Goal: Task Accomplishment & Management: Manage account settings

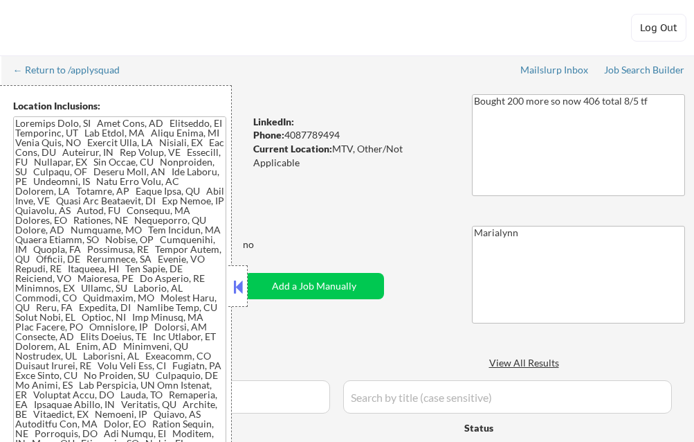
select select ""pending""
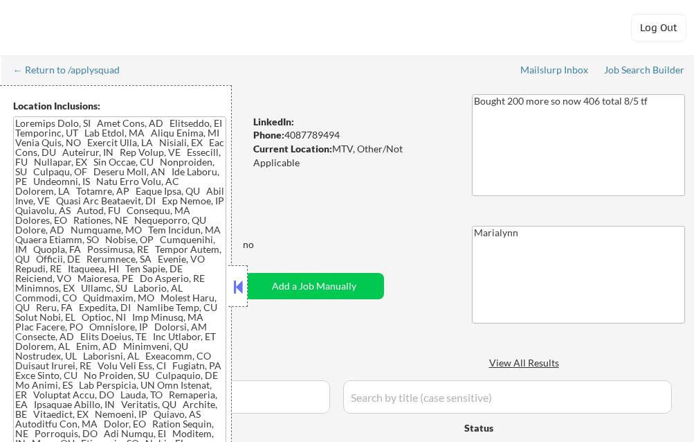
select select ""pending""
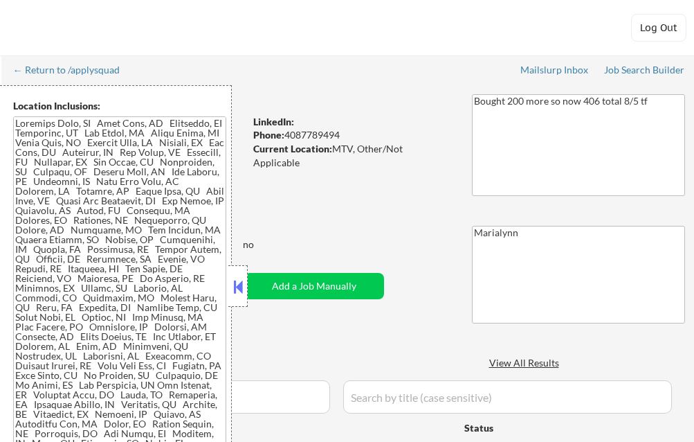
select select ""pending""
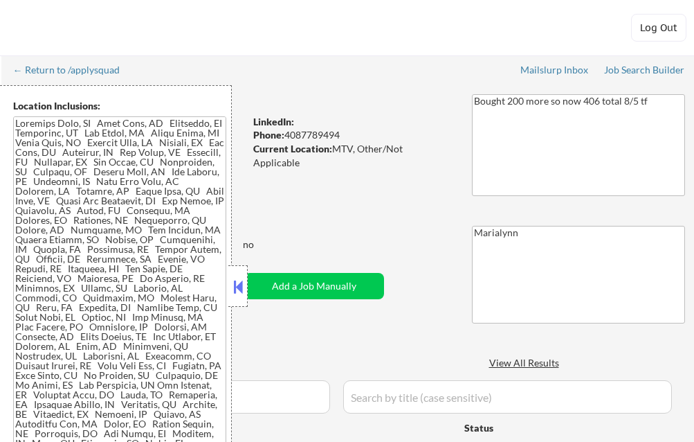
select select ""pending""
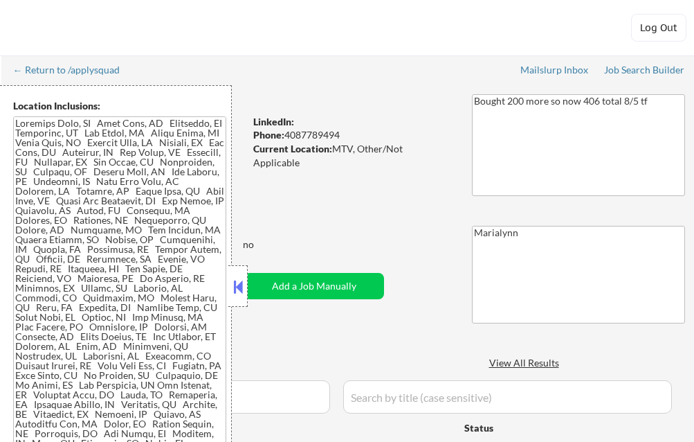
select select ""pending""
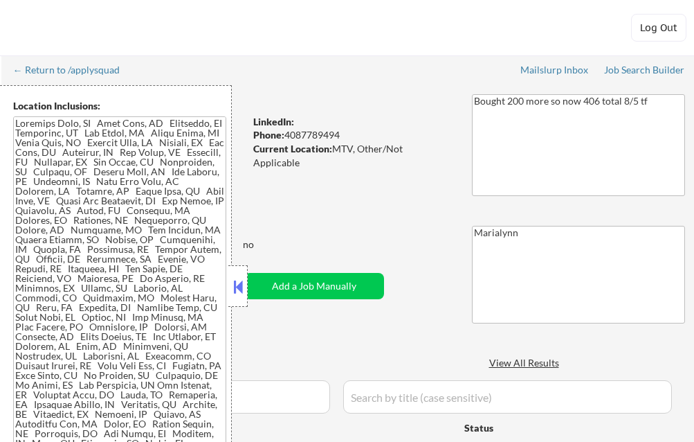
select select ""pending""
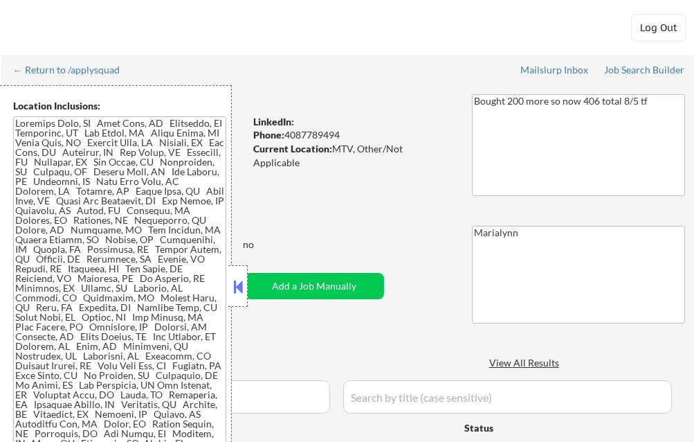
select select ""pending""
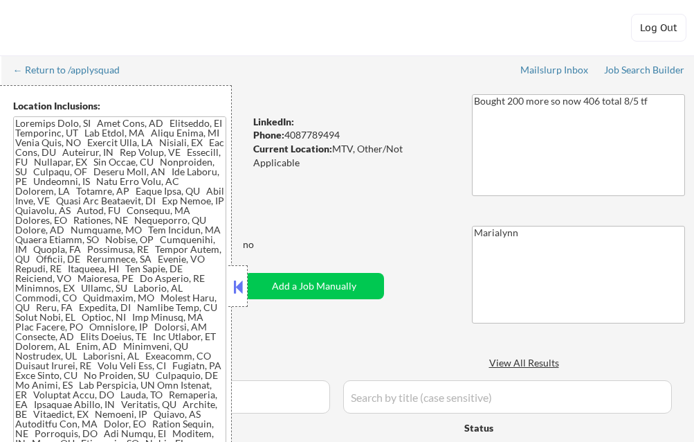
select select ""pending""
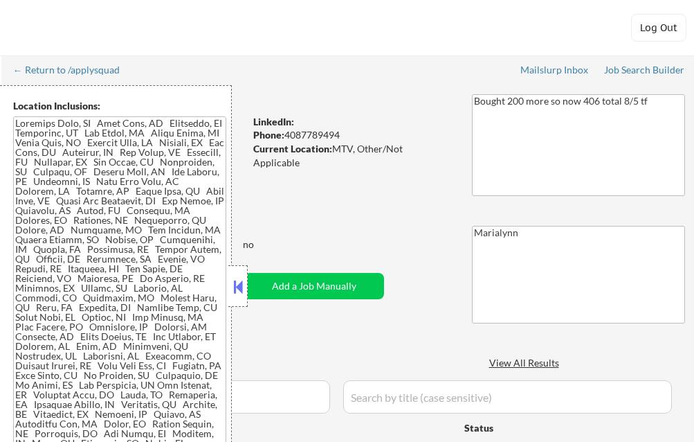
select select ""pending""
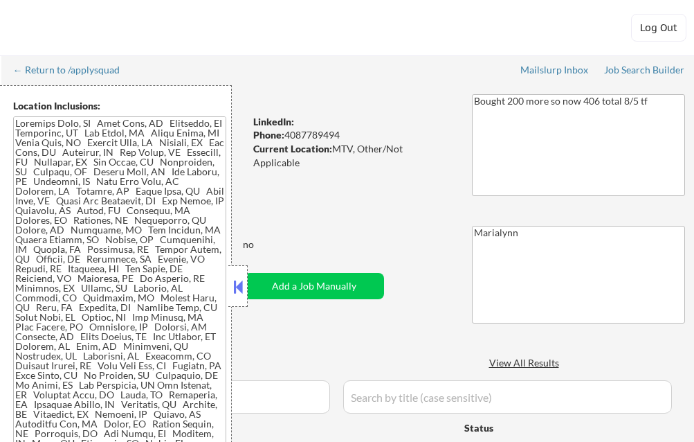
select select ""pending""
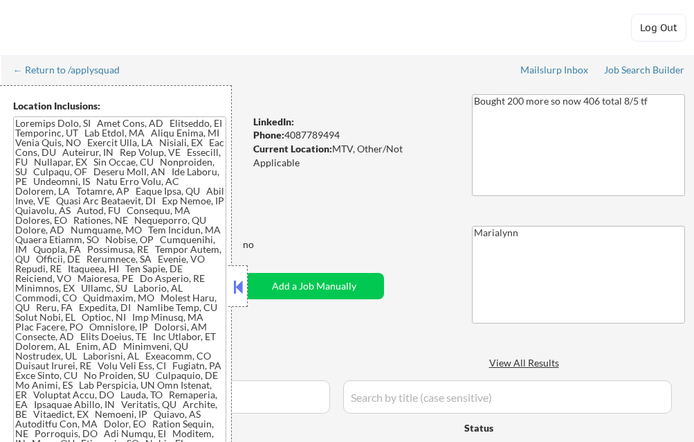
select select ""pending""
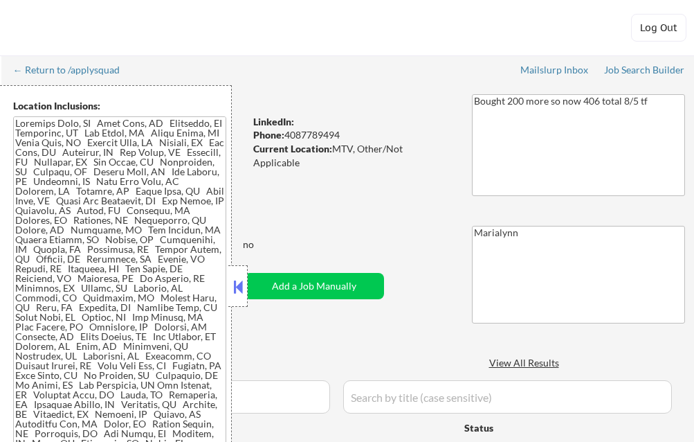
select select ""pending""
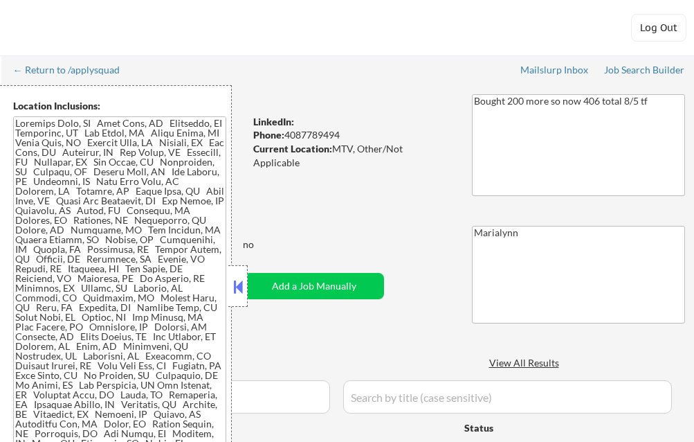
select select ""pending""
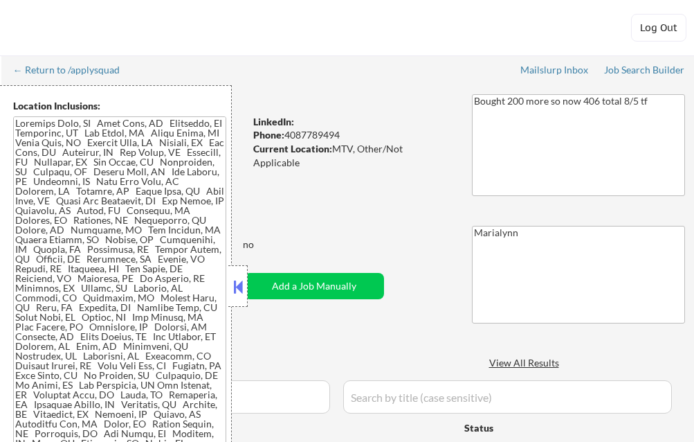
select select ""pending""
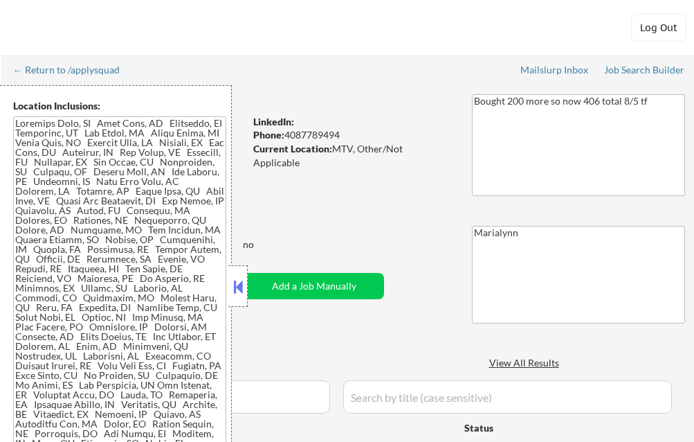
select select ""pending""
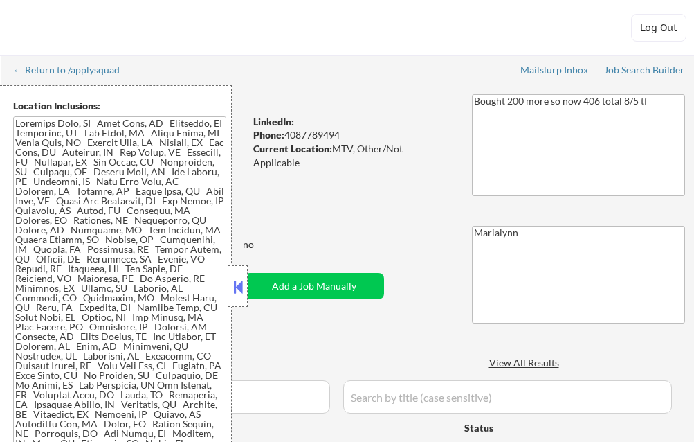
select select ""pending""
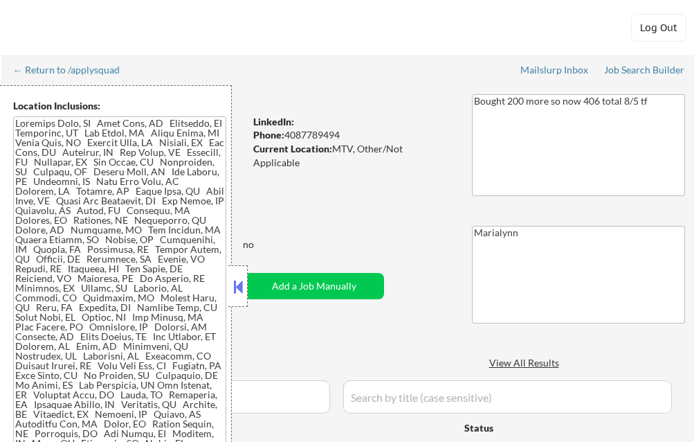
select select ""pending""
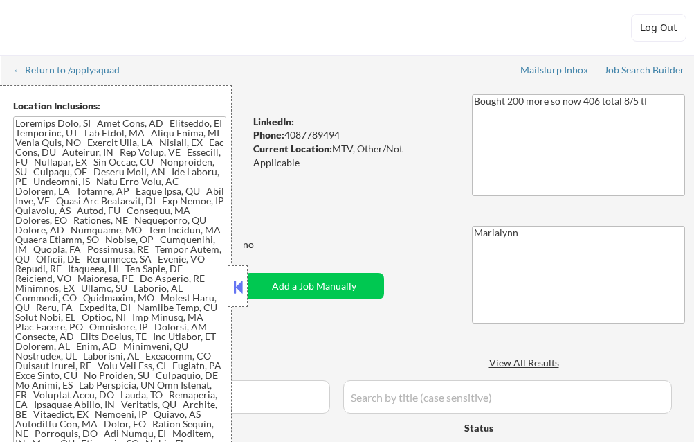
select select ""pending""
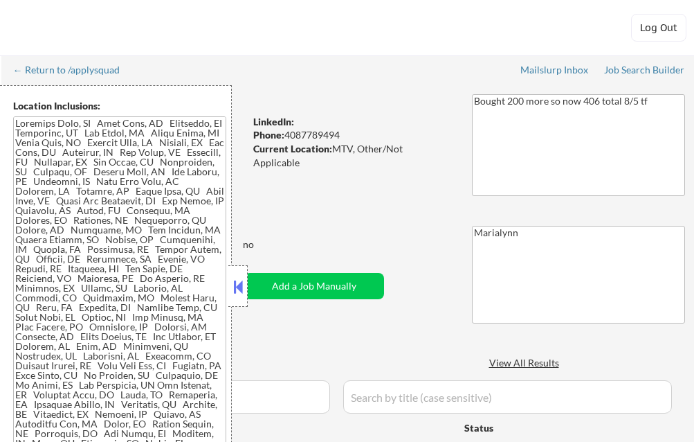
select select ""pending""
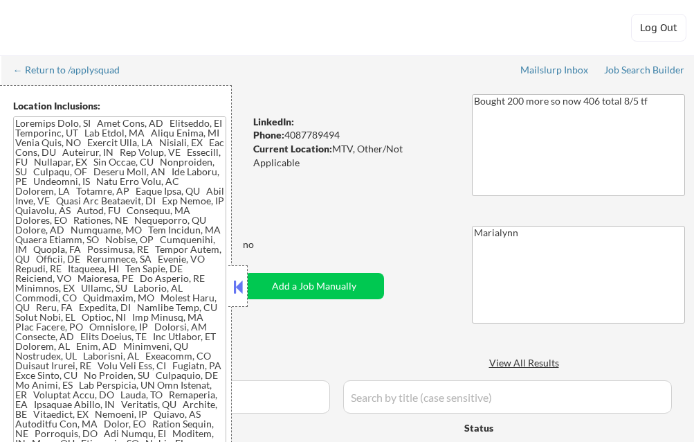
select select ""pending""
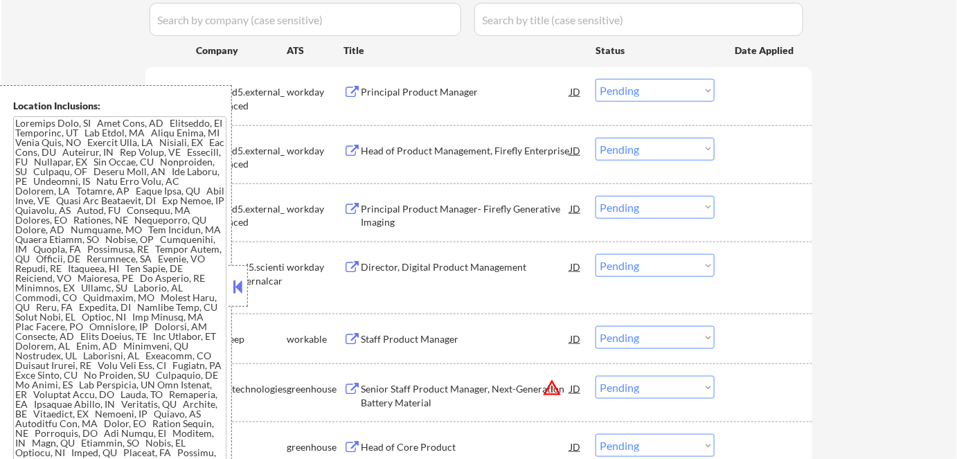
scroll to position [377, 0]
click at [234, 300] on div at bounding box center [237, 286] width 19 height 42
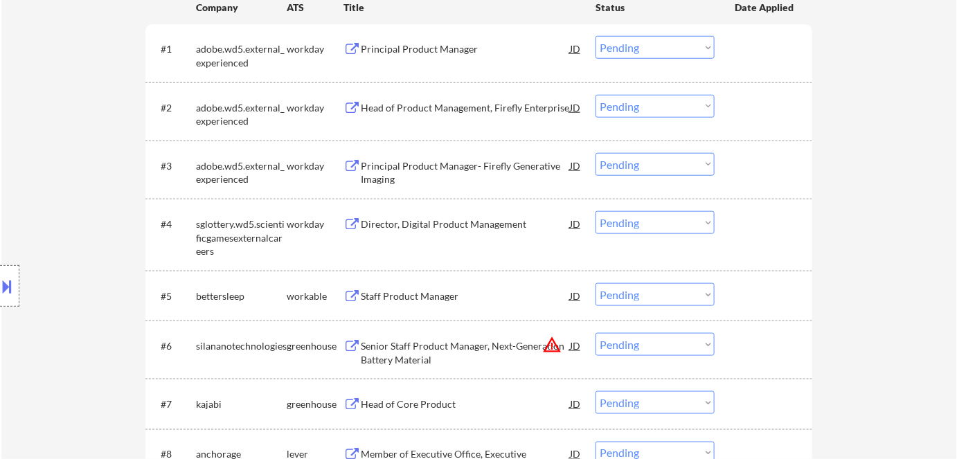
scroll to position [440, 0]
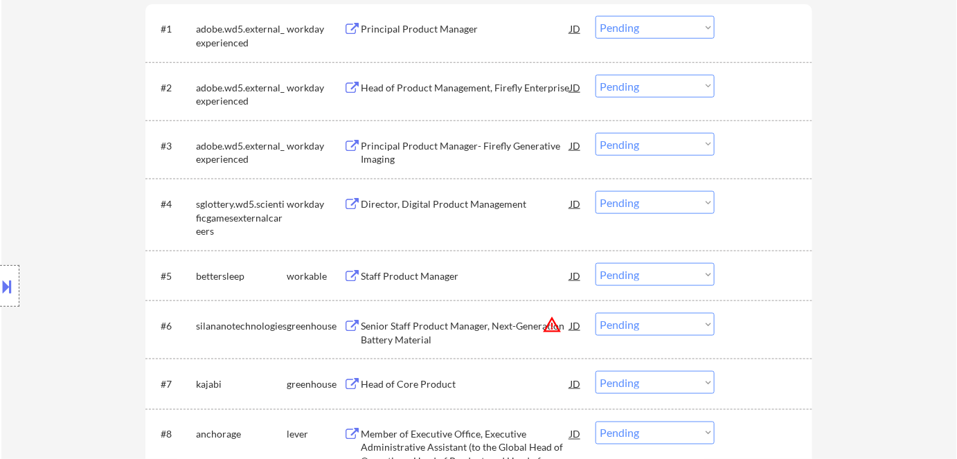
click at [448, 204] on div "Director, Digital Product Management" at bounding box center [465, 204] width 209 height 14
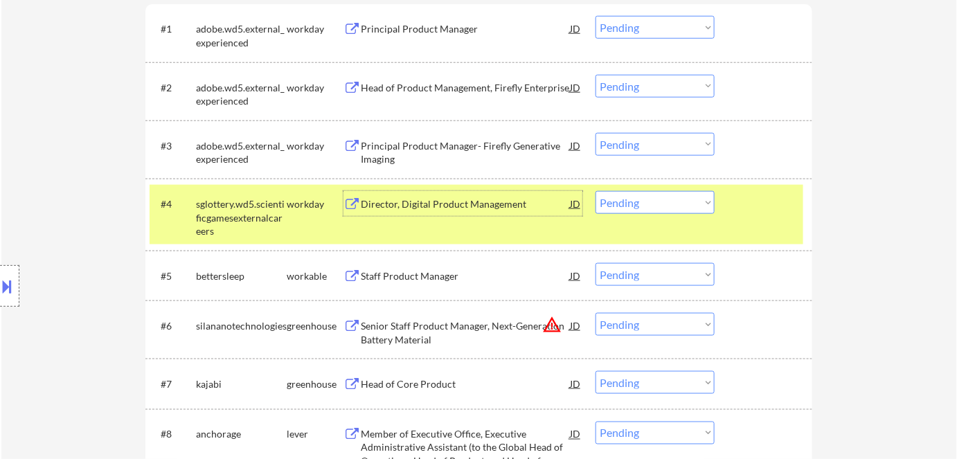
drag, startPoint x: 629, startPoint y: 201, endPoint x: 640, endPoint y: 213, distance: 16.2
click at [629, 201] on select "Choose an option... Pending Applied Excluded (Questions) Excluded (Expired) Exc…" at bounding box center [654, 202] width 119 height 23
click at [595, 191] on select "Choose an option... Pending Applied Excluded (Questions) Excluded (Expired) Exc…" at bounding box center [654, 202] width 119 height 23
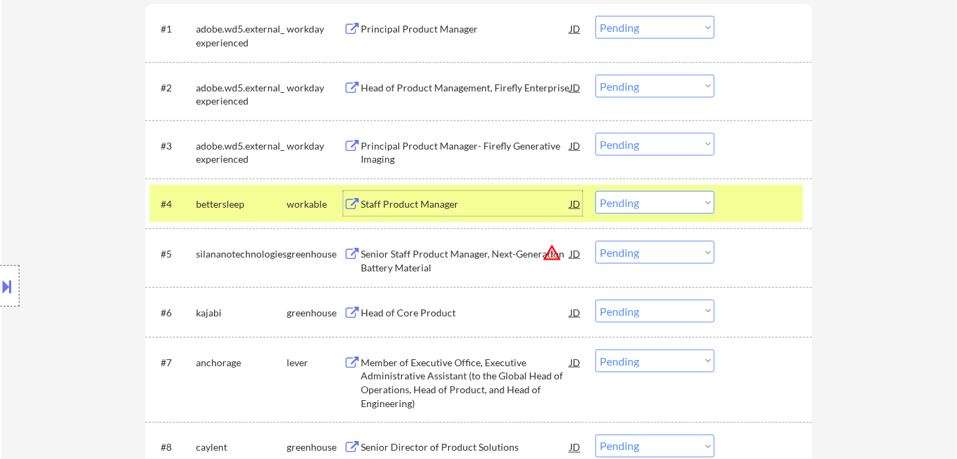
click at [456, 204] on div "Staff Product Manager" at bounding box center [465, 204] width 209 height 14
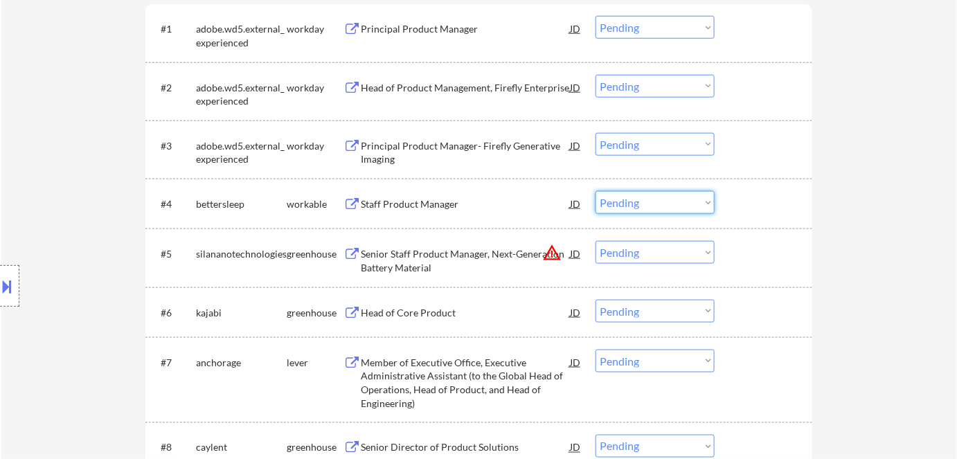
click at [663, 209] on select "Choose an option... Pending Applied Excluded (Questions) Excluded (Expired) Exc…" at bounding box center [654, 202] width 119 height 23
click at [657, 194] on select "Choose an option... Pending Applied Excluded (Questions) Excluded (Expired) Exc…" at bounding box center [654, 202] width 119 height 23
click at [595, 191] on select "Choose an option... Pending Applied Excluded (Questions) Excluded (Expired) Exc…" at bounding box center [654, 202] width 119 height 23
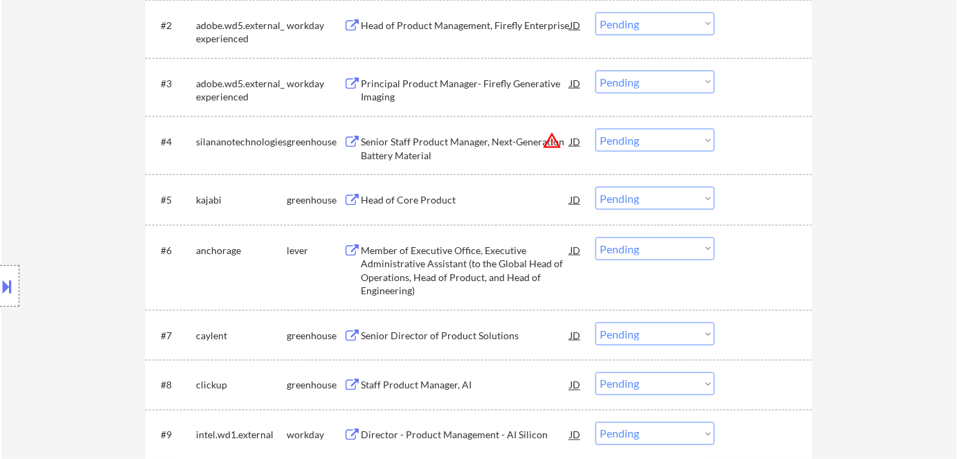
scroll to position [503, 0]
click at [417, 152] on div "Senior Staff Product Manager, Next-Generation Battery Material" at bounding box center [465, 147] width 209 height 27
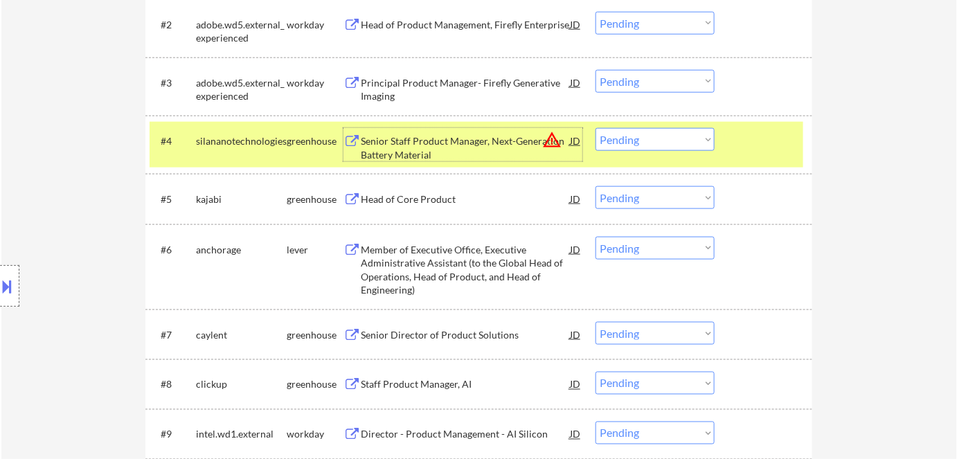
click at [670, 144] on select "Choose an option... Pending Applied Excluded (Questions) Excluded (Expired) Exc…" at bounding box center [654, 139] width 119 height 23
click at [595, 128] on select "Choose an option... Pending Applied Excluded (Questions) Excluded (Expired) Exc…" at bounding box center [654, 139] width 119 height 23
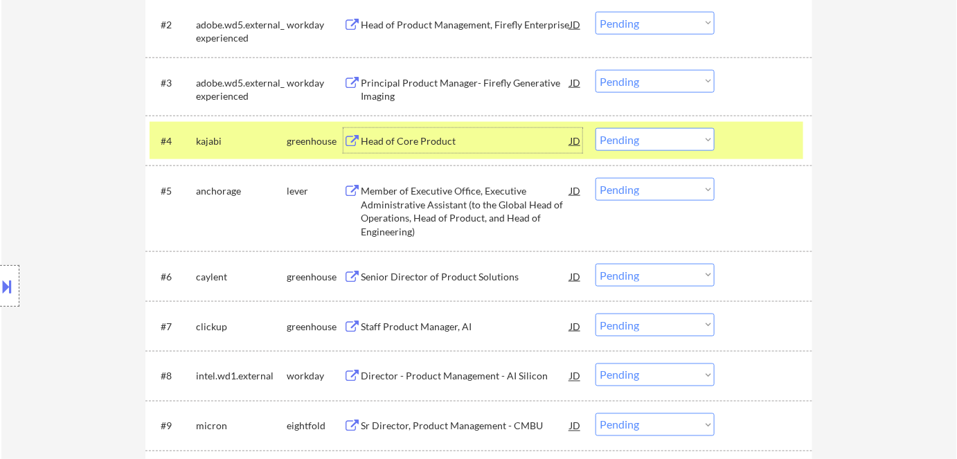
click at [399, 141] on div "Head of Core Product" at bounding box center [465, 141] width 209 height 14
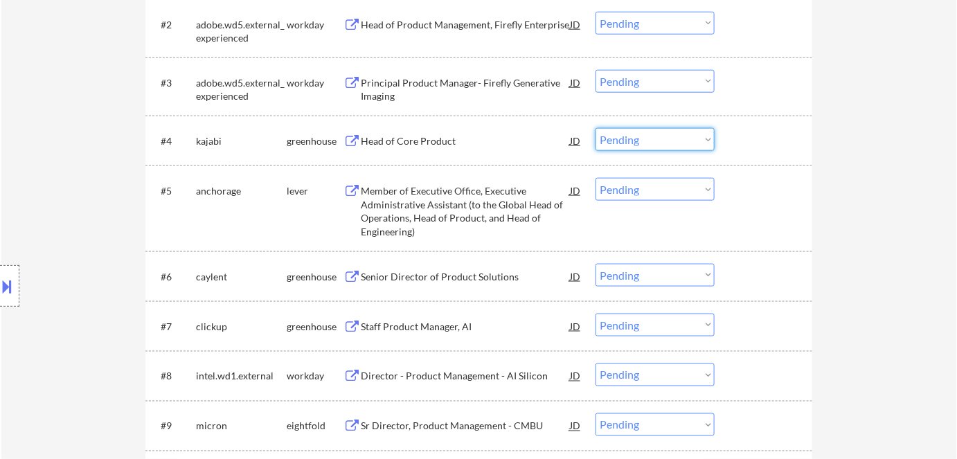
click at [657, 134] on select "Choose an option... Pending Applied Excluded (Questions) Excluded (Expired) Exc…" at bounding box center [654, 139] width 119 height 23
click at [595, 128] on select "Choose an option... Pending Applied Excluded (Questions) Excluded (Expired) Exc…" at bounding box center [654, 139] width 119 height 23
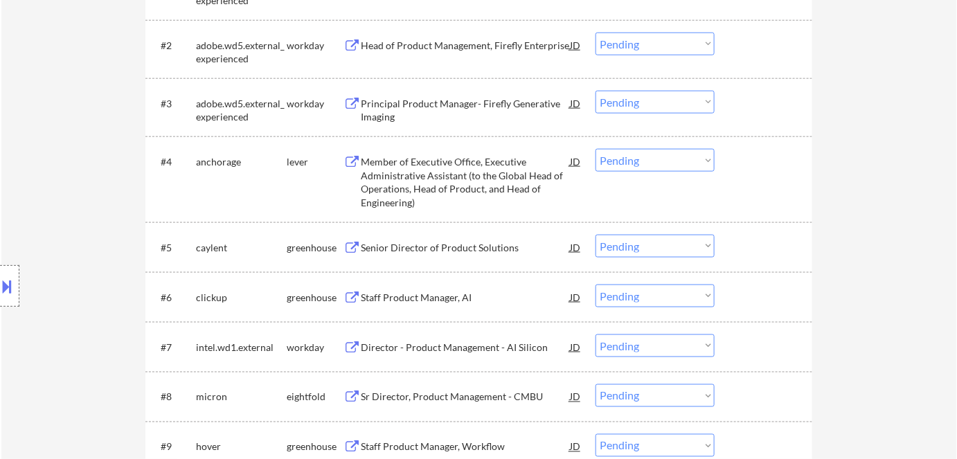
scroll to position [483, 0]
click at [415, 159] on div "Member of Executive Office, Executive Administrative Assistant (to the Global H…" at bounding box center [465, 181] width 209 height 54
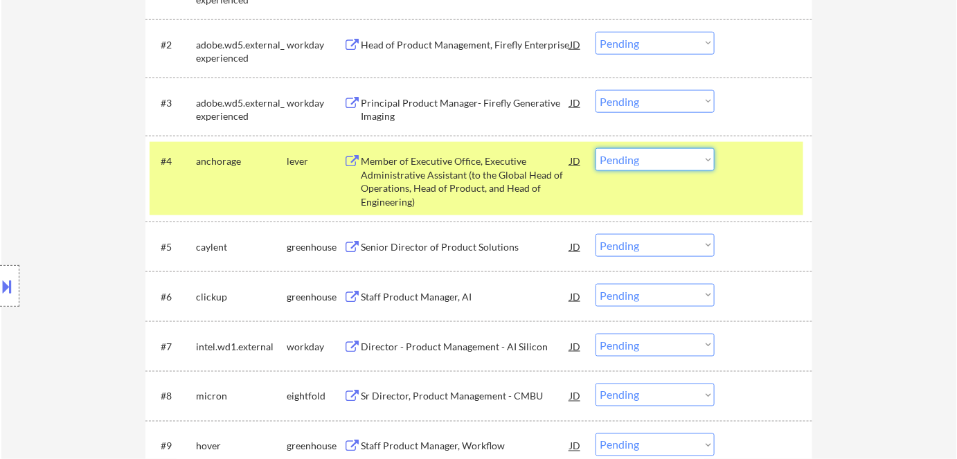
click at [647, 160] on select "Choose an option... Pending Applied Excluded (Questions) Excluded (Expired) Exc…" at bounding box center [654, 159] width 119 height 23
click at [595, 148] on select "Choose an option... Pending Applied Excluded (Questions) Excluded (Expired) Exc…" at bounding box center [654, 159] width 119 height 23
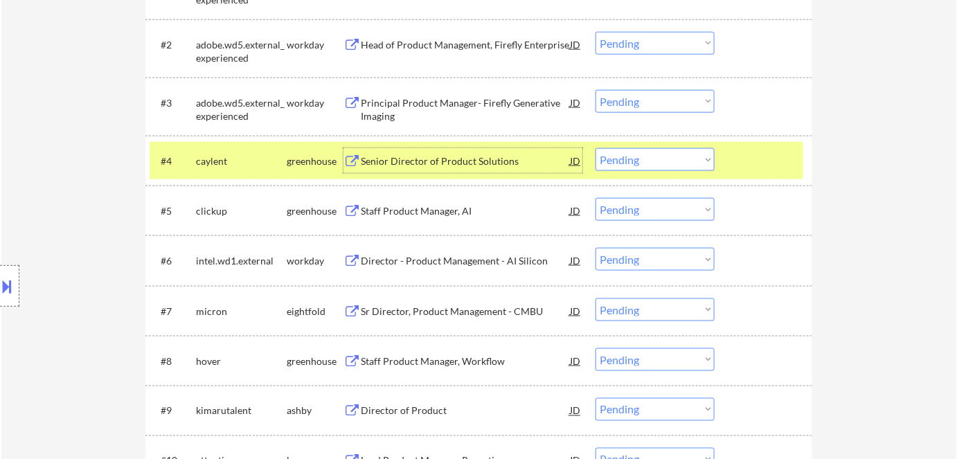
click at [469, 159] on div "Senior Director of Product Solutions" at bounding box center [465, 161] width 209 height 14
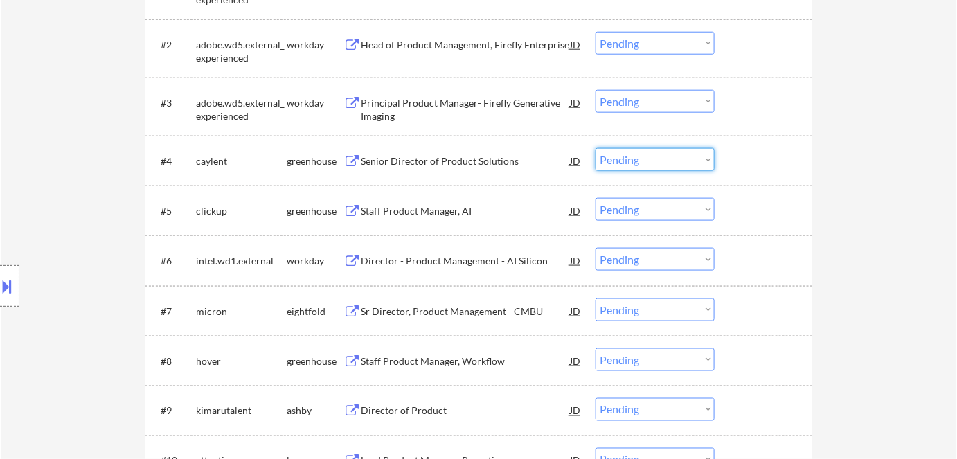
drag, startPoint x: 625, startPoint y: 157, endPoint x: 644, endPoint y: 204, distance: 50.0
click at [595, 148] on select "Choose an option... Pending Applied Excluded (Questions) Excluded (Expired) Exc…" at bounding box center [654, 159] width 119 height 23
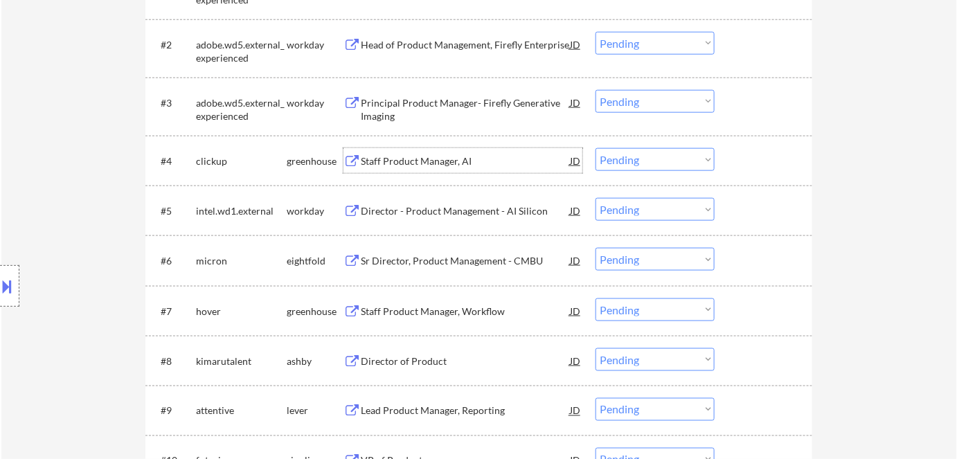
click at [388, 160] on div "Staff Product Manager, AI" at bounding box center [465, 161] width 209 height 14
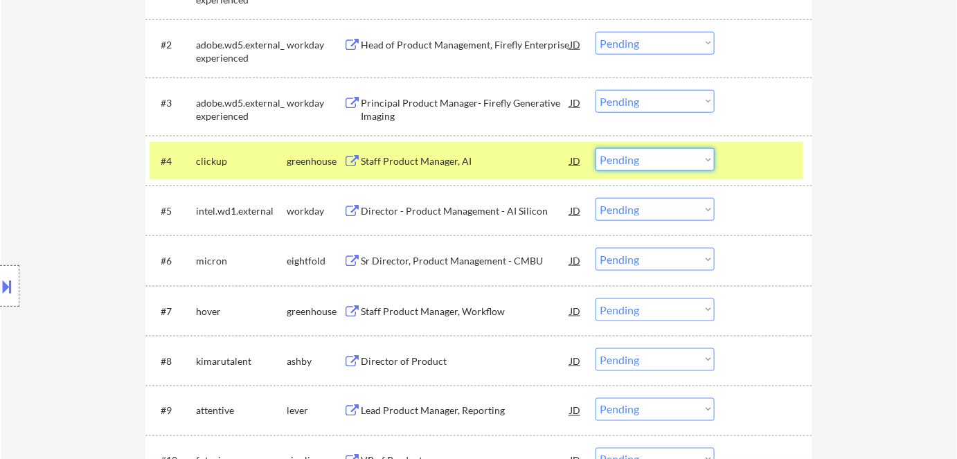
click at [647, 158] on select "Choose an option... Pending Applied Excluded (Questions) Excluded (Expired) Exc…" at bounding box center [654, 159] width 119 height 23
click at [595, 148] on select "Choose an option... Pending Applied Excluded (Questions) Excluded (Expired) Exc…" at bounding box center [654, 159] width 119 height 23
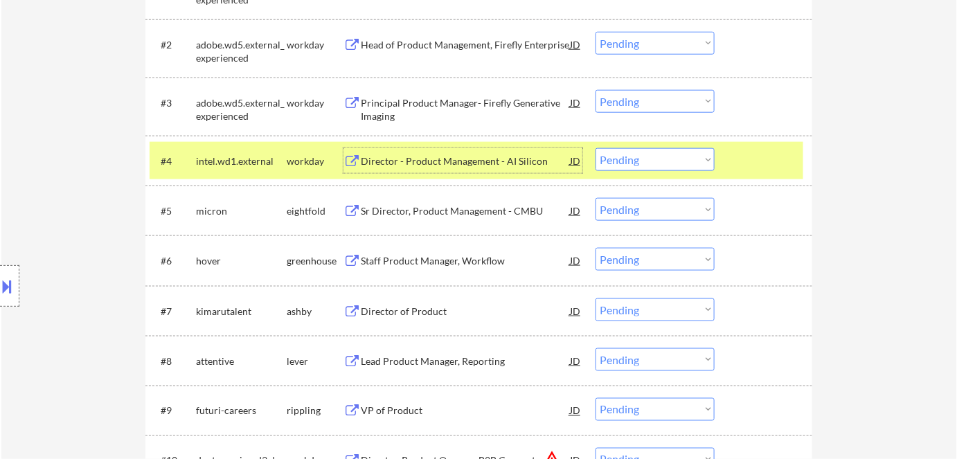
click at [441, 161] on div "Director - Product Management - AI Silicon" at bounding box center [465, 161] width 209 height 14
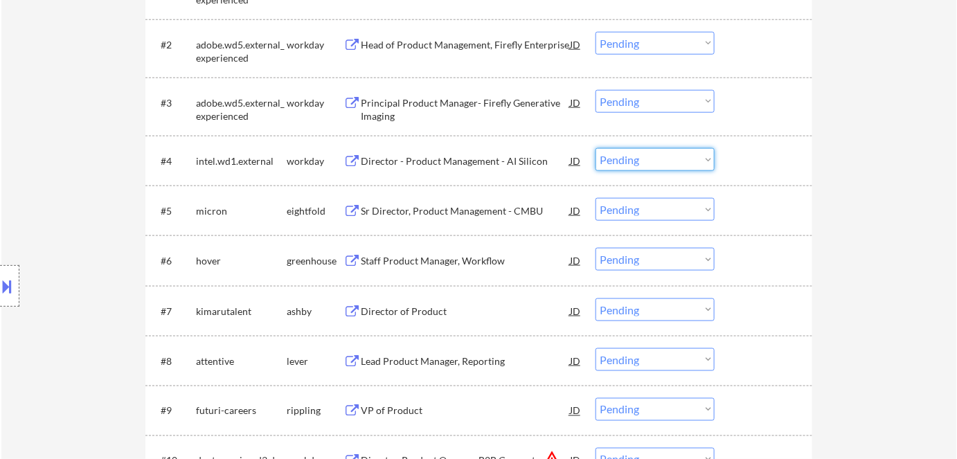
click at [694, 161] on select "Choose an option... Pending Applied Excluded (Questions) Excluded (Expired) Exc…" at bounding box center [654, 159] width 119 height 23
click at [595, 148] on select "Choose an option... Pending Applied Excluded (Questions) Excluded (Expired) Exc…" at bounding box center [654, 159] width 119 height 23
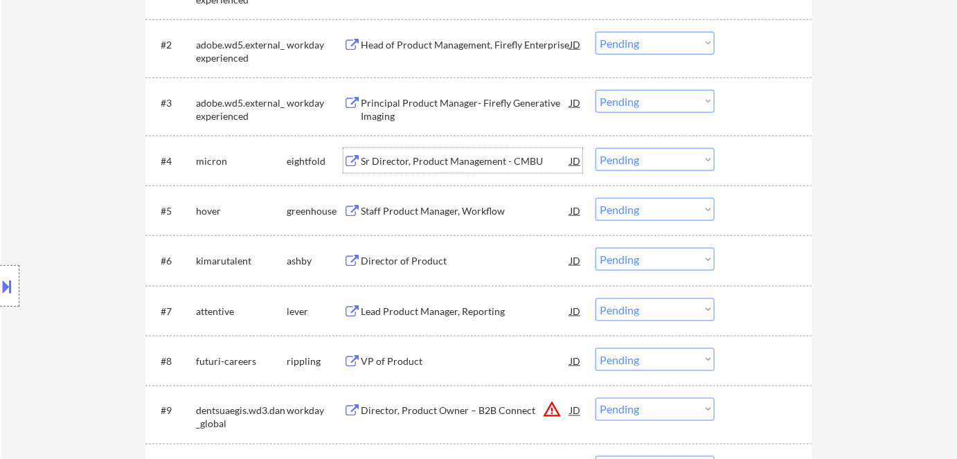
click at [497, 151] on div "Sr Director, Product Management - CMBU" at bounding box center [465, 160] width 209 height 25
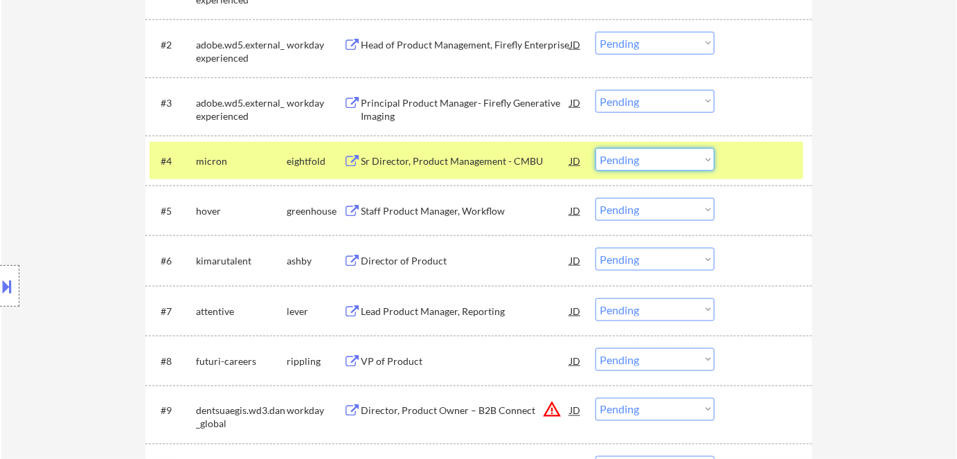
click at [666, 154] on select "Choose an option... Pending Applied Excluded (Questions) Excluded (Expired) Exc…" at bounding box center [654, 159] width 119 height 23
click at [595, 148] on select "Choose an option... Pending Applied Excluded (Questions) Excluded (Expired) Exc…" at bounding box center [654, 159] width 119 height 23
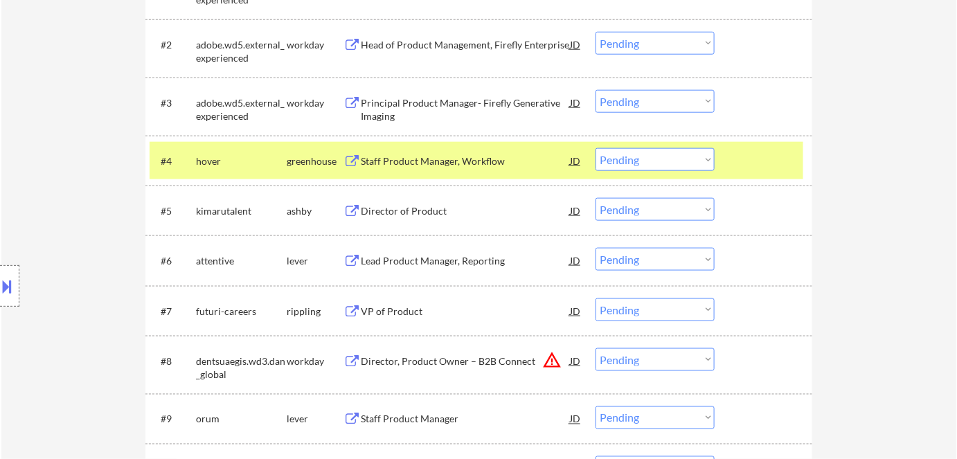
click at [412, 167] on div "Staff Product Manager, Workflow" at bounding box center [465, 161] width 209 height 14
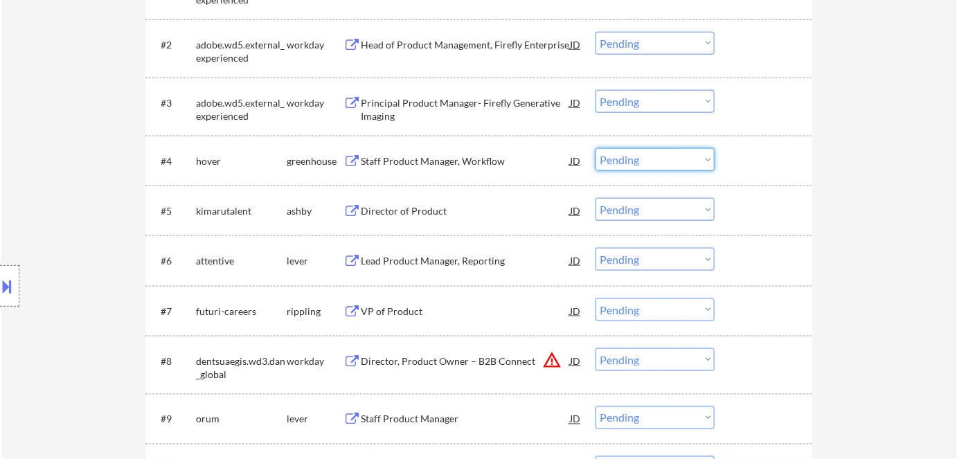
click at [694, 157] on select "Choose an option... Pending Applied Excluded (Questions) Excluded (Expired) Exc…" at bounding box center [654, 159] width 119 height 23
click at [595, 148] on select "Choose an option... Pending Applied Excluded (Questions) Excluded (Expired) Exc…" at bounding box center [654, 159] width 119 height 23
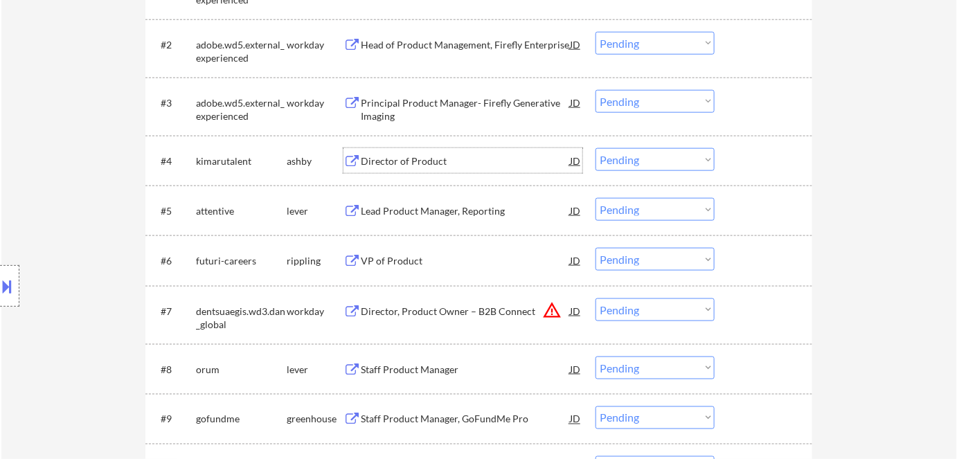
click at [420, 169] on div "Director of Product" at bounding box center [465, 160] width 209 height 25
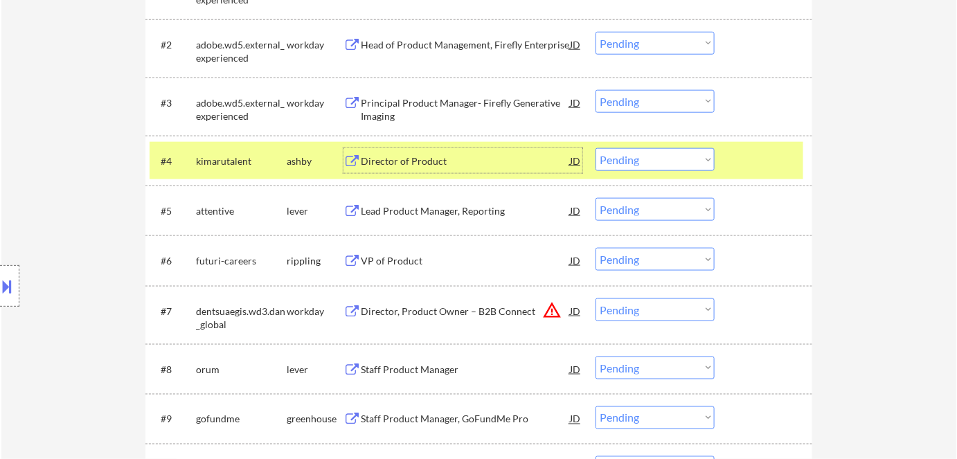
click at [638, 158] on select "Choose an option... Pending Applied Excluded (Questions) Excluded (Expired) Exc…" at bounding box center [654, 159] width 119 height 23
click at [595, 148] on select "Choose an option... Pending Applied Excluded (Questions) Excluded (Expired) Exc…" at bounding box center [654, 159] width 119 height 23
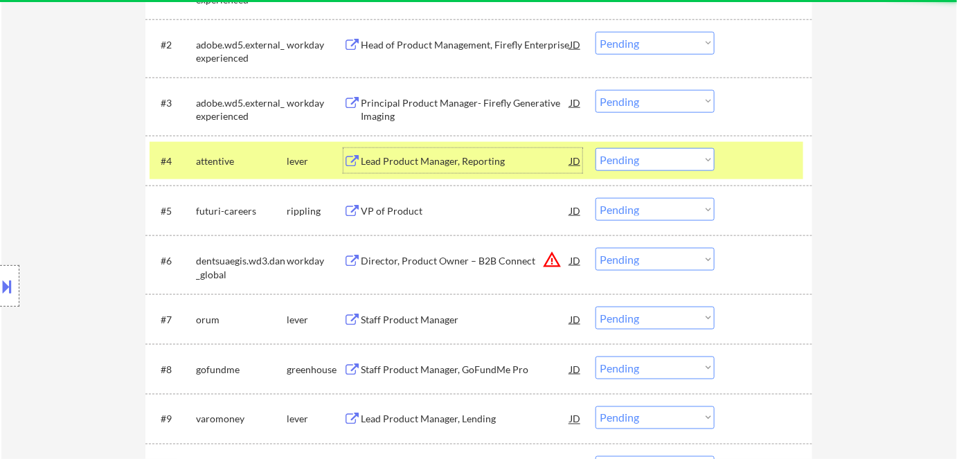
click at [402, 159] on div "Lead Product Manager, Reporting" at bounding box center [465, 161] width 209 height 14
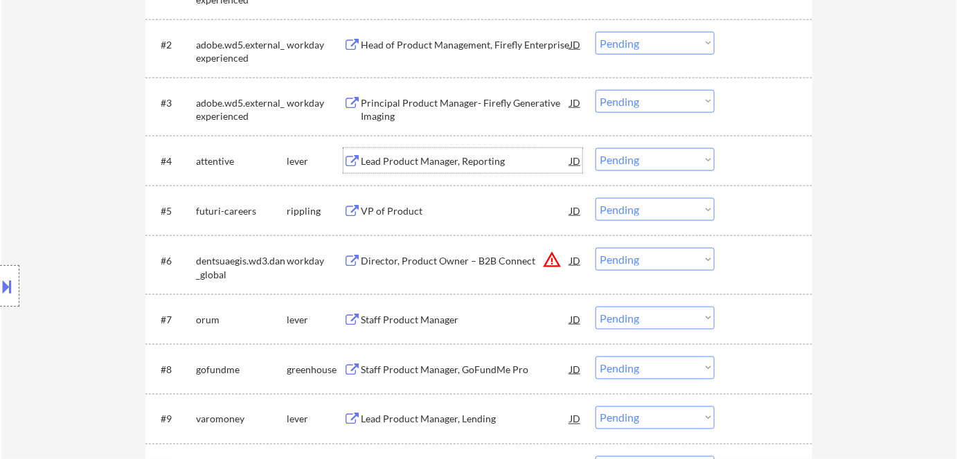
click at [633, 157] on select "Choose an option... Pending Applied Excluded (Questions) Excluded (Expired) Exc…" at bounding box center [654, 159] width 119 height 23
click at [595, 148] on select "Choose an option... Pending Applied Excluded (Questions) Excluded (Expired) Exc…" at bounding box center [654, 159] width 119 height 23
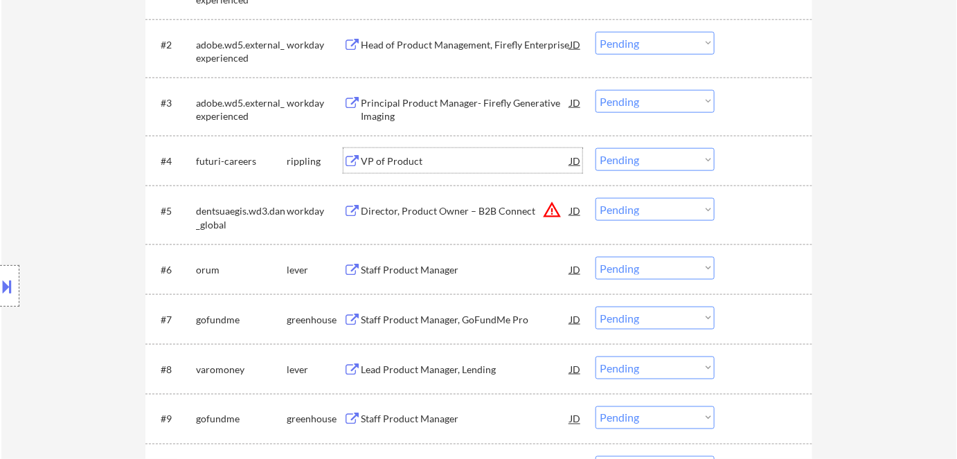
click at [398, 161] on div "VP of Product" at bounding box center [465, 161] width 209 height 14
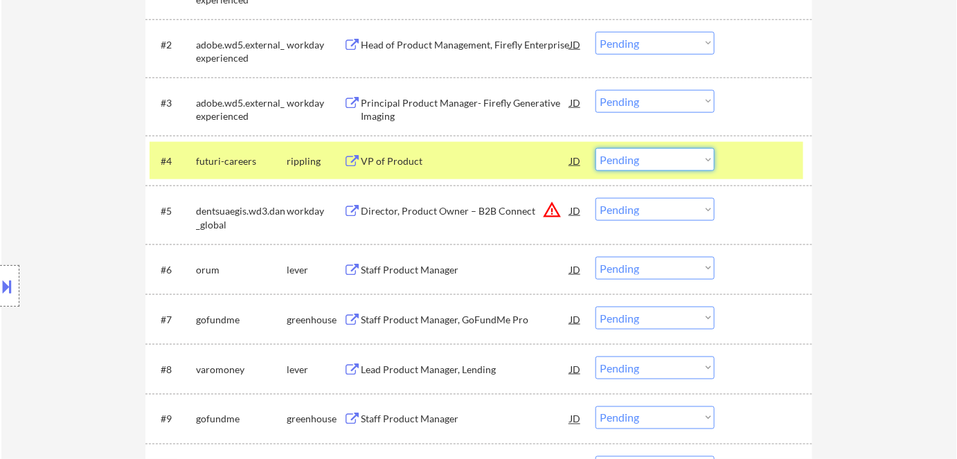
click at [669, 161] on select "Choose an option... Pending Applied Excluded (Questions) Excluded (Expired) Exc…" at bounding box center [654, 159] width 119 height 23
click at [595, 148] on select "Choose an option... Pending Applied Excluded (Questions) Excluded (Expired) Exc…" at bounding box center [654, 159] width 119 height 23
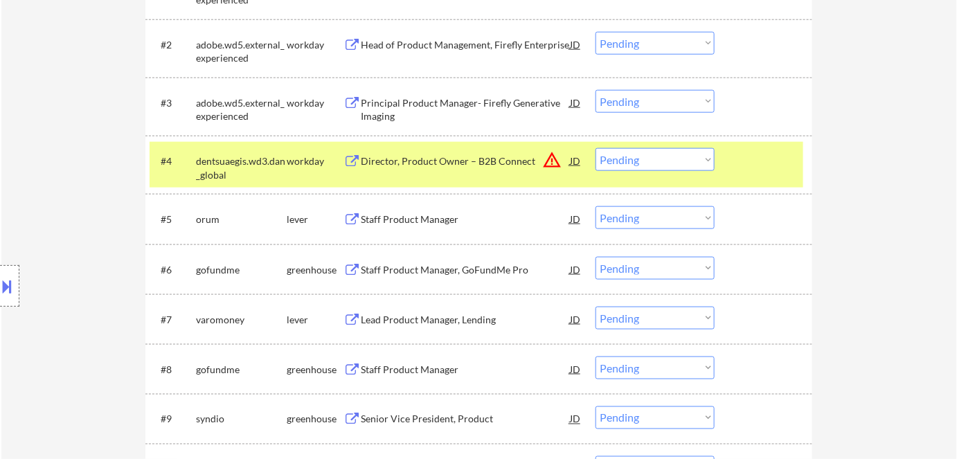
click at [409, 155] on div "Director, Product Owner – B2B Connect" at bounding box center [465, 161] width 209 height 14
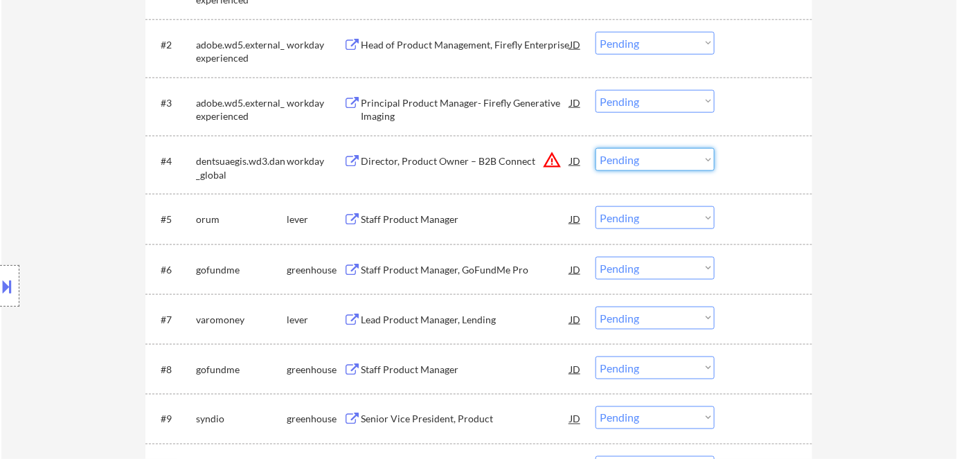
click at [649, 155] on select "Choose an option... Pending Applied Excluded (Questions) Excluded (Expired) Exc…" at bounding box center [654, 159] width 119 height 23
click at [595, 148] on select "Choose an option... Pending Applied Excluded (Questions) Excluded (Expired) Exc…" at bounding box center [654, 159] width 119 height 23
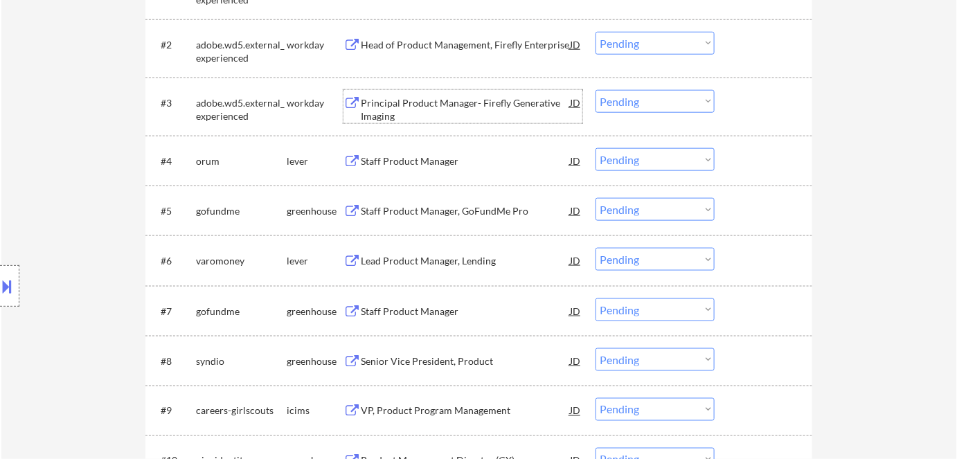
click at [413, 100] on div "Principal Product Manager- Firefly Generative Imaging" at bounding box center [465, 109] width 209 height 27
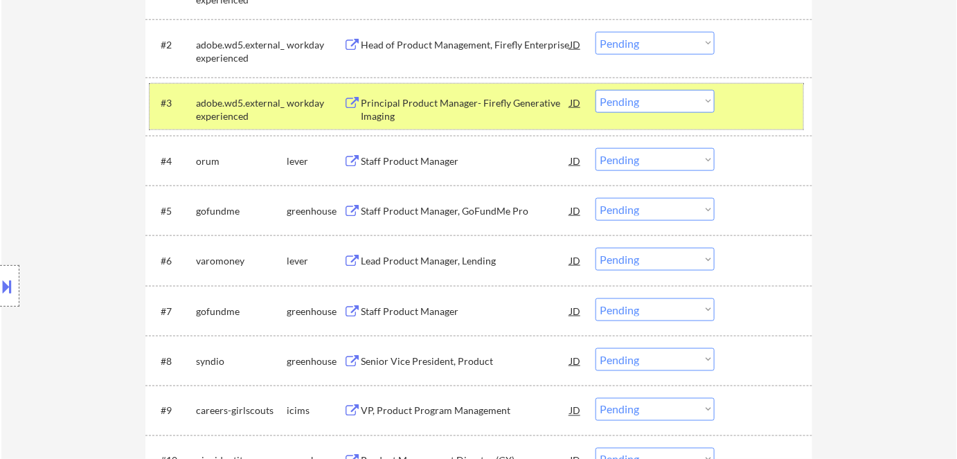
click at [256, 102] on div "adobe.wd5.external_experienced" at bounding box center [241, 109] width 91 height 27
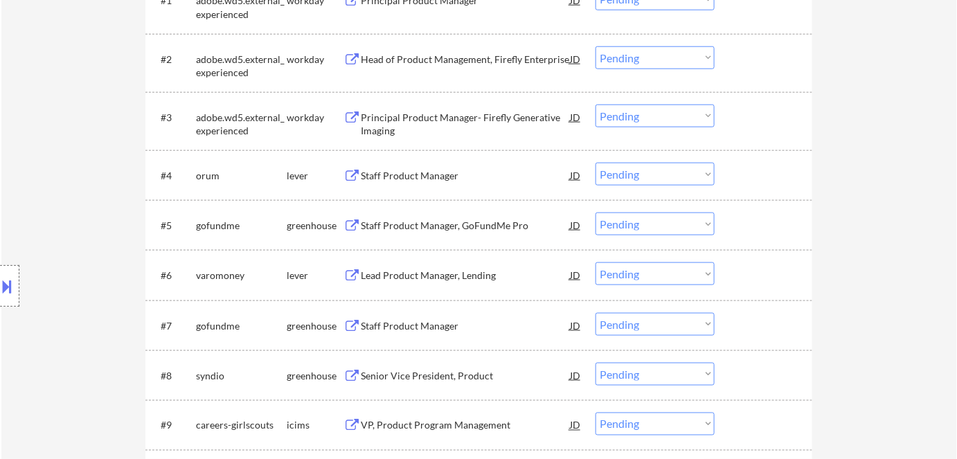
scroll to position [483, 0]
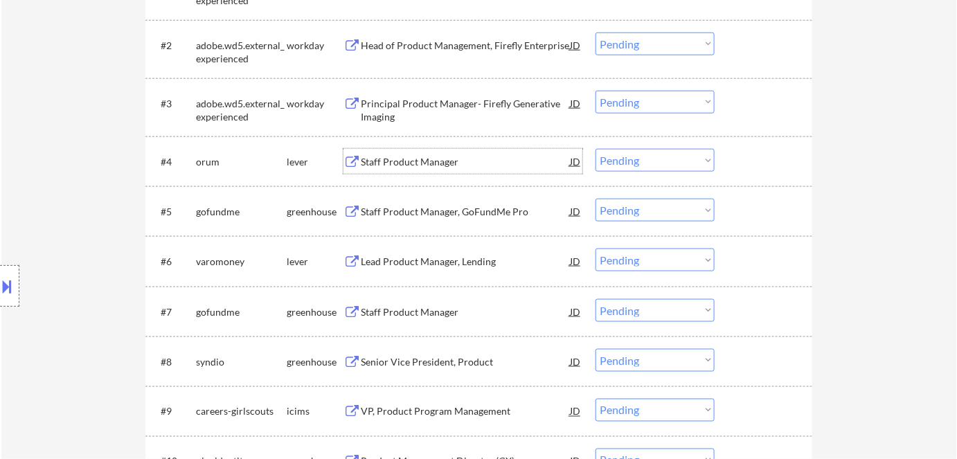
click at [415, 159] on div "Staff Product Manager" at bounding box center [465, 162] width 209 height 14
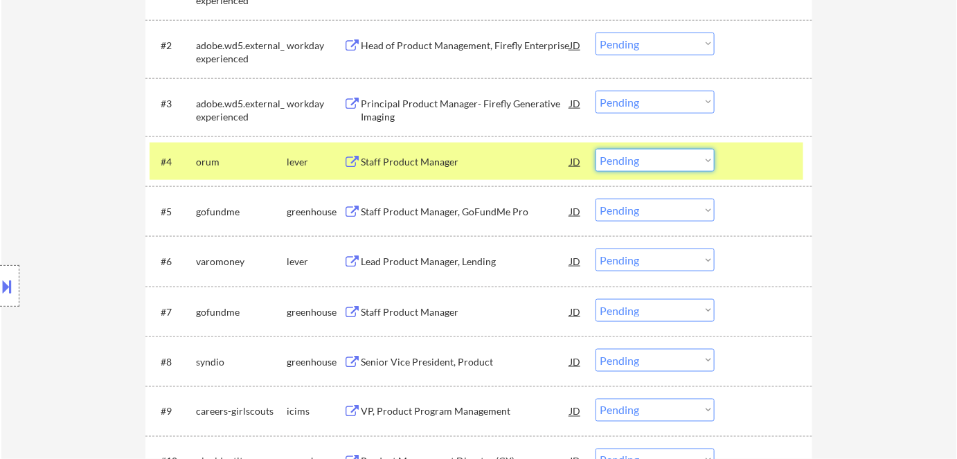
click at [642, 163] on select "Choose an option... Pending Applied Excluded (Questions) Excluded (Expired) Exc…" at bounding box center [654, 160] width 119 height 23
click at [595, 149] on select "Choose an option... Pending Applied Excluded (Questions) Excluded (Expired) Exc…" at bounding box center [654, 160] width 119 height 23
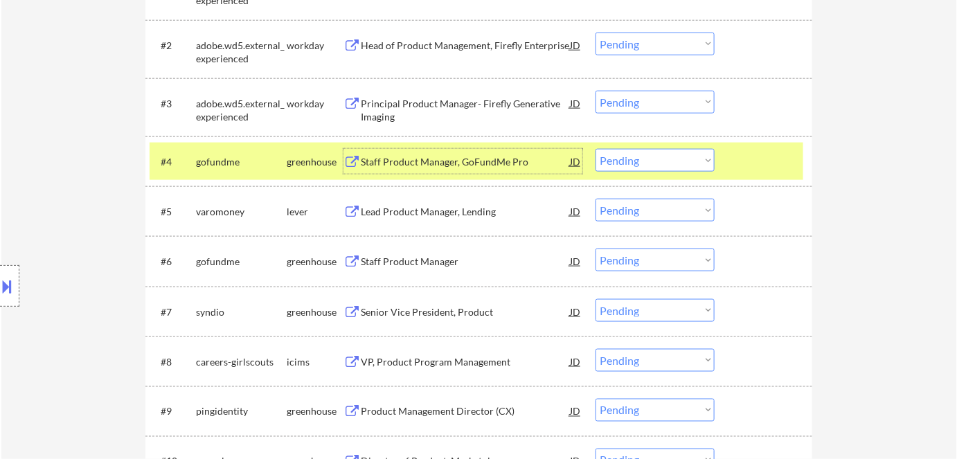
click at [388, 163] on div "Staff Product Manager, GoFundMe Pro" at bounding box center [465, 162] width 209 height 14
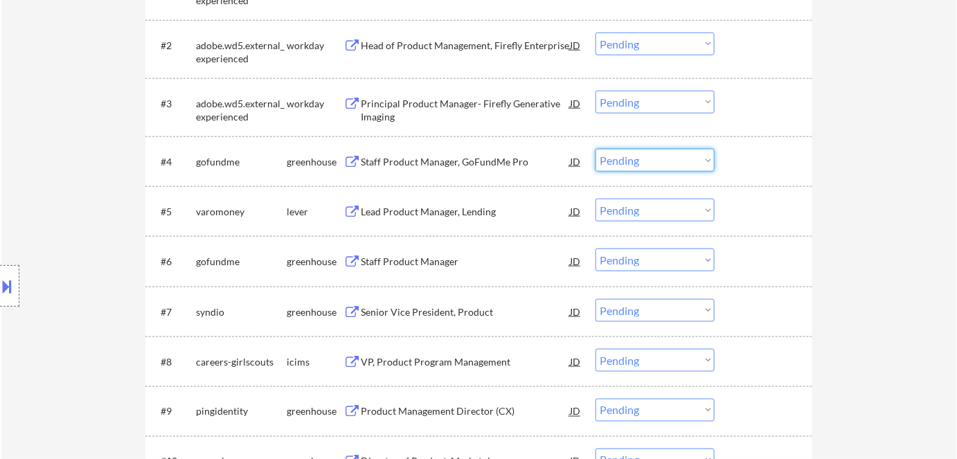
click at [615, 154] on select "Choose an option... Pending Applied Excluded (Questions) Excluded (Expired) Exc…" at bounding box center [654, 160] width 119 height 23
click at [595, 149] on select "Choose an option... Pending Applied Excluded (Questions) Excluded (Expired) Exc…" at bounding box center [654, 160] width 119 height 23
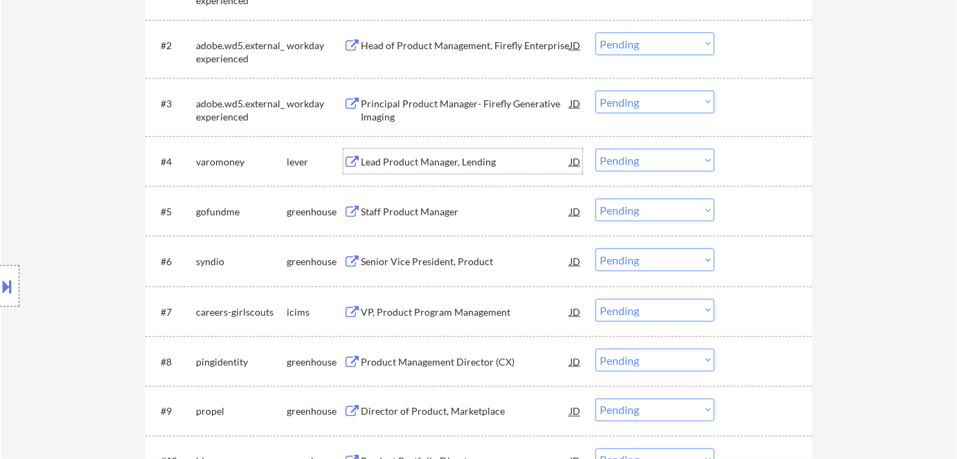
click at [408, 150] on div "Lead Product Manager, Lending" at bounding box center [465, 161] width 209 height 25
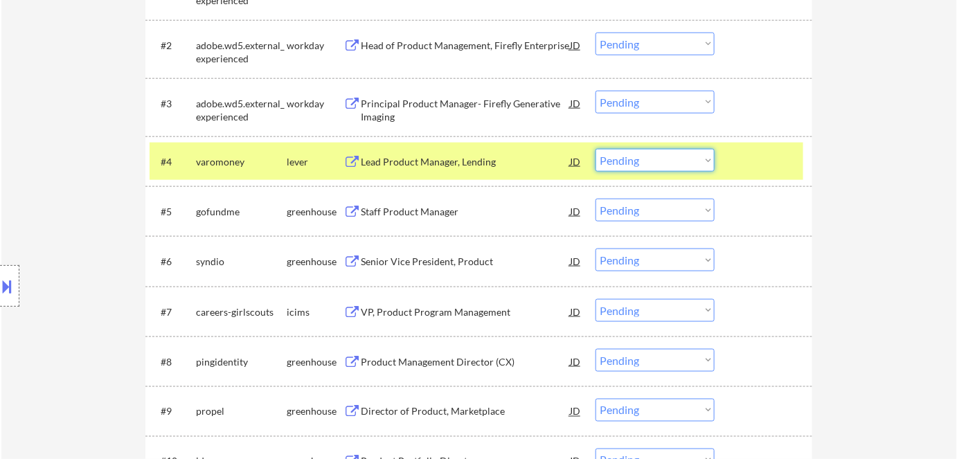
click at [645, 159] on select "Choose an option... Pending Applied Excluded (Questions) Excluded (Expired) Exc…" at bounding box center [654, 160] width 119 height 23
click at [595, 149] on select "Choose an option... Pending Applied Excluded (Questions) Excluded (Expired) Exc…" at bounding box center [654, 160] width 119 height 23
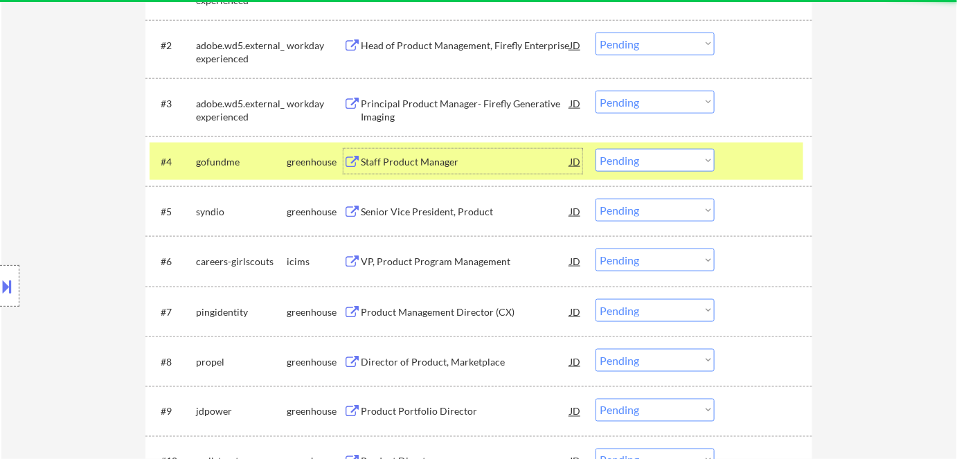
click at [404, 152] on div "Staff Product Manager" at bounding box center [465, 161] width 209 height 25
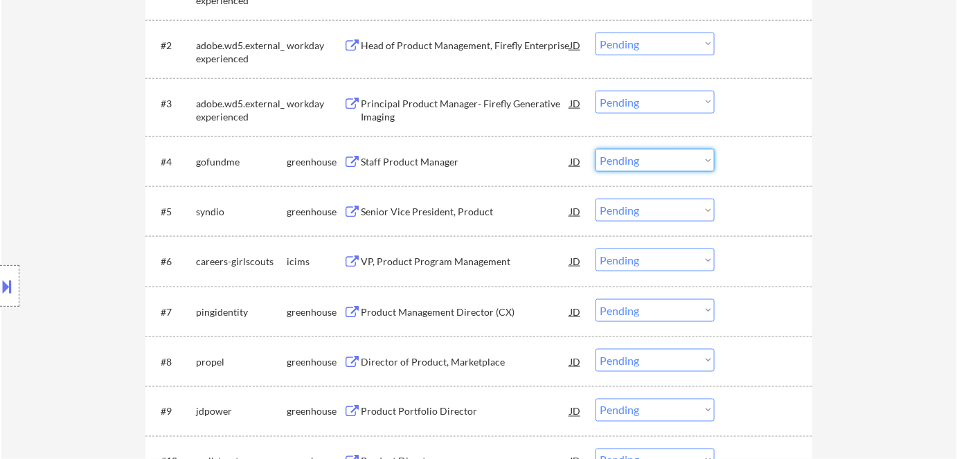
click at [632, 158] on select "Choose an option... Pending Applied Excluded (Questions) Excluded (Expired) Exc…" at bounding box center [654, 160] width 119 height 23
click at [595, 149] on select "Choose an option... Pending Applied Excluded (Questions) Excluded (Expired) Exc…" at bounding box center [654, 160] width 119 height 23
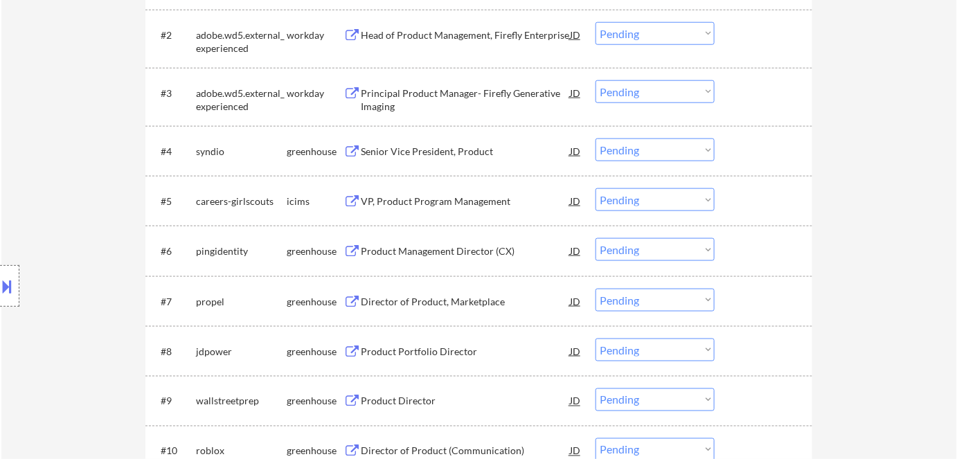
scroll to position [498, 0]
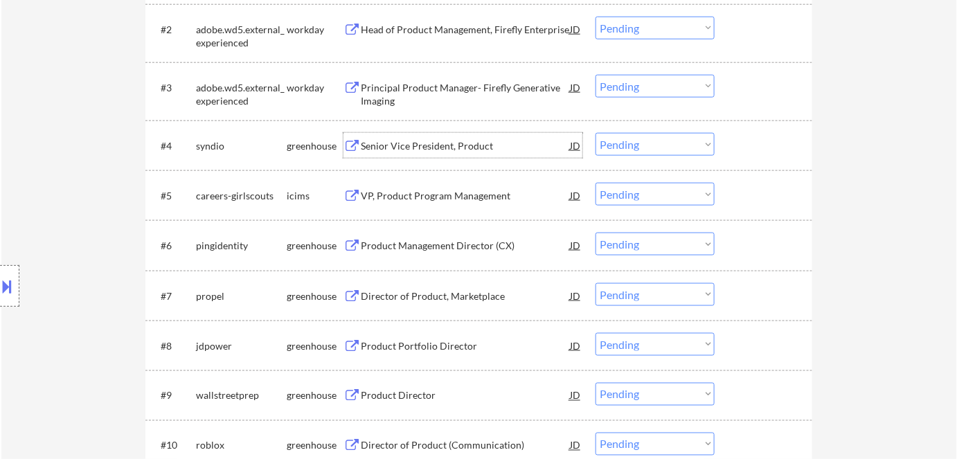
click at [454, 148] on div "Senior Vice President, Product" at bounding box center [465, 146] width 209 height 14
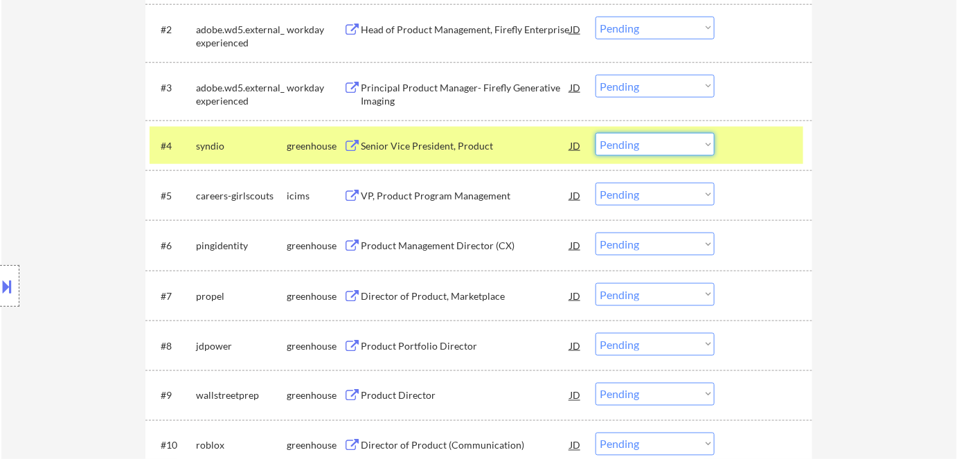
click at [671, 142] on select "Choose an option... Pending Applied Excluded (Questions) Excluded (Expired) Exc…" at bounding box center [654, 144] width 119 height 23
click at [595, 133] on select "Choose an option... Pending Applied Excluded (Questions) Excluded (Expired) Exc…" at bounding box center [654, 144] width 119 height 23
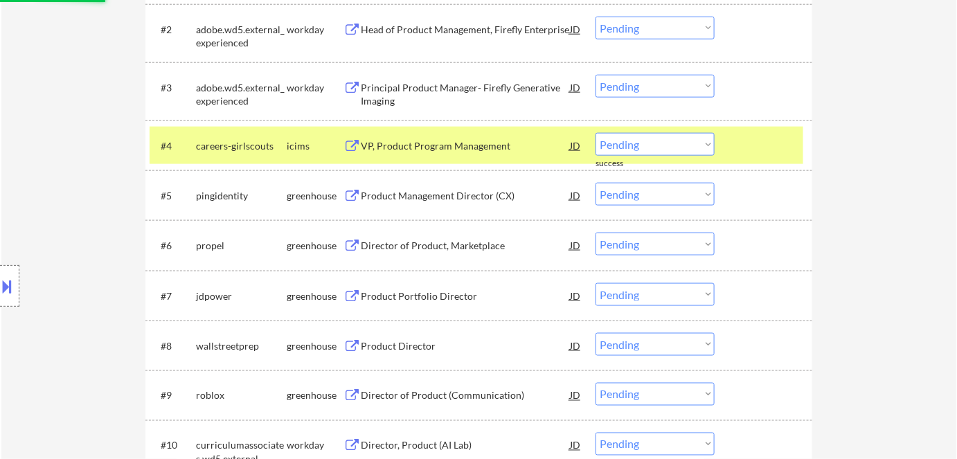
click at [245, 138] on div "Location Inclusions:" at bounding box center [124, 286] width 248 height 402
click at [411, 137] on div "VP, Product Program Management" at bounding box center [465, 145] width 209 height 25
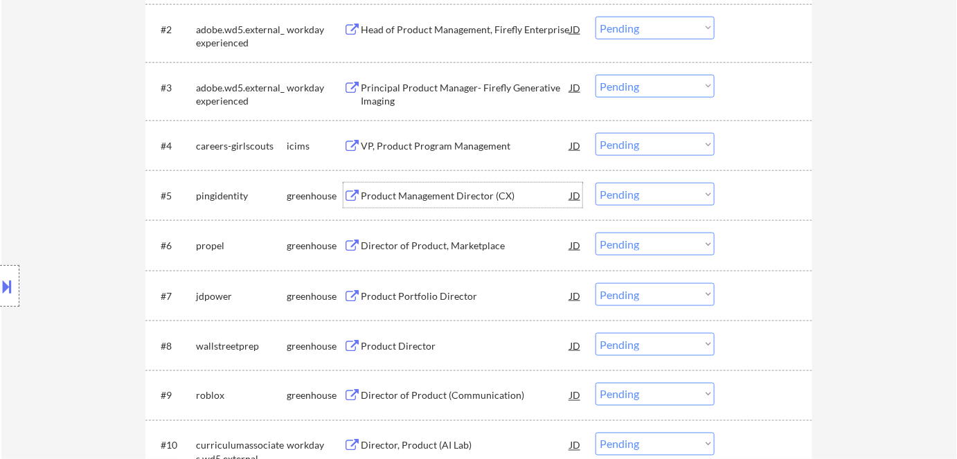
click at [397, 194] on div "Product Management Director (CX)" at bounding box center [465, 196] width 209 height 14
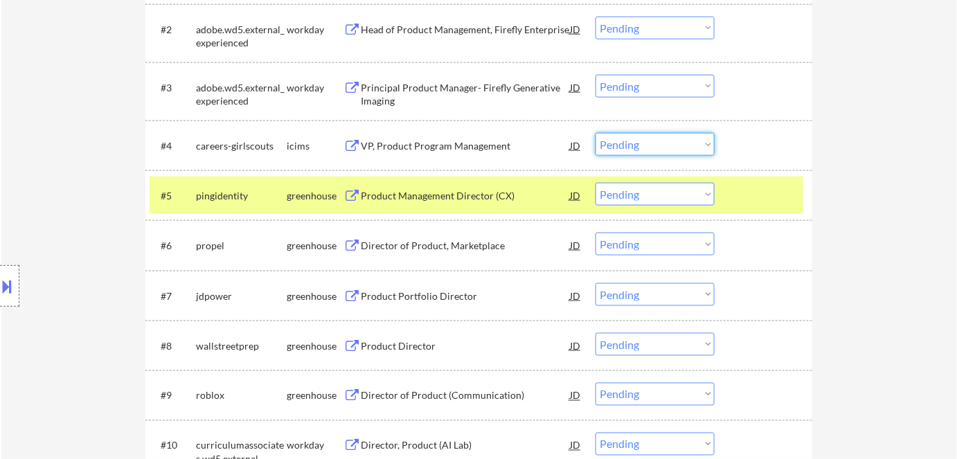
click at [627, 143] on select "Choose an option... Pending Applied Excluded (Questions) Excluded (Expired) Exc…" at bounding box center [654, 144] width 119 height 23
click at [595, 133] on select "Choose an option... Pending Applied Excluded (Questions) Excluded (Expired) Exc…" at bounding box center [654, 144] width 119 height 23
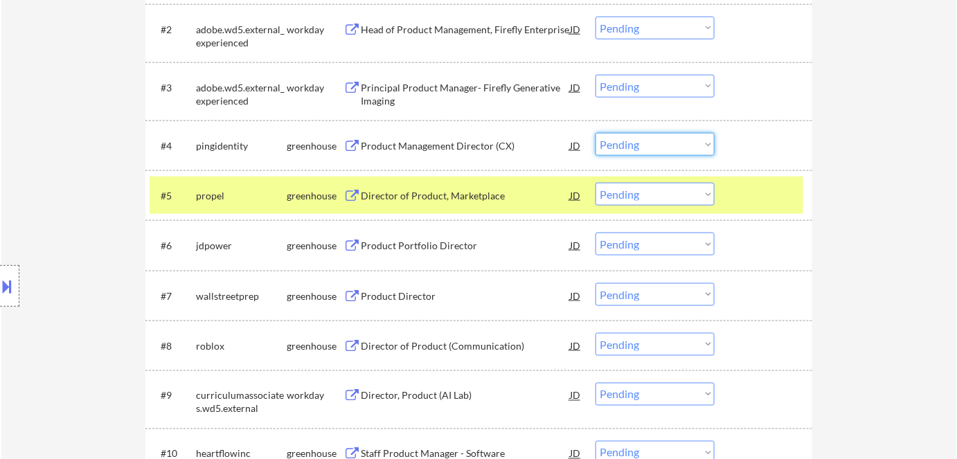
click at [692, 141] on select "Choose an option... Pending Applied Excluded (Questions) Excluded (Expired) Exc…" at bounding box center [654, 144] width 119 height 23
click at [595, 133] on select "Choose an option... Pending Applied Excluded (Questions) Excluded (Expired) Exc…" at bounding box center [654, 144] width 119 height 23
select select ""pending""
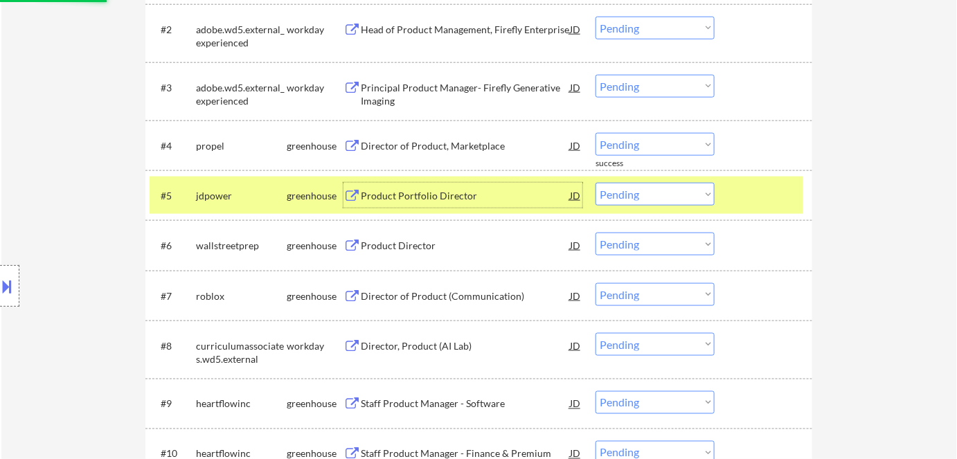
click at [408, 202] on div "Product Portfolio Director" at bounding box center [465, 195] width 209 height 25
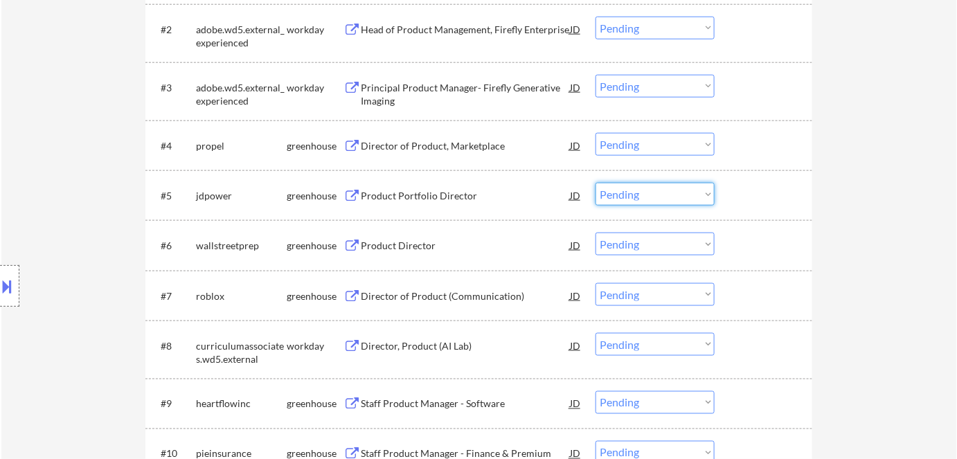
click at [649, 199] on select "Choose an option... Pending Applied Excluded (Questions) Excluded (Expired) Exc…" at bounding box center [654, 194] width 119 height 23
click at [595, 183] on select "Choose an option... Pending Applied Excluded (Questions) Excluded (Expired) Exc…" at bounding box center [654, 194] width 119 height 23
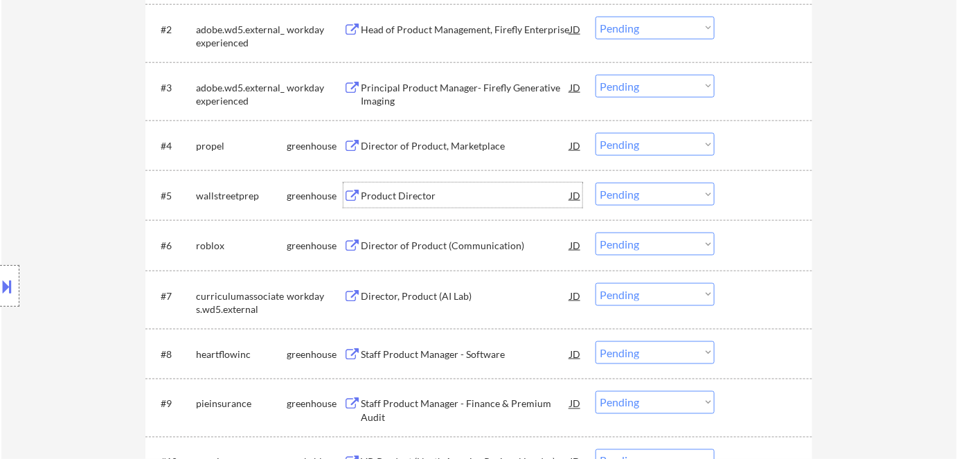
click at [389, 190] on div "Product Director" at bounding box center [465, 196] width 209 height 14
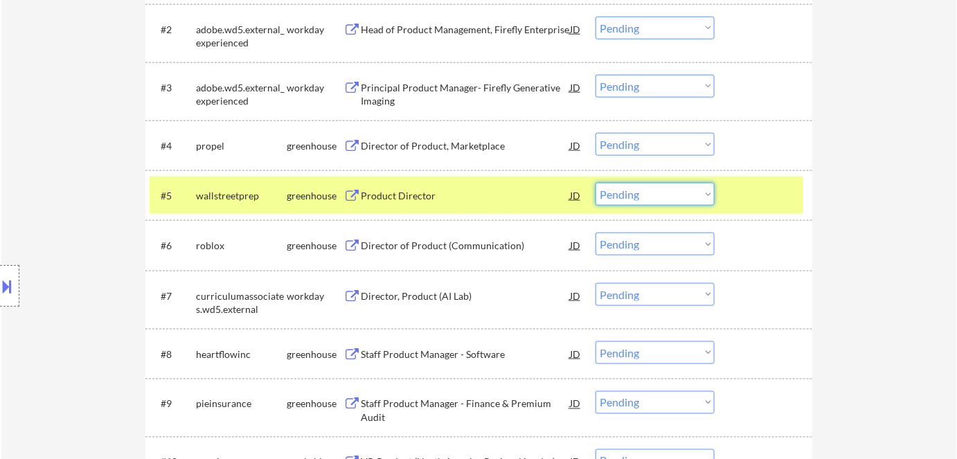
click at [692, 205] on select "Choose an option... Pending Applied Excluded (Questions) Excluded (Expired) Exc…" at bounding box center [654, 194] width 119 height 23
click at [595, 183] on select "Choose an option... Pending Applied Excluded (Questions) Excluded (Expired) Exc…" at bounding box center [654, 194] width 119 height 23
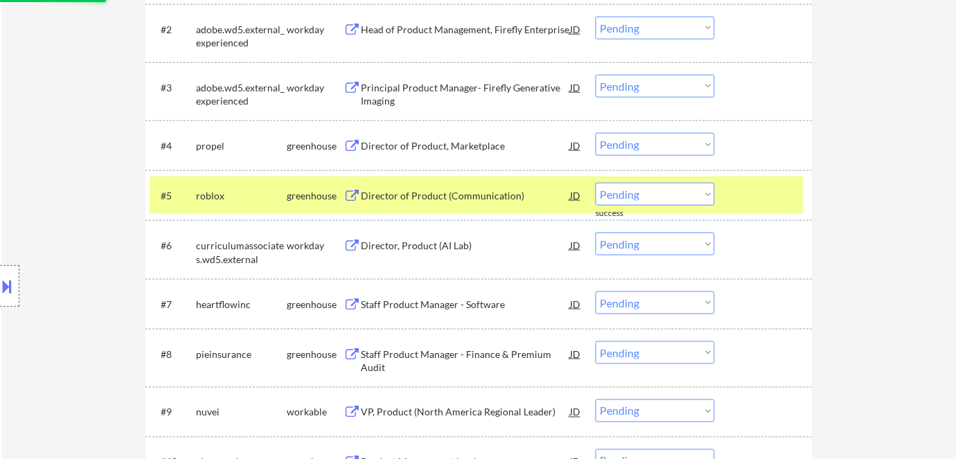
click at [397, 191] on div "Director of Product (Communication)" at bounding box center [465, 196] width 209 height 14
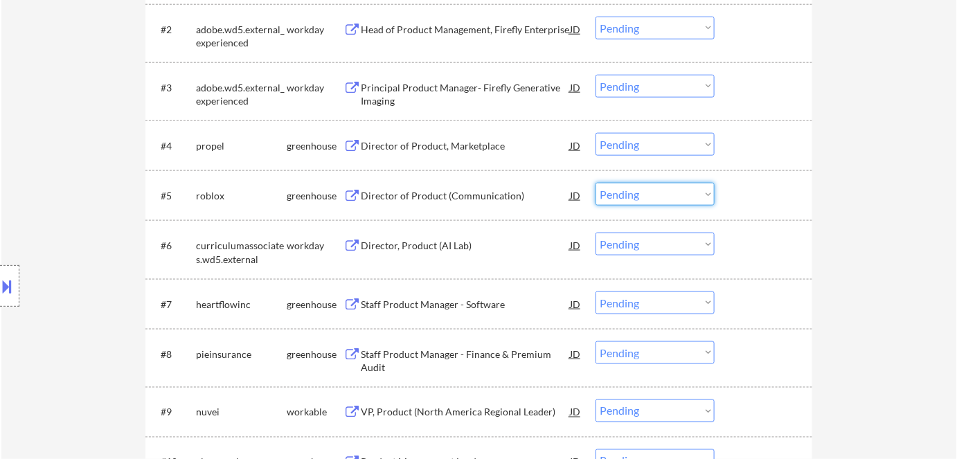
click at [638, 195] on select "Choose an option... Pending Applied Excluded (Questions) Excluded (Expired) Exc…" at bounding box center [654, 194] width 119 height 23
click at [595, 183] on select "Choose an option... Pending Applied Excluded (Questions) Excluded (Expired) Exc…" at bounding box center [654, 194] width 119 height 23
select select ""pending""
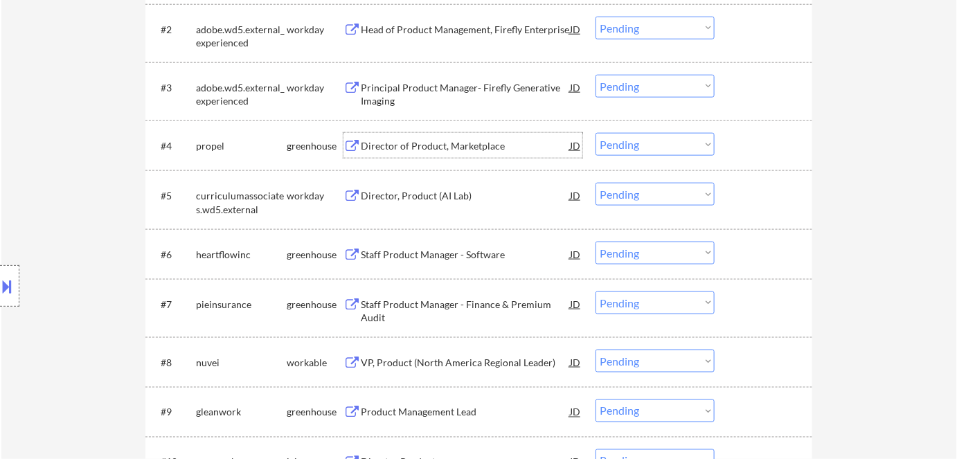
click at [377, 145] on div "Director of Product, Marketplace" at bounding box center [465, 146] width 209 height 14
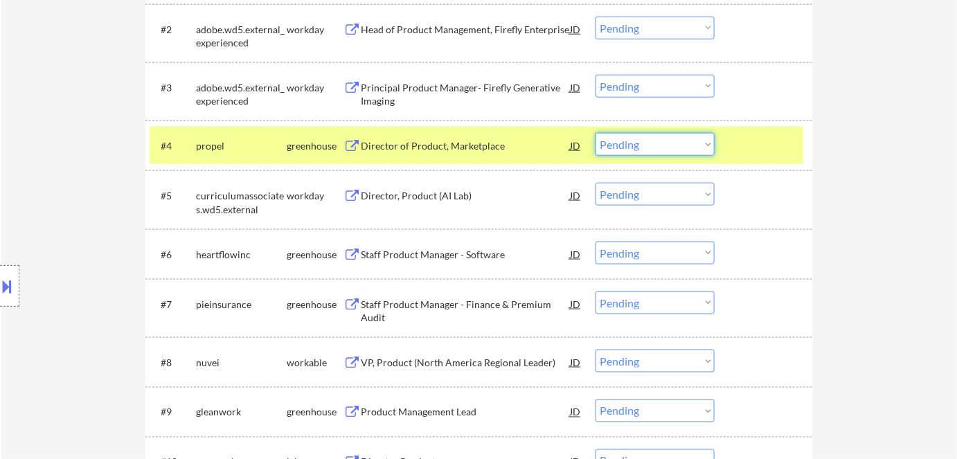
click at [654, 144] on select "Choose an option... Pending Applied Excluded (Questions) Excluded (Expired) Exc…" at bounding box center [654, 144] width 119 height 23
click at [595, 133] on select "Choose an option... Pending Applied Excluded (Questions) Excluded (Expired) Exc…" at bounding box center [654, 144] width 119 height 23
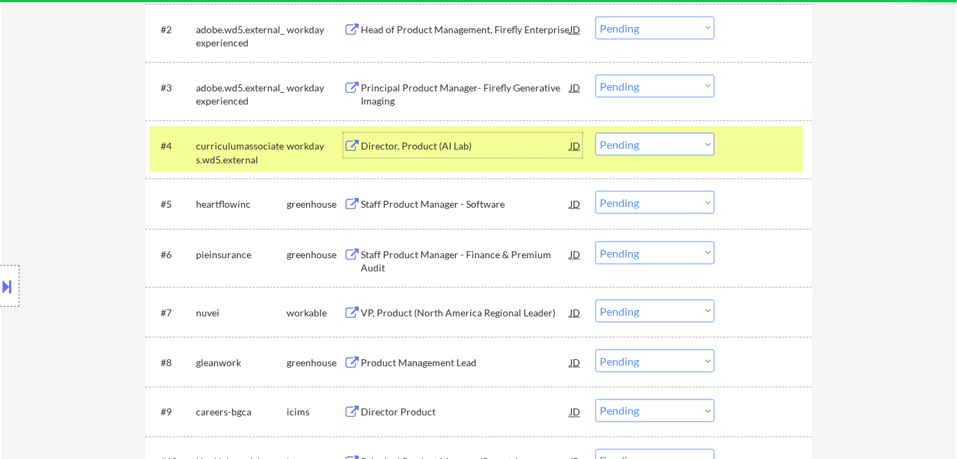
click at [421, 156] on div "Director, Product (AI Lab)" at bounding box center [465, 145] width 209 height 25
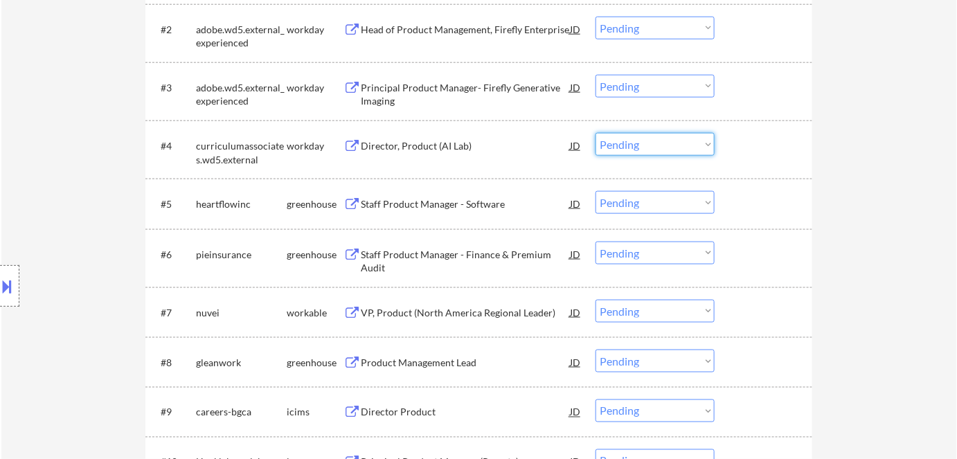
click at [629, 150] on select "Choose an option... Pending Applied Excluded (Questions) Excluded (Expired) Exc…" at bounding box center [654, 144] width 119 height 23
click at [595, 133] on select "Choose an option... Pending Applied Excluded (Questions) Excluded (Expired) Exc…" at bounding box center [654, 144] width 119 height 23
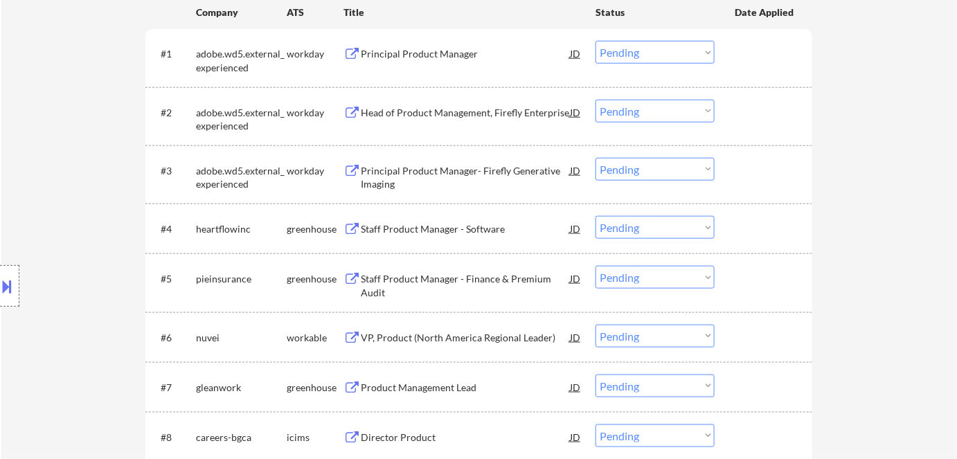
scroll to position [418, 0]
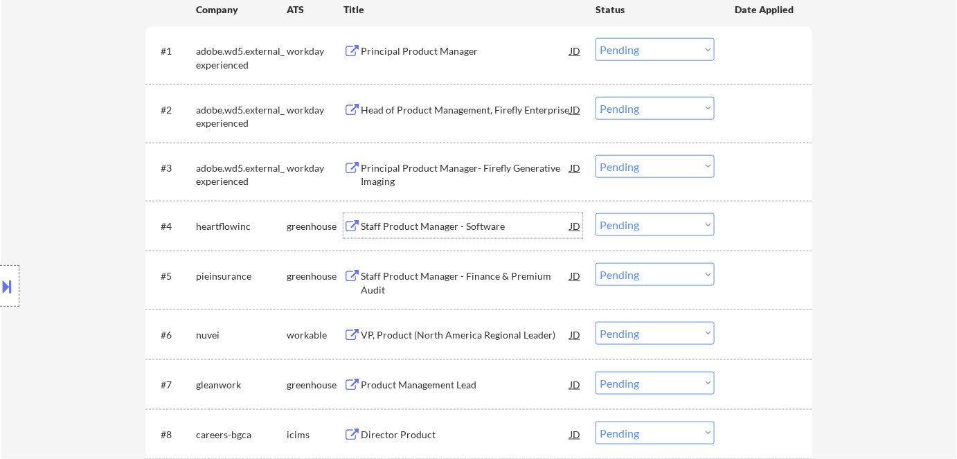
click at [408, 215] on div "Staff Product Manager - Software" at bounding box center [465, 225] width 209 height 25
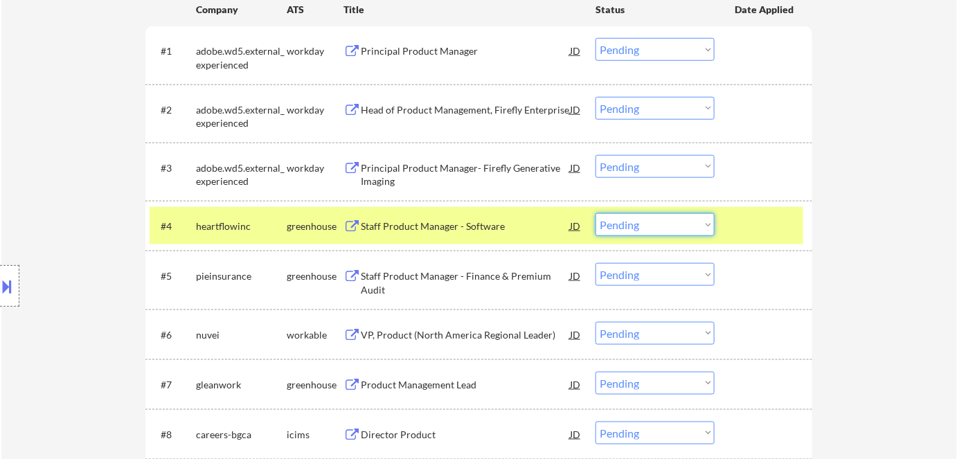
click at [688, 217] on select "Choose an option... Pending Applied Excluded (Questions) Excluded (Expired) Exc…" at bounding box center [654, 224] width 119 height 23
click at [595, 213] on select "Choose an option... Pending Applied Excluded (Questions) Excluded (Expired) Exc…" at bounding box center [654, 224] width 119 height 23
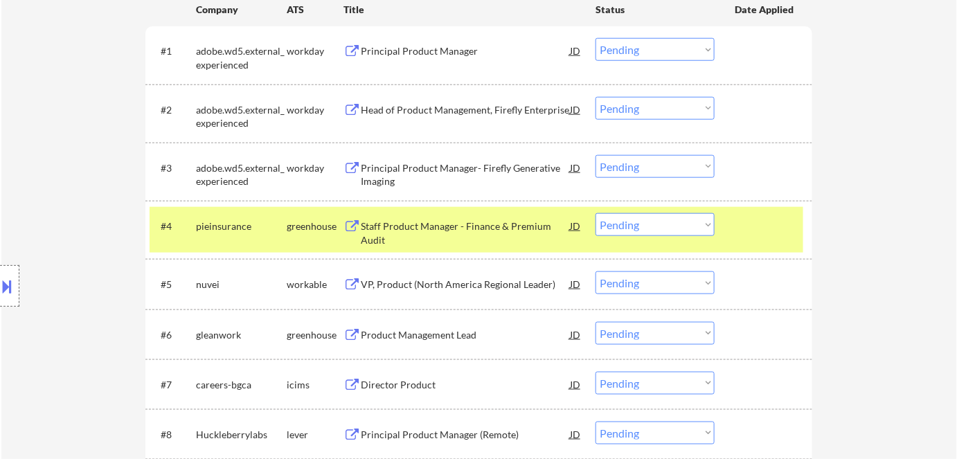
click at [441, 219] on div "Staff Product Manager - Finance & Premium Audit" at bounding box center [465, 232] width 209 height 27
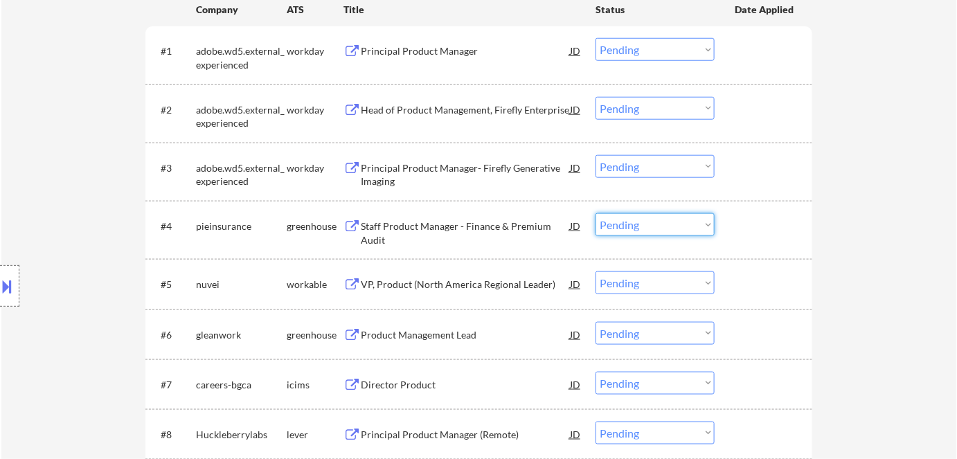
click at [630, 222] on select "Choose an option... Pending Applied Excluded (Questions) Excluded (Expired) Exc…" at bounding box center [654, 224] width 119 height 23
click at [595, 213] on select "Choose an option... Pending Applied Excluded (Questions) Excluded (Expired) Exc…" at bounding box center [654, 224] width 119 height 23
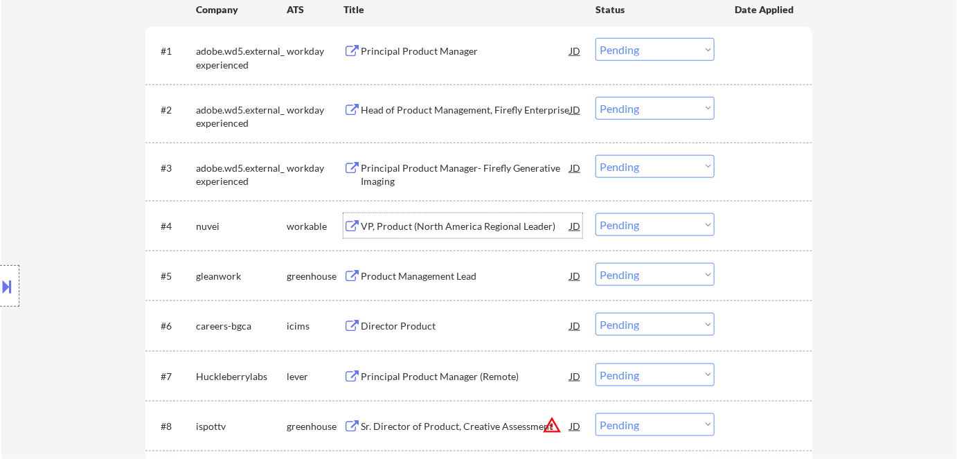
click at [402, 222] on div "VP, Product (North America Regional Leader)" at bounding box center [465, 226] width 209 height 14
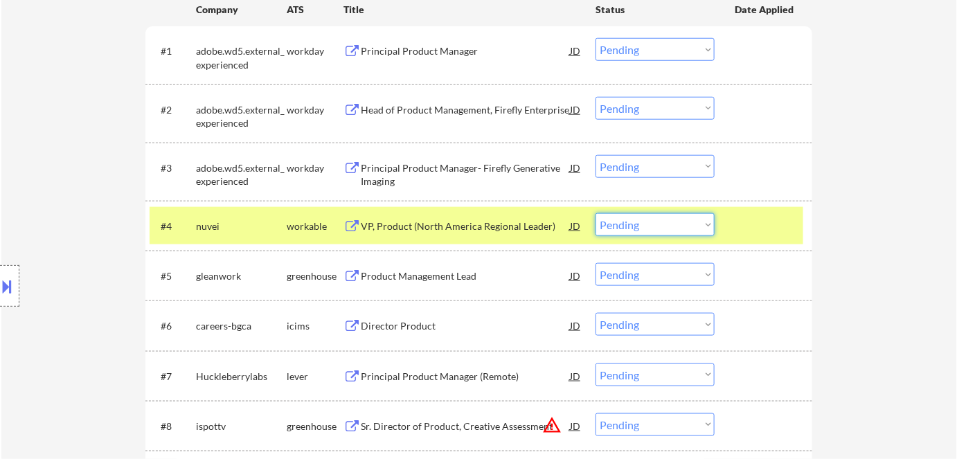
click at [635, 227] on select "Choose an option... Pending Applied Excluded (Questions) Excluded (Expired) Exc…" at bounding box center [654, 224] width 119 height 23
drag, startPoint x: 635, startPoint y: 227, endPoint x: 602, endPoint y: 194, distance: 46.5
click at [682, 224] on select "Choose an option... Pending Applied Excluded (Questions) Excluded (Expired) Exc…" at bounding box center [654, 224] width 119 height 23
click at [595, 213] on select "Choose an option... Pending Applied Excluded (Questions) Excluded (Expired) Exc…" at bounding box center [654, 224] width 119 height 23
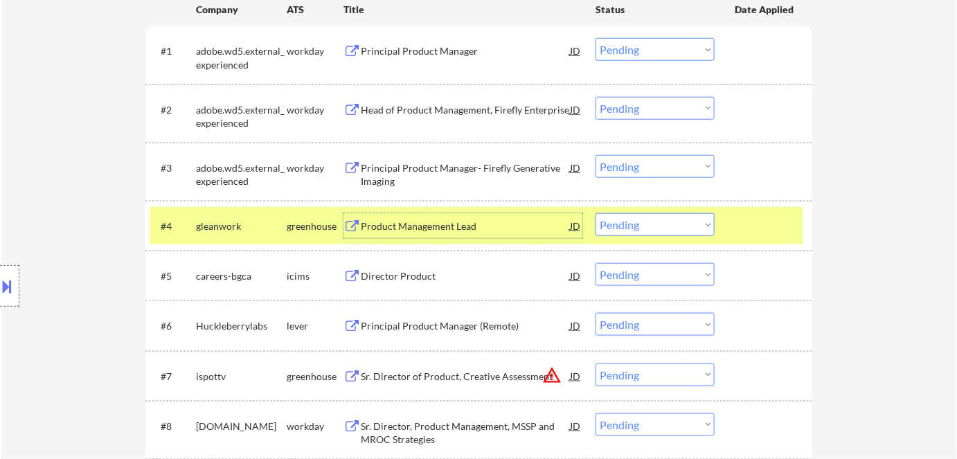
click at [389, 226] on div "Product Management Lead" at bounding box center [465, 226] width 209 height 14
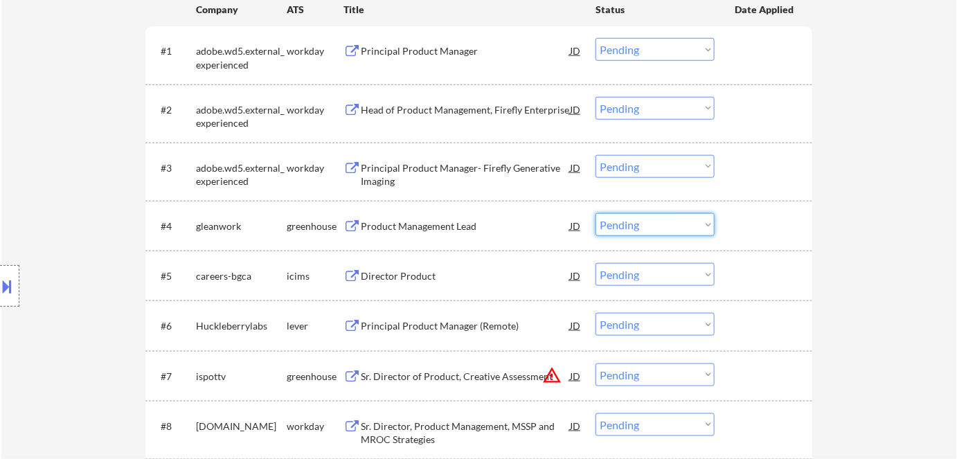
click at [640, 218] on select "Choose an option... Pending Applied Excluded (Questions) Excluded (Expired) Exc…" at bounding box center [654, 224] width 119 height 23
click at [595, 213] on select "Choose an option... Pending Applied Excluded (Questions) Excluded (Expired) Exc…" at bounding box center [654, 224] width 119 height 23
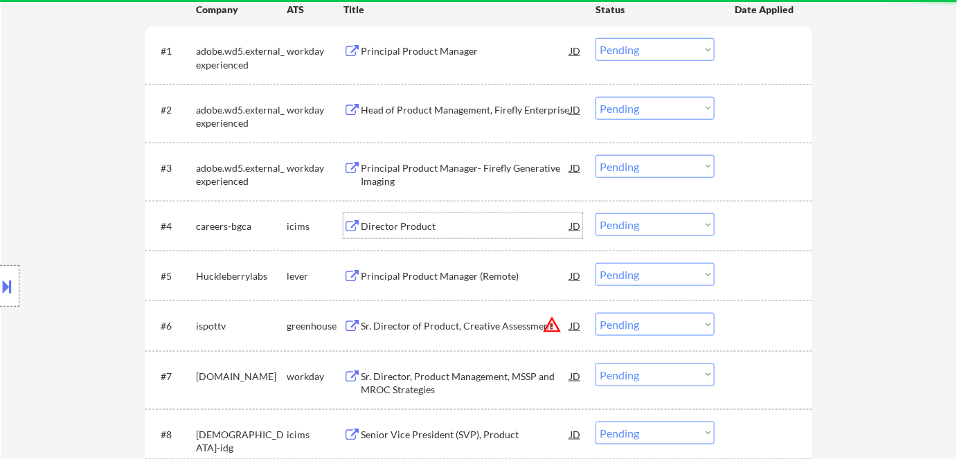
click at [397, 222] on div "Director Product" at bounding box center [465, 226] width 209 height 14
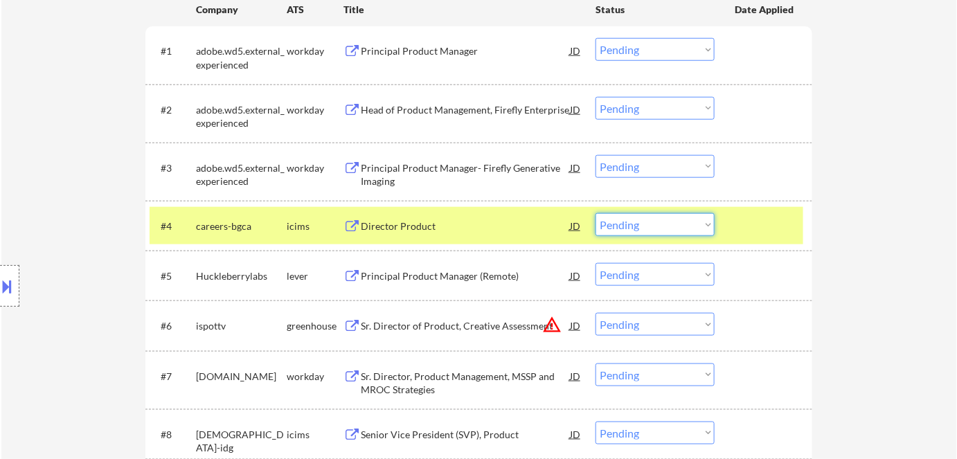
click at [648, 228] on select "Choose an option... Pending Applied Excluded (Questions) Excluded (Expired) Exc…" at bounding box center [654, 224] width 119 height 23
click at [595, 213] on select "Choose an option... Pending Applied Excluded (Questions) Excluded (Expired) Exc…" at bounding box center [654, 224] width 119 height 23
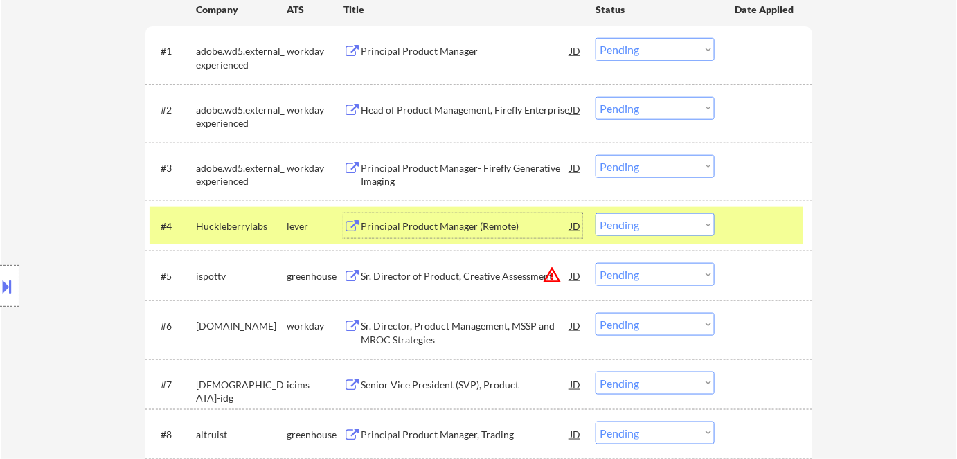
click at [435, 228] on div "Principal Product Manager (Remote)" at bounding box center [465, 226] width 209 height 14
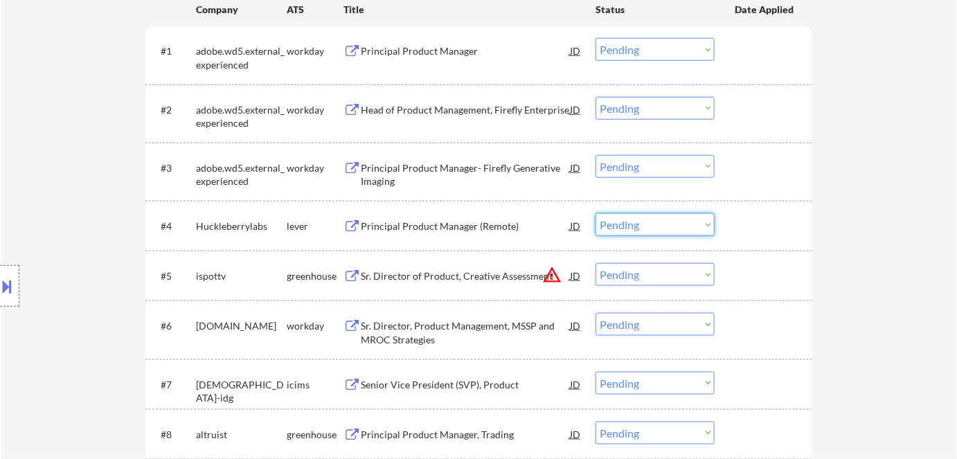
click at [607, 223] on select "Choose an option... Pending Applied Excluded (Questions) Excluded (Expired) Exc…" at bounding box center [654, 224] width 119 height 23
click at [595, 213] on select "Choose an option... Pending Applied Excluded (Questions) Excluded (Expired) Exc…" at bounding box center [654, 224] width 119 height 23
select select ""pending""
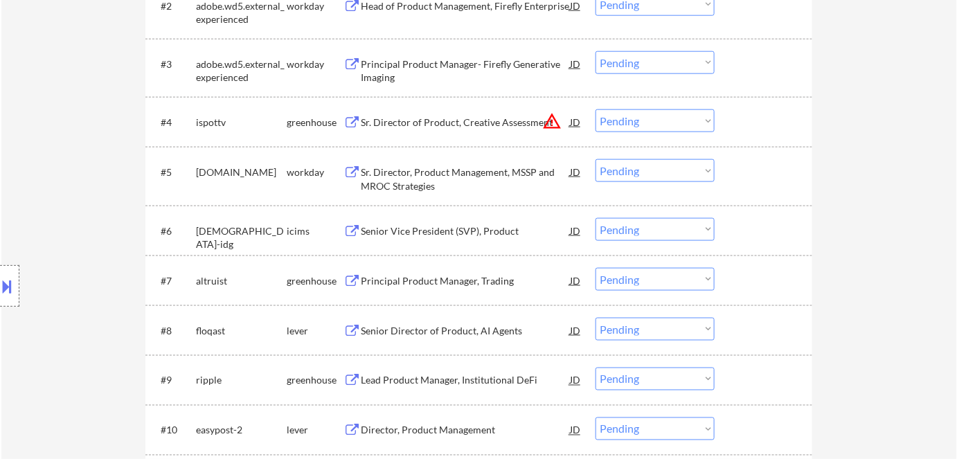
scroll to position [523, 0]
click at [450, 170] on div "Sr. Director, Product Management, MSSP and MROC Strategies" at bounding box center [465, 178] width 209 height 27
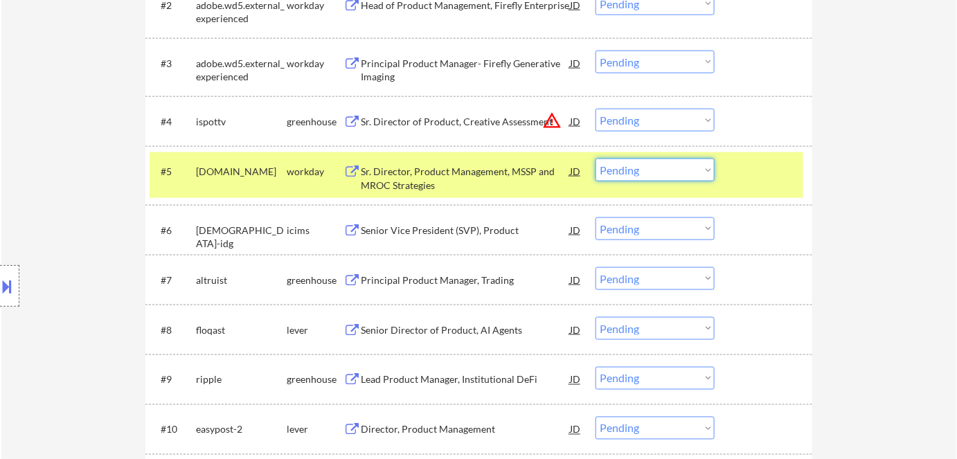
click at [656, 173] on select "Choose an option... Pending Applied Excluded (Questions) Excluded (Expired) Exc…" at bounding box center [654, 170] width 119 height 23
click at [595, 159] on select "Choose an option... Pending Applied Excluded (Questions) Excluded (Expired) Exc…" at bounding box center [654, 170] width 119 height 23
select select ""pending""
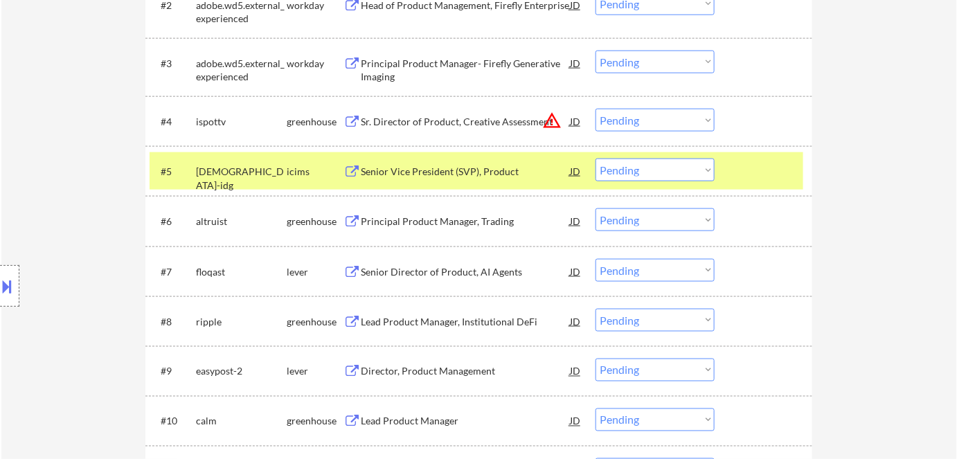
click at [507, 111] on div "Sr. Director of Product, Creative Assessment" at bounding box center [465, 121] width 209 height 25
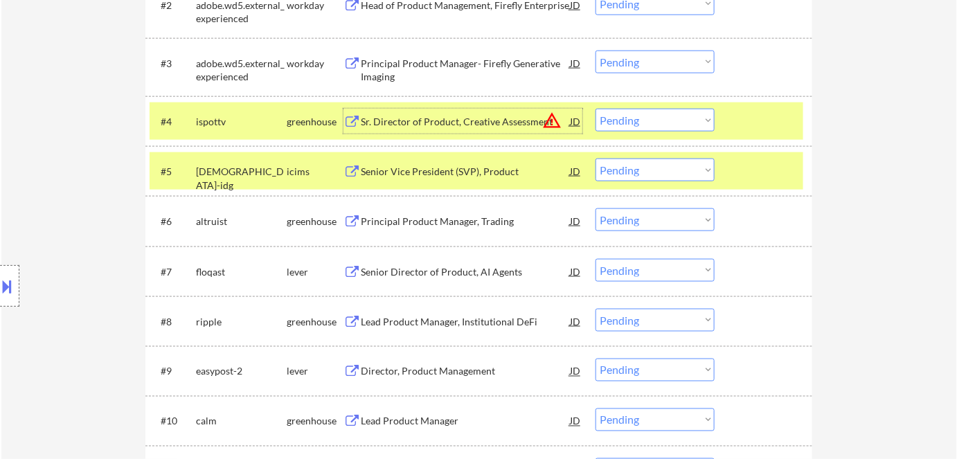
click at [652, 124] on select "Choose an option... Pending Applied Excluded (Questions) Excluded (Expired) Exc…" at bounding box center [654, 120] width 119 height 23
click at [595, 109] on select "Choose an option... Pending Applied Excluded (Questions) Excluded (Expired) Exc…" at bounding box center [654, 120] width 119 height 23
select select ""pending""
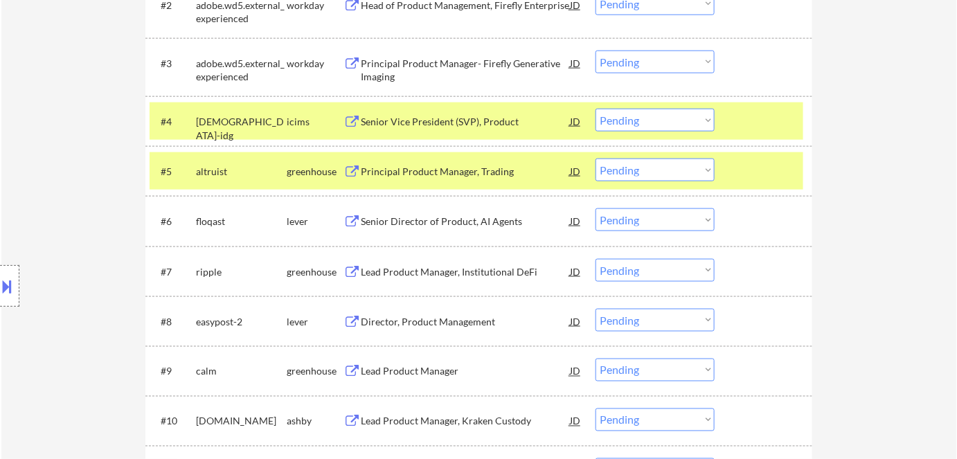
drag, startPoint x: 220, startPoint y: 172, endPoint x: 216, endPoint y: 142, distance: 30.7
click at [222, 172] on div "Location Inclusions:" at bounding box center [124, 286] width 248 height 402
click at [289, 170] on div "greenhouse" at bounding box center [315, 172] width 57 height 14
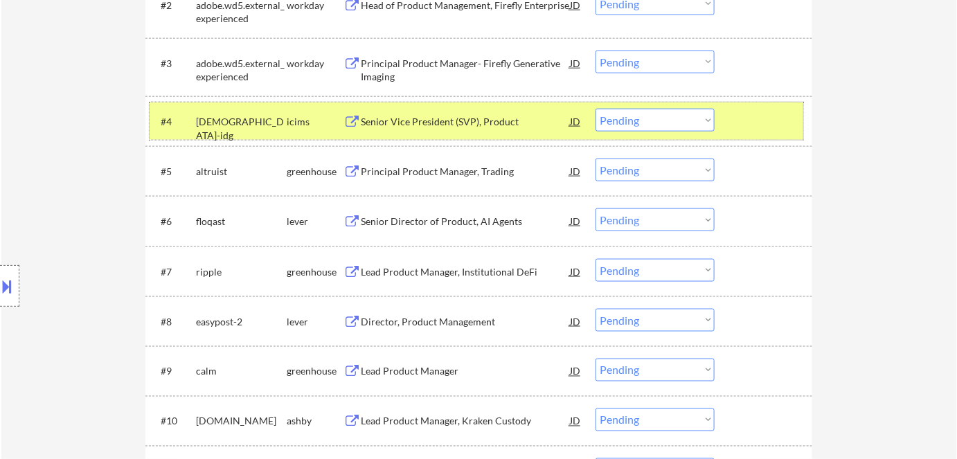
click at [296, 116] on div "icims" at bounding box center [315, 122] width 57 height 14
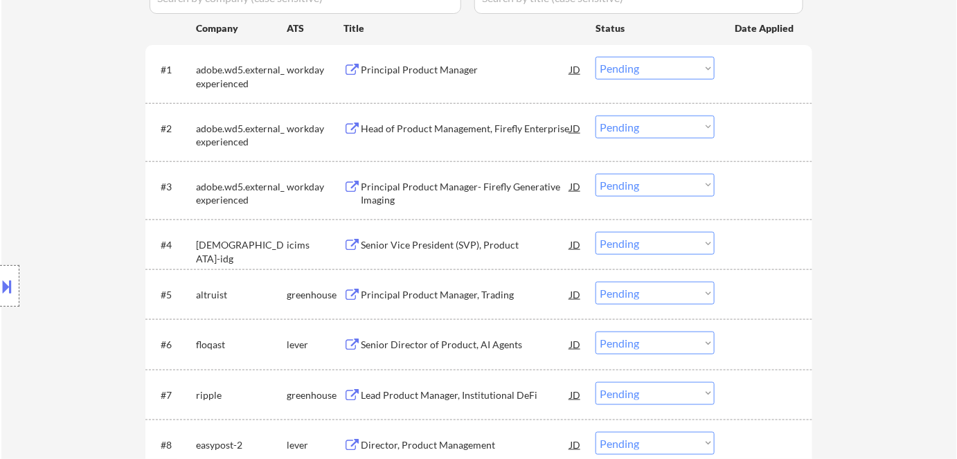
scroll to position [397, 0]
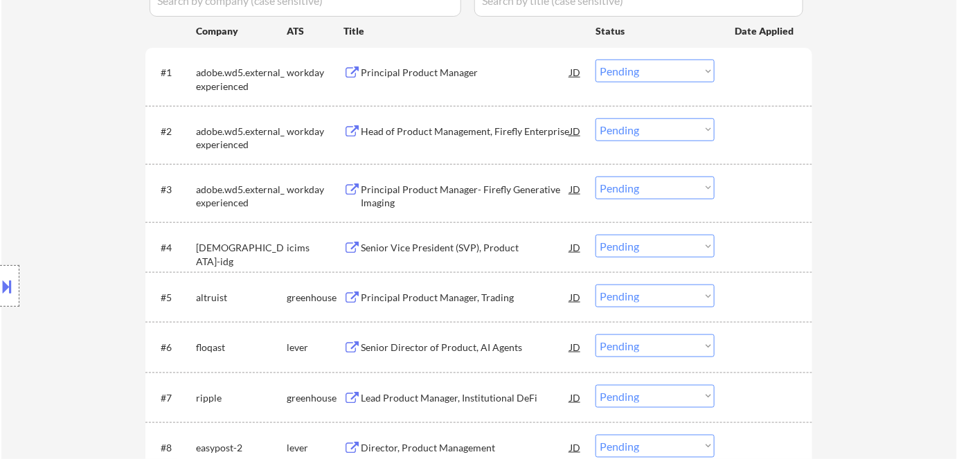
click at [427, 242] on div "Senior Vice President (SVP), Product" at bounding box center [465, 248] width 209 height 14
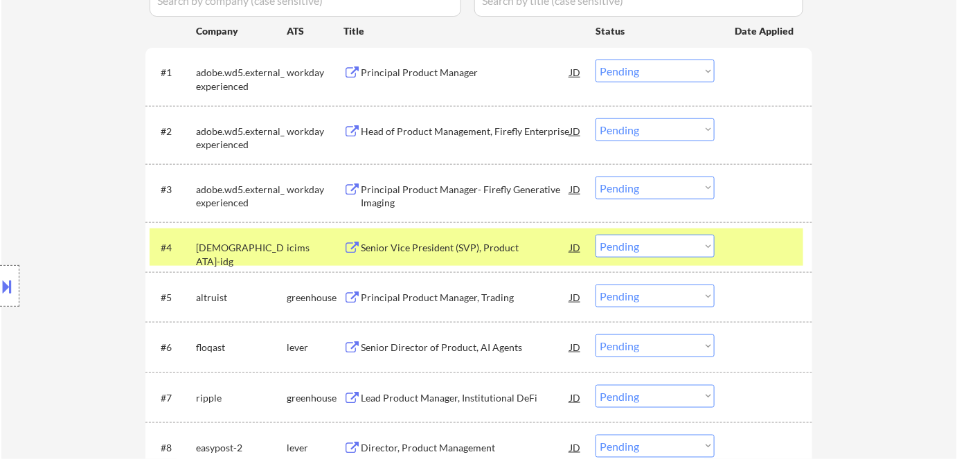
select select ""pending""
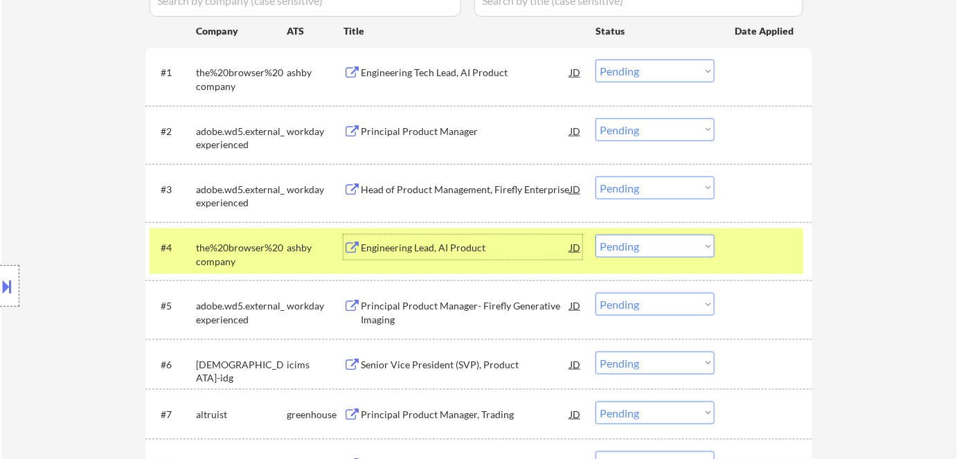
click at [426, 248] on div "Engineering Lead, AI Product" at bounding box center [465, 248] width 209 height 14
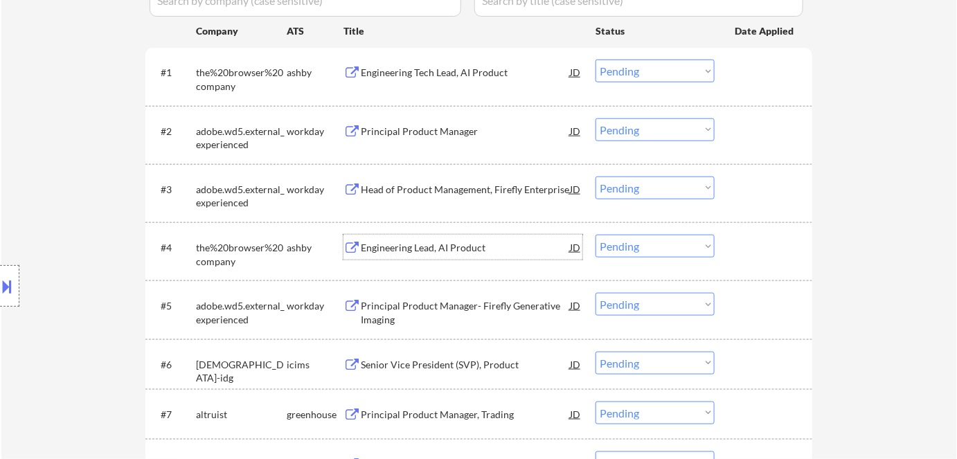
drag, startPoint x: 633, startPoint y: 246, endPoint x: 645, endPoint y: 253, distance: 14.6
click at [633, 246] on select "Choose an option... Pending Applied Excluded (Questions) Excluded (Expired) Exc…" at bounding box center [654, 246] width 119 height 23
click at [595, 235] on select "Choose an option... Pending Applied Excluded (Questions) Excluded (Expired) Exc…" at bounding box center [654, 246] width 119 height 23
select select ""pending""
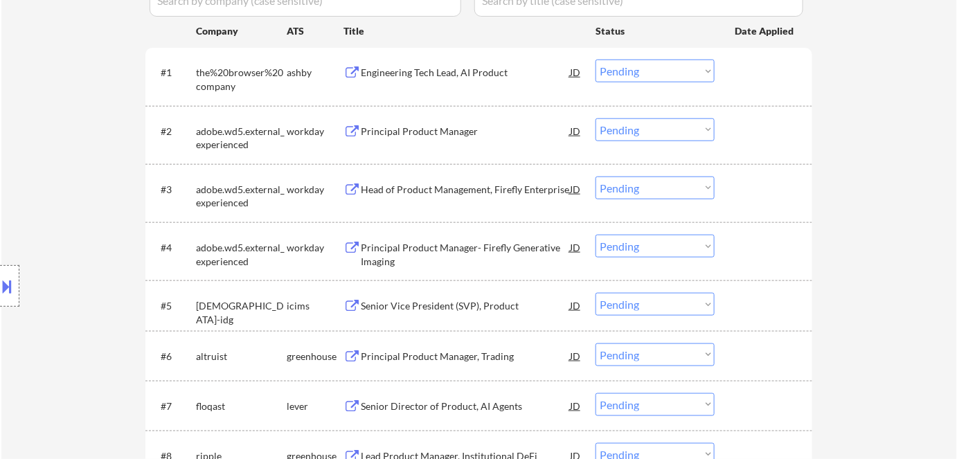
click at [440, 71] on div "Engineering Tech Lead, AI Product" at bounding box center [465, 73] width 209 height 14
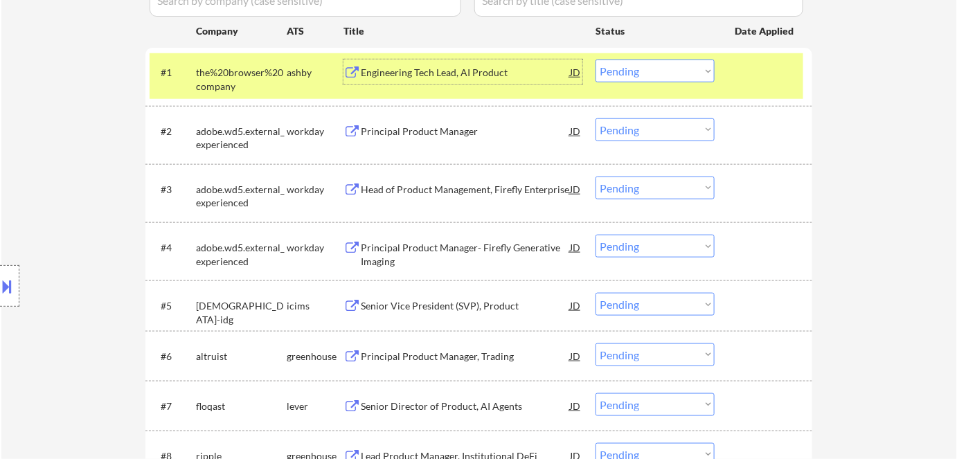
click at [651, 68] on select "Choose an option... Pending Applied Excluded (Questions) Excluded (Expired) Exc…" at bounding box center [654, 71] width 119 height 23
click at [595, 60] on select "Choose an option... Pending Applied Excluded (Questions) Excluded (Expired) Exc…" at bounding box center [654, 71] width 119 height 23
select select ""pending""
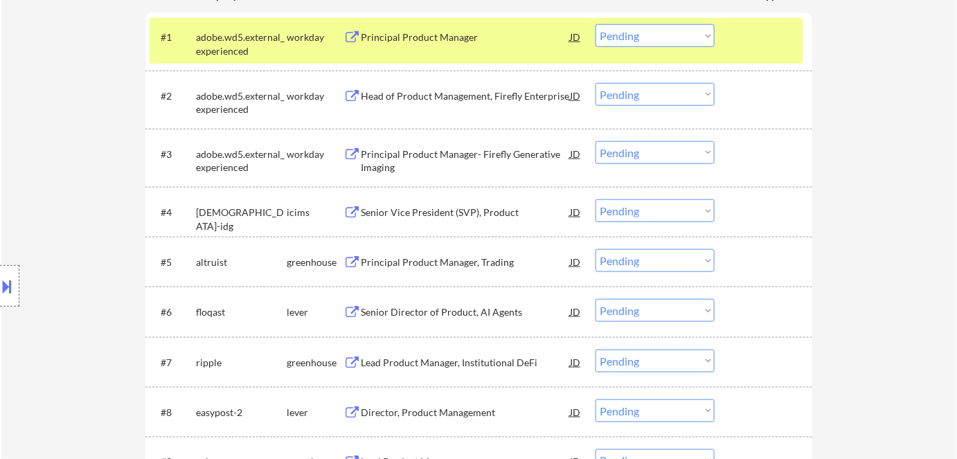
scroll to position [523, 0]
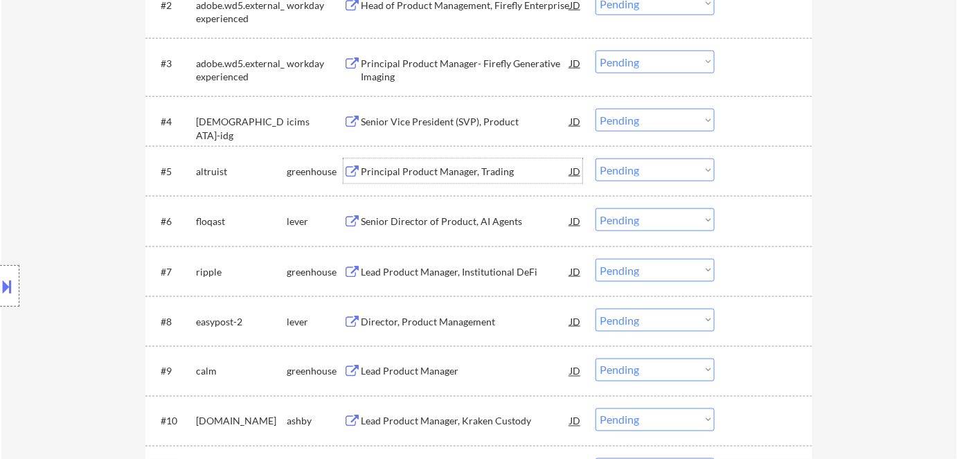
click at [411, 168] on div "Principal Product Manager, Trading" at bounding box center [465, 172] width 209 height 14
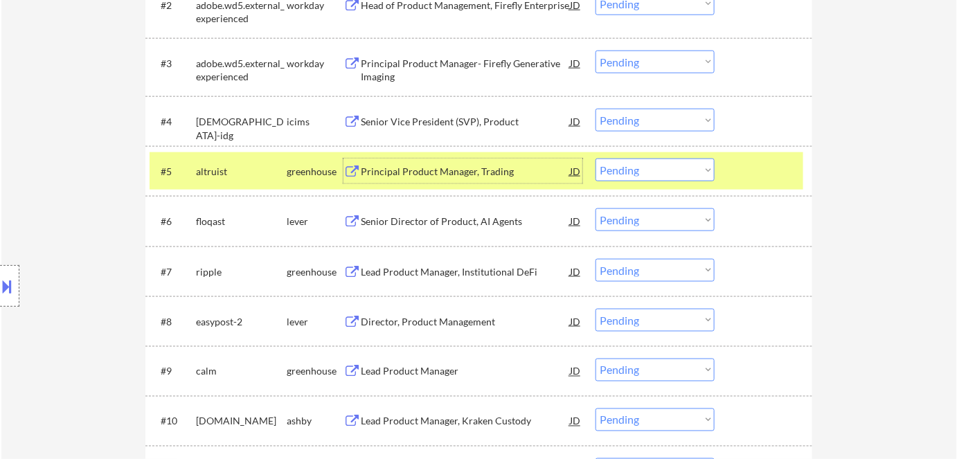
drag, startPoint x: 632, startPoint y: 166, endPoint x: 655, endPoint y: 180, distance: 26.7
click at [633, 168] on select "Choose an option... Pending Applied Excluded (Questions) Excluded (Expired) Exc…" at bounding box center [654, 170] width 119 height 23
click at [595, 159] on select "Choose an option... Pending Applied Excluded (Questions) Excluded (Expired) Exc…" at bounding box center [654, 170] width 119 height 23
select select ""pending""
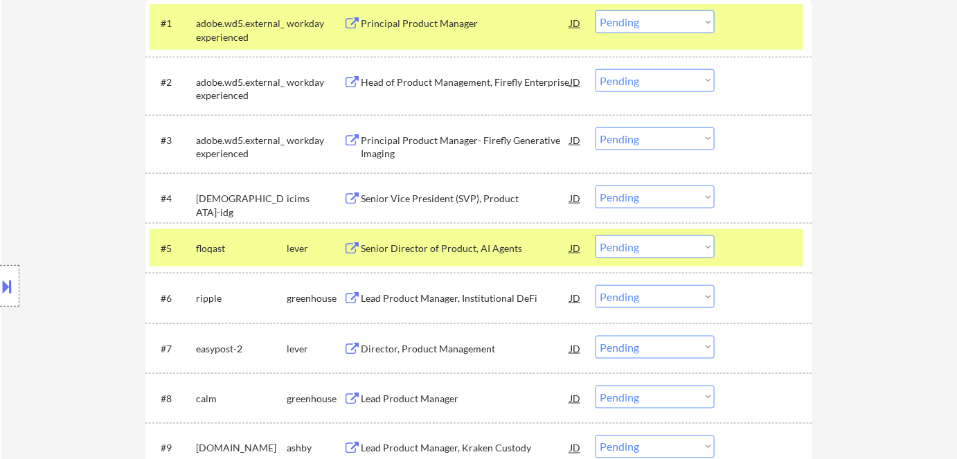
scroll to position [460, 0]
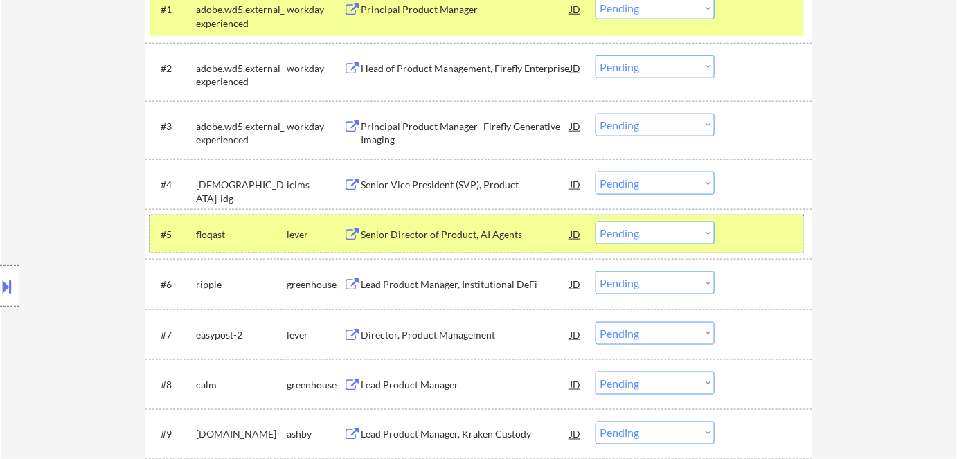
drag, startPoint x: 314, startPoint y: 224, endPoint x: 266, endPoint y: 225, distance: 48.5
click at [283, 225] on div "#5 floqast lever Senior Director of Product, AI Agents JD warning_amber Choose …" at bounding box center [477, 233] width 654 height 37
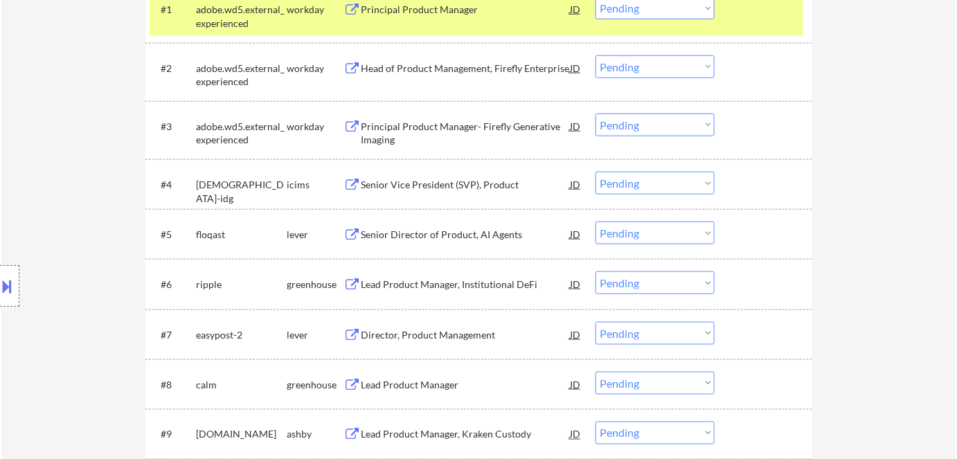
drag, startPoint x: 291, startPoint y: 233, endPoint x: 306, endPoint y: 228, distance: 16.0
click at [292, 233] on div "lever" at bounding box center [315, 235] width 57 height 14
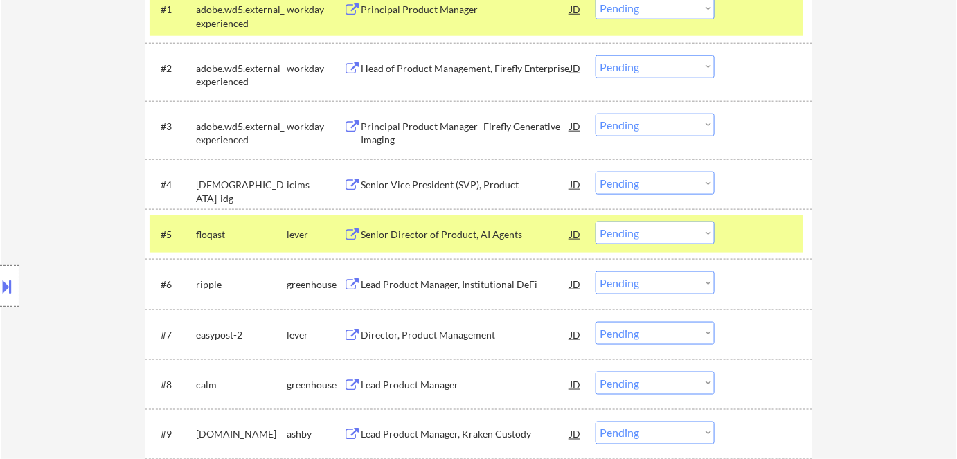
click at [307, 238] on div "lever" at bounding box center [315, 235] width 57 height 14
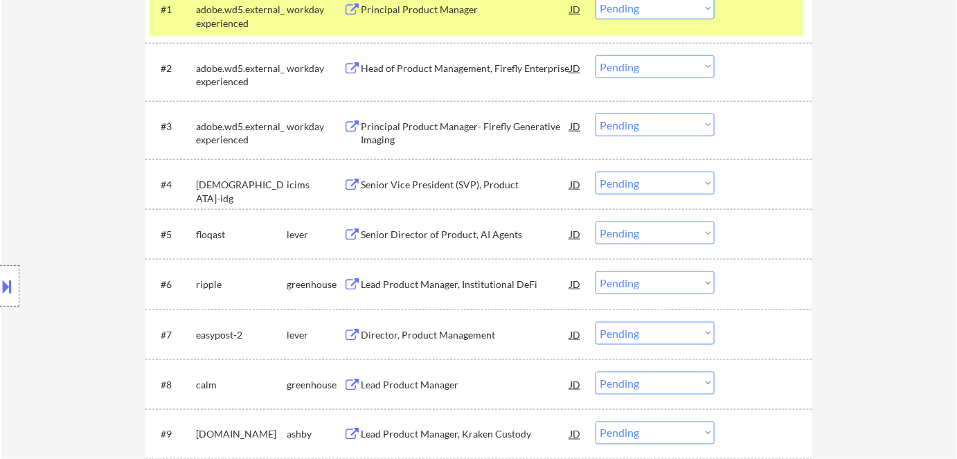
click at [423, 188] on div "Senior Vice President (SVP), Product" at bounding box center [465, 185] width 209 height 14
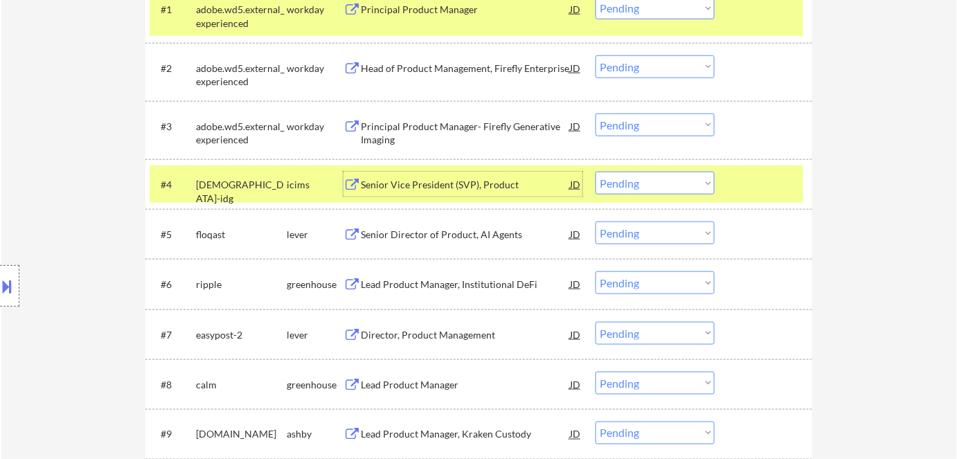
drag, startPoint x: 644, startPoint y: 181, endPoint x: 648, endPoint y: 192, distance: 11.8
click at [644, 181] on select "Choose an option... Pending Applied Excluded (Questions) Excluded (Expired) Exc…" at bounding box center [654, 183] width 119 height 23
click at [595, 172] on select "Choose an option... Pending Applied Excluded (Questions) Excluded (Expired) Exc…" at bounding box center [654, 183] width 119 height 23
click at [301, 26] on div "#1 adobe.wd5.external_experienced workday Principal Product Manager JD Choose a…" at bounding box center [477, 13] width 654 height 46
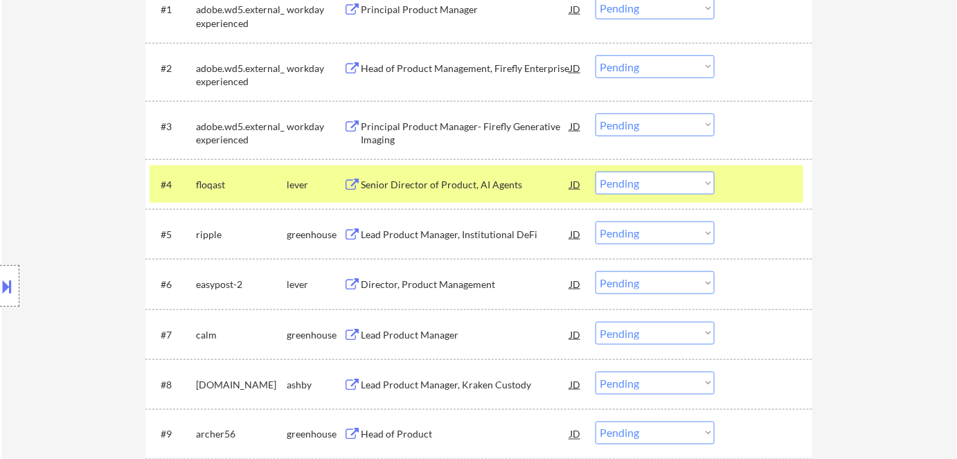
click at [412, 185] on div "Senior Director of Product, AI Agents" at bounding box center [465, 185] width 209 height 14
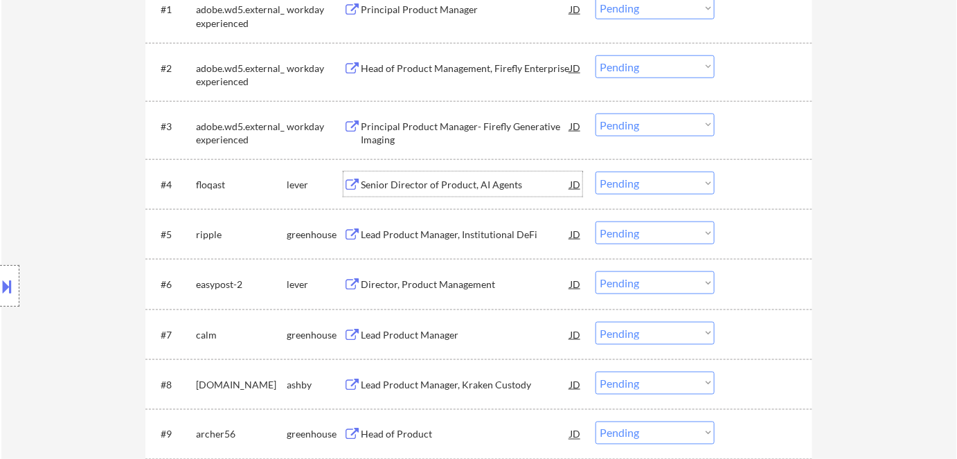
click at [624, 184] on select "Choose an option... Pending Applied Excluded (Questions) Excluded (Expired) Exc…" at bounding box center [654, 183] width 119 height 23
click at [595, 172] on select "Choose an option... Pending Applied Excluded (Questions) Excluded (Expired) Exc…" at bounding box center [654, 183] width 119 height 23
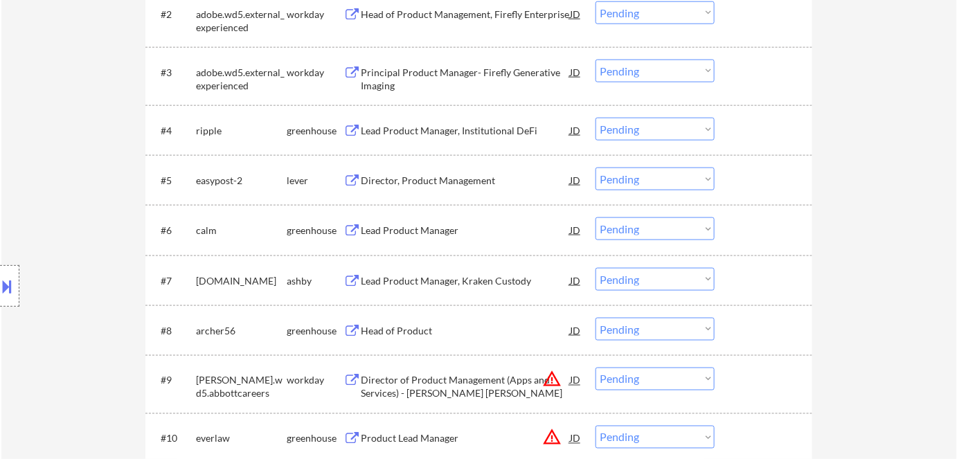
scroll to position [586, 0]
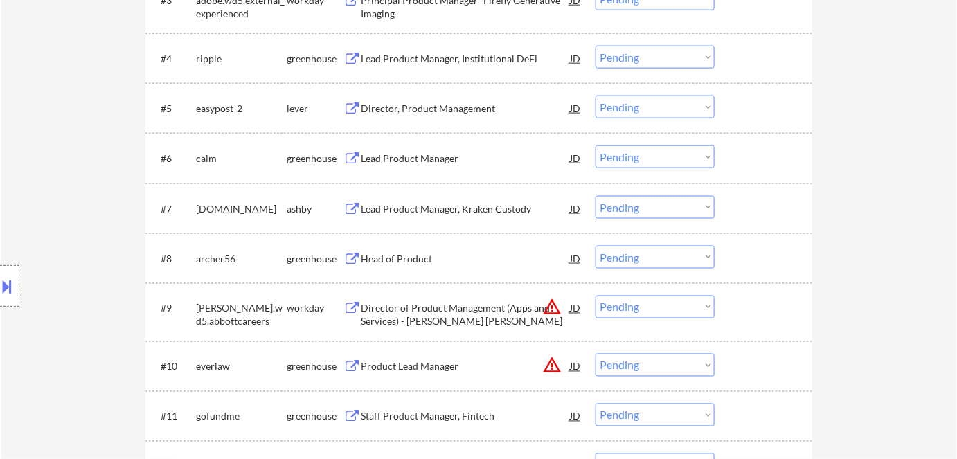
click at [408, 58] on div "Lead Product Manager, Institutional DeFi" at bounding box center [465, 59] width 209 height 14
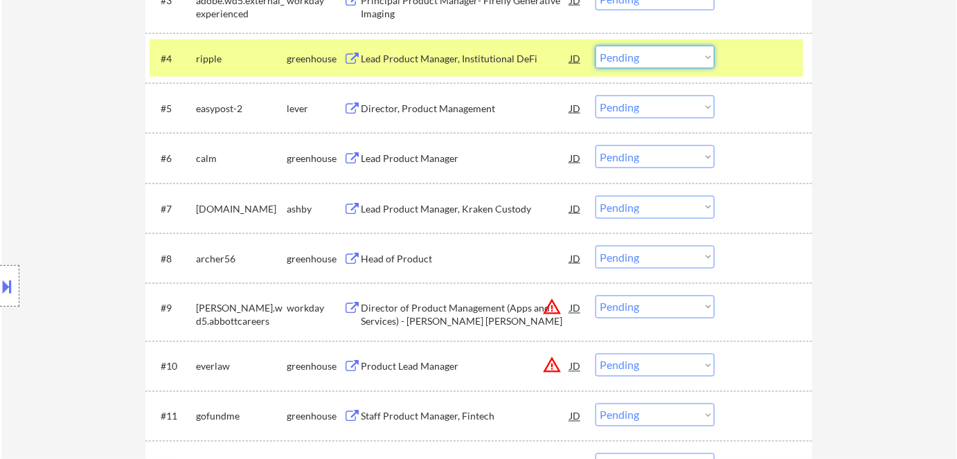
click at [627, 60] on select "Choose an option... Pending Applied Excluded (Questions) Excluded (Expired) Exc…" at bounding box center [654, 57] width 119 height 23
click at [595, 46] on select "Choose an option... Pending Applied Excluded (Questions) Excluded (Expired) Exc…" at bounding box center [654, 57] width 119 height 23
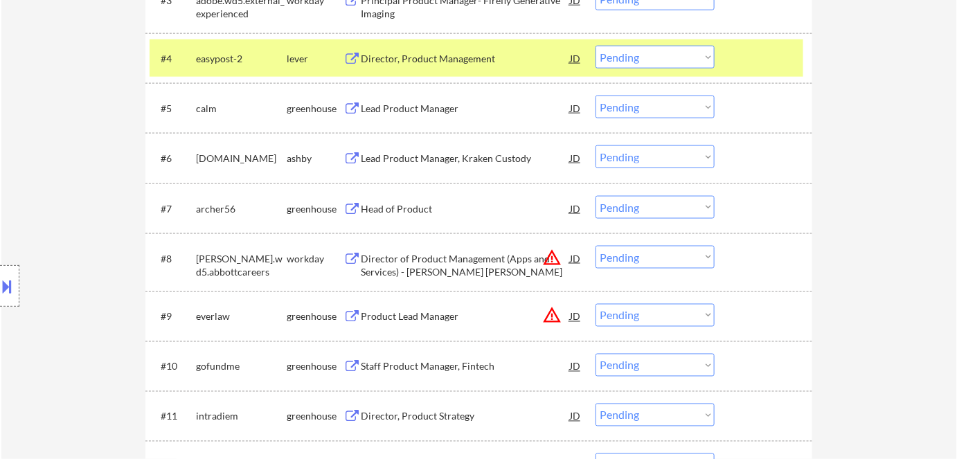
click at [421, 62] on div "Director, Product Management" at bounding box center [465, 59] width 209 height 14
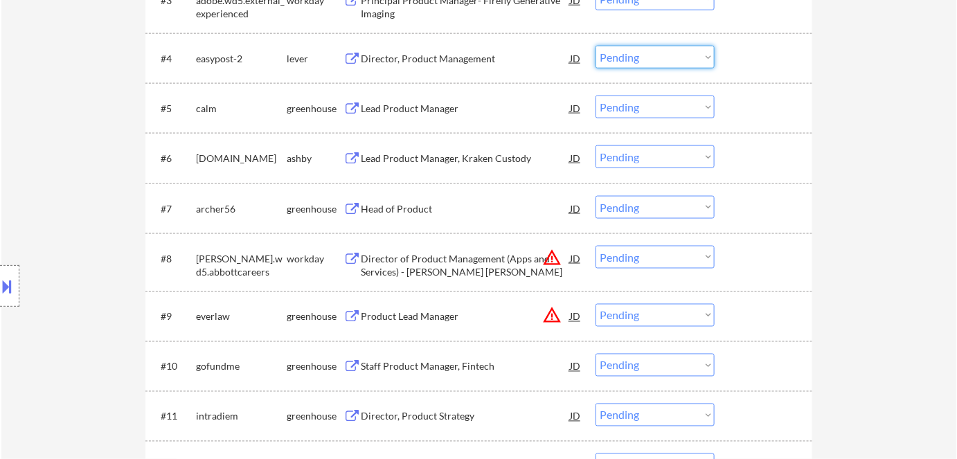
click at [638, 60] on select "Choose an option... Pending Applied Excluded (Questions) Excluded (Expired) Exc…" at bounding box center [654, 57] width 119 height 23
click at [595, 46] on select "Choose an option... Pending Applied Excluded (Questions) Excluded (Expired) Exc…" at bounding box center [654, 57] width 119 height 23
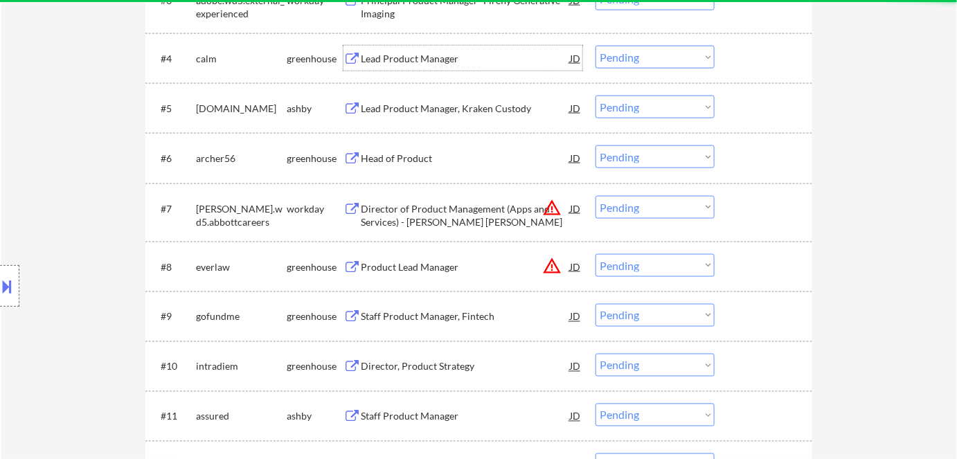
click at [404, 61] on div "Lead Product Manager" at bounding box center [465, 59] width 209 height 14
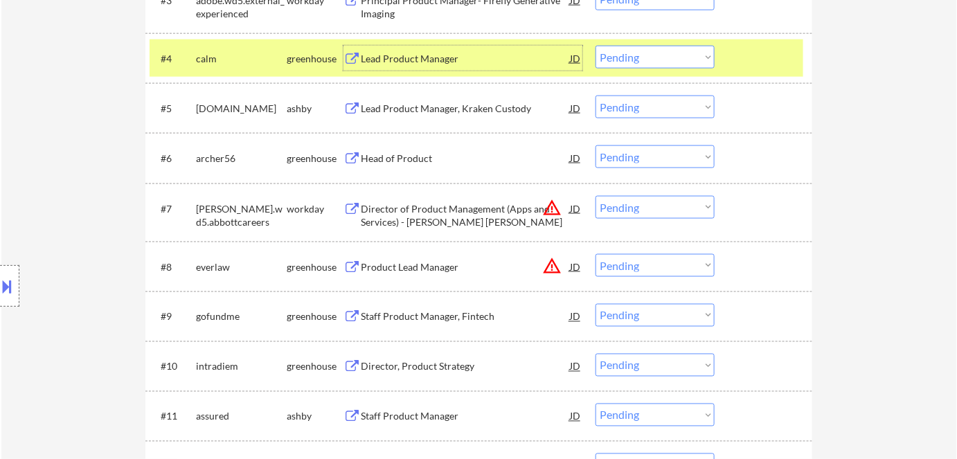
click at [636, 51] on select "Choose an option... Pending Applied Excluded (Questions) Excluded (Expired) Exc…" at bounding box center [654, 57] width 119 height 23
drag, startPoint x: 629, startPoint y: 52, endPoint x: 640, endPoint y: 66, distance: 18.7
click at [629, 52] on select "Choose an option... Pending Applied Excluded (Questions) Excluded (Expired) Exc…" at bounding box center [654, 57] width 119 height 23
click at [595, 46] on select "Choose an option... Pending Applied Excluded (Questions) Excluded (Expired) Exc…" at bounding box center [654, 57] width 119 height 23
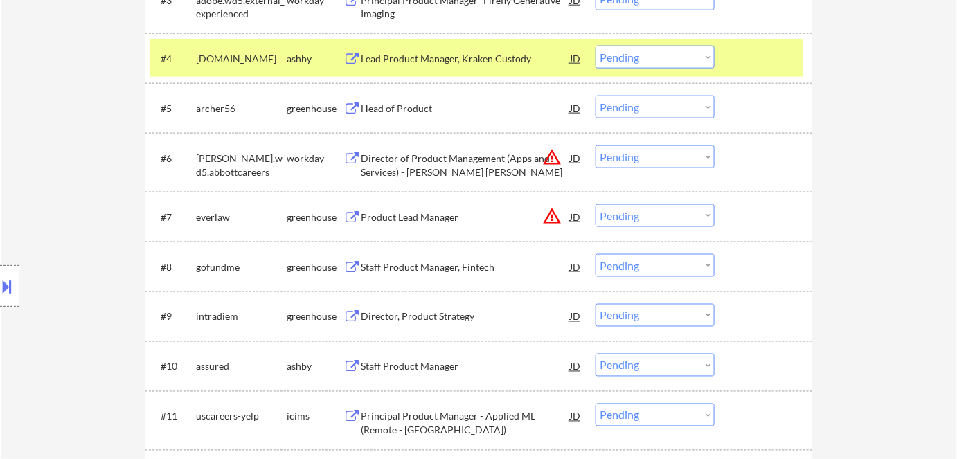
scroll to position [460, 0]
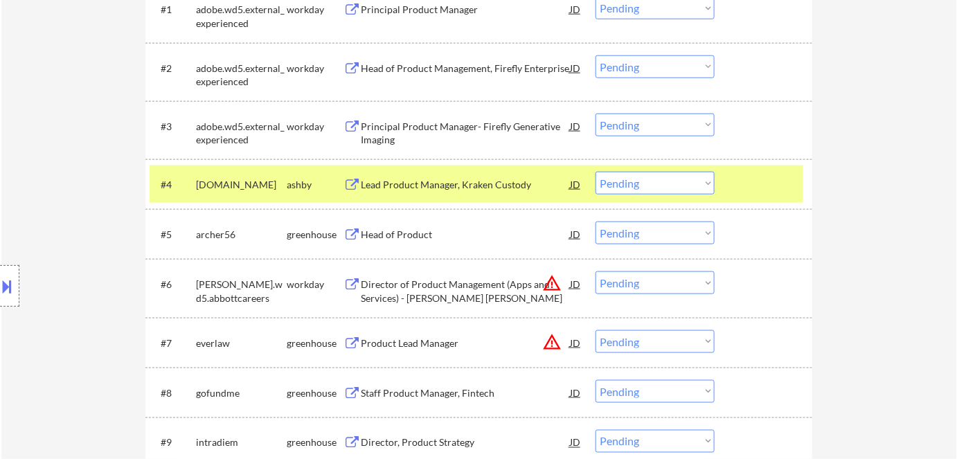
click at [447, 182] on div "Lead Product Manager, Kraken Custody" at bounding box center [465, 185] width 209 height 14
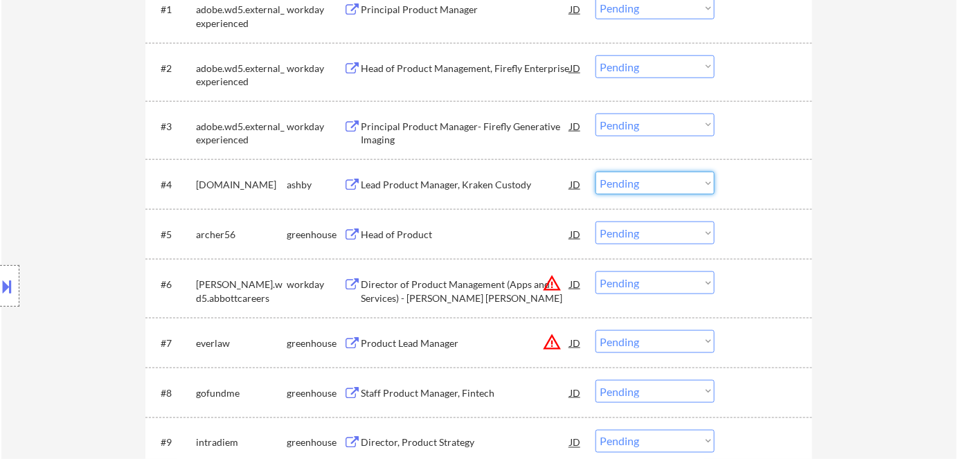
drag, startPoint x: 657, startPoint y: 182, endPoint x: 662, endPoint y: 190, distance: 9.6
click at [657, 182] on select "Choose an option... Pending Applied Excluded (Questions) Excluded (Expired) Exc…" at bounding box center [654, 183] width 119 height 23
click at [595, 172] on select "Choose an option... Pending Applied Excluded (Questions) Excluded (Expired) Exc…" at bounding box center [654, 183] width 119 height 23
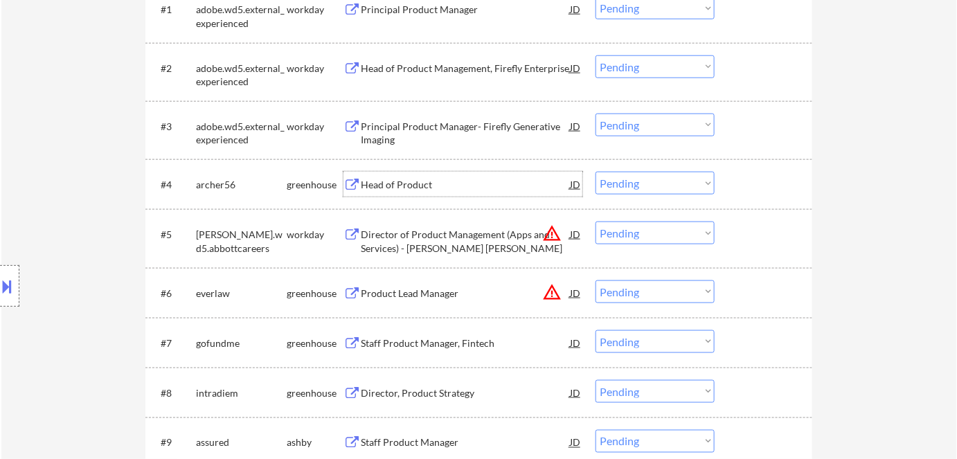
click at [395, 183] on div "Head of Product" at bounding box center [465, 185] width 209 height 14
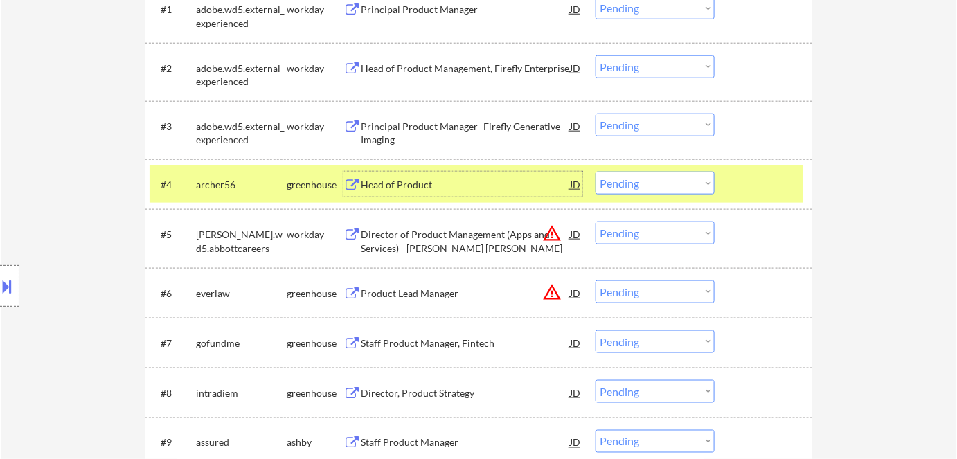
click at [647, 183] on select "Choose an option... Pending Applied Excluded (Questions) Excluded (Expired) Exc…" at bounding box center [654, 183] width 119 height 23
click at [595, 172] on select "Choose an option... Pending Applied Excluded (Questions) Excluded (Expired) Exc…" at bounding box center [654, 183] width 119 height 23
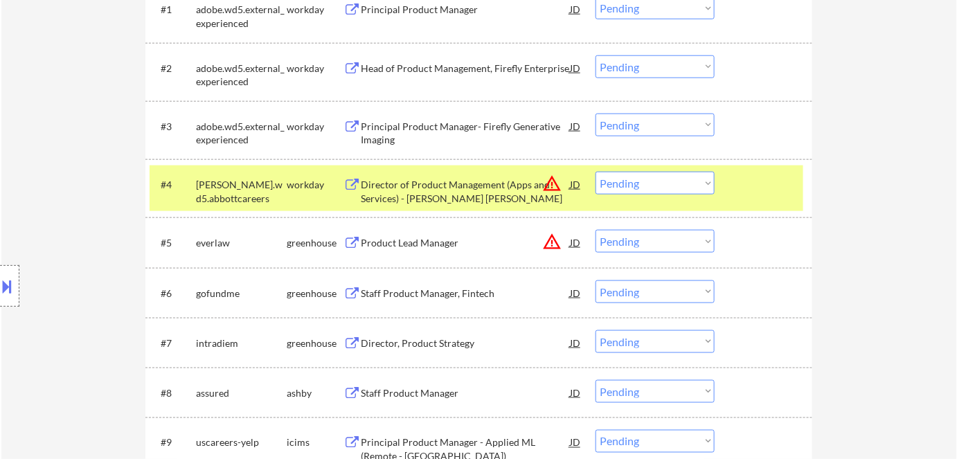
click at [419, 196] on div "Director of Product Management (Apps and Services) - Abbott Lingo" at bounding box center [465, 191] width 209 height 27
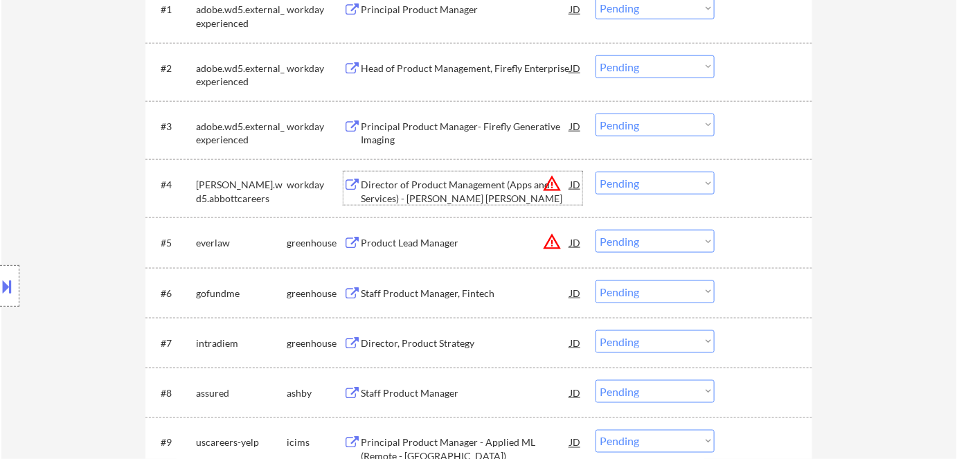
click at [615, 181] on select "Choose an option... Pending Applied Excluded (Questions) Excluded (Expired) Exc…" at bounding box center [654, 183] width 119 height 23
click at [595, 172] on select "Choose an option... Pending Applied Excluded (Questions) Excluded (Expired) Exc…" at bounding box center [654, 183] width 119 height 23
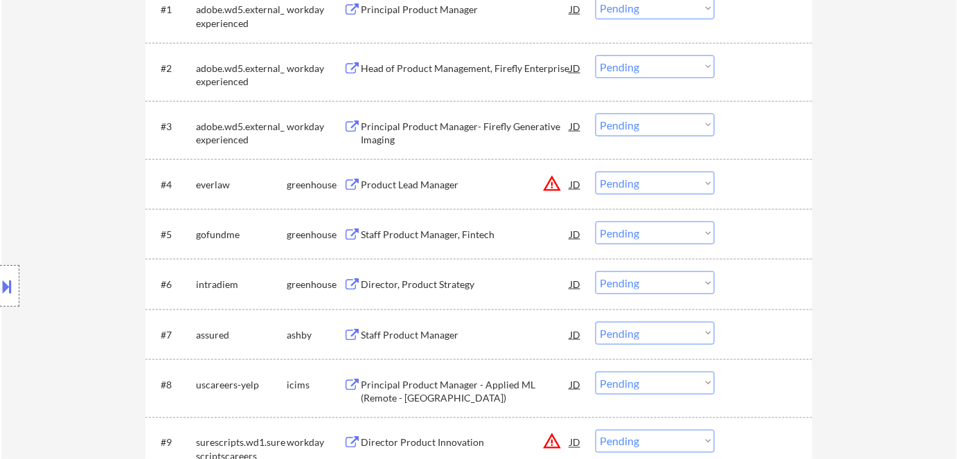
click at [415, 182] on div "Product Lead Manager" at bounding box center [465, 185] width 209 height 14
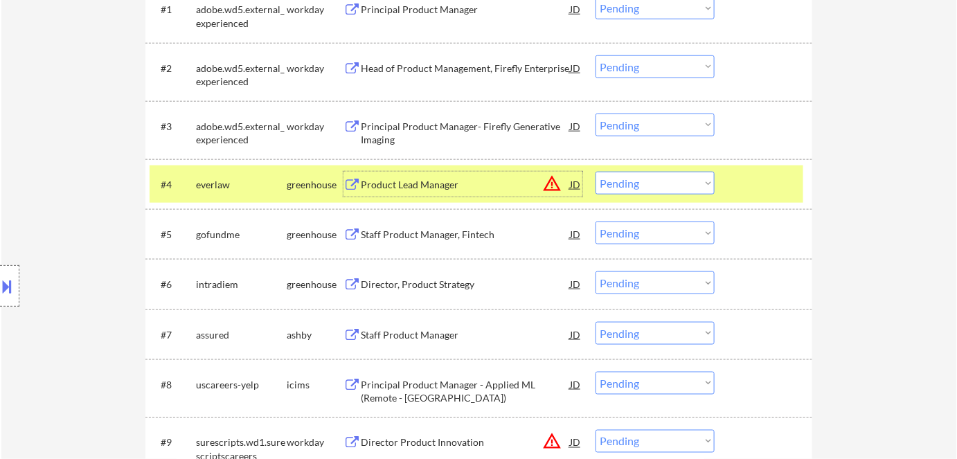
click at [616, 184] on select "Choose an option... Pending Applied Excluded (Questions) Excluded (Expired) Exc…" at bounding box center [654, 183] width 119 height 23
click at [595, 172] on select "Choose an option... Pending Applied Excluded (Questions) Excluded (Expired) Exc…" at bounding box center [654, 183] width 119 height 23
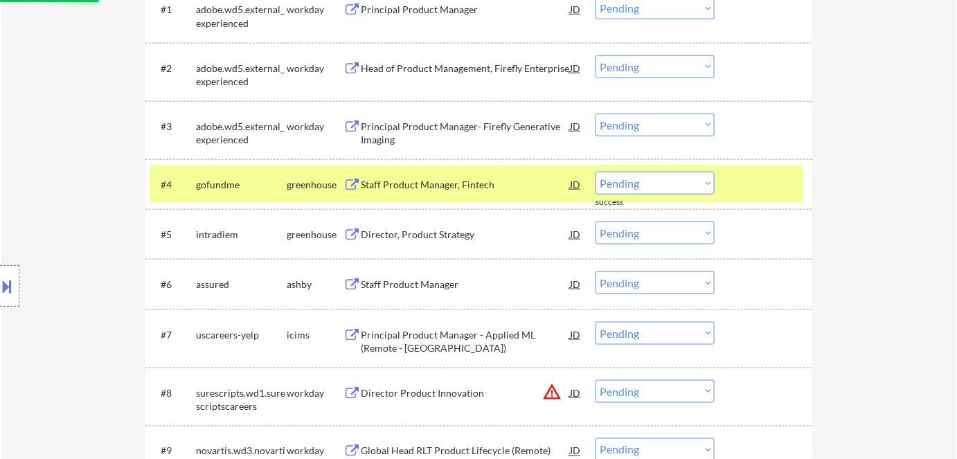
click at [398, 184] on div "Staff Product Manager, Fintech" at bounding box center [465, 185] width 209 height 14
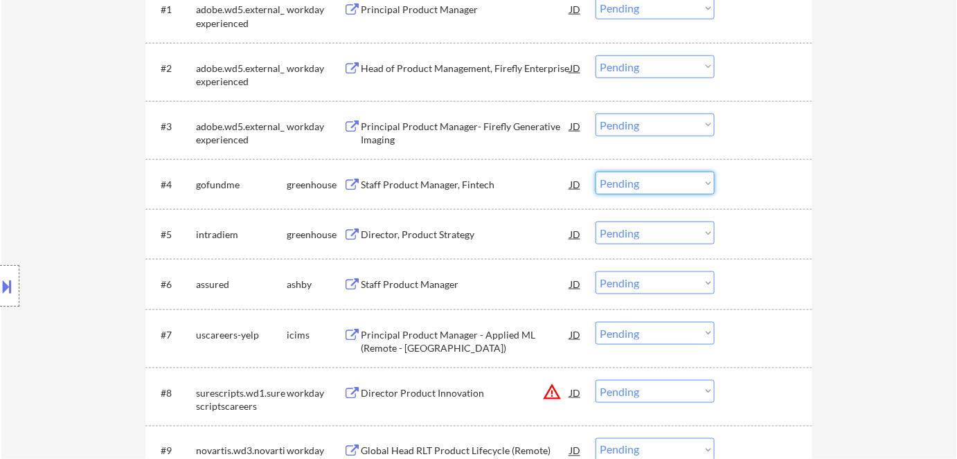
drag, startPoint x: 613, startPoint y: 179, endPoint x: 615, endPoint y: 192, distance: 13.4
click at [613, 180] on select "Choose an option... Pending Applied Excluded (Questions) Excluded (Expired) Exc…" at bounding box center [654, 183] width 119 height 23
click at [595, 172] on select "Choose an option... Pending Applied Excluded (Questions) Excluded (Expired) Exc…" at bounding box center [654, 183] width 119 height 23
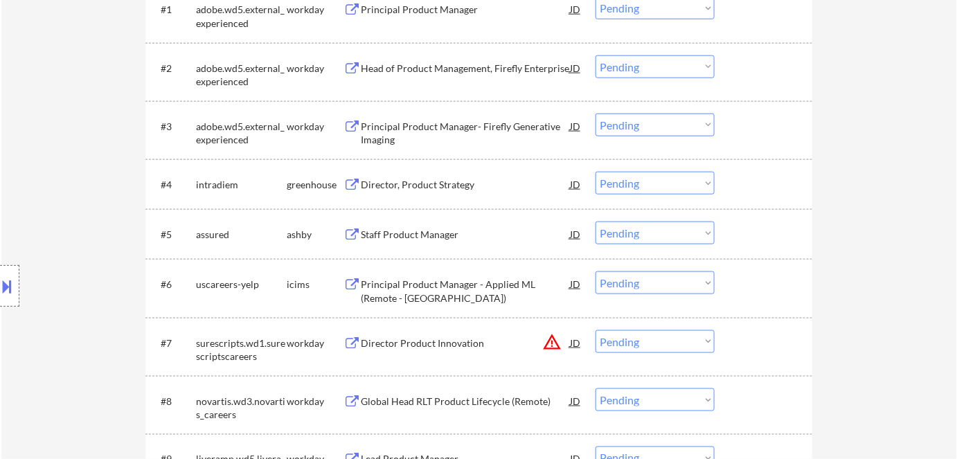
drag, startPoint x: 397, startPoint y: 188, endPoint x: 388, endPoint y: 192, distance: 9.9
click at [395, 189] on div "Director, Product Strategy" at bounding box center [465, 185] width 209 height 14
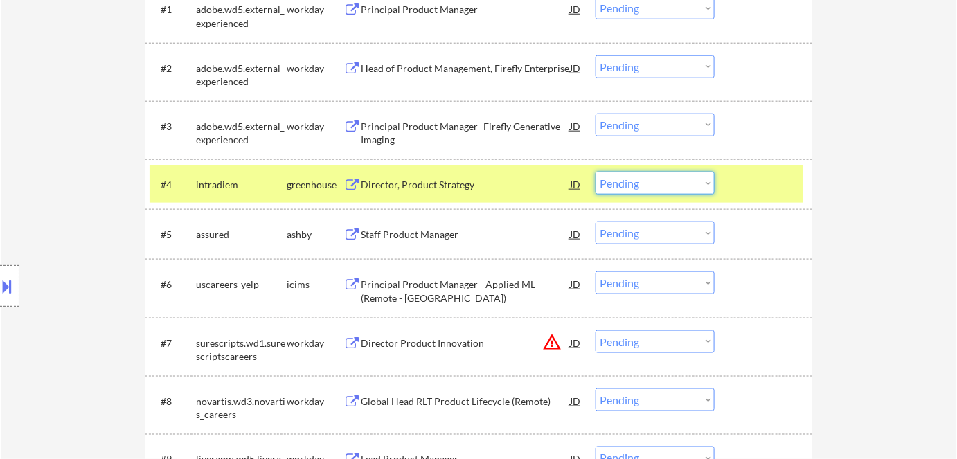
click at [687, 178] on select "Choose an option... Pending Applied Excluded (Questions) Excluded (Expired) Exc…" at bounding box center [654, 183] width 119 height 23
click at [595, 172] on select "Choose an option... Pending Applied Excluded (Questions) Excluded (Expired) Exc…" at bounding box center [654, 183] width 119 height 23
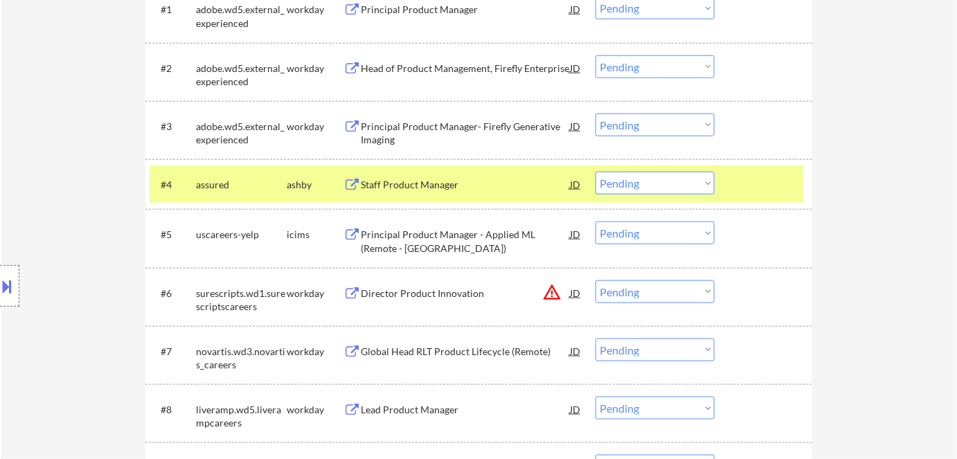
click at [441, 178] on div "Staff Product Manager" at bounding box center [465, 185] width 209 height 14
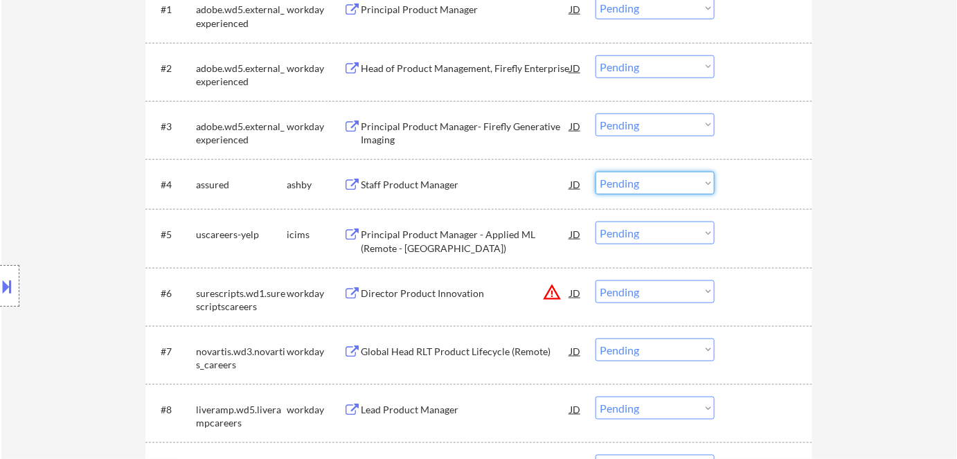
click at [628, 178] on select "Choose an option... Pending Applied Excluded (Questions) Excluded (Expired) Exc…" at bounding box center [654, 183] width 119 height 23
click at [595, 172] on select "Choose an option... Pending Applied Excluded (Questions) Excluded (Expired) Exc…" at bounding box center [654, 183] width 119 height 23
select select ""pending""
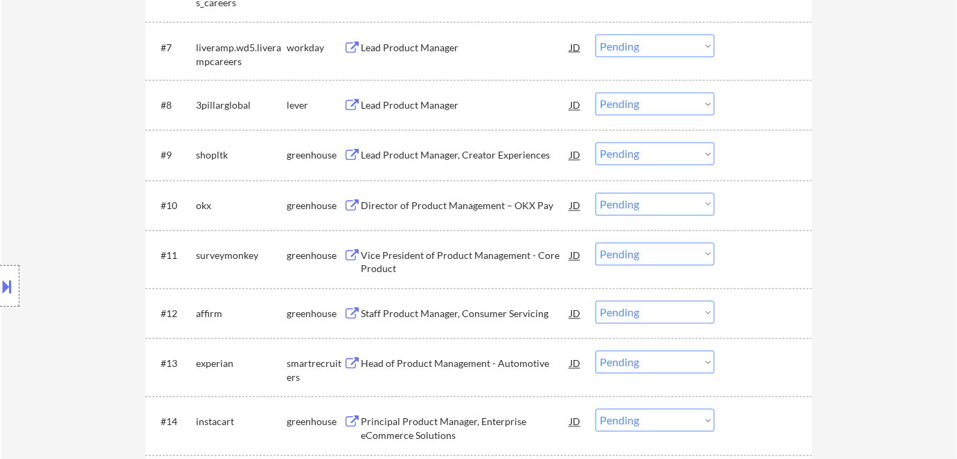
scroll to position [775, 0]
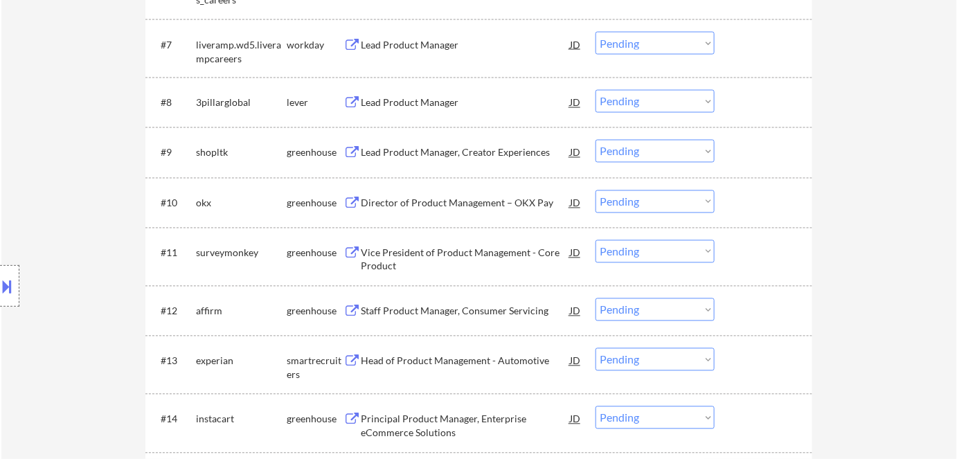
click at [438, 151] on div "Lead Product Manager, Creator Experiences" at bounding box center [465, 153] width 209 height 14
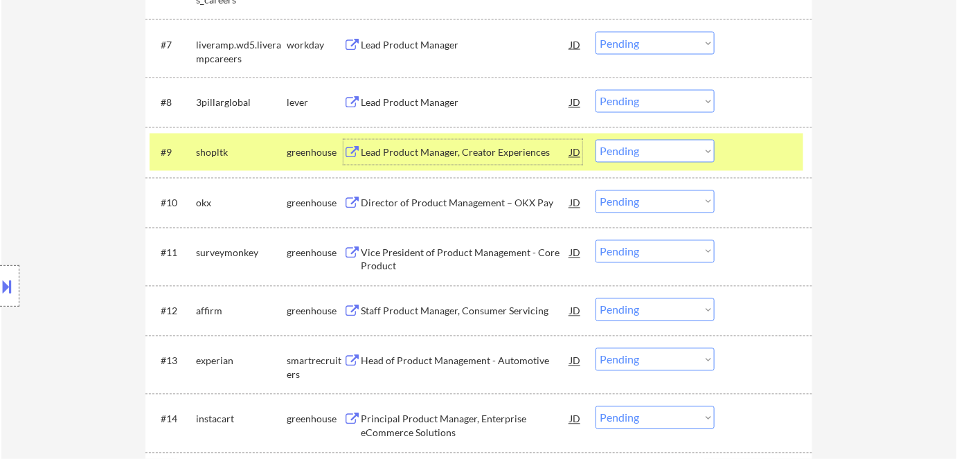
click at [642, 154] on select "Choose an option... Pending Applied Excluded (Questions) Excluded (Expired) Exc…" at bounding box center [654, 151] width 119 height 23
click at [595, 140] on select "Choose an option... Pending Applied Excluded (Questions) Excluded (Expired) Exc…" at bounding box center [654, 151] width 119 height 23
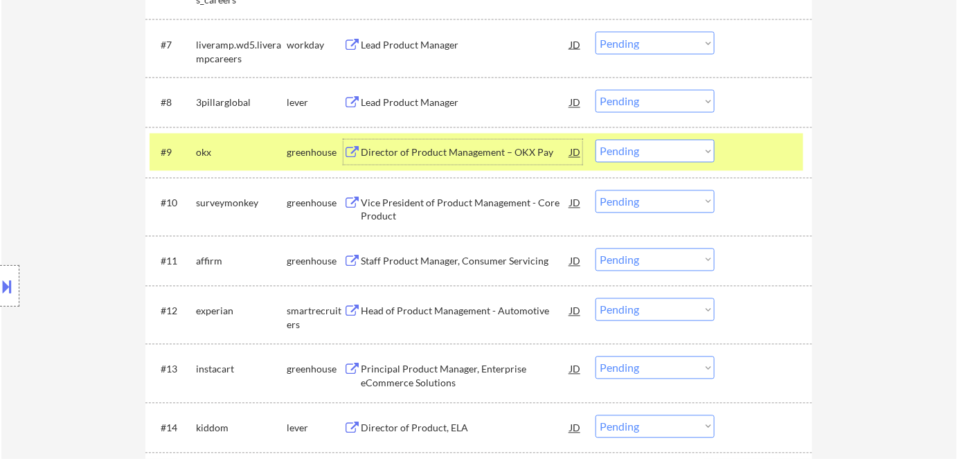
click at [435, 148] on div "Director of Product Management – OKX Pay" at bounding box center [465, 153] width 209 height 14
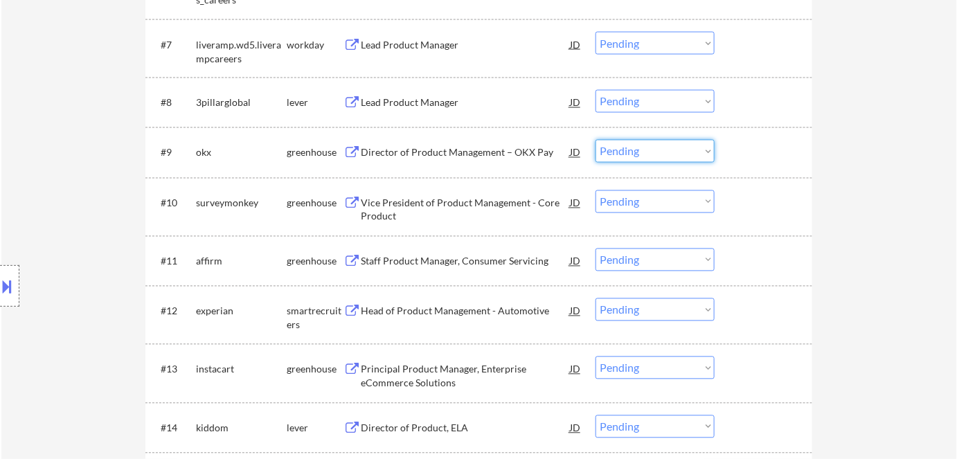
drag, startPoint x: 622, startPoint y: 148, endPoint x: 635, endPoint y: 162, distance: 19.1
click at [625, 152] on select "Choose an option... Pending Applied Excluded (Questions) Excluded (Expired) Exc…" at bounding box center [654, 151] width 119 height 23
click at [595, 140] on select "Choose an option... Pending Applied Excluded (Questions) Excluded (Expired) Exc…" at bounding box center [654, 151] width 119 height 23
select select ""pending""
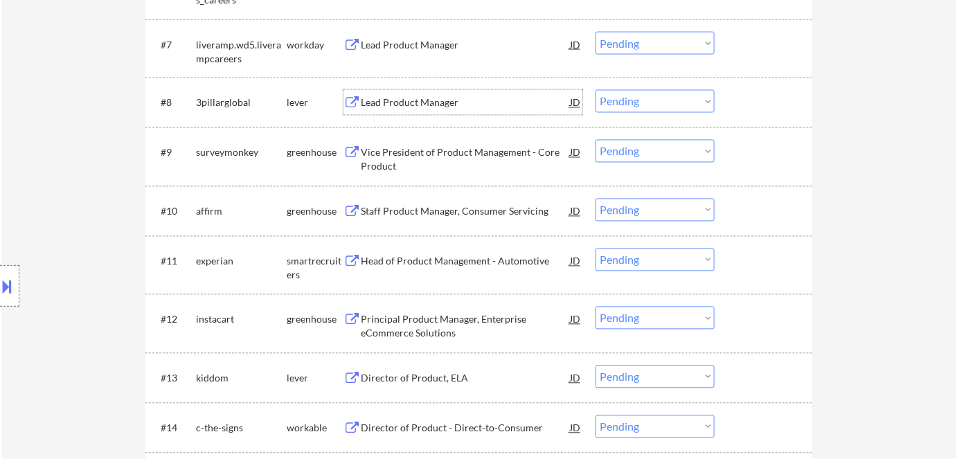
click at [380, 102] on div "Lead Product Manager" at bounding box center [465, 103] width 209 height 14
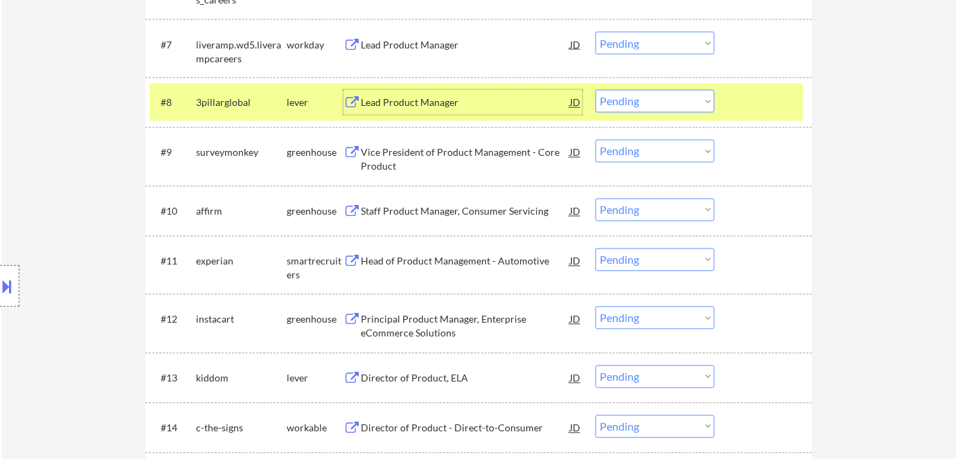
click at [644, 100] on select "Choose an option... Pending Applied Excluded (Questions) Excluded (Expired) Exc…" at bounding box center [654, 101] width 119 height 23
click at [595, 90] on select "Choose an option... Pending Applied Excluded (Questions) Excluded (Expired) Exc…" at bounding box center [654, 101] width 119 height 23
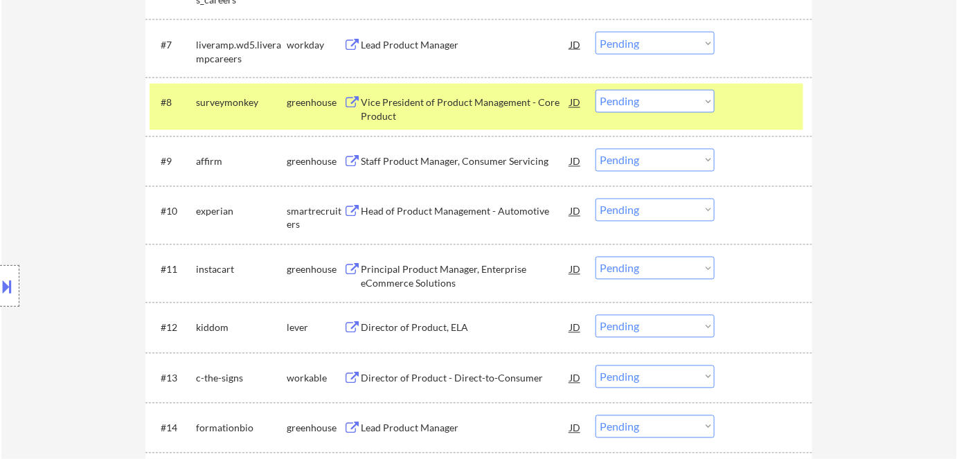
click at [437, 104] on div "Vice President of Product Management - Core Product" at bounding box center [465, 109] width 209 height 27
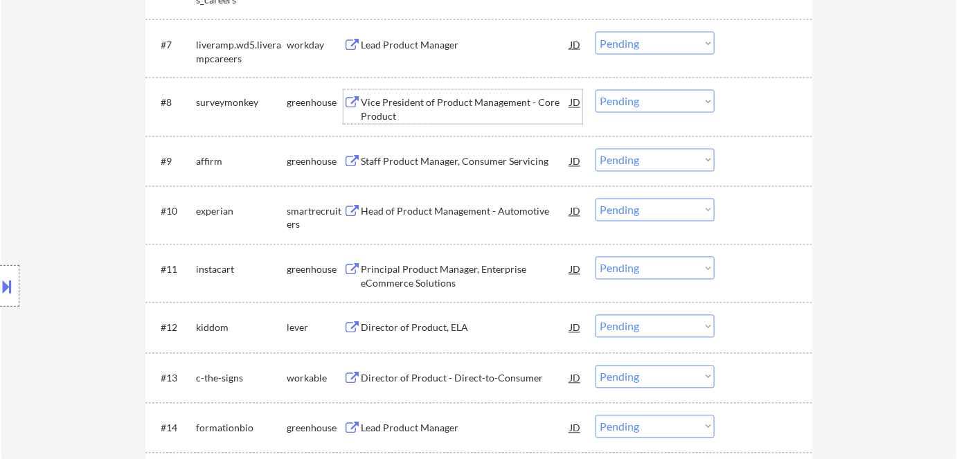
click at [629, 93] on select "Choose an option... Pending Applied Excluded (Questions) Excluded (Expired) Exc…" at bounding box center [654, 101] width 119 height 23
click at [595, 90] on select "Choose an option... Pending Applied Excluded (Questions) Excluded (Expired) Exc…" at bounding box center [654, 101] width 119 height 23
select select ""pending""
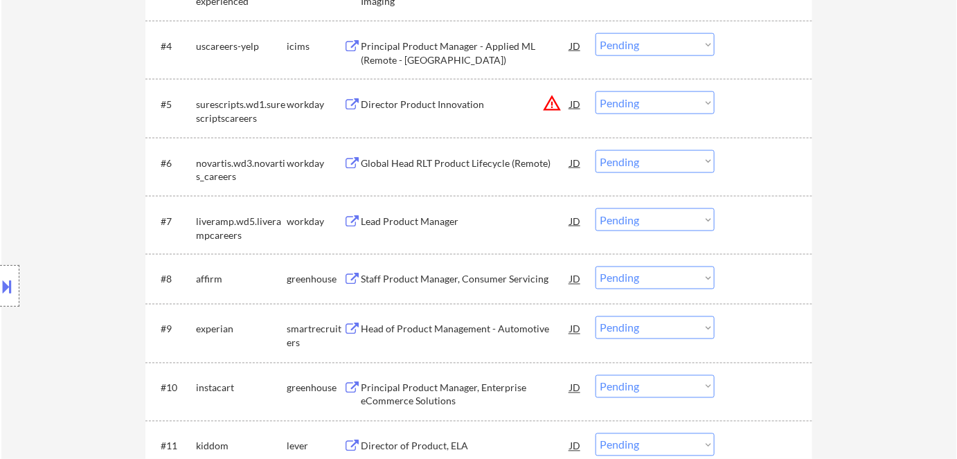
scroll to position [586, 0]
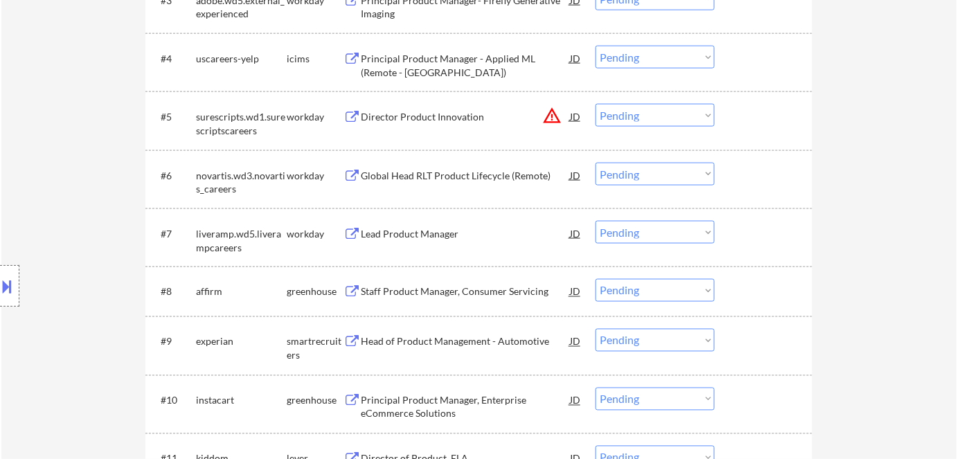
click at [425, 175] on div "Global Head RLT Product Lifecycle (Remote)" at bounding box center [465, 176] width 209 height 14
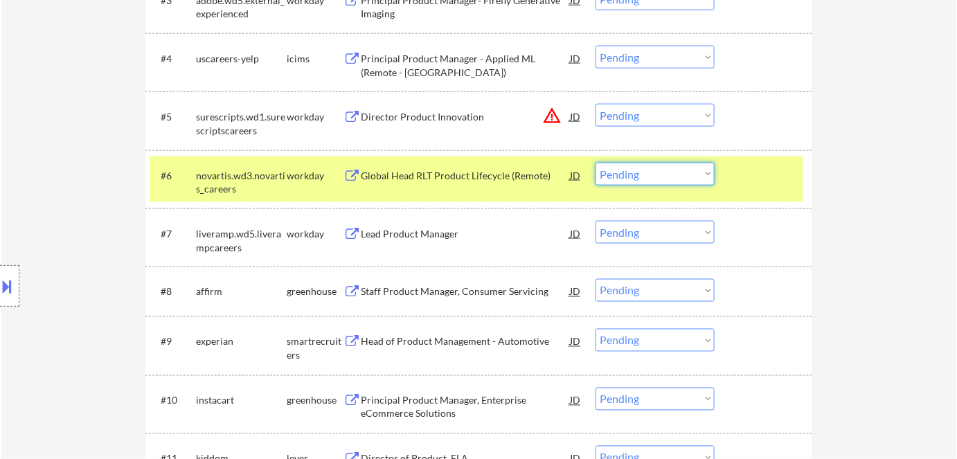
click at [633, 179] on select "Choose an option... Pending Applied Excluded (Questions) Excluded (Expired) Exc…" at bounding box center [654, 174] width 119 height 23
click at [595, 163] on select "Choose an option... Pending Applied Excluded (Questions) Excluded (Expired) Exc…" at bounding box center [654, 174] width 119 height 23
select select ""pending""
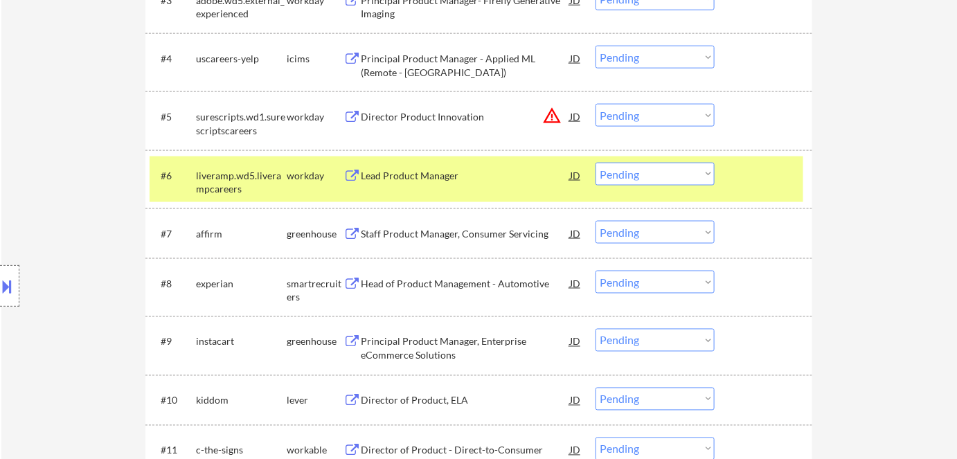
drag, startPoint x: 295, startPoint y: 183, endPoint x: 309, endPoint y: 180, distance: 14.1
click at [297, 183] on div "workday" at bounding box center [315, 175] width 57 height 25
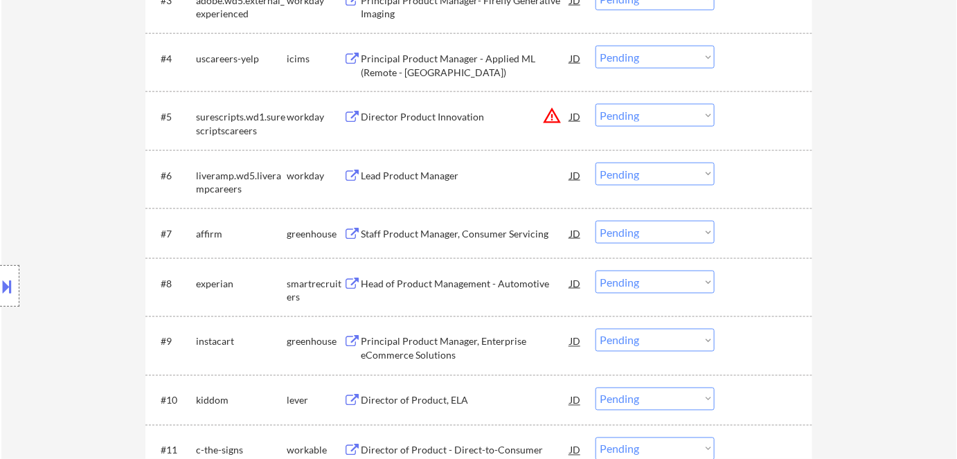
click at [422, 117] on div "Director Product Innovation" at bounding box center [465, 117] width 209 height 14
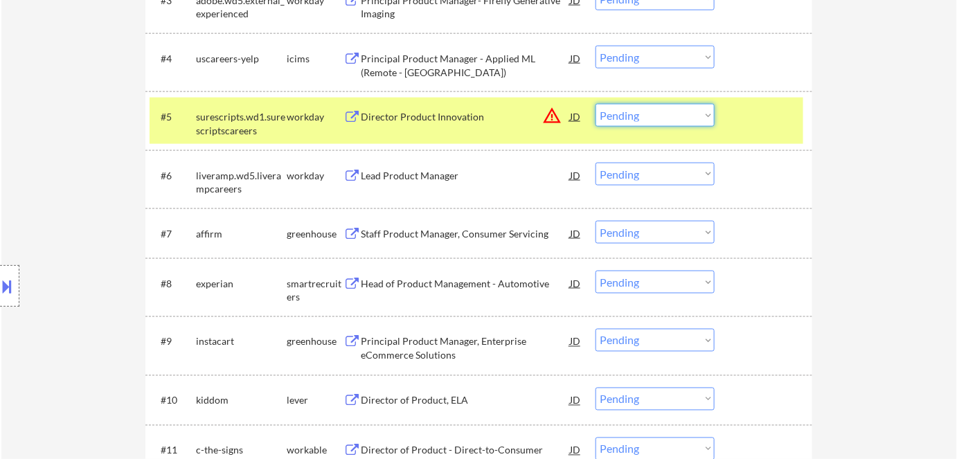
click at [634, 111] on select "Choose an option... Pending Applied Excluded (Questions) Excluded (Expired) Exc…" at bounding box center [654, 115] width 119 height 23
click at [631, 111] on select "Choose an option... Pending Applied Excluded (Questions) Excluded (Expired) Exc…" at bounding box center [654, 115] width 119 height 23
click at [595, 104] on select "Choose an option... Pending Applied Excluded (Questions) Excluded (Expired) Exc…" at bounding box center [654, 115] width 119 height 23
select select ""pending""
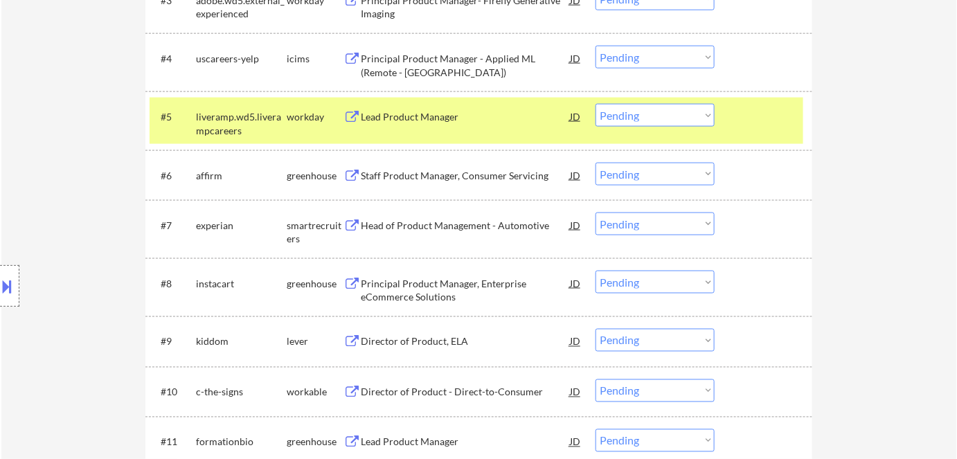
click at [411, 111] on div "Lead Product Manager" at bounding box center [465, 117] width 209 height 14
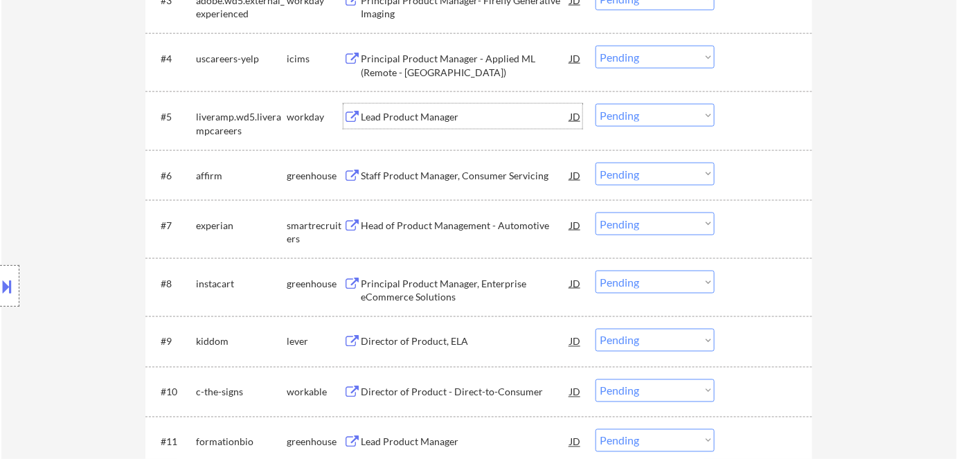
click at [464, 176] on div "Staff Product Manager, Consumer Servicing" at bounding box center [465, 176] width 209 height 14
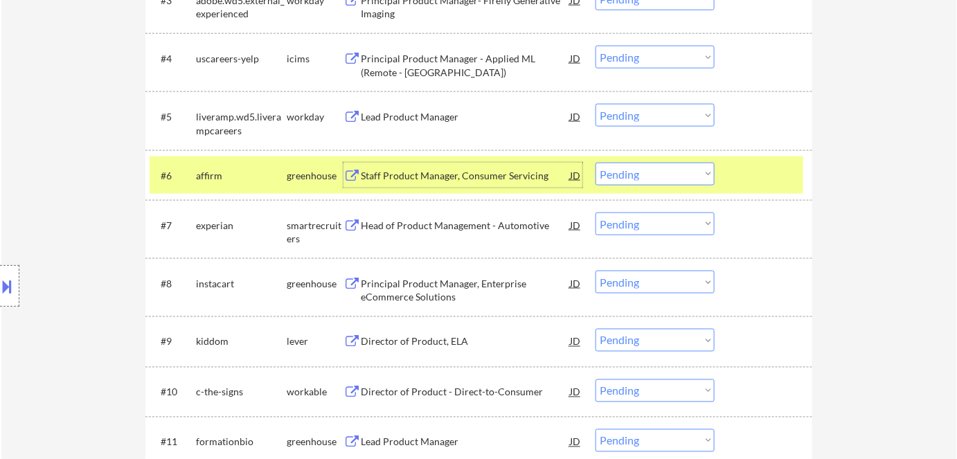
click at [684, 170] on select "Choose an option... Pending Applied Excluded (Questions) Excluded (Expired) Exc…" at bounding box center [654, 174] width 119 height 23
click at [595, 163] on select "Choose an option... Pending Applied Excluded (Questions) Excluded (Expired) Exc…" at bounding box center [654, 174] width 119 height 23
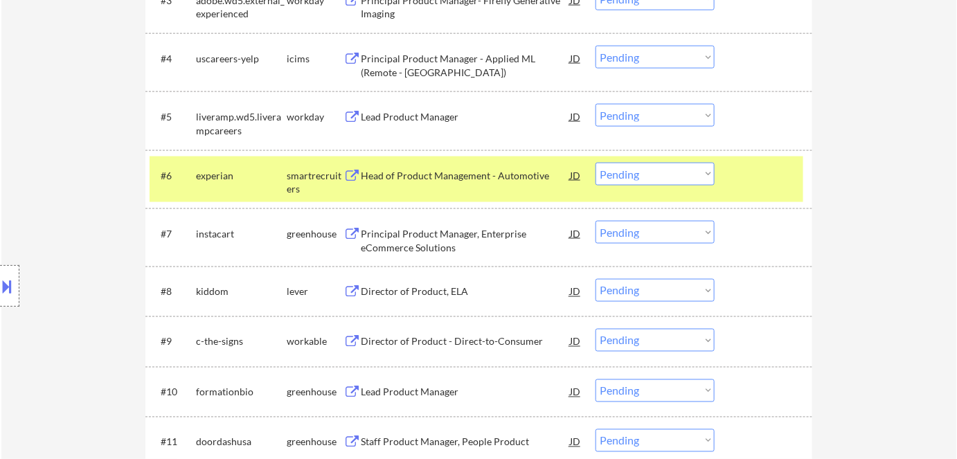
click at [461, 175] on div "Head of Product Management - Automotive" at bounding box center [465, 176] width 209 height 14
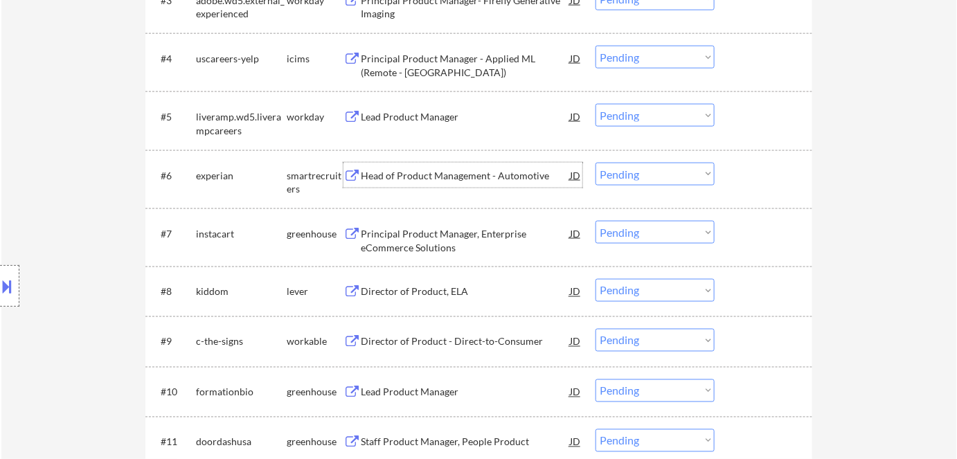
click at [622, 169] on select "Choose an option... Pending Applied Excluded (Questions) Excluded (Expired) Exc…" at bounding box center [654, 174] width 119 height 23
click at [595, 163] on select "Choose an option... Pending Applied Excluded (Questions) Excluded (Expired) Exc…" at bounding box center [654, 174] width 119 height 23
select select ""pending""
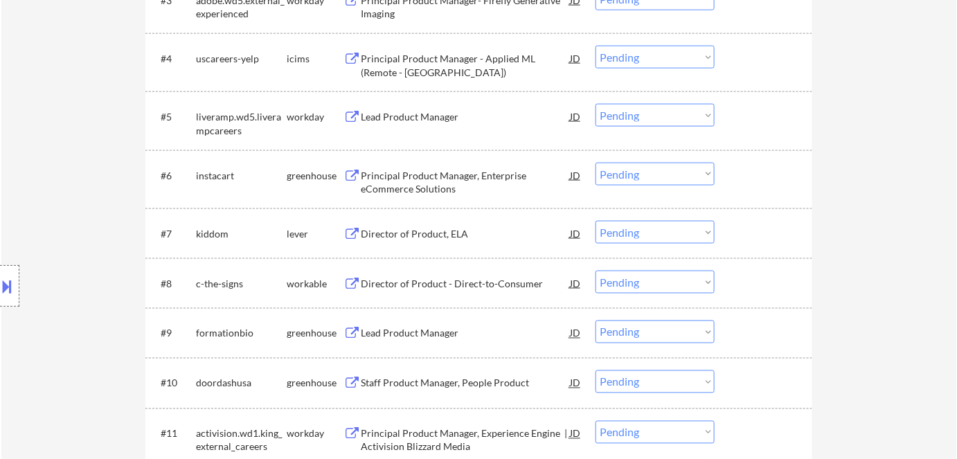
click at [404, 233] on div "Director of Product, ELA" at bounding box center [465, 234] width 209 height 14
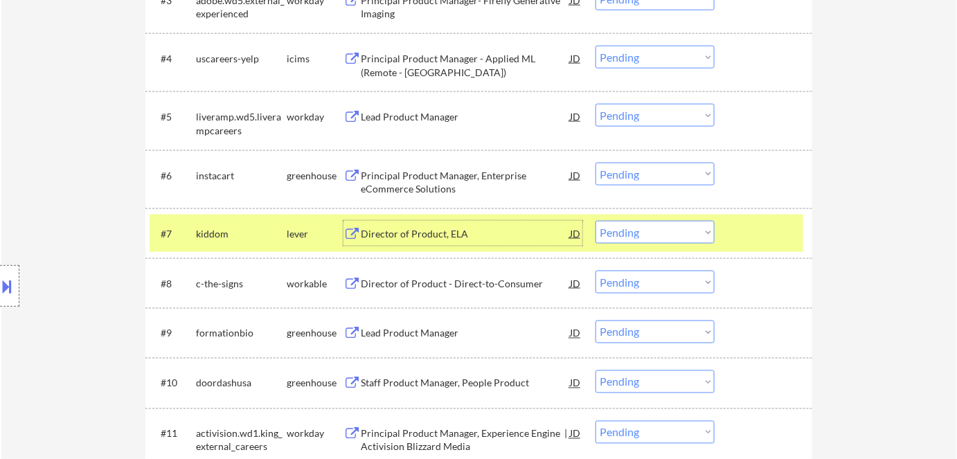
click at [689, 237] on select "Choose an option... Pending Applied Excluded (Questions) Excluded (Expired) Exc…" at bounding box center [654, 232] width 119 height 23
click at [595, 221] on select "Choose an option... Pending Applied Excluded (Questions) Excluded (Expired) Exc…" at bounding box center [654, 232] width 119 height 23
select select ""pending""
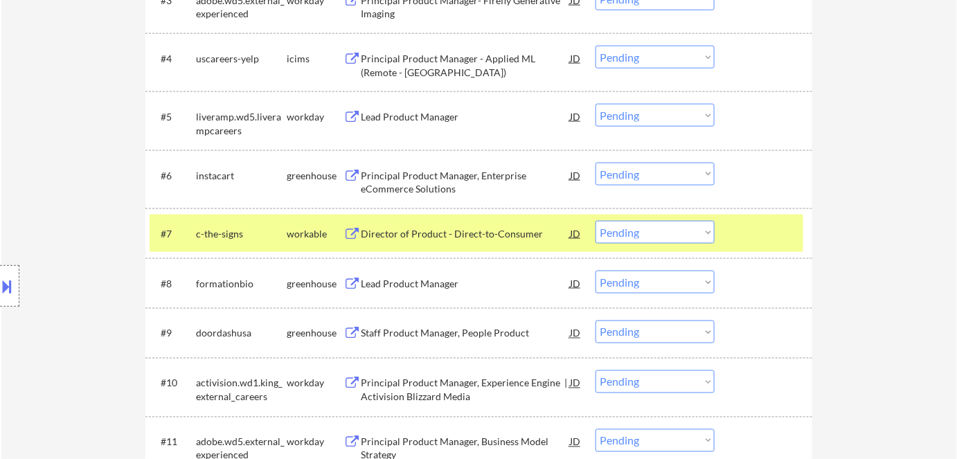
click at [388, 114] on div "Lead Product Manager" at bounding box center [465, 117] width 209 height 14
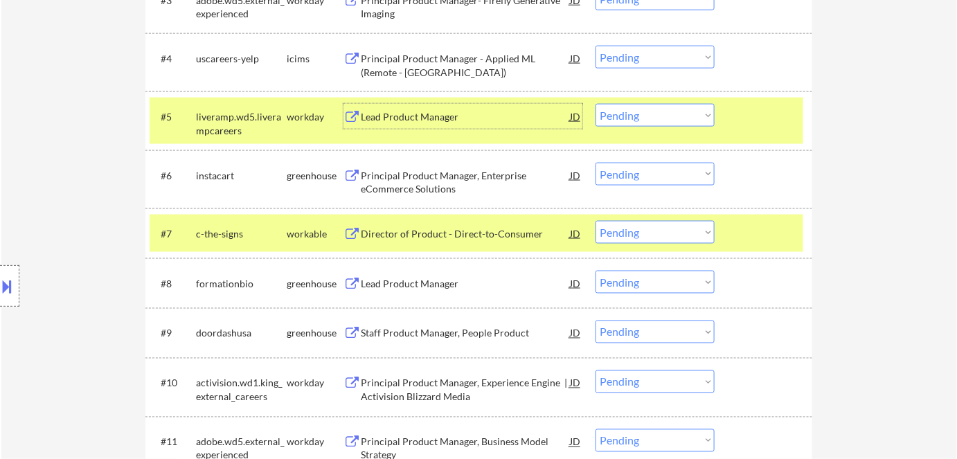
click at [273, 108] on div "liveramp.wd5.liverampcareers" at bounding box center [241, 120] width 91 height 33
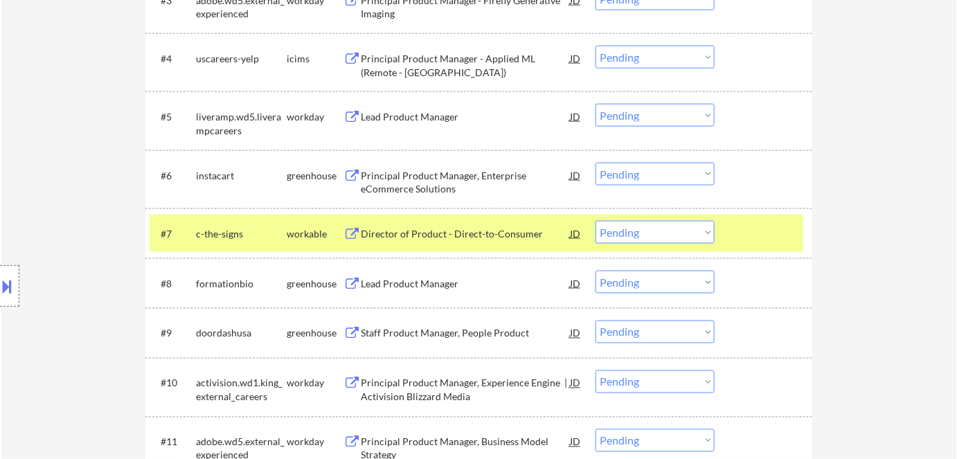
click at [484, 182] on div "Principal Product Manager, Enterprise eCommerce Solutions" at bounding box center [465, 182] width 209 height 27
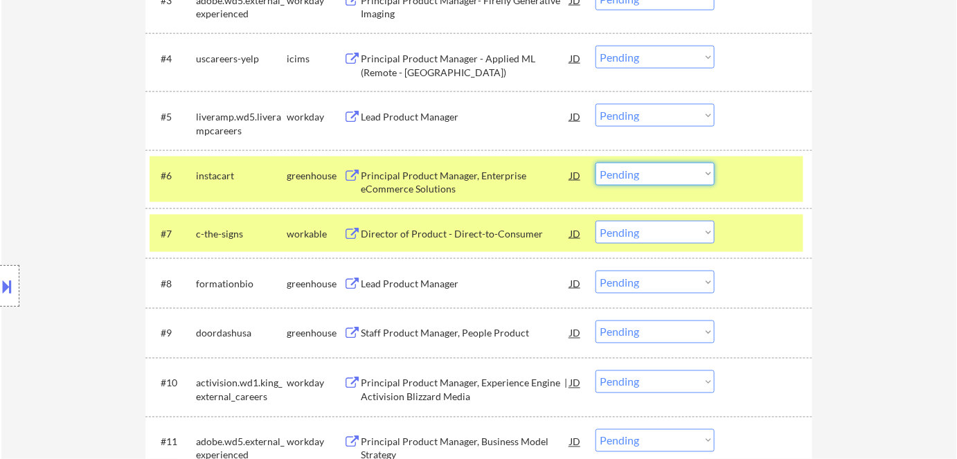
drag, startPoint x: 655, startPoint y: 171, endPoint x: 664, endPoint y: 184, distance: 15.9
click at [655, 172] on select "Choose an option... Pending Applied Excluded (Questions) Excluded (Expired) Exc…" at bounding box center [654, 174] width 119 height 23
click at [595, 163] on select "Choose an option... Pending Applied Excluded (Questions) Excluded (Expired) Exc…" at bounding box center [654, 174] width 119 height 23
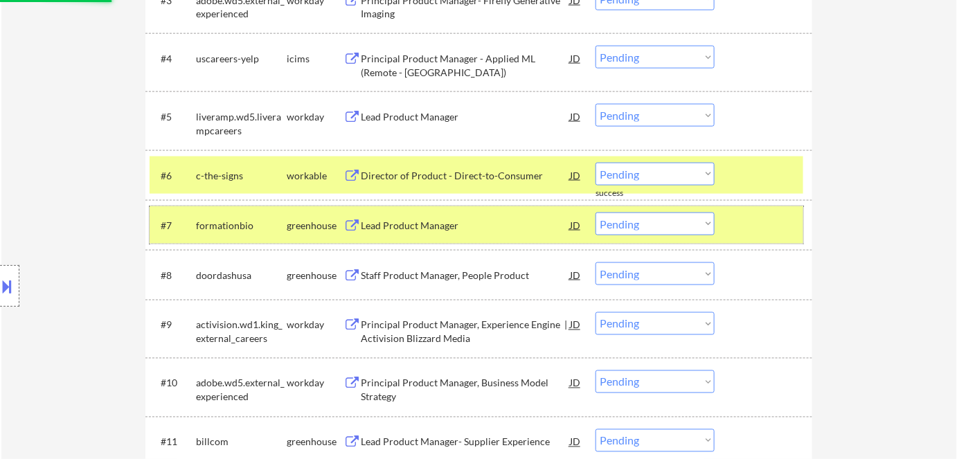
click at [261, 226] on div "formationbio" at bounding box center [241, 226] width 91 height 14
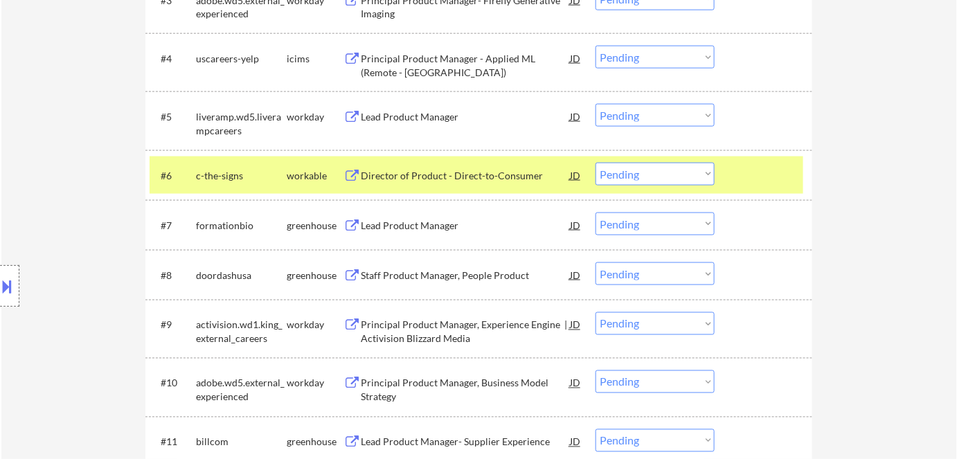
click at [447, 174] on div "Director of Product - Direct-to-Consumer" at bounding box center [465, 176] width 209 height 14
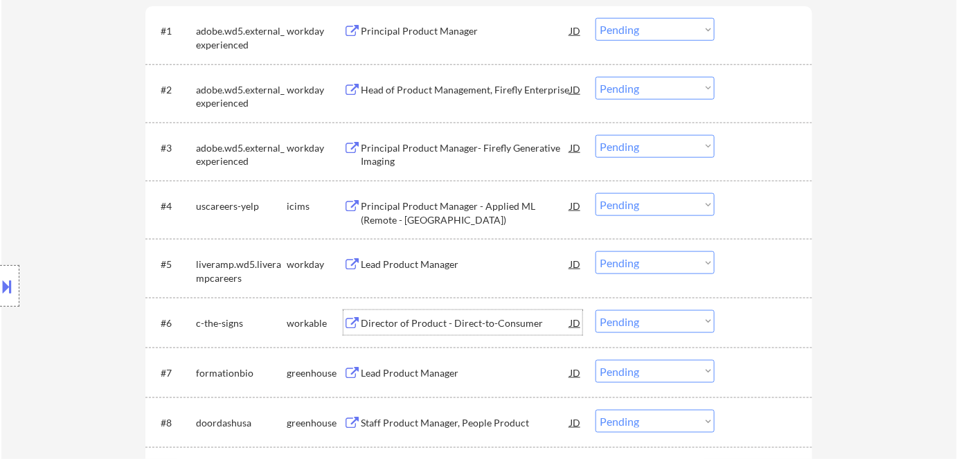
scroll to position [460, 0]
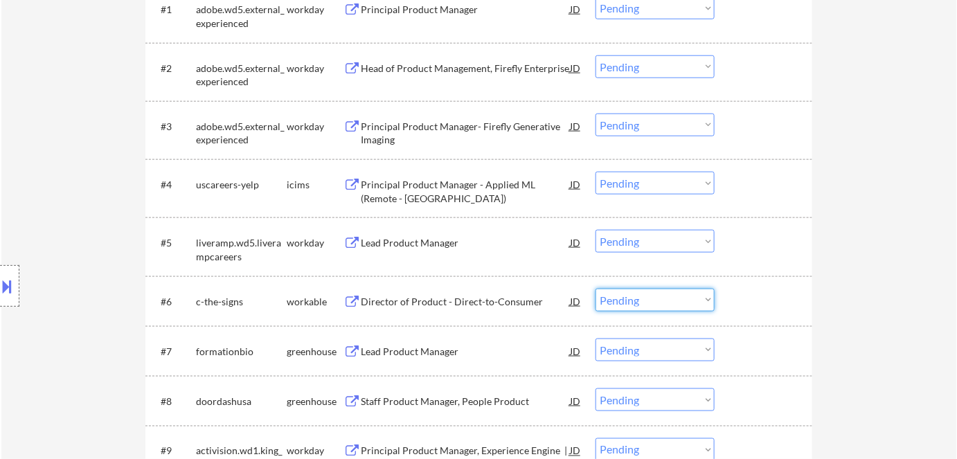
drag, startPoint x: 651, startPoint y: 298, endPoint x: 661, endPoint y: 309, distance: 15.7
click at [651, 298] on select "Choose an option... Pending Applied Excluded (Questions) Excluded (Expired) Exc…" at bounding box center [654, 300] width 119 height 23
click at [595, 289] on select "Choose an option... Pending Applied Excluded (Questions) Excluded (Expired) Exc…" at bounding box center [654, 300] width 119 height 23
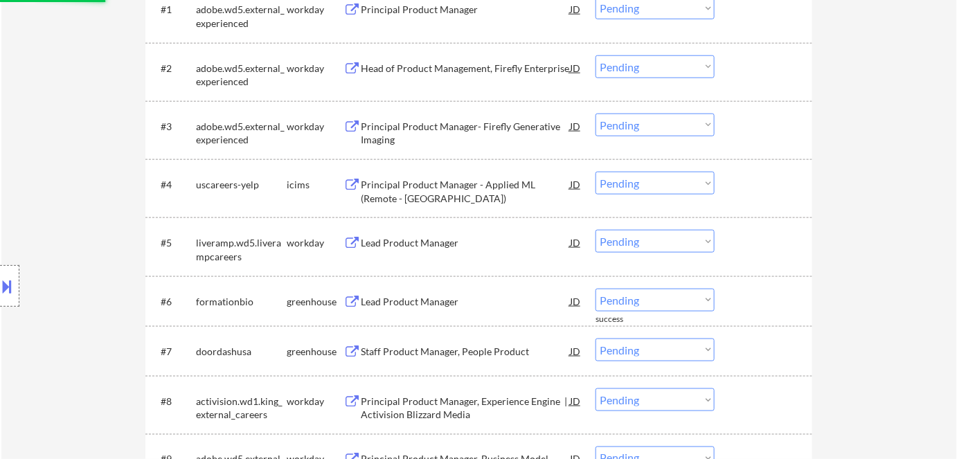
scroll to position [523, 0]
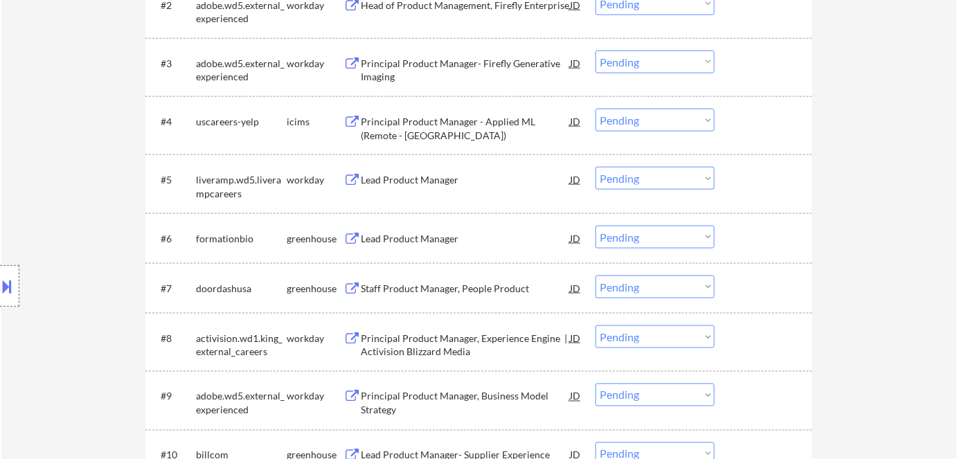
click at [400, 237] on div "Lead Product Manager" at bounding box center [465, 239] width 209 height 14
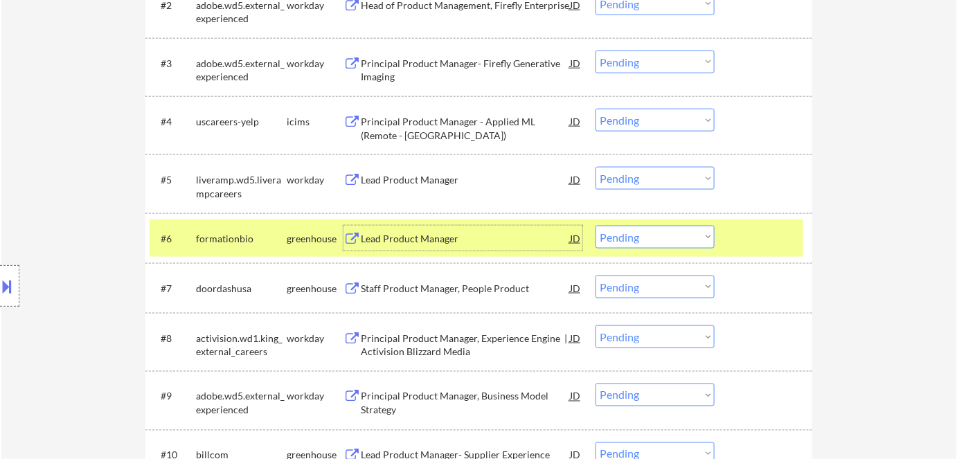
drag, startPoint x: 646, startPoint y: 240, endPoint x: 649, endPoint y: 247, distance: 7.5
click at [646, 240] on select "Choose an option... Pending Applied Excluded (Questions) Excluded (Expired) Exc…" at bounding box center [654, 237] width 119 height 23
click at [595, 226] on select "Choose an option... Pending Applied Excluded (Questions) Excluded (Expired) Exc…" at bounding box center [654, 237] width 119 height 23
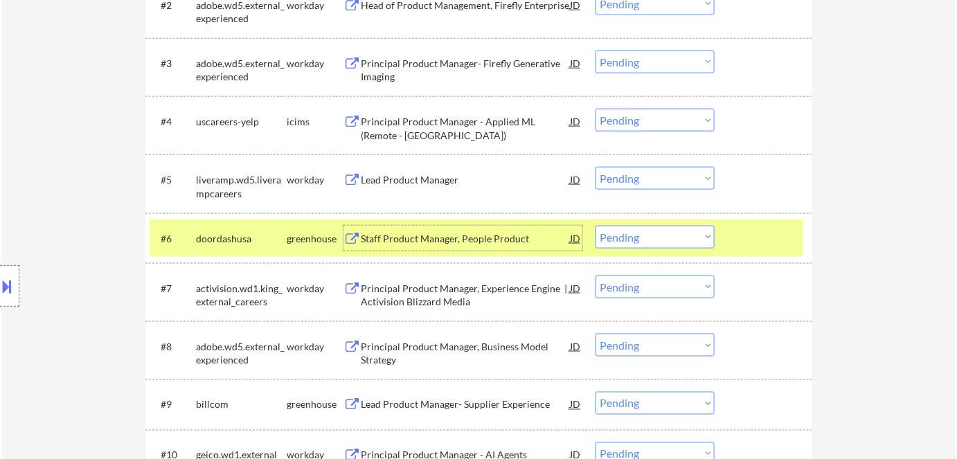
click at [377, 233] on div "Staff Product Manager, People Product" at bounding box center [465, 239] width 209 height 14
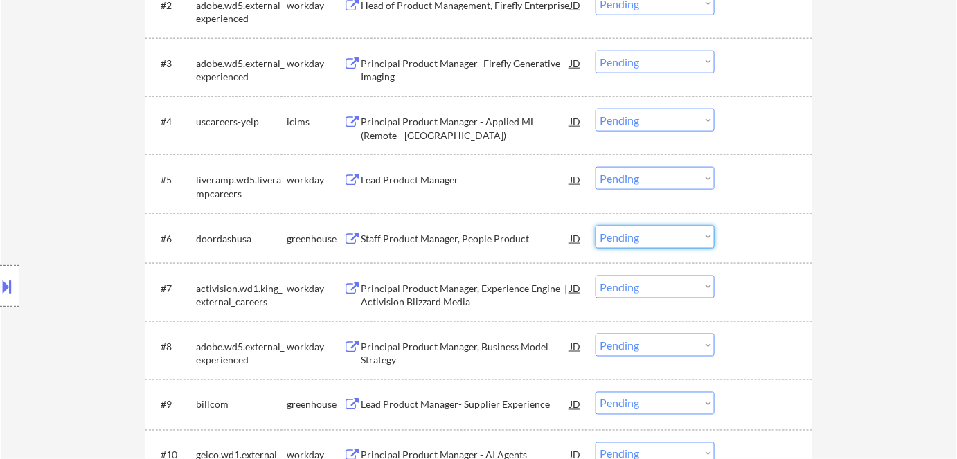
click at [651, 238] on select "Choose an option... Pending Applied Excluded (Questions) Excluded (Expired) Exc…" at bounding box center [654, 237] width 119 height 23
click at [595, 226] on select "Choose an option... Pending Applied Excluded (Questions) Excluded (Expired) Exc…" at bounding box center [654, 237] width 119 height 23
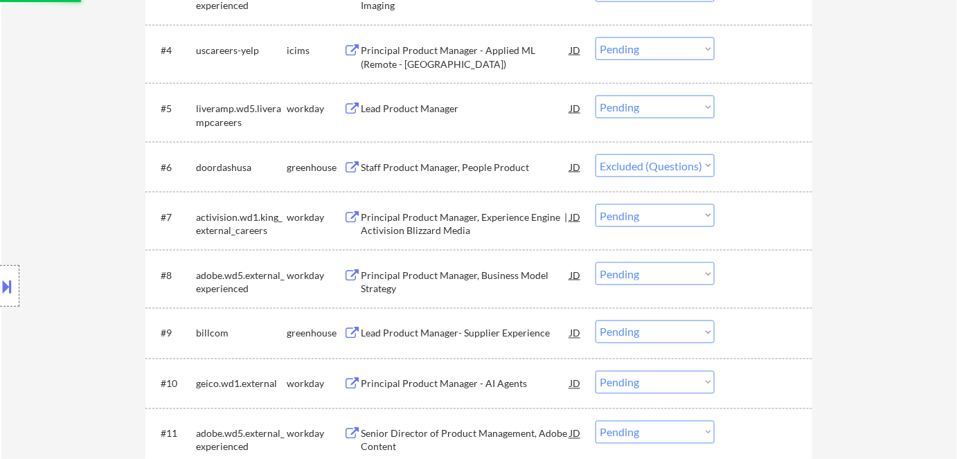
scroll to position [649, 0]
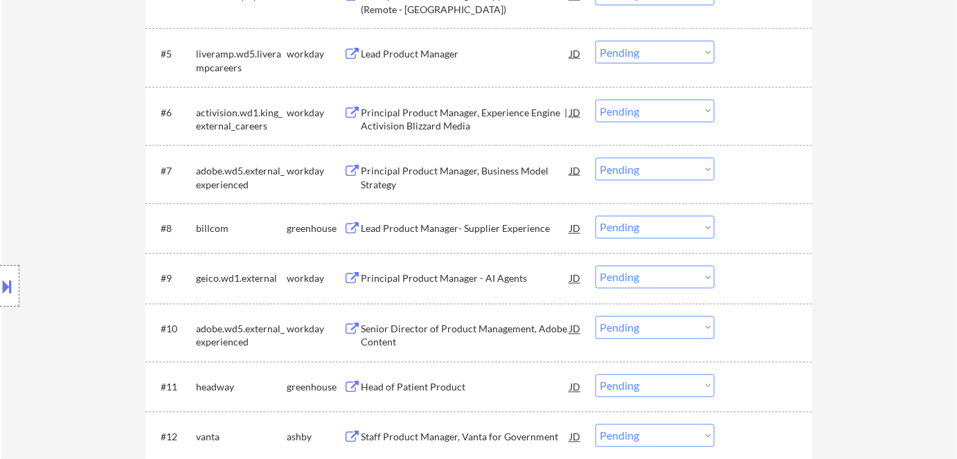
click at [402, 113] on div "Principal Product Manager, Experience Engine | Activision Blizzard Media" at bounding box center [465, 119] width 209 height 27
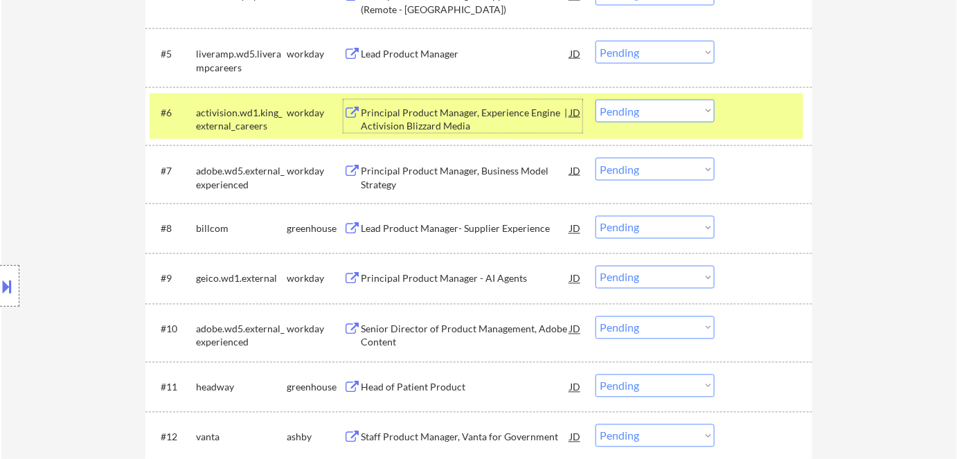
drag, startPoint x: 641, startPoint y: 105, endPoint x: 645, endPoint y: 116, distance: 12.5
click at [642, 105] on select "Choose an option... Pending Applied Excluded (Questions) Excluded (Expired) Exc…" at bounding box center [654, 111] width 119 height 23
click at [595, 100] on select "Choose an option... Pending Applied Excluded (Questions) Excluded (Expired) Exc…" at bounding box center [654, 111] width 119 height 23
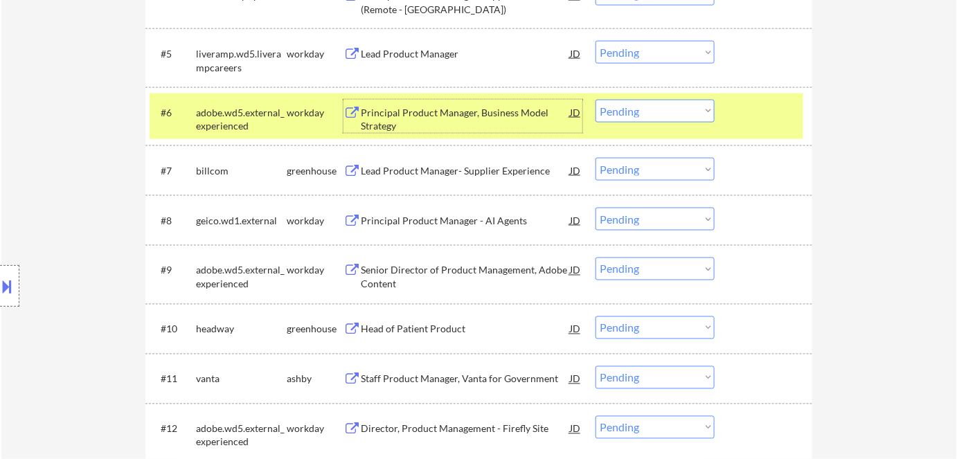
click at [411, 111] on div "Principal Product Manager, Business Model Strategy" at bounding box center [465, 119] width 209 height 27
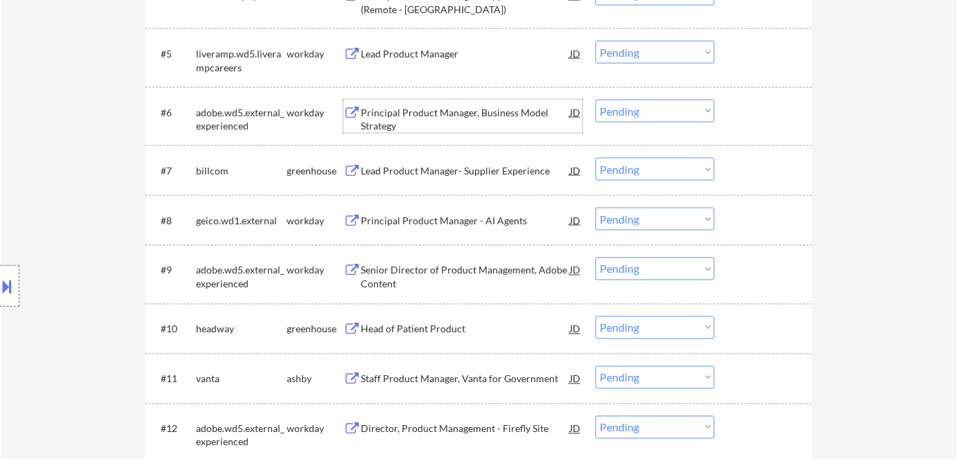
drag, startPoint x: 622, startPoint y: 104, endPoint x: 634, endPoint y: 119, distance: 19.7
click at [625, 109] on select "Choose an option... Pending Applied Excluded (Questions) Excluded (Expired) Exc…" at bounding box center [654, 111] width 119 height 23
click at [595, 100] on select "Choose an option... Pending Applied Excluded (Questions) Excluded (Expired) Exc…" at bounding box center [654, 111] width 119 height 23
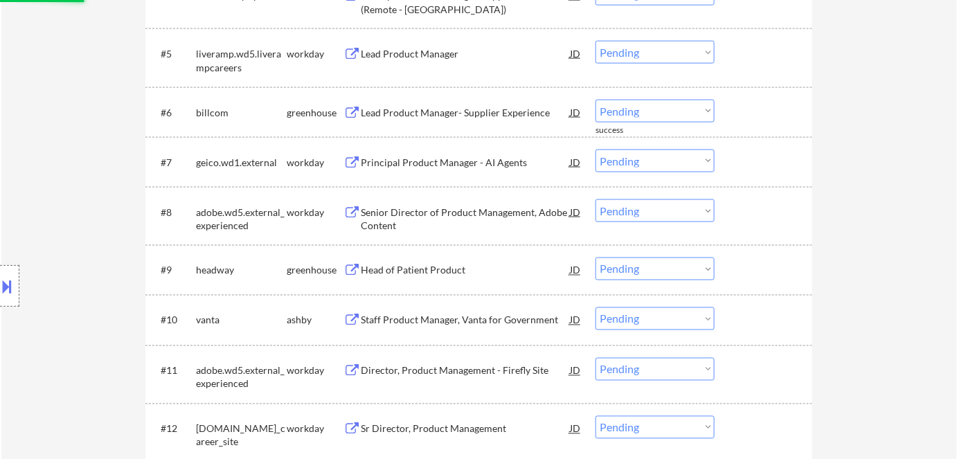
click at [429, 106] on div "Lead Product Manager- Supplier Experience" at bounding box center [465, 113] width 209 height 14
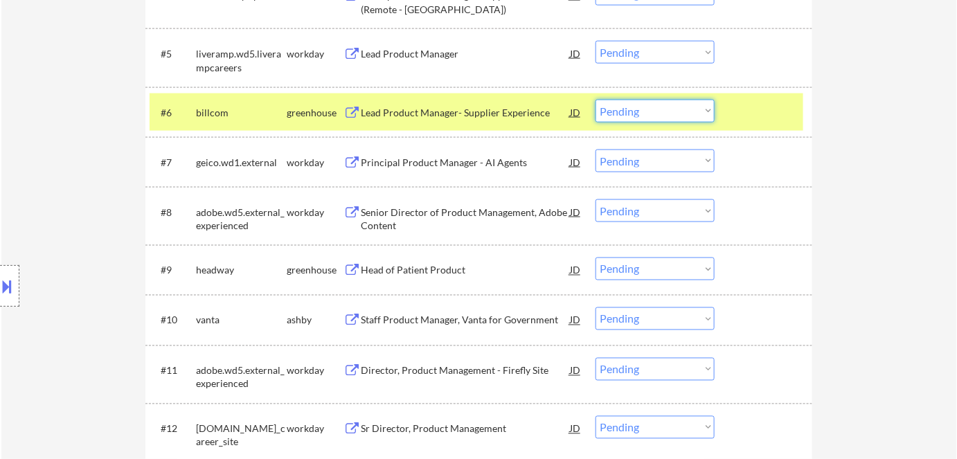
click at [660, 110] on select "Choose an option... Pending Applied Excluded (Questions) Excluded (Expired) Exc…" at bounding box center [654, 111] width 119 height 23
click at [595, 100] on select "Choose an option... Pending Applied Excluded (Questions) Excluded (Expired) Exc…" at bounding box center [654, 111] width 119 height 23
select select ""pending""
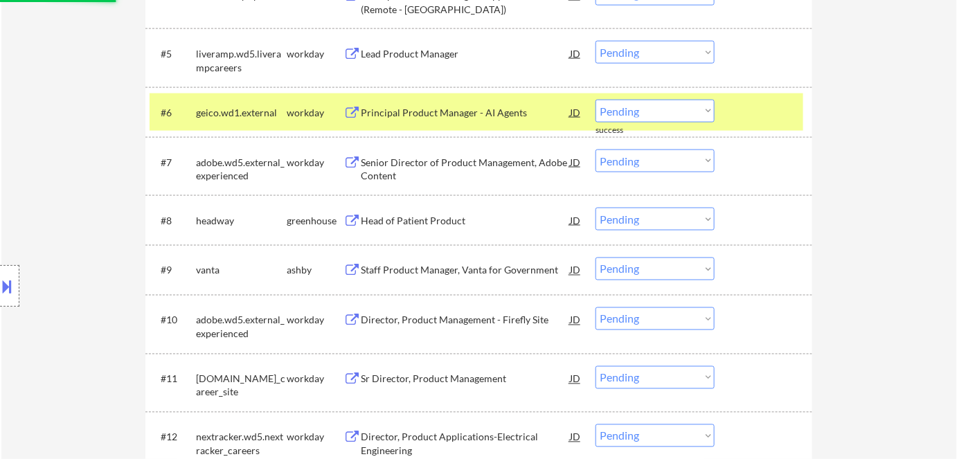
click at [420, 114] on div "Principal Product Manager - AI Agents" at bounding box center [465, 113] width 209 height 14
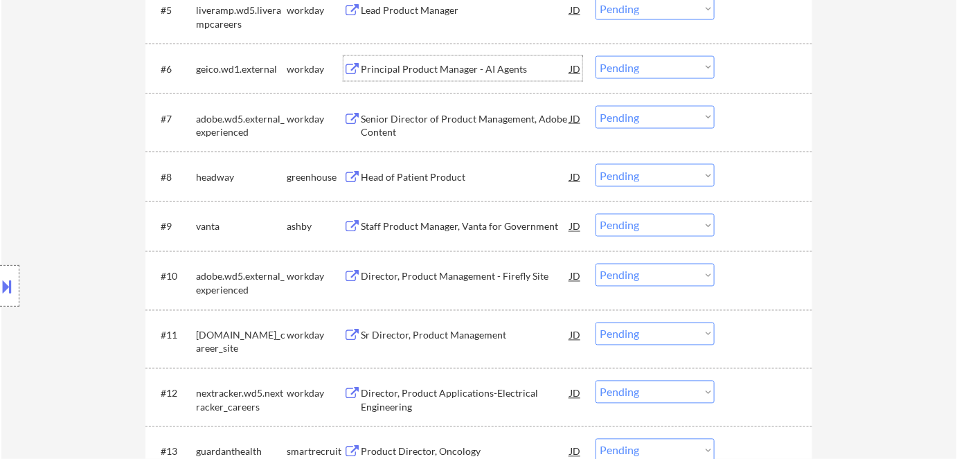
scroll to position [712, 0]
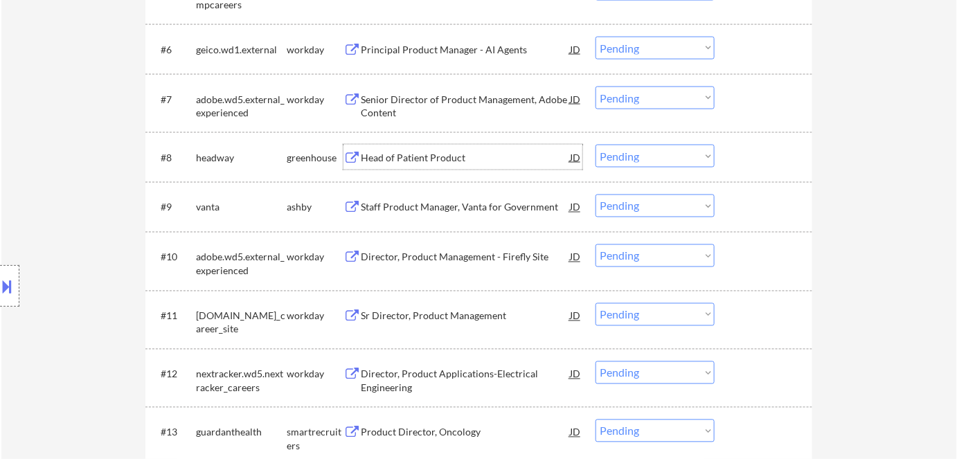
click at [417, 161] on div "Head of Patient Product" at bounding box center [465, 158] width 209 height 14
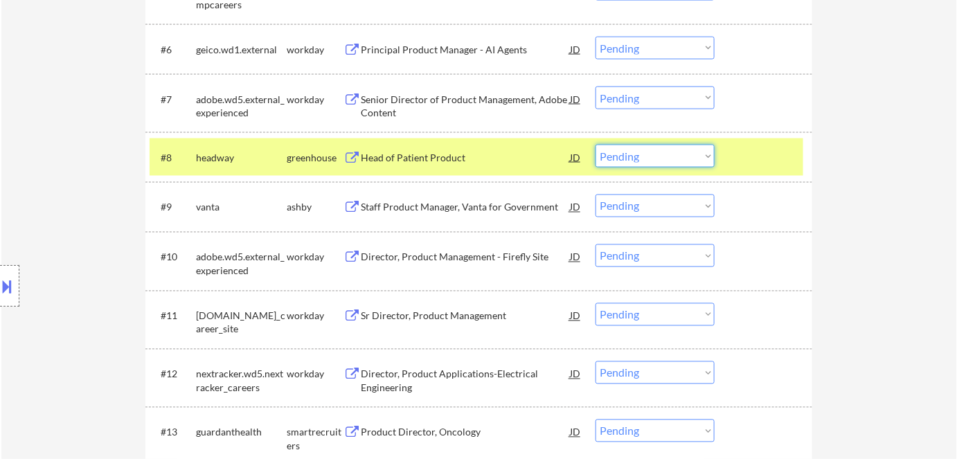
drag, startPoint x: 629, startPoint y: 152, endPoint x: 629, endPoint y: 166, distance: 14.5
click at [629, 152] on select "Choose an option... Pending Applied Excluded (Questions) Excluded (Expired) Exc…" at bounding box center [654, 156] width 119 height 23
drag, startPoint x: 647, startPoint y: 154, endPoint x: 647, endPoint y: 166, distance: 11.8
click at [647, 155] on select "Choose an option... Pending Applied Excluded (Questions) Excluded (Expired) Exc…" at bounding box center [654, 156] width 119 height 23
click at [595, 145] on select "Choose an option... Pending Applied Excluded (Questions) Excluded (Expired) Exc…" at bounding box center [654, 156] width 119 height 23
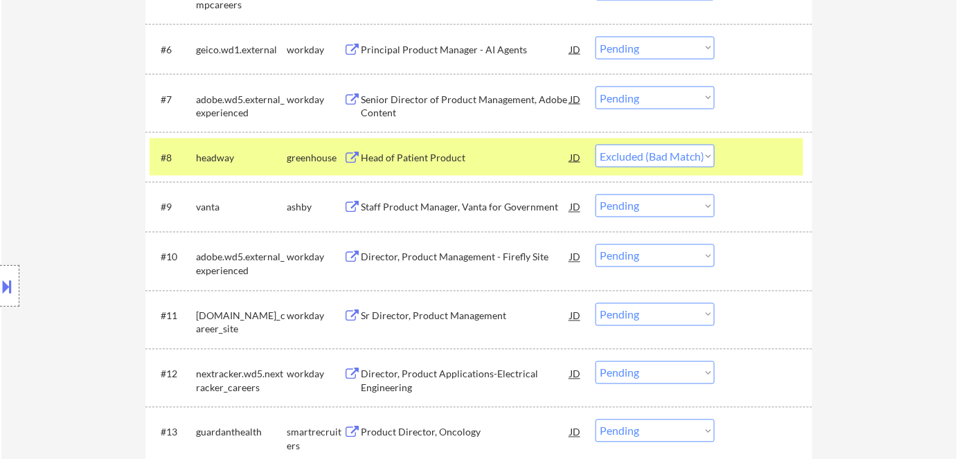
drag, startPoint x: 667, startPoint y: 261, endPoint x: 663, endPoint y: 245, distance: 16.3
click at [667, 260] on select "Choose an option... Pending Applied Excluded (Questions) Excluded (Expired) Exc…" at bounding box center [654, 255] width 119 height 23
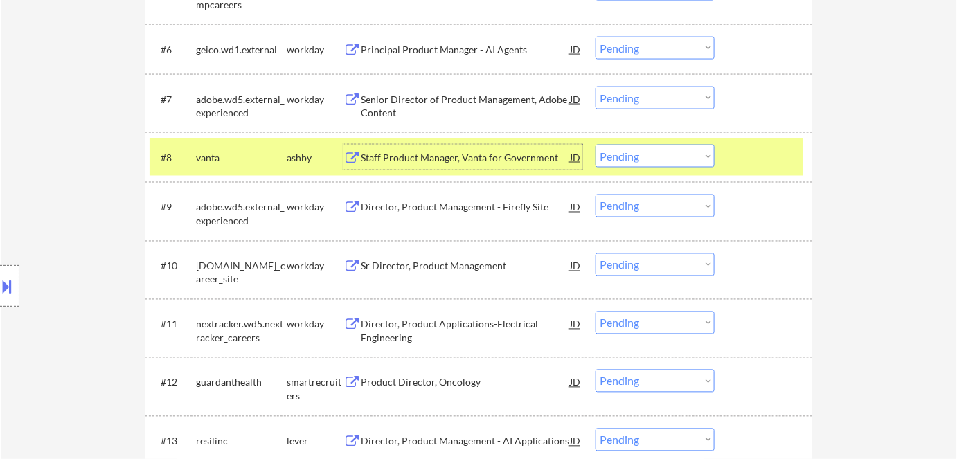
click at [507, 154] on div "Staff Product Manager, Vanta for Government" at bounding box center [465, 158] width 209 height 14
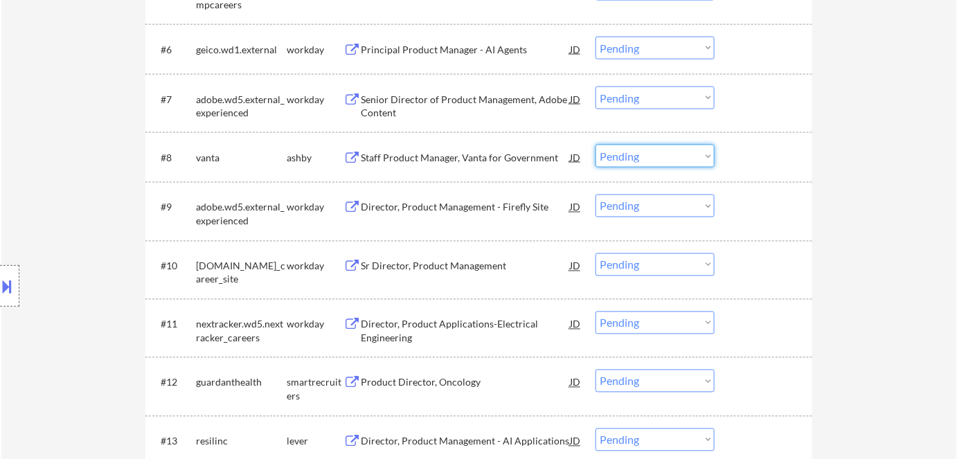
click at [633, 159] on select "Choose an option... Pending Applied Excluded (Questions) Excluded (Expired) Exc…" at bounding box center [654, 156] width 119 height 23
click at [595, 145] on select "Choose an option... Pending Applied Excluded (Questions) Excluded (Expired) Exc…" at bounding box center [654, 156] width 119 height 23
select select ""pending""
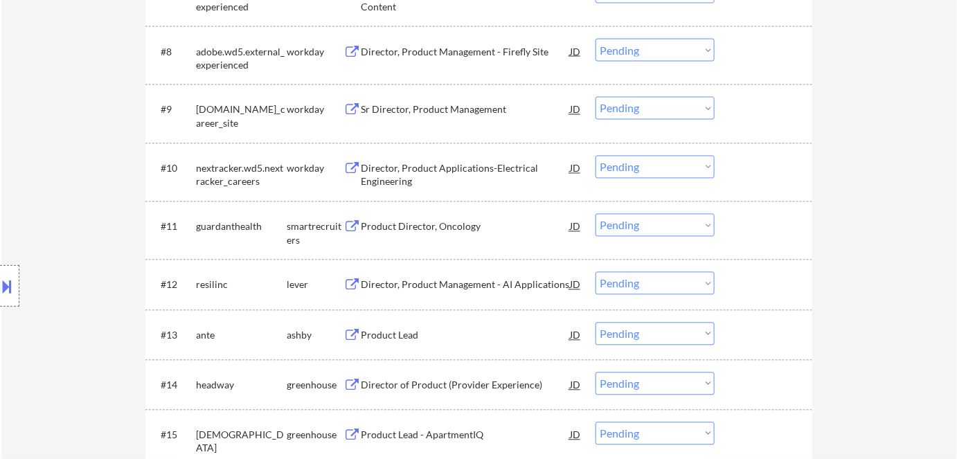
scroll to position [838, 0]
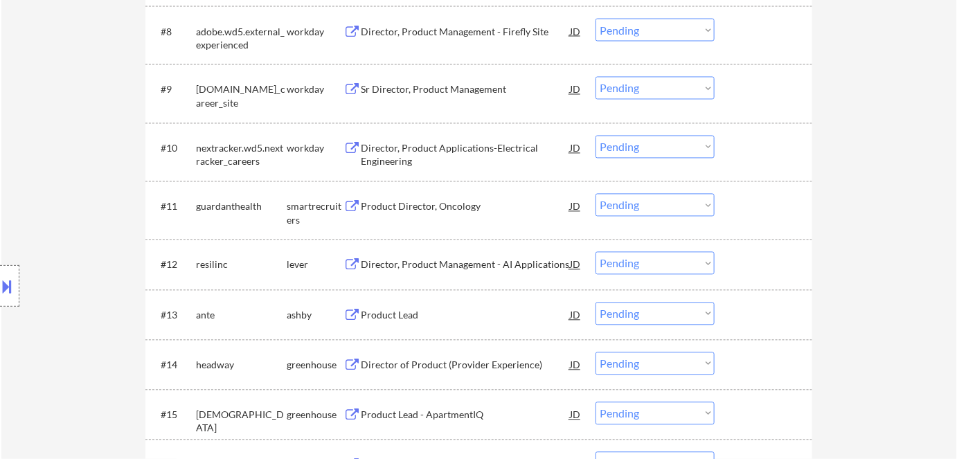
click at [443, 200] on div "Product Director, Oncology" at bounding box center [465, 207] width 209 height 14
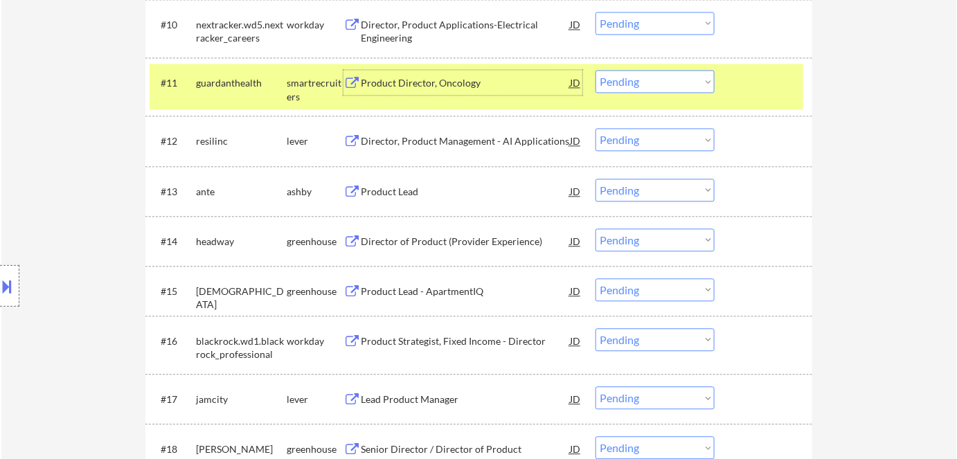
scroll to position [964, 0]
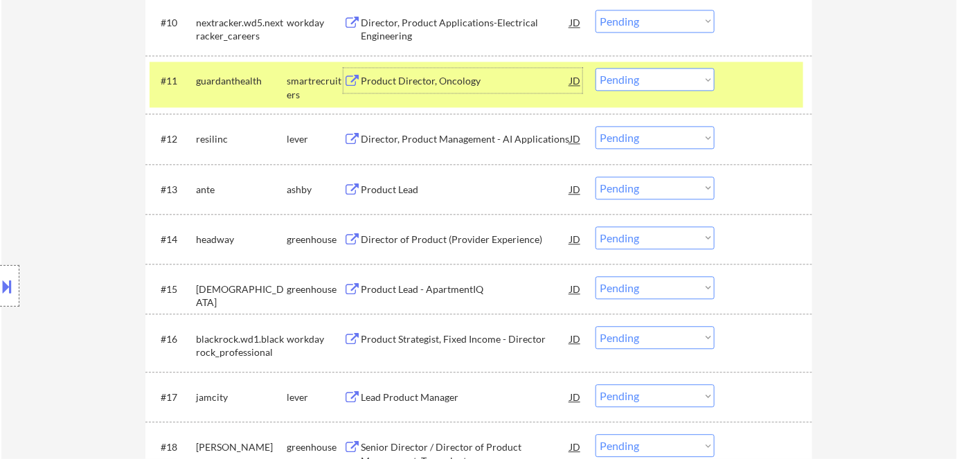
click at [627, 78] on select "Choose an option... Pending Applied Excluded (Questions) Excluded (Expired) Exc…" at bounding box center [654, 79] width 119 height 23
click at [595, 68] on select "Choose an option... Pending Applied Excluded (Questions) Excluded (Expired) Exc…" at bounding box center [654, 79] width 119 height 23
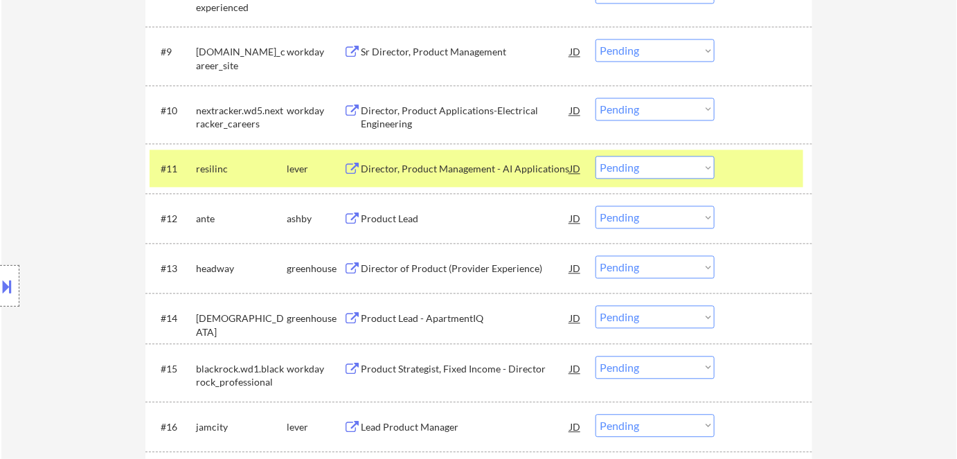
scroll to position [901, 0]
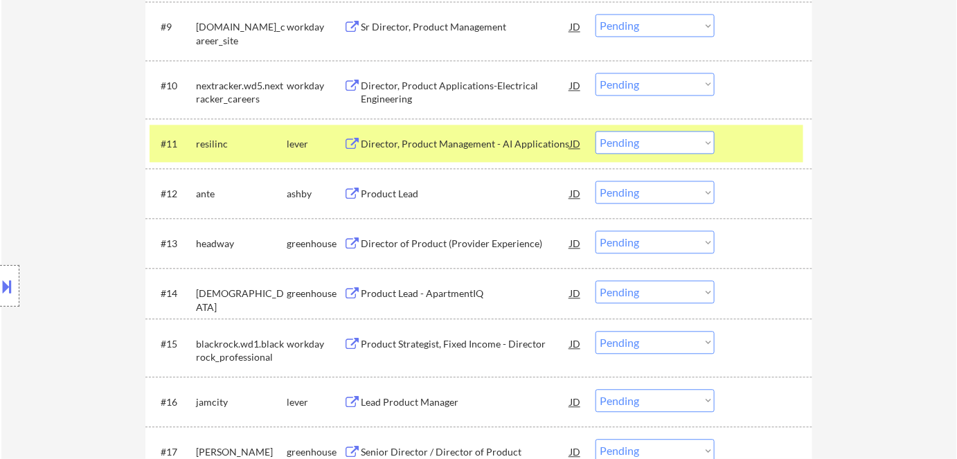
click at [430, 143] on div "Director, Product Management - AI Applications" at bounding box center [465, 144] width 209 height 14
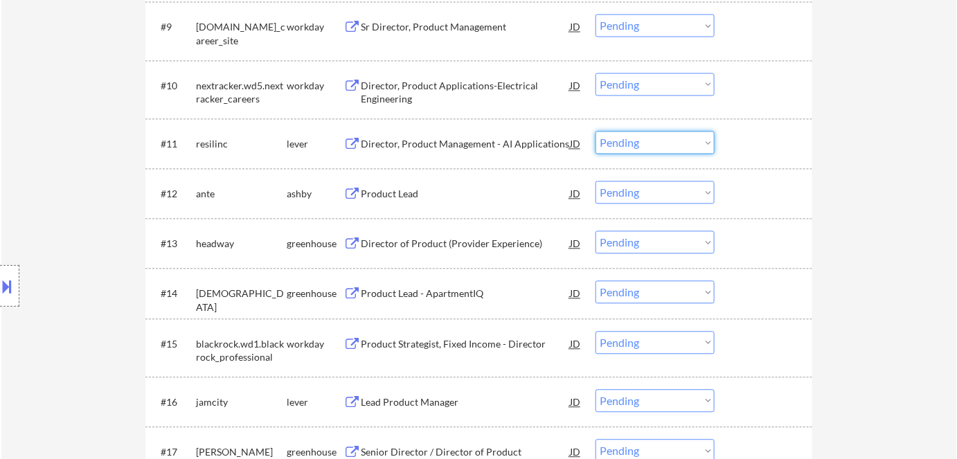
drag, startPoint x: 631, startPoint y: 137, endPoint x: 634, endPoint y: 152, distance: 15.5
click at [631, 137] on select "Choose an option... Pending Applied Excluded (Questions) Excluded (Expired) Exc…" at bounding box center [654, 142] width 119 height 23
click at [595, 131] on select "Choose an option... Pending Applied Excluded (Questions) Excluded (Expired) Exc…" at bounding box center [654, 142] width 119 height 23
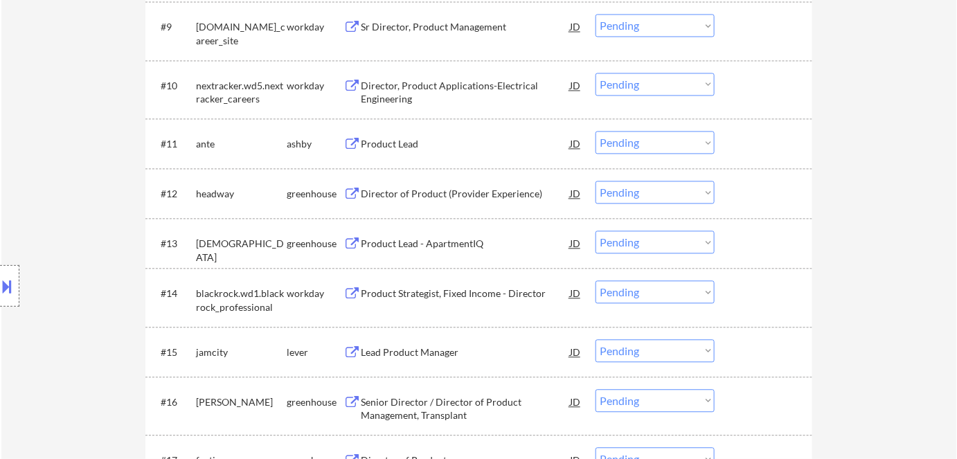
click at [387, 141] on div "Product Lead" at bounding box center [465, 144] width 209 height 14
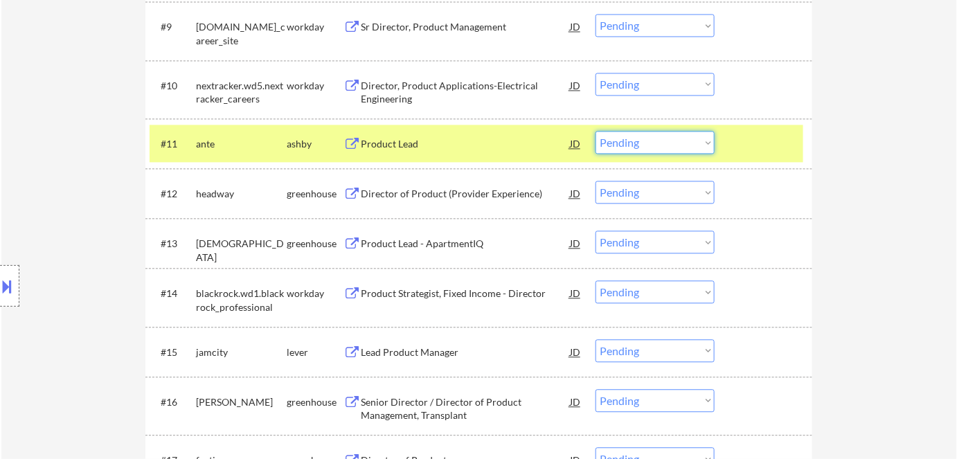
drag, startPoint x: 647, startPoint y: 138, endPoint x: 656, endPoint y: 152, distance: 16.9
click at [647, 140] on select "Choose an option... Pending Applied Excluded (Questions) Excluded (Expired) Exc…" at bounding box center [654, 142] width 119 height 23
click at [595, 131] on select "Choose an option... Pending Applied Excluded (Questions) Excluded (Expired) Exc…" at bounding box center [654, 142] width 119 height 23
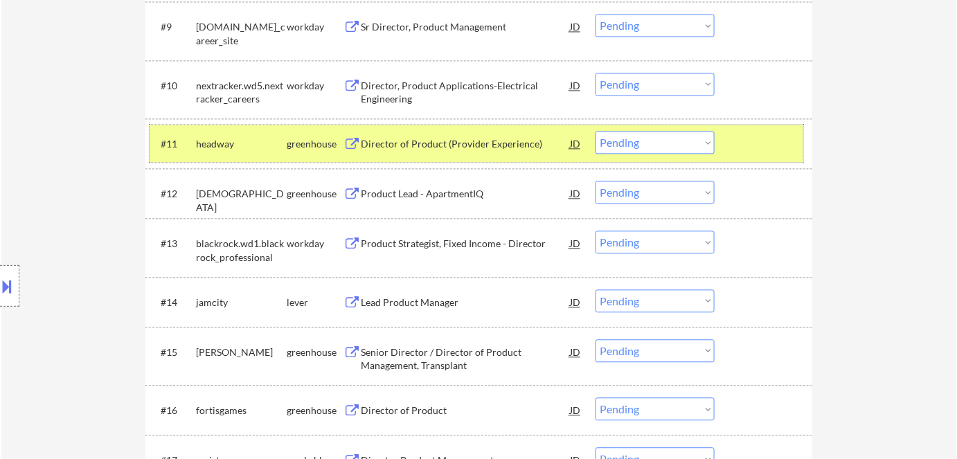
click at [432, 127] on div "#11 headway greenhouse Director of Product (Provider Experience) JD warning_amb…" at bounding box center [477, 143] width 654 height 37
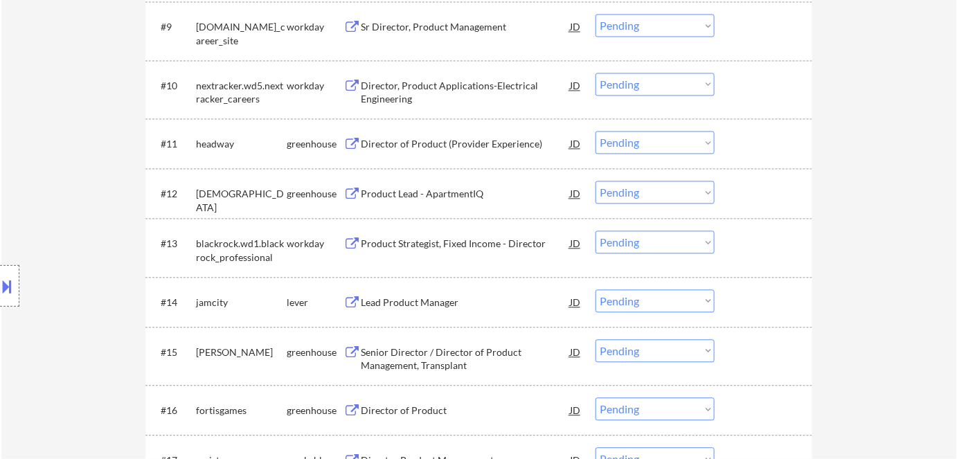
click at [435, 141] on div "Director of Product (Provider Experience)" at bounding box center [465, 144] width 209 height 14
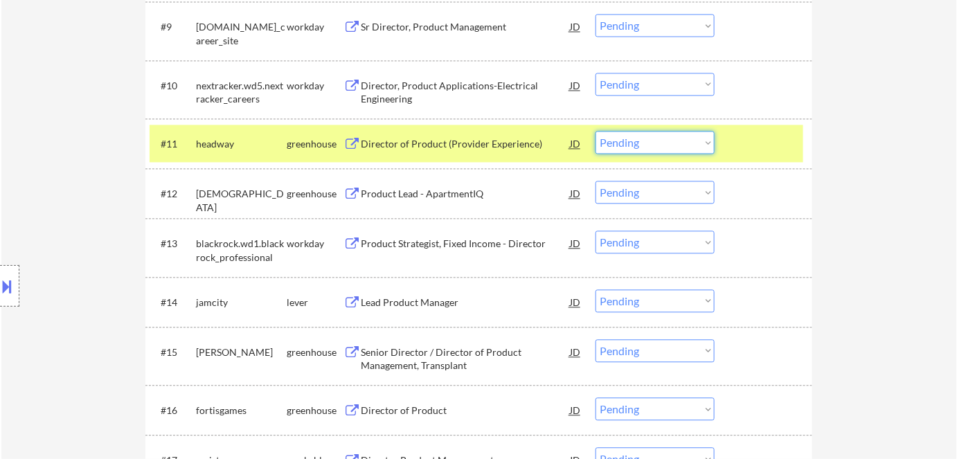
click at [631, 147] on select "Choose an option... Pending Applied Excluded (Questions) Excluded (Expired) Exc…" at bounding box center [654, 142] width 119 height 23
click at [595, 131] on select "Choose an option... Pending Applied Excluded (Questions) Excluded (Expired) Exc…" at bounding box center [654, 142] width 119 height 23
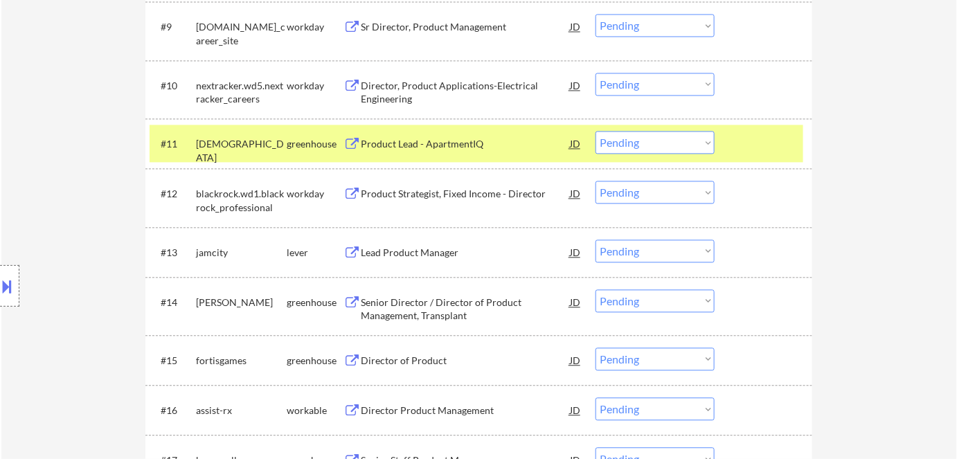
click at [414, 151] on div "Product Lead - ApartmentIQ" at bounding box center [465, 143] width 209 height 25
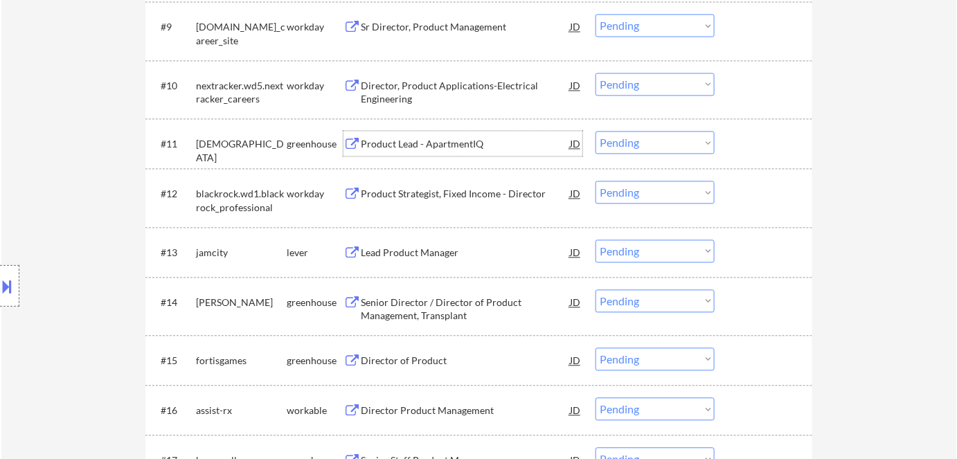
drag, startPoint x: 642, startPoint y: 142, endPoint x: 650, endPoint y: 152, distance: 12.8
click at [642, 142] on select "Choose an option... Pending Applied Excluded (Questions) Excluded (Expired) Exc…" at bounding box center [654, 142] width 119 height 23
click at [595, 131] on select "Choose an option... Pending Applied Excluded (Questions) Excluded (Expired) Exc…" at bounding box center [654, 142] width 119 height 23
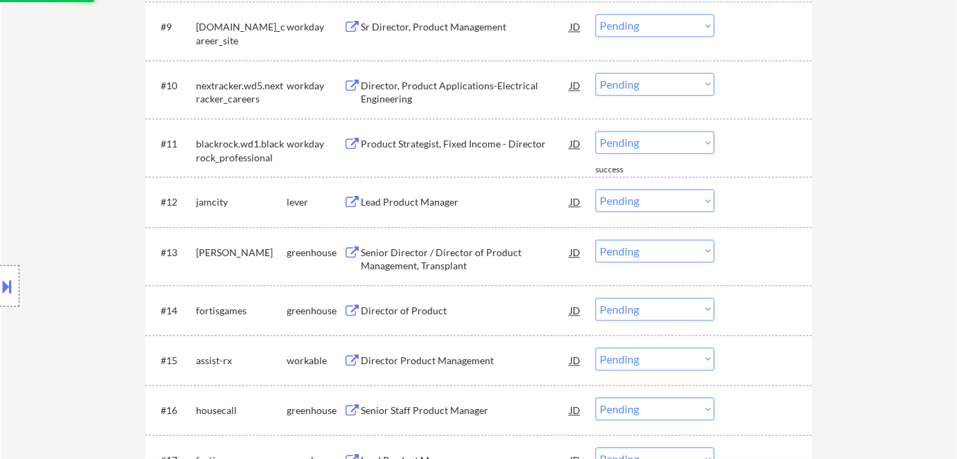
click at [426, 141] on div "Product Strategist, Fixed Income - Director" at bounding box center [465, 144] width 209 height 14
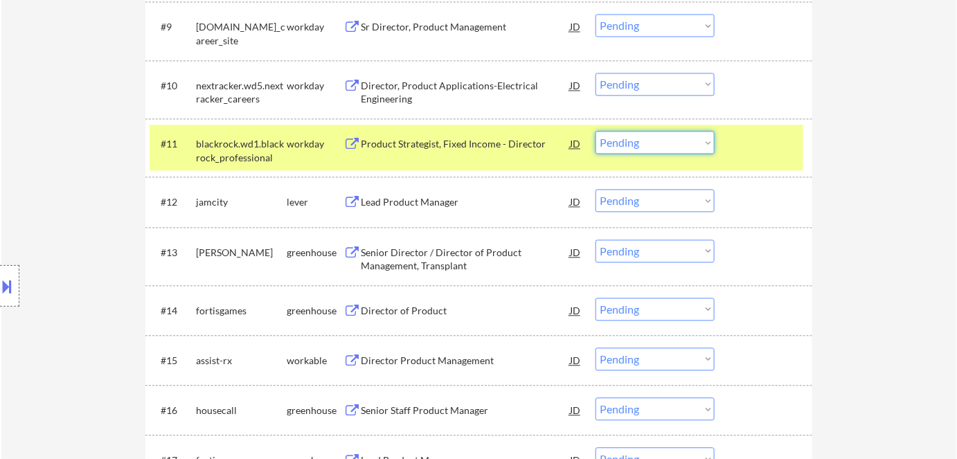
click at [629, 144] on select "Choose an option... Pending Applied Excluded (Questions) Excluded (Expired) Exc…" at bounding box center [654, 142] width 119 height 23
click at [595, 131] on select "Choose an option... Pending Applied Excluded (Questions) Excluded (Expired) Exc…" at bounding box center [654, 142] width 119 height 23
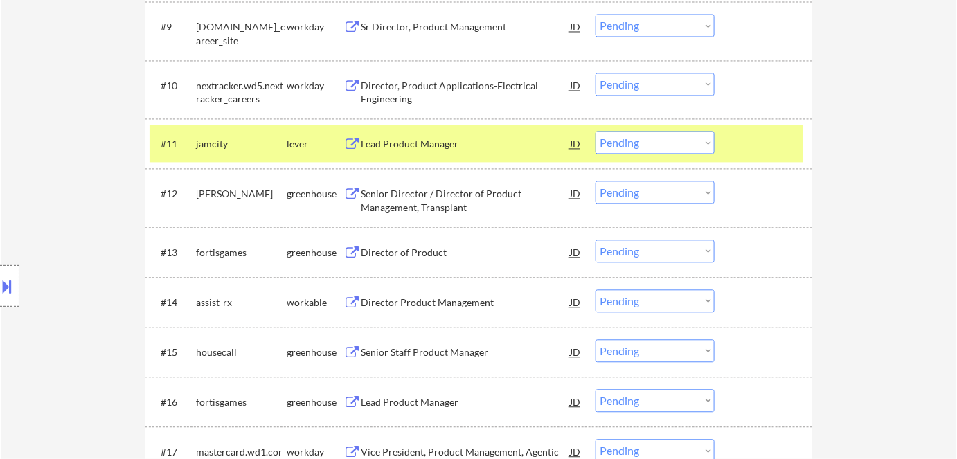
click at [411, 149] on div "Lead Product Manager" at bounding box center [465, 144] width 209 height 14
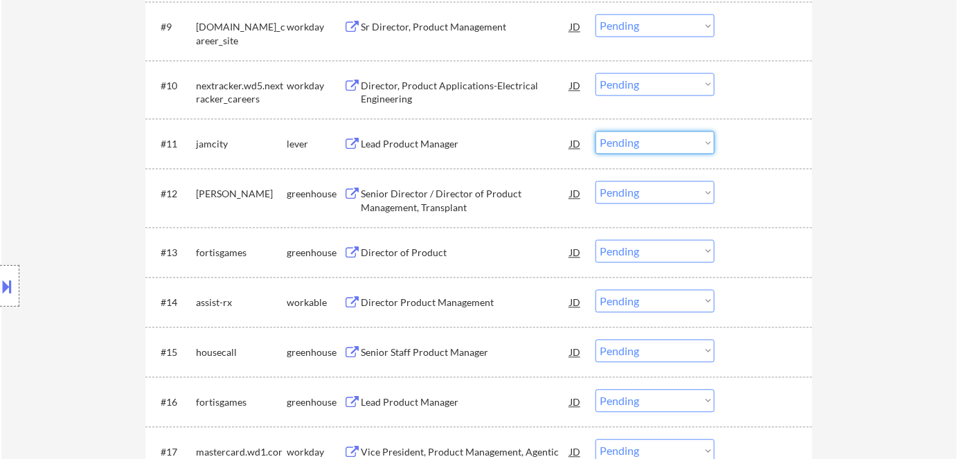
click at [644, 137] on select "Choose an option... Pending Applied Excluded (Questions) Excluded (Expired) Exc…" at bounding box center [654, 142] width 119 height 23
click at [595, 131] on select "Choose an option... Pending Applied Excluded (Questions) Excluded (Expired) Exc…" at bounding box center [654, 142] width 119 height 23
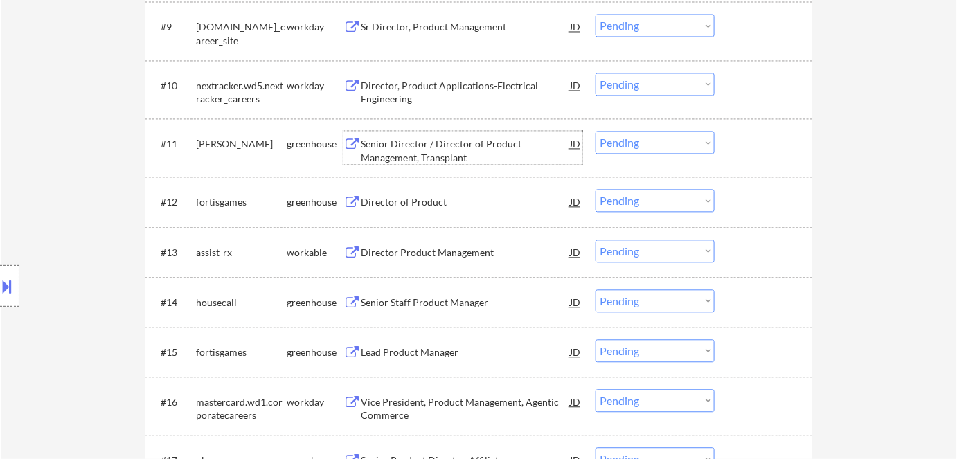
click at [400, 143] on div "Senior Director / Director of Product Management, Transplant" at bounding box center [465, 150] width 209 height 27
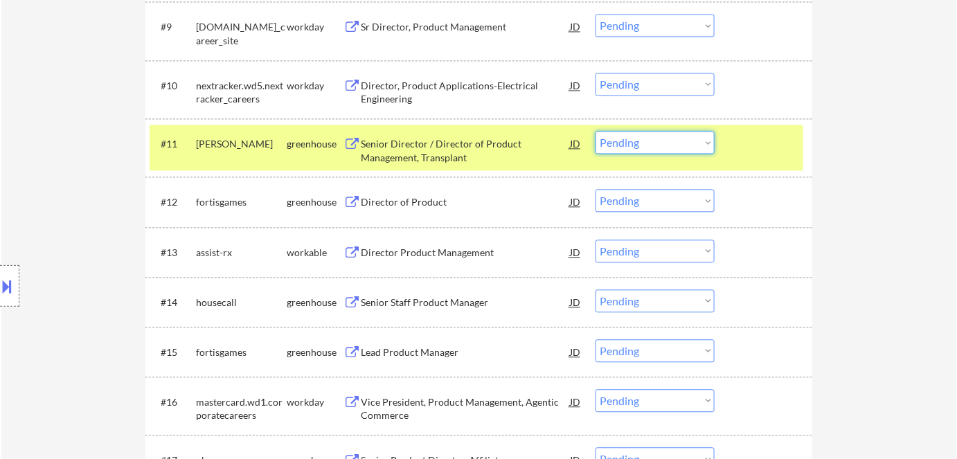
click at [648, 138] on select "Choose an option... Pending Applied Excluded (Questions) Excluded (Expired) Exc…" at bounding box center [654, 142] width 119 height 23
click at [595, 131] on select "Choose an option... Pending Applied Excluded (Questions) Excluded (Expired) Exc…" at bounding box center [654, 142] width 119 height 23
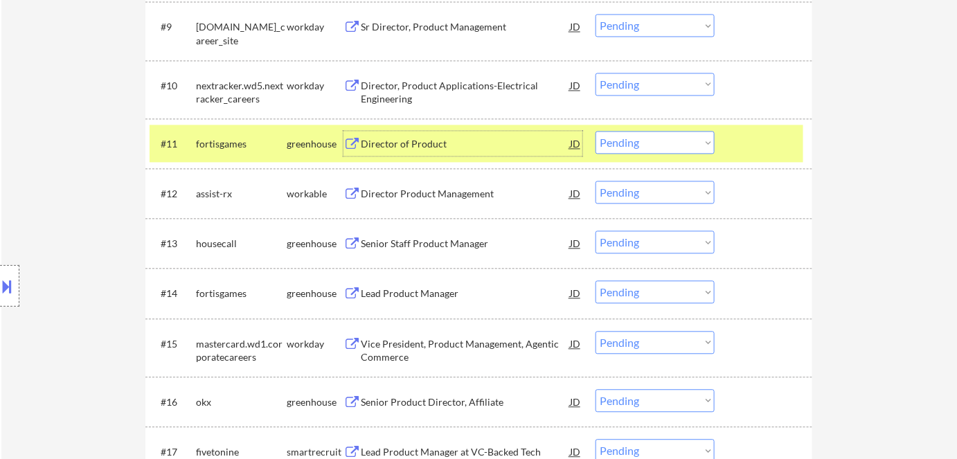
click at [408, 137] on div "Director of Product" at bounding box center [465, 144] width 209 height 14
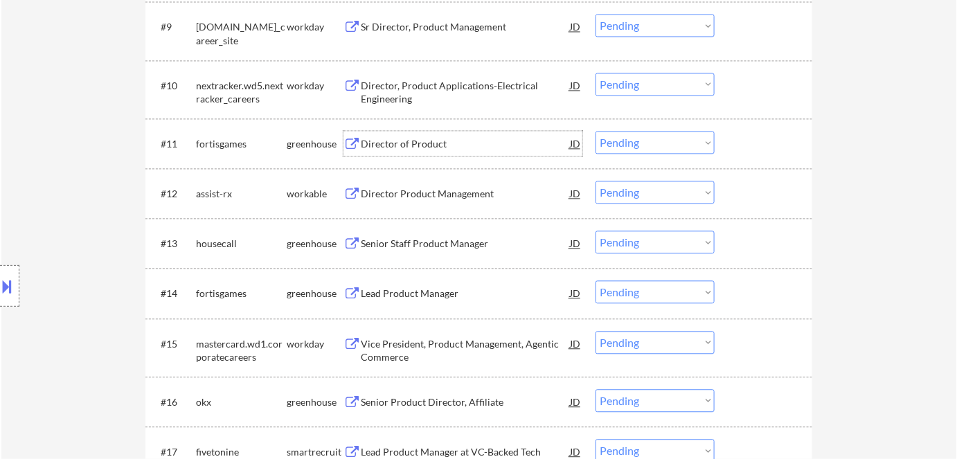
click at [623, 141] on select "Choose an option... Pending Applied Excluded (Questions) Excluded (Expired) Exc…" at bounding box center [654, 142] width 119 height 23
click at [595, 131] on select "Choose an option... Pending Applied Excluded (Questions) Excluded (Expired) Exc…" at bounding box center [654, 142] width 119 height 23
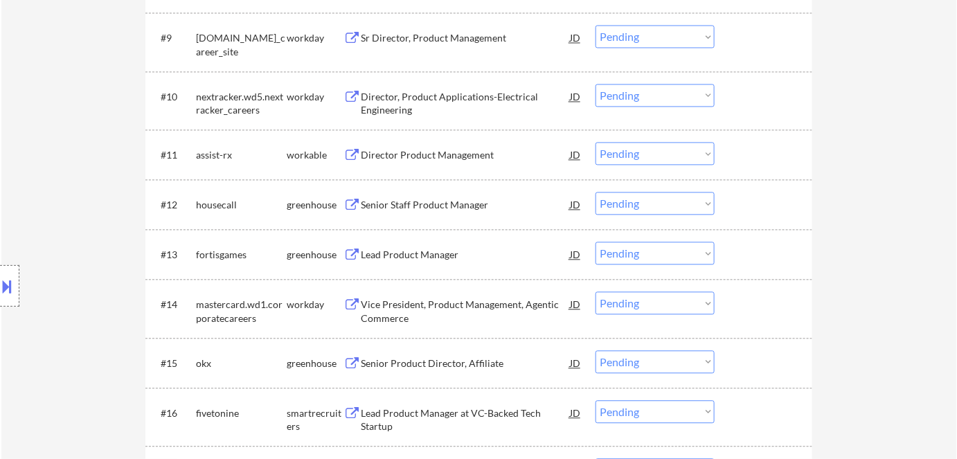
scroll to position [964, 0]
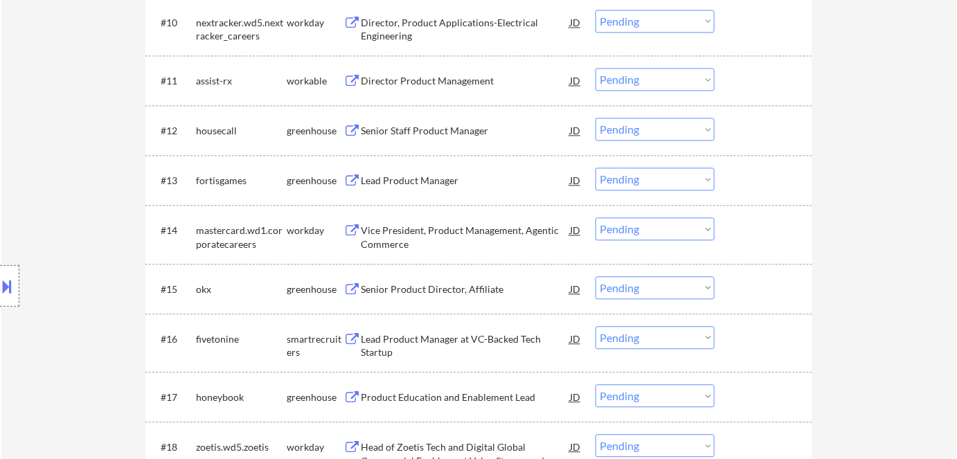
click at [422, 73] on div "Director Product Management" at bounding box center [465, 80] width 209 height 25
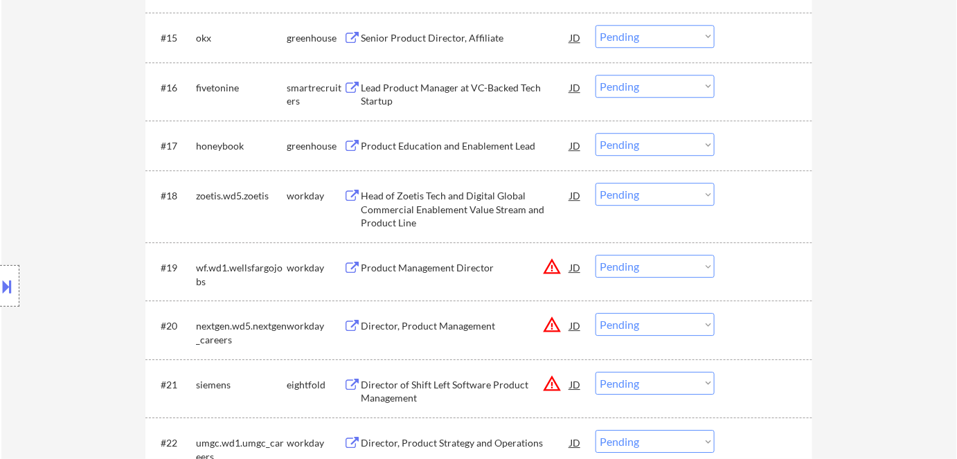
scroll to position [901, 0]
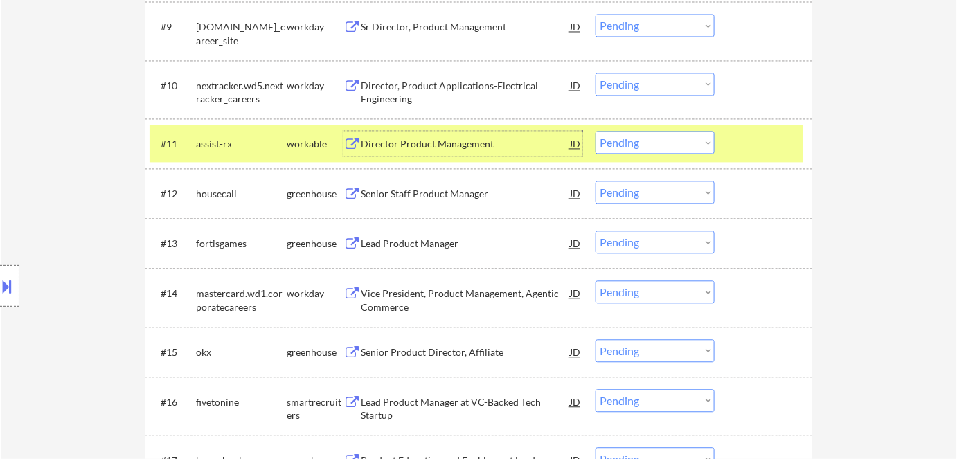
click at [639, 138] on select "Choose an option... Pending Applied Excluded (Questions) Excluded (Expired) Exc…" at bounding box center [654, 142] width 119 height 23
click at [595, 131] on select "Choose an option... Pending Applied Excluded (Questions) Excluded (Expired) Exc…" at bounding box center [654, 142] width 119 height 23
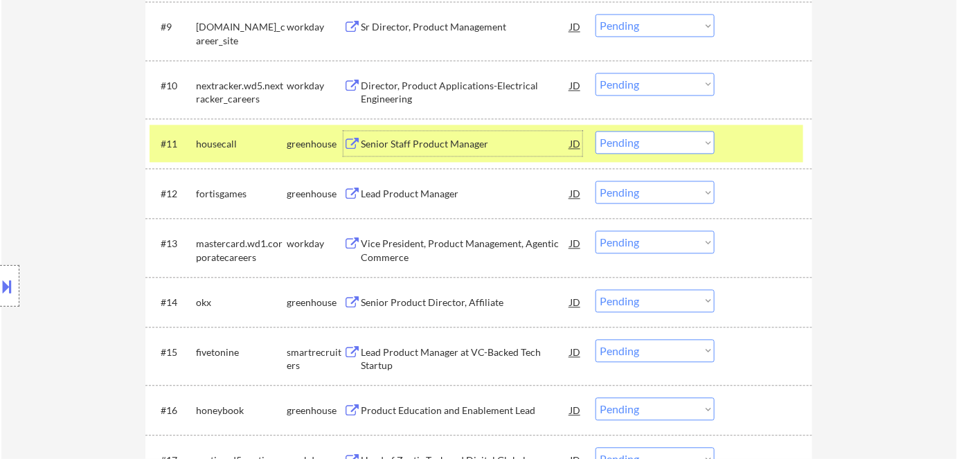
click at [431, 152] on div "Senior Staff Product Manager" at bounding box center [465, 143] width 209 height 25
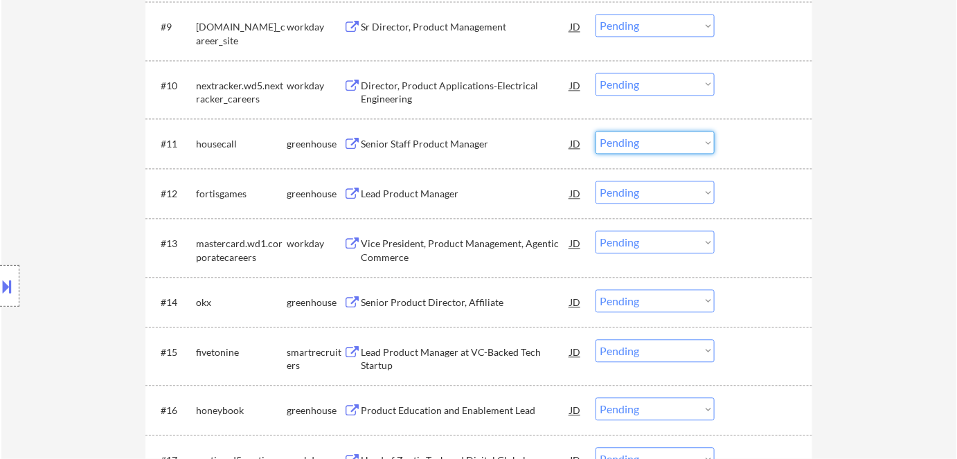
drag, startPoint x: 619, startPoint y: 142, endPoint x: 629, endPoint y: 152, distance: 14.7
click at [621, 144] on select "Choose an option... Pending Applied Excluded (Questions) Excluded (Expired) Exc…" at bounding box center [654, 142] width 119 height 23
click at [595, 131] on select "Choose an option... Pending Applied Excluded (Questions) Excluded (Expired) Exc…" at bounding box center [654, 142] width 119 height 23
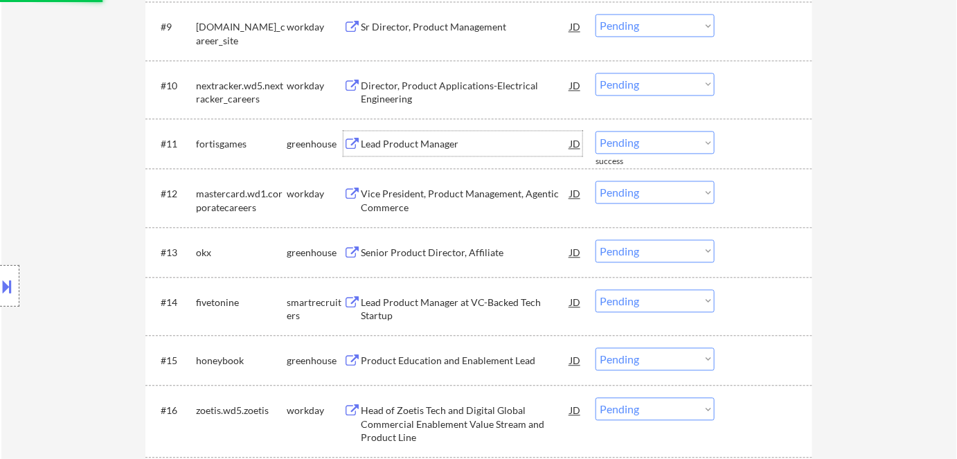
click at [390, 148] on div "Lead Product Manager" at bounding box center [465, 144] width 209 height 14
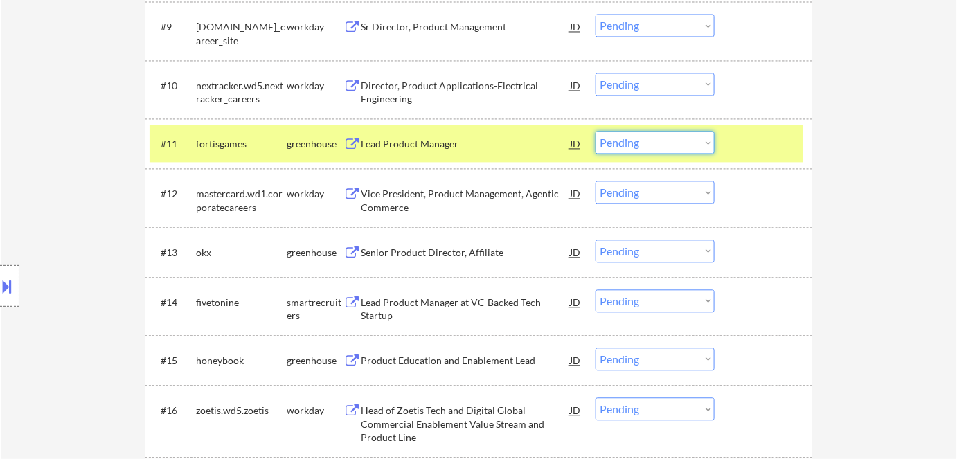
click at [657, 144] on select "Choose an option... Pending Applied Excluded (Questions) Excluded (Expired) Exc…" at bounding box center [654, 142] width 119 height 23
click at [595, 131] on select "Choose an option... Pending Applied Excluded (Questions) Excluded (Expired) Exc…" at bounding box center [654, 142] width 119 height 23
select select ""pending""
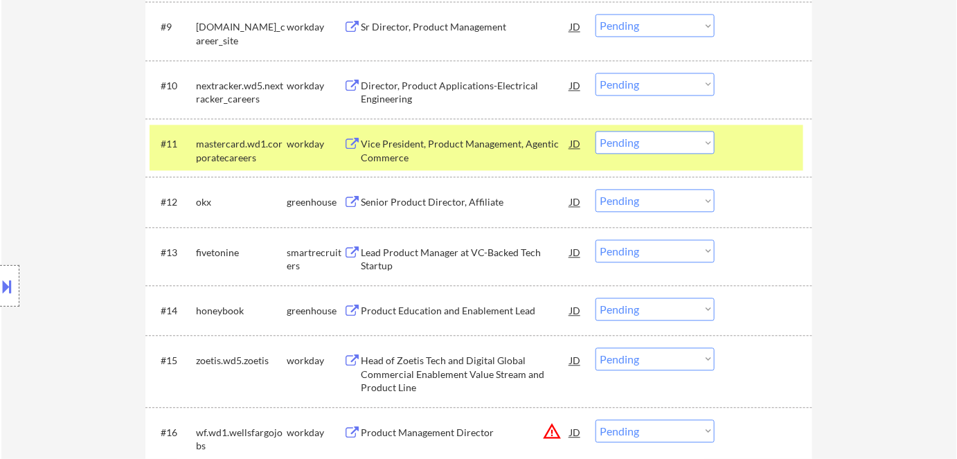
click at [228, 152] on div "Location Inclusions:" at bounding box center [124, 286] width 248 height 402
click at [336, 150] on div "workday" at bounding box center [315, 143] width 57 height 25
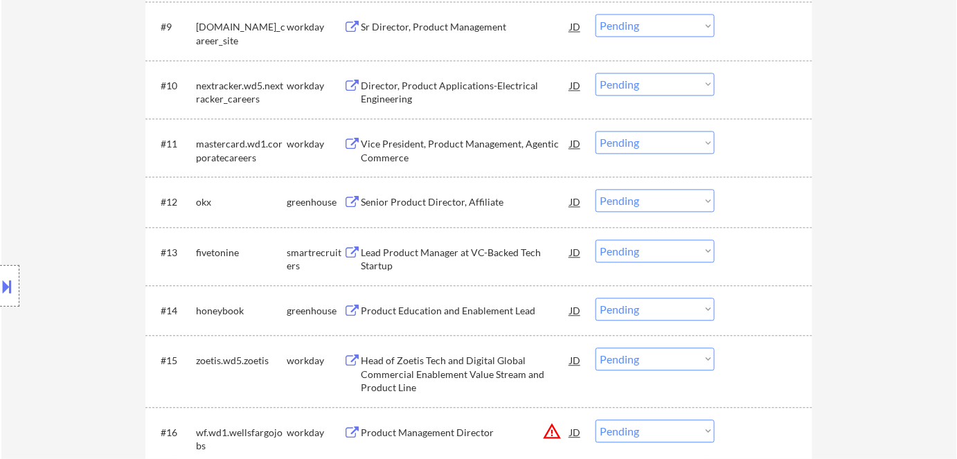
click at [435, 207] on div "Senior Product Director, Affiliate" at bounding box center [465, 202] width 209 height 14
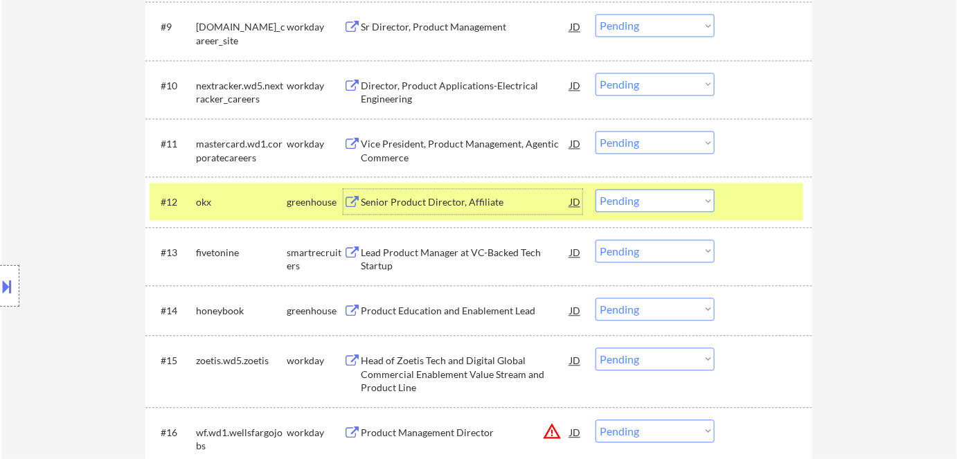
click at [676, 197] on select "Choose an option... Pending Applied Excluded (Questions) Excluded (Expired) Exc…" at bounding box center [654, 200] width 119 height 23
click at [595, 189] on select "Choose an option... Pending Applied Excluded (Questions) Excluded (Expired) Exc…" at bounding box center [654, 200] width 119 height 23
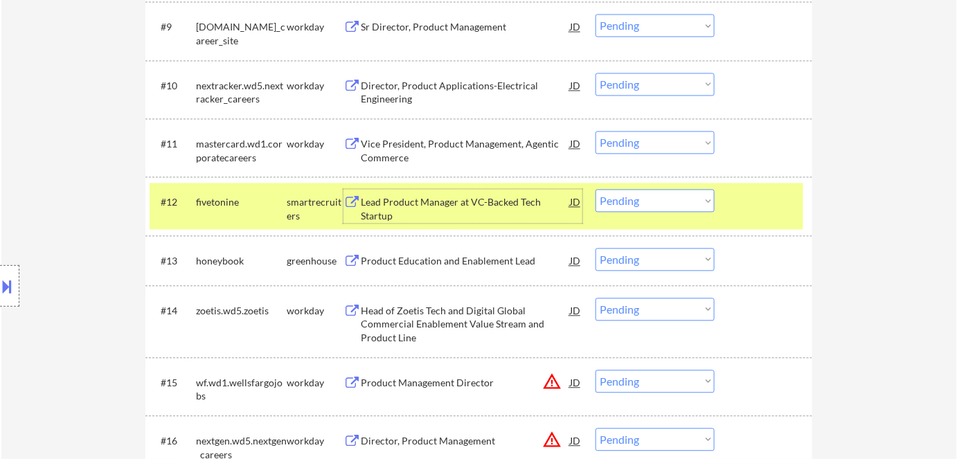
click at [421, 190] on div "Lead Product Manager at VC-Backed Tech Startup" at bounding box center [465, 205] width 209 height 33
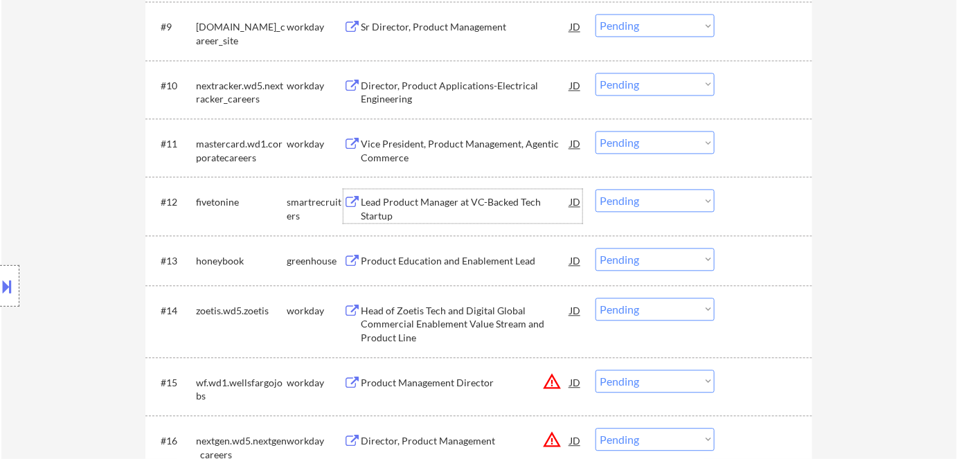
click at [620, 204] on select "Choose an option... Pending Applied Excluded (Questions) Excluded (Expired) Exc…" at bounding box center [654, 200] width 119 height 23
click at [595, 189] on select "Choose an option... Pending Applied Excluded (Questions) Excluded (Expired) Exc…" at bounding box center [654, 200] width 119 height 23
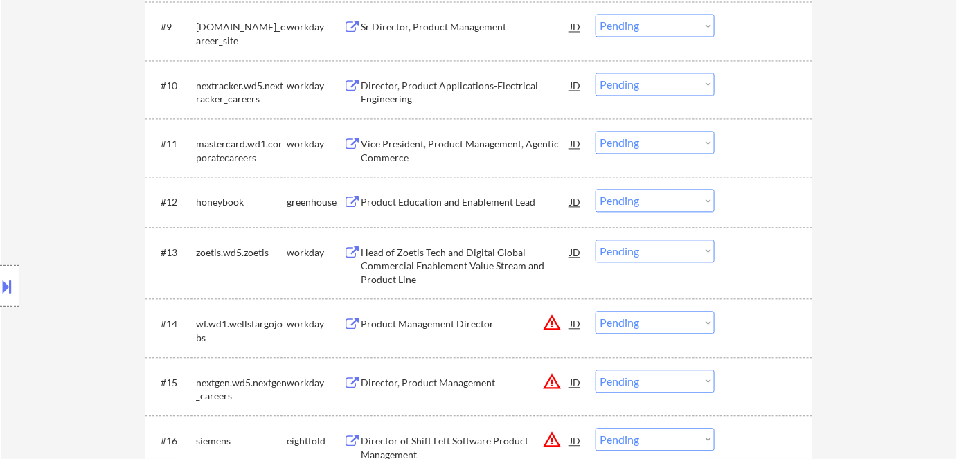
click at [445, 197] on div "Product Education and Enablement Lead" at bounding box center [465, 202] width 209 height 14
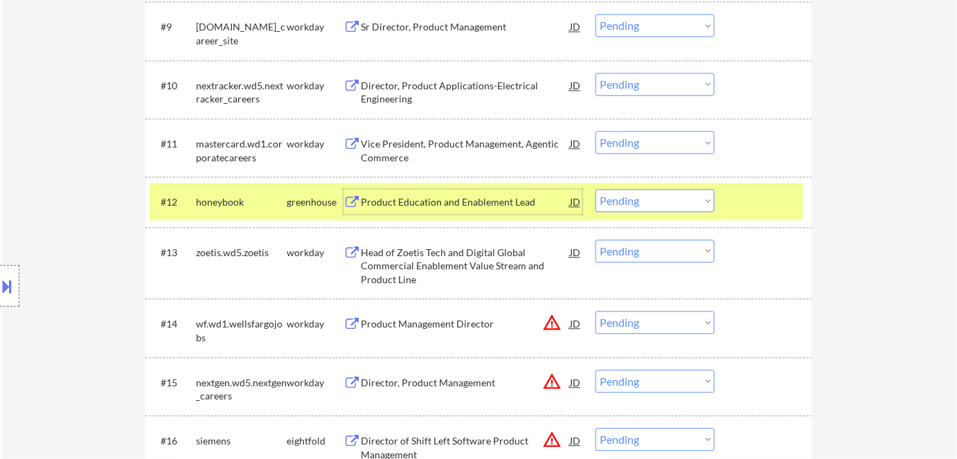
click at [670, 204] on select "Choose an option... Pending Applied Excluded (Questions) Excluded (Expired) Exc…" at bounding box center [654, 200] width 119 height 23
click at [595, 189] on select "Choose an option... Pending Applied Excluded (Questions) Excluded (Expired) Exc…" at bounding box center [654, 200] width 119 height 23
select select ""pending""
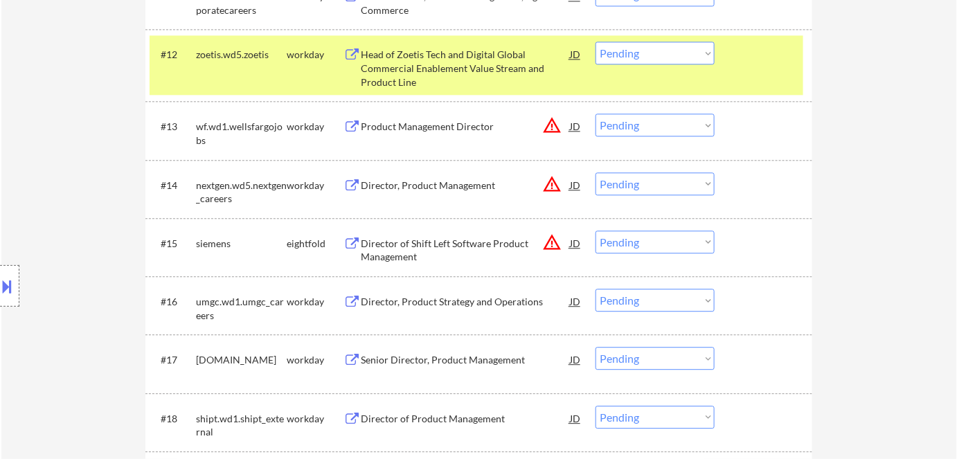
scroll to position [1089, 0]
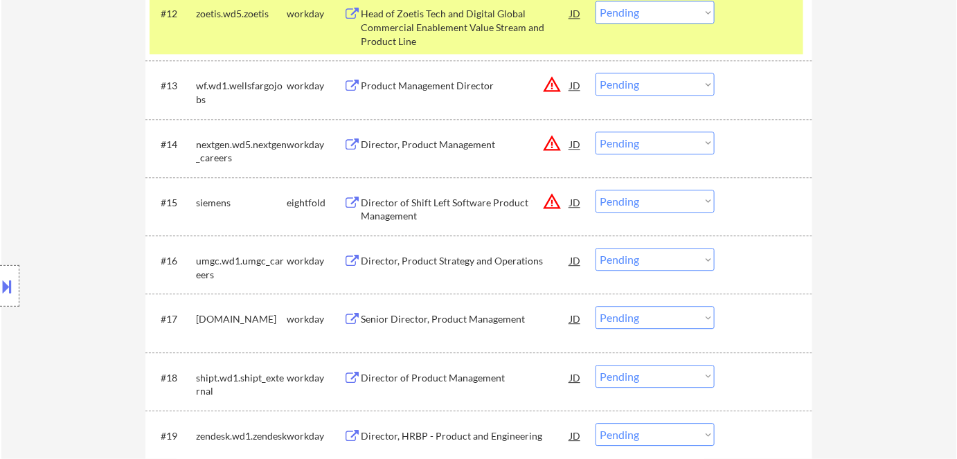
click at [418, 201] on div "Director of Shift Left Software Product Management" at bounding box center [465, 209] width 209 height 27
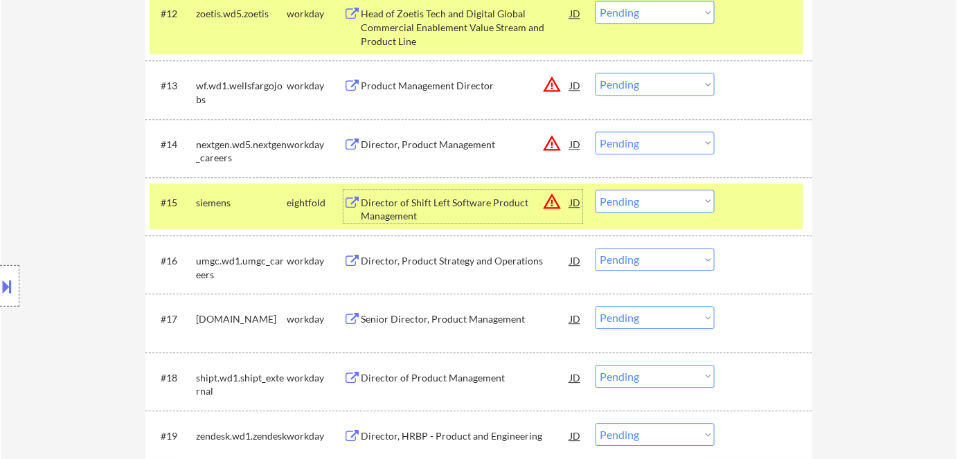
click at [636, 203] on select "Choose an option... Pending Applied Excluded (Questions) Excluded (Expired) Exc…" at bounding box center [654, 201] width 119 height 23
click at [595, 190] on select "Choose an option... Pending Applied Excluded (Questions) Excluded (Expired) Exc…" at bounding box center [654, 201] width 119 height 23
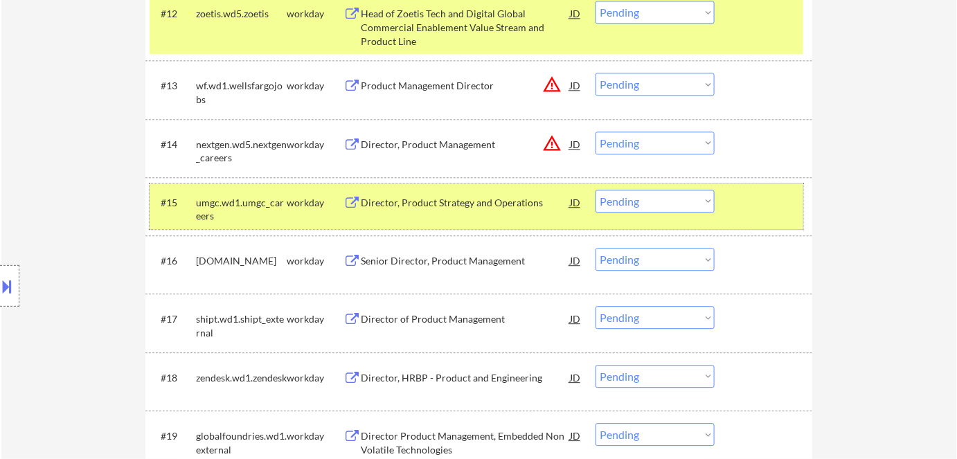
click at [295, 209] on div "workday" at bounding box center [315, 202] width 57 height 25
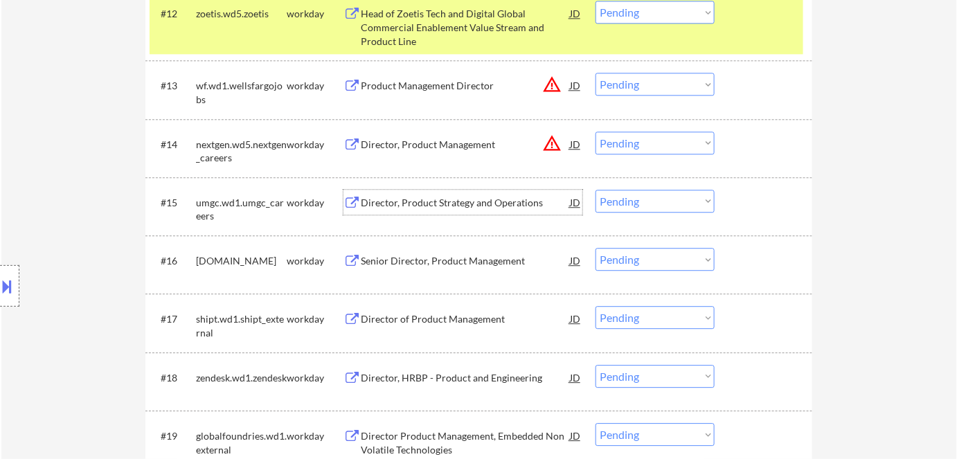
click at [433, 204] on div "Director, Product Strategy and Operations" at bounding box center [465, 203] width 209 height 14
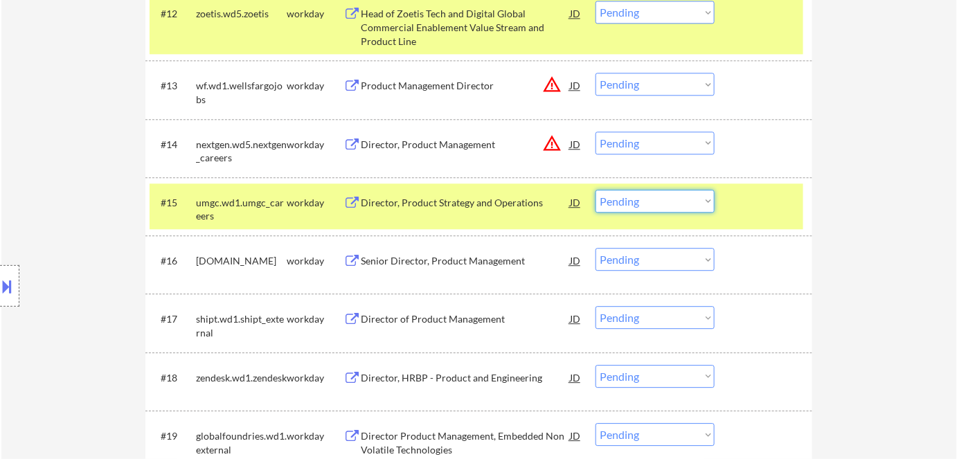
click at [644, 208] on select "Choose an option... Pending Applied Excluded (Questions) Excluded (Expired) Exc…" at bounding box center [654, 201] width 119 height 23
click at [595, 190] on select "Choose an option... Pending Applied Excluded (Questions) Excluded (Expired) Exc…" at bounding box center [654, 201] width 119 height 23
select select ""pending""
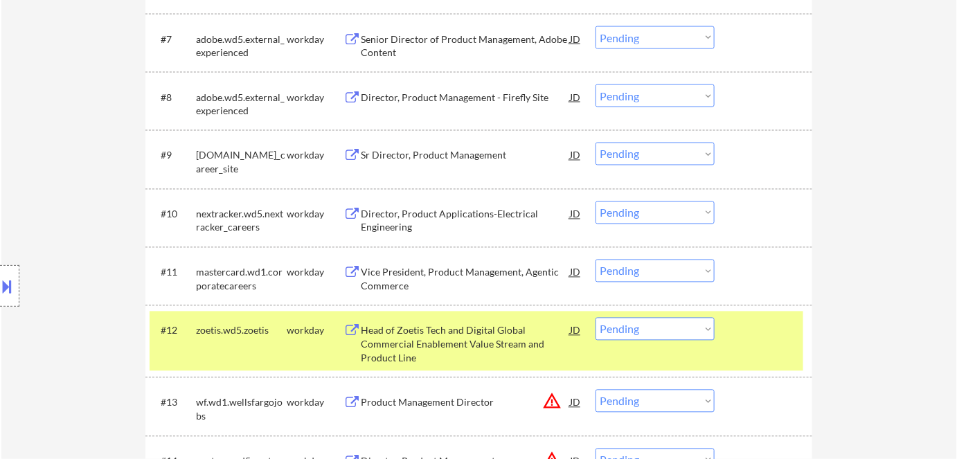
scroll to position [775, 0]
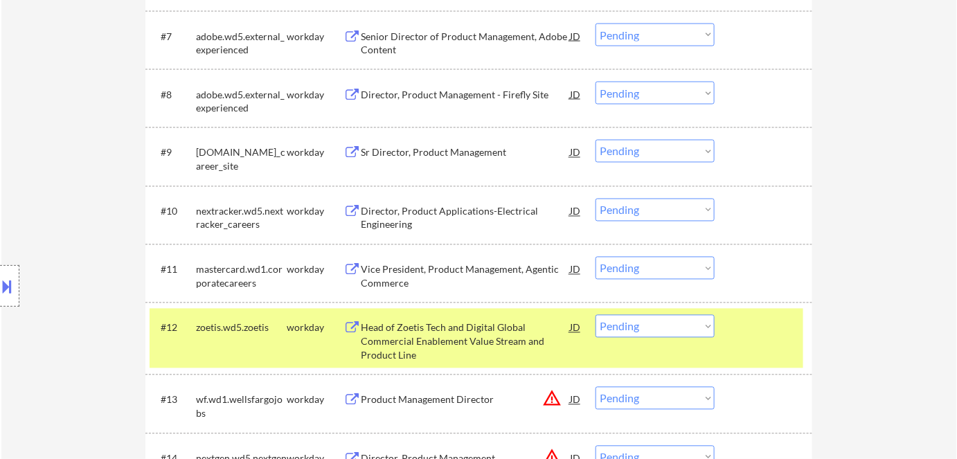
click at [430, 155] on div "Sr Director, Product Management" at bounding box center [465, 153] width 209 height 14
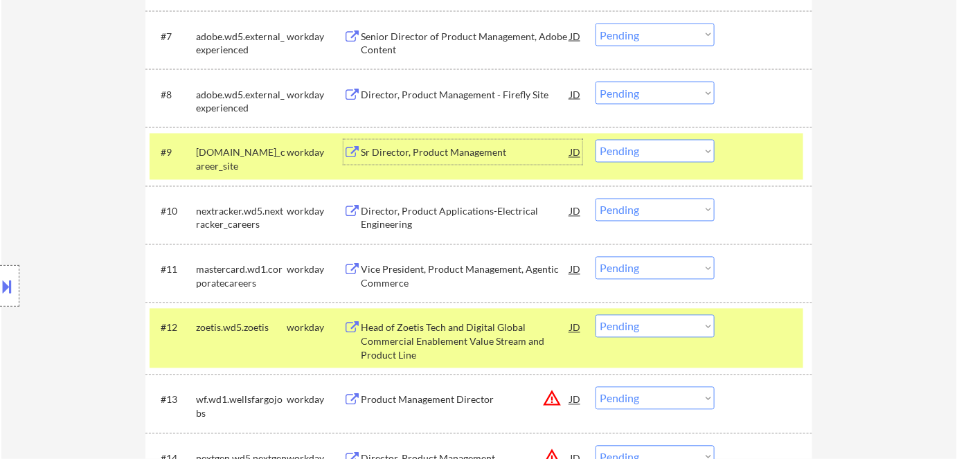
click at [641, 152] on select "Choose an option... Pending Applied Excluded (Questions) Excluded (Expired) Exc…" at bounding box center [654, 151] width 119 height 23
click at [595, 140] on select "Choose an option... Pending Applied Excluded (Questions) Excluded (Expired) Exc…" at bounding box center [654, 151] width 119 height 23
click at [290, 157] on div "workday" at bounding box center [315, 153] width 57 height 14
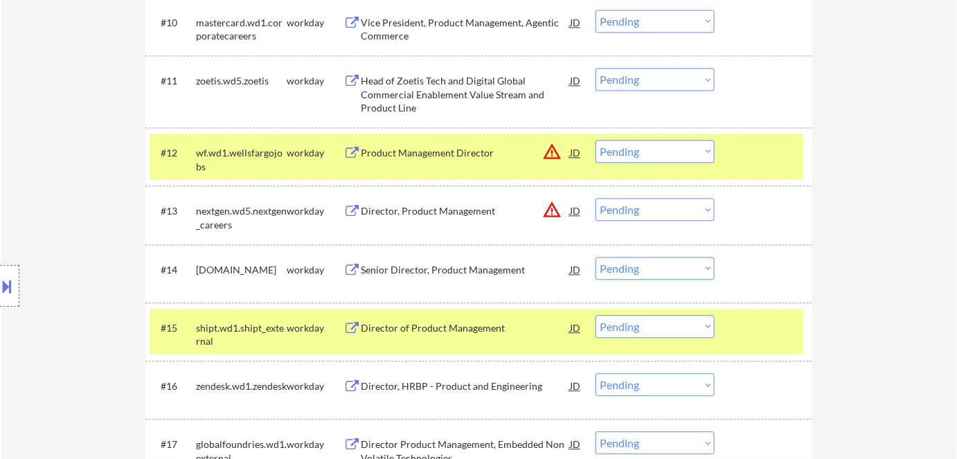
drag, startPoint x: 272, startPoint y: 152, endPoint x: 276, endPoint y: 163, distance: 11.6
click at [271, 152] on div "wf.wd1.wellsfargojobs" at bounding box center [241, 159] width 91 height 27
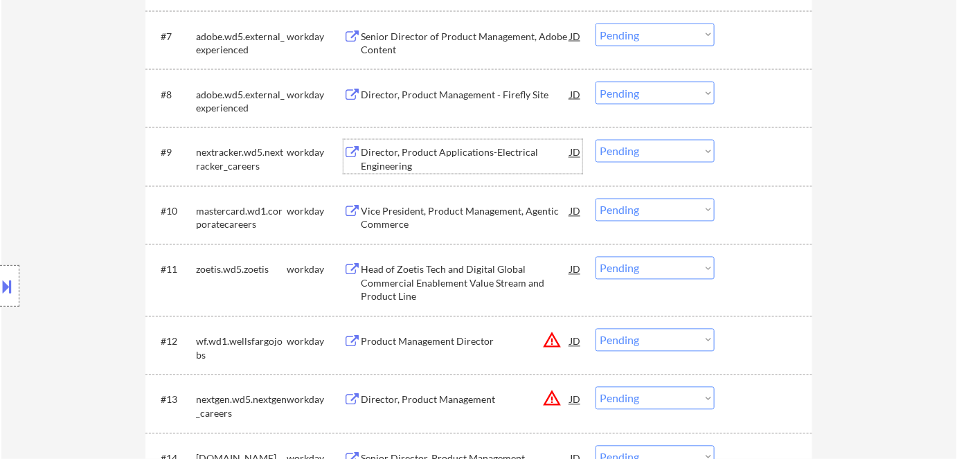
click at [455, 153] on div "Director, Product Applications-Electrical Engineering" at bounding box center [465, 159] width 209 height 27
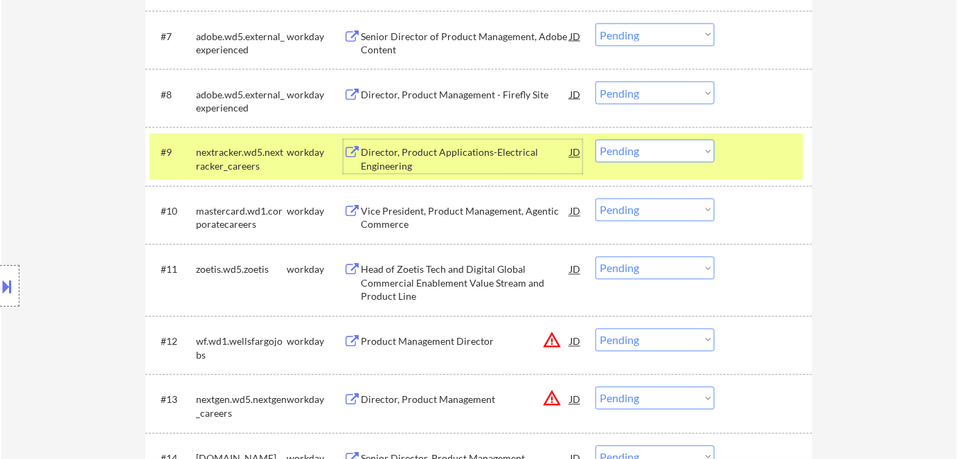
drag, startPoint x: 639, startPoint y: 148, endPoint x: 648, endPoint y: 161, distance: 15.9
click at [640, 152] on select "Choose an option... Pending Applied Excluded (Questions) Excluded (Expired) Exc…" at bounding box center [654, 151] width 119 height 23
click at [595, 140] on select "Choose an option... Pending Applied Excluded (Questions) Excluded (Expired) Exc…" at bounding box center [654, 151] width 119 height 23
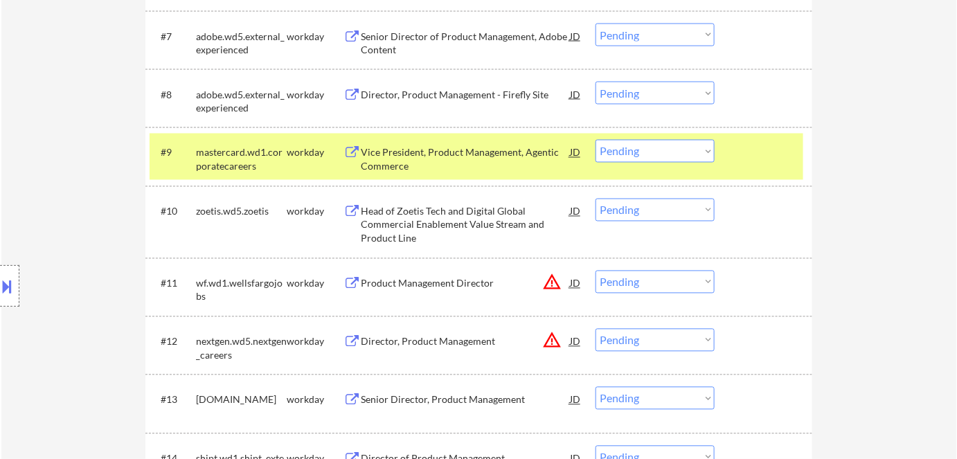
click at [441, 161] on div "Vice President, Product Management, Agentic Commerce" at bounding box center [465, 159] width 209 height 27
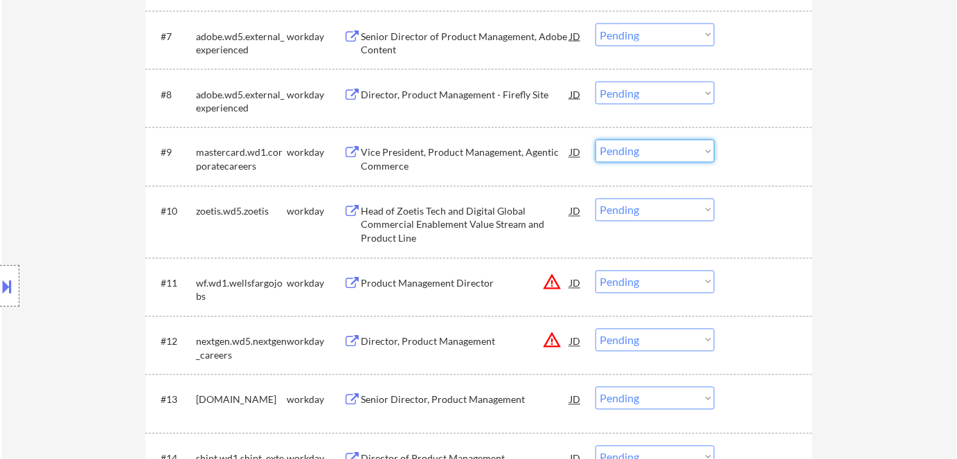
click at [654, 154] on select "Choose an option... Pending Applied Excluded (Questions) Excluded (Expired) Exc…" at bounding box center [654, 151] width 119 height 23
click at [595, 140] on select "Choose an option... Pending Applied Excluded (Questions) Excluded (Expired) Exc…" at bounding box center [654, 151] width 119 height 23
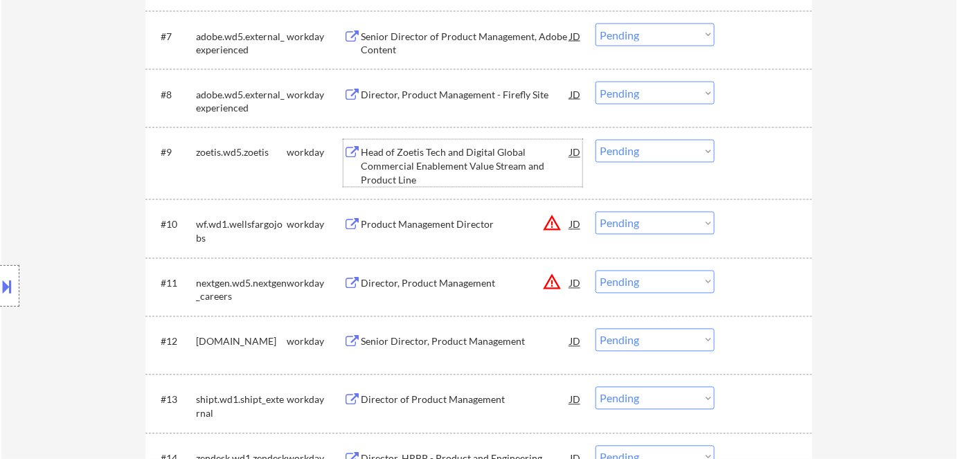
click at [418, 156] on div "Head of Zoetis Tech and Digital Global Commercial Enablement Value Stream and P…" at bounding box center [465, 166] width 209 height 41
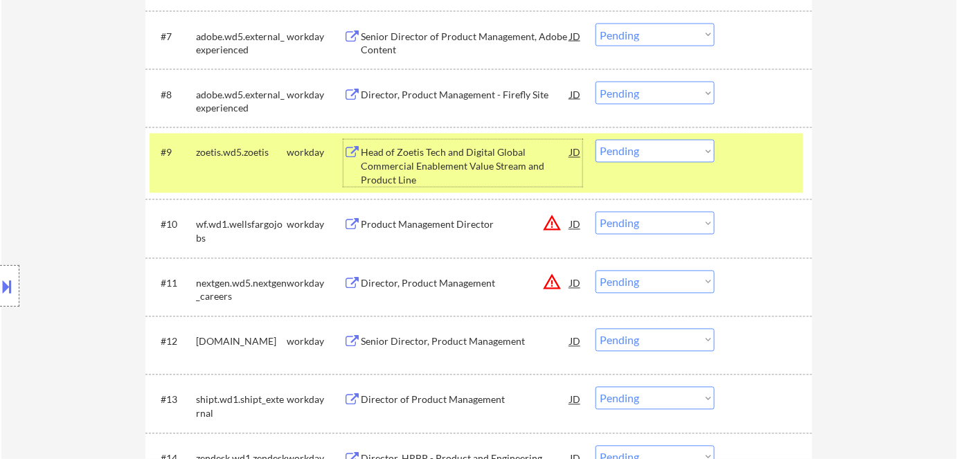
click at [429, 228] on div "Product Management Director" at bounding box center [465, 225] width 209 height 14
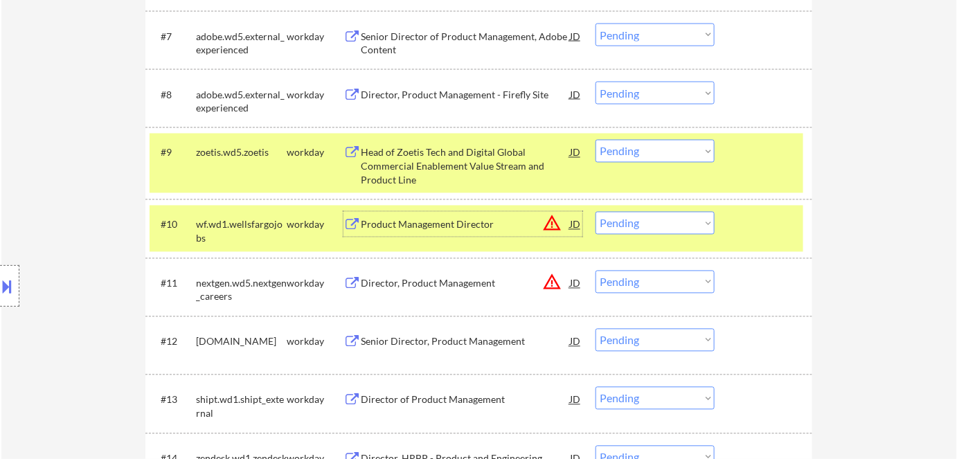
click at [416, 163] on div "Head of Zoetis Tech and Digital Global Commercial Enablement Value Stream and P…" at bounding box center [465, 166] width 209 height 41
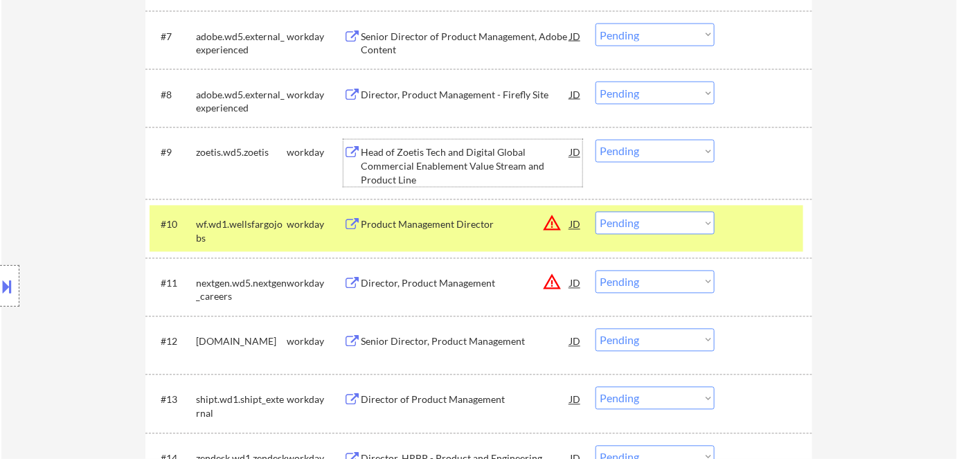
click at [617, 145] on select "Choose an option... Pending Applied Excluded (Questions) Excluded (Expired) Exc…" at bounding box center [654, 151] width 119 height 23
click at [595, 140] on select "Choose an option... Pending Applied Excluded (Questions) Excluded (Expired) Exc…" at bounding box center [654, 151] width 119 height 23
select select ""pending""
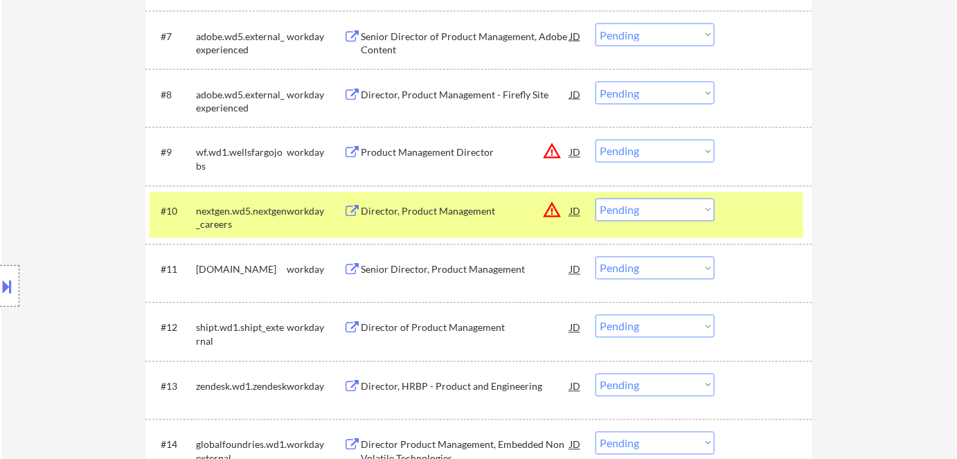
click at [422, 271] on div "Senior Director, Product Management" at bounding box center [465, 270] width 209 height 14
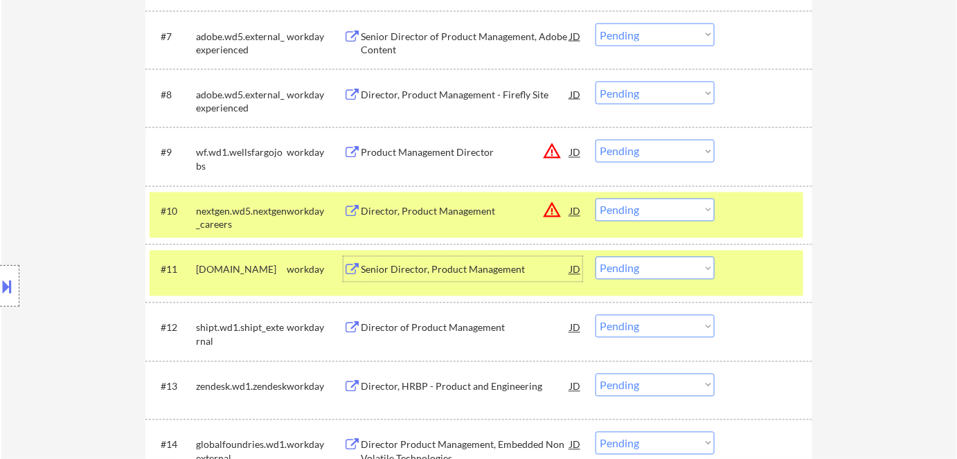
click at [288, 201] on div "workday" at bounding box center [315, 211] width 57 height 25
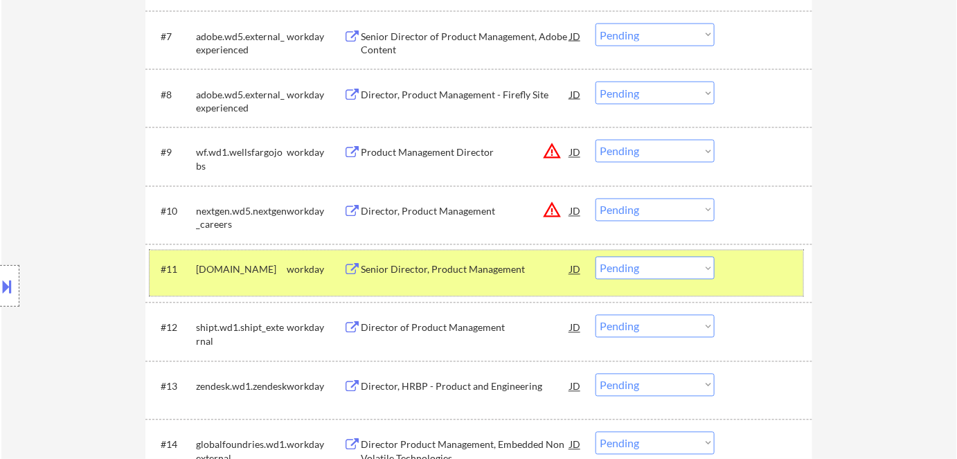
drag, startPoint x: 271, startPoint y: 276, endPoint x: 297, endPoint y: 259, distance: 31.1
click at [271, 276] on div "modivcare.wd1.careers" at bounding box center [241, 270] width 91 height 14
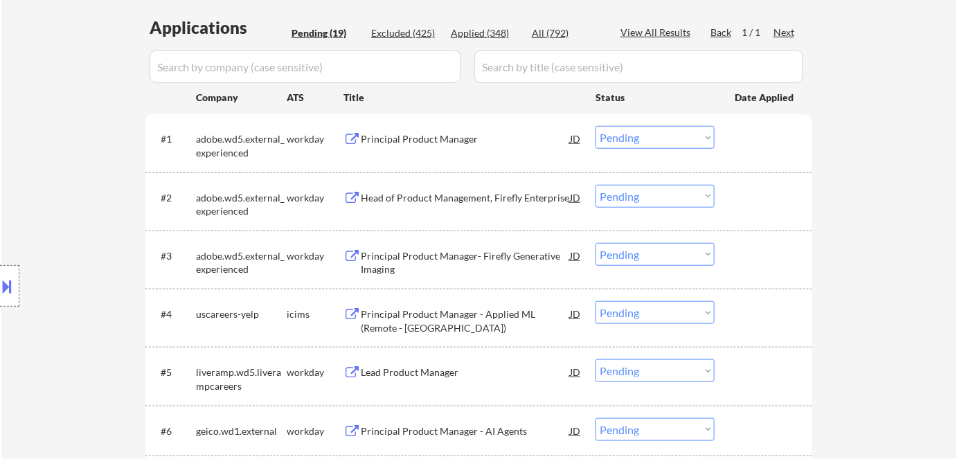
scroll to position [82, 0]
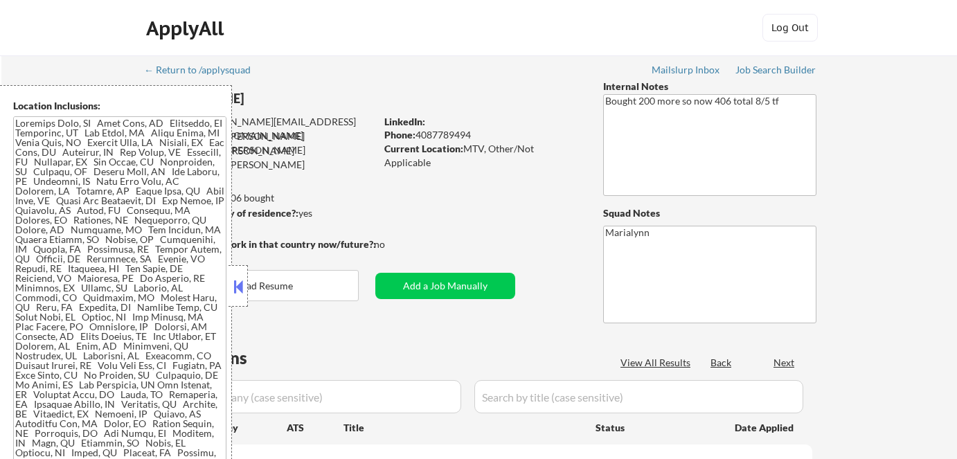
scroll to position [125, 0]
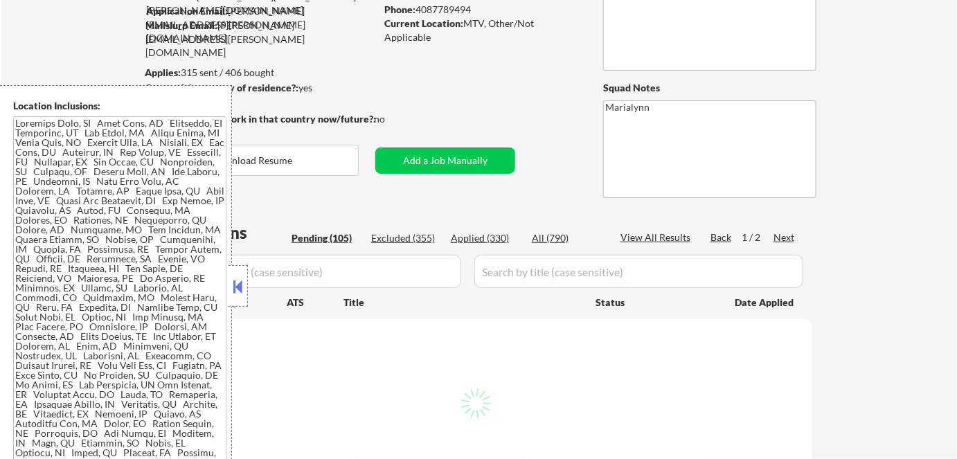
click at [236, 282] on button at bounding box center [238, 286] width 15 height 21
click at [237, 292] on button at bounding box center [238, 286] width 15 height 21
select select ""pending""
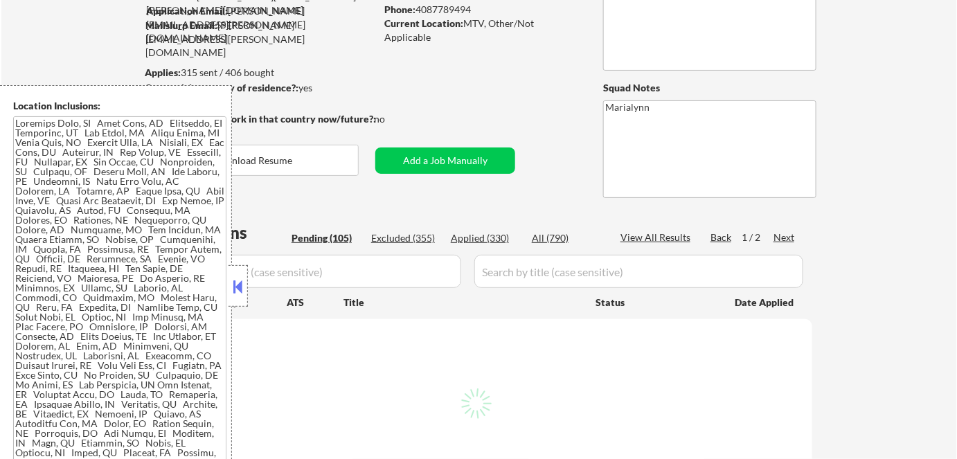
select select ""pending""
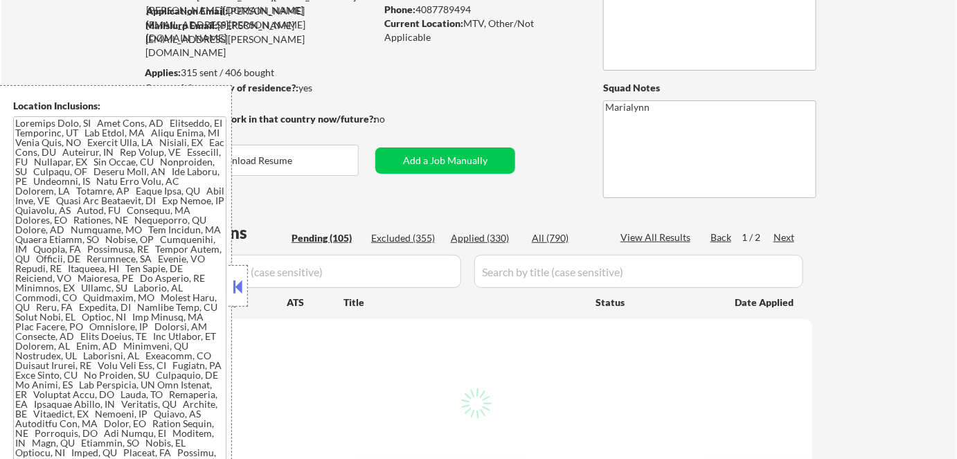
select select ""pending""
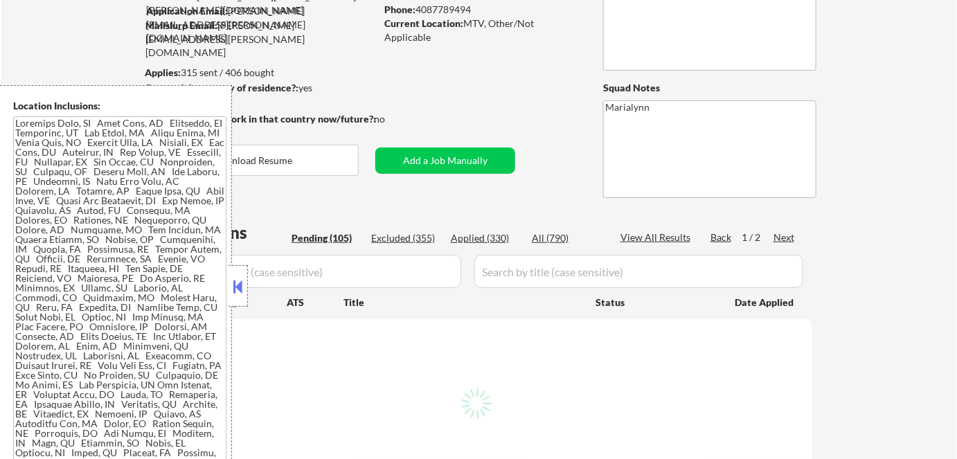
select select ""pending""
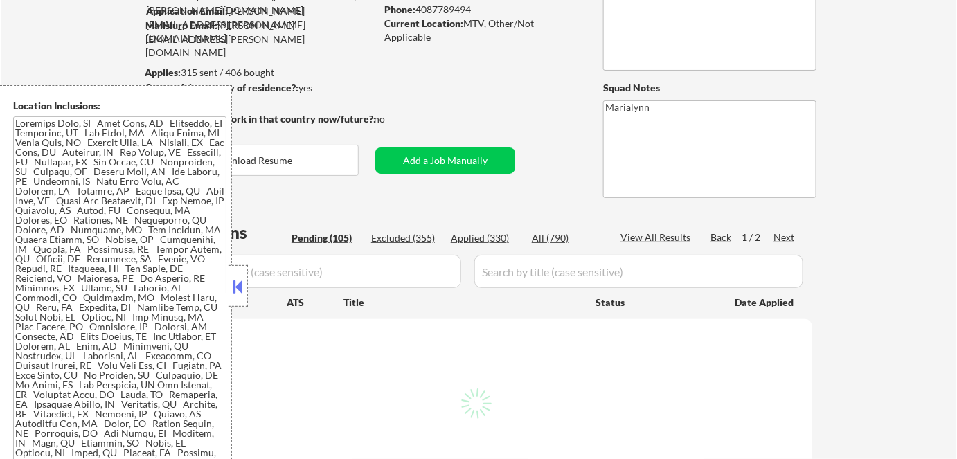
select select ""pending""
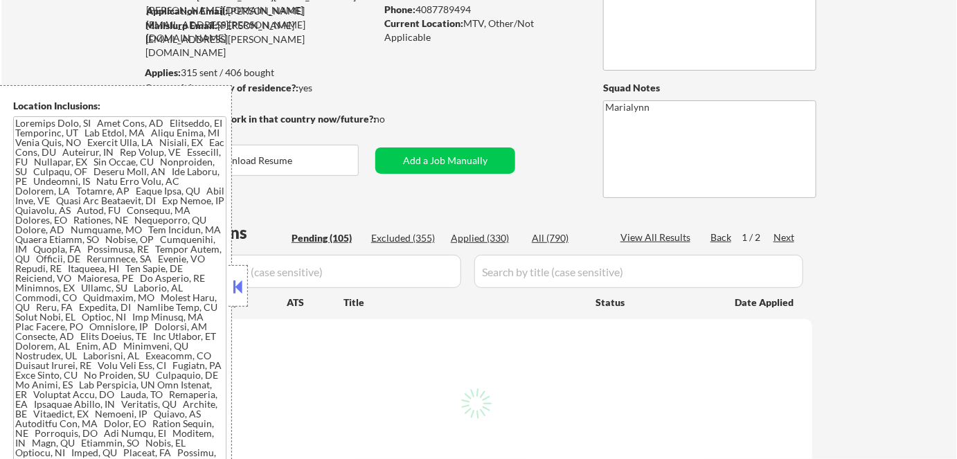
select select ""pending""
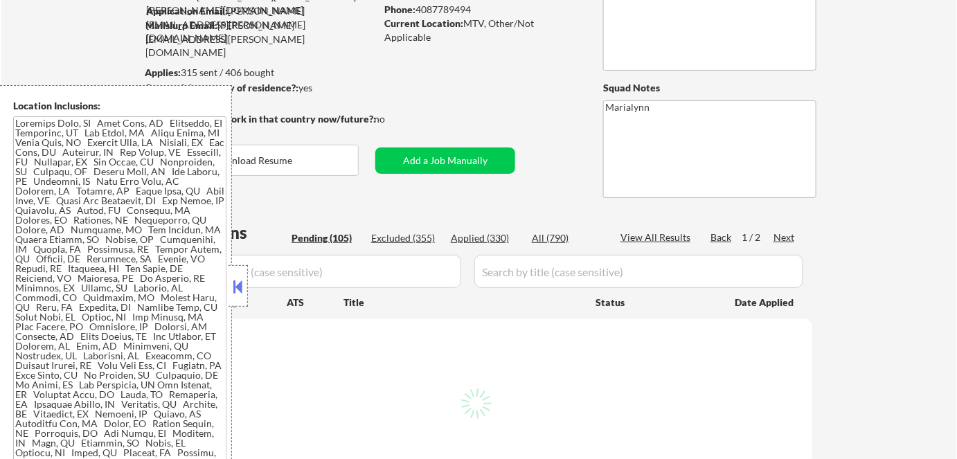
select select ""pending""
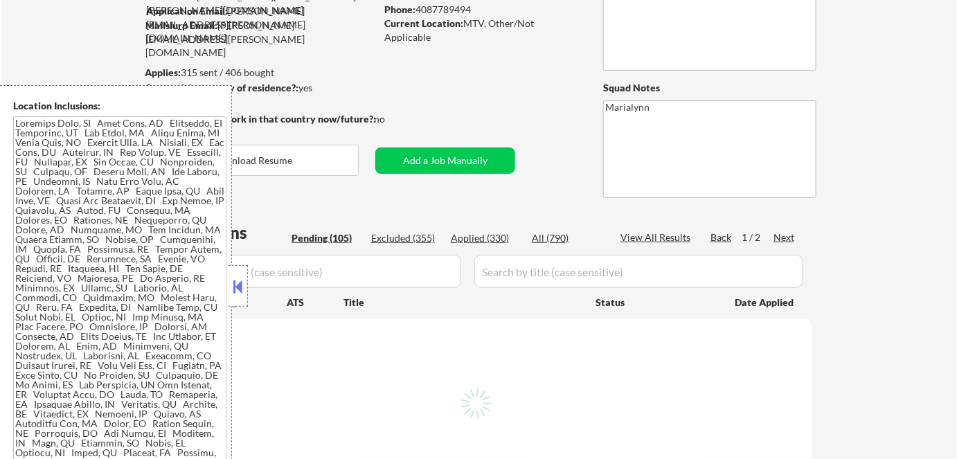
select select ""pending""
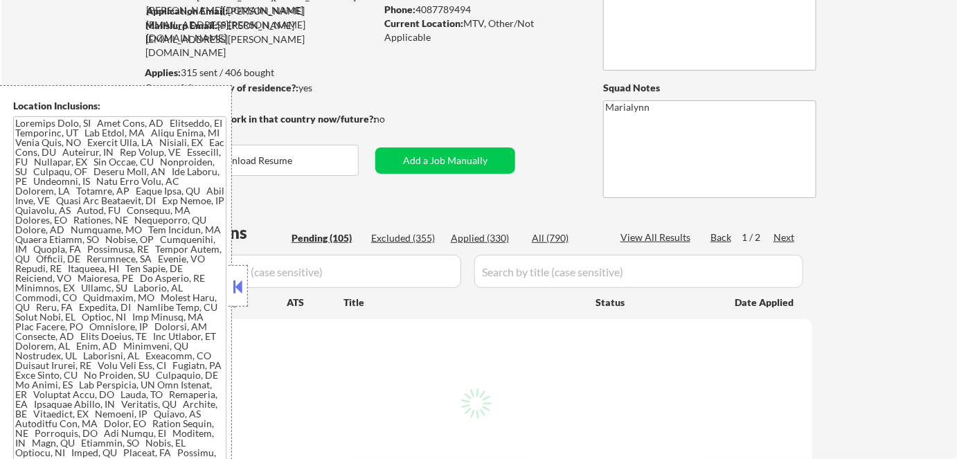
select select ""pending""
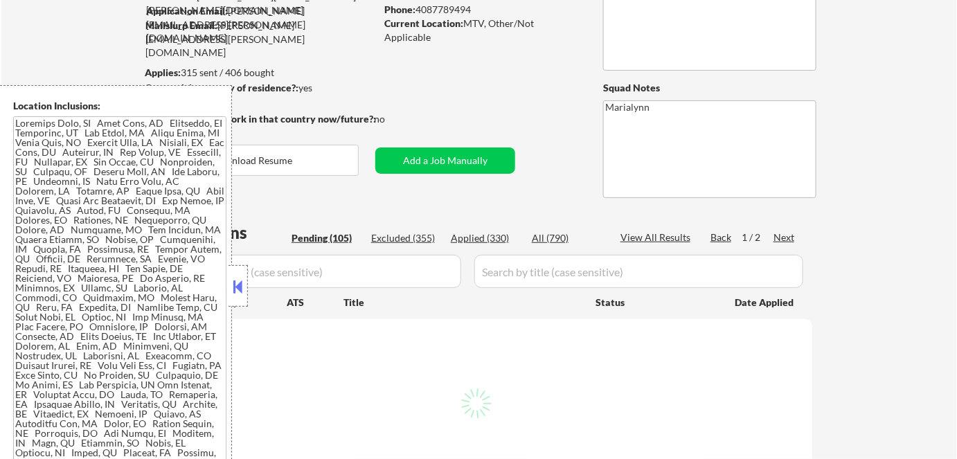
select select ""pending""
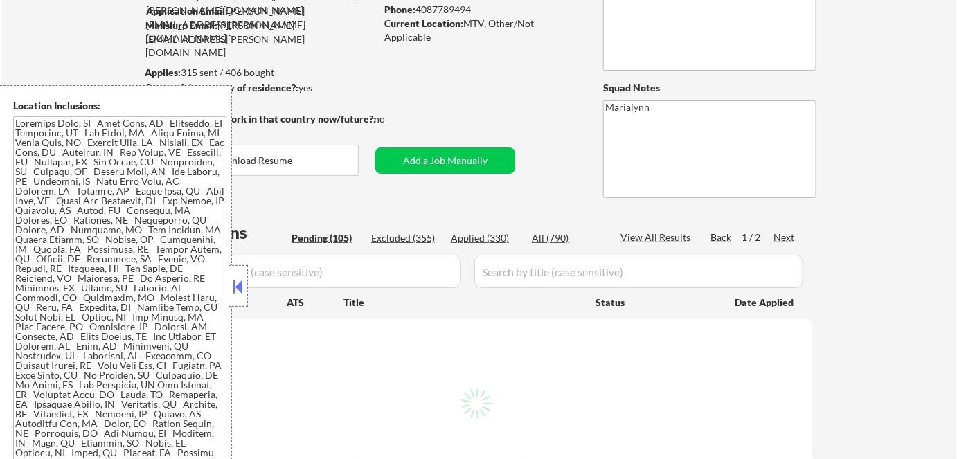
select select ""pending""
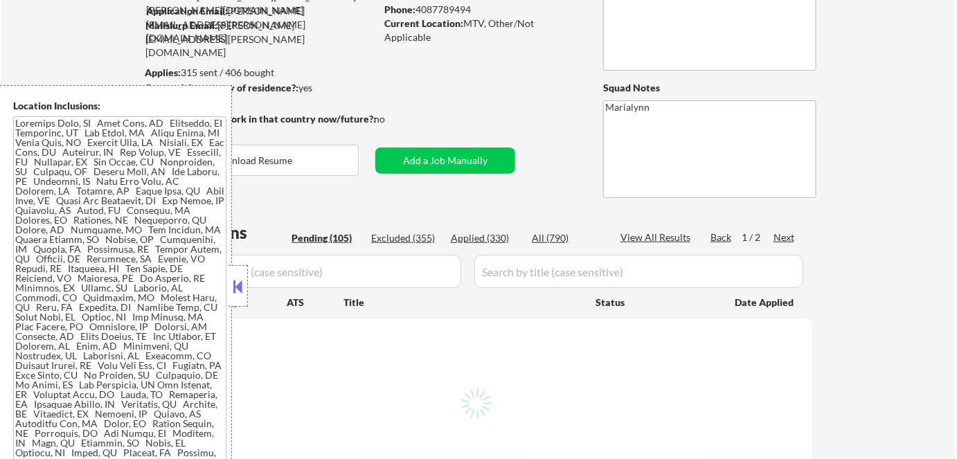
select select ""pending""
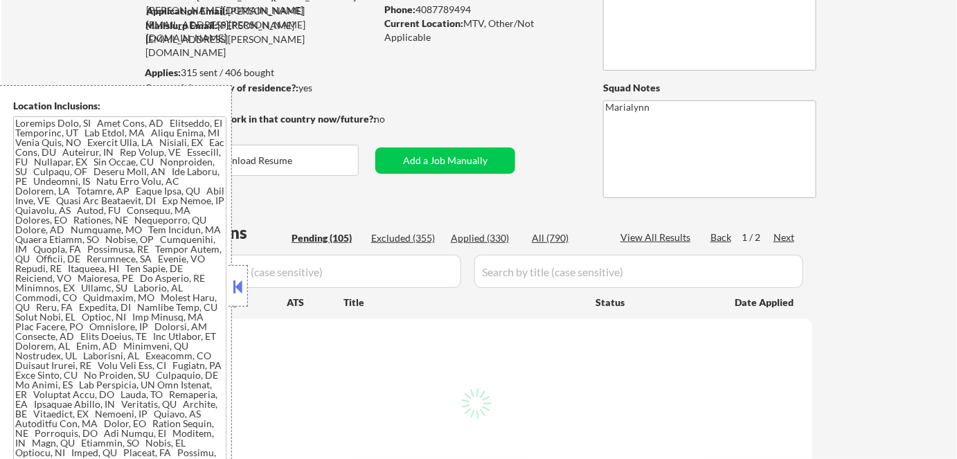
select select ""pending""
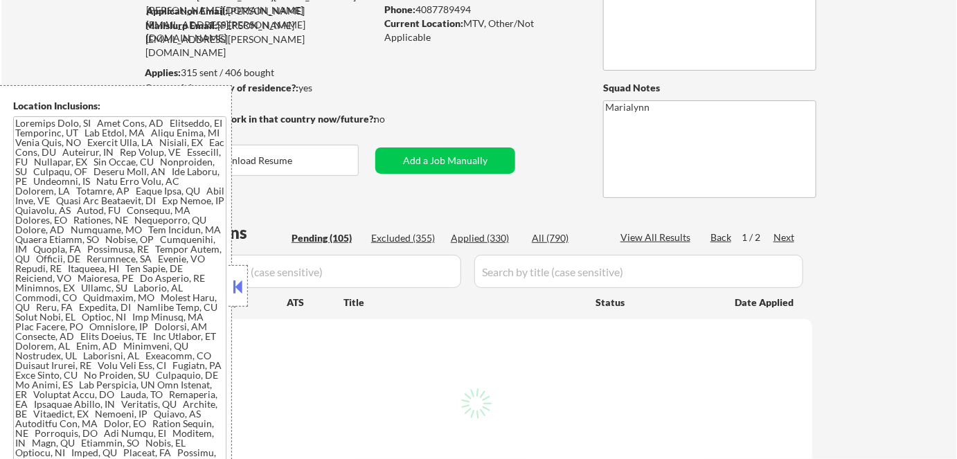
select select ""pending""
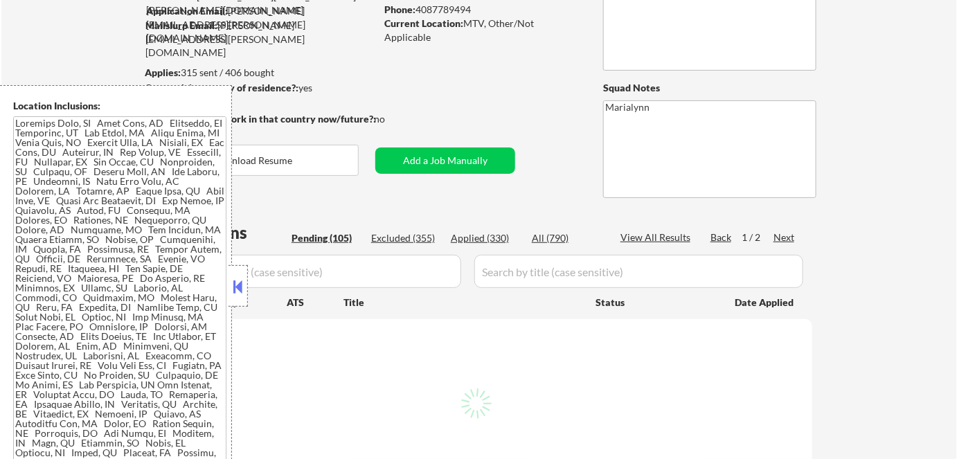
select select ""pending""
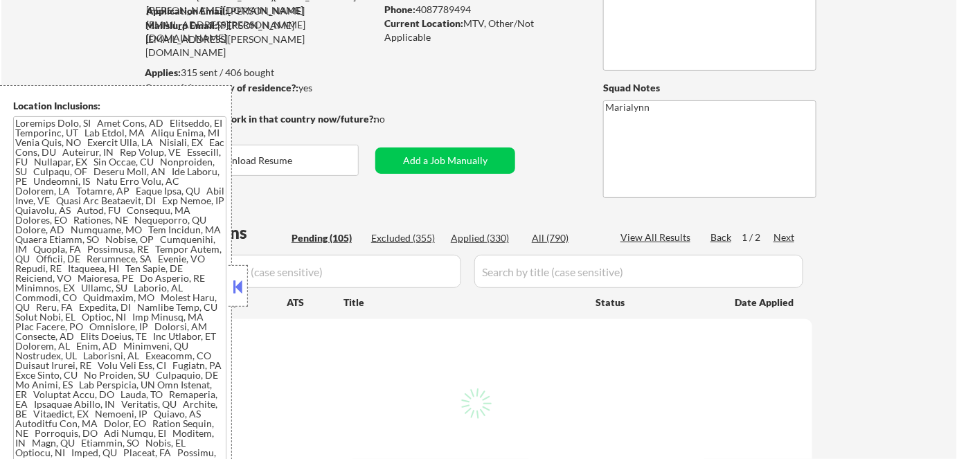
select select ""pending""
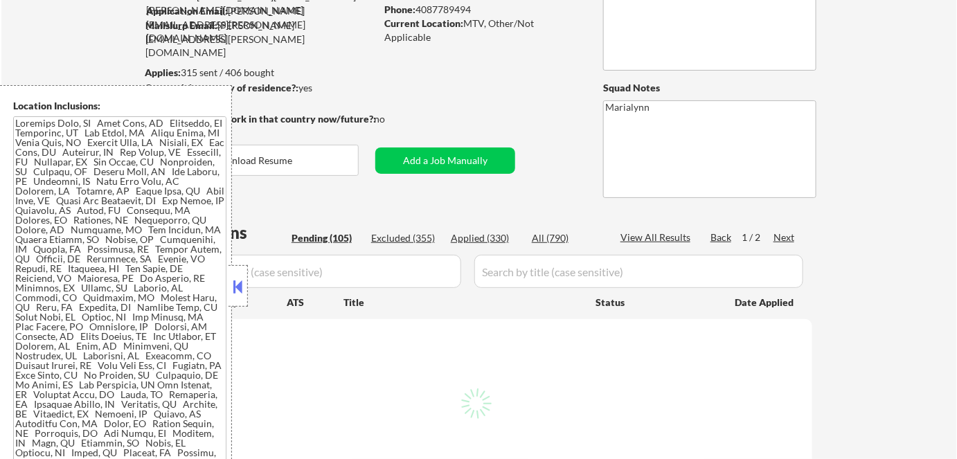
select select ""pending""
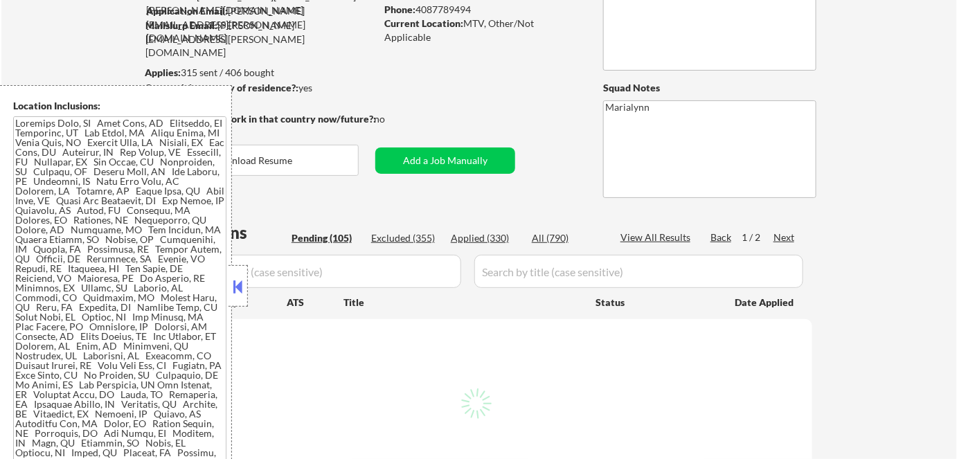
select select ""pending""
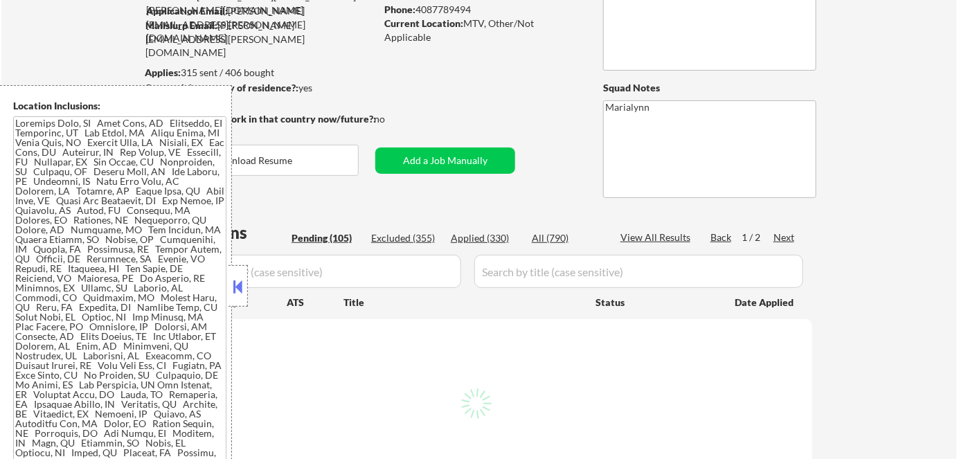
select select ""pending""
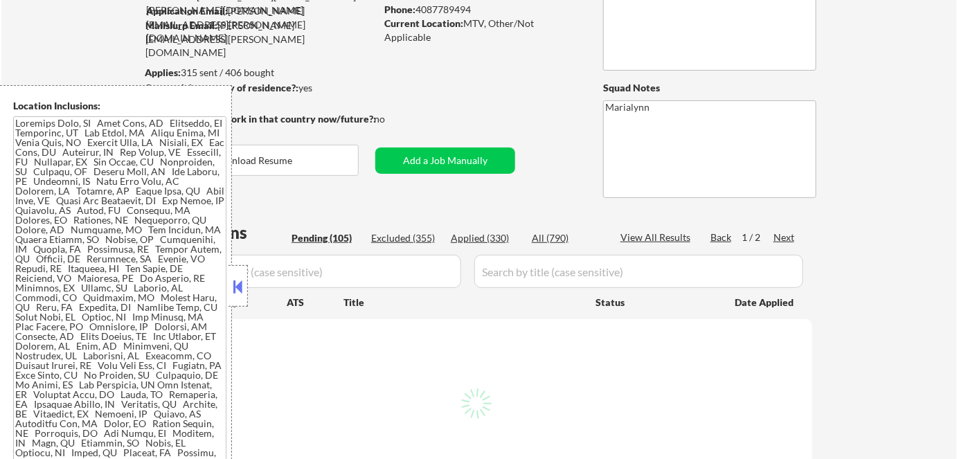
select select ""pending""
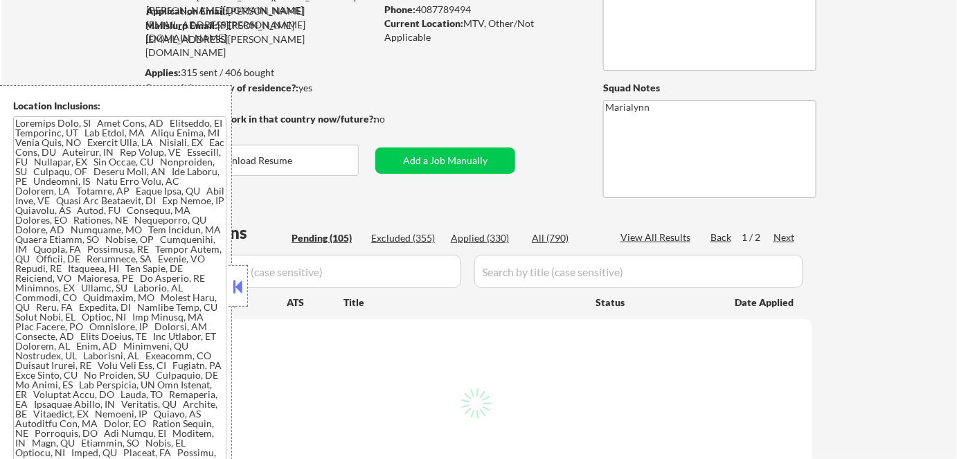
select select ""pending""
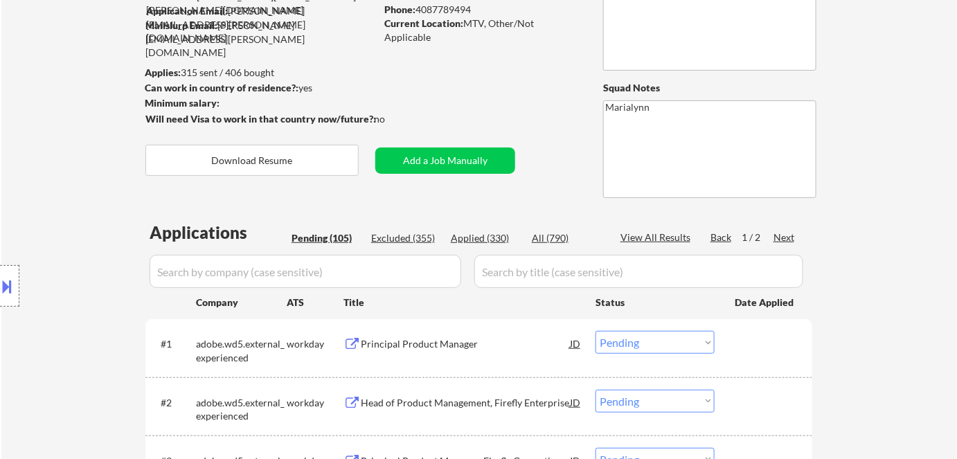
scroll to position [188, 0]
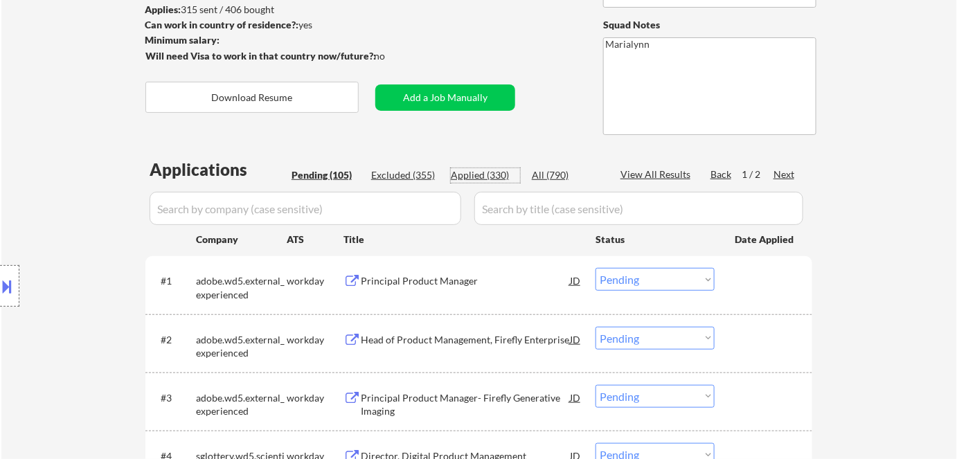
click at [487, 178] on div "Applied (330)" at bounding box center [485, 175] width 69 height 14
select select ""applied""
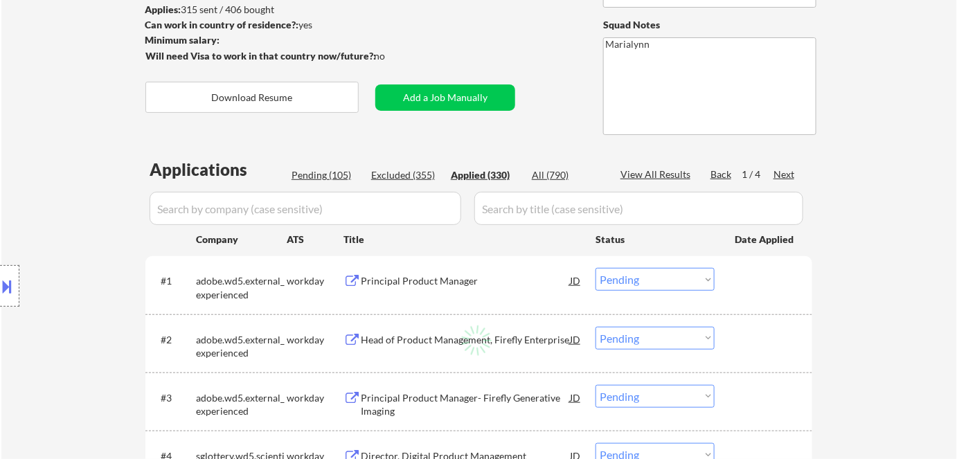
select select ""applied""
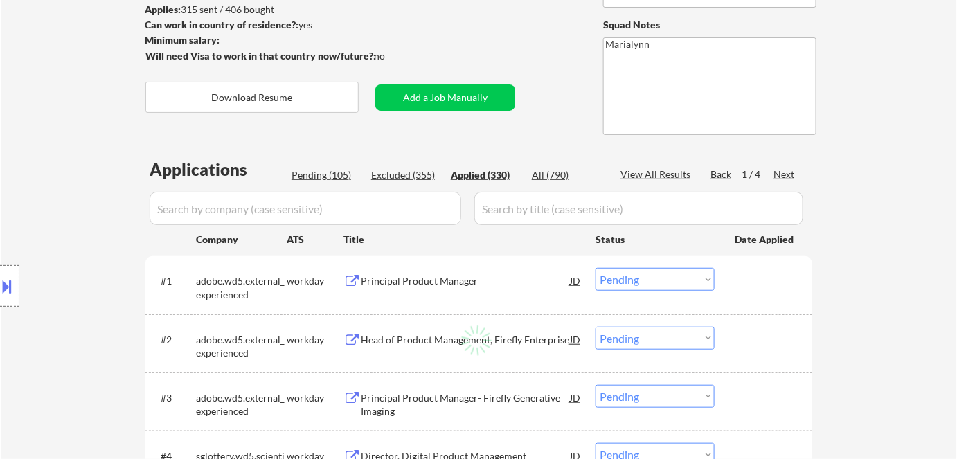
select select ""applied""
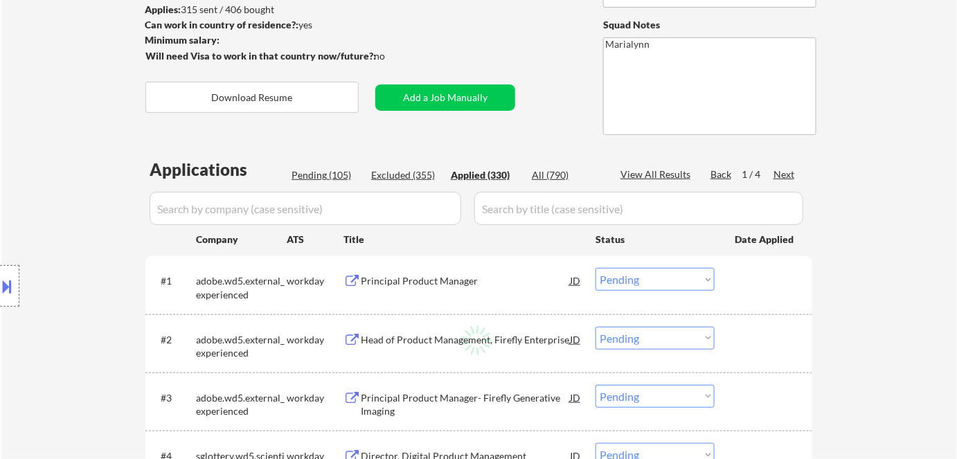
select select ""applied""
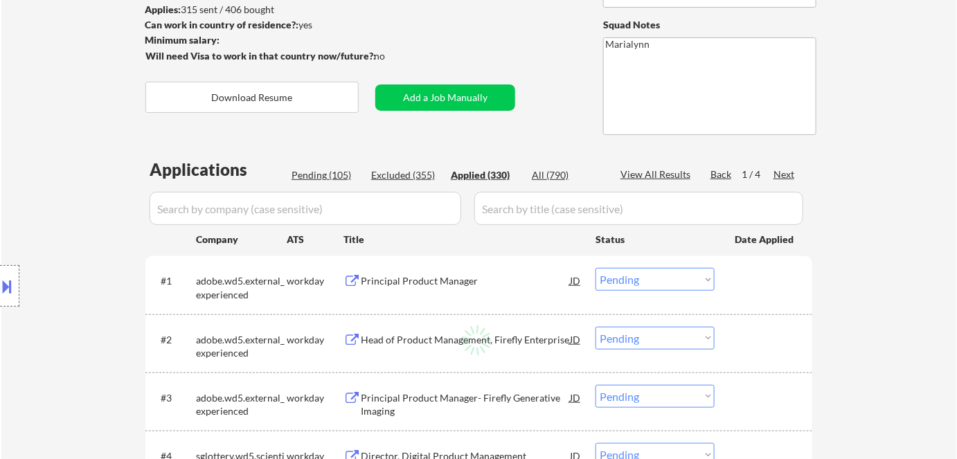
select select ""applied""
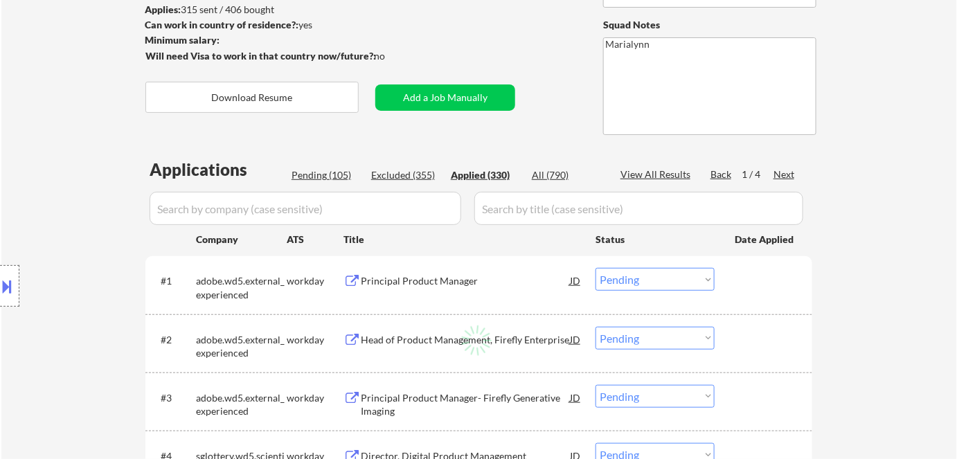
select select ""applied""
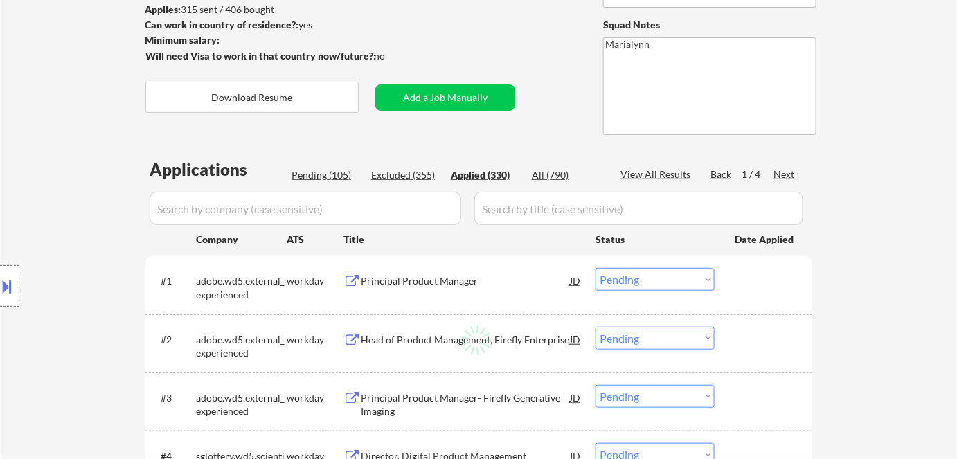
select select ""applied""
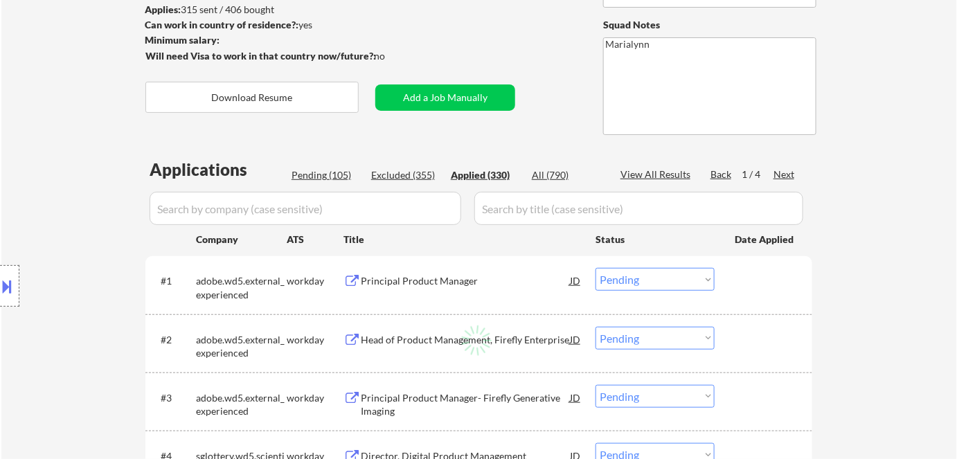
select select ""applied""
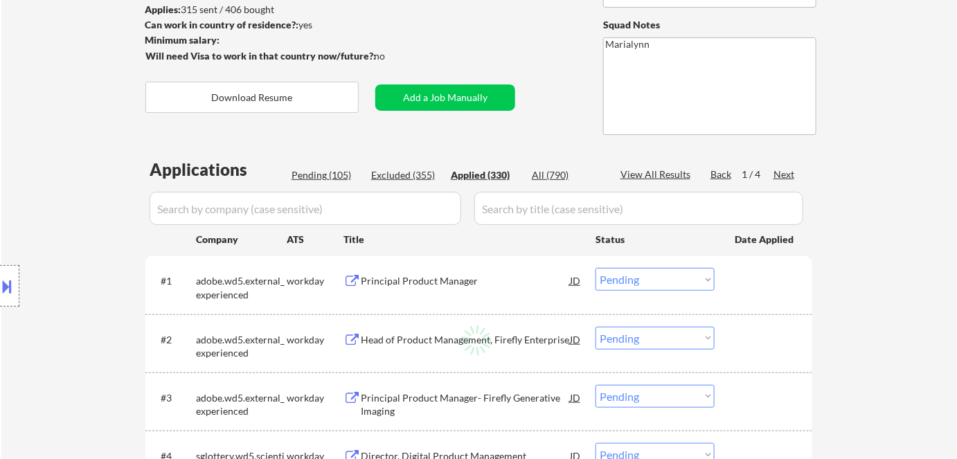
select select ""applied""
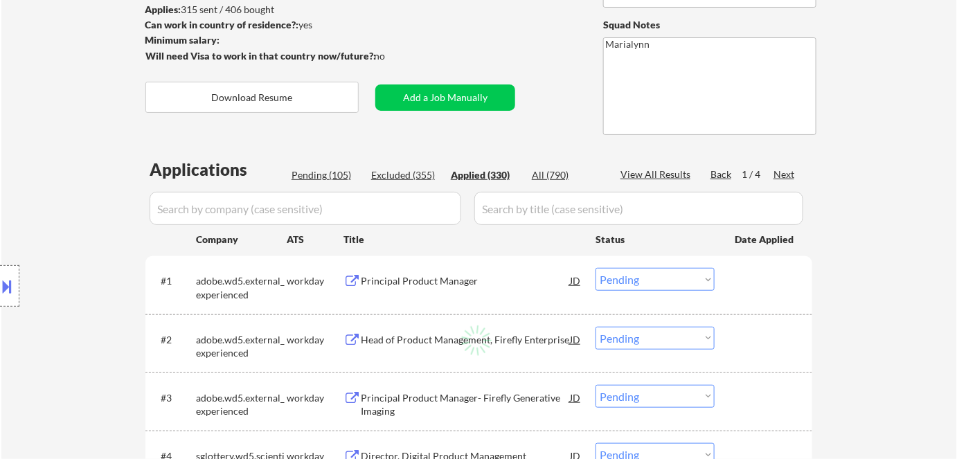
select select ""applied""
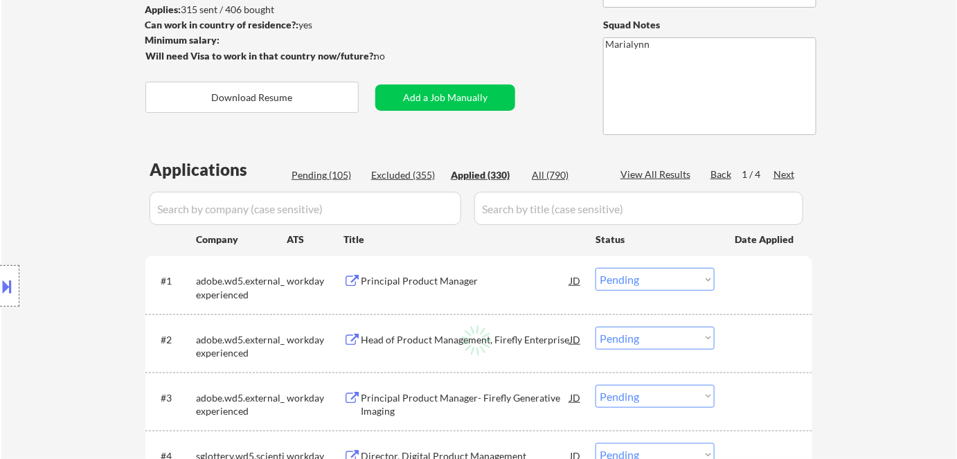
select select ""applied""
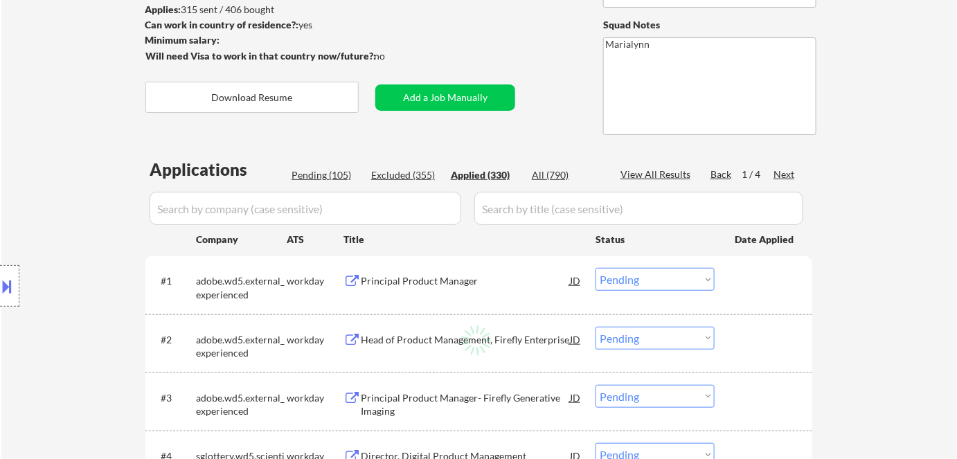
select select ""applied""
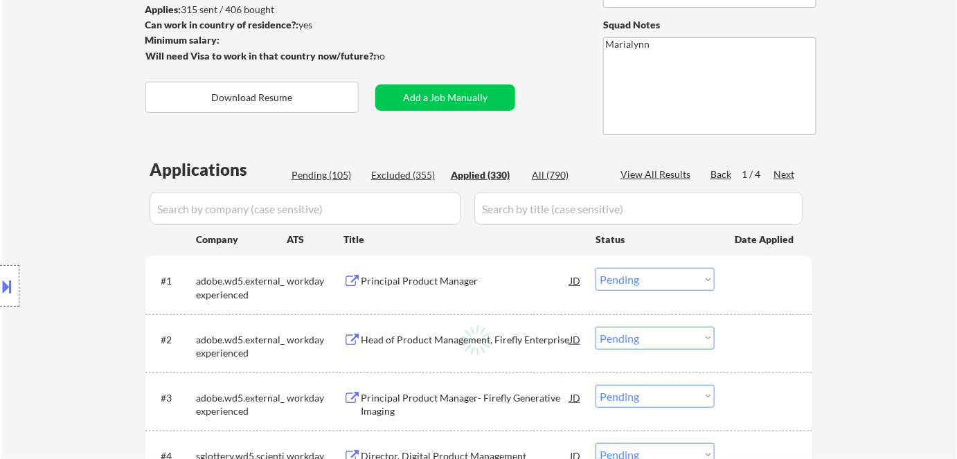
select select ""applied""
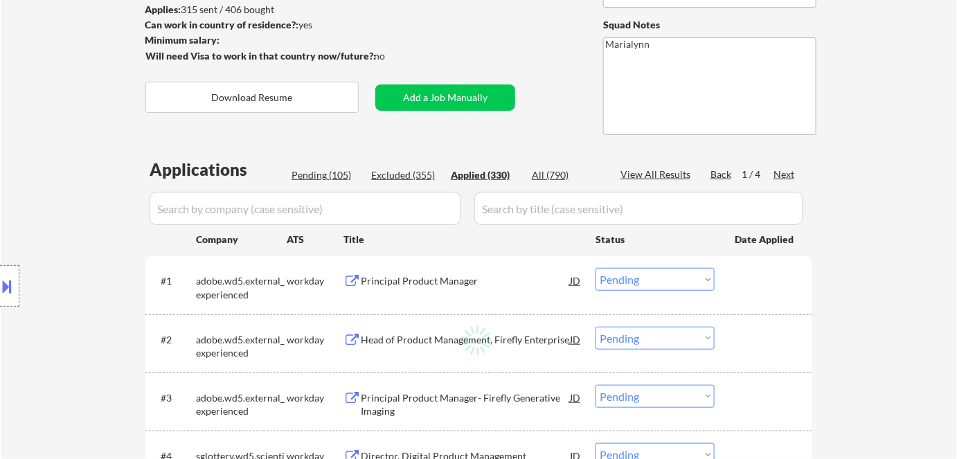
select select ""applied""
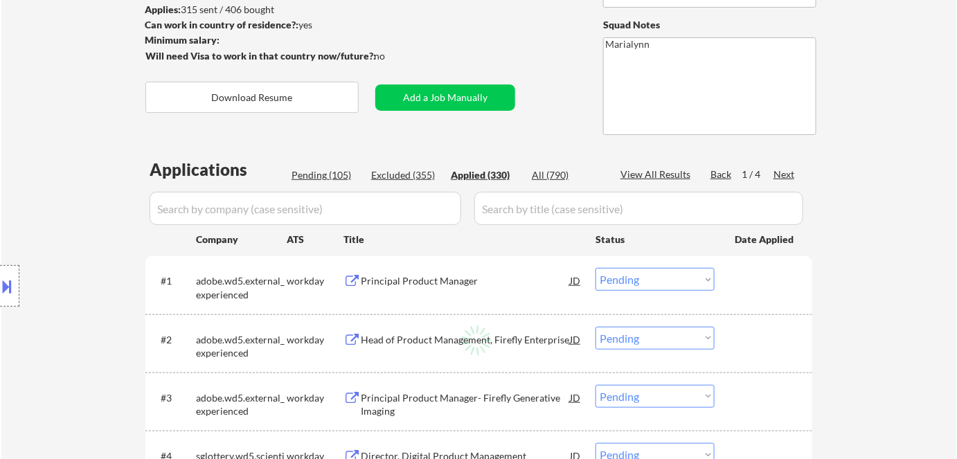
select select ""applied""
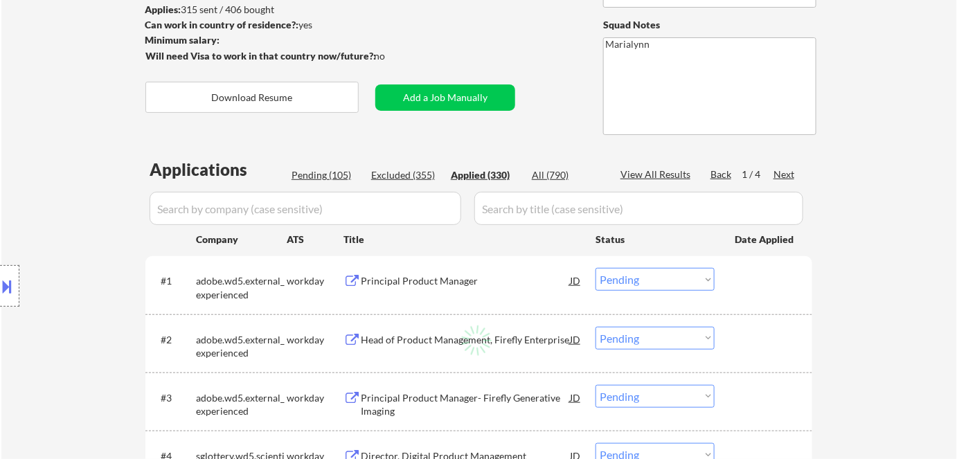
select select ""applied""
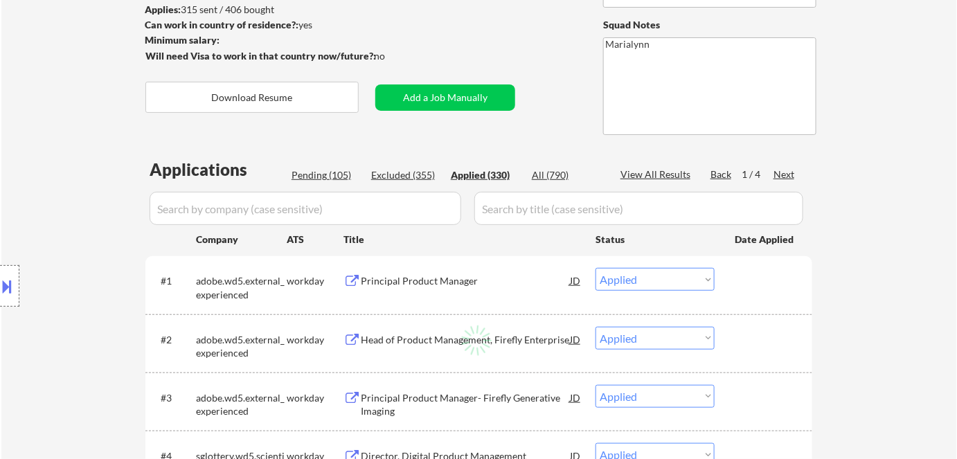
select select ""applied""
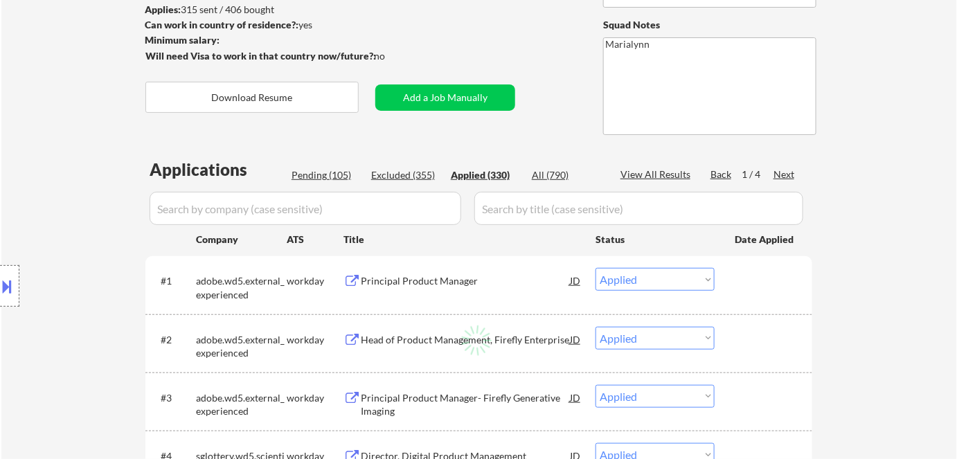
select select ""applied""
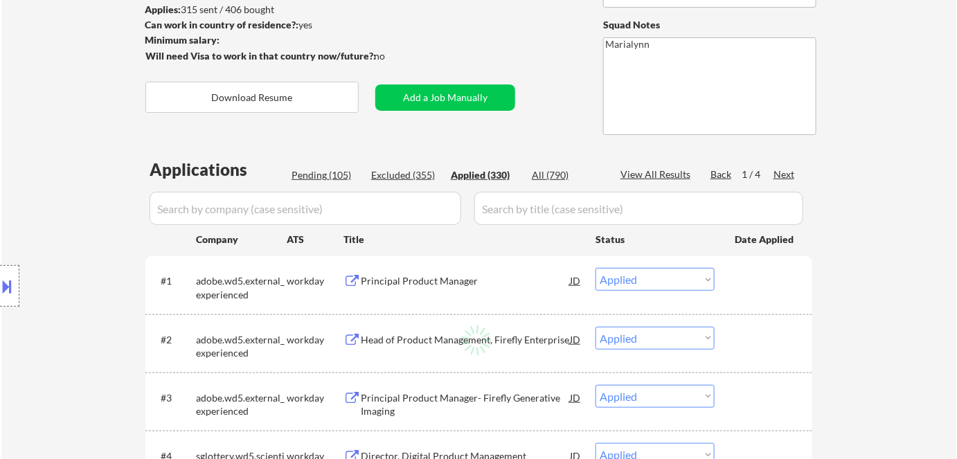
select select ""applied""
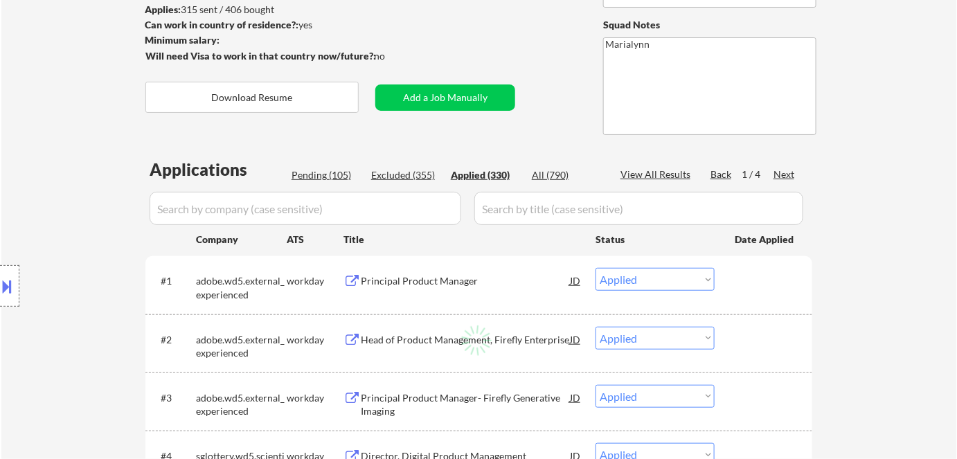
select select ""applied""
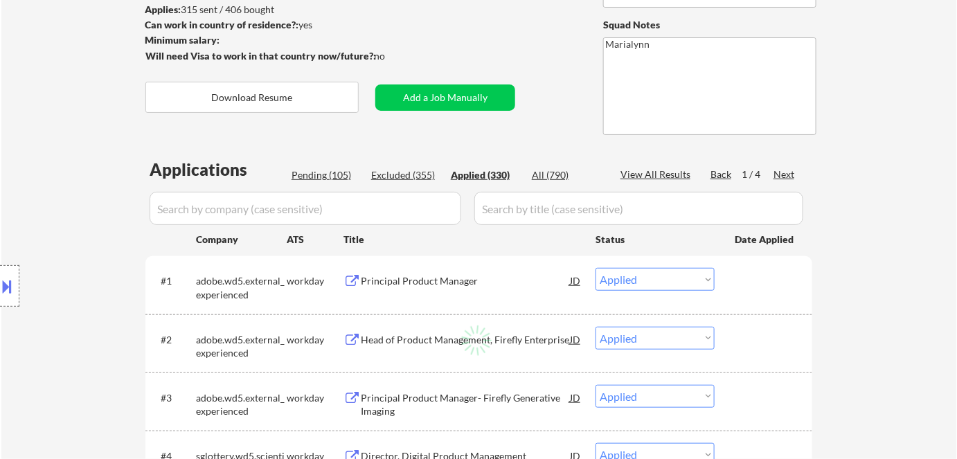
select select ""applied""
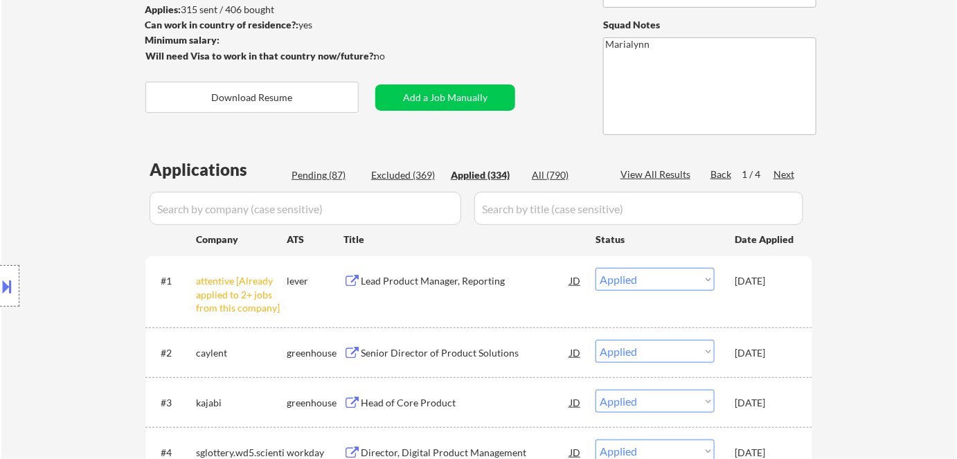
click at [12, 276] on button at bounding box center [7, 286] width 15 height 23
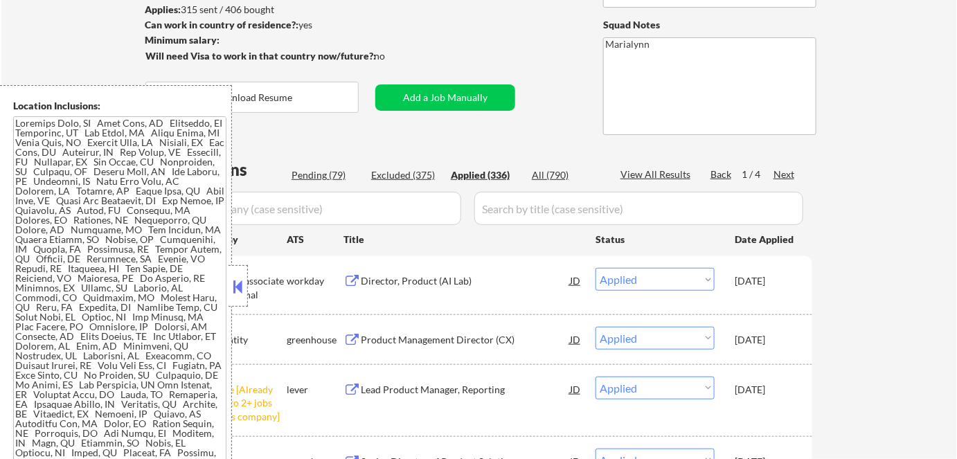
click at [238, 287] on button at bounding box center [238, 286] width 15 height 21
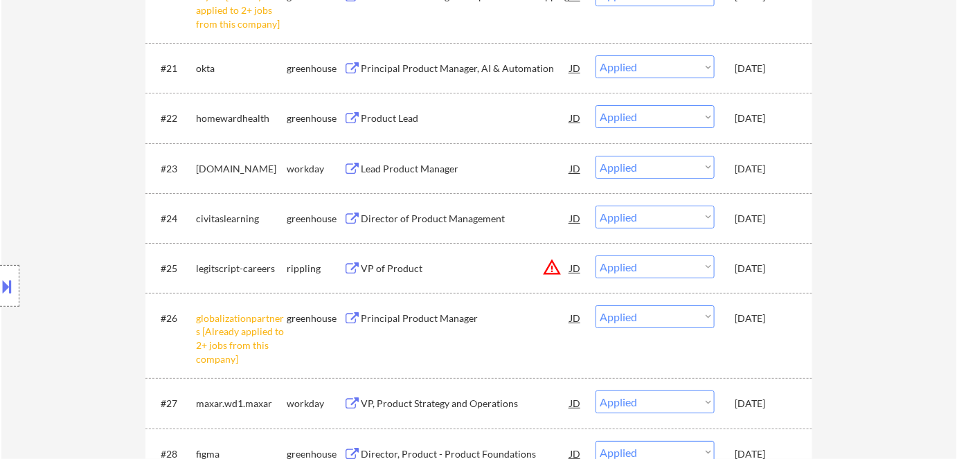
scroll to position [1612, 0]
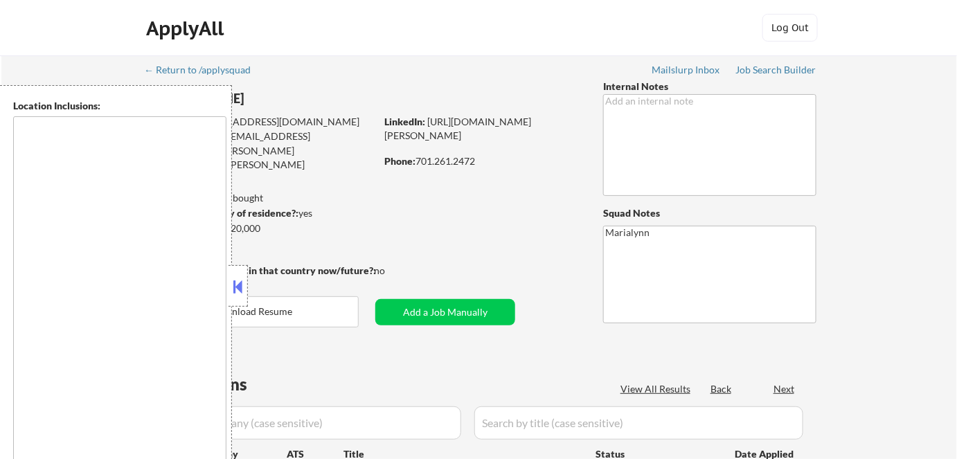
type textarea "Fargo, ND Moorhead, [GEOGRAPHIC_DATA] [GEOGRAPHIC_DATA], [GEOGRAPHIC_DATA] [GEO…"
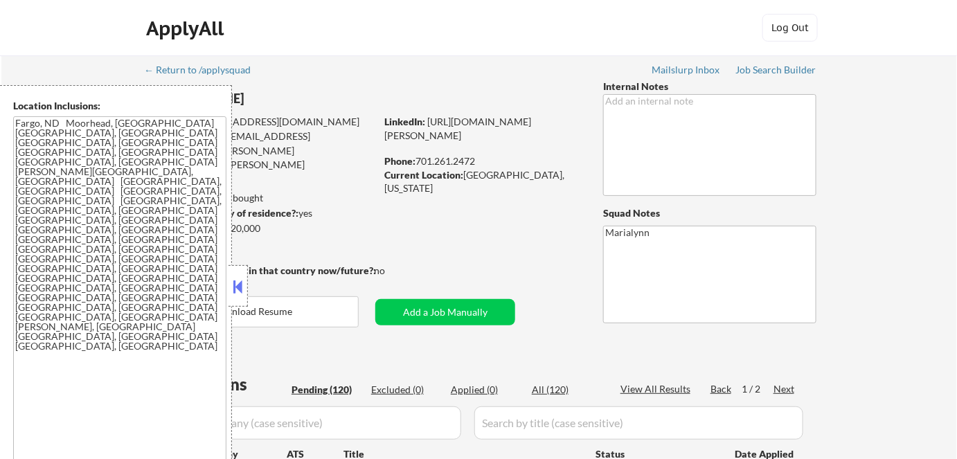
click at [235, 281] on button at bounding box center [238, 286] width 15 height 21
click at [235, 286] on button at bounding box center [238, 286] width 15 height 21
select select ""pending""
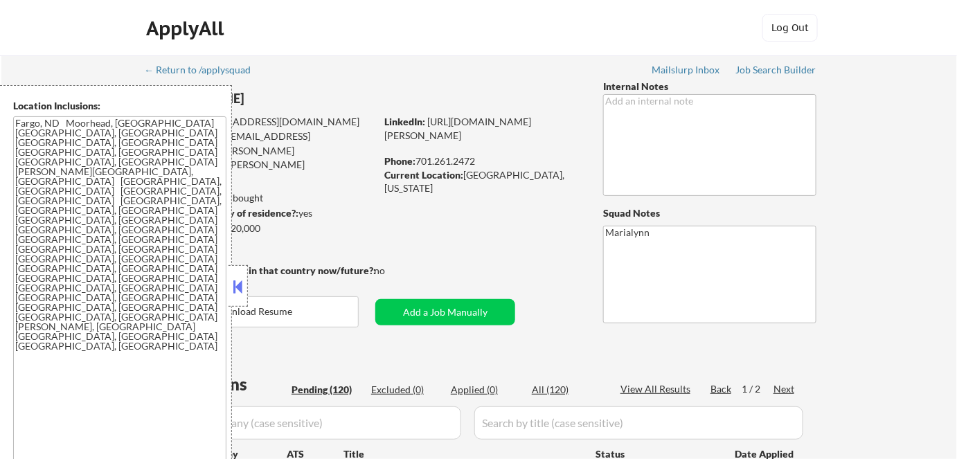
select select ""pending""
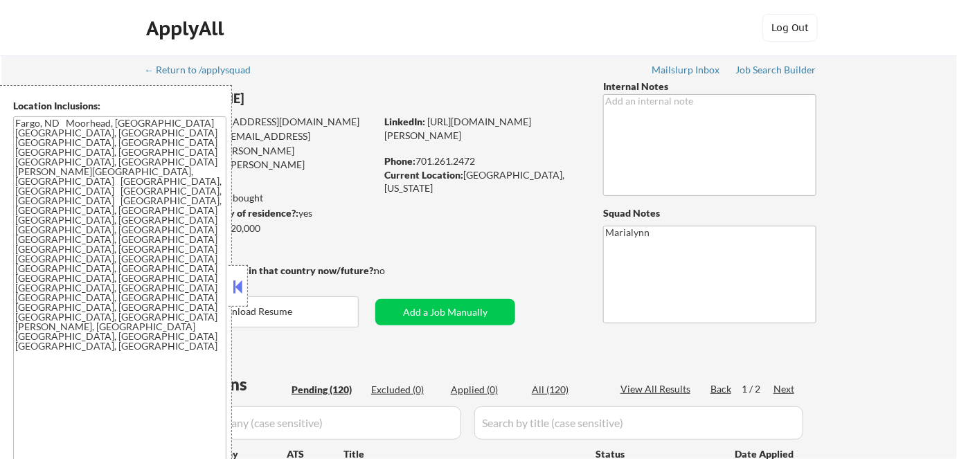
select select ""pending""
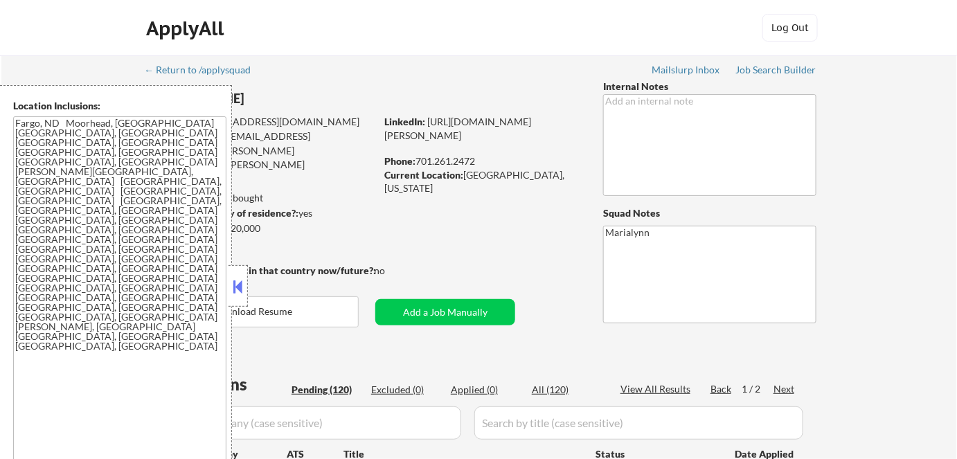
select select ""pending""
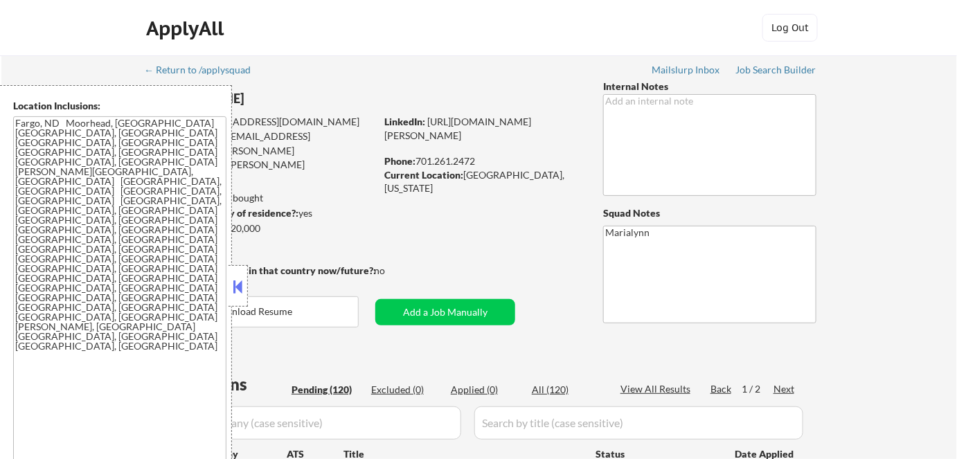
select select ""pending""
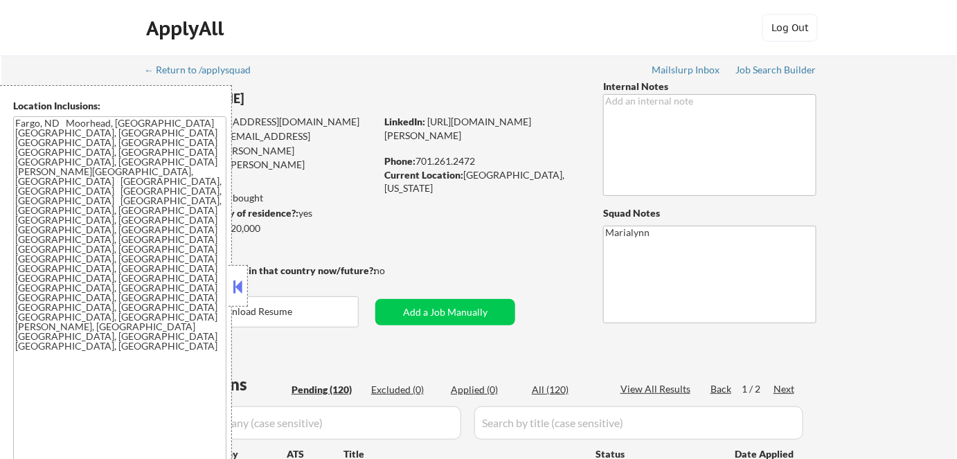
select select ""pending""
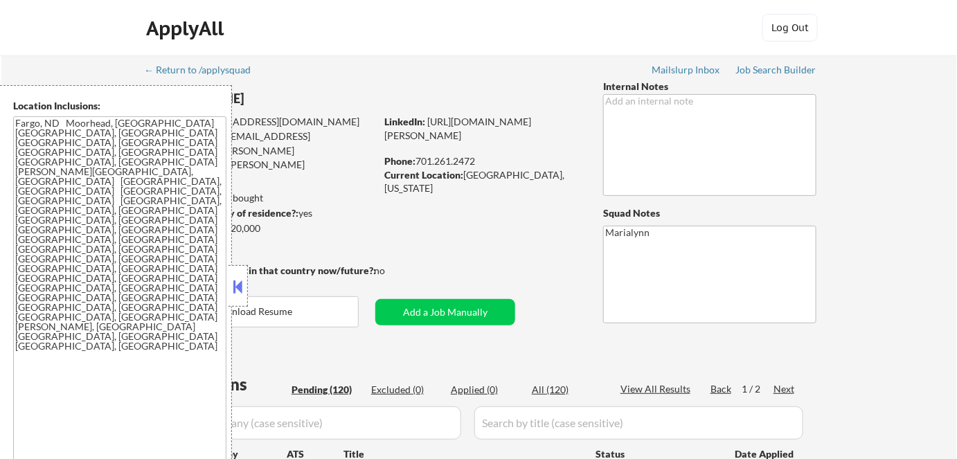
select select ""pending""
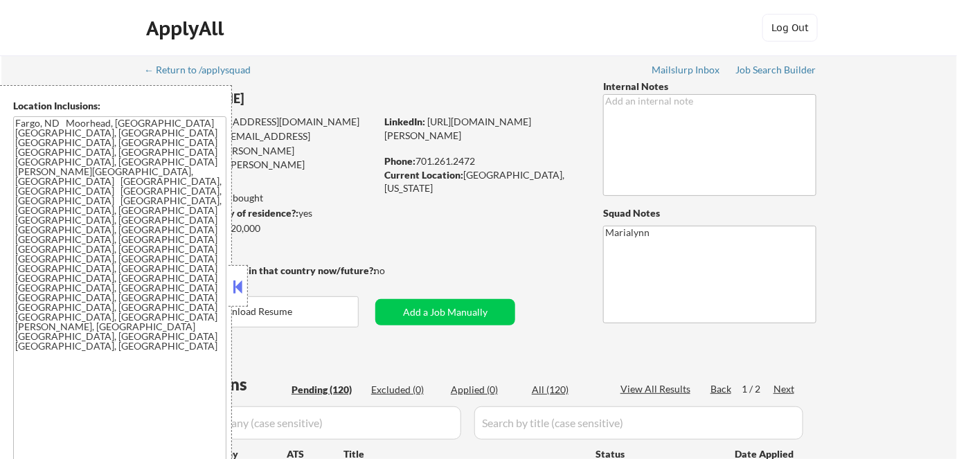
select select ""pending""
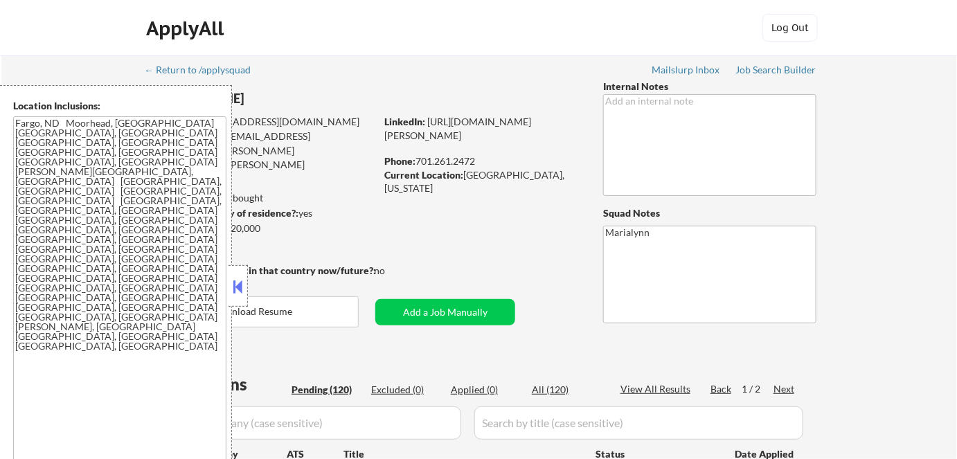
select select ""pending""
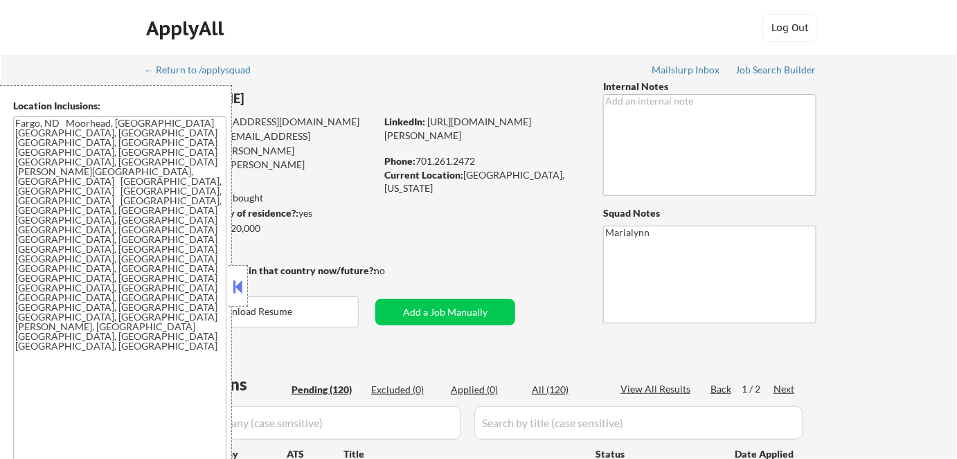
select select ""pending""
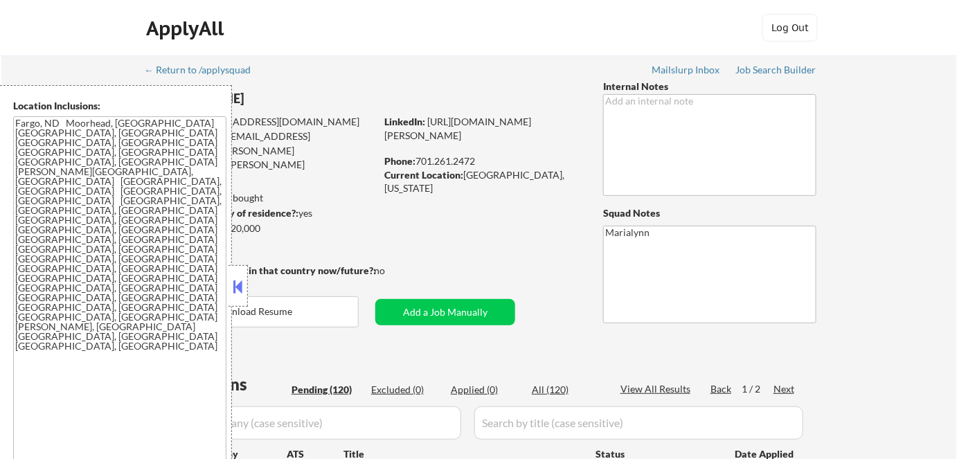
select select ""pending""
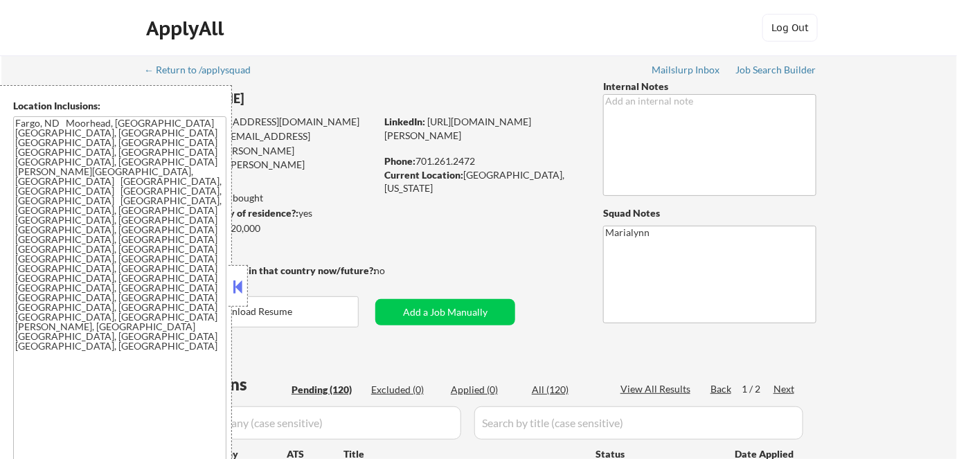
select select ""pending""
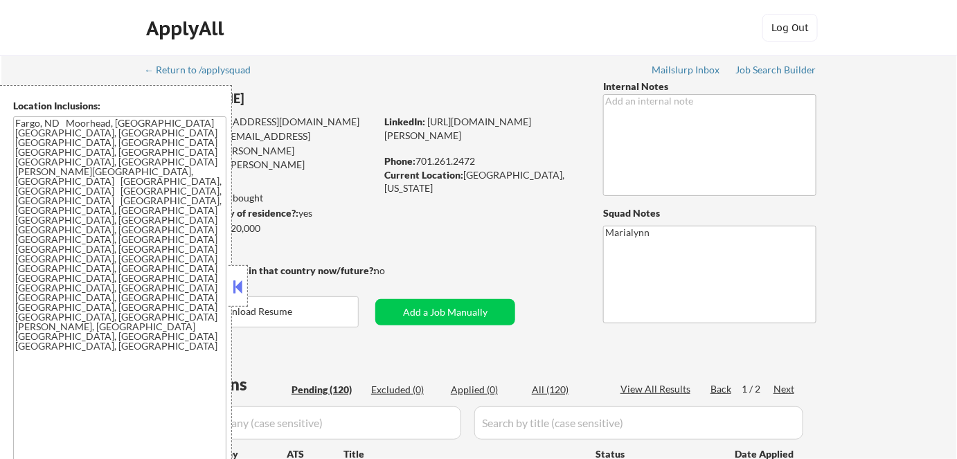
select select ""pending""
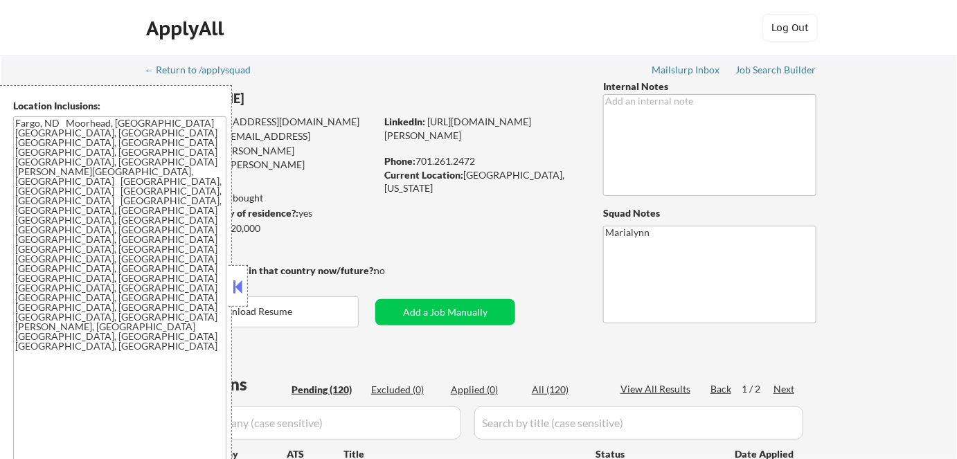
select select ""pending""
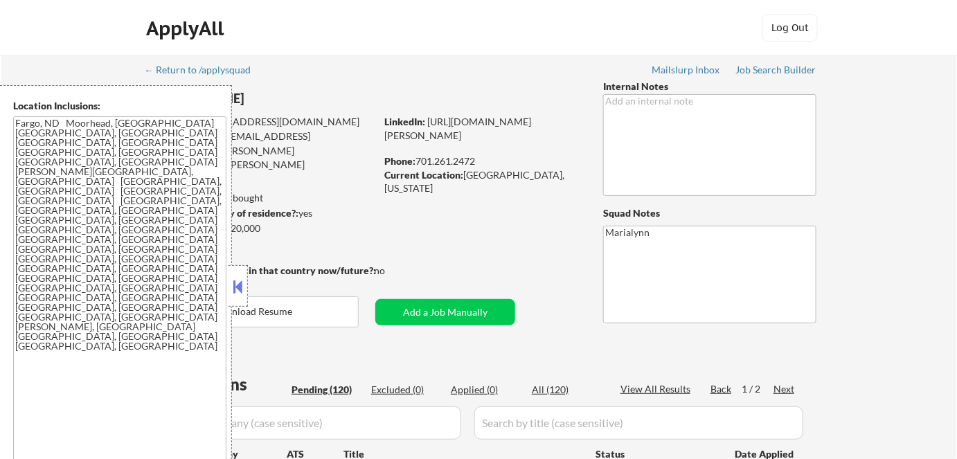
select select ""pending""
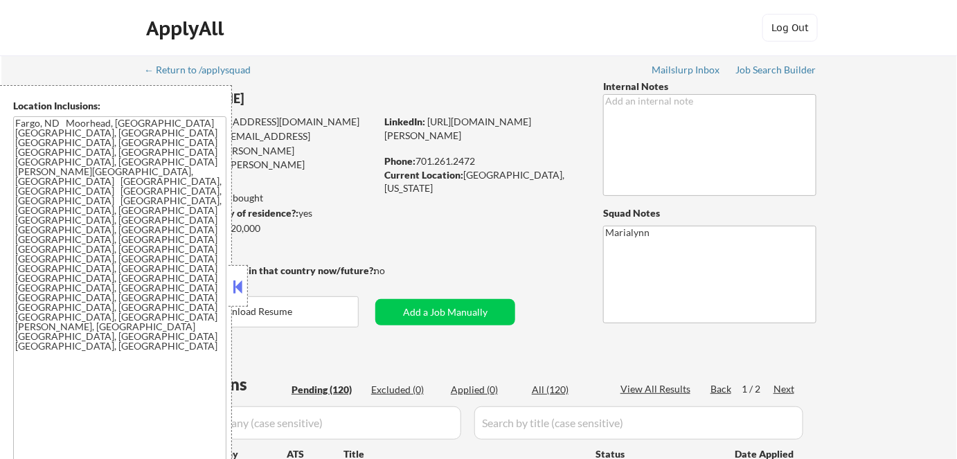
select select ""pending""
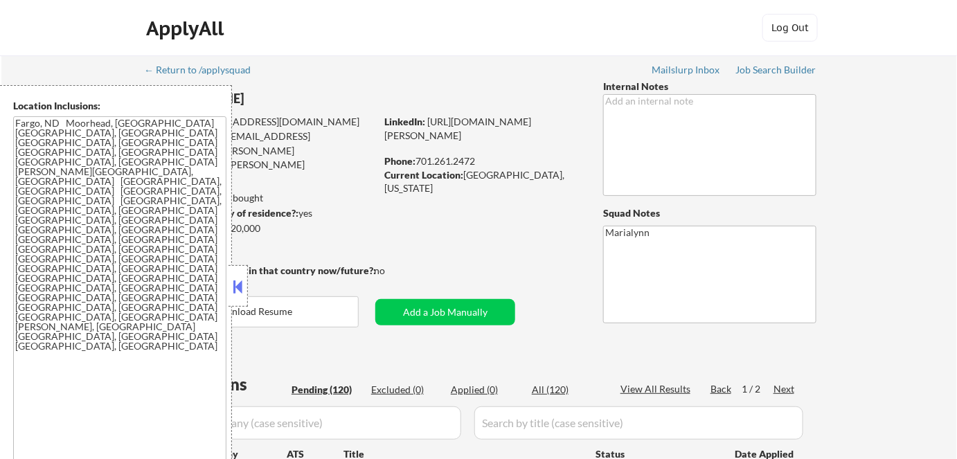
select select ""pending""
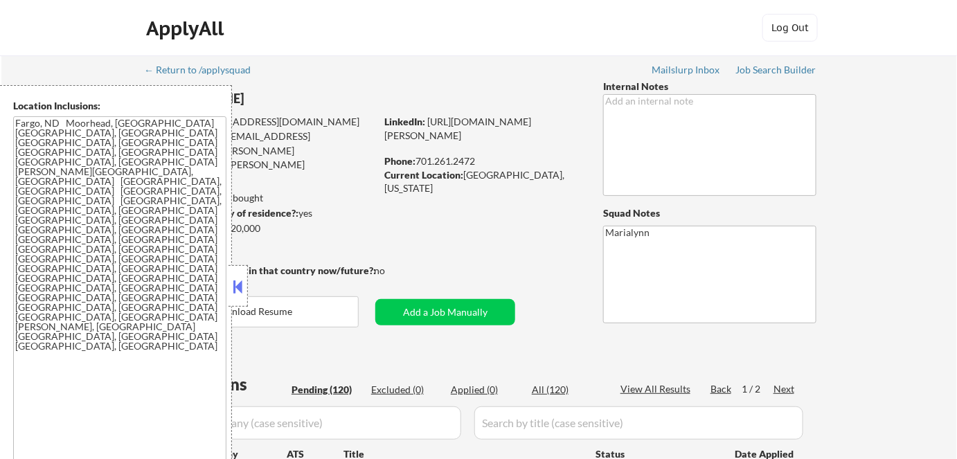
select select ""pending""
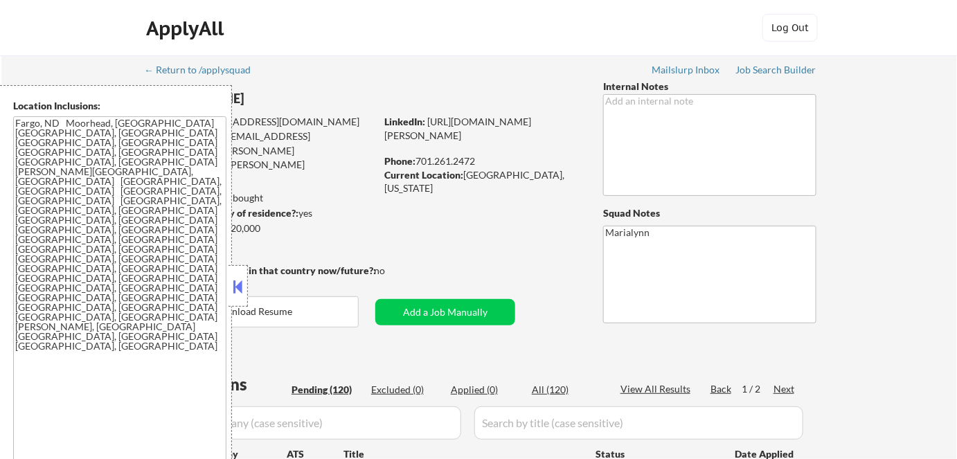
select select ""pending""
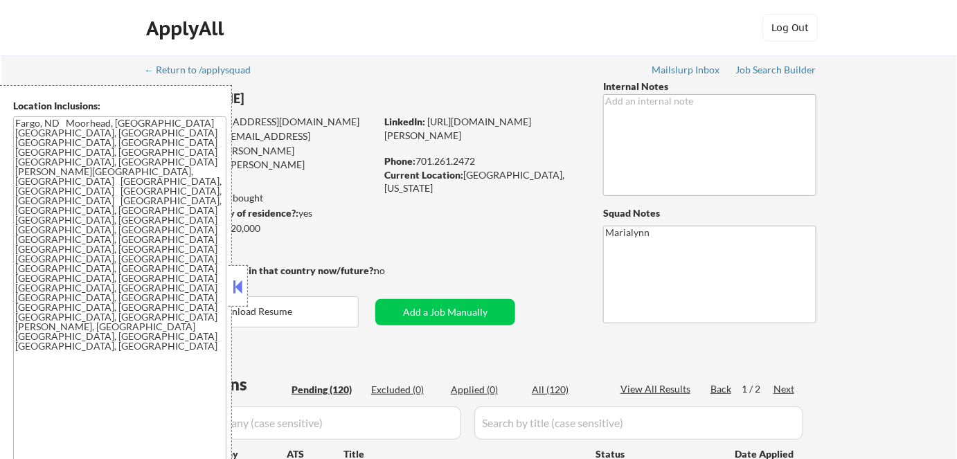
select select ""pending""
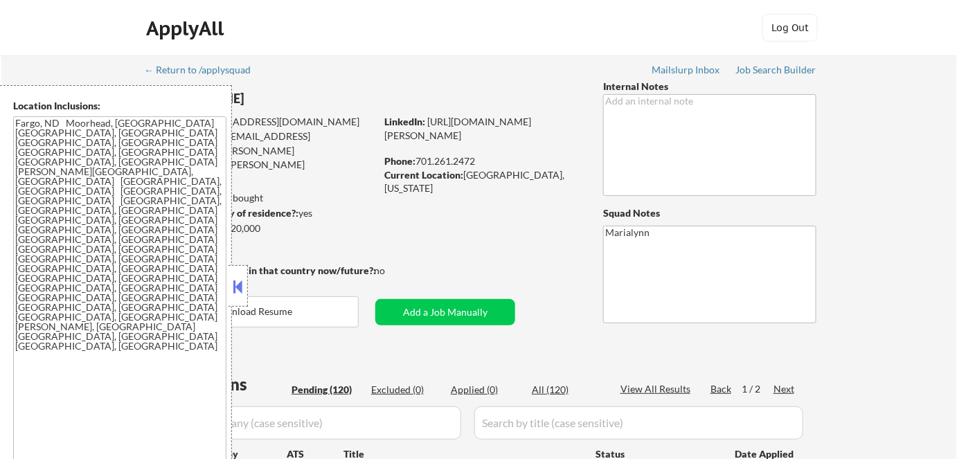
select select ""pending""
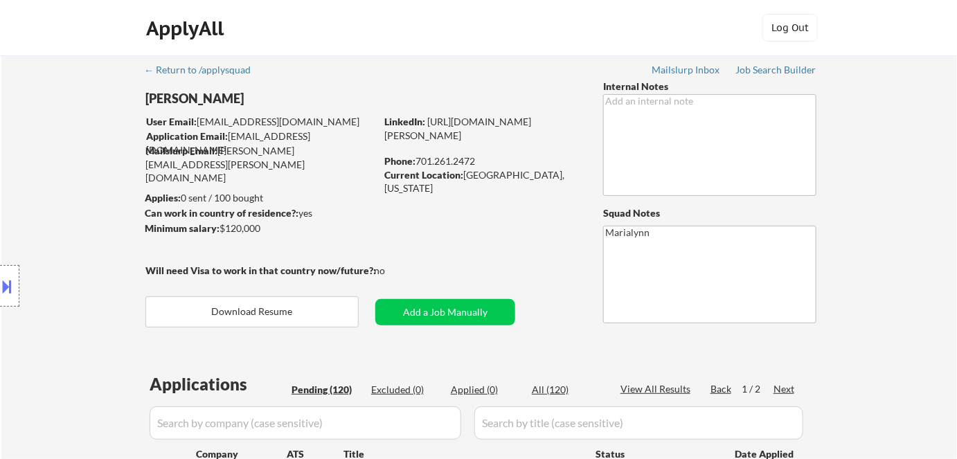
drag, startPoint x: 143, startPoint y: 100, endPoint x: 177, endPoint y: 100, distance: 34.6
click at [177, 100] on div "Location Inclusions: Fargo, ND Moorhead, MN West Fargo, ND Dilworth, MN Horace,…" at bounding box center [124, 286] width 248 height 402
click at [214, 98] on div "Location Inclusions: Fargo, ND Moorhead, MN West Fargo, ND Dilworth, MN Horace,…" at bounding box center [124, 286] width 248 height 402
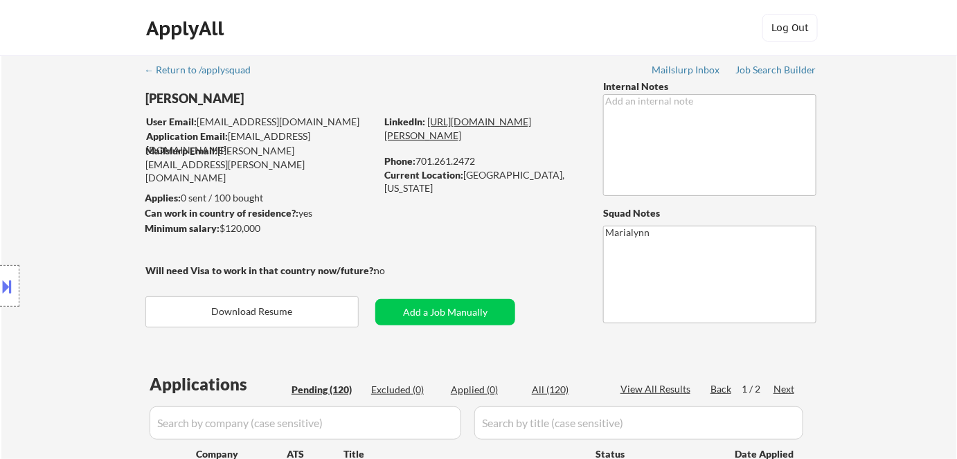
click at [458, 134] on link "https://www.linkedin.com/in/shannon-kirby-68a89431/" at bounding box center [457, 129] width 147 height 26
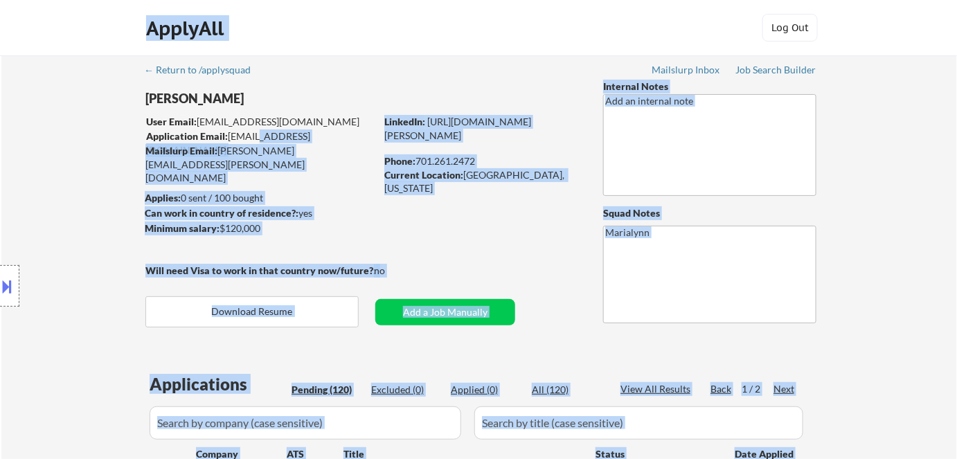
click at [224, 109] on body "← Return to /applysquad Mailslurp Inbox Job Search Builder Shannon Kirby User E…" at bounding box center [478, 229] width 957 height 459
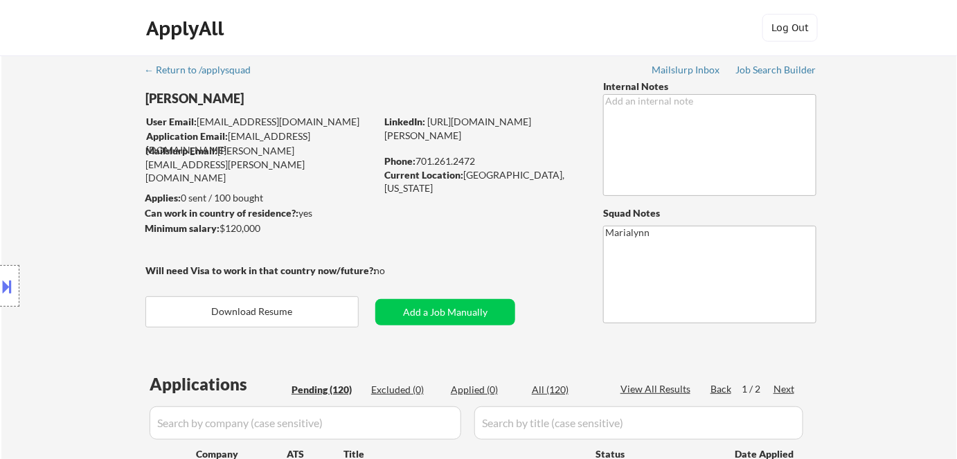
click at [296, 93] on div "Shannon Kirby" at bounding box center [287, 98] width 285 height 17
drag, startPoint x: 291, startPoint y: 118, endPoint x: 159, endPoint y: 72, distance: 140.8
copy div "Shannon Kirby User Email: leighshaba@gmail.com"
drag, startPoint x: 219, startPoint y: 151, endPoint x: 305, endPoint y: 157, distance: 85.4
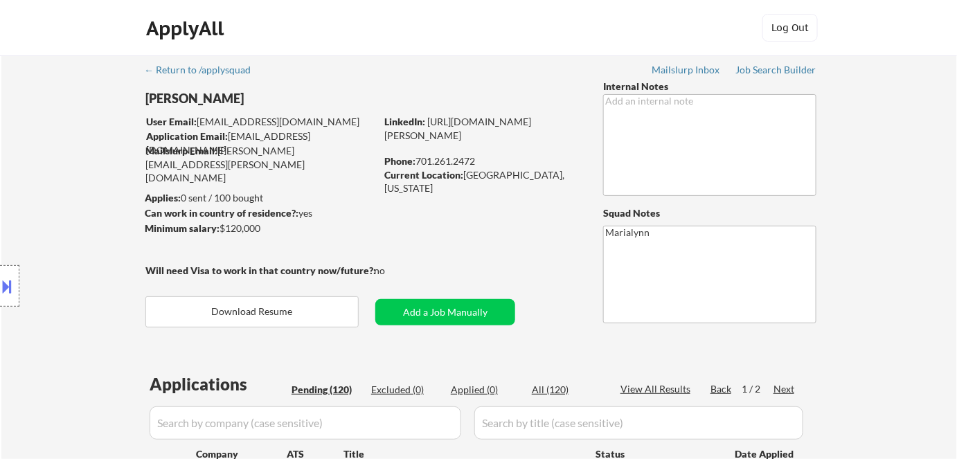
click at [253, 154] on body "← Return to /applysquad Mailslurp Inbox Job Search Builder Shannon Kirby User E…" at bounding box center [478, 229] width 957 height 459
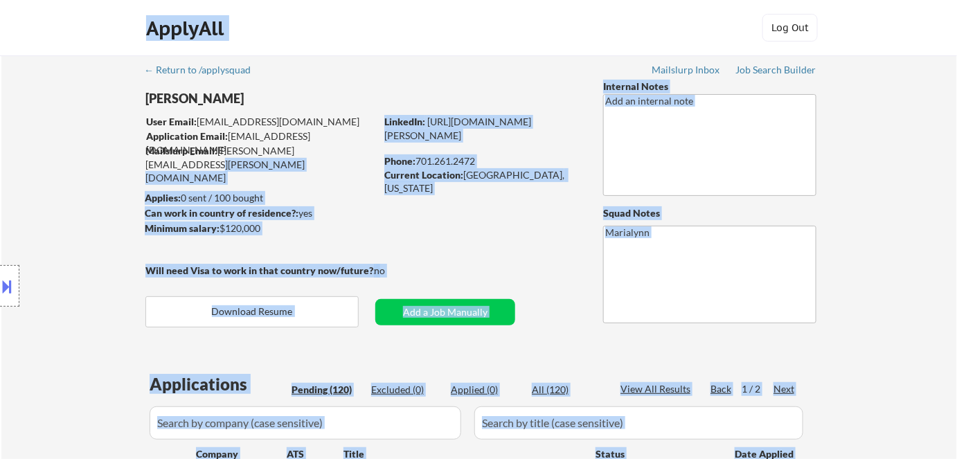
drag, startPoint x: 337, startPoint y: 152, endPoint x: 230, endPoint y: 145, distance: 107.5
click at [230, 145] on body "← Return to /applysquad Mailslurp Inbox Job Search Builder Shannon Kirby User E…" at bounding box center [478, 229] width 957 height 459
click at [242, 155] on div "Location Inclusions: Fargo, ND Moorhead, MN West Fargo, ND Dilworth, MN Horace,…" at bounding box center [124, 286] width 248 height 402
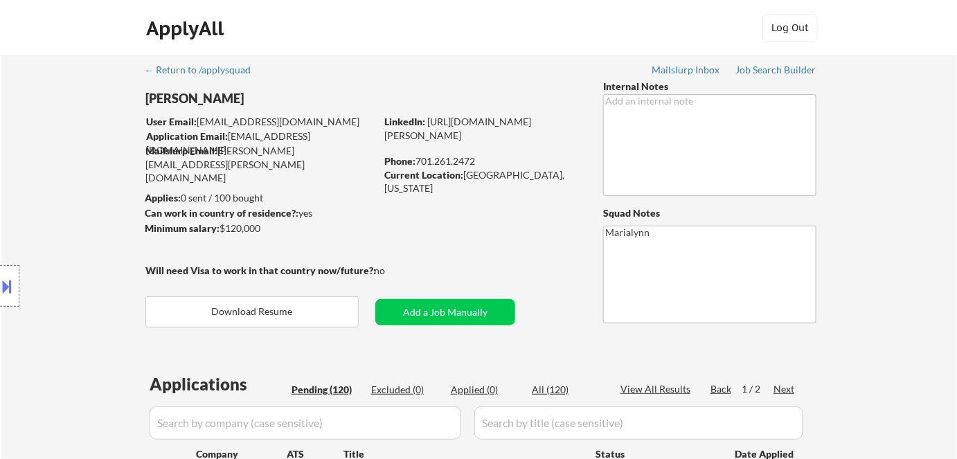
click at [249, 149] on div "Mailslurp Email: shannon.kirby@mailflux.com" at bounding box center [260, 164] width 230 height 41
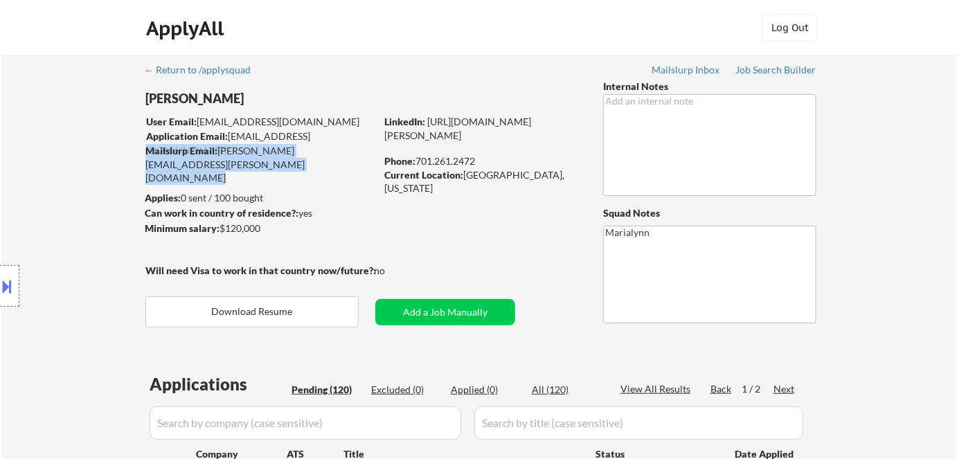
click at [249, 149] on div "Mailslurp Email: shannon.kirby@mailflux.com" at bounding box center [260, 164] width 230 height 41
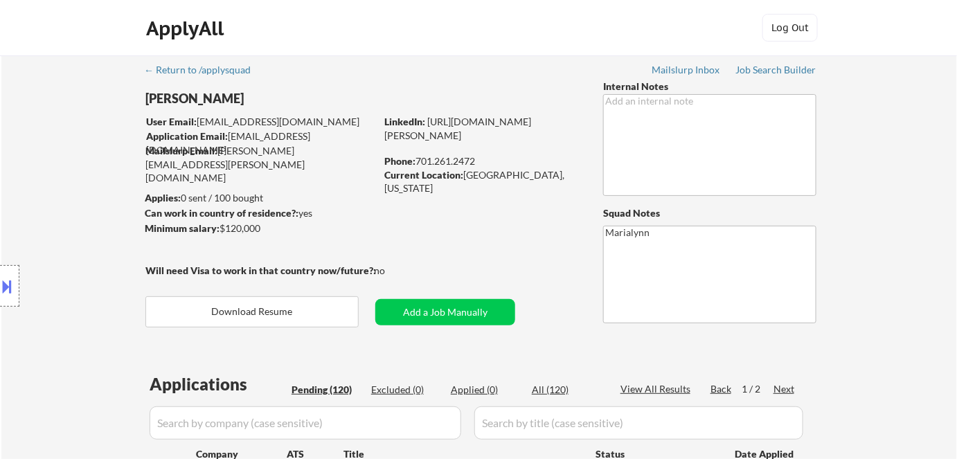
drag, startPoint x: 222, startPoint y: 153, endPoint x: 270, endPoint y: 154, distance: 48.5
click at [251, 152] on body "← Return to /applysquad Mailslurp Inbox Job Search Builder Shannon Kirby User E…" at bounding box center [478, 229] width 957 height 459
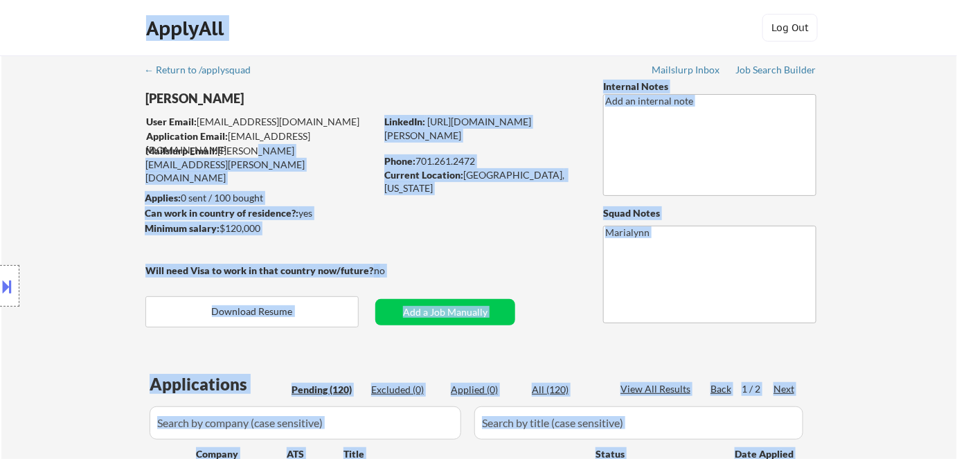
click at [271, 154] on div "Mailslurp Email: shannon.kirby@mailflux.com" at bounding box center [260, 164] width 230 height 41
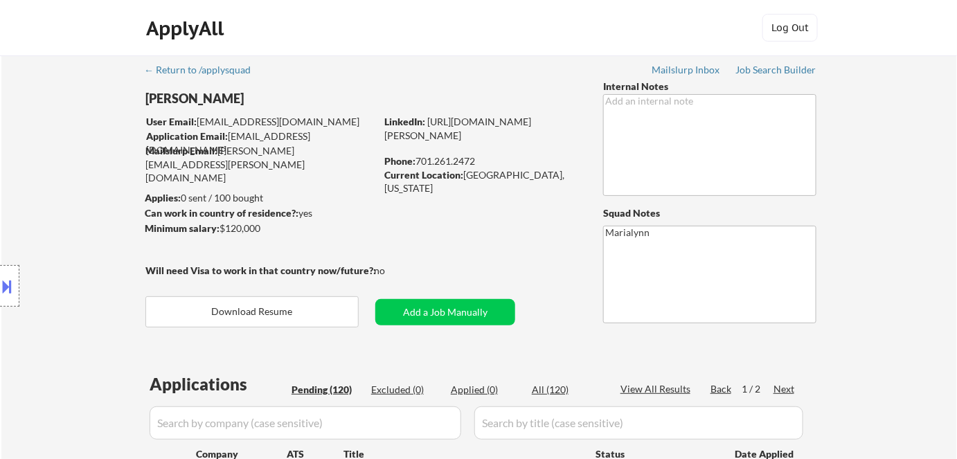
drag, startPoint x: 257, startPoint y: 159, endPoint x: 240, endPoint y: 163, distance: 17.7
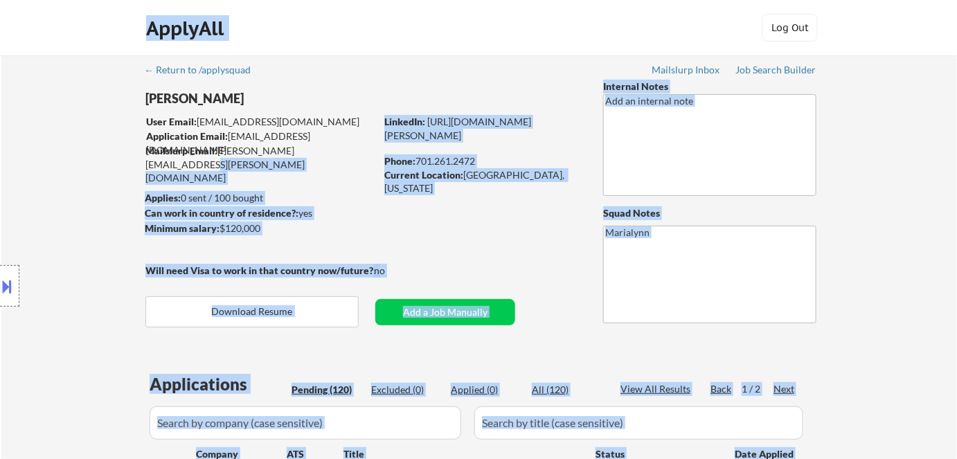
drag, startPoint x: 219, startPoint y: 150, endPoint x: 334, endPoint y: 145, distance: 114.4
click at [334, 145] on body "← Return to /applysquad Mailslurp Inbox Job Search Builder Shannon Kirby User E…" at bounding box center [478, 229] width 957 height 459
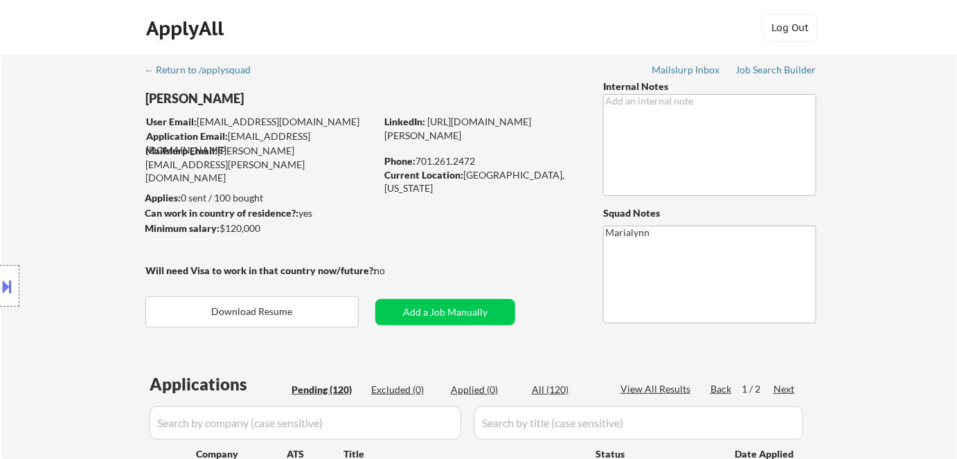
click at [327, 155] on div "Mailslurp Email: shannon.kirby@mailflux.com" at bounding box center [260, 164] width 230 height 41
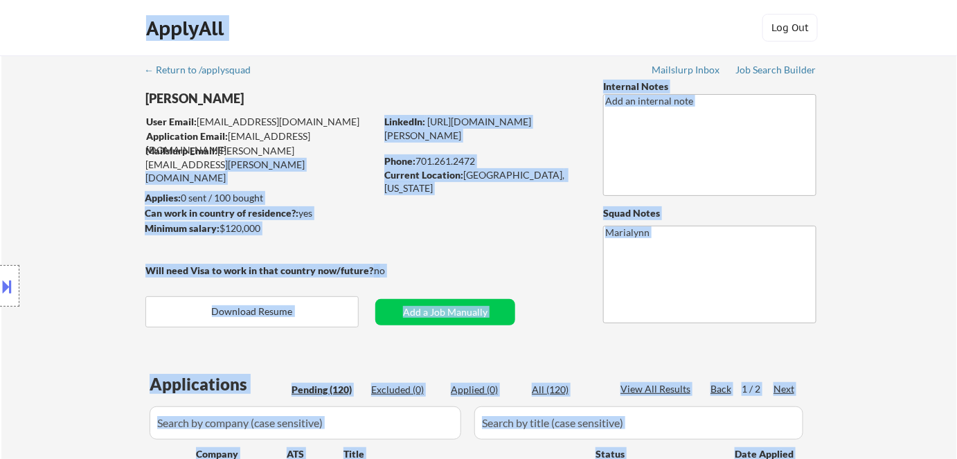
drag, startPoint x: 338, startPoint y: 152, endPoint x: 228, endPoint y: 154, distance: 110.1
click at [228, 154] on body "← Return to /applysquad Mailslurp Inbox Job Search Builder Shannon Kirby User E…" at bounding box center [478, 229] width 957 height 459
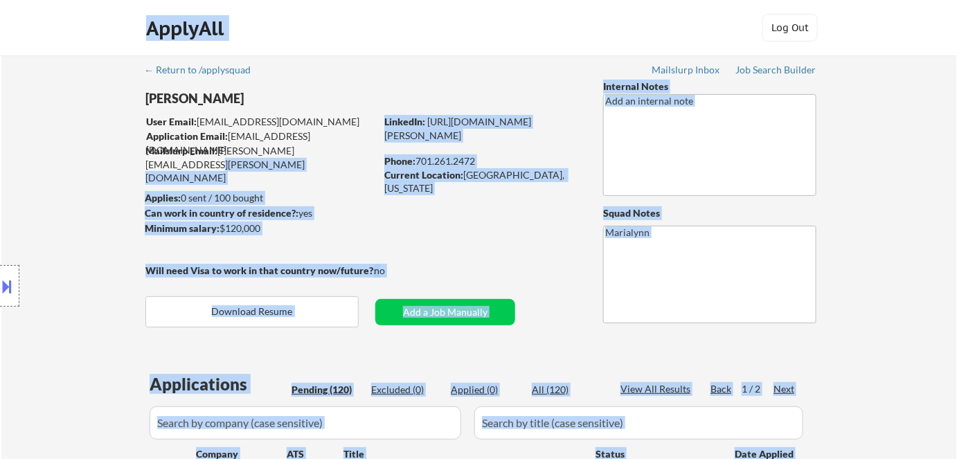
drag, startPoint x: 338, startPoint y: 152, endPoint x: 236, endPoint y: 161, distance: 102.2
click at [235, 134] on body "← Return to /applysquad Mailslurp Inbox Job Search Builder Shannon Kirby User E…" at bounding box center [478, 229] width 957 height 459
click at [236, 161] on div "Location Inclusions: Fargo, ND Moorhead, MN West Fargo, ND Dilworth, MN Horace,…" at bounding box center [124, 286] width 248 height 402
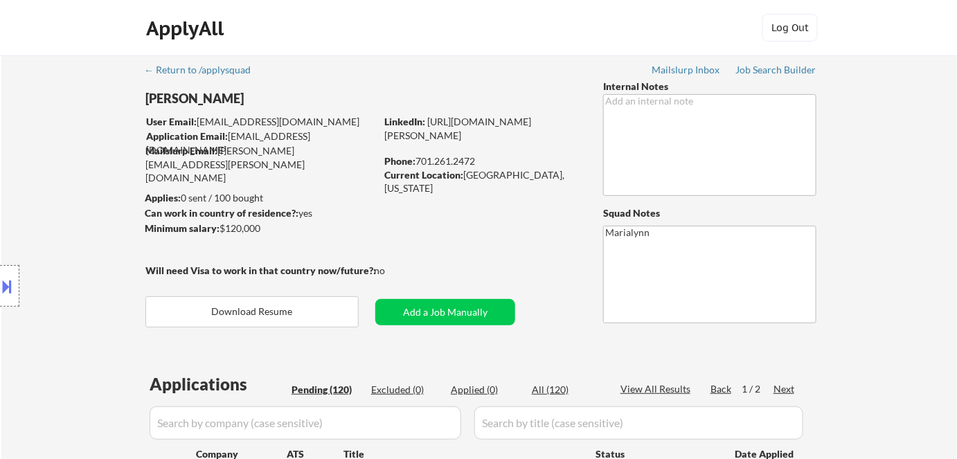
drag, startPoint x: 253, startPoint y: 152, endPoint x: 282, endPoint y: 147, distance: 30.1
click at [282, 147] on div "Mailslurp Email: shannon.kirby@mailflux.com" at bounding box center [260, 164] width 230 height 41
drag, startPoint x: 236, startPoint y: 150, endPoint x: 247, endPoint y: 148, distance: 11.2
click at [247, 148] on div "Location Inclusions: Fargo, ND Moorhead, MN West Fargo, ND Dilworth, MN Horace,…" at bounding box center [124, 286] width 248 height 402
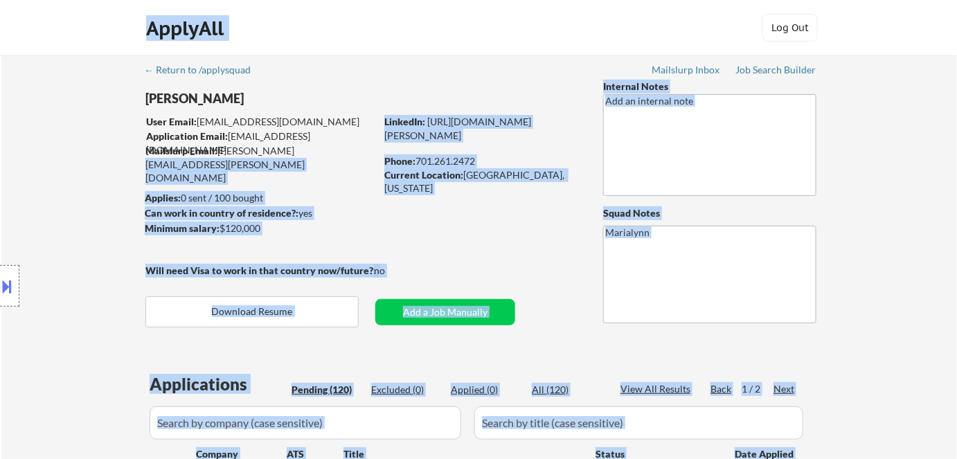
drag, startPoint x: 246, startPoint y: 148, endPoint x: 273, endPoint y: 150, distance: 26.4
click at [273, 150] on body "← Return to /applysquad Mailslurp Inbox Job Search Builder Shannon Kirby User E…" at bounding box center [478, 229] width 957 height 459
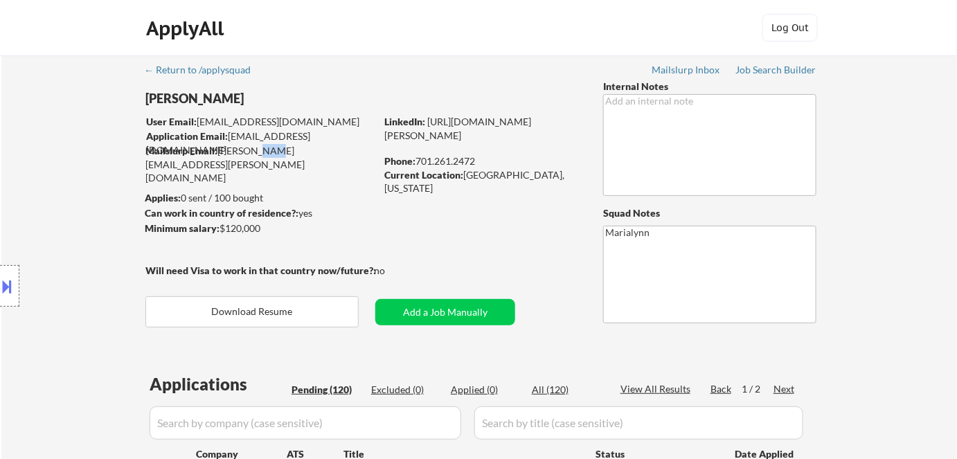
click at [263, 151] on div "Mailslurp Email: shannon.kirby@mailflux.com" at bounding box center [260, 164] width 230 height 41
drag, startPoint x: 246, startPoint y: 152, endPoint x: 255, endPoint y: 152, distance: 9.0
click at [255, 152] on body "← Return to /applysquad Mailslurp Inbox Job Search Builder Shannon Kirby User E…" at bounding box center [478, 229] width 957 height 459
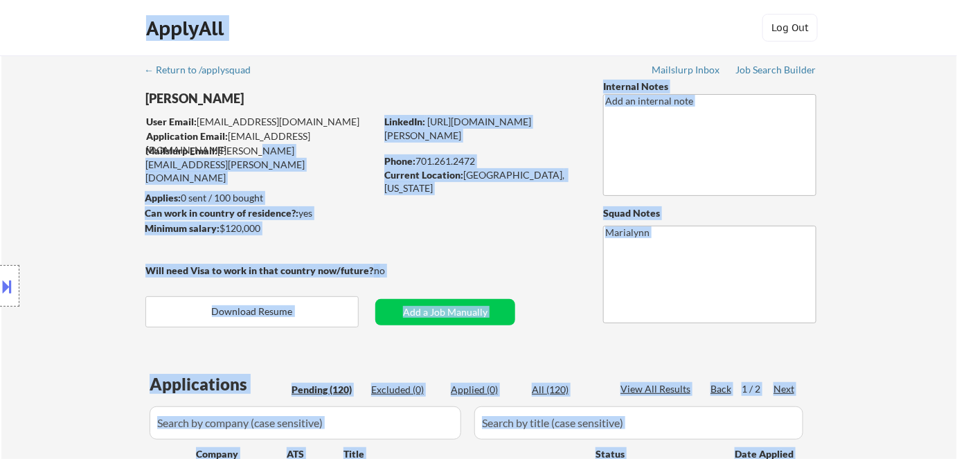
click at [232, 147] on div "Location Inclusions: Fargo, ND Moorhead, MN West Fargo, ND Dilworth, MN Horace,…" at bounding box center [124, 286] width 248 height 402
click at [236, 149] on div "Location Inclusions: Fargo, ND Moorhead, MN West Fargo, ND Dilworth, MN Horace,…" at bounding box center [124, 286] width 248 height 402
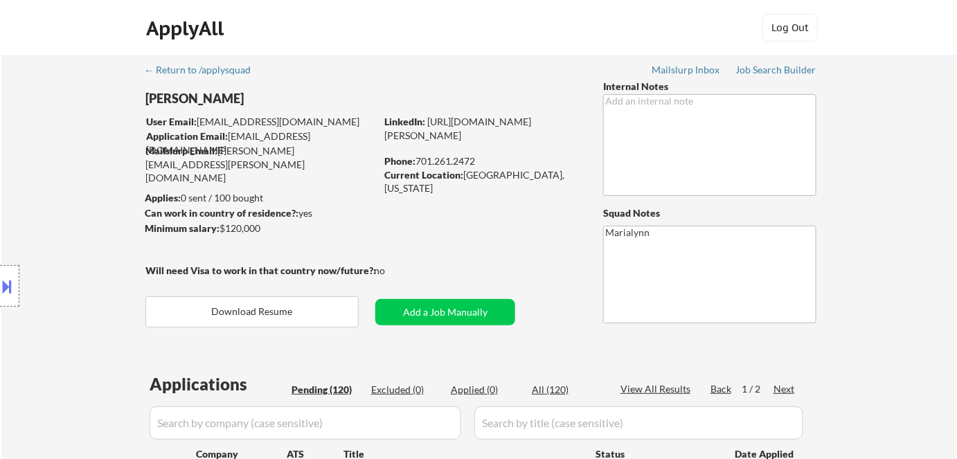
click at [236, 149] on div "Location Inclusions: Fargo, ND Moorhead, MN West Fargo, ND Dilworth, MN Horace,…" at bounding box center [124, 286] width 248 height 402
drag, startPoint x: 253, startPoint y: 152, endPoint x: 344, endPoint y: 154, distance: 90.7
click at [344, 154] on div "Mailslurp Email: shannon.kirby@mailflux.com" at bounding box center [260, 164] width 230 height 41
copy div ".kirby@mailflux.com"
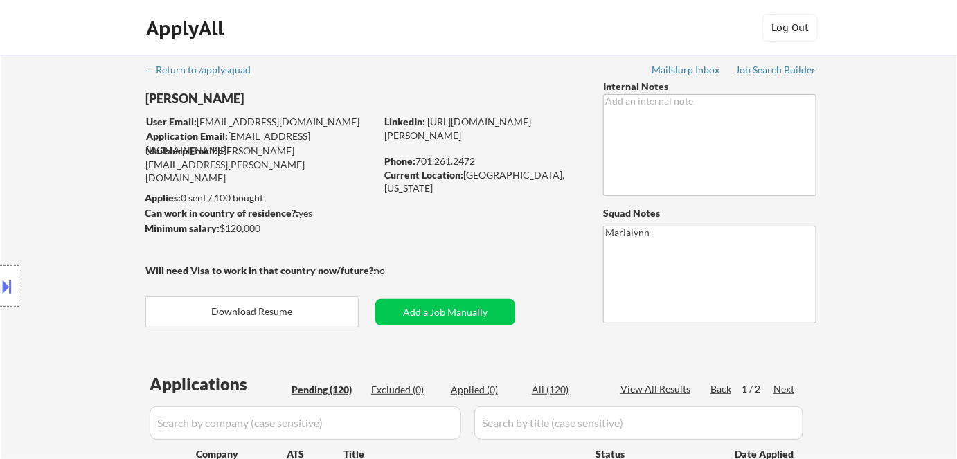
drag, startPoint x: 419, startPoint y: 159, endPoint x: 480, endPoint y: 165, distance: 61.2
click at [480, 165] on div "Phone: 701.261.2472" at bounding box center [482, 161] width 196 height 14
copy div "701.261.2472"
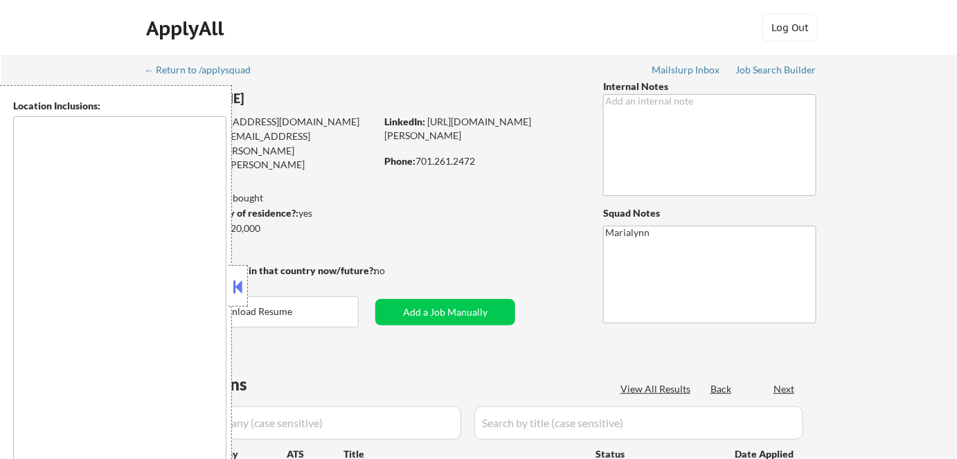
type textarea "Fargo, ND Moorhead, [GEOGRAPHIC_DATA] [GEOGRAPHIC_DATA], [GEOGRAPHIC_DATA] [GEO…"
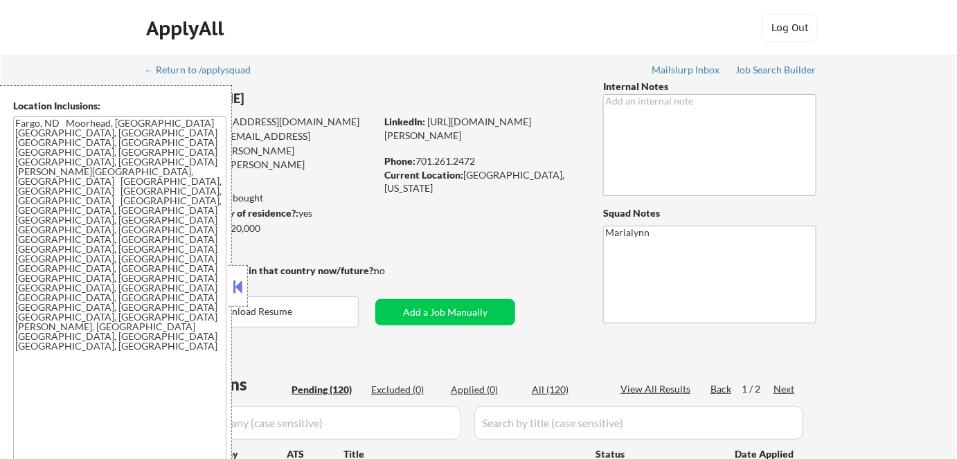
click at [236, 278] on button at bounding box center [238, 286] width 15 height 21
click at [233, 288] on button at bounding box center [238, 286] width 15 height 21
click at [240, 285] on button at bounding box center [238, 286] width 15 height 21
select select ""pending""
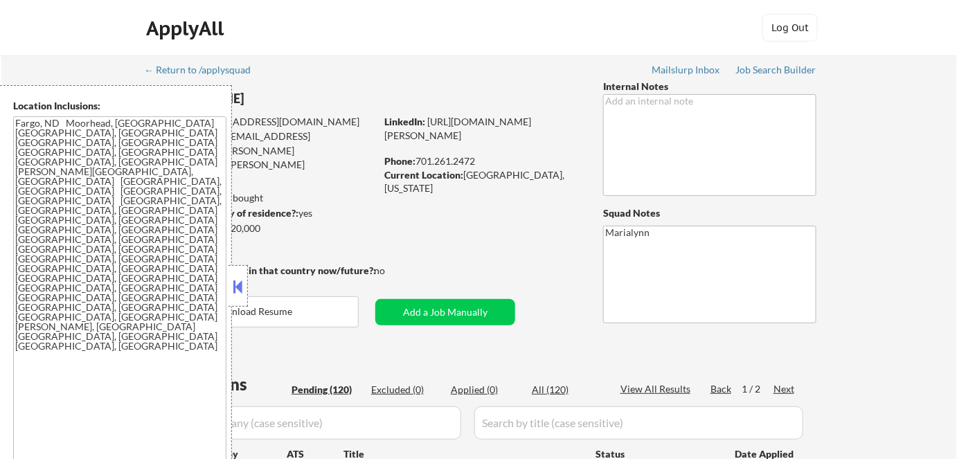
select select ""pending""
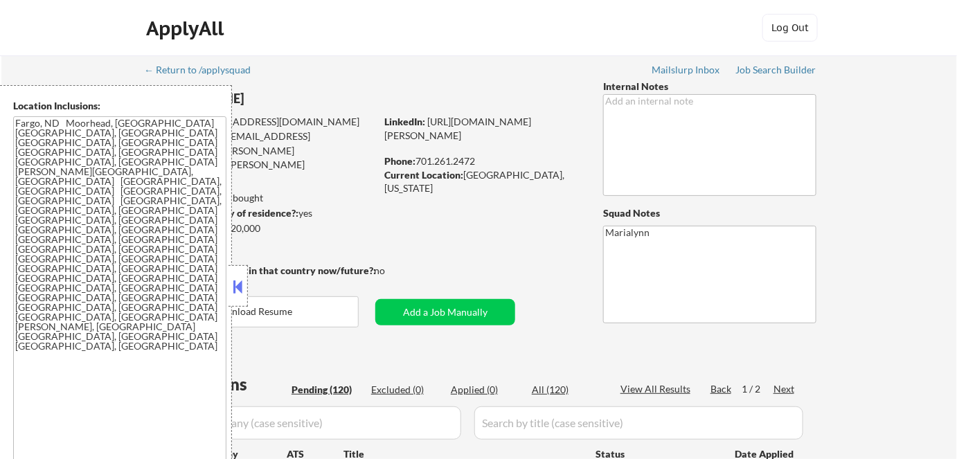
select select ""pending""
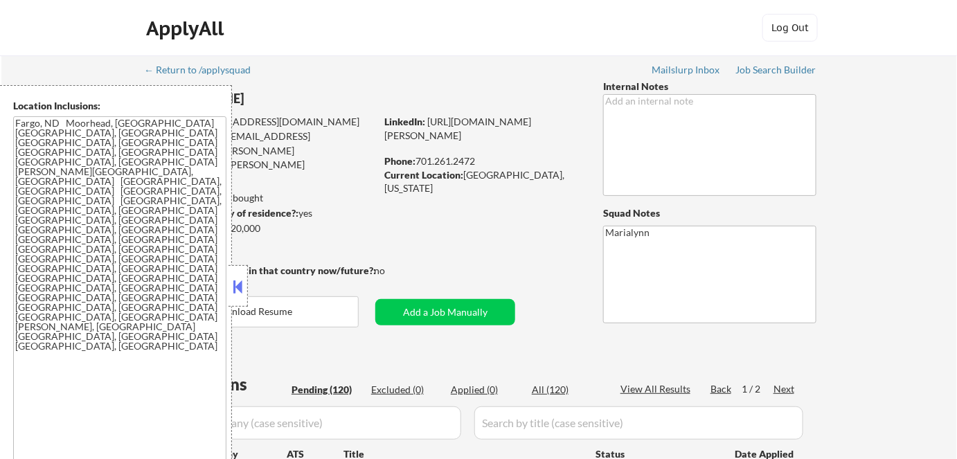
select select ""pending""
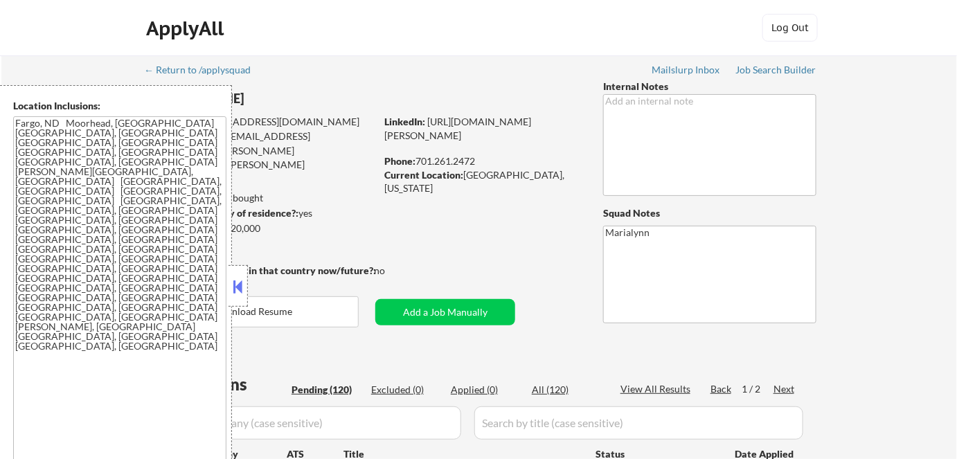
select select ""pending""
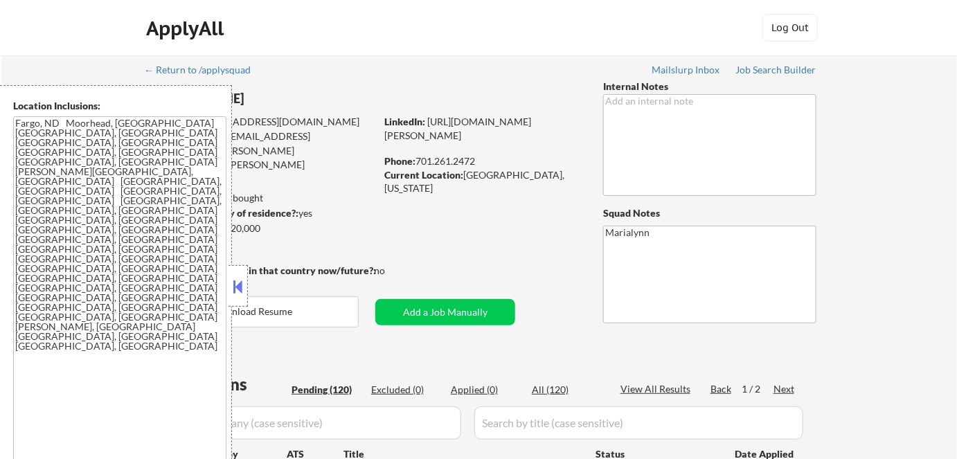
select select ""pending""
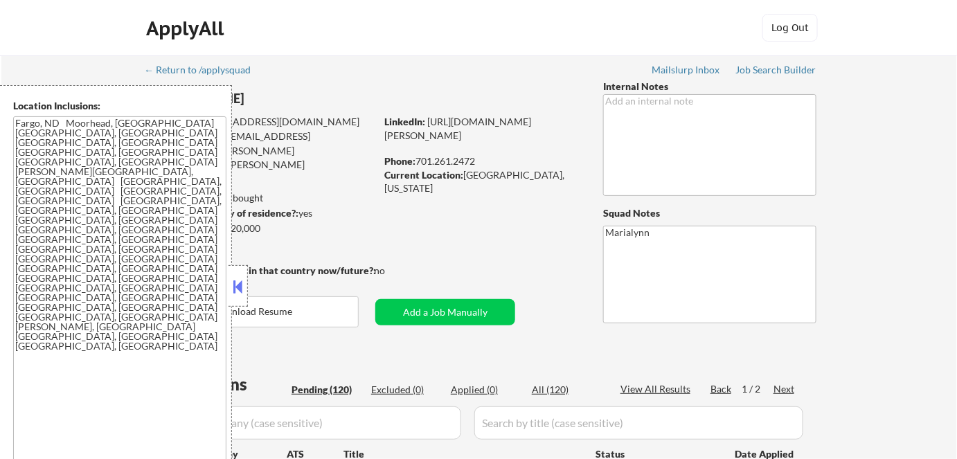
select select ""pending""
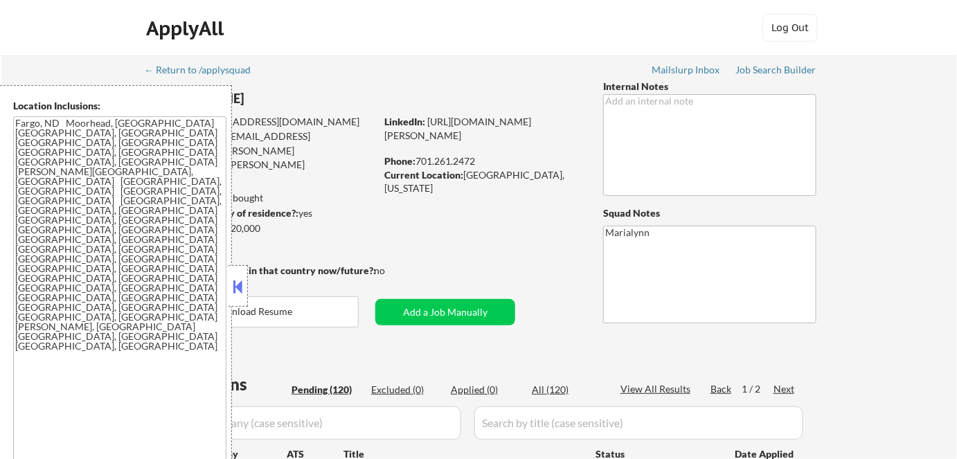
select select ""pending""
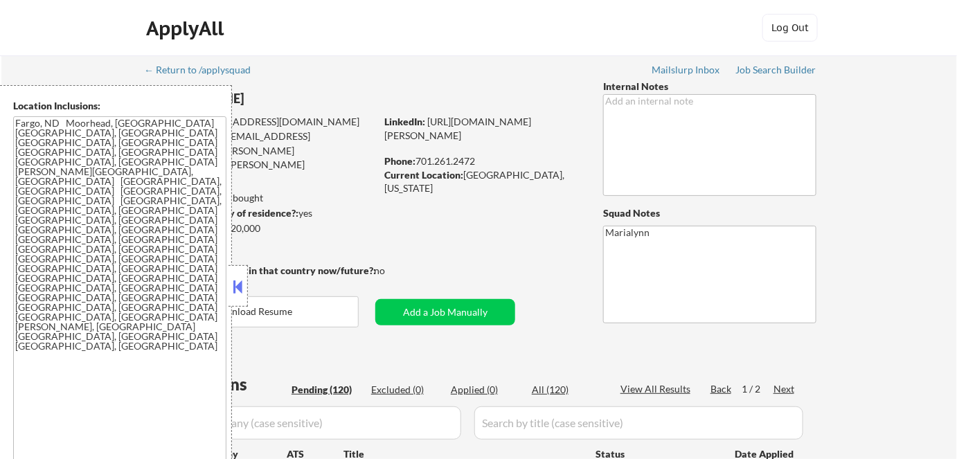
select select ""pending""
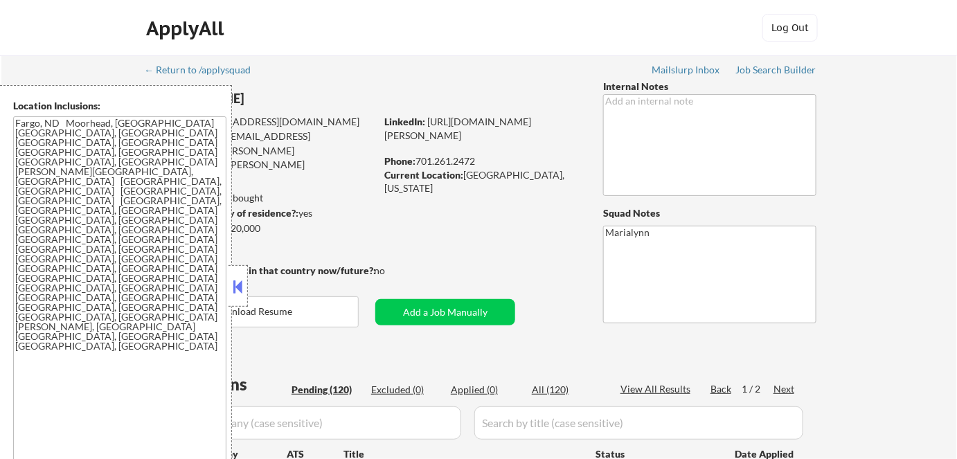
select select ""pending""
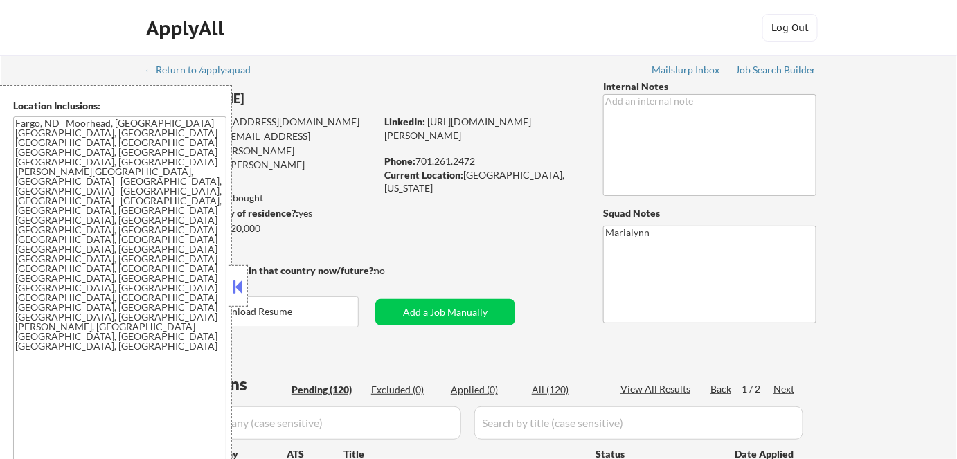
select select ""pending""
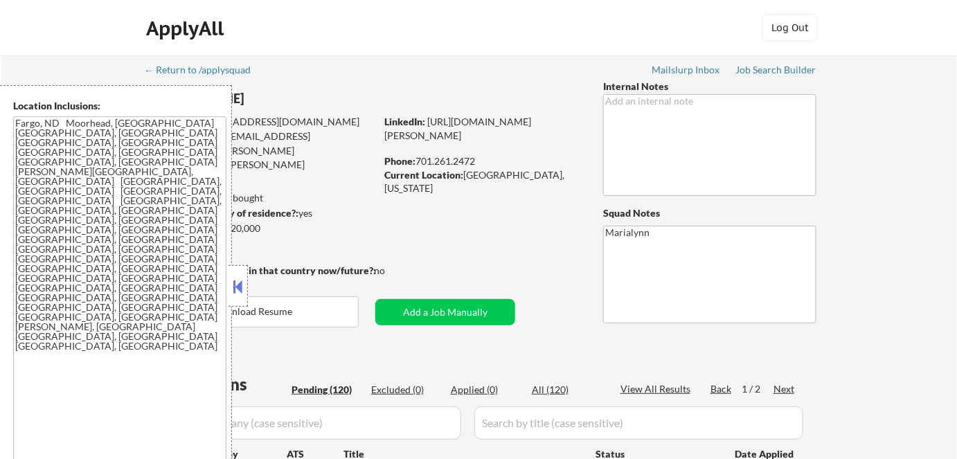
select select ""pending""
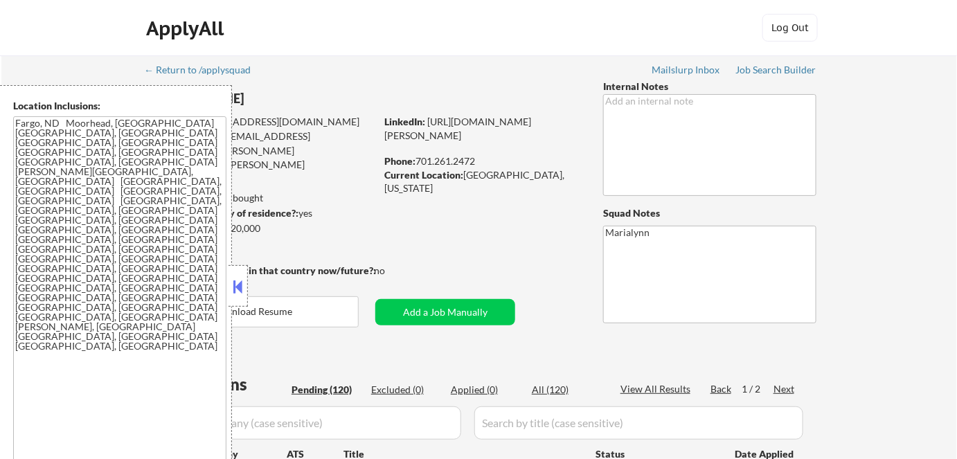
select select ""pending""
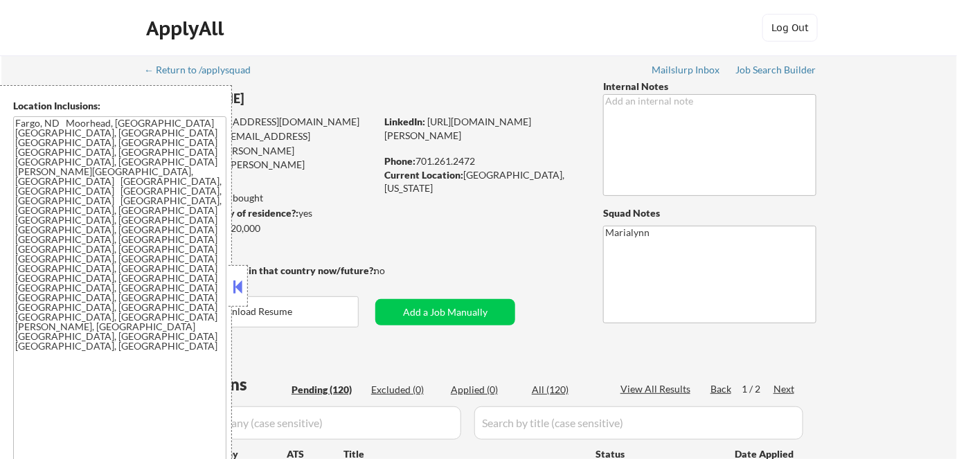
select select ""pending""
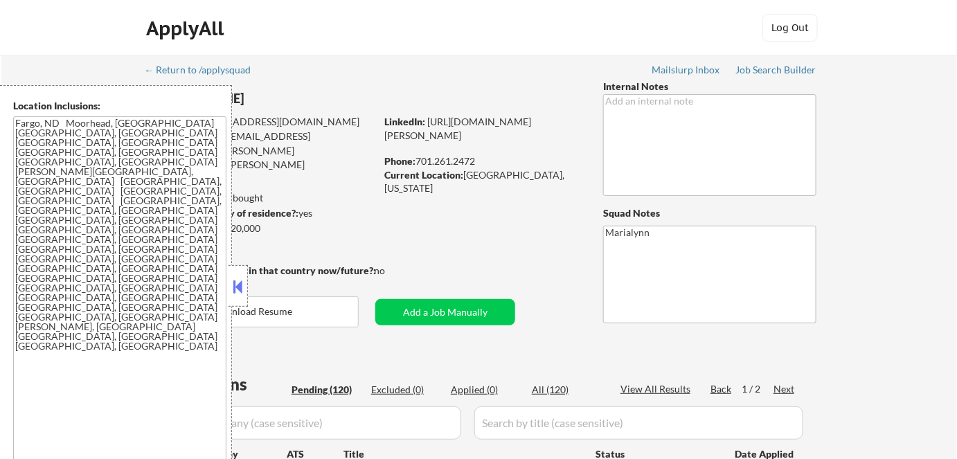
select select ""pending""
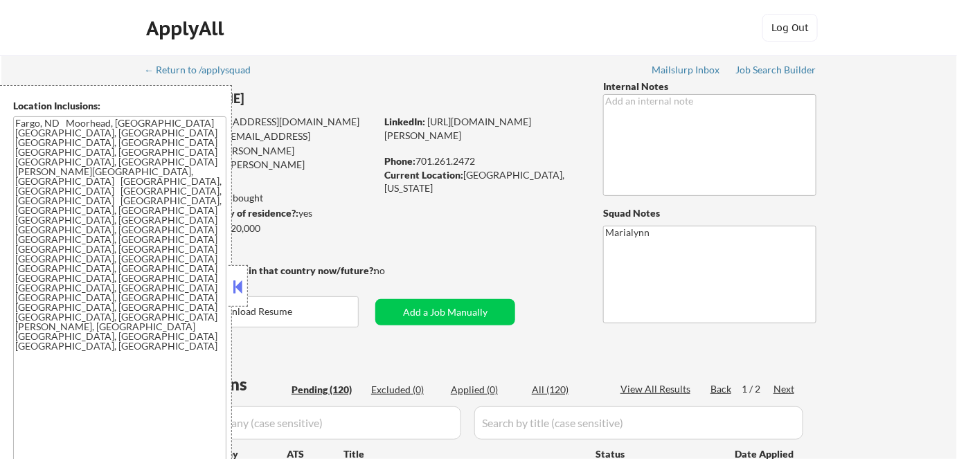
select select ""pending""
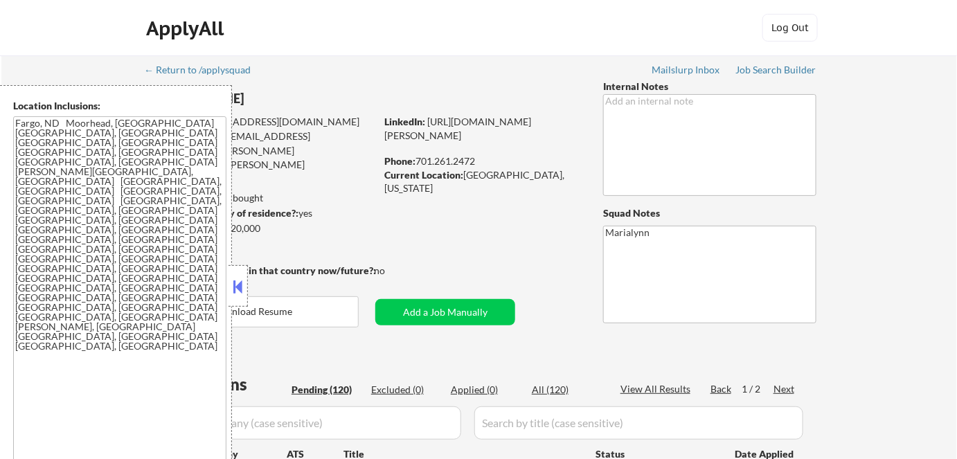
select select ""pending""
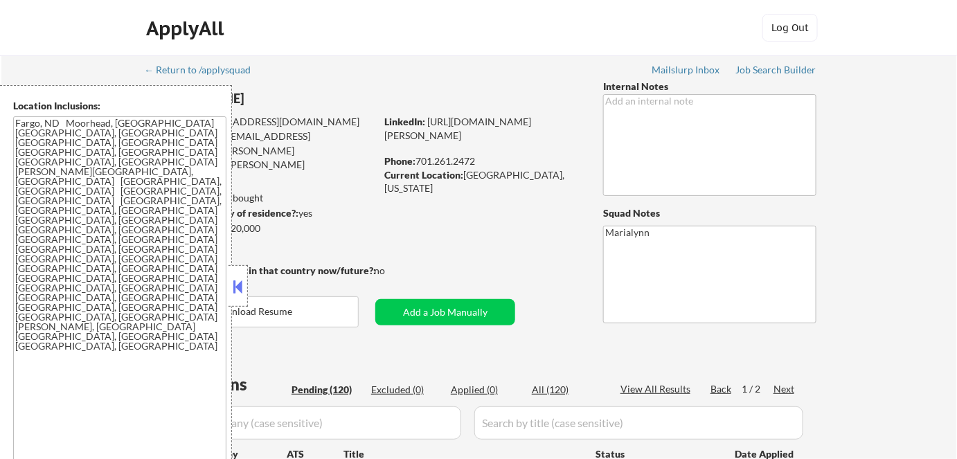
select select ""pending""
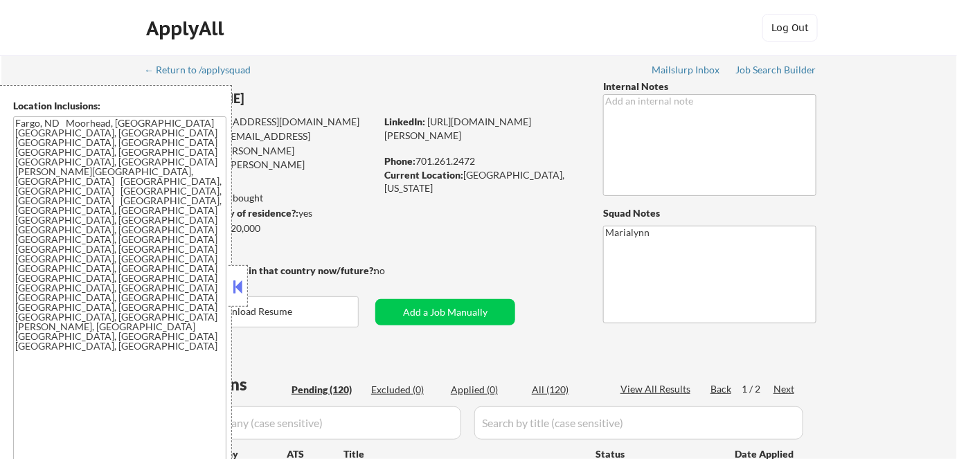
select select ""pending""
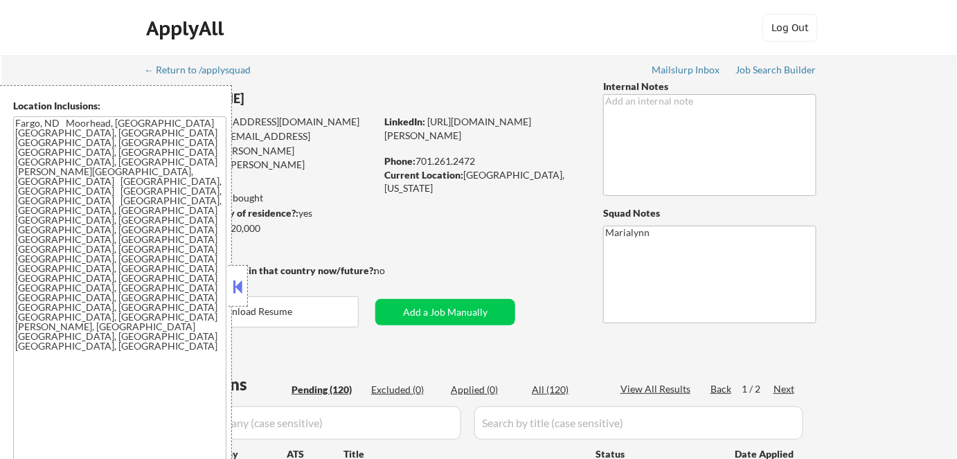
select select ""pending""
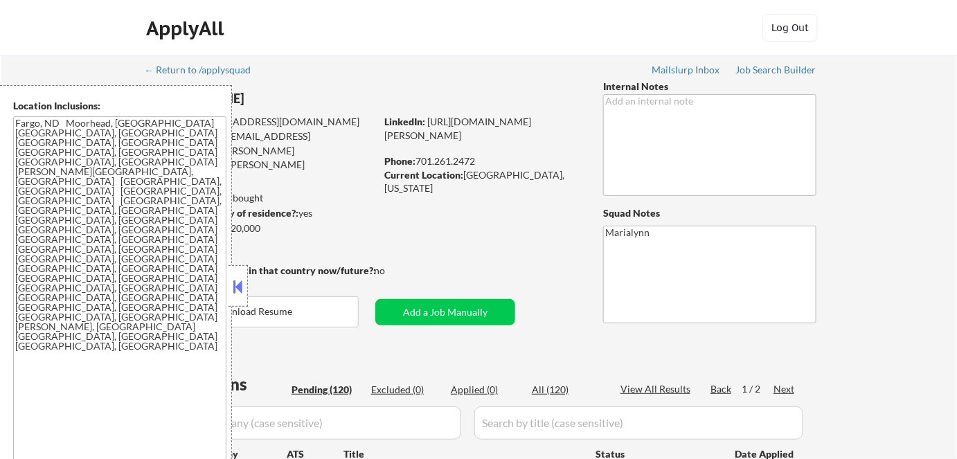
select select ""pending""
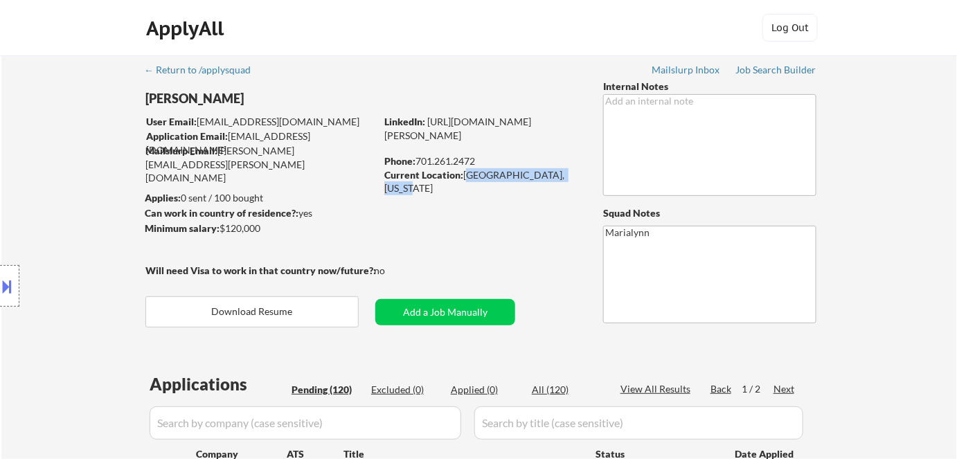
drag, startPoint x: 465, startPoint y: 174, endPoint x: 575, endPoint y: 178, distance: 110.2
click at [575, 178] on div "Current Location: West Fargo, North Dakota" at bounding box center [482, 181] width 196 height 27
copy div "West Fargo, North Dakota"
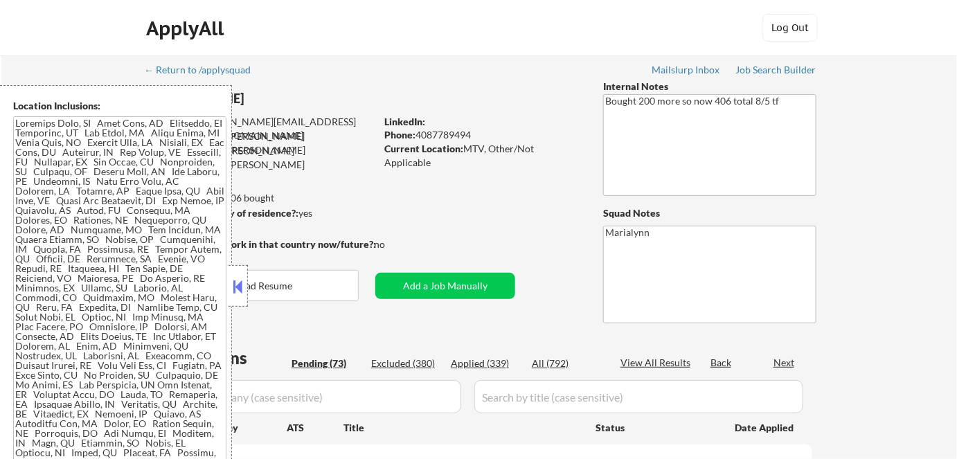
drag, startPoint x: 236, startPoint y: 282, endPoint x: 395, endPoint y: 187, distance: 184.7
click at [237, 282] on button at bounding box center [238, 286] width 15 height 21
select select ""pending""
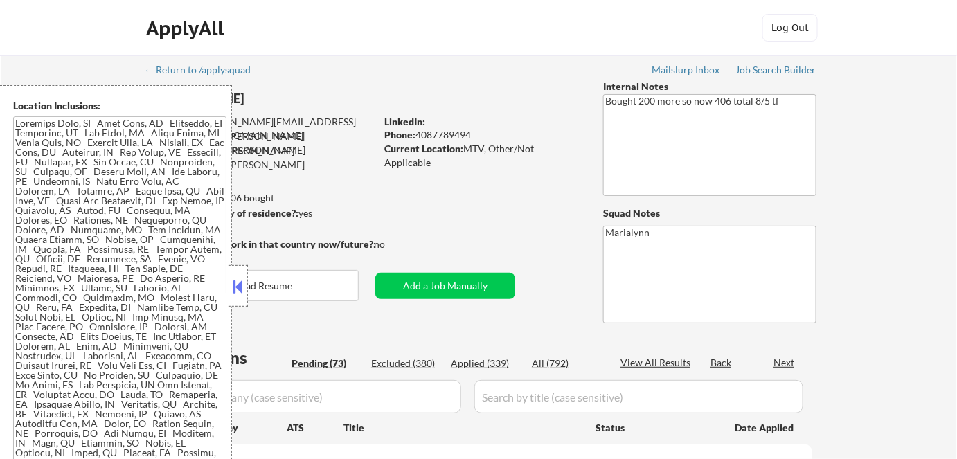
select select ""pending""
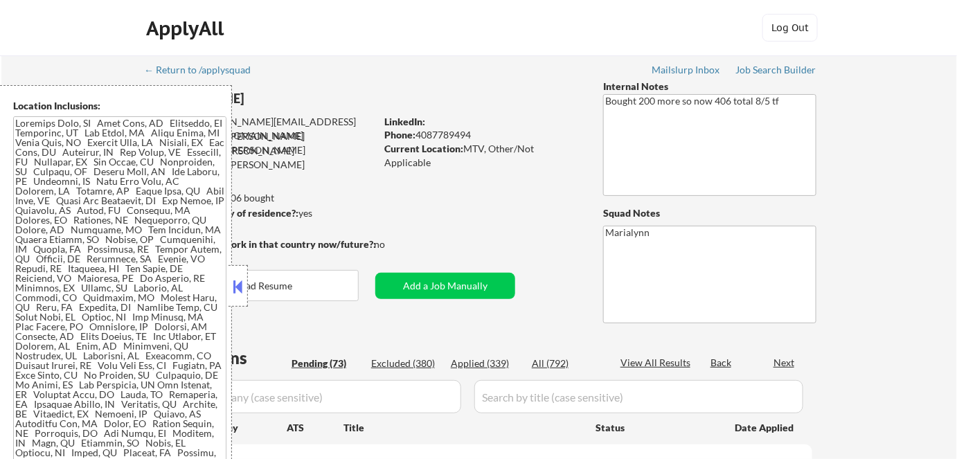
select select ""pending""
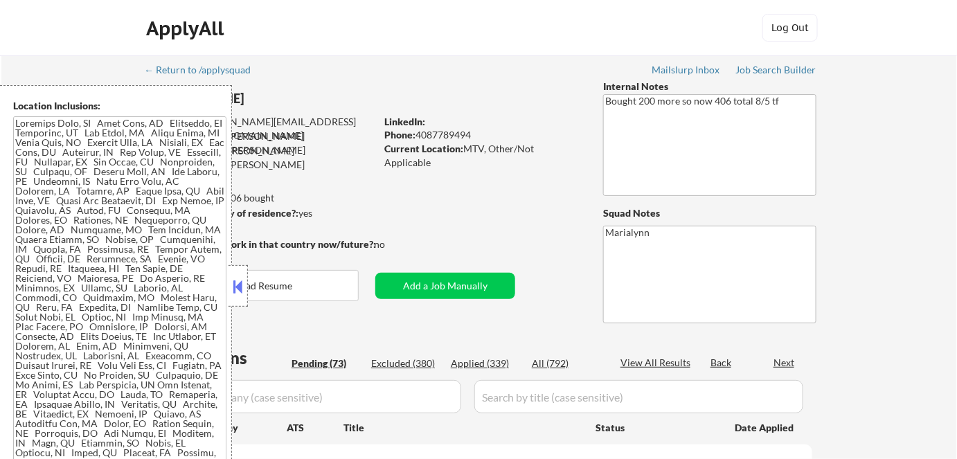
select select ""pending""
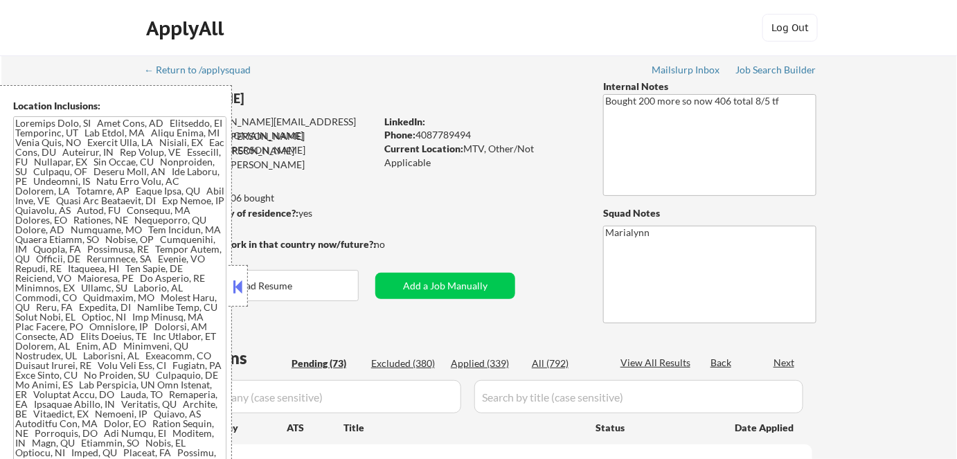
select select ""pending""
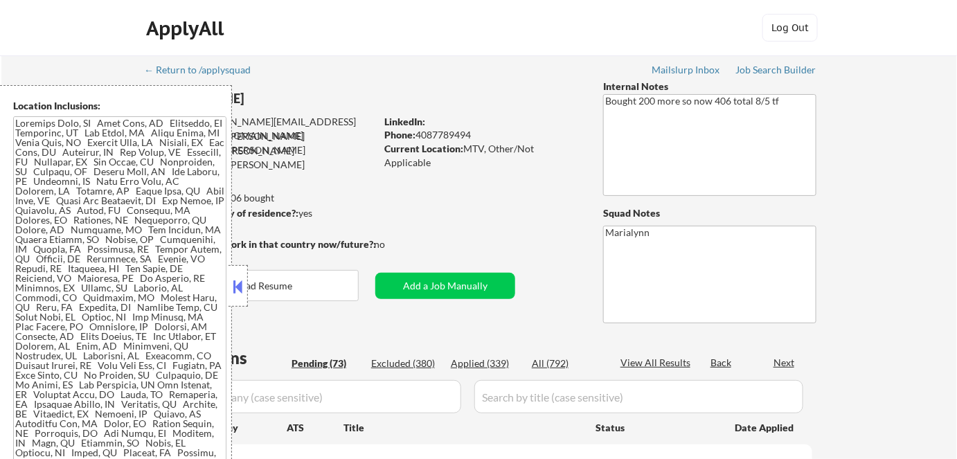
select select ""pending""
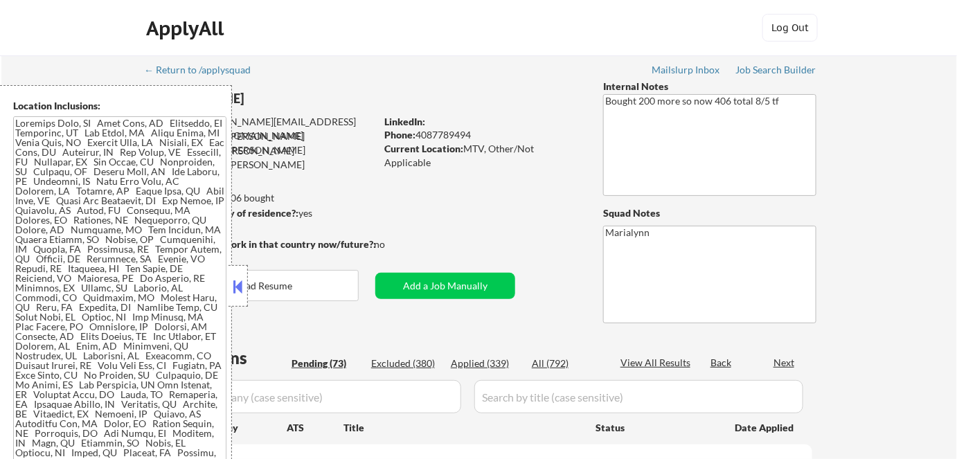
select select ""pending""
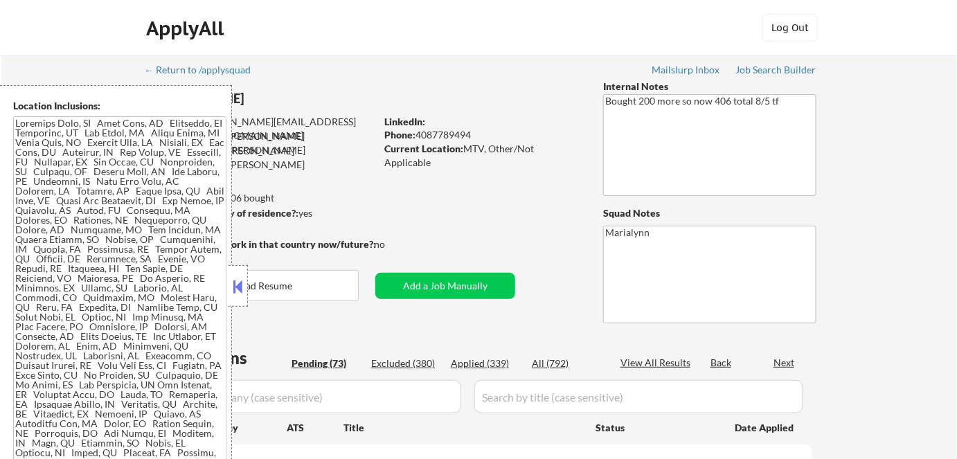
select select ""pending""
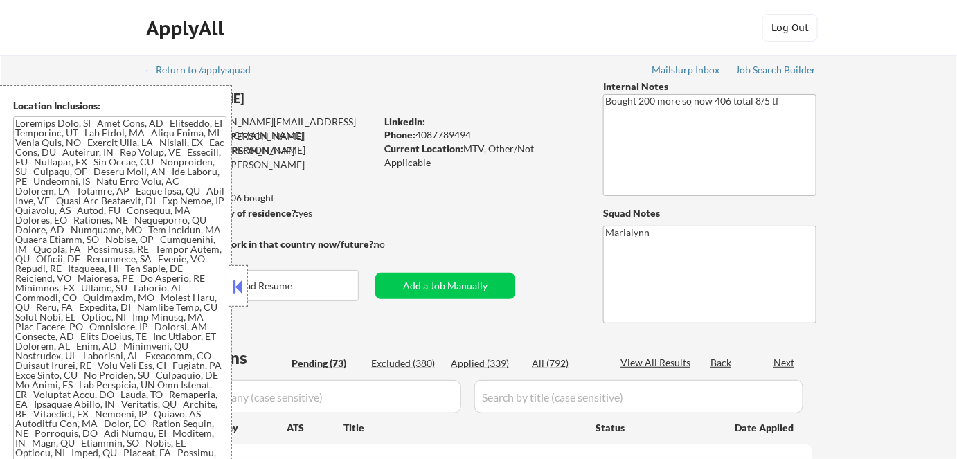
select select ""pending""
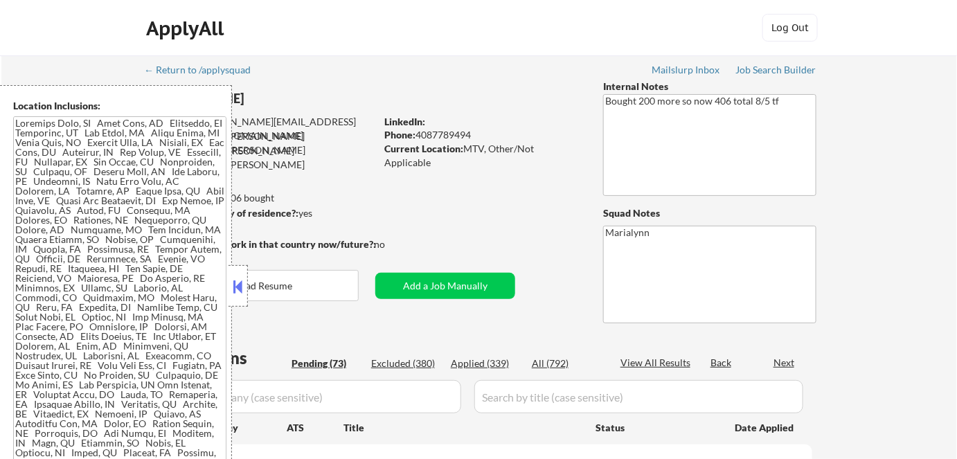
select select ""pending""
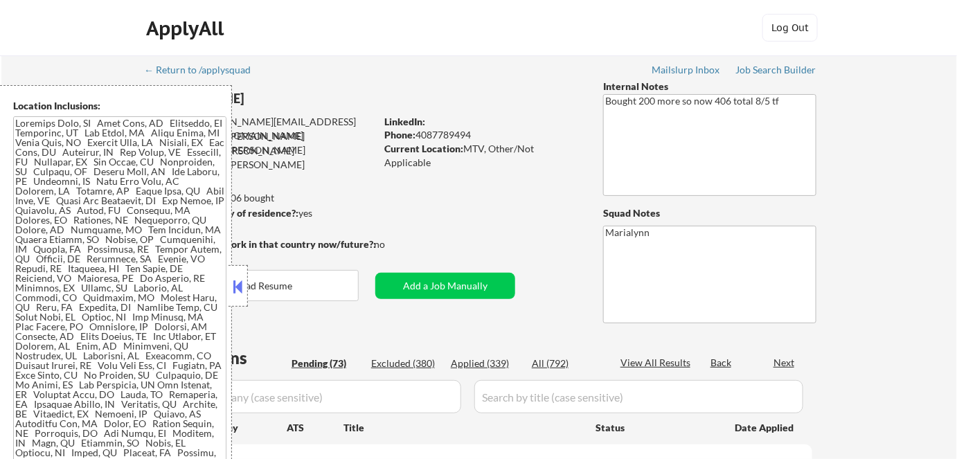
select select ""pending""
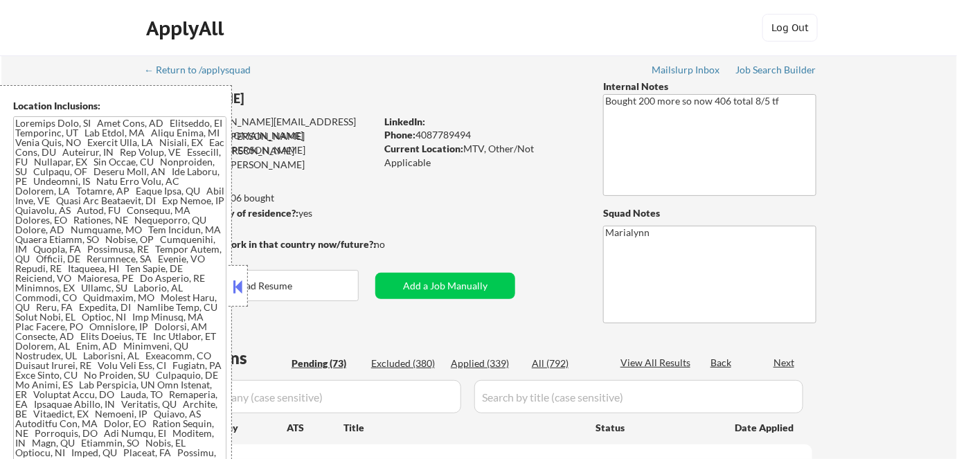
select select ""pending""
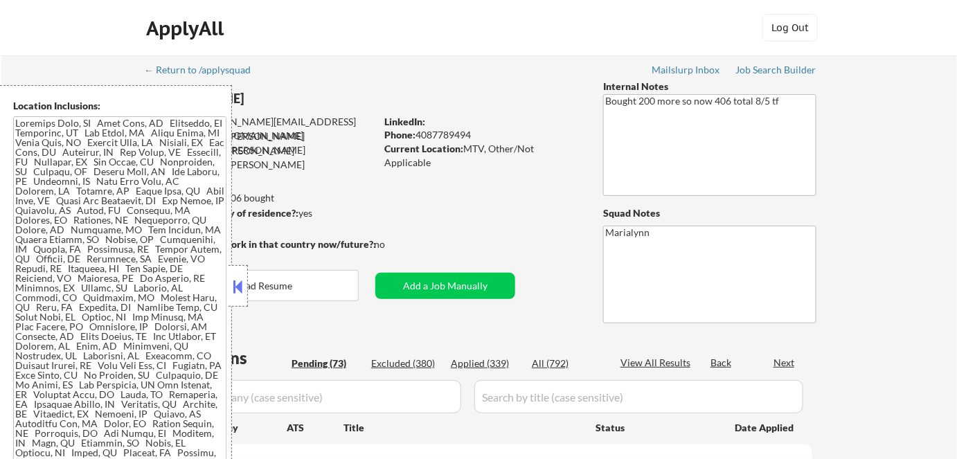
select select ""pending""
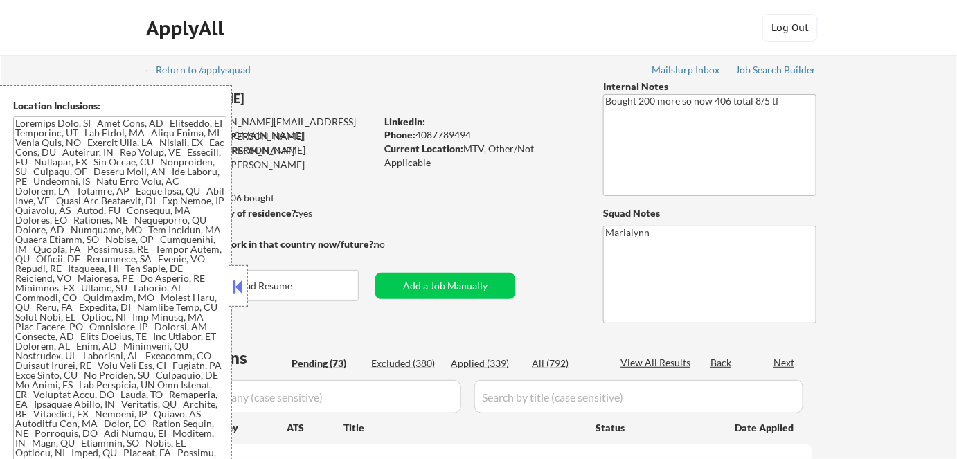
select select ""pending""
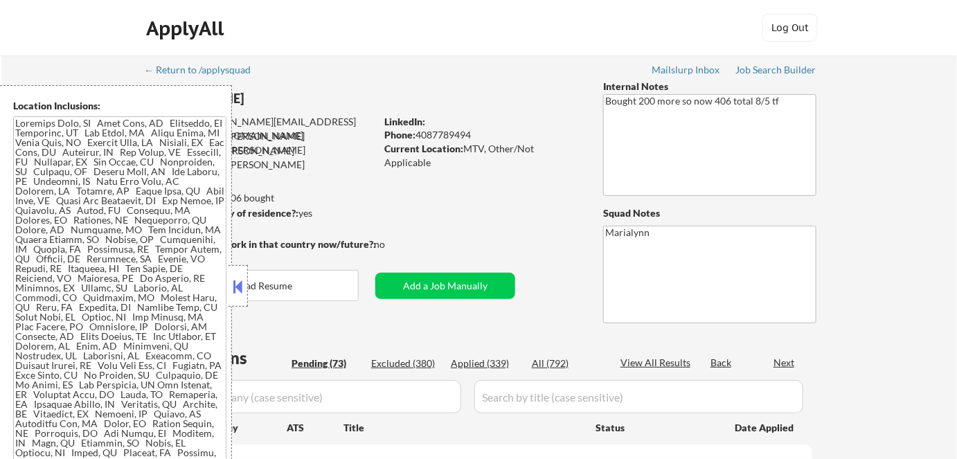
select select ""pending""
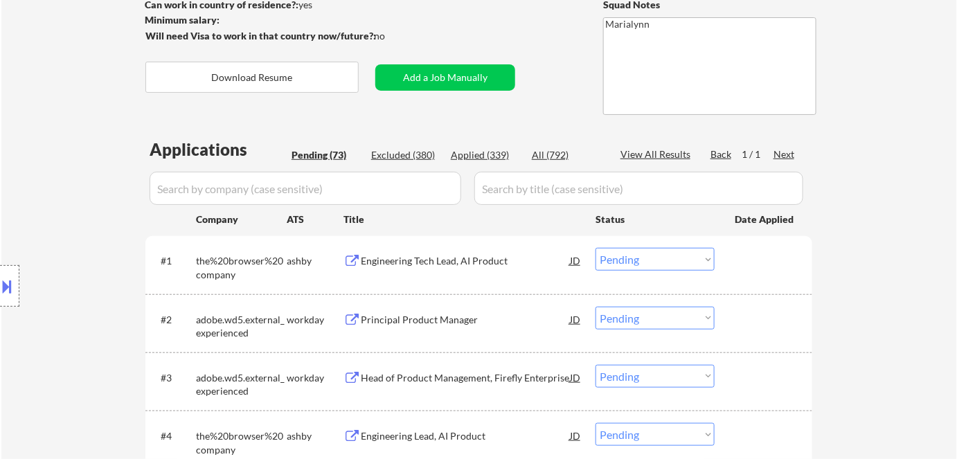
scroll to position [188, 0]
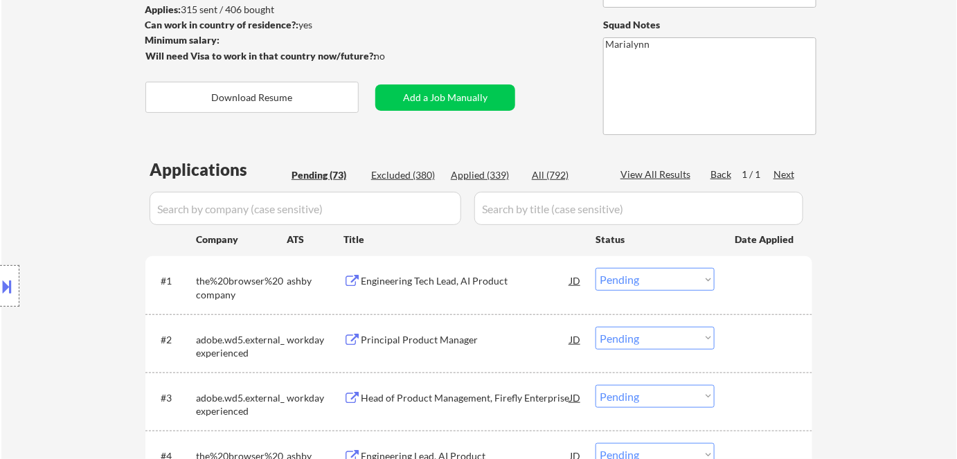
click at [410, 173] on div "Excluded (380)" at bounding box center [405, 175] width 69 height 14
click at [467, 173] on div "Applied (339)" at bounding box center [485, 175] width 69 height 14
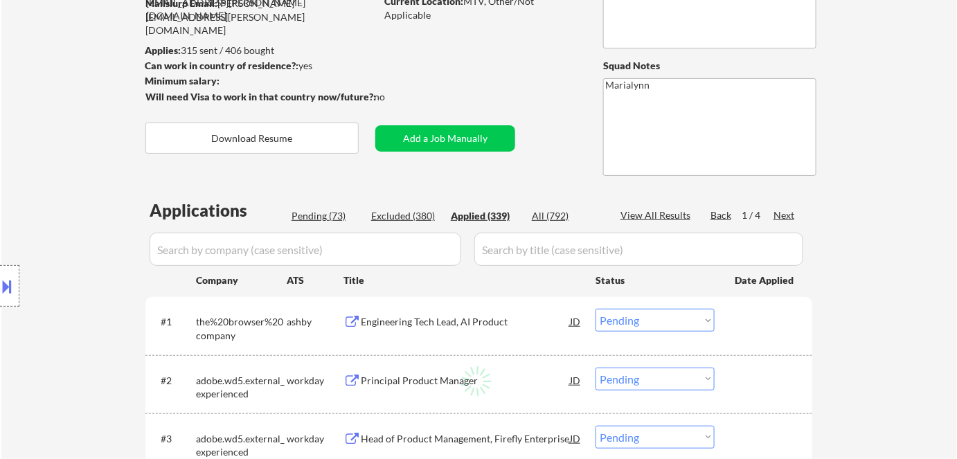
scroll to position [125, 0]
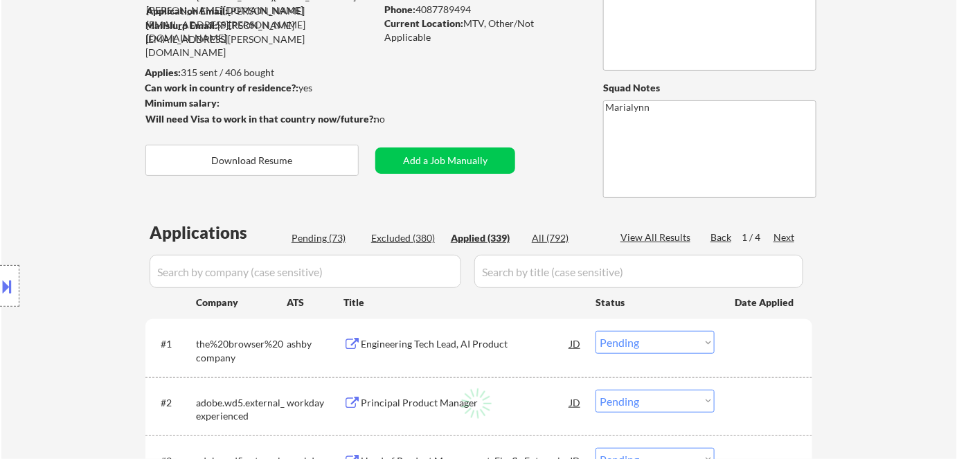
select select ""applied""
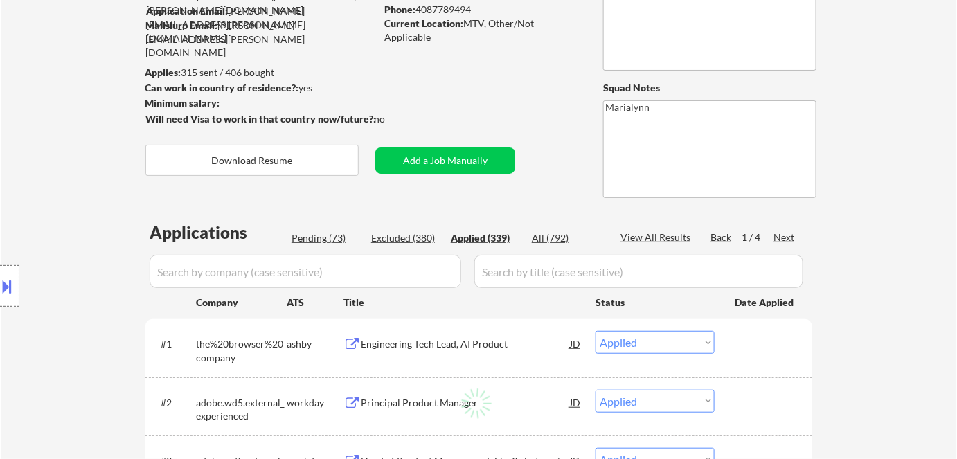
select select ""applied""
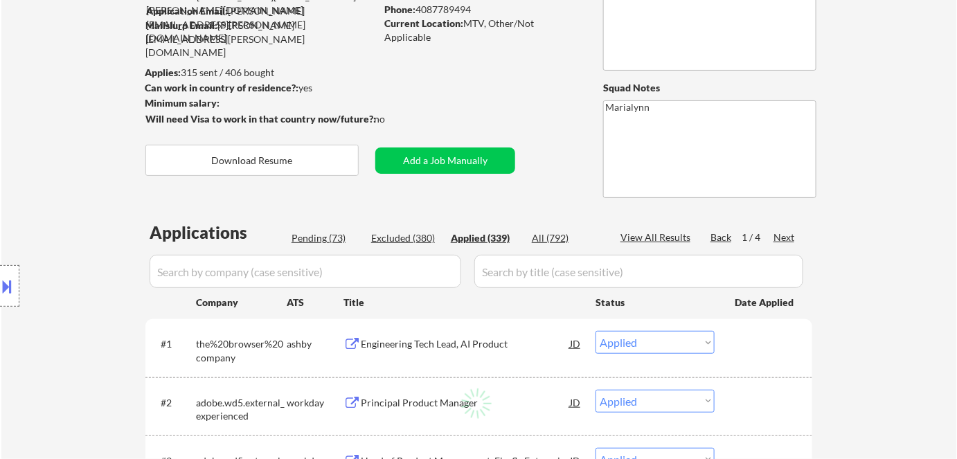
select select ""applied""
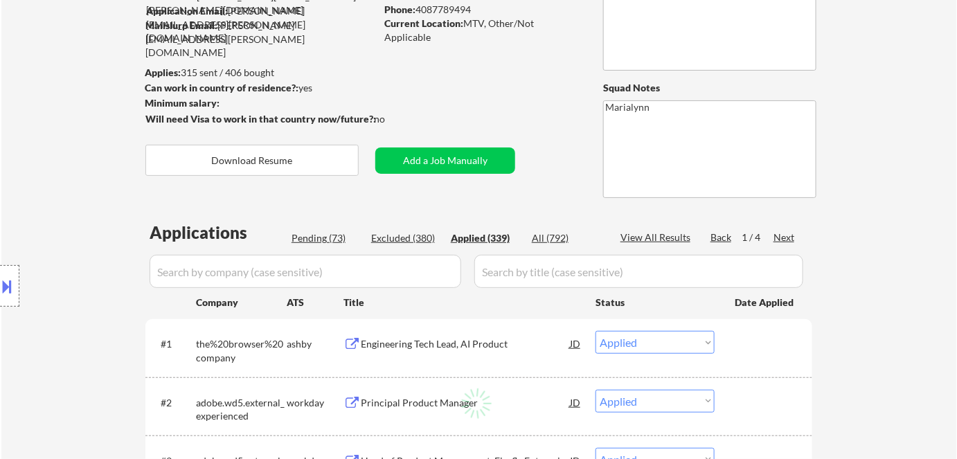
select select ""applied""
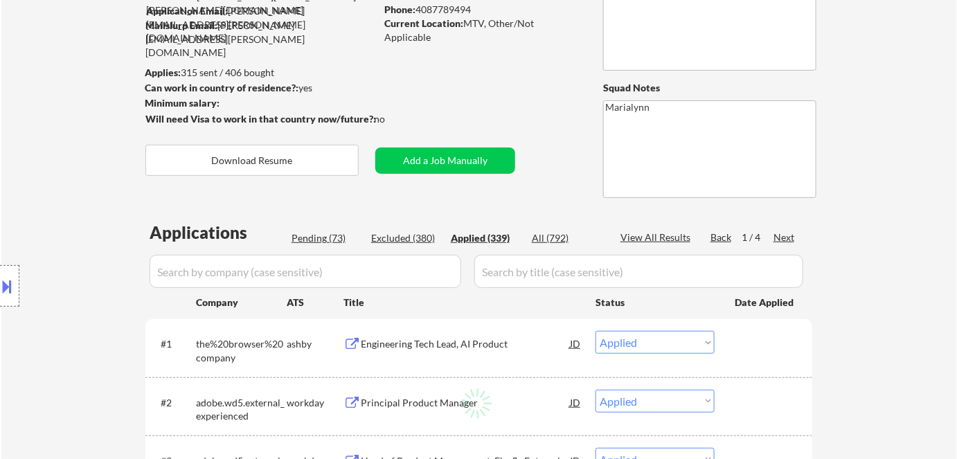
select select ""applied""
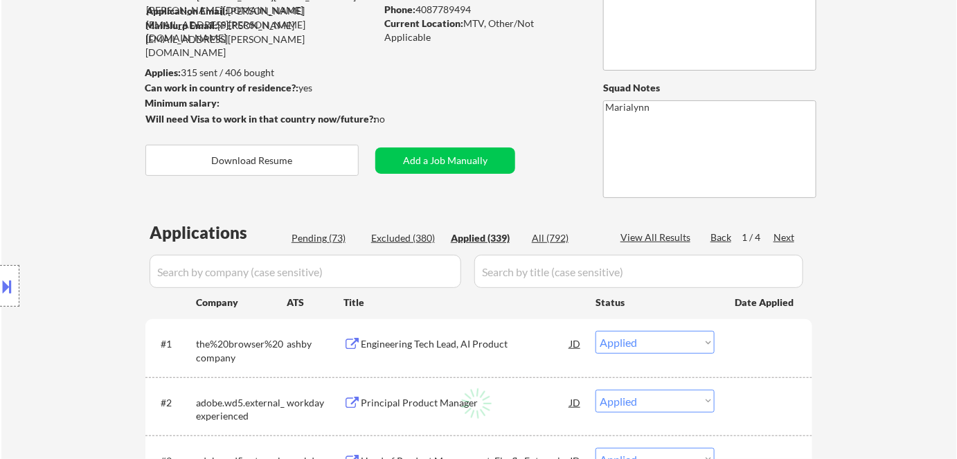
select select ""applied""
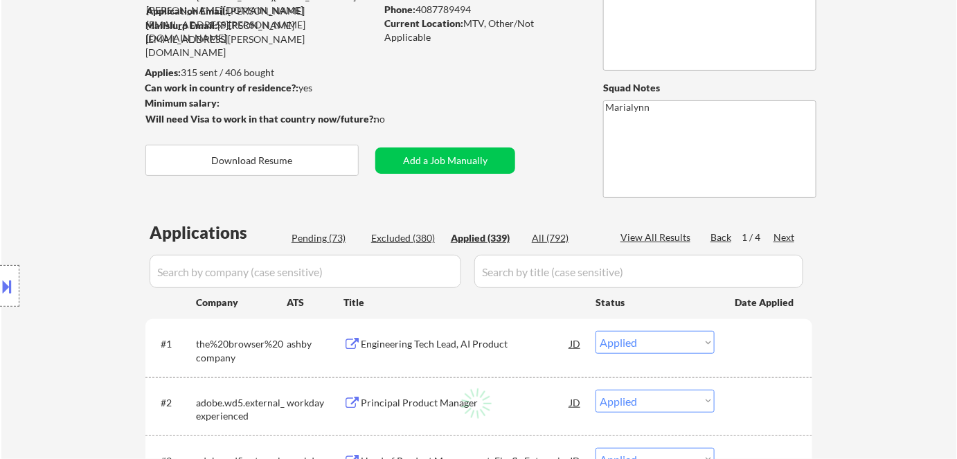
select select ""applied""
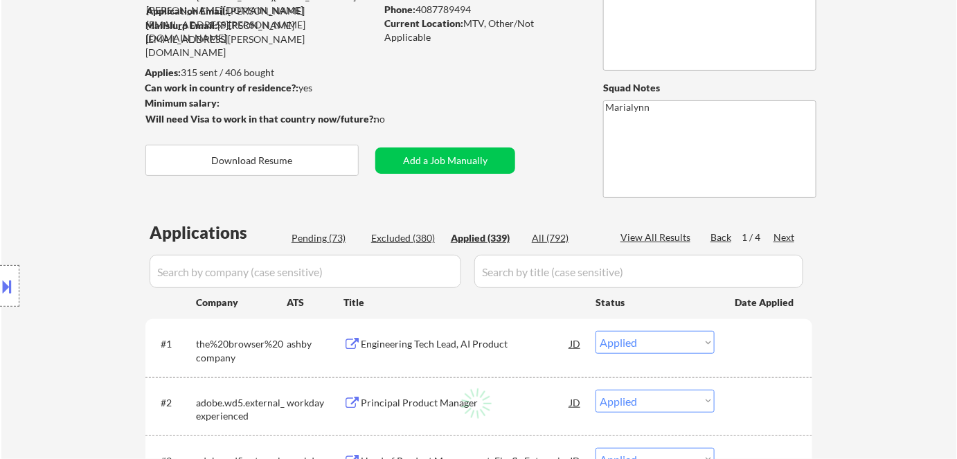
select select ""applied""
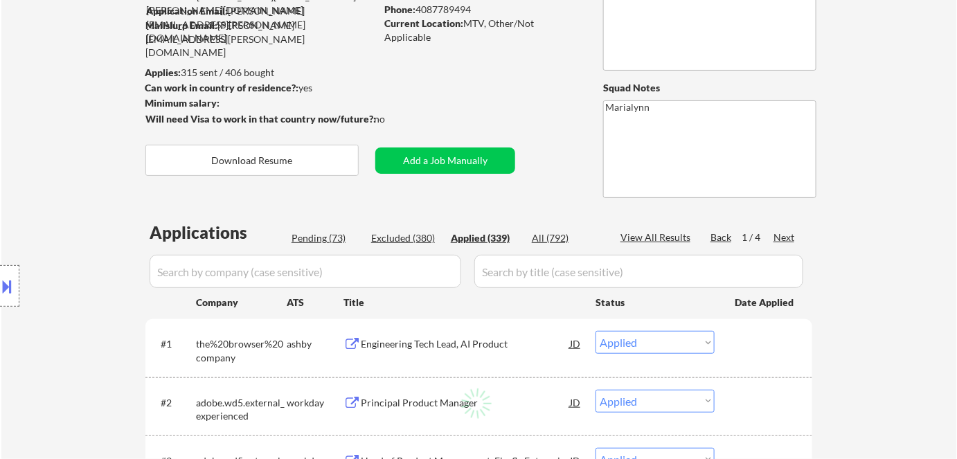
select select ""applied""
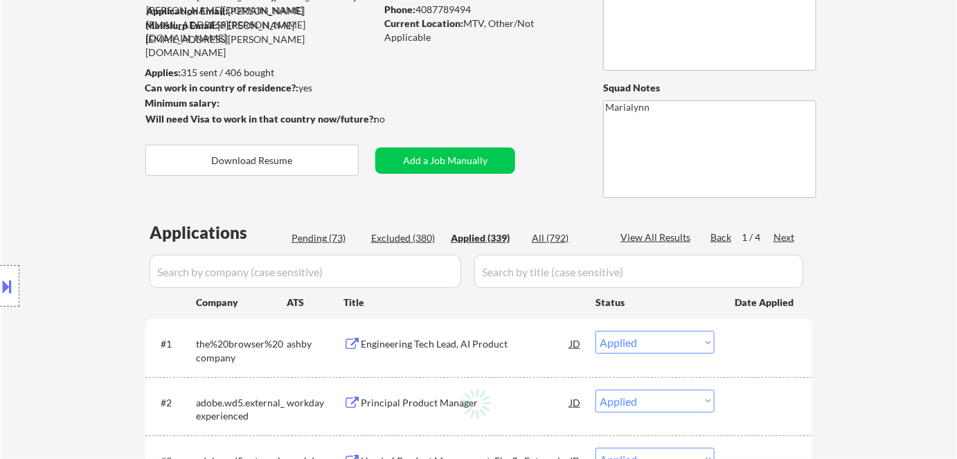
select select ""applied""
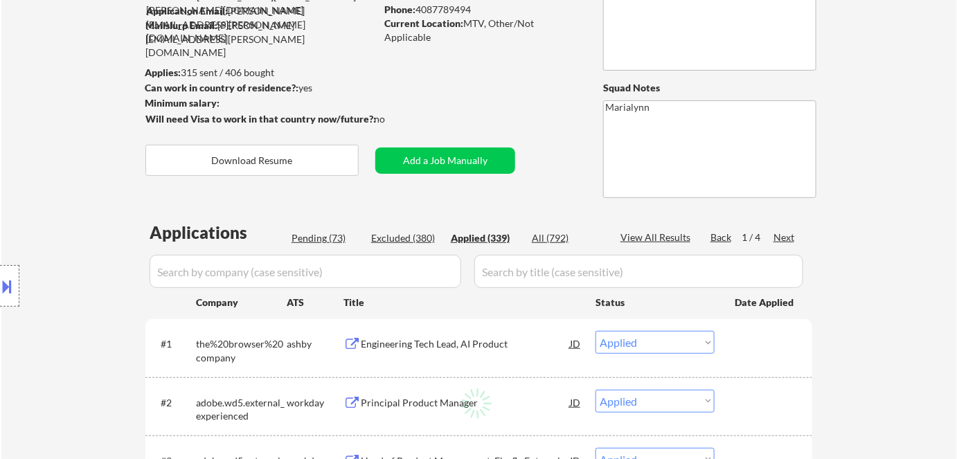
select select ""applied""
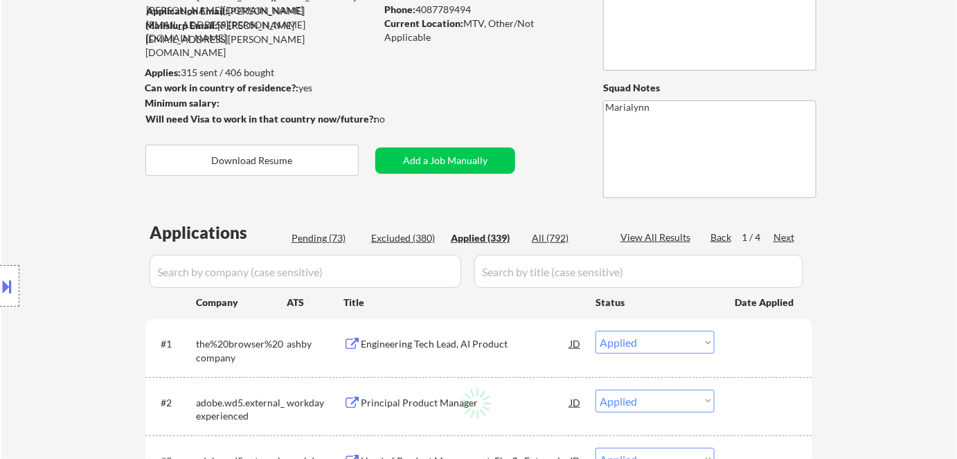
select select ""applied""
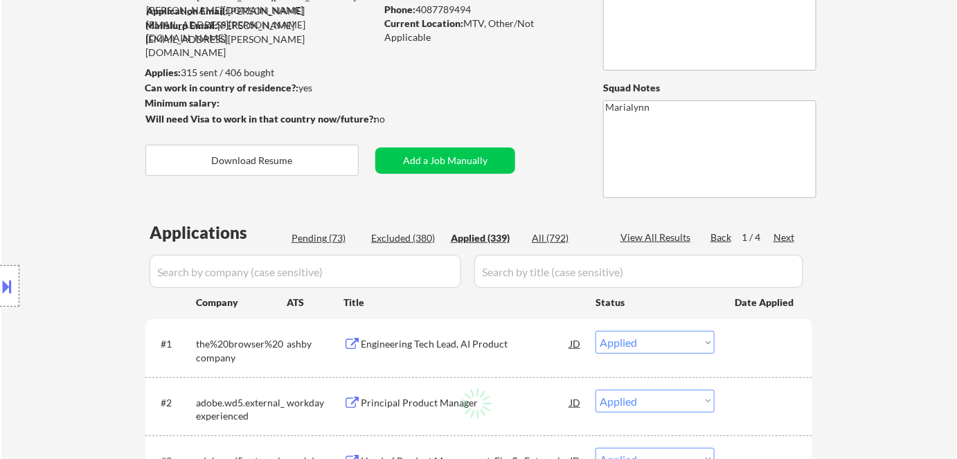
select select ""applied""
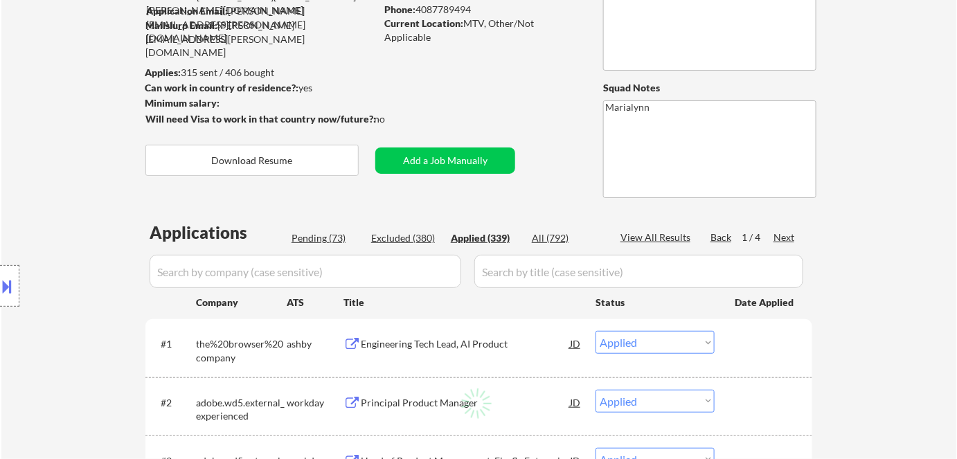
select select ""applied""
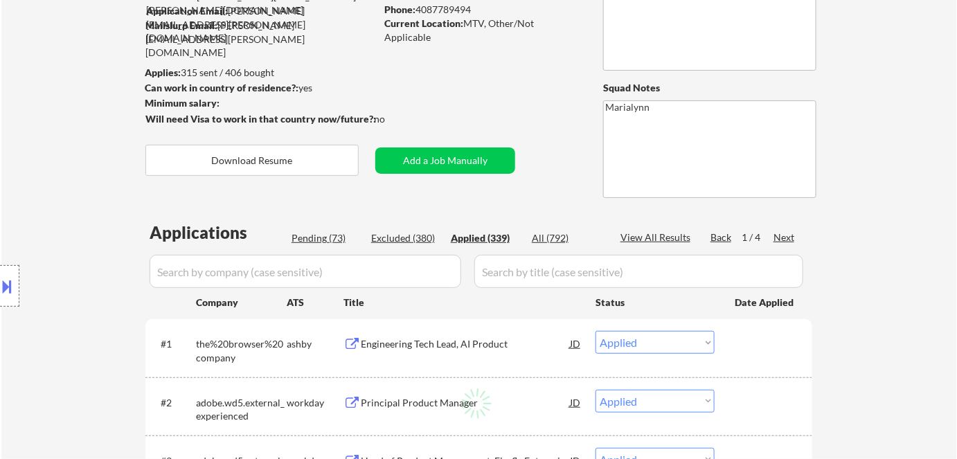
select select ""applied""
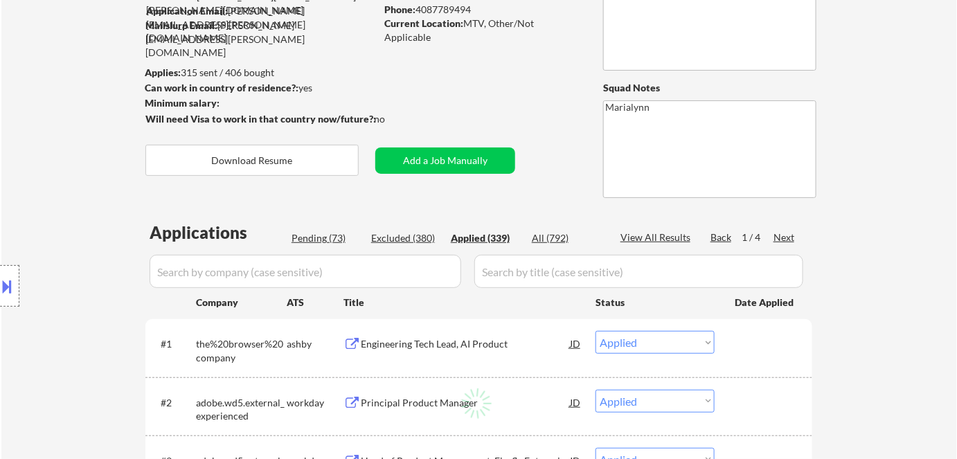
select select ""applied""
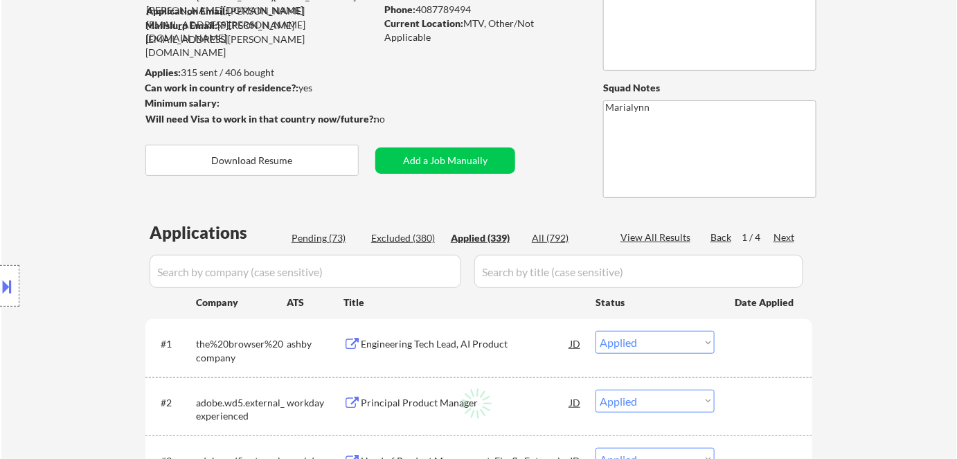
select select ""applied""
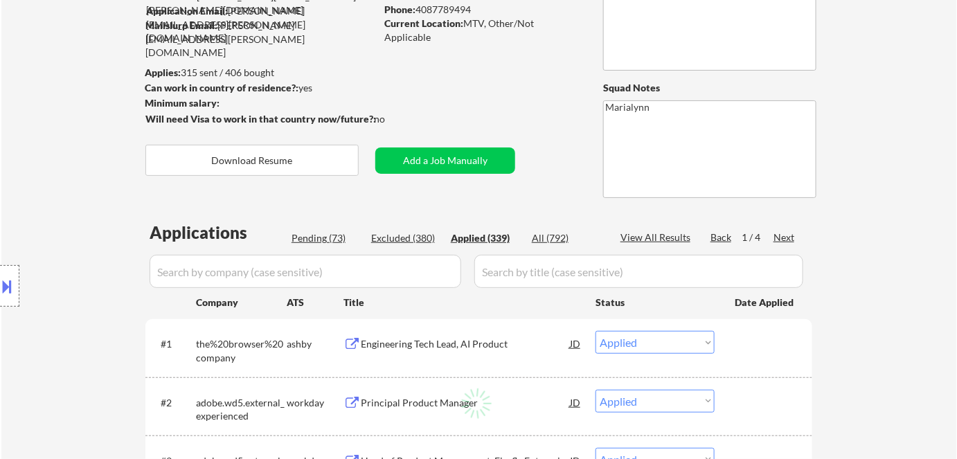
select select ""applied""
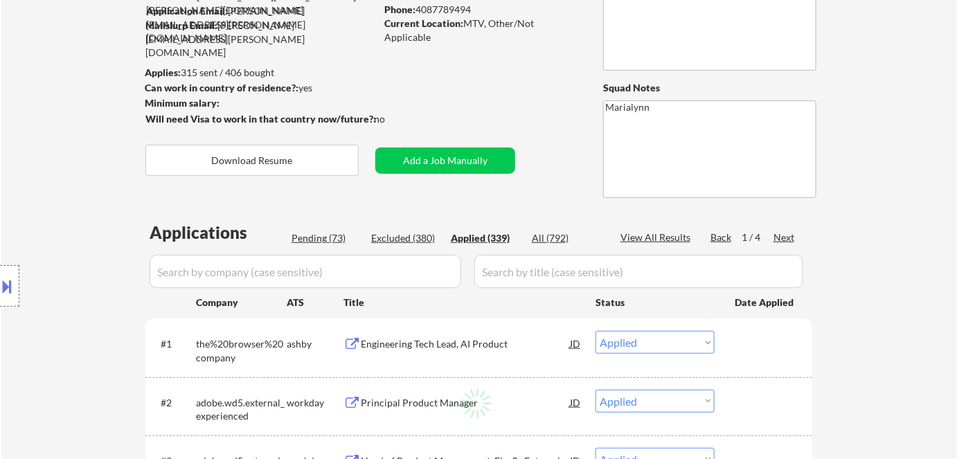
select select ""applied""
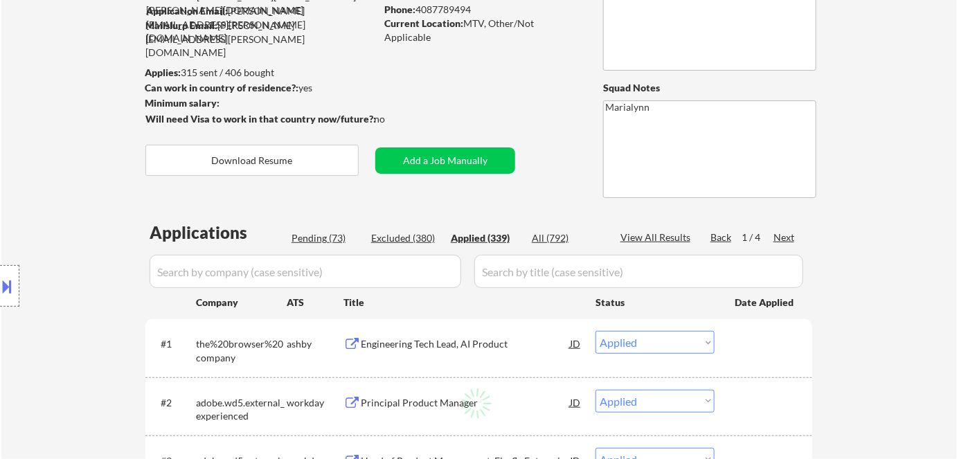
select select ""applied""
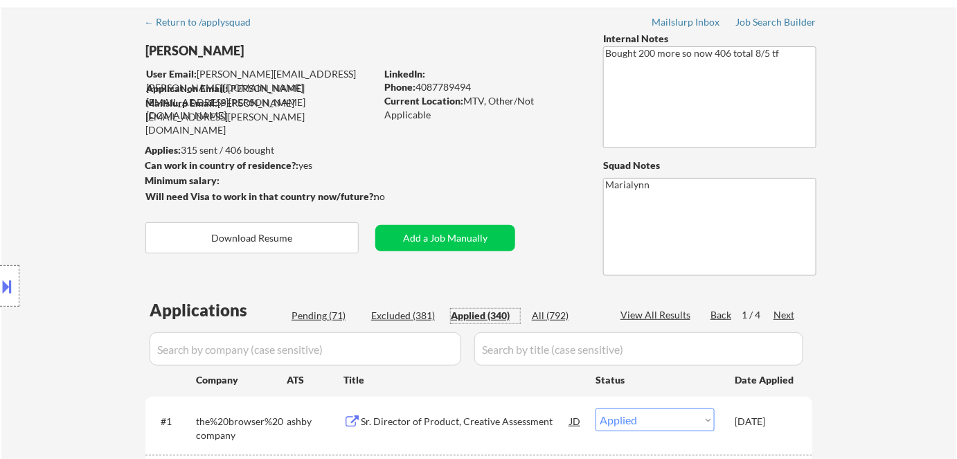
scroll to position [0, 0]
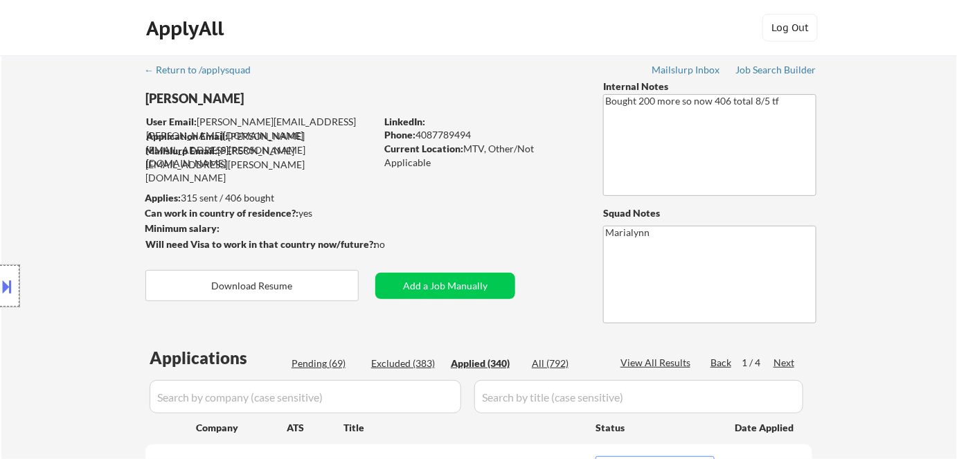
click at [1, 297] on div at bounding box center [9, 286] width 19 height 42
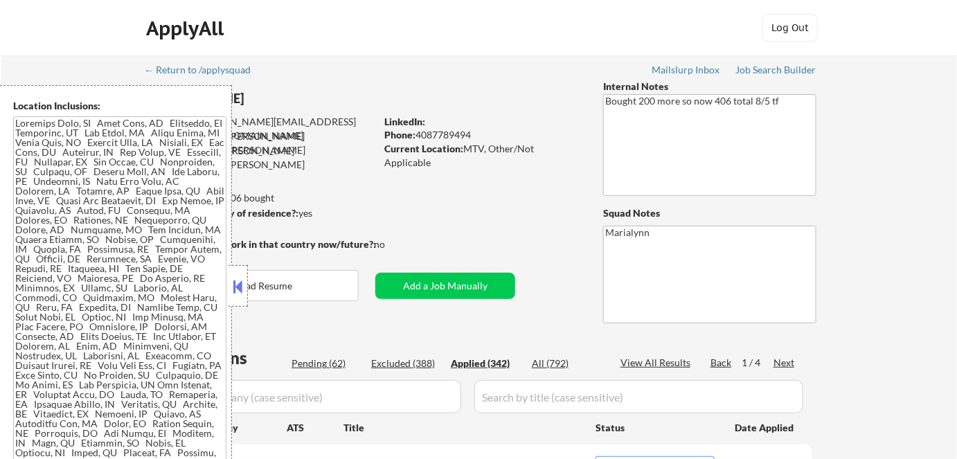
drag, startPoint x: 233, startPoint y: 279, endPoint x: 284, endPoint y: 238, distance: 65.5
click at [234, 279] on button at bounding box center [238, 286] width 15 height 21
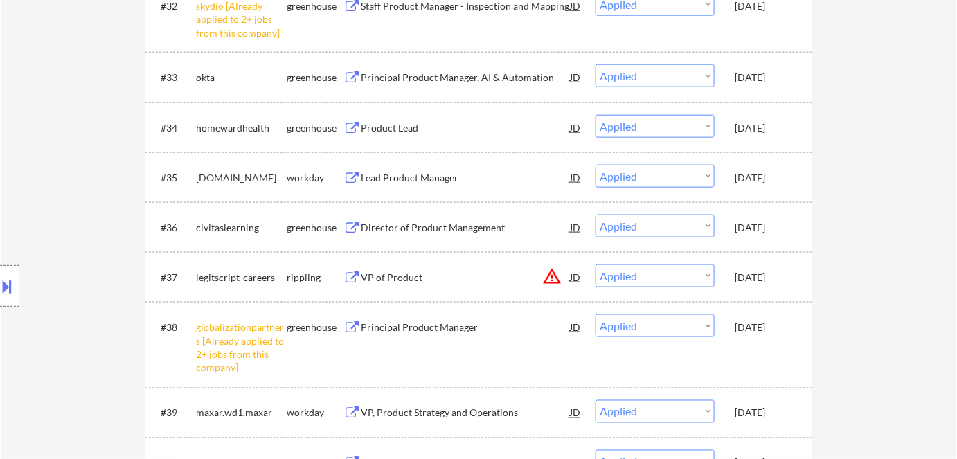
scroll to position [2202, 0]
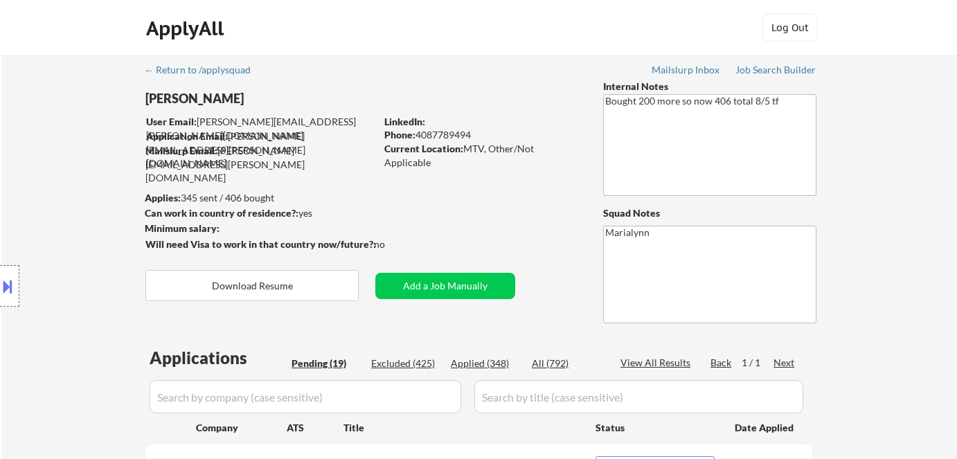
select select ""pending""
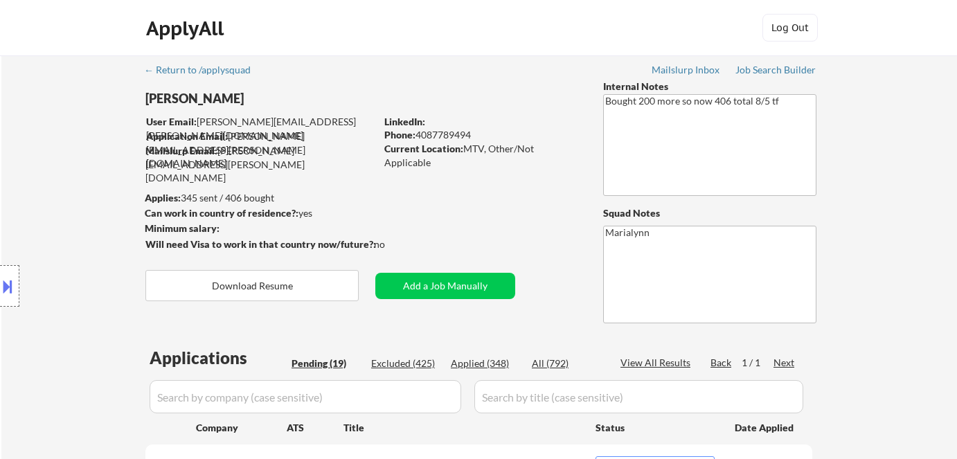
select select ""pending""
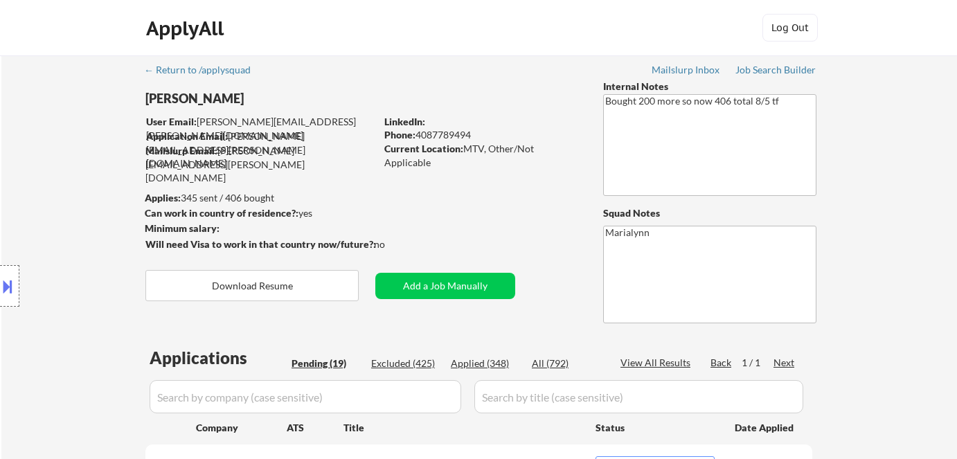
select select ""pending""
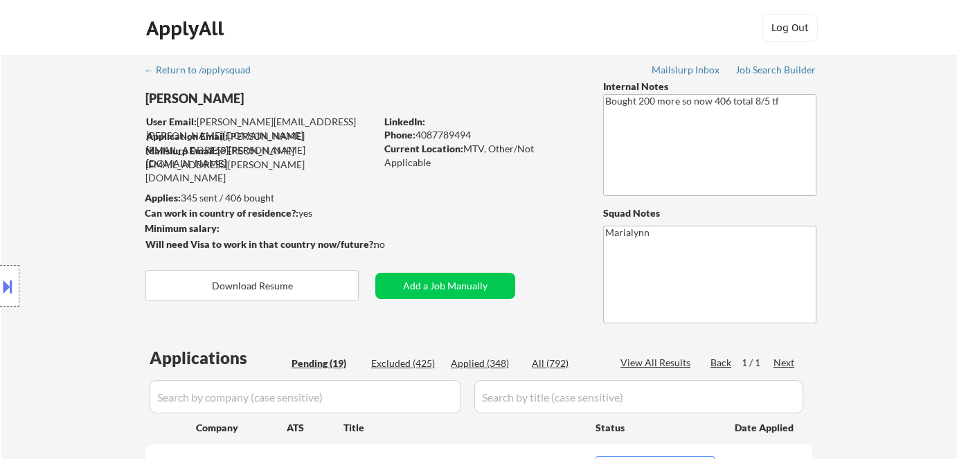
select select ""pending""
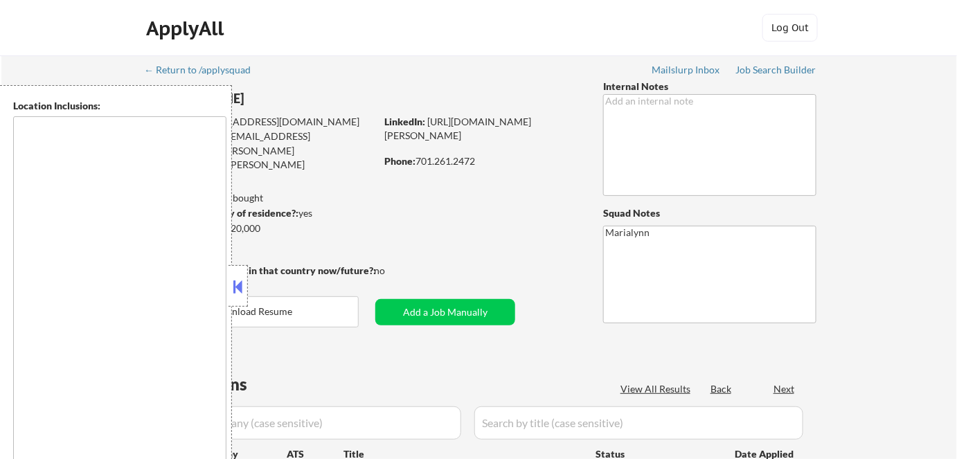
type textarea "Fargo, ND Moorhead, [GEOGRAPHIC_DATA] [GEOGRAPHIC_DATA], [GEOGRAPHIC_DATA] [GEO…"
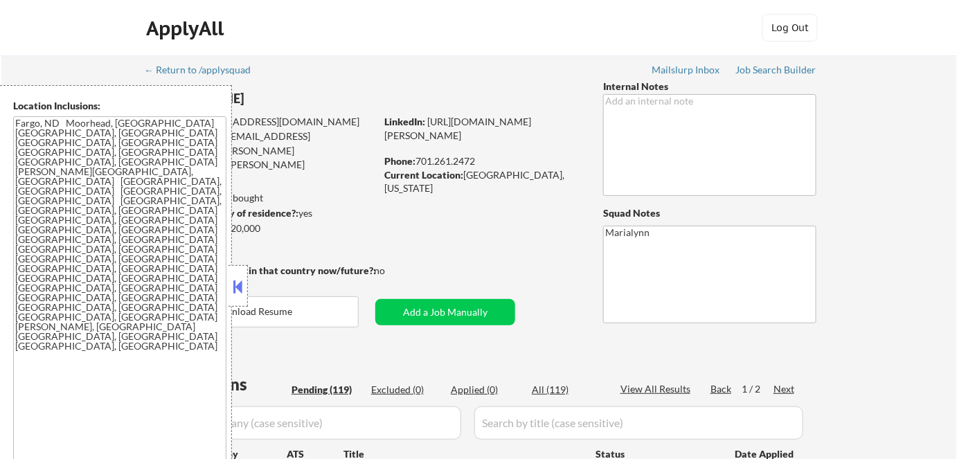
select select ""pending""
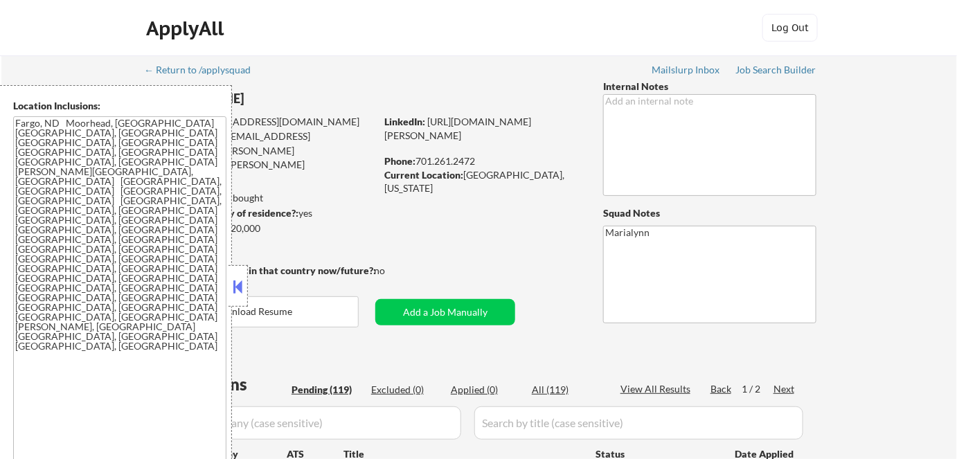
select select ""pending""
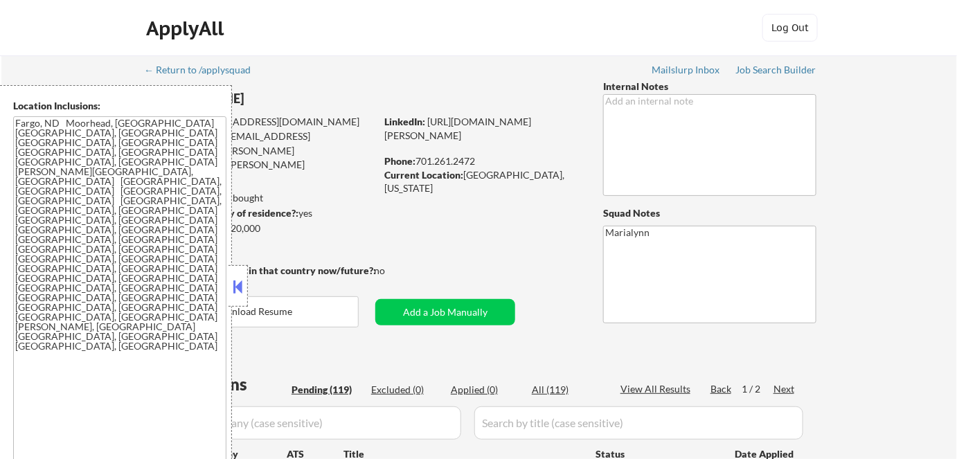
select select ""pending""
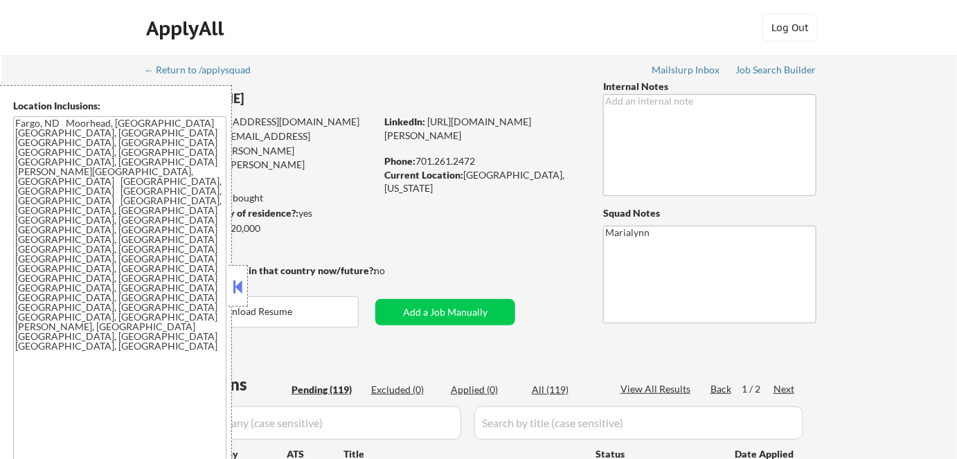
select select ""pending""
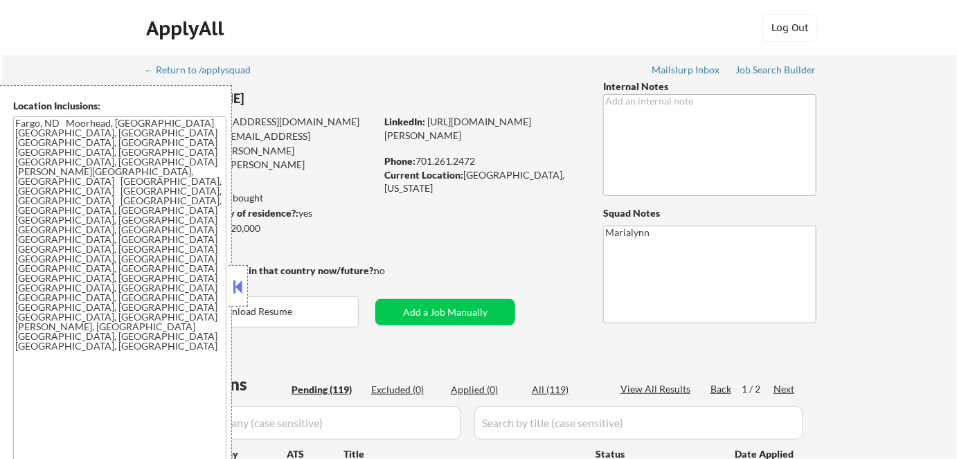
select select ""pending""
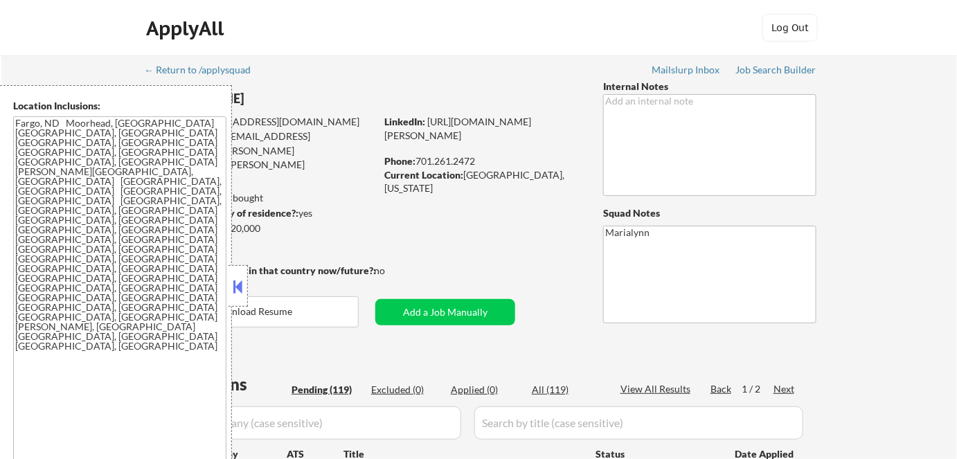
select select ""pending""
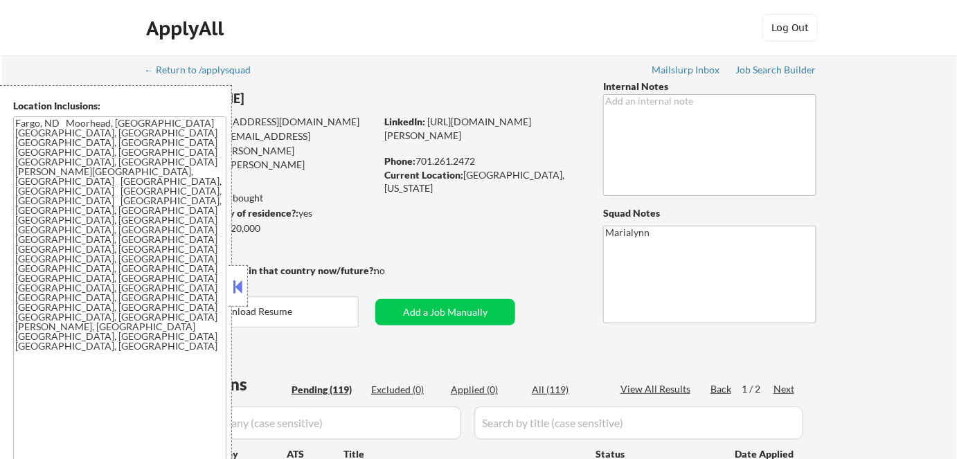
select select ""pending""
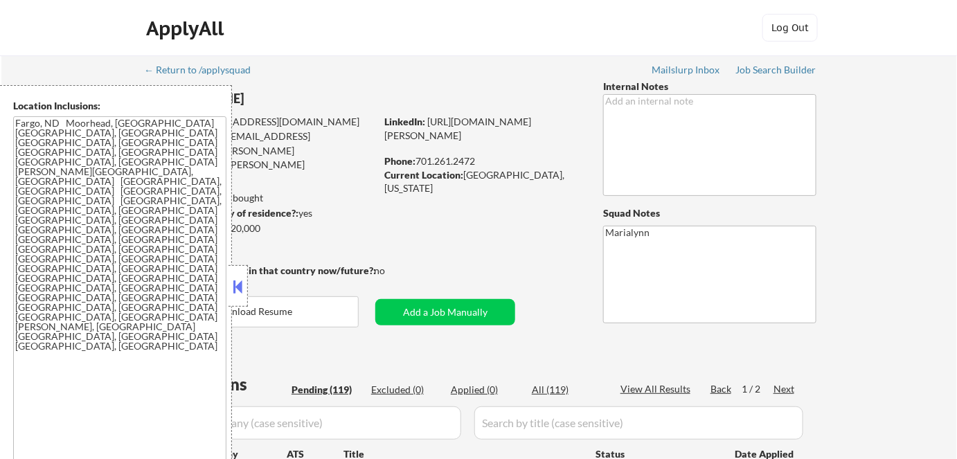
select select ""pending""
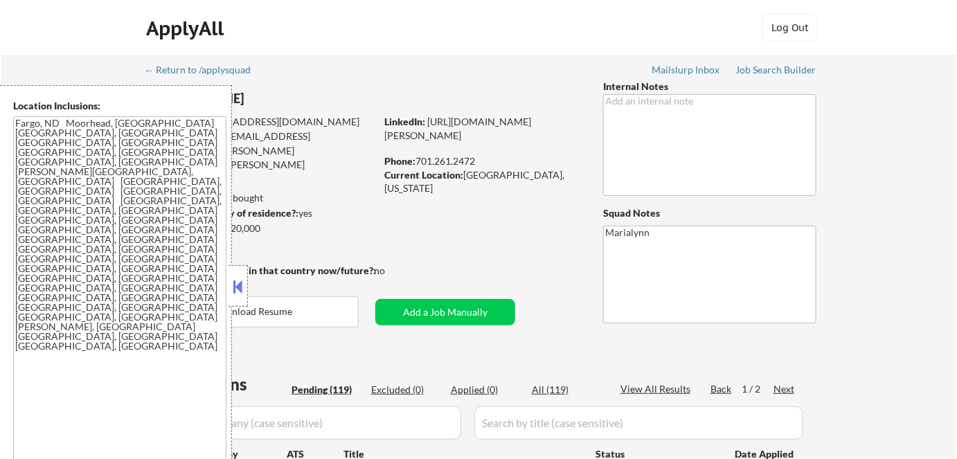
select select ""pending""
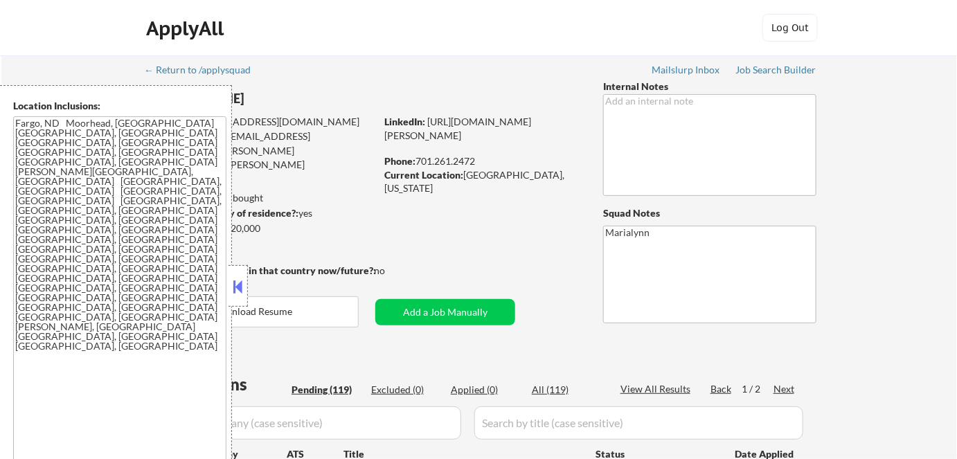
select select ""pending""
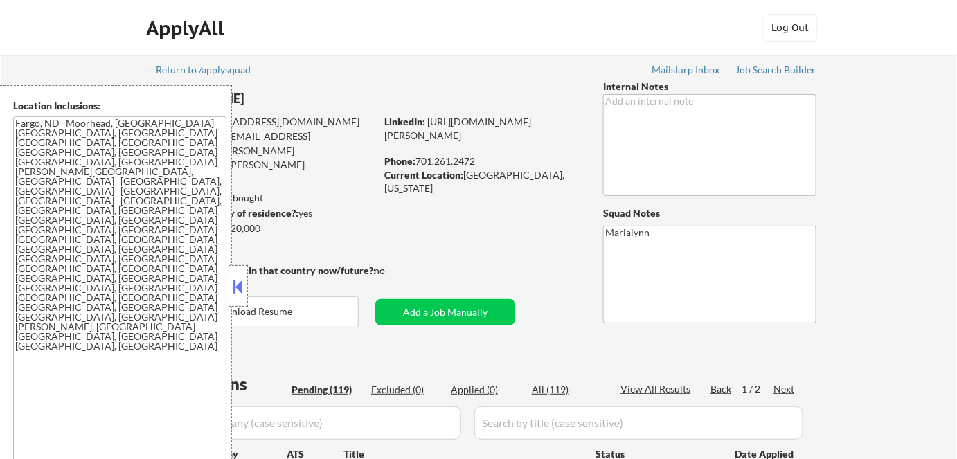
select select ""pending""
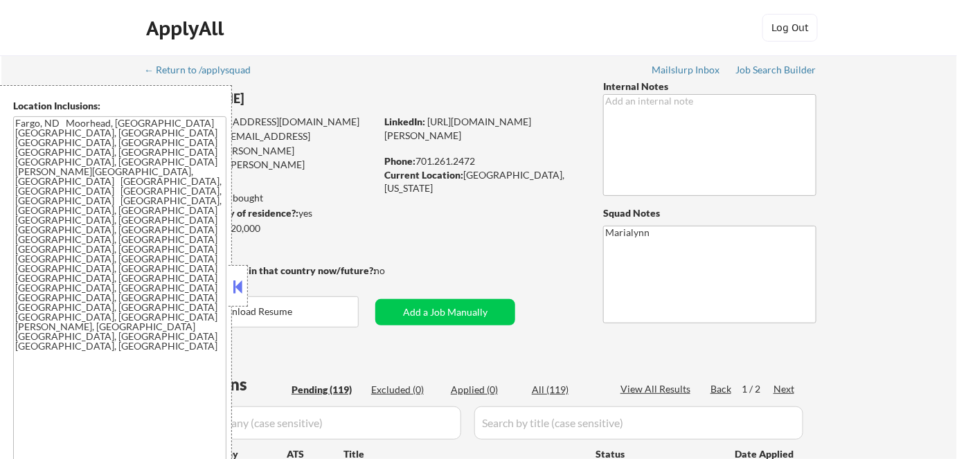
select select ""pending""
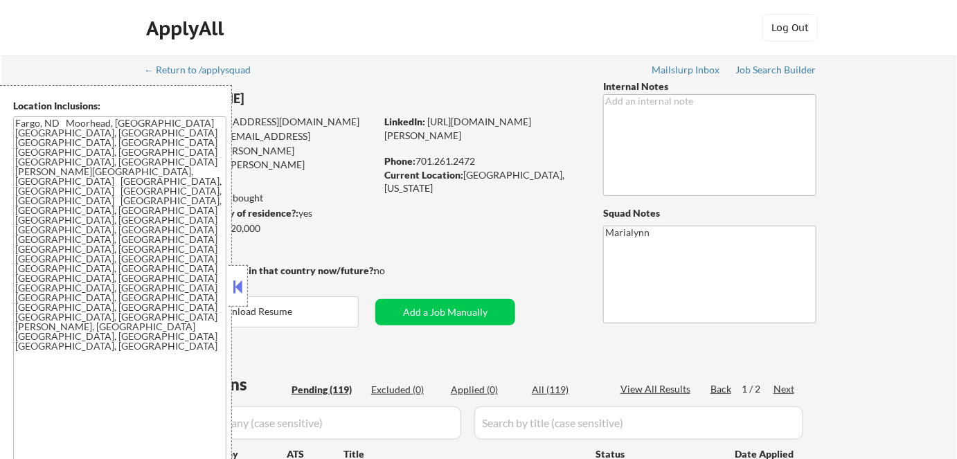
select select ""pending""
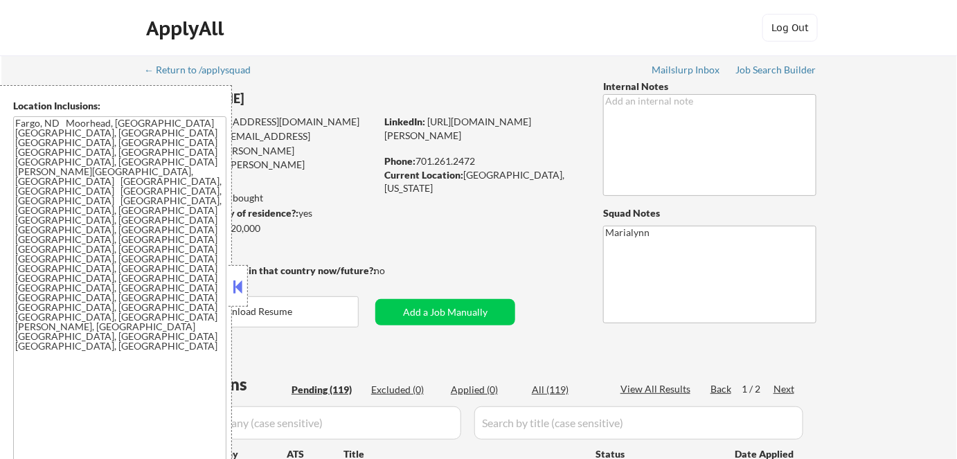
select select ""pending""
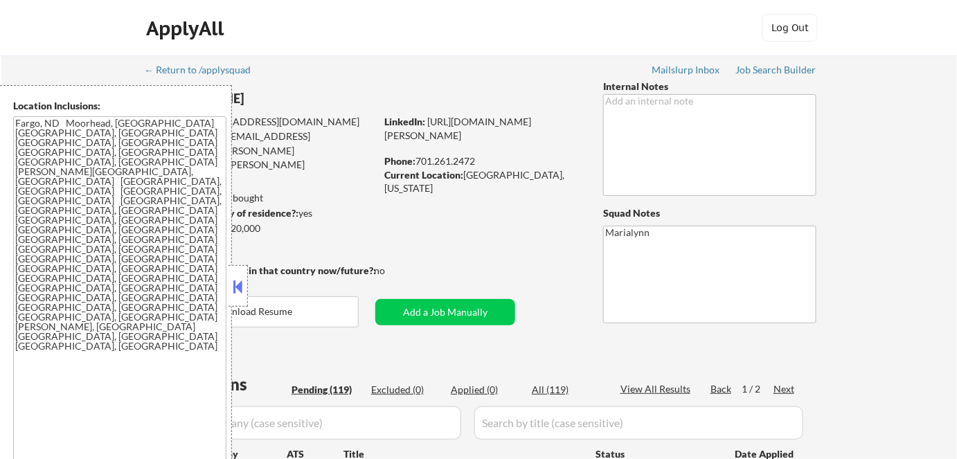
select select ""pending""
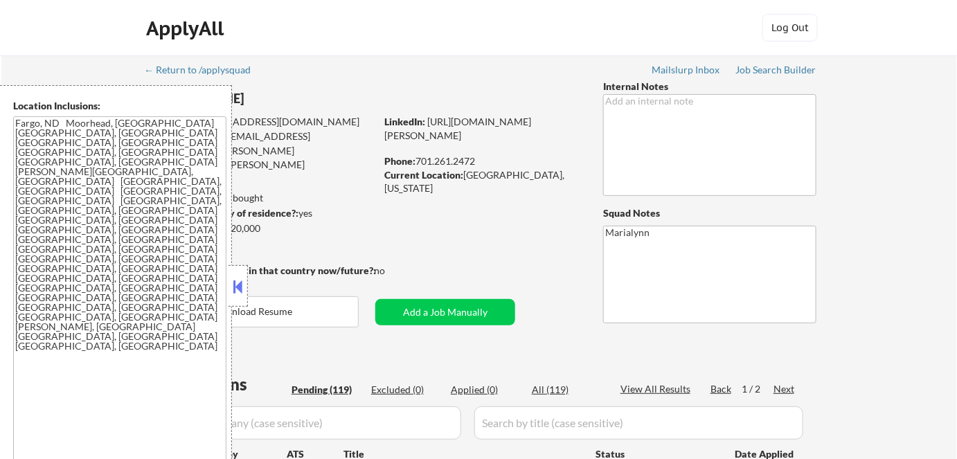
select select ""pending""
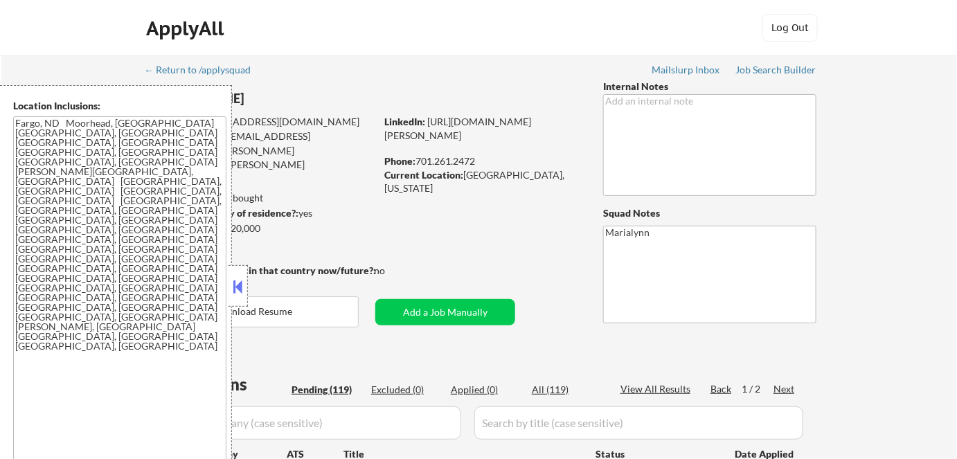
select select ""pending""
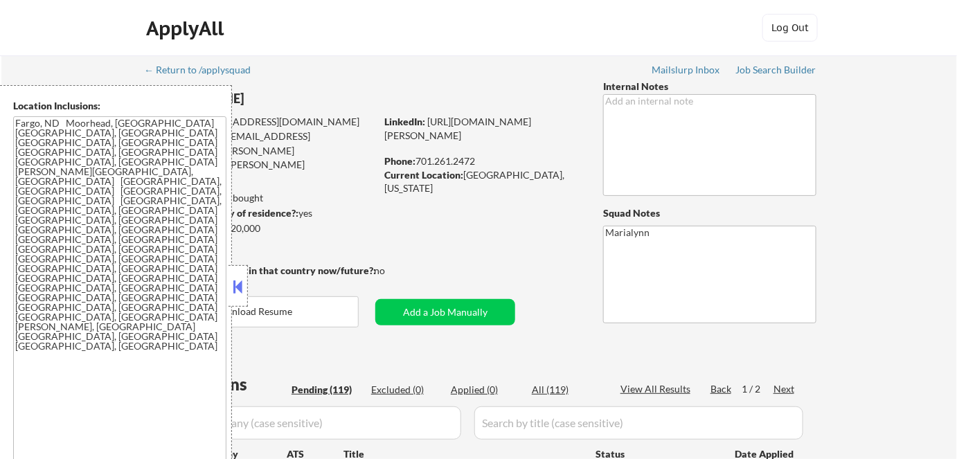
select select ""pending""
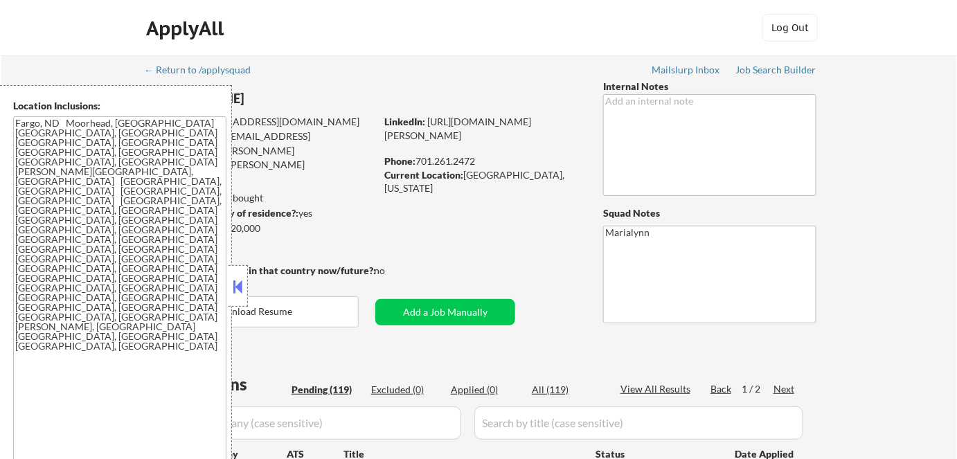
select select ""pending""
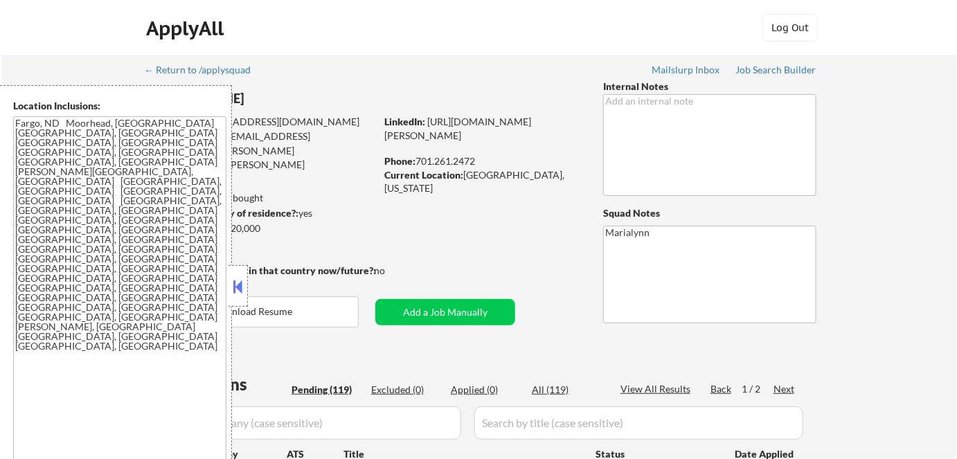
select select ""pending""
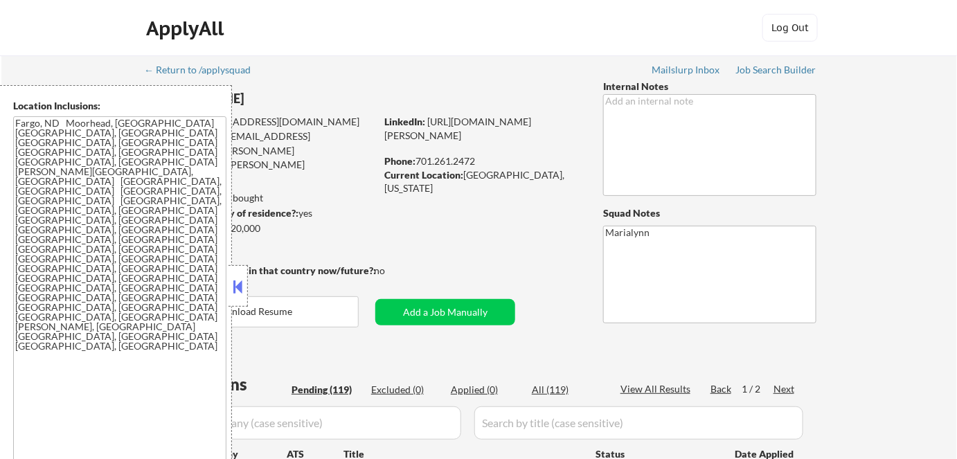
drag, startPoint x: 238, startPoint y: 283, endPoint x: 268, endPoint y: 256, distance: 40.2
click at [238, 282] on button at bounding box center [238, 286] width 15 height 21
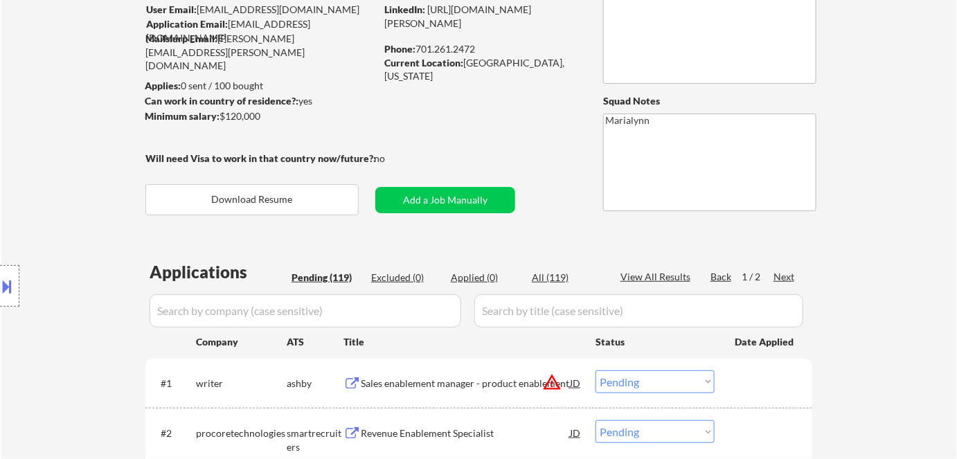
scroll to position [125, 0]
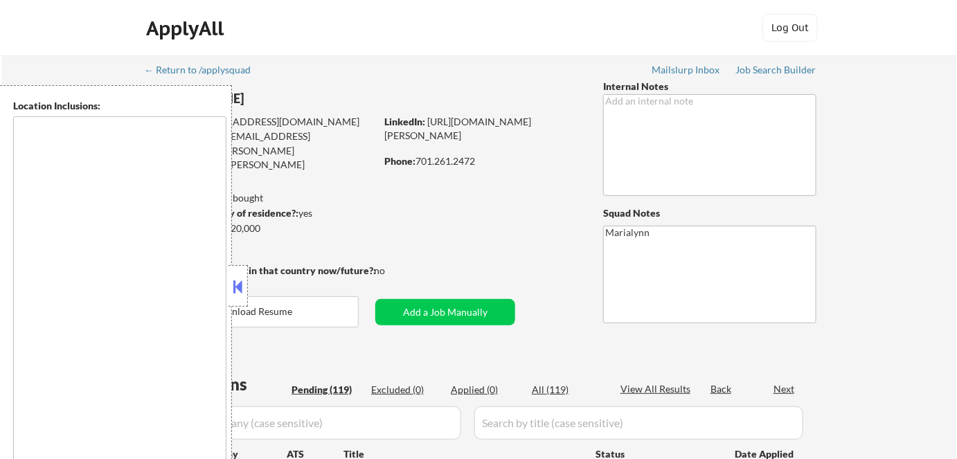
type textarea "Fargo, ND Moorhead, [GEOGRAPHIC_DATA] [GEOGRAPHIC_DATA], [GEOGRAPHIC_DATA] [GEO…"
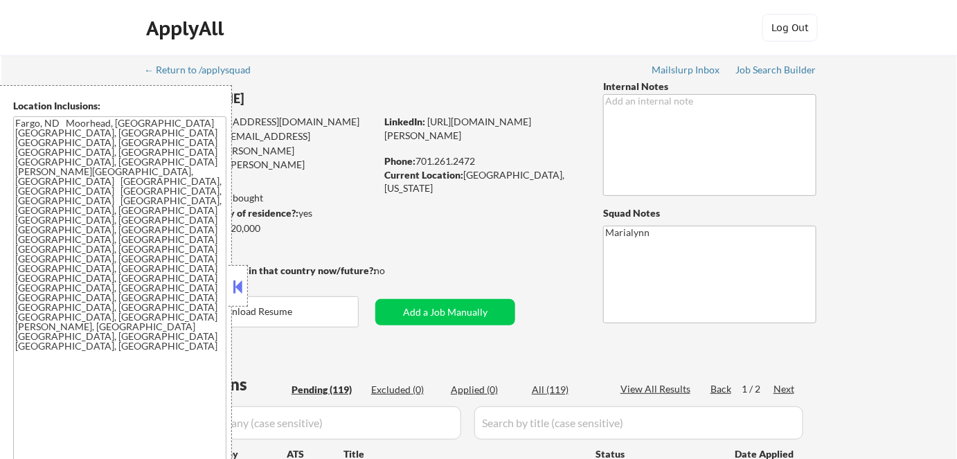
click at [233, 278] on button at bounding box center [238, 286] width 15 height 21
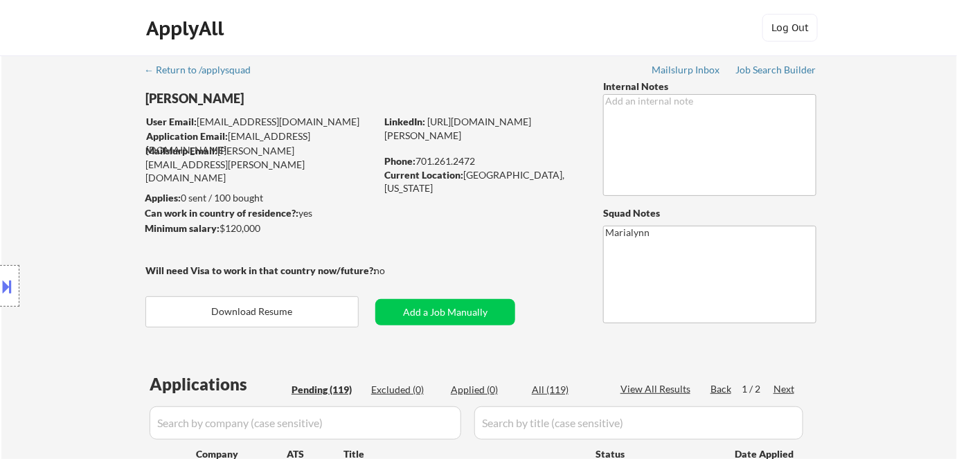
select select ""pending""
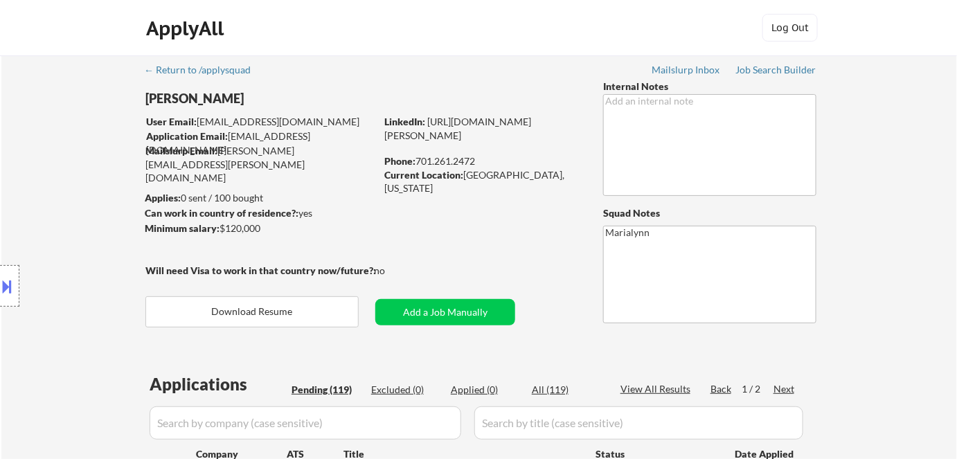
select select ""pending""
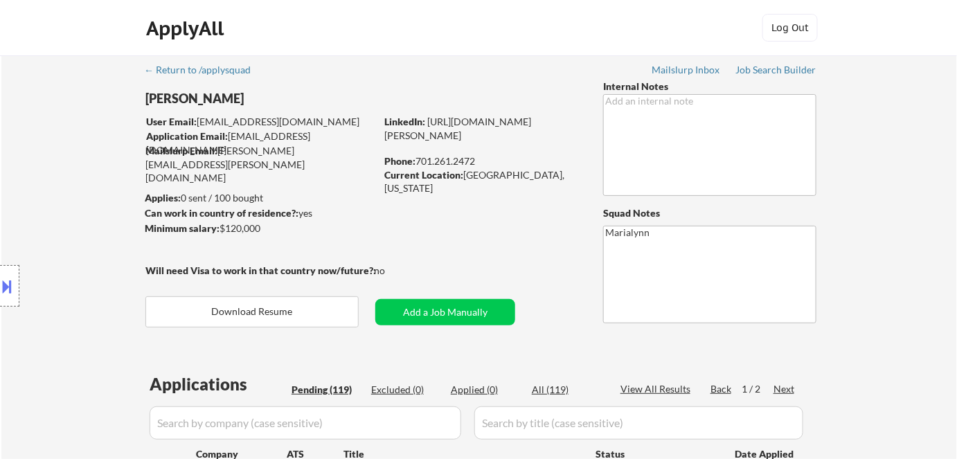
select select ""pending""
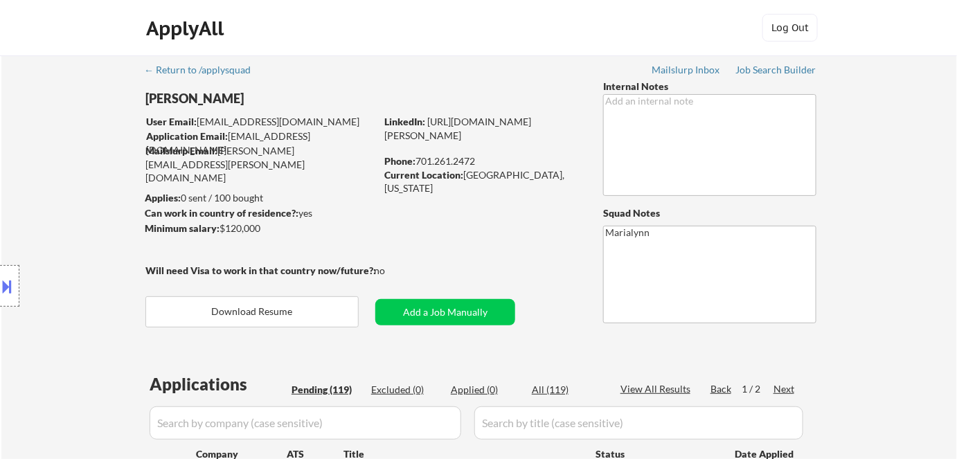
select select ""pending""
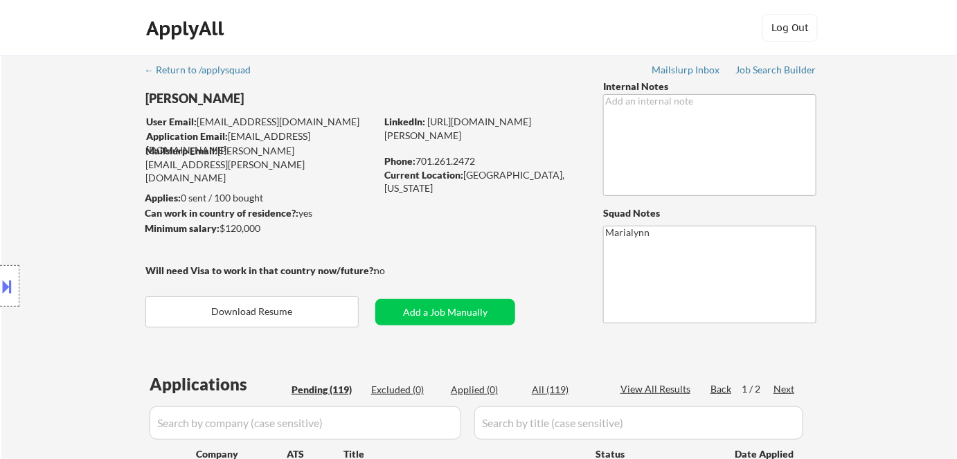
select select ""pending""
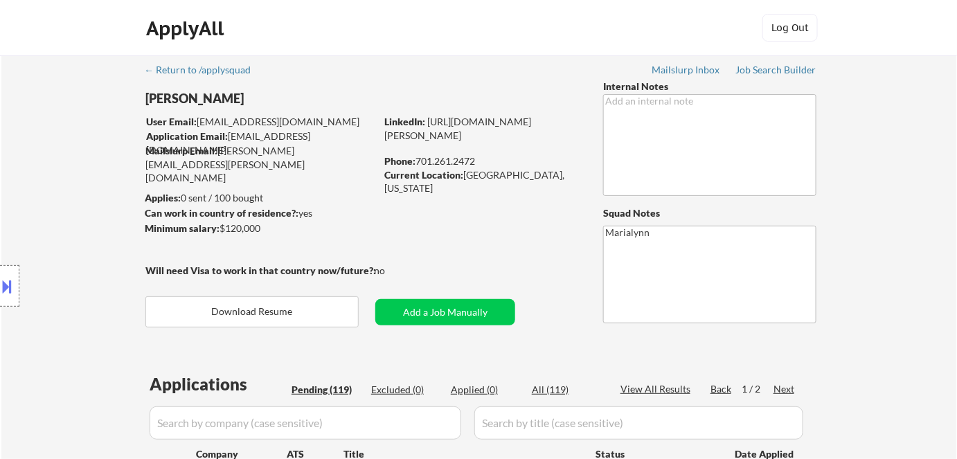
select select ""pending""
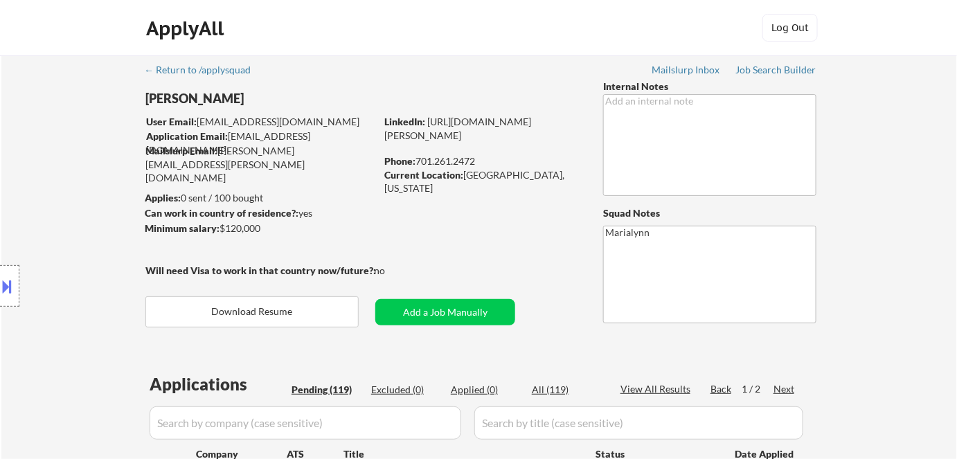
select select ""pending""
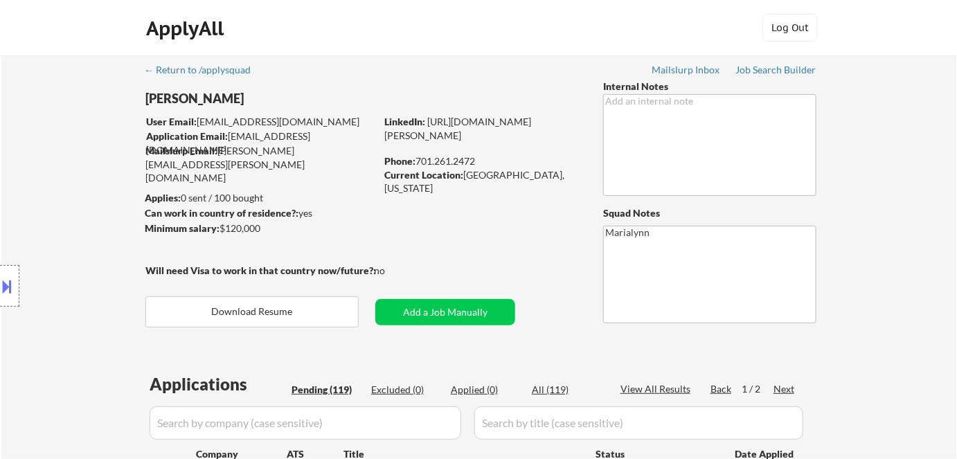
select select ""pending""
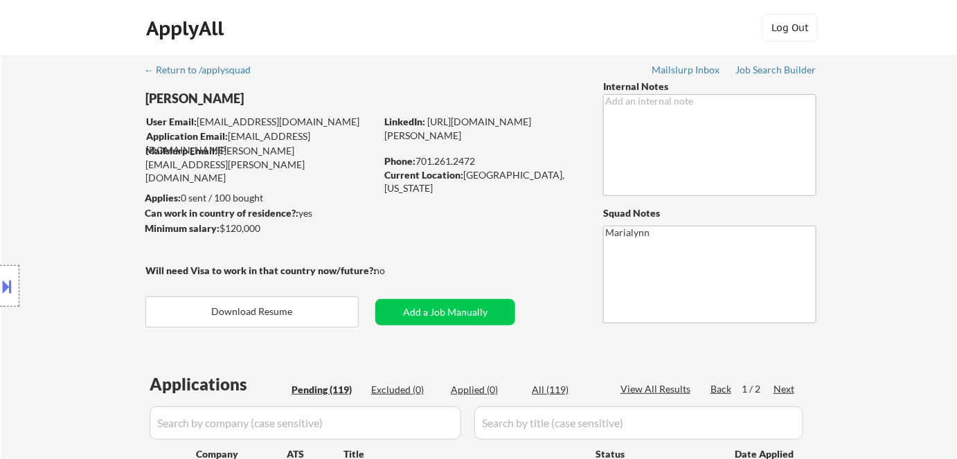
select select ""pending""
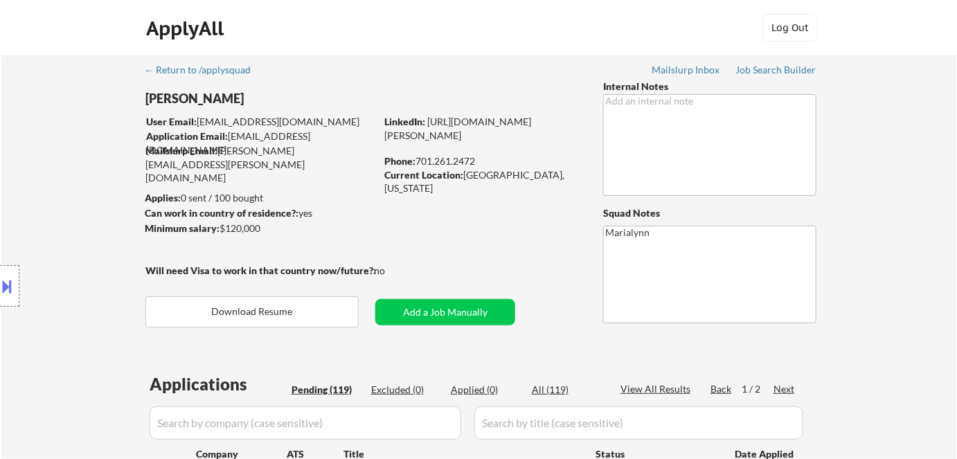
select select ""pending""
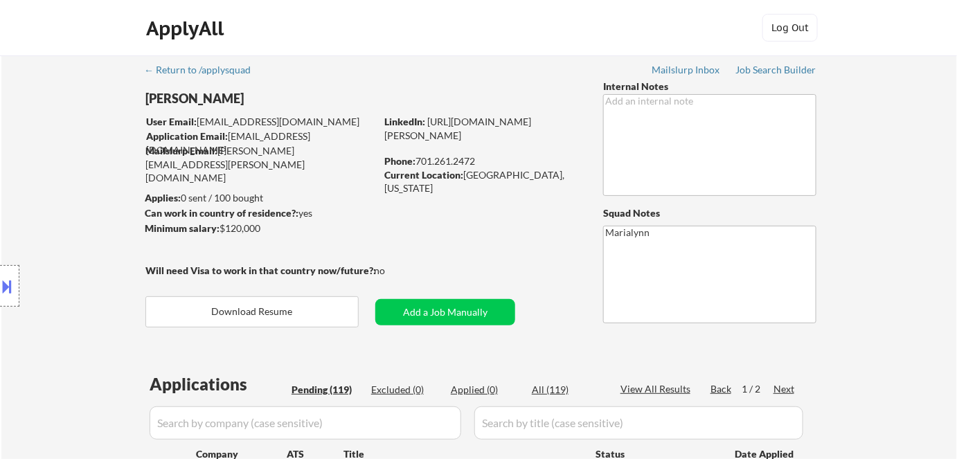
select select ""pending""
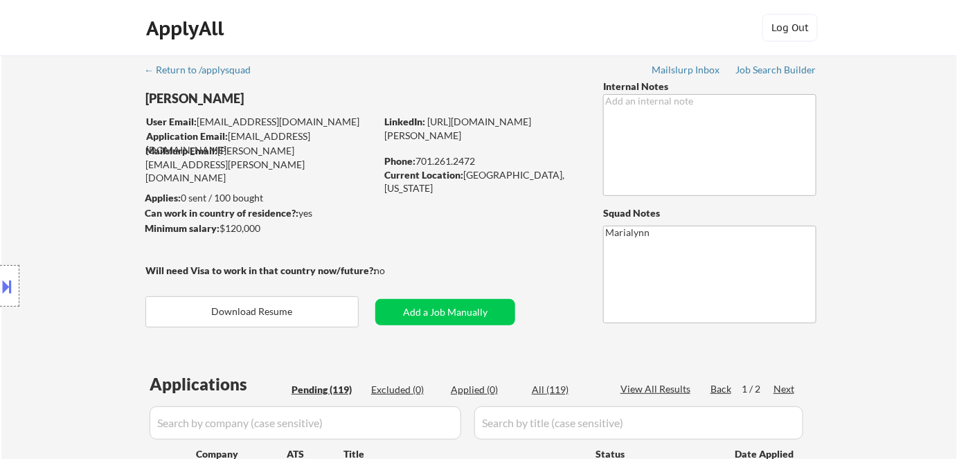
select select ""pending""
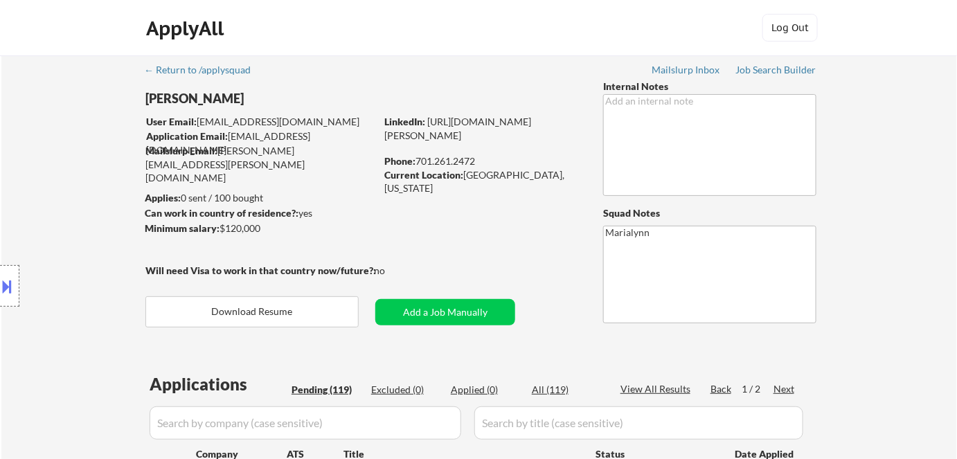
select select ""pending""
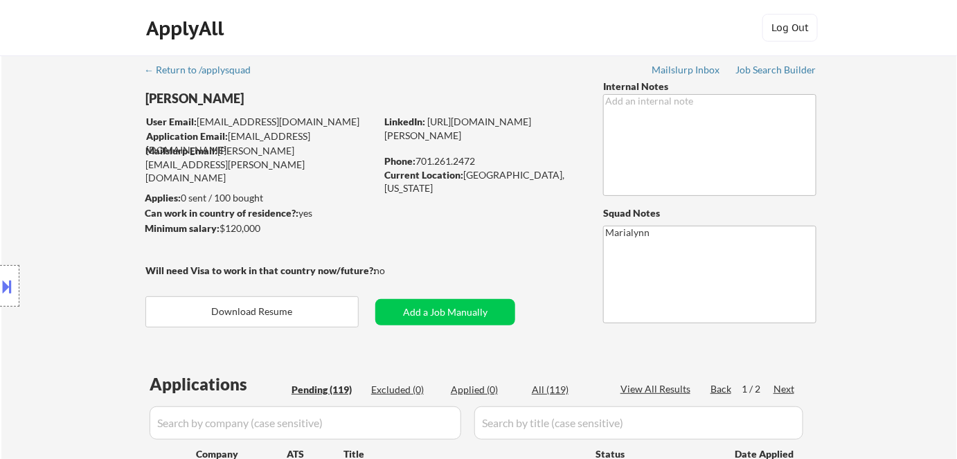
select select ""pending""
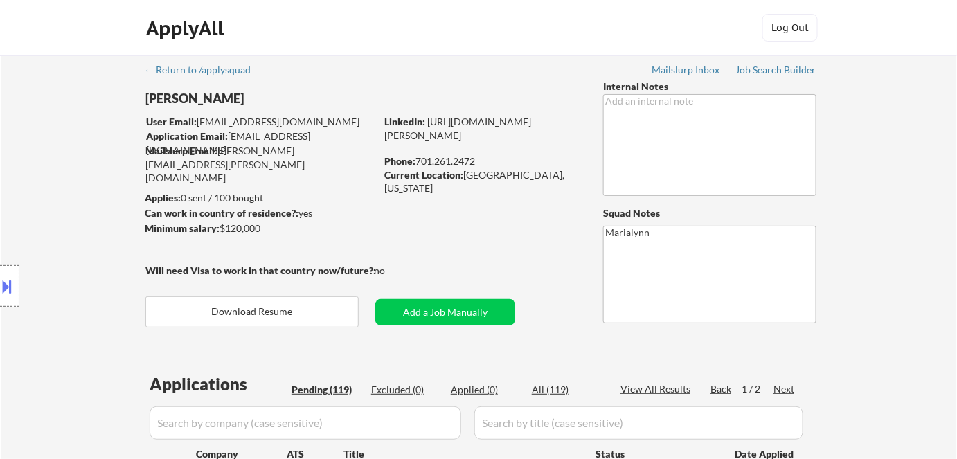
select select ""pending""
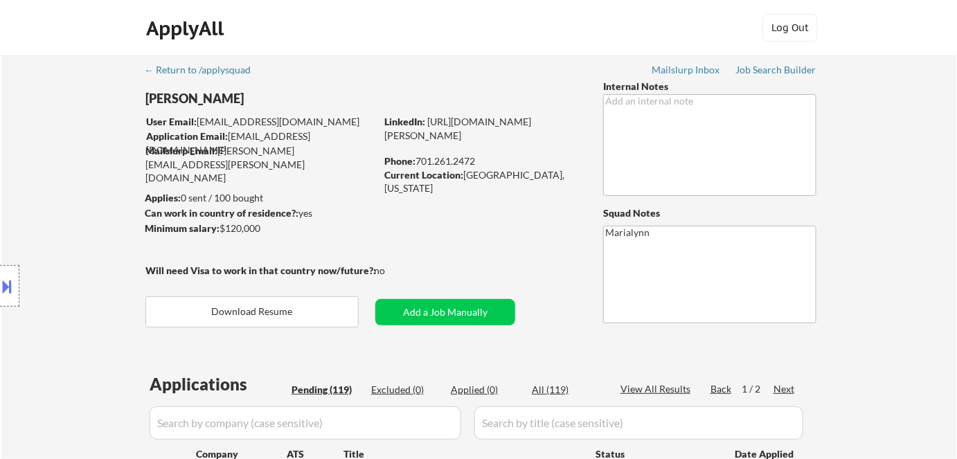
select select ""pending""
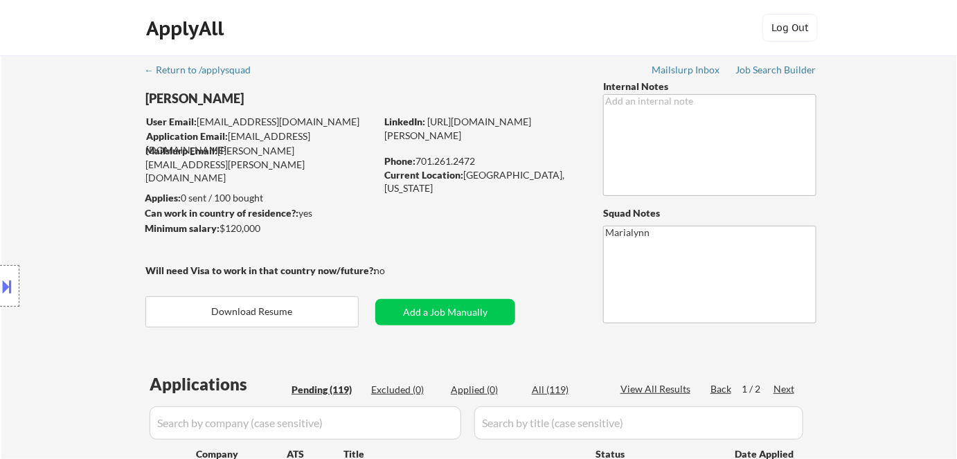
select select ""pending""
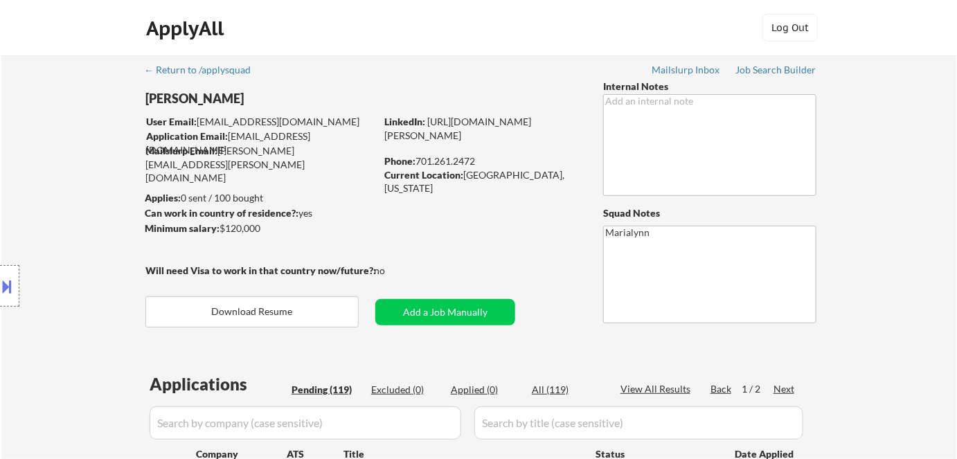
select select ""pending""
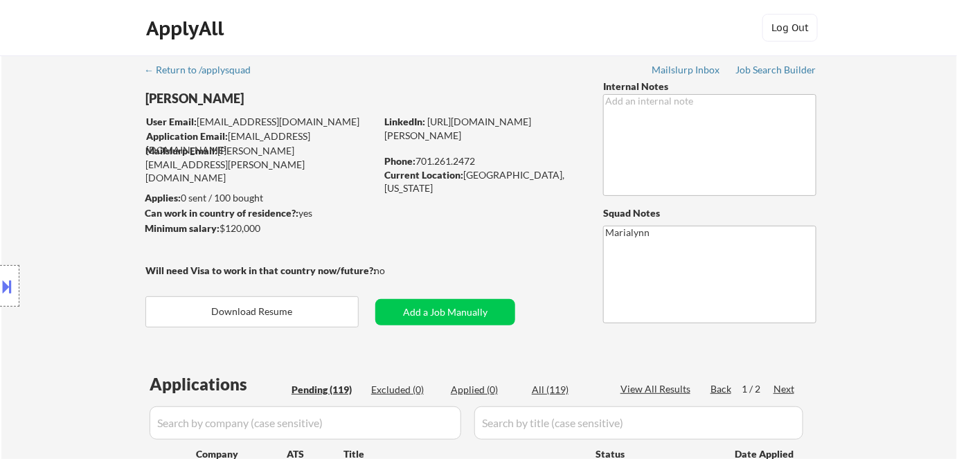
select select ""pending""
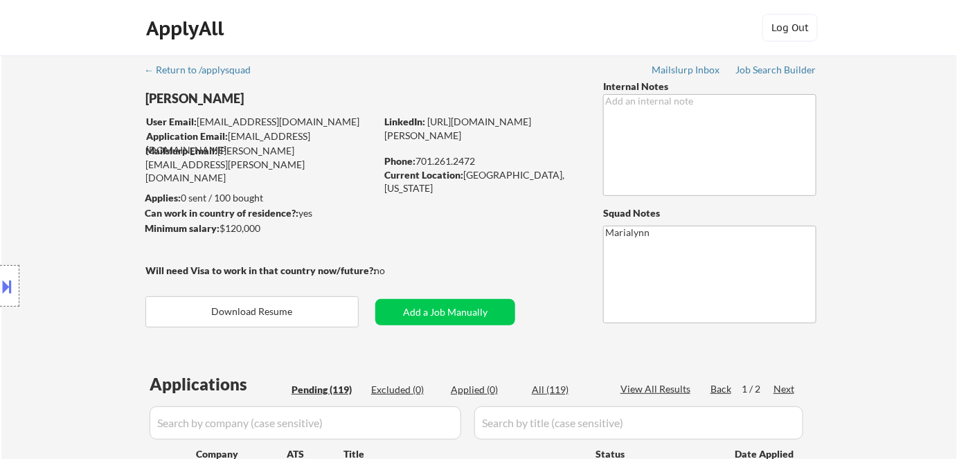
select select ""pending""
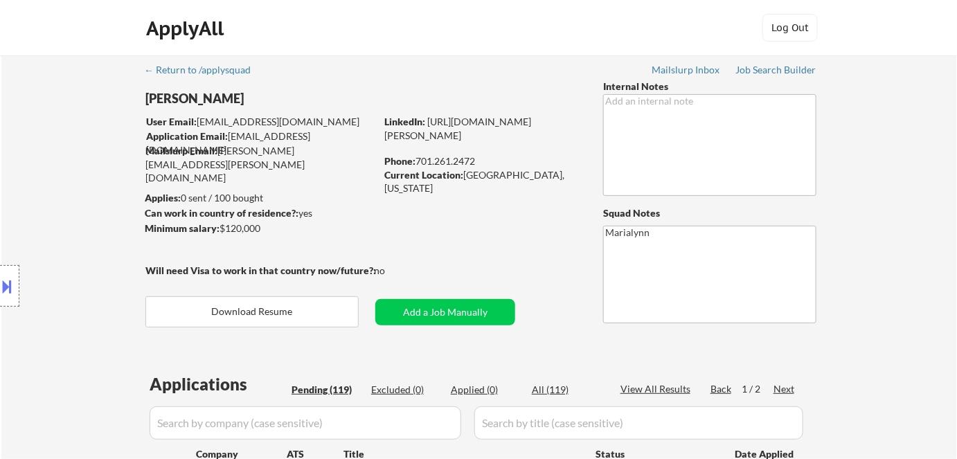
drag, startPoint x: 222, startPoint y: 227, endPoint x: 245, endPoint y: 228, distance: 23.5
click at [245, 228] on div "Location Inclusions: [GEOGRAPHIC_DATA], [GEOGRAPHIC_DATA] [GEOGRAPHIC_DATA], [G…" at bounding box center [124, 286] width 248 height 402
click at [235, 228] on div "Location Inclusions: [GEOGRAPHIC_DATA], [GEOGRAPHIC_DATA] [GEOGRAPHIC_DATA], [G…" at bounding box center [124, 286] width 248 height 402
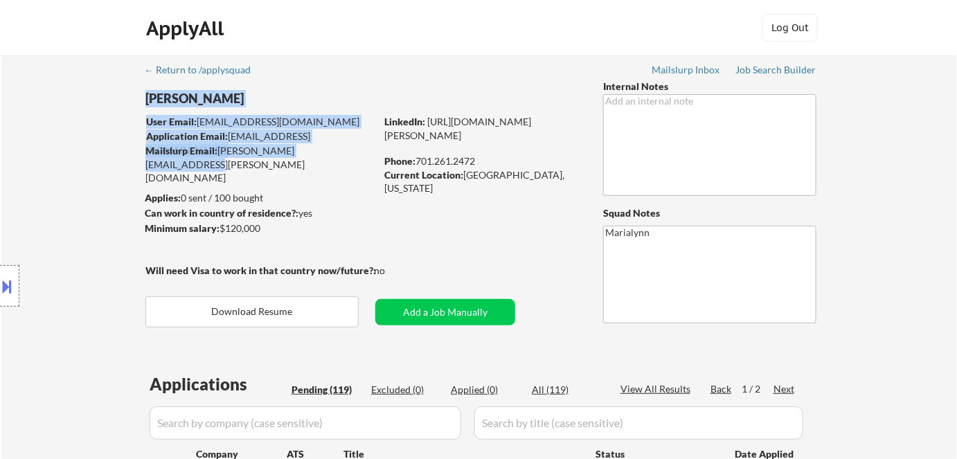
drag, startPoint x: 339, startPoint y: 152, endPoint x: 312, endPoint y: 177, distance: 37.2
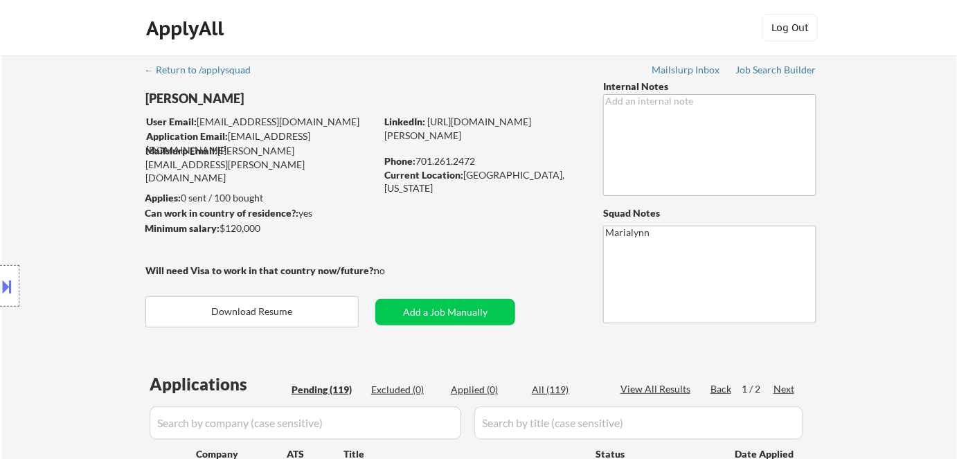
drag, startPoint x: 219, startPoint y: 150, endPoint x: 244, endPoint y: 150, distance: 24.2
click at [244, 150] on div "Location Inclusions: [GEOGRAPHIC_DATA], [GEOGRAPHIC_DATA] [GEOGRAPHIC_DATA], [G…" at bounding box center [124, 286] width 248 height 402
click at [253, 149] on div "Mailslurp Email: shannon.kirby@mailflux.com" at bounding box center [260, 164] width 230 height 41
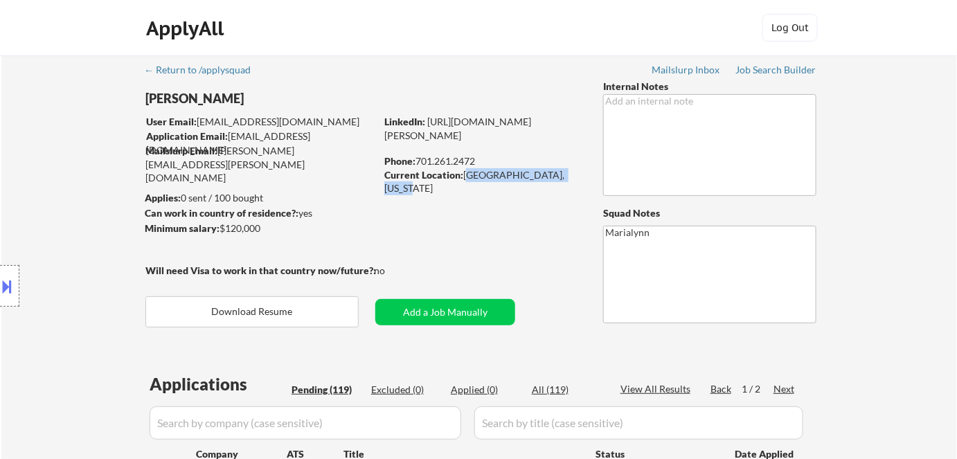
drag, startPoint x: 465, startPoint y: 172, endPoint x: 579, endPoint y: 177, distance: 114.4
click at [579, 177] on div "Current Location: [GEOGRAPHIC_DATA], [US_STATE]" at bounding box center [482, 181] width 196 height 27
copy div "[GEOGRAPHIC_DATA], [US_STATE]"
click at [12, 279] on button at bounding box center [7, 286] width 15 height 23
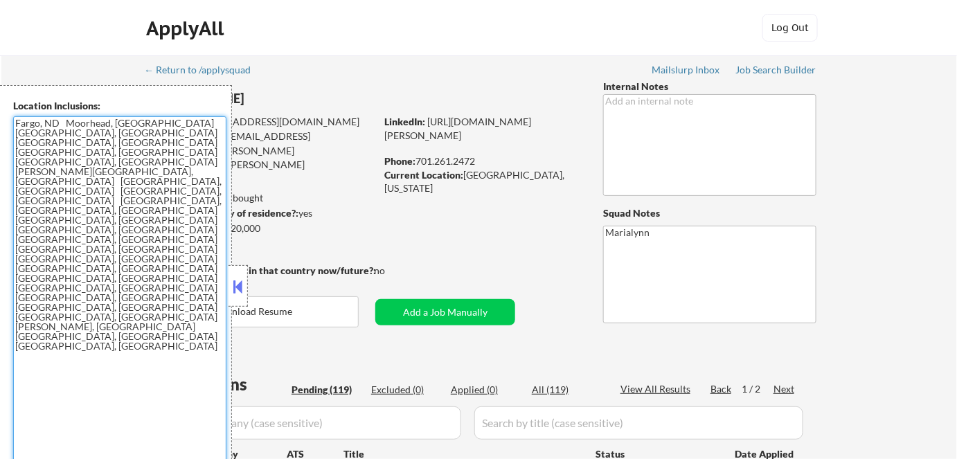
drag, startPoint x: 16, startPoint y: 124, endPoint x: 192, endPoint y: 192, distance: 189.4
click at [192, 192] on textarea "Fargo, ND Moorhead, [GEOGRAPHIC_DATA] [GEOGRAPHIC_DATA], [GEOGRAPHIC_DATA] [GEO…" at bounding box center [119, 294] width 213 height 357
click at [233, 291] on button at bounding box center [238, 286] width 15 height 21
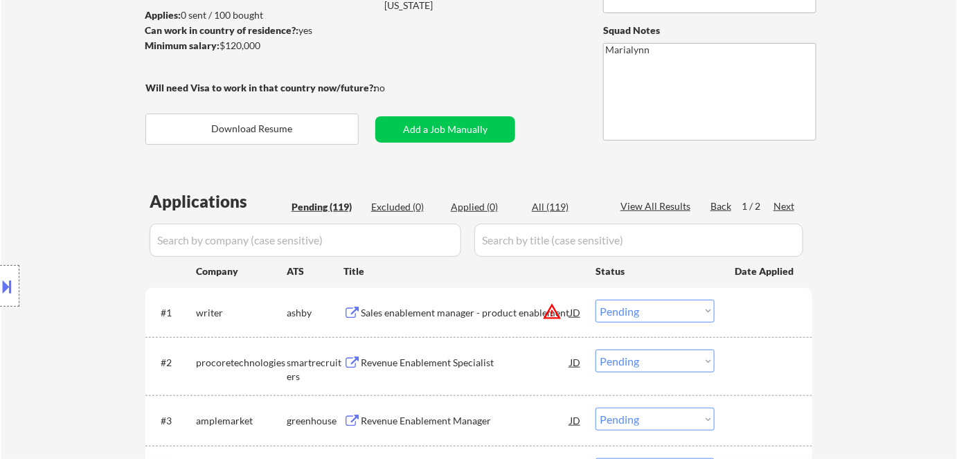
scroll to position [62, 0]
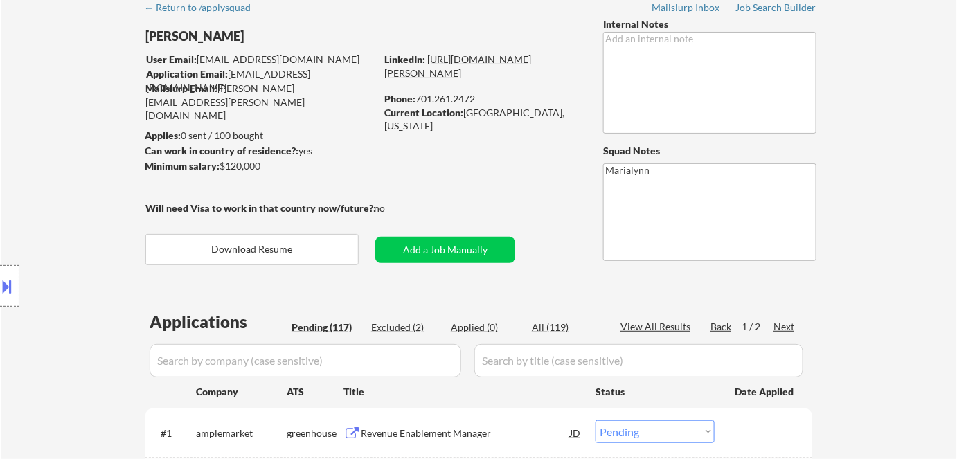
click at [498, 69] on link "[URL][DOMAIN_NAME][PERSON_NAME]" at bounding box center [457, 66] width 147 height 26
click at [467, 323] on div "Applied (2)" at bounding box center [485, 328] width 69 height 14
select select ""applied""
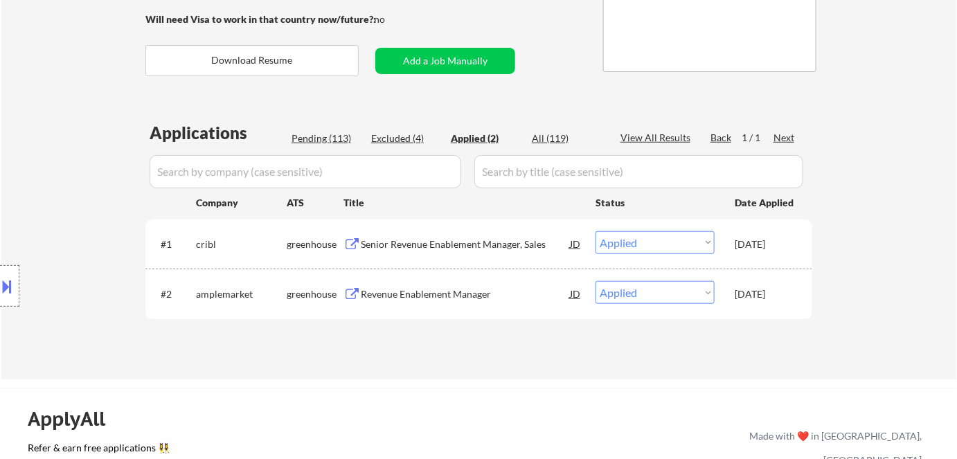
select select ""applied""
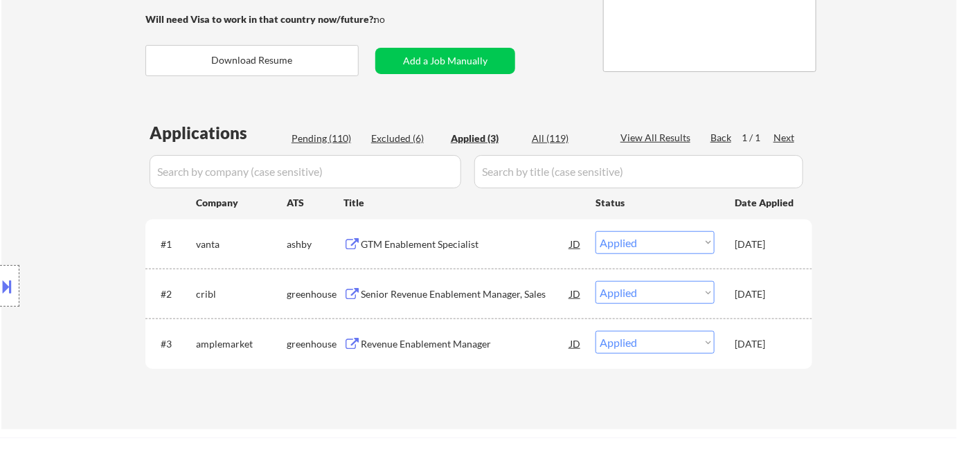
select select ""applied""
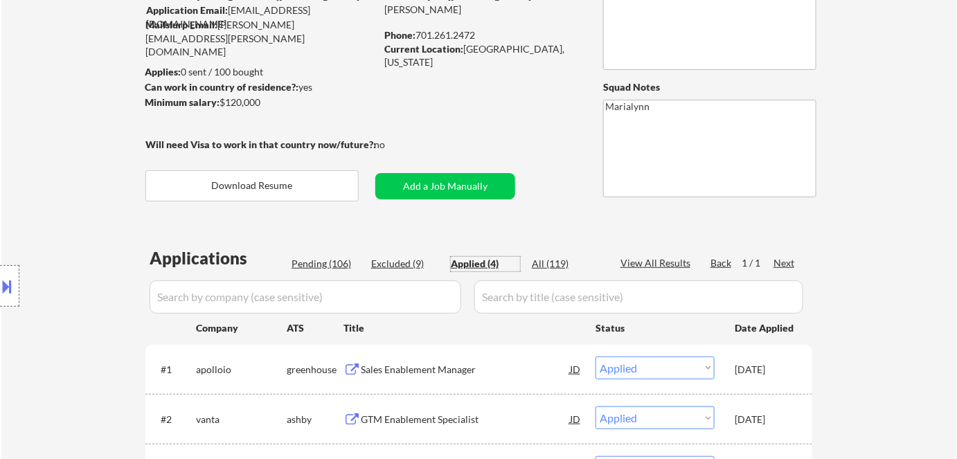
scroll to position [125, 0]
drag, startPoint x: 417, startPoint y: 33, endPoint x: 476, endPoint y: 33, distance: 59.5
click at [476, 33] on div "Phone: 701.261.2472" at bounding box center [482, 36] width 196 height 14
copy div "701.261.2472"
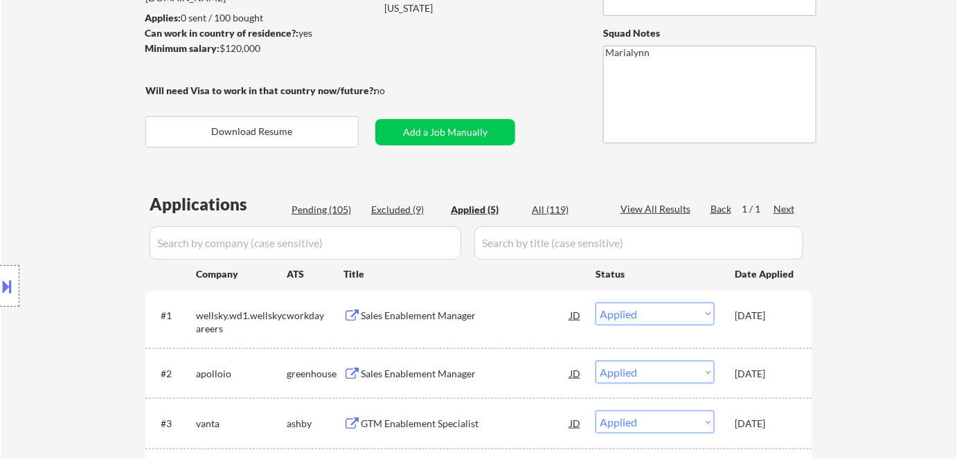
scroll to position [188, 0]
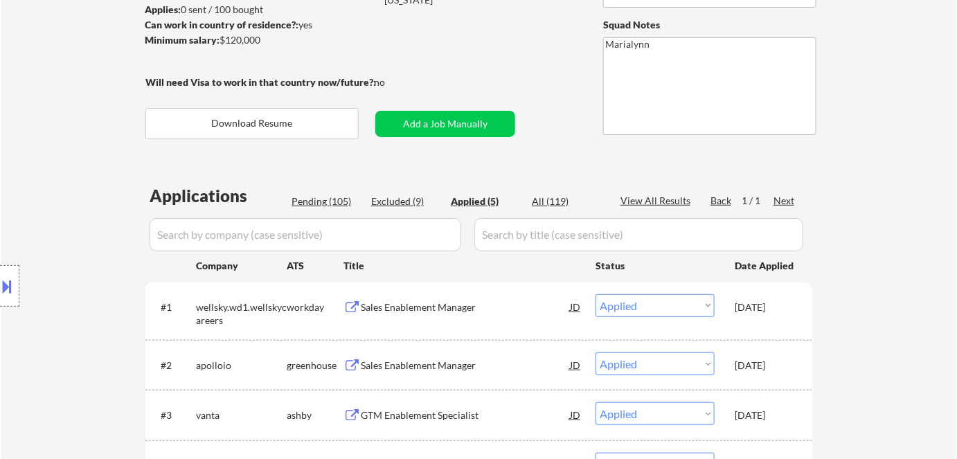
click at [467, 197] on div "Applied (5)" at bounding box center [485, 202] width 69 height 14
click at [406, 307] on div "Sales Enablement Manager" at bounding box center [465, 307] width 209 height 14
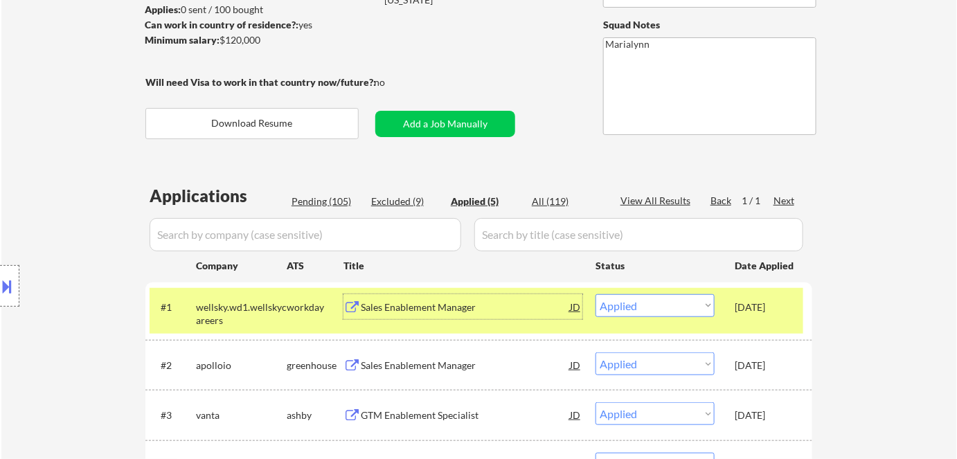
click at [655, 305] on select "Choose an option... Pending Applied Excluded (Questions) Excluded (Expired) Exc…" at bounding box center [654, 305] width 119 height 23
select select ""excluded__expired_""
click at [595, 294] on select "Choose an option... Pending Applied Excluded (Questions) Excluded (Expired) Exc…" at bounding box center [654, 305] width 119 height 23
select select ""excluded__expired_""
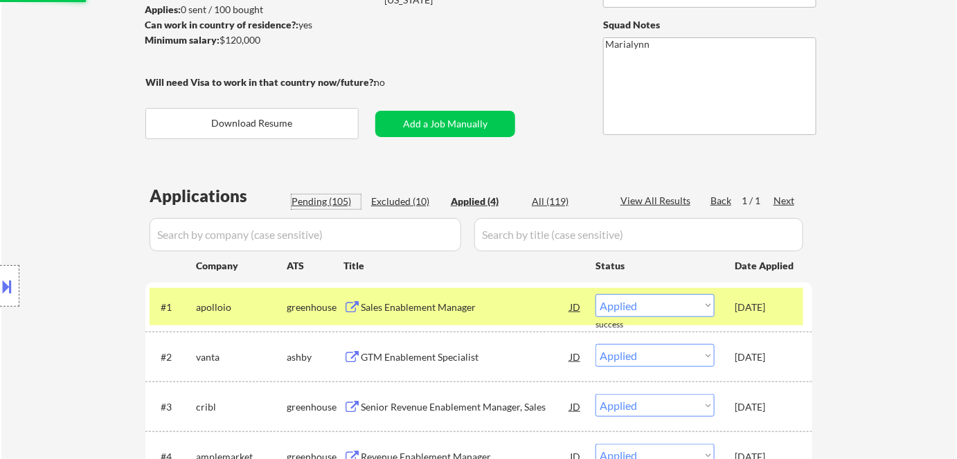
drag, startPoint x: 328, startPoint y: 199, endPoint x: 360, endPoint y: 276, distance: 83.2
click at [328, 200] on div "Pending (105)" at bounding box center [325, 202] width 69 height 14
select select ""pending""
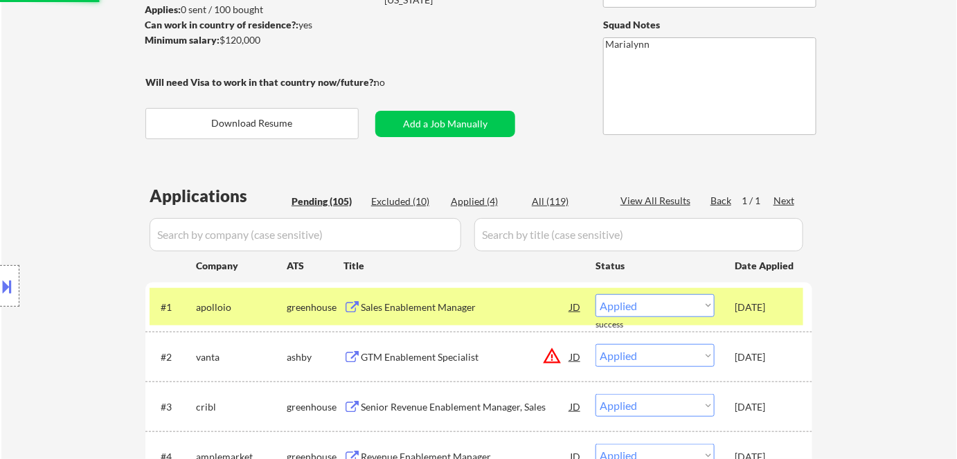
select select ""pending""
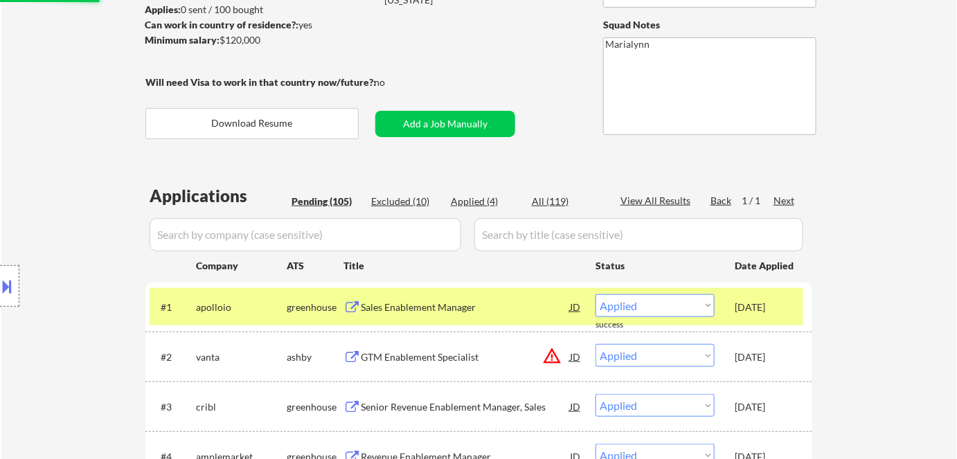
select select ""pending""
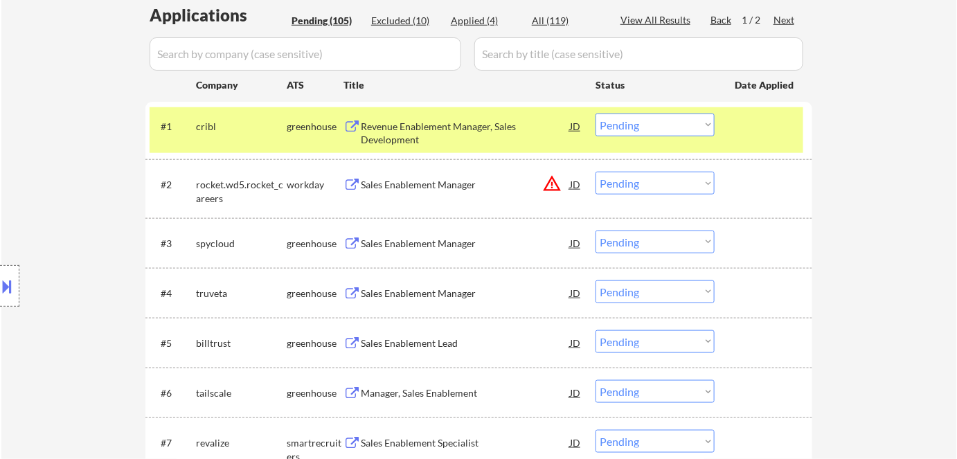
scroll to position [377, 0]
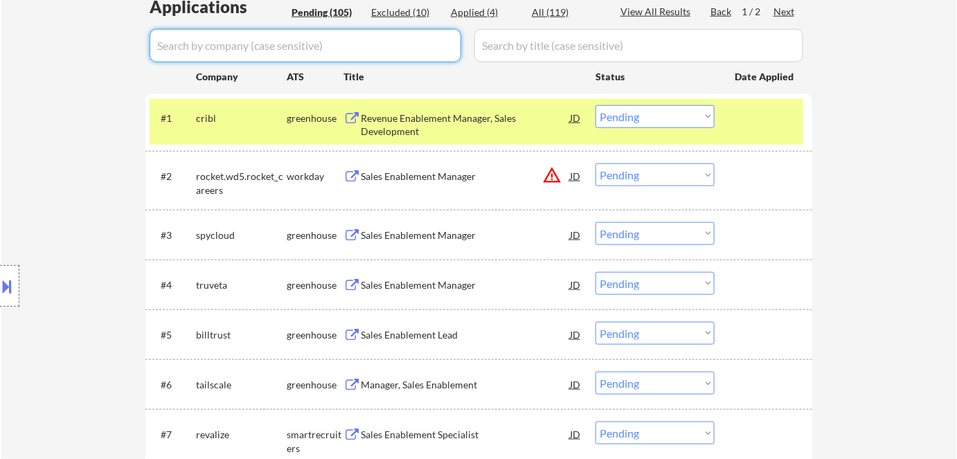
click at [276, 51] on input "input" at bounding box center [306, 45] width 312 height 33
paste input "rocket"
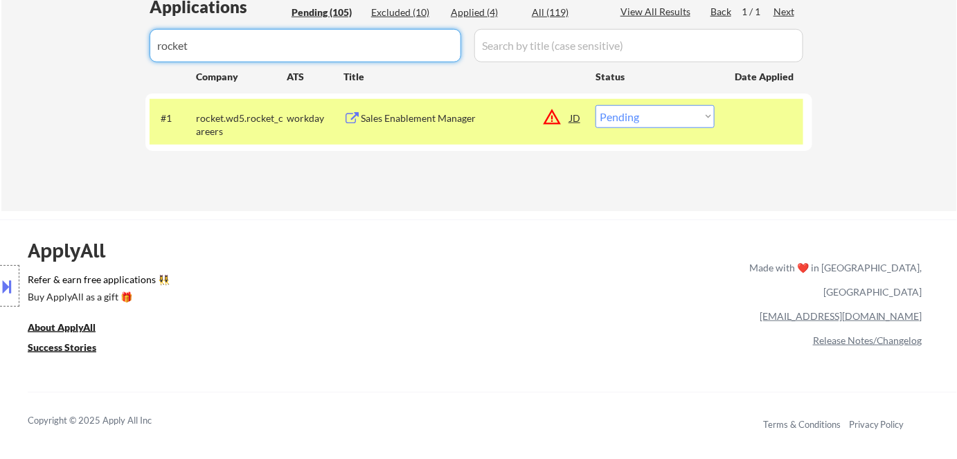
type input "rocket"
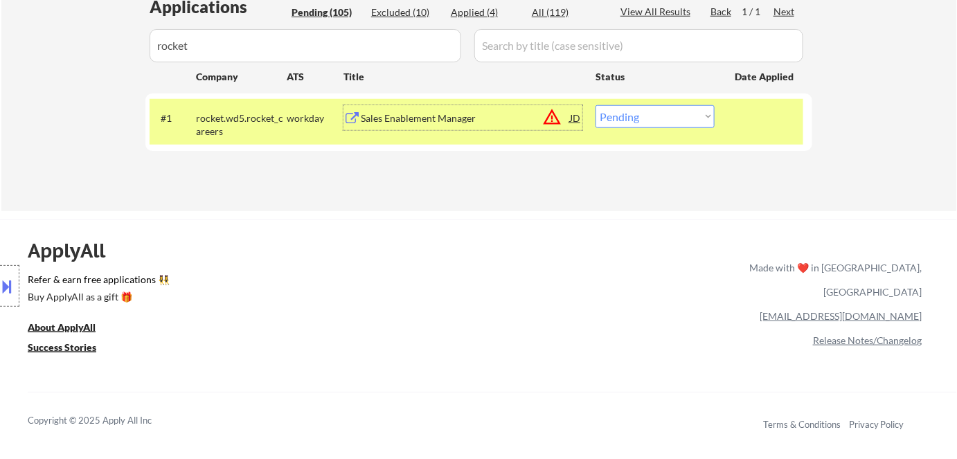
click at [431, 123] on div "Sales Enablement Manager" at bounding box center [465, 118] width 209 height 14
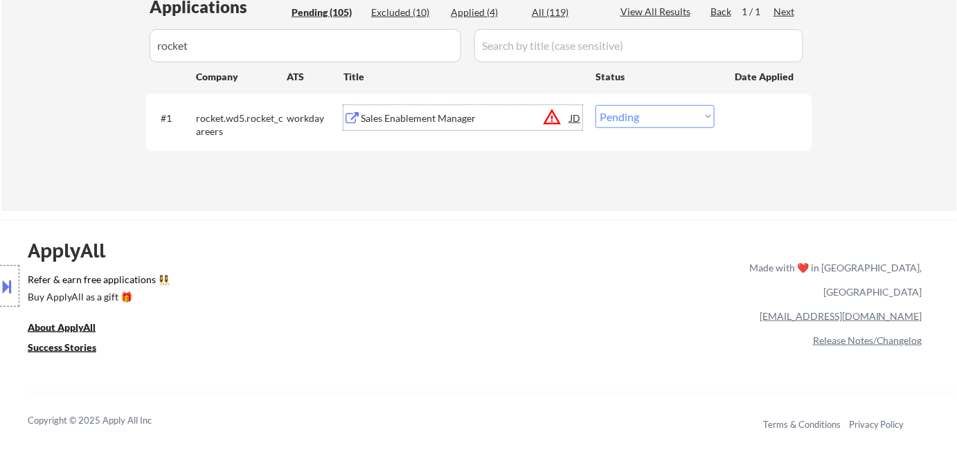
click at [615, 116] on select "Choose an option... Pending Applied Excluded (Questions) Excluded (Expired) Exc…" at bounding box center [654, 116] width 119 height 23
select select ""applied""
click at [595, 105] on select "Choose an option... Pending Applied Excluded (Questions) Excluded (Expired) Exc…" at bounding box center [654, 116] width 119 height 23
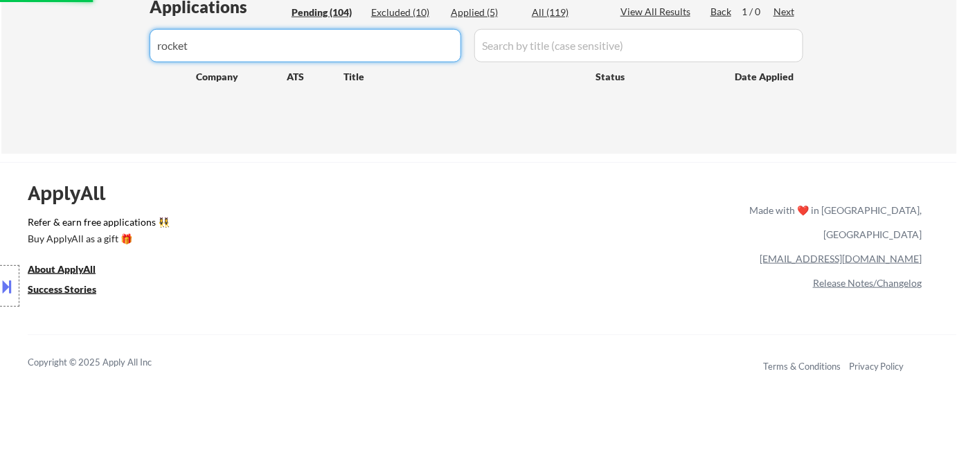
drag, startPoint x: 285, startPoint y: 45, endPoint x: 8, endPoint y: 50, distance: 276.3
select select ""pending""
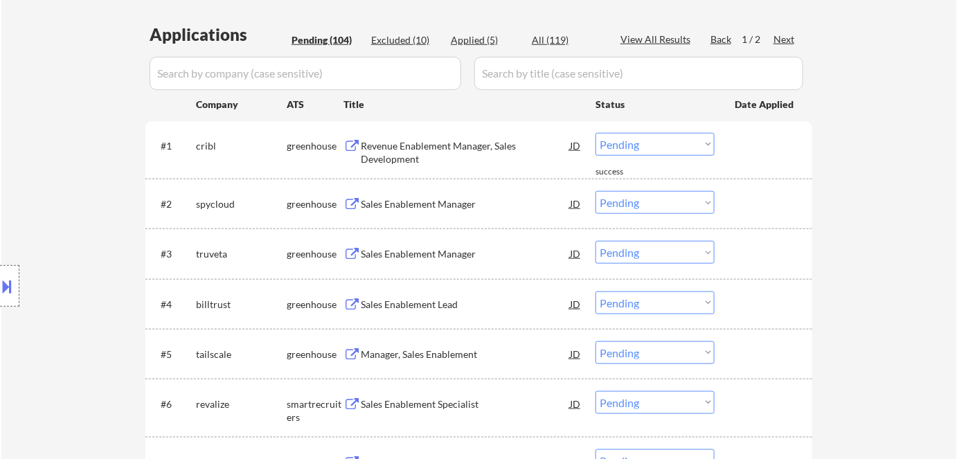
scroll to position [188, 0]
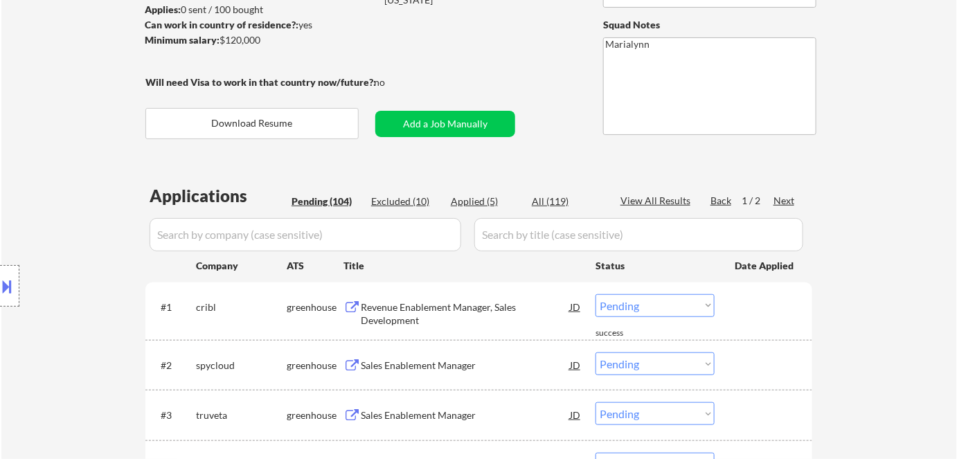
click at [473, 202] on div "Applied (5)" at bounding box center [485, 202] width 69 height 14
select select ""applied""
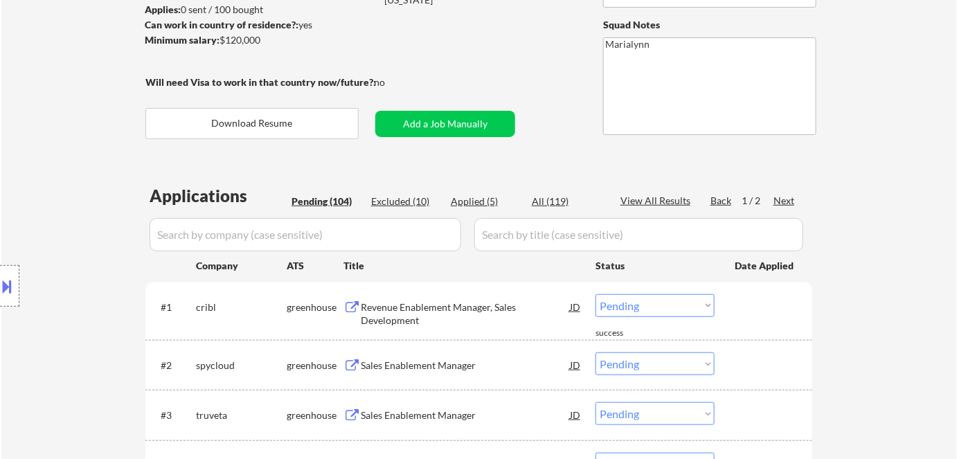
select select ""applied""
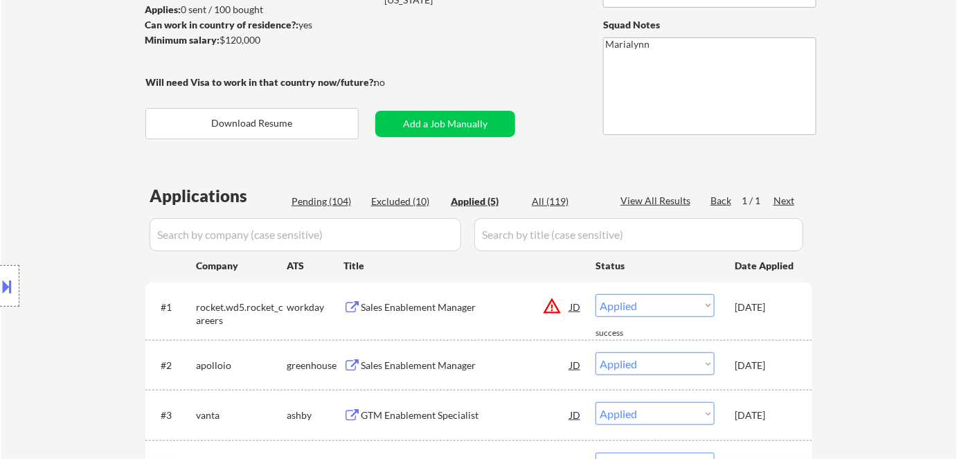
drag, startPoint x: 219, startPoint y: 37, endPoint x: 264, endPoint y: 46, distance: 45.2
click at [264, 44] on div "Minimum salary: $120,000" at bounding box center [260, 40] width 231 height 14
copy div "$120,000"
select select ""applied""
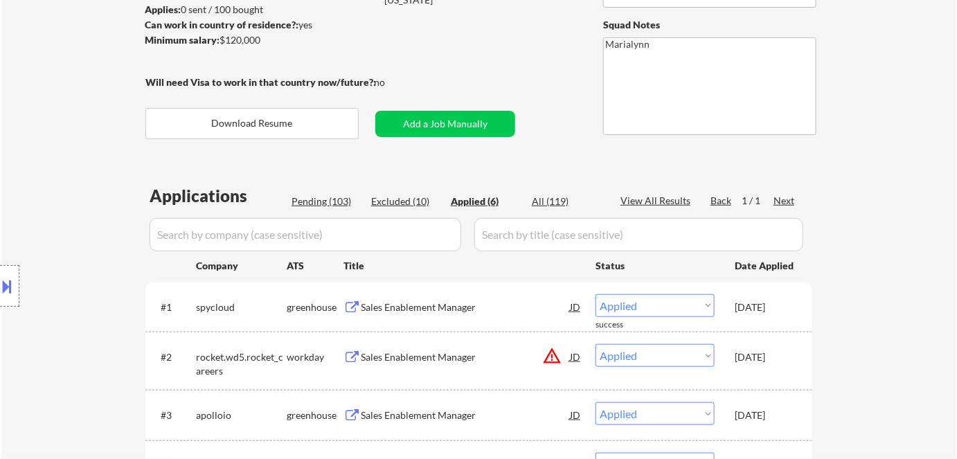
select select ""applied""
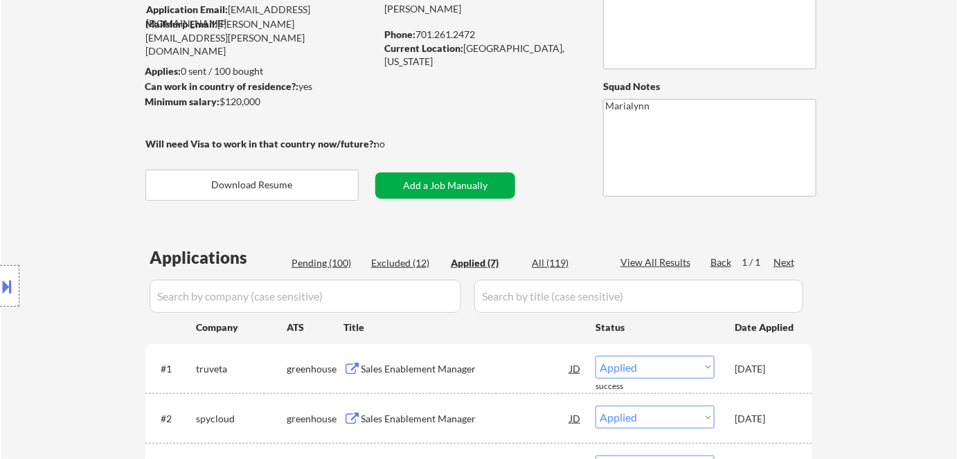
scroll to position [62, 0]
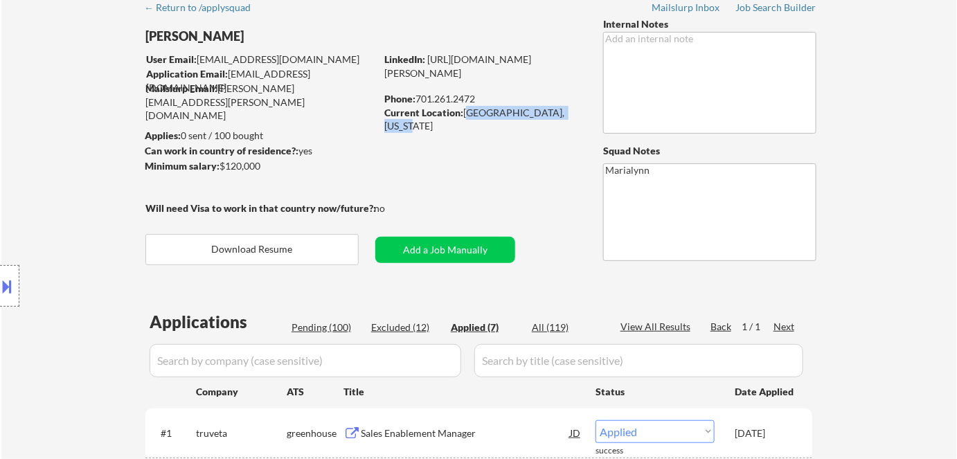
drag, startPoint x: 465, startPoint y: 109, endPoint x: 575, endPoint y: 115, distance: 110.9
click at [575, 115] on div "Current Location: [GEOGRAPHIC_DATA], [US_STATE]" at bounding box center [482, 119] width 196 height 27
copy div "[GEOGRAPHIC_DATA], [US_STATE]"
select select ""applied""
copy div "[GEOGRAPHIC_DATA], [US_STATE]"
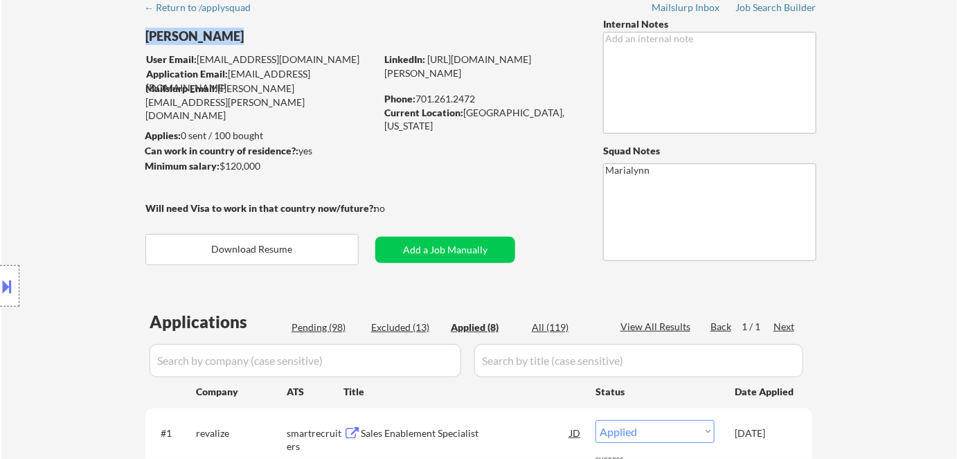
drag, startPoint x: 228, startPoint y: 34, endPoint x: 134, endPoint y: 33, distance: 94.8
click at [134, 33] on div "← Return to /applysquad Mailslurp Inbox Job Search Builder Shannon Kirby User E…" at bounding box center [479, 433] width 691 height 881
copy div "[PERSON_NAME]"
select select ""applied""
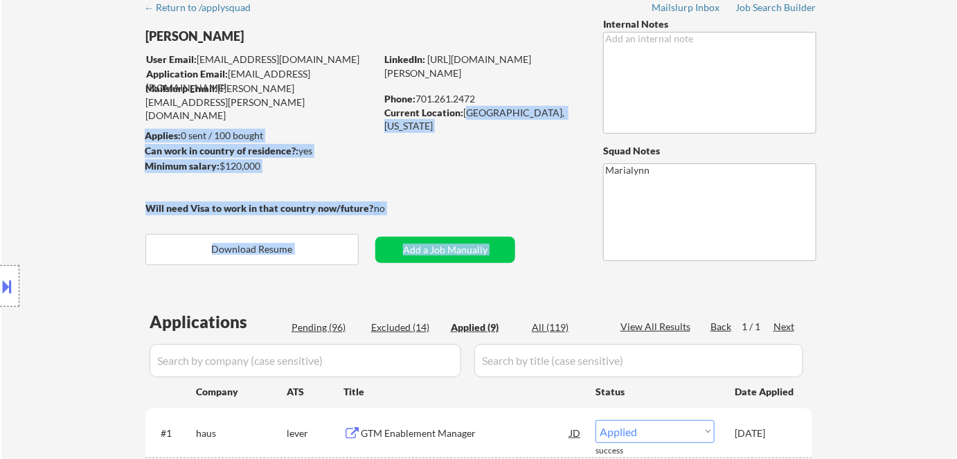
drag, startPoint x: 465, startPoint y: 109, endPoint x: 593, endPoint y: 114, distance: 127.5
click at [593, 114] on div "← Return to /applysquad Mailslurp Inbox Job Search Builder Shannon Kirby User E…" at bounding box center [479, 459] width 691 height 932
click at [572, 116] on div "Current Location: [GEOGRAPHIC_DATA], [US_STATE]" at bounding box center [482, 119] width 196 height 27
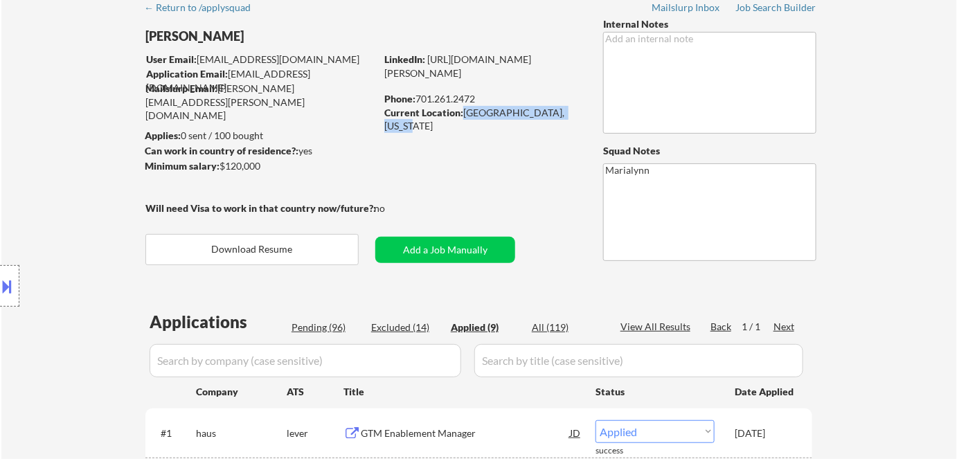
drag, startPoint x: 461, startPoint y: 109, endPoint x: 575, endPoint y: 116, distance: 113.7
click at [578, 116] on div "Current Location: [GEOGRAPHIC_DATA], [US_STATE]" at bounding box center [482, 119] width 196 height 27
copy div "[GEOGRAPHIC_DATA], [US_STATE]"
select select ""applied""
drag, startPoint x: 515, startPoint y: 98, endPoint x: 476, endPoint y: 110, distance: 40.5
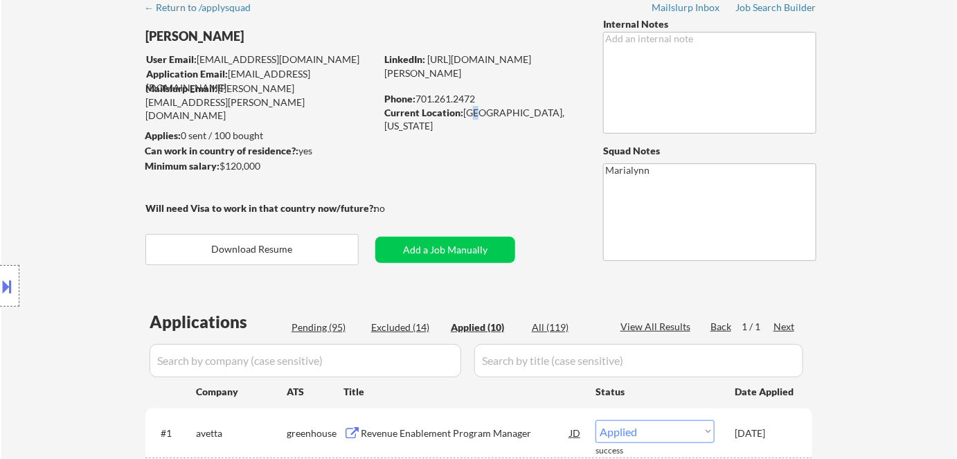
click at [476, 110] on div "Current Location: [GEOGRAPHIC_DATA], [US_STATE]" at bounding box center [482, 119] width 196 height 27
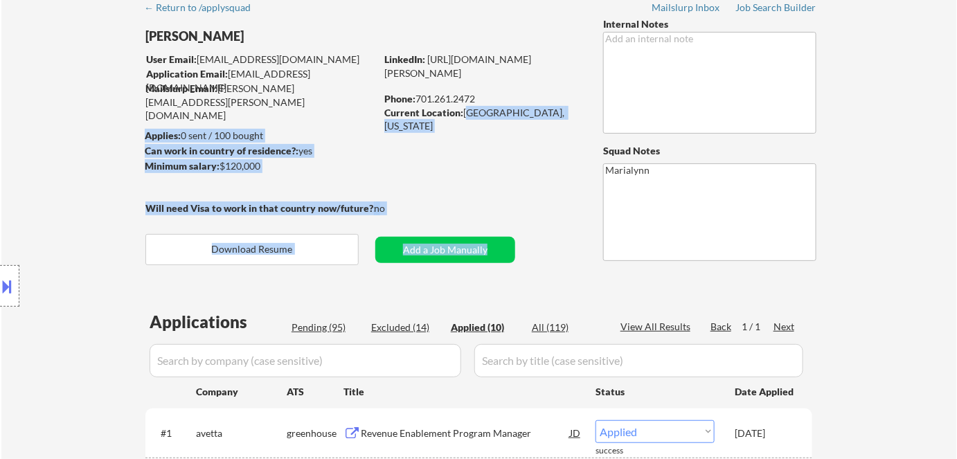
drag, startPoint x: 463, startPoint y: 114, endPoint x: 604, endPoint y: 114, distance: 140.5
click at [604, 114] on div "Shannon Kirby User Email: leighshaba@gmail.com Application Email: leighshaba@gm…" at bounding box center [479, 161] width 691 height 288
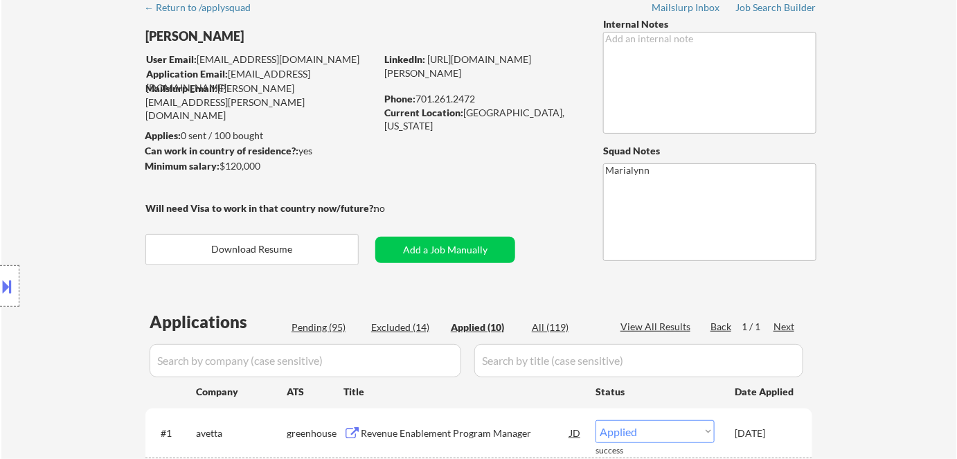
drag, startPoint x: 534, startPoint y: 151, endPoint x: 493, endPoint y: 120, distance: 51.0
drag, startPoint x: 466, startPoint y: 111, endPoint x: 575, endPoint y: 108, distance: 108.7
click at [576, 107] on div "Current Location: [GEOGRAPHIC_DATA], [US_STATE]" at bounding box center [482, 119] width 196 height 27
copy div "[GEOGRAPHIC_DATA], [US_STATE]"
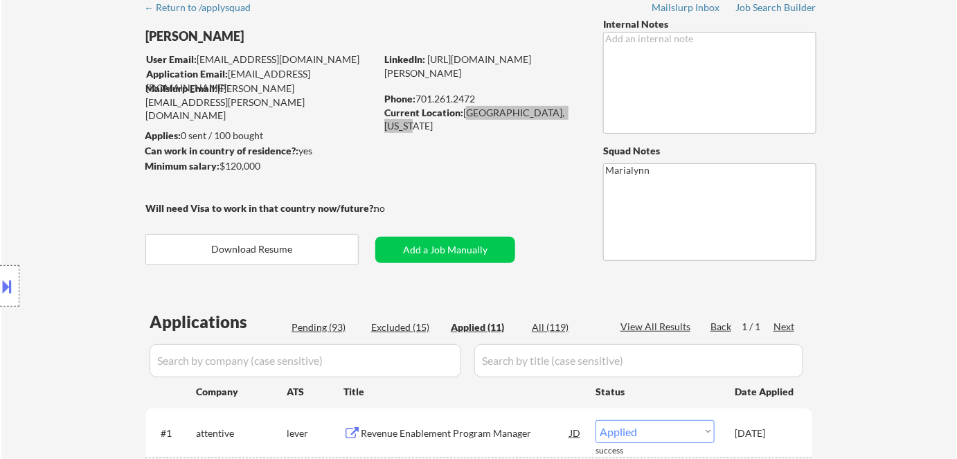
select select ""applied""
copy div "[GEOGRAPHIC_DATA], [US_STATE]"
select select ""applied""
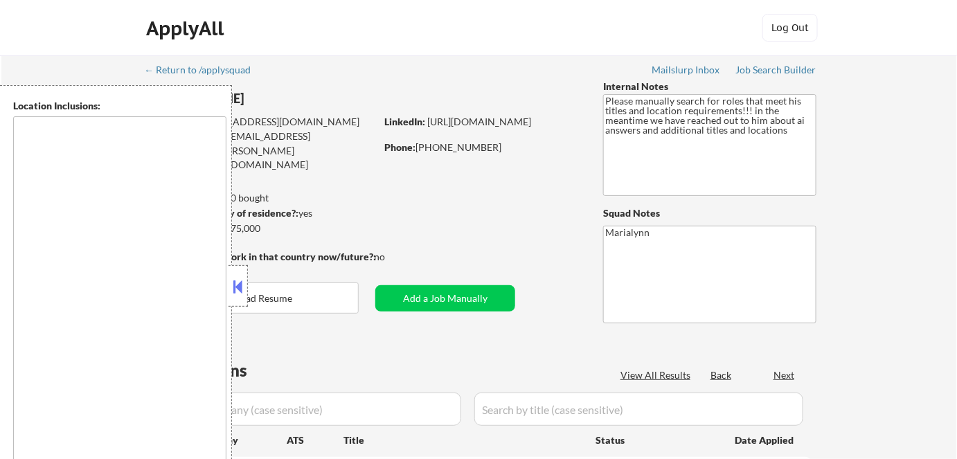
type textarea "[GEOGRAPHIC_DATA], [GEOGRAPHIC_DATA] [GEOGRAPHIC_DATA], [GEOGRAPHIC_DATA] [GEOG…"
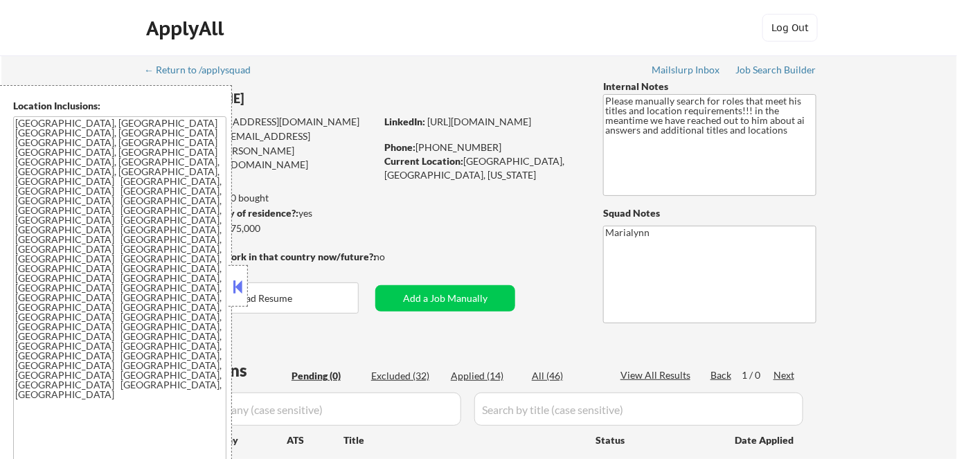
click at [233, 282] on button at bounding box center [238, 286] width 15 height 21
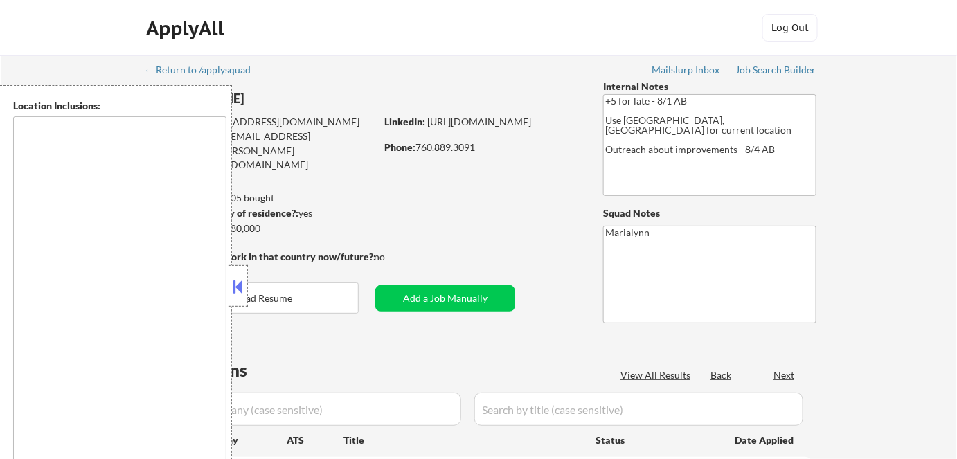
select select ""pending""
type textarea "San Francisco, CA Daly City, CA South San Francisco, CA Brisbane, CA Colma, CA …"
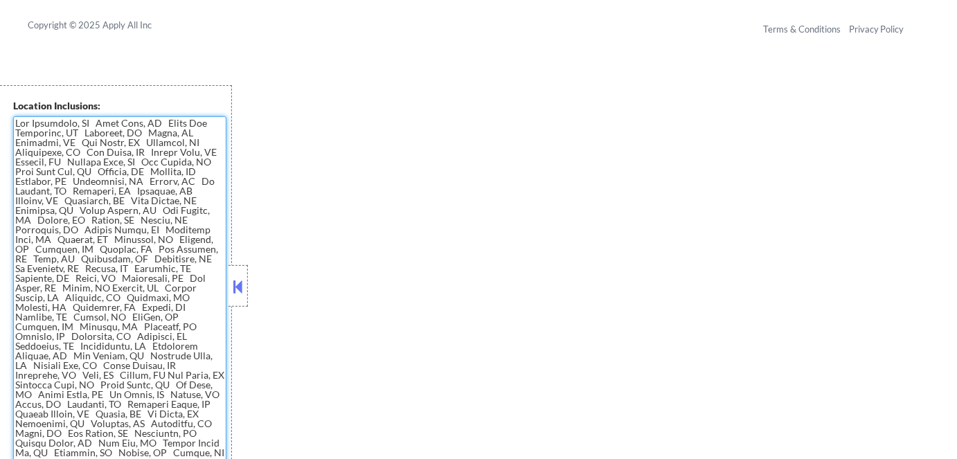
scroll to position [934, 0]
drag, startPoint x: 24, startPoint y: 129, endPoint x: 152, endPoint y: 461, distance: 356.1
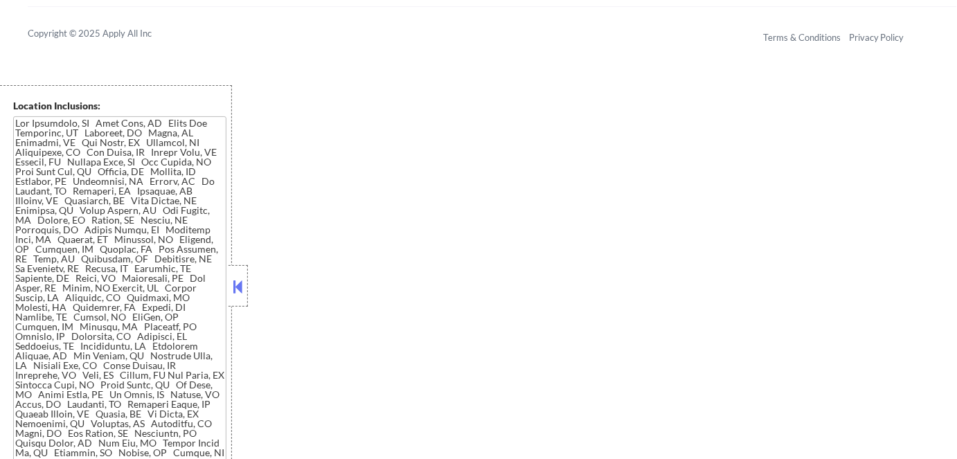
scroll to position [683, 0]
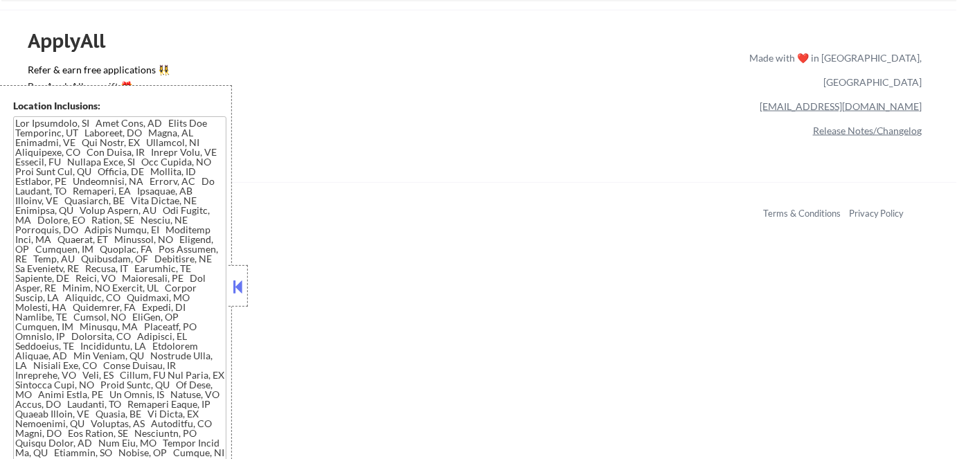
click at [228, 285] on div at bounding box center [237, 286] width 19 height 42
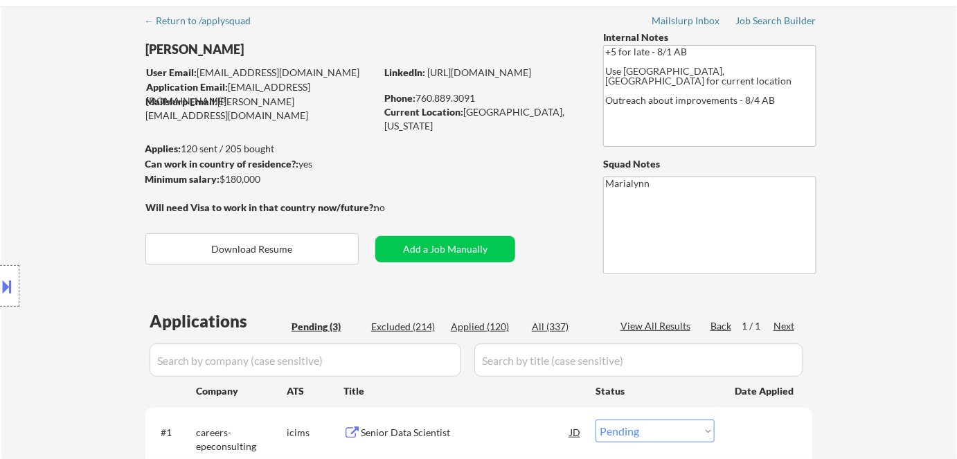
scroll to position [0, 0]
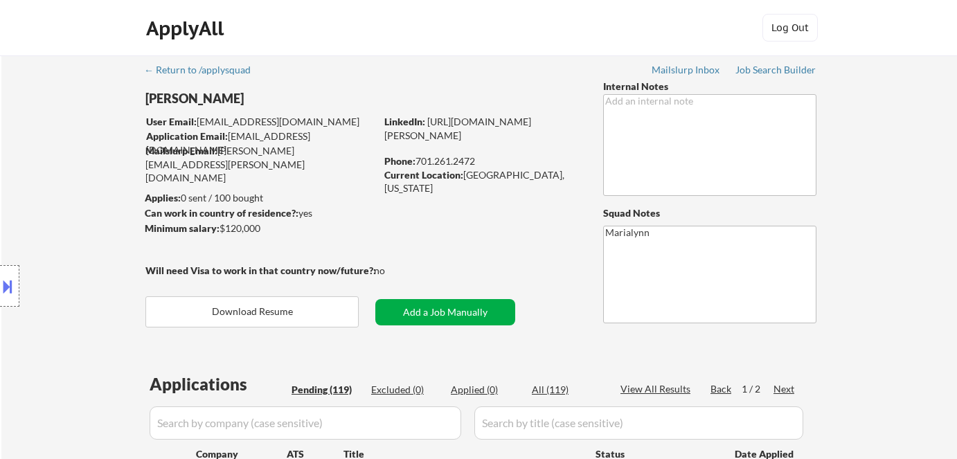
select select ""pending""
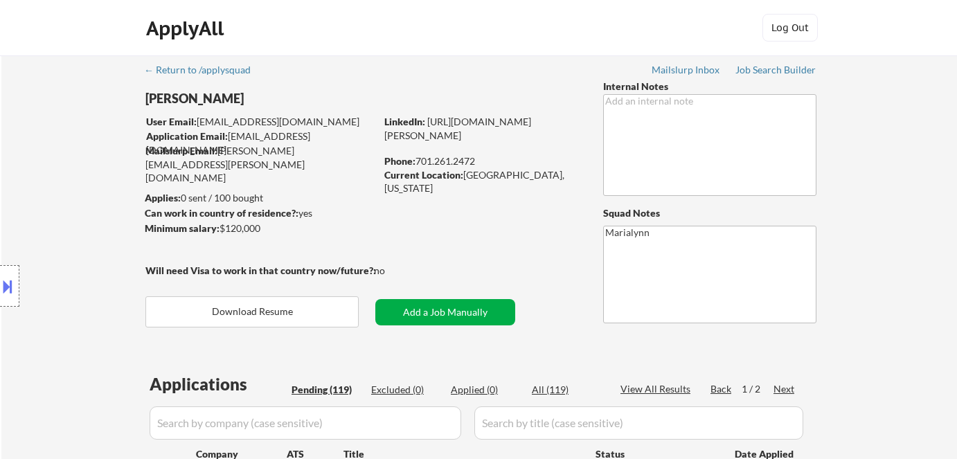
select select ""pending""
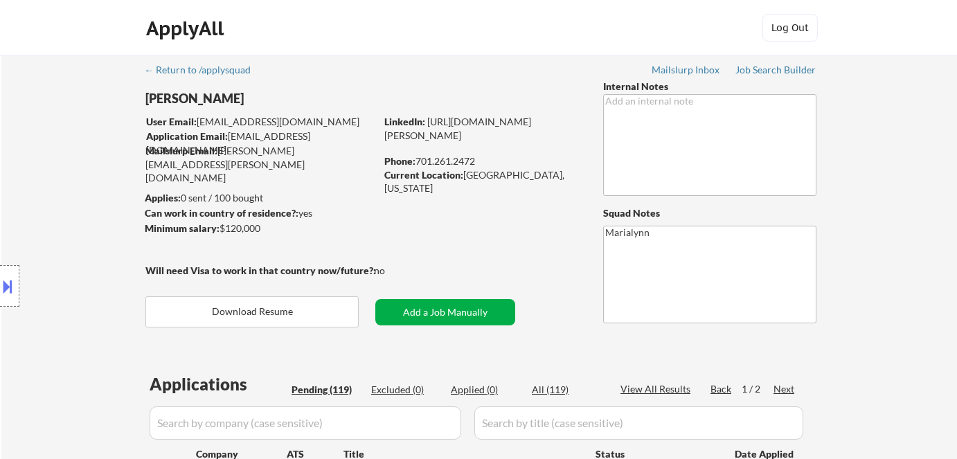
select select ""pending""
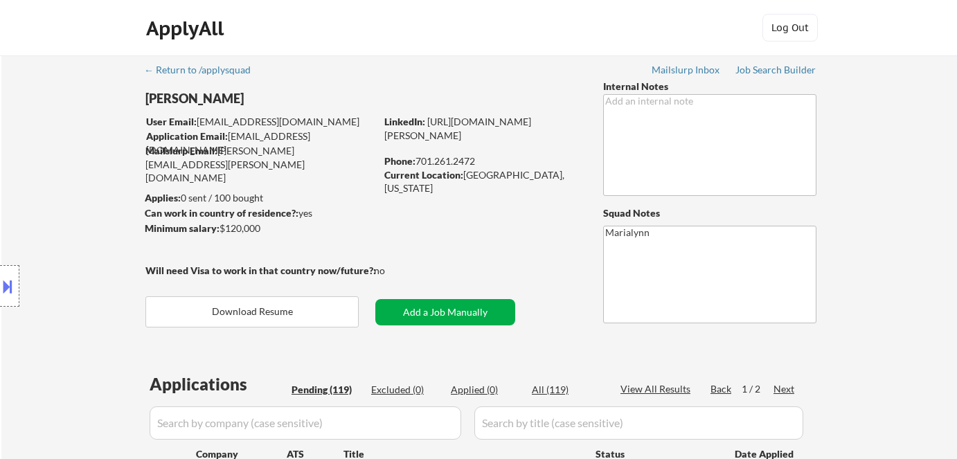
select select ""pending""
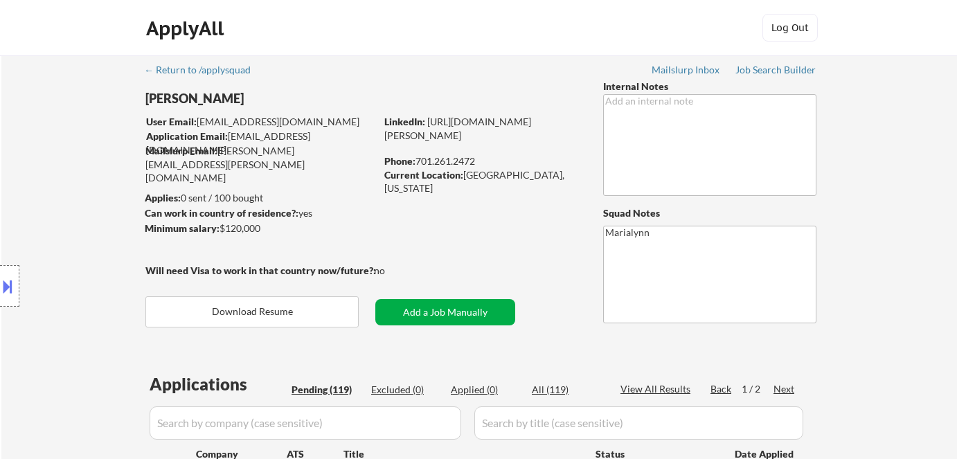
select select ""pending""
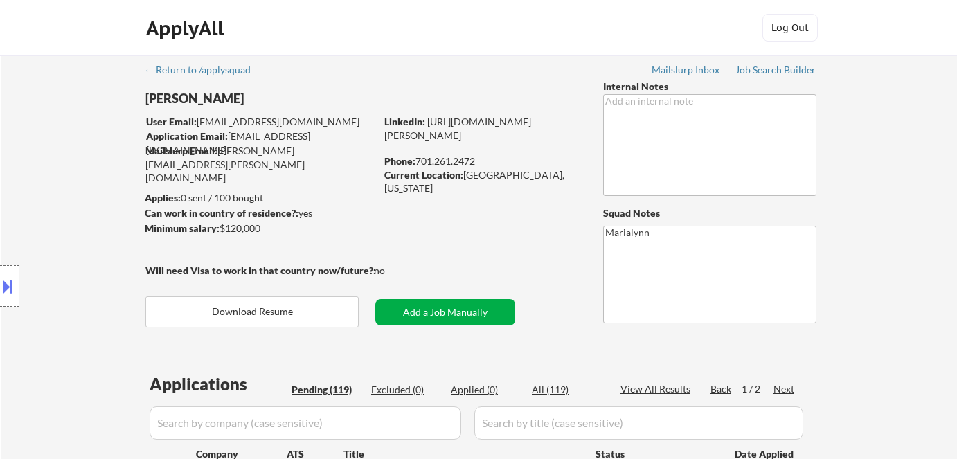
select select ""pending""
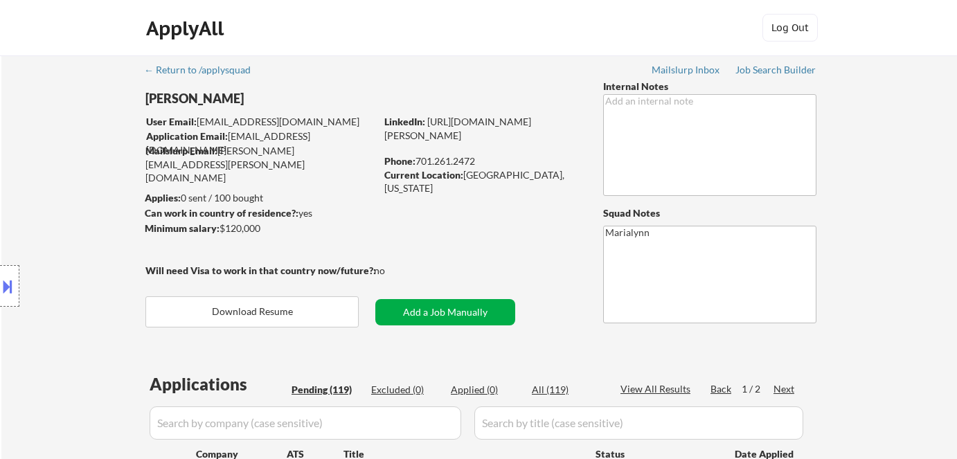
select select ""pending""
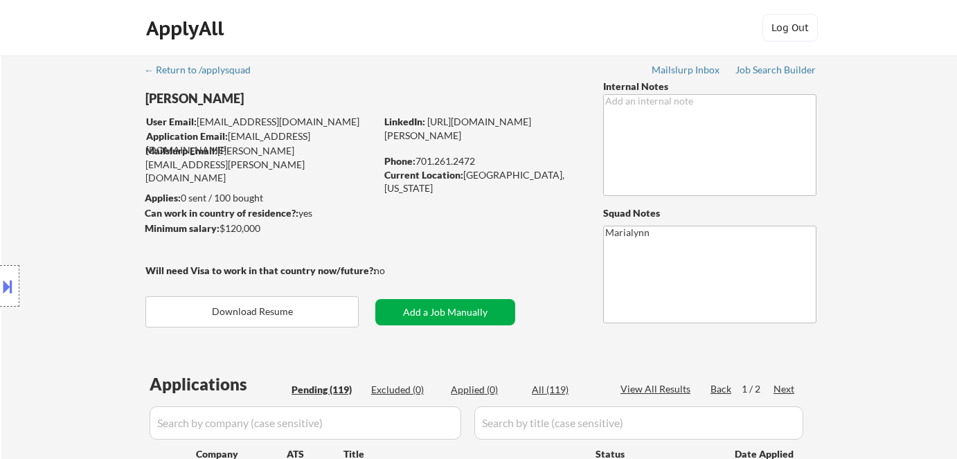
select select ""pending""
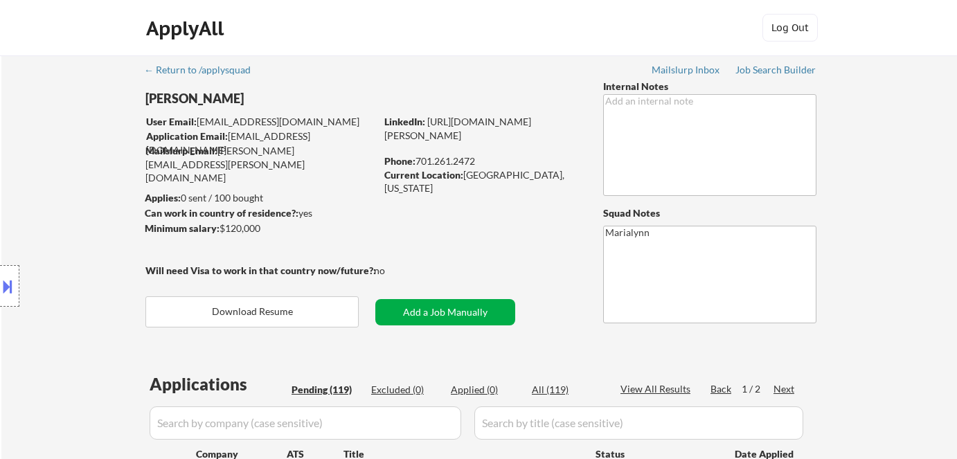
select select ""pending""
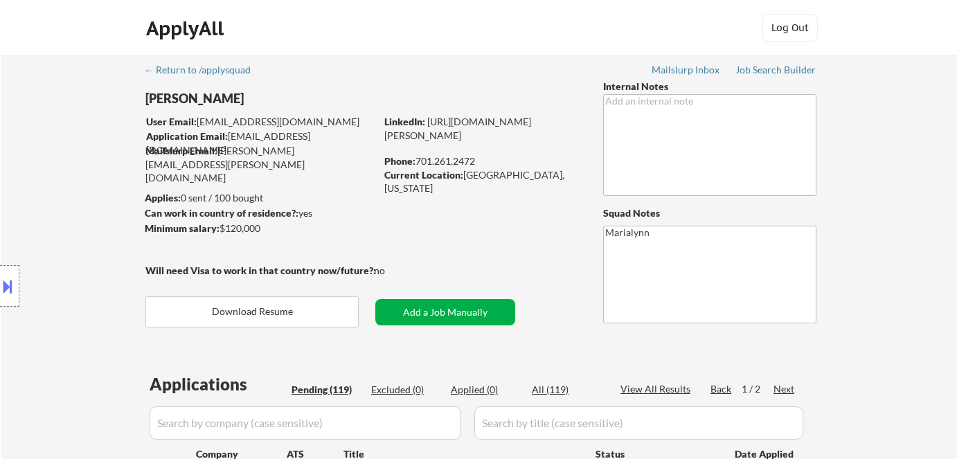
select select ""pending""
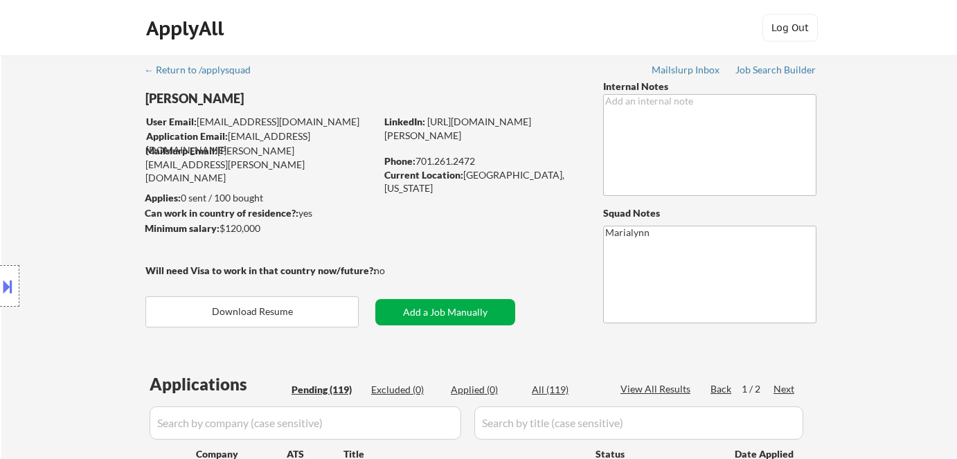
select select ""pending""
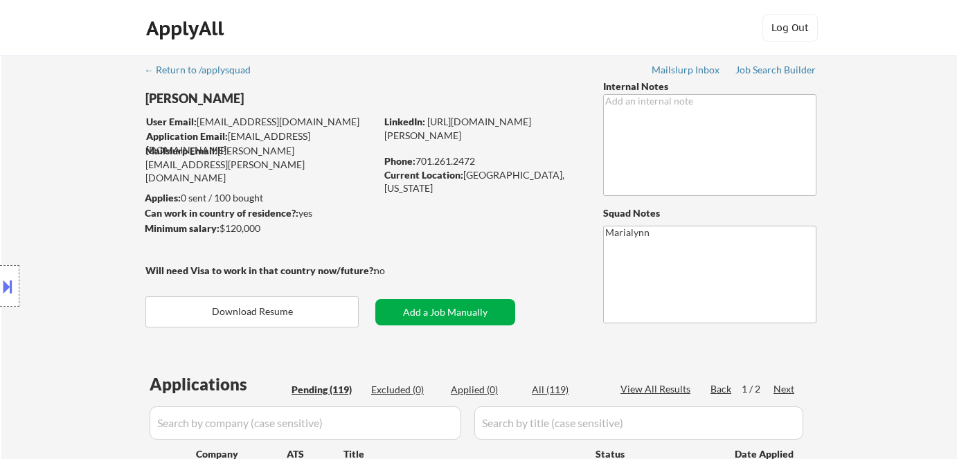
select select ""pending""
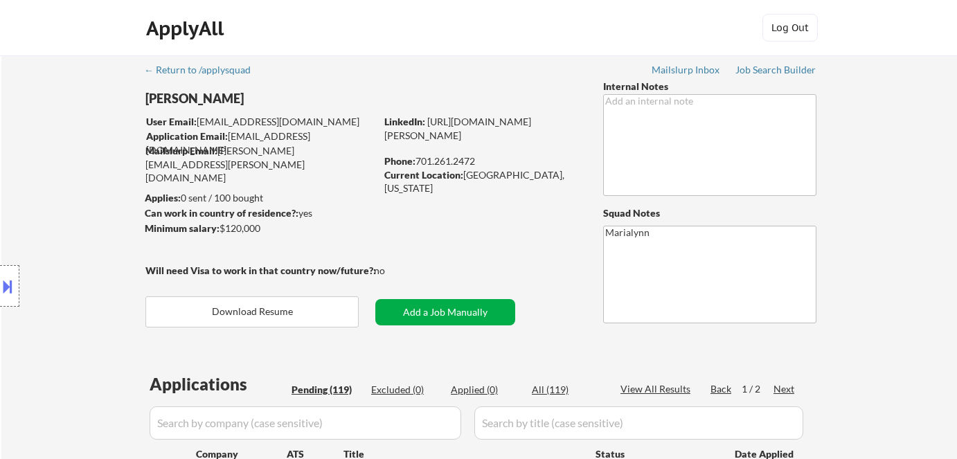
select select ""pending""
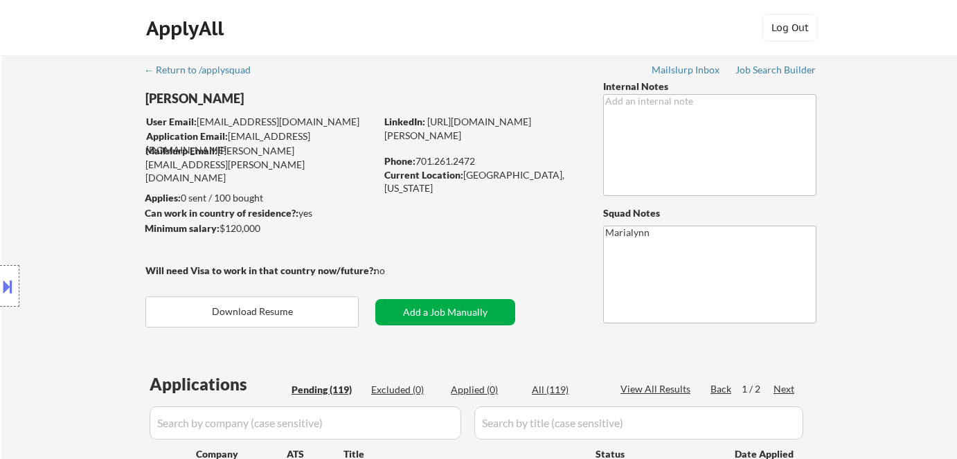
select select ""pending""
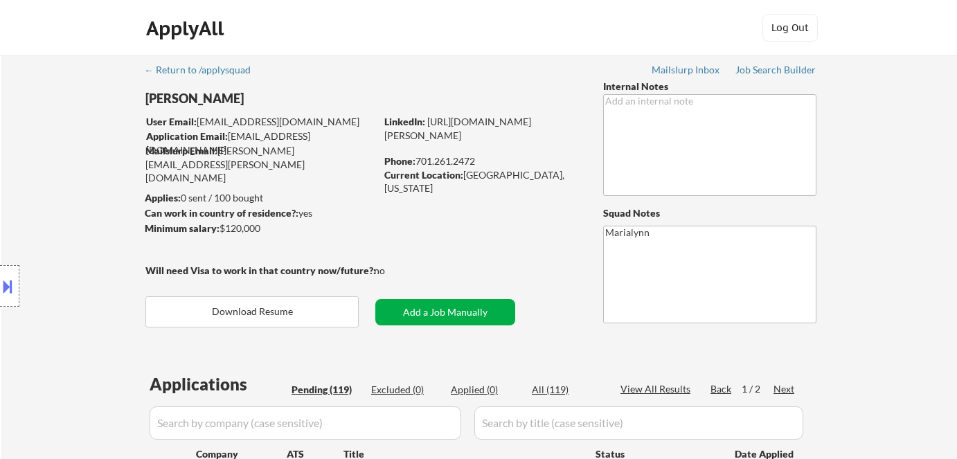
select select ""pending""
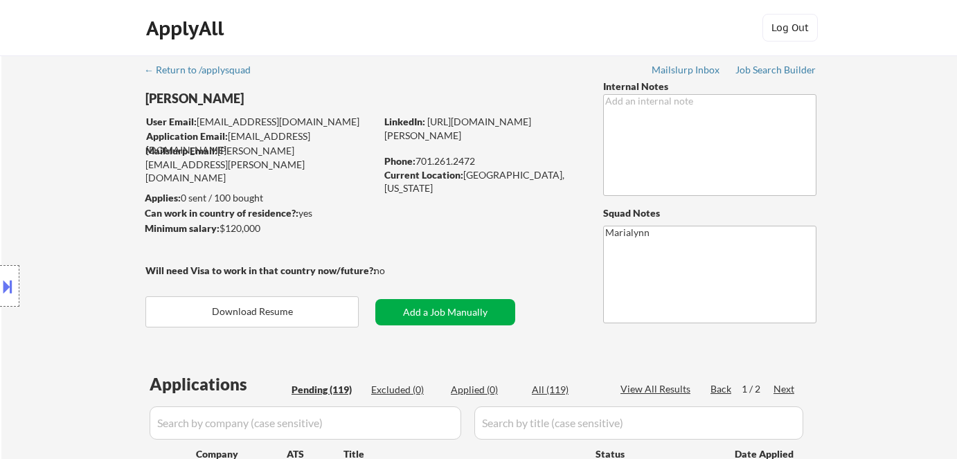
select select ""pending""
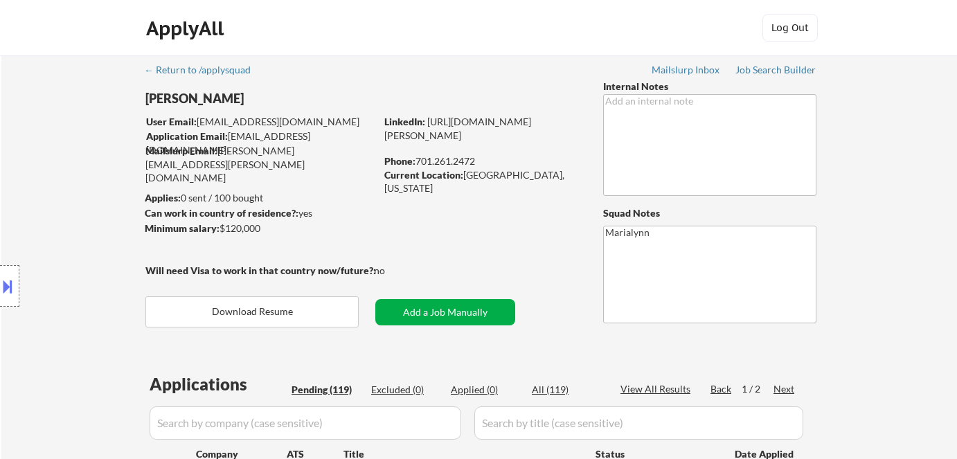
select select ""pending""
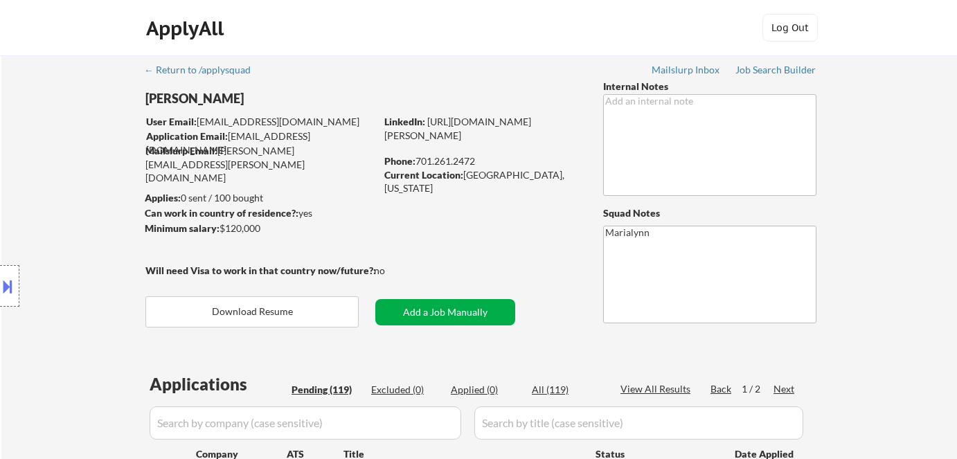
select select ""pending""
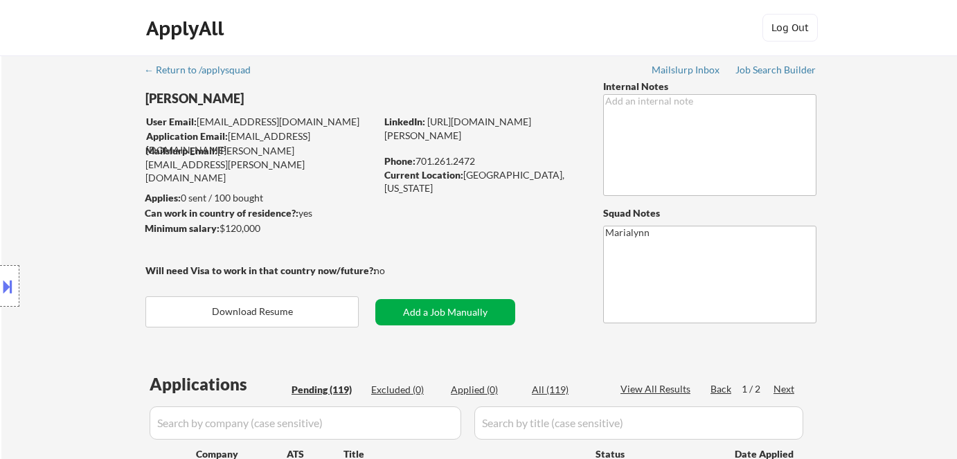
select select ""pending""
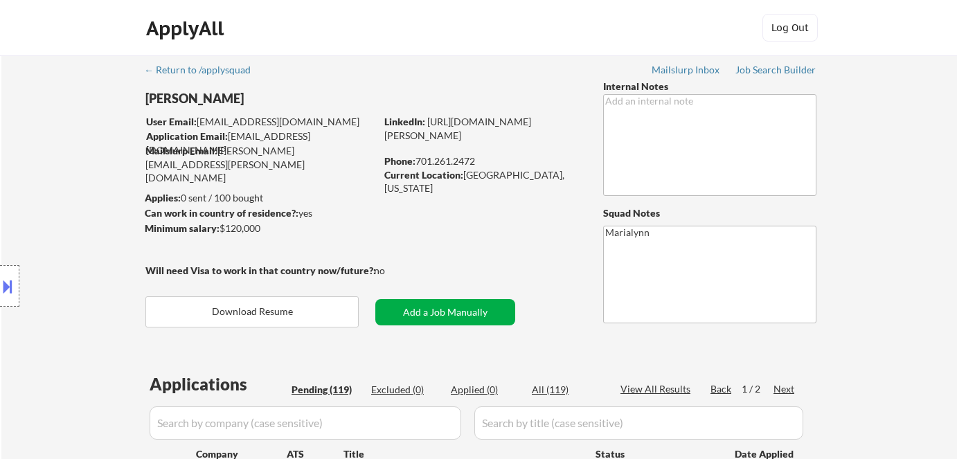
select select ""pending""
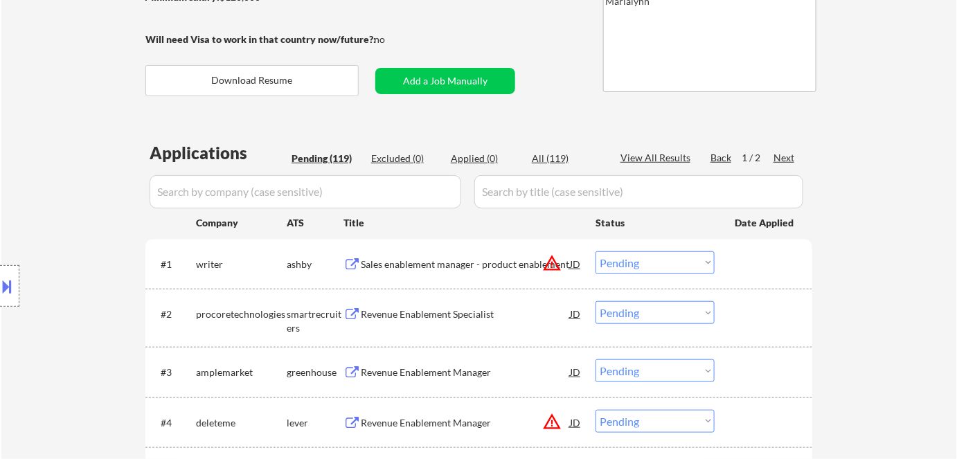
scroll to position [377, 0]
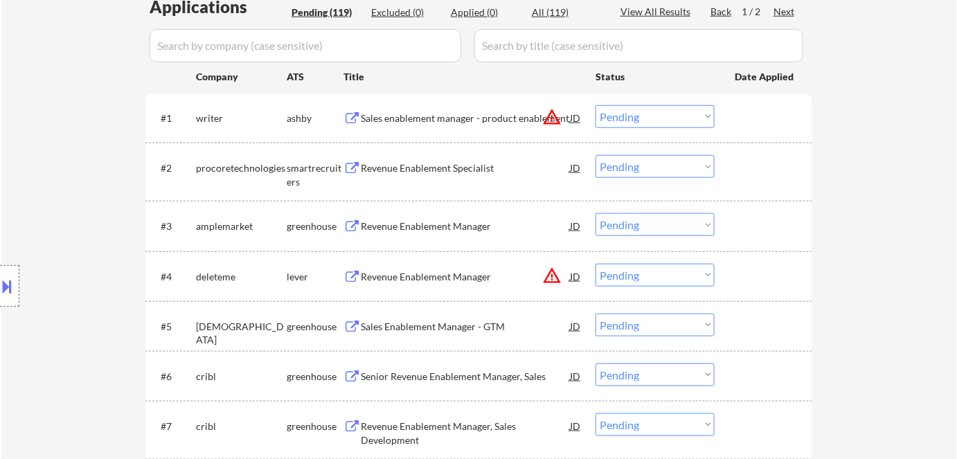
click at [408, 119] on div "Sales enablement manager - product enablement" at bounding box center [465, 118] width 209 height 14
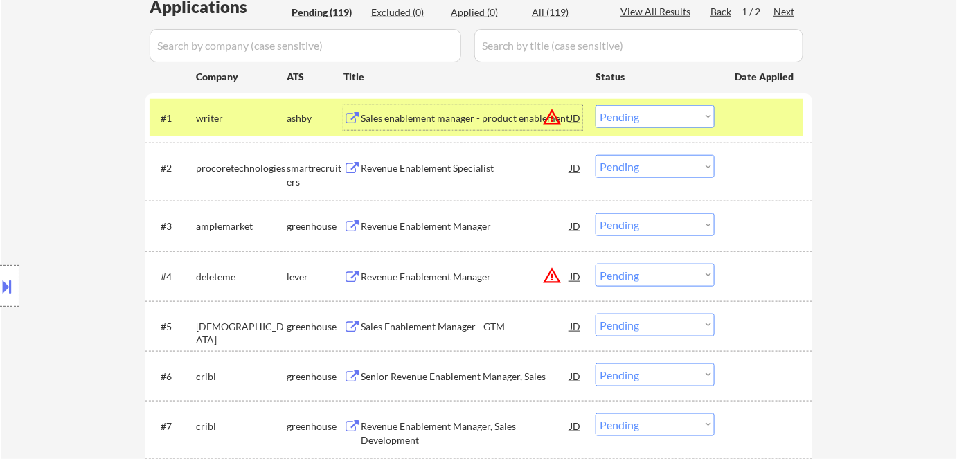
click at [624, 115] on select "Choose an option... Pending Applied Excluded (Questions) Excluded (Expired) Exc…" at bounding box center [654, 116] width 119 height 23
click at [595, 105] on select "Choose an option... Pending Applied Excluded (Questions) Excluded (Expired) Exc…" at bounding box center [654, 116] width 119 height 23
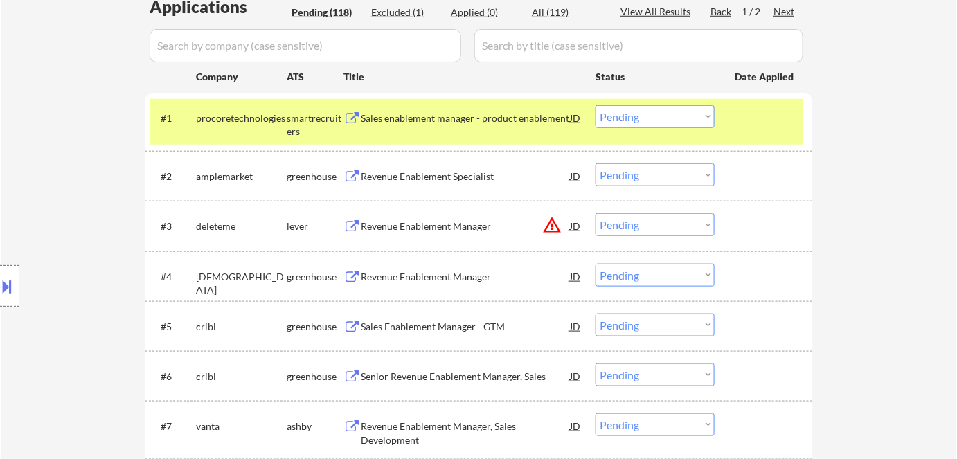
click at [431, 116] on div "Sales enablement manager - product enablement" at bounding box center [465, 118] width 209 height 14
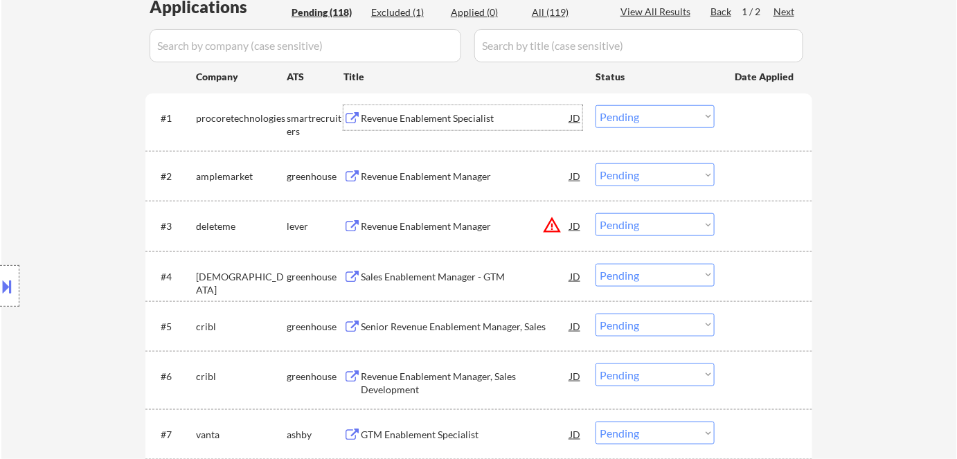
drag, startPoint x: 627, startPoint y: 116, endPoint x: 636, endPoint y: 126, distance: 12.8
click at [628, 116] on select "Choose an option... Pending Applied Excluded (Questions) Excluded (Expired) Exc…" at bounding box center [654, 116] width 119 height 23
click at [595, 105] on select "Choose an option... Pending Applied Excluded (Questions) Excluded (Expired) Exc…" at bounding box center [654, 116] width 119 height 23
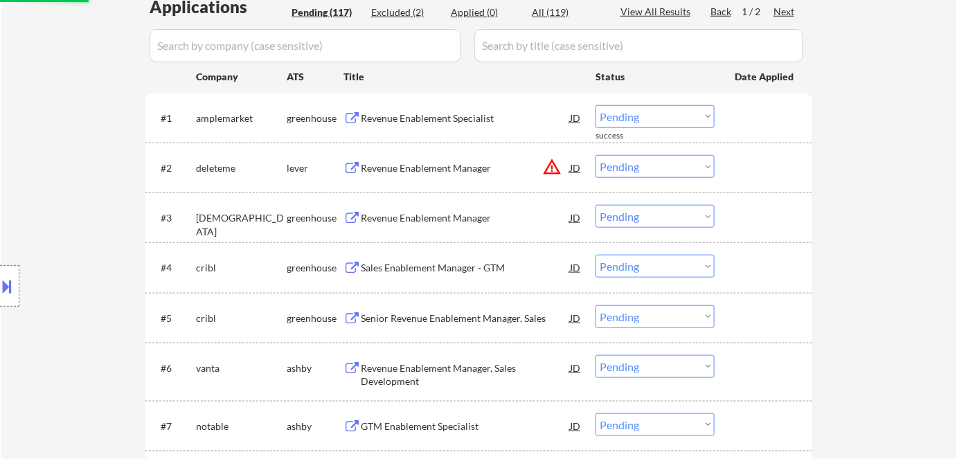
click at [417, 122] on div "Revenue Enablement Specialist" at bounding box center [465, 118] width 209 height 14
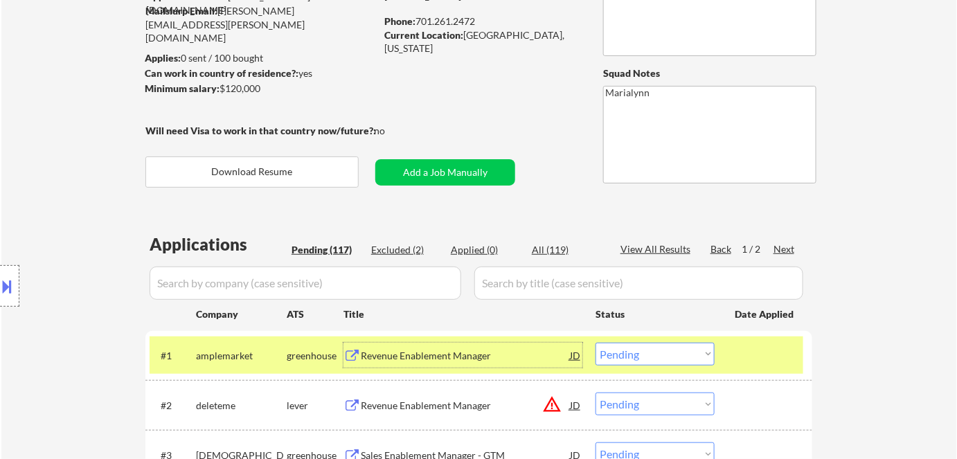
scroll to position [62, 0]
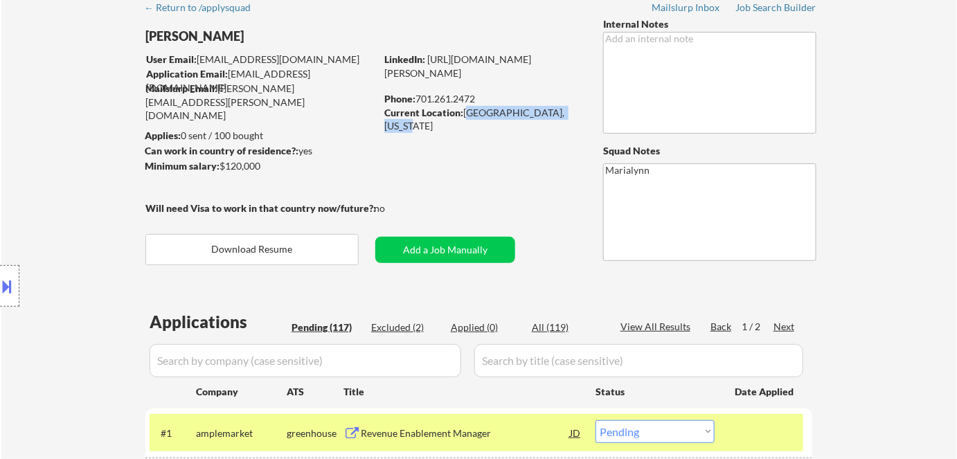
drag, startPoint x: 466, startPoint y: 112, endPoint x: 574, endPoint y: 114, distance: 108.0
click at [574, 114] on div "Current Location: [GEOGRAPHIC_DATA], [US_STATE]" at bounding box center [482, 119] width 196 height 27
copy div "[GEOGRAPHIC_DATA], [US_STATE]"
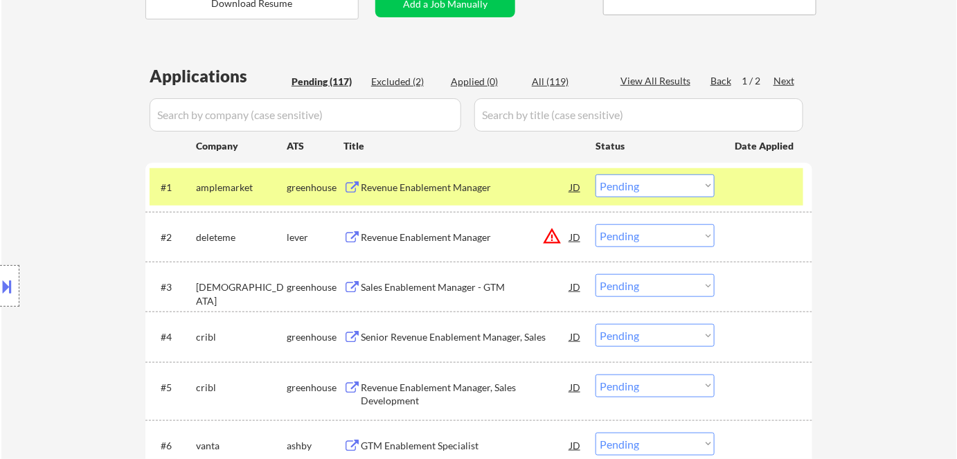
scroll to position [314, 0]
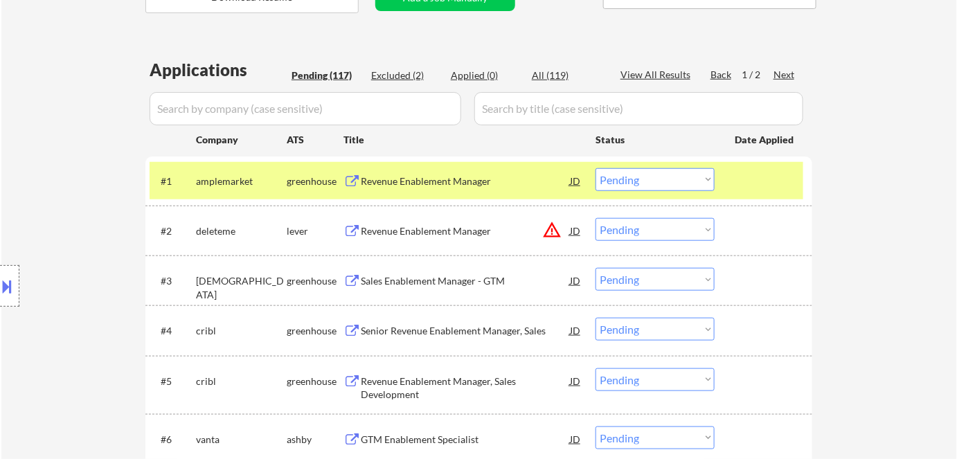
drag, startPoint x: 632, startPoint y: 172, endPoint x: 642, endPoint y: 183, distance: 14.7
click at [633, 172] on select "Choose an option... Pending Applied Excluded (Questions) Excluded (Expired) Exc…" at bounding box center [654, 179] width 119 height 23
click at [595, 168] on select "Choose an option... Pending Applied Excluded (Questions) Excluded (Expired) Exc…" at bounding box center [654, 179] width 119 height 23
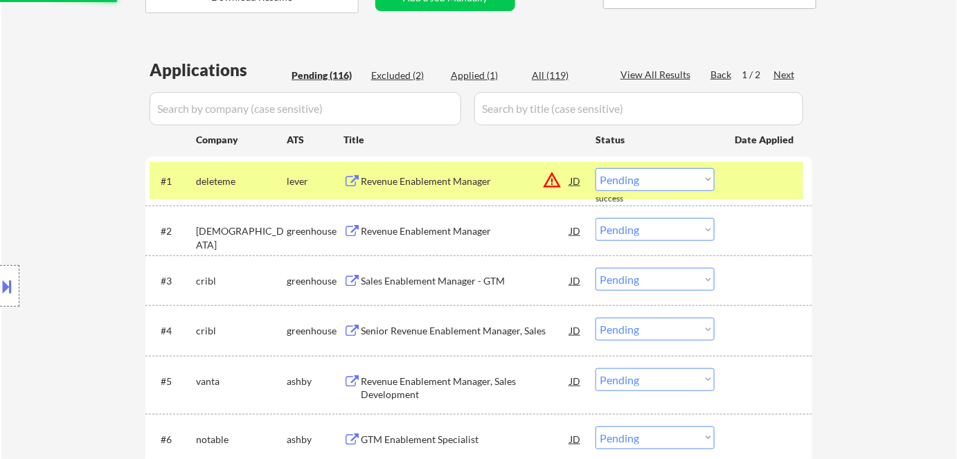
click at [451, 181] on div "Revenue Enablement Manager" at bounding box center [465, 181] width 209 height 14
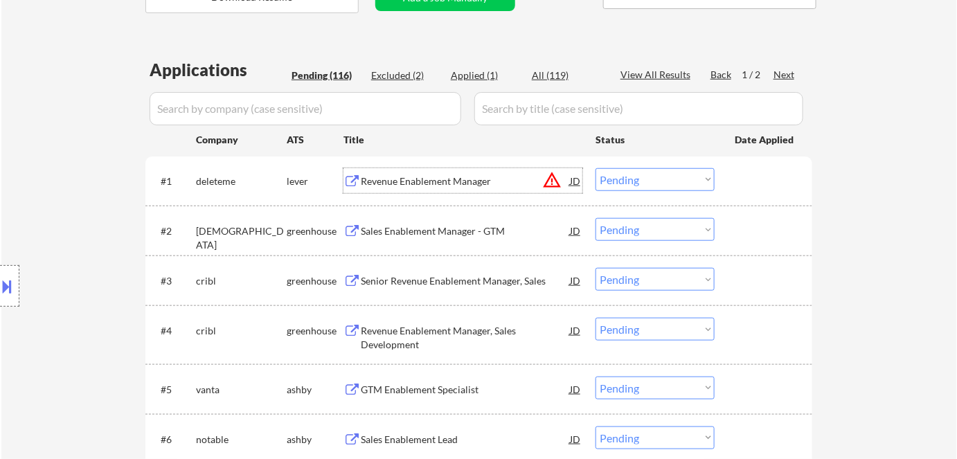
click at [622, 181] on select "Choose an option... Pending Applied Excluded (Questions) Excluded (Expired) Exc…" at bounding box center [654, 179] width 119 height 23
click at [595, 168] on select "Choose an option... Pending Applied Excluded (Questions) Excluded (Expired) Exc…" at bounding box center [654, 179] width 119 height 23
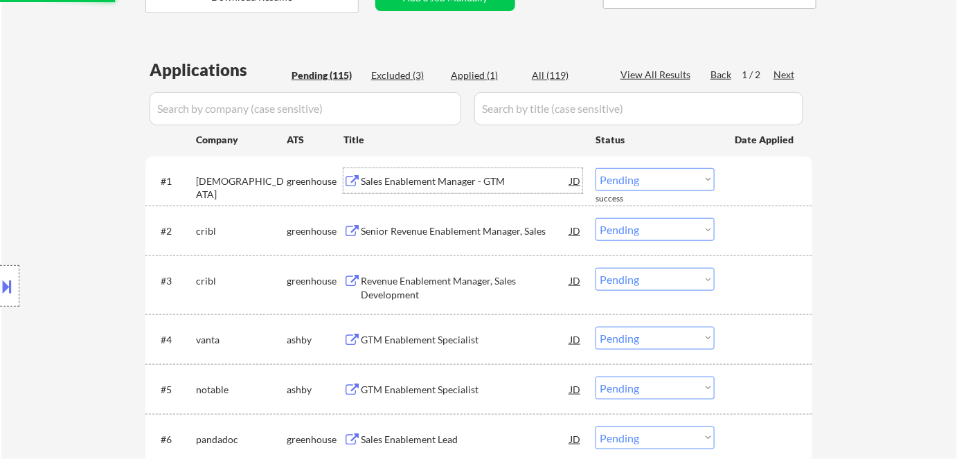
click at [417, 177] on div "Sales Enablement Manager - GTM" at bounding box center [465, 181] width 209 height 14
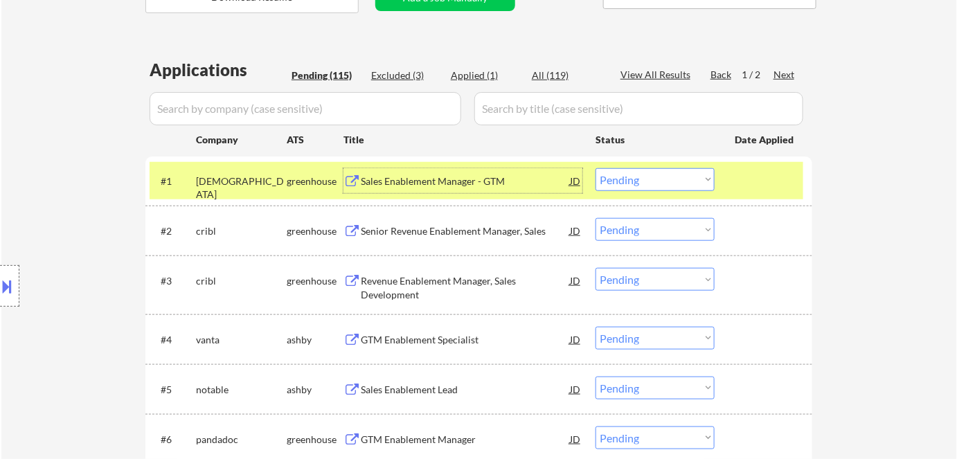
drag, startPoint x: 631, startPoint y: 174, endPoint x: 646, endPoint y: 187, distance: 20.1
click at [633, 176] on select "Choose an option... Pending Applied Excluded (Questions) Excluded (Expired) Exc…" at bounding box center [654, 179] width 119 height 23
click at [595, 168] on select "Choose an option... Pending Applied Excluded (Questions) Excluded (Expired) Exc…" at bounding box center [654, 179] width 119 height 23
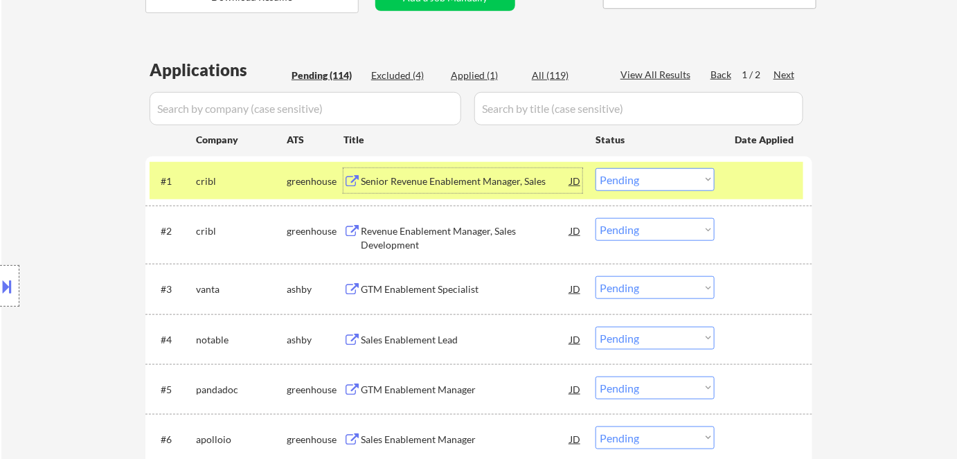
click at [389, 182] on div "Senior Revenue Enablement Manager, Sales" at bounding box center [465, 181] width 209 height 14
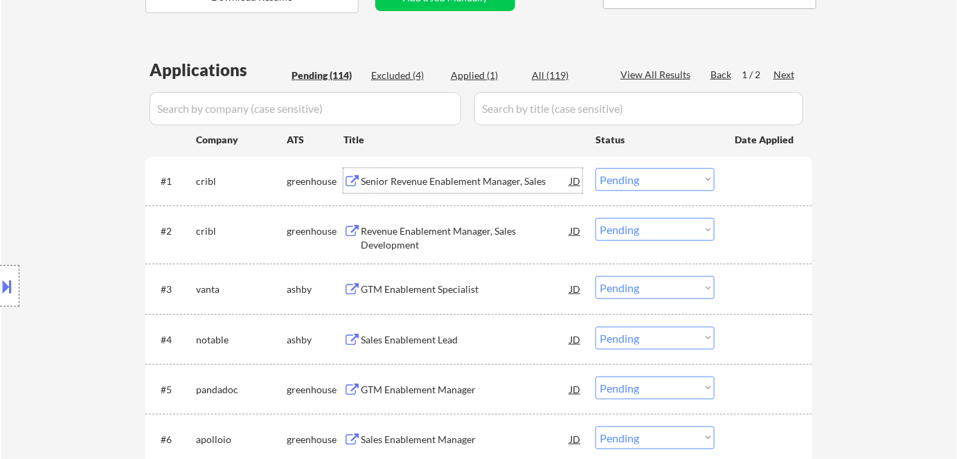
drag, startPoint x: 646, startPoint y: 176, endPoint x: 644, endPoint y: 189, distance: 13.3
click at [646, 176] on select "Choose an option... Pending Applied Excluded (Questions) Excluded (Expired) Exc…" at bounding box center [654, 179] width 119 height 23
click at [595, 168] on select "Choose an option... Pending Applied Excluded (Questions) Excluded (Expired) Exc…" at bounding box center [654, 179] width 119 height 23
select select ""pending""
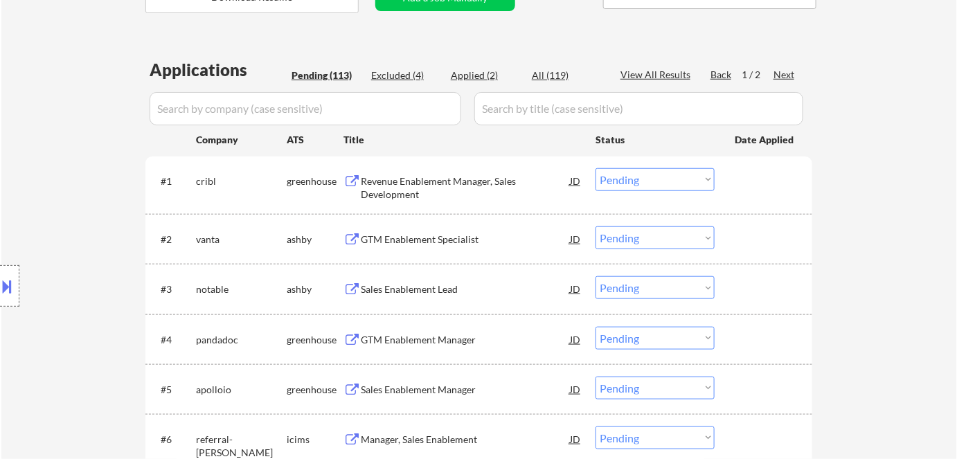
click at [397, 179] on div "Revenue Enablement Manager, Sales Development" at bounding box center [465, 187] width 209 height 27
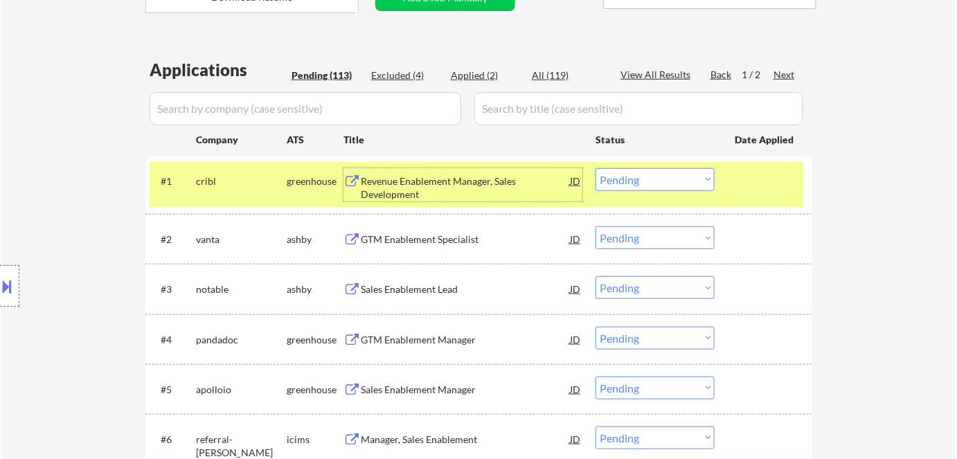
click at [400, 238] on div "GTM Enablement Specialist" at bounding box center [465, 240] width 209 height 14
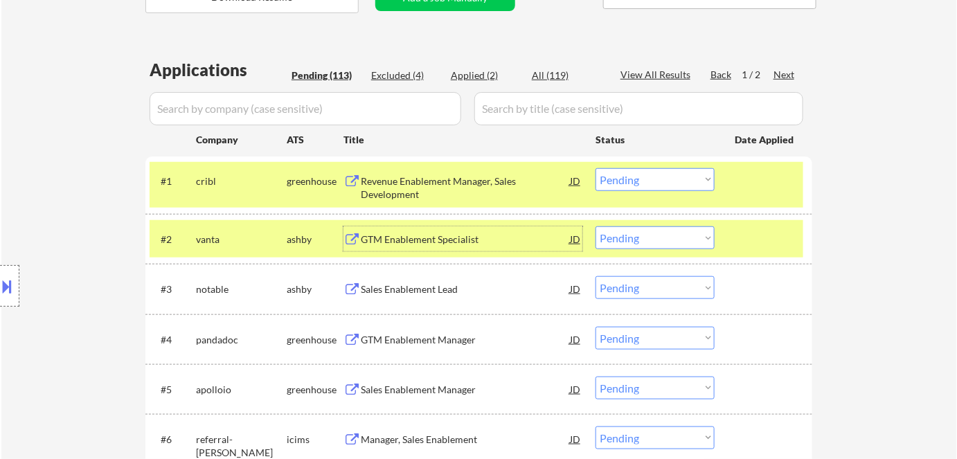
click at [298, 179] on div "greenhouse" at bounding box center [315, 181] width 57 height 14
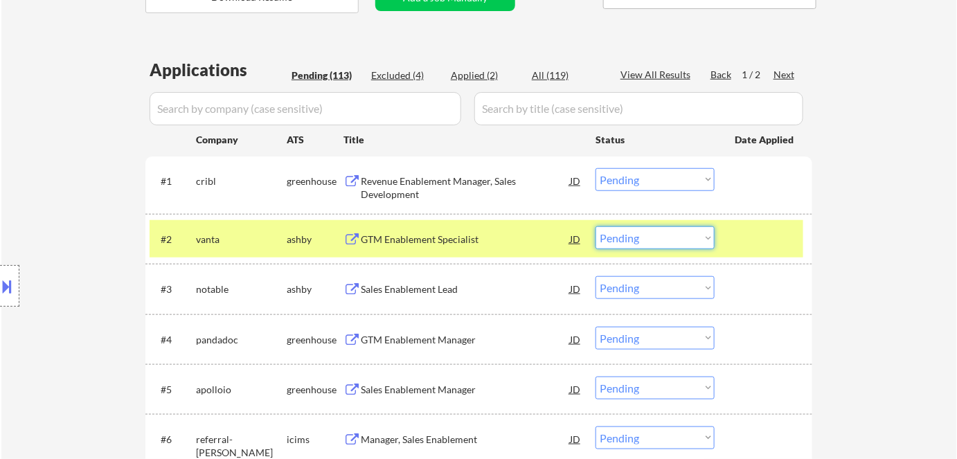
click at [627, 235] on select "Choose an option... Pending Applied Excluded (Questions) Excluded (Expired) Exc…" at bounding box center [654, 237] width 119 height 23
click at [595, 226] on select "Choose an option... Pending Applied Excluded (Questions) Excluded (Expired) Exc…" at bounding box center [654, 237] width 119 height 23
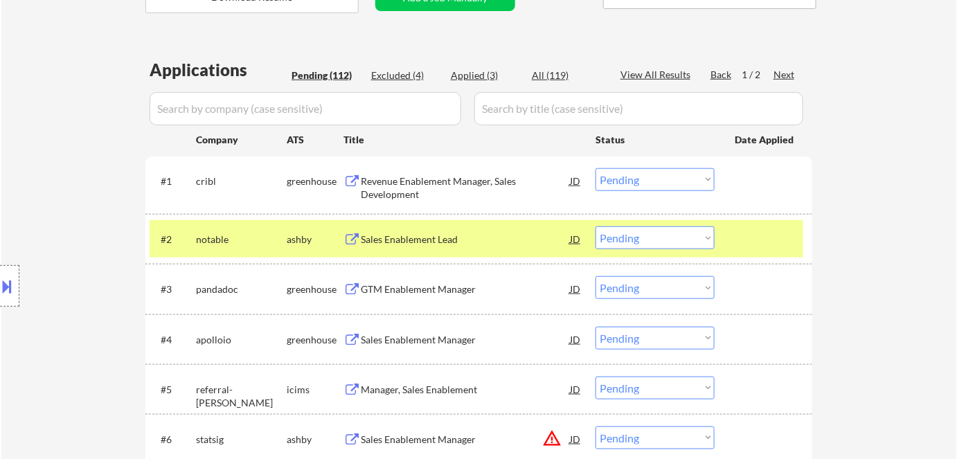
click at [426, 244] on div "Sales Enablement Lead" at bounding box center [465, 240] width 209 height 14
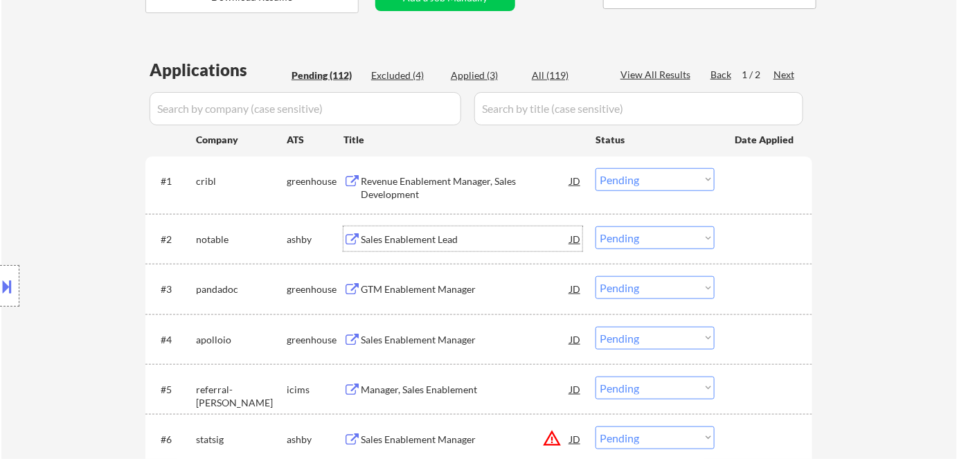
click at [6, 282] on button at bounding box center [7, 286] width 15 height 23
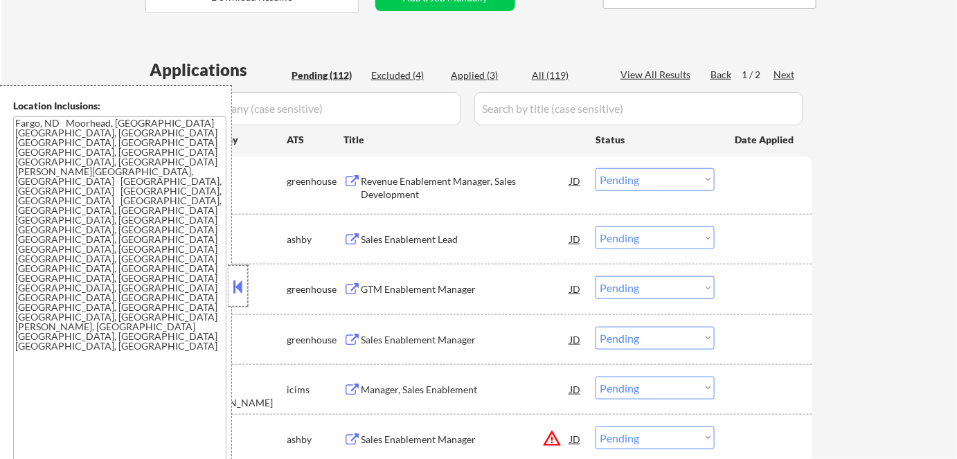
click at [231, 273] on div at bounding box center [237, 286] width 19 height 42
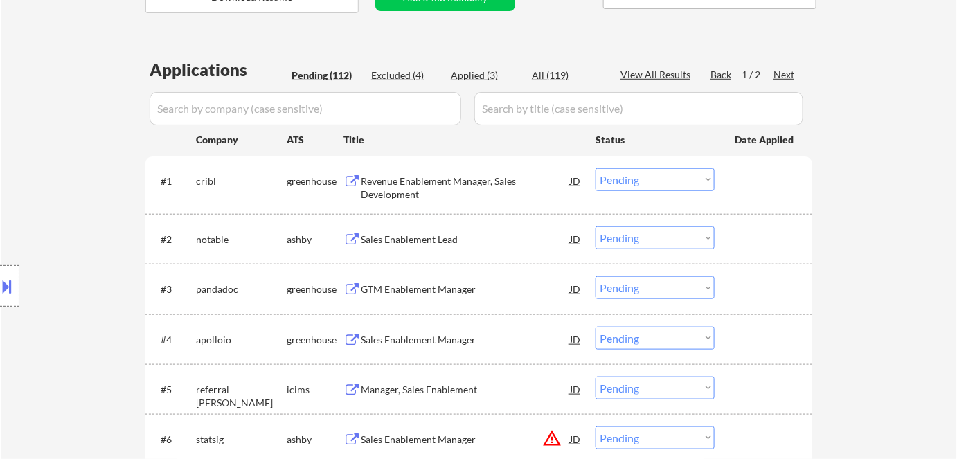
click at [643, 241] on select "Choose an option... Pending Applied Excluded (Questions) Excluded (Expired) Exc…" at bounding box center [654, 237] width 119 height 23
click at [595, 226] on select "Choose an option... Pending Applied Excluded (Questions) Excluded (Expired) Exc…" at bounding box center [654, 237] width 119 height 23
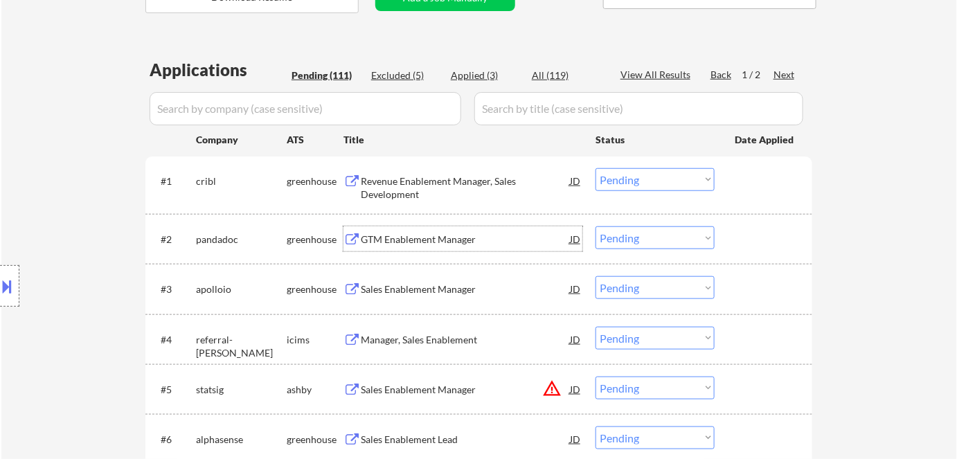
click at [390, 235] on div "GTM Enablement Manager" at bounding box center [465, 240] width 209 height 14
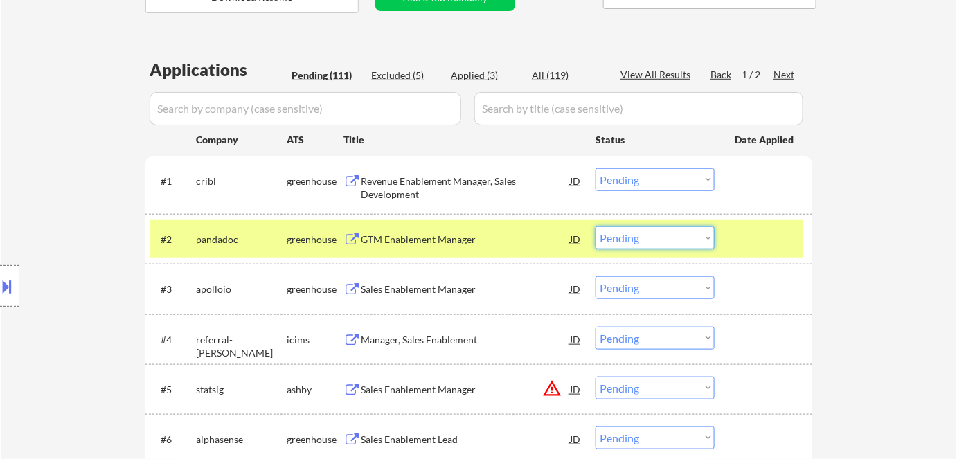
click at [633, 240] on select "Choose an option... Pending Applied Excluded (Questions) Excluded (Expired) Exc…" at bounding box center [654, 237] width 119 height 23
click at [595, 226] on select "Choose an option... Pending Applied Excluded (Questions) Excluded (Expired) Exc…" at bounding box center [654, 237] width 119 height 23
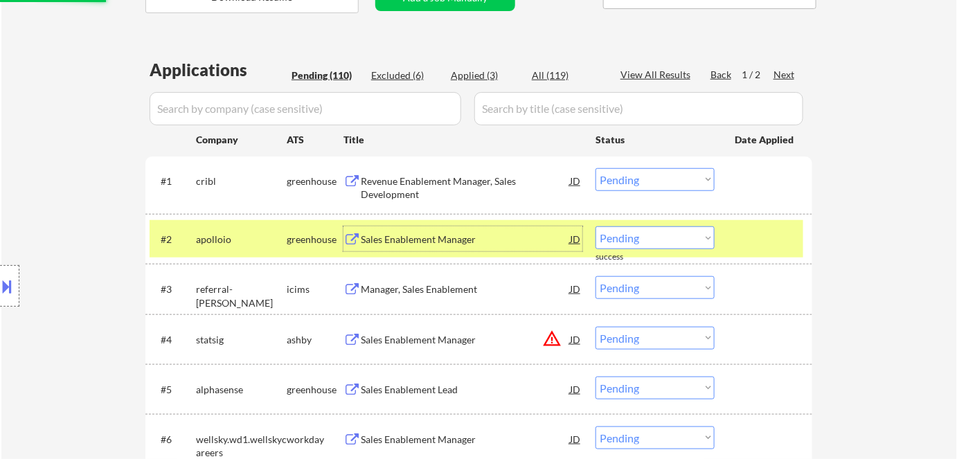
click at [376, 240] on div "Sales Enablement Manager" at bounding box center [465, 240] width 209 height 14
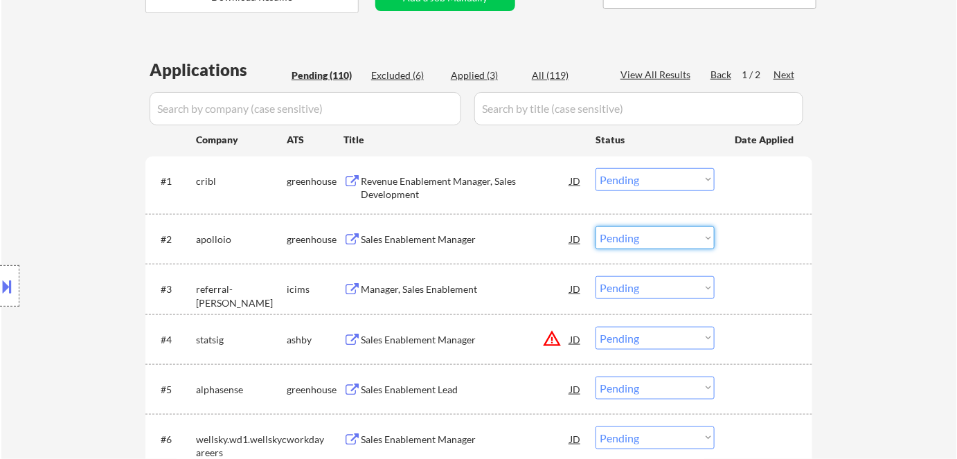
click at [627, 241] on select "Choose an option... Pending Applied Excluded (Questions) Excluded (Expired) Exc…" at bounding box center [654, 237] width 119 height 23
click at [595, 226] on select "Choose an option... Pending Applied Excluded (Questions) Excluded (Expired) Exc…" at bounding box center [654, 237] width 119 height 23
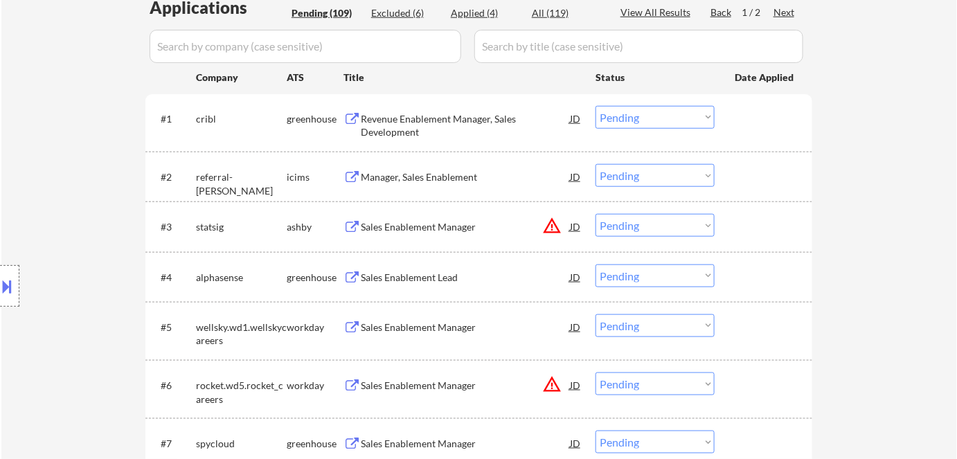
scroll to position [440, 0]
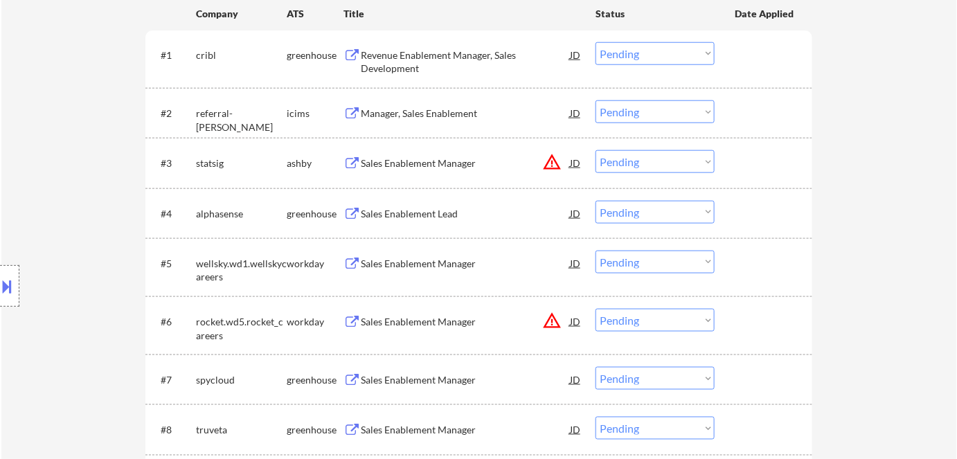
click at [399, 109] on div "Manager, Sales Enablement" at bounding box center [465, 114] width 209 height 14
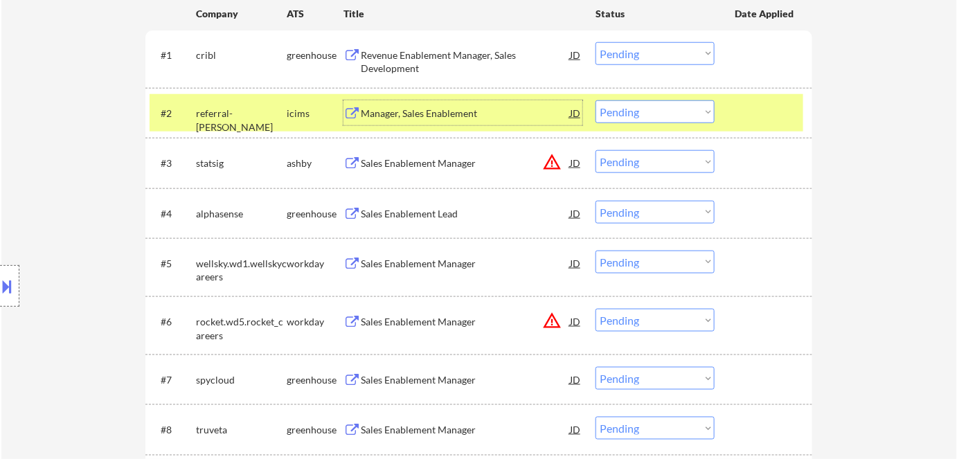
click at [648, 109] on select "Choose an option... Pending Applied Excluded (Questions) Excluded (Expired) Exc…" at bounding box center [654, 111] width 119 height 23
click at [595, 100] on select "Choose an option... Pending Applied Excluded (Questions) Excluded (Expired) Exc…" at bounding box center [654, 111] width 119 height 23
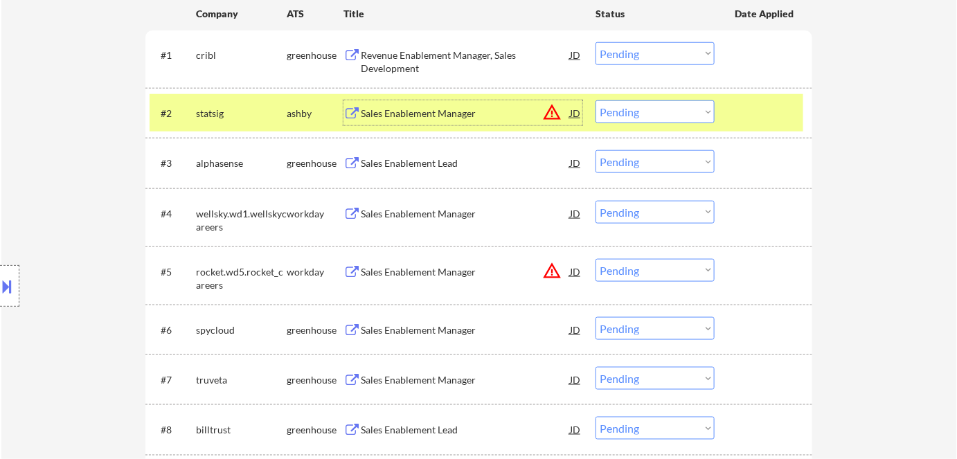
click at [412, 113] on div "Sales Enablement Manager" at bounding box center [465, 114] width 209 height 14
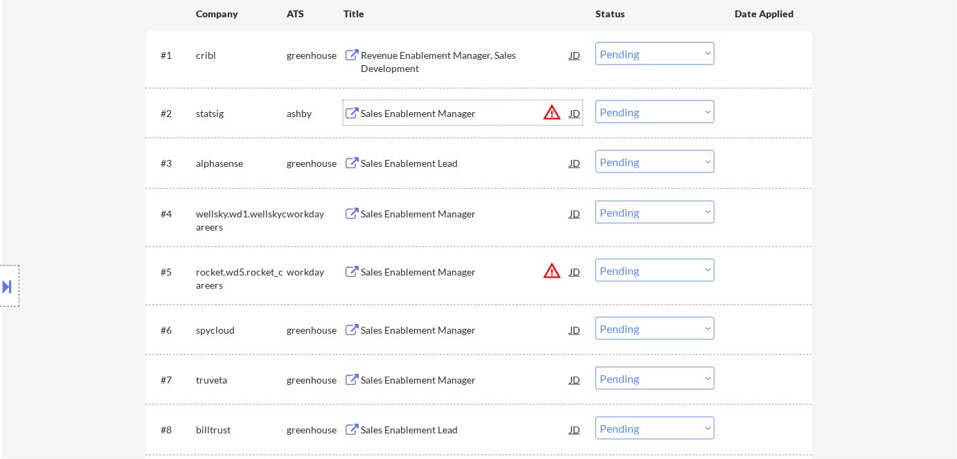
click at [622, 109] on select "Choose an option... Pending Applied Excluded (Questions) Excluded (Expired) Exc…" at bounding box center [654, 111] width 119 height 23
click at [595, 100] on select "Choose an option... Pending Applied Excluded (Questions) Excluded (Expired) Exc…" at bounding box center [654, 111] width 119 height 23
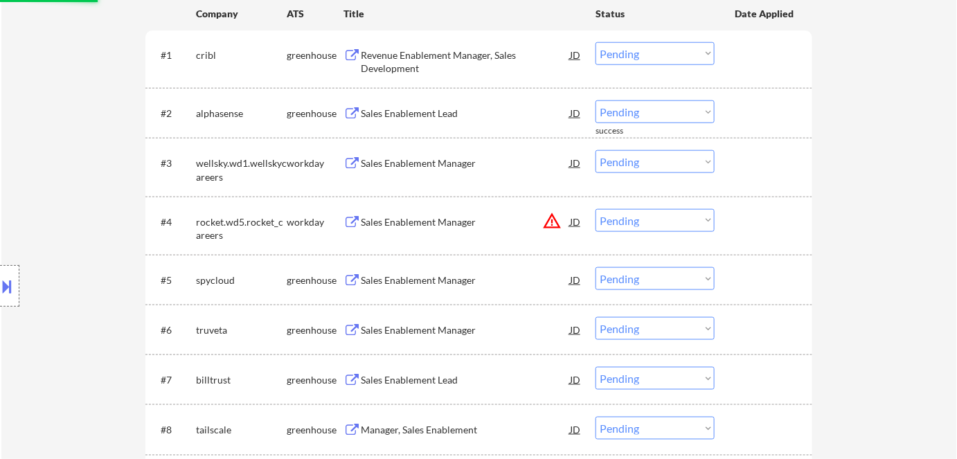
click at [404, 116] on div "Sales Enablement Lead" at bounding box center [465, 114] width 209 height 14
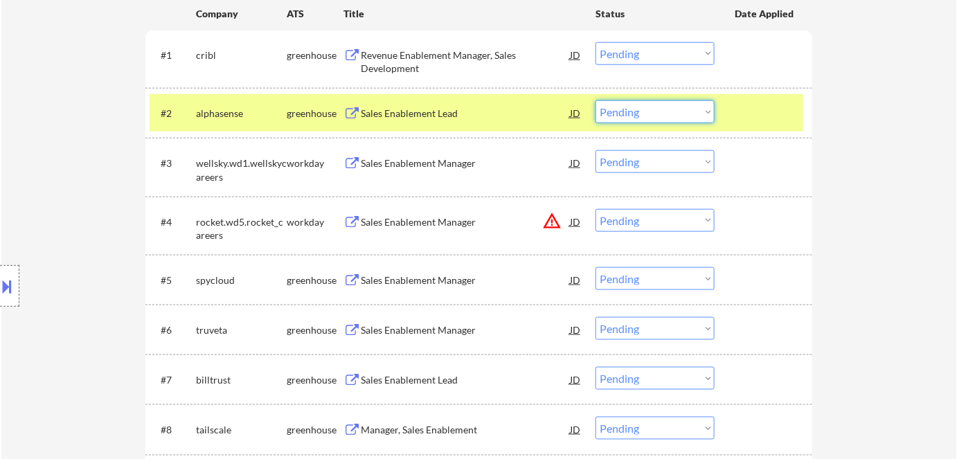
drag, startPoint x: 644, startPoint y: 111, endPoint x: 646, endPoint y: 122, distance: 11.3
click at [645, 112] on select "Choose an option... Pending Applied Excluded (Questions) Excluded (Expired) Exc…" at bounding box center [654, 111] width 119 height 23
click at [595, 100] on select "Choose an option... Pending Applied Excluded (Questions) Excluded (Expired) Exc…" at bounding box center [654, 111] width 119 height 23
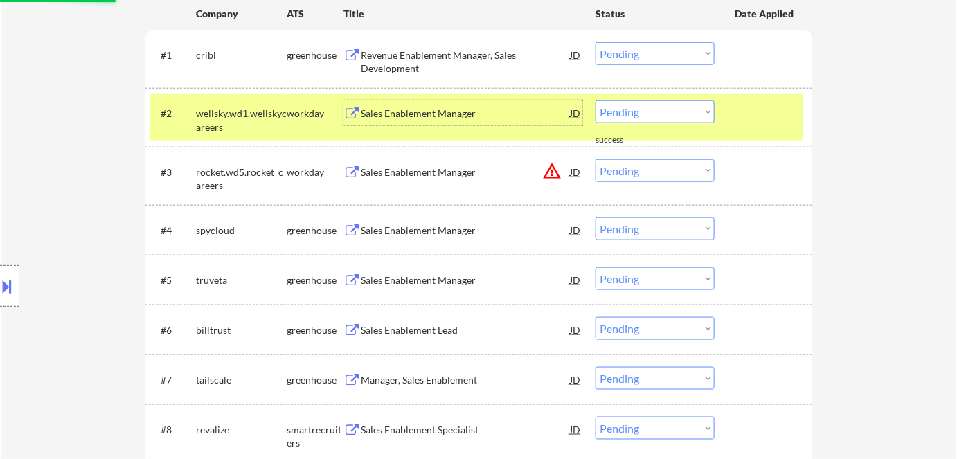
click at [413, 108] on div "Sales Enablement Manager" at bounding box center [465, 114] width 209 height 14
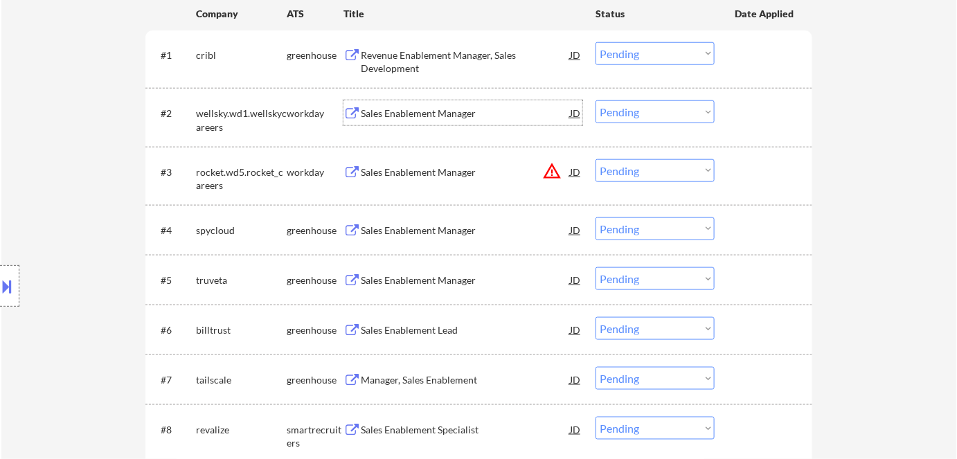
click at [420, 168] on div "Sales Enablement Manager" at bounding box center [465, 172] width 209 height 14
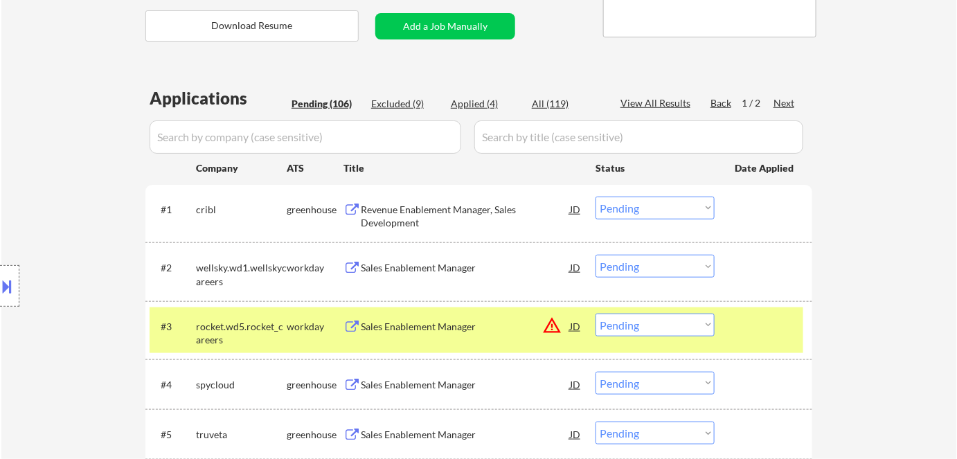
scroll to position [314, 0]
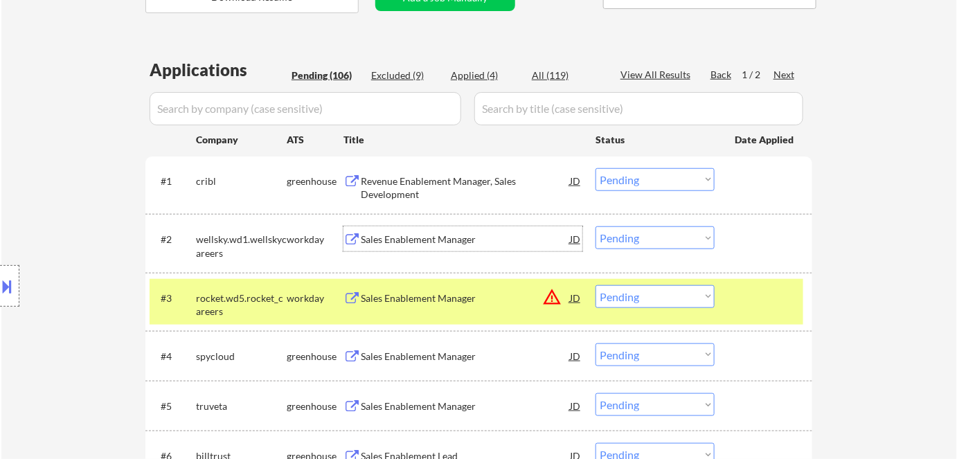
click at [405, 240] on div "Sales Enablement Manager" at bounding box center [465, 240] width 209 height 14
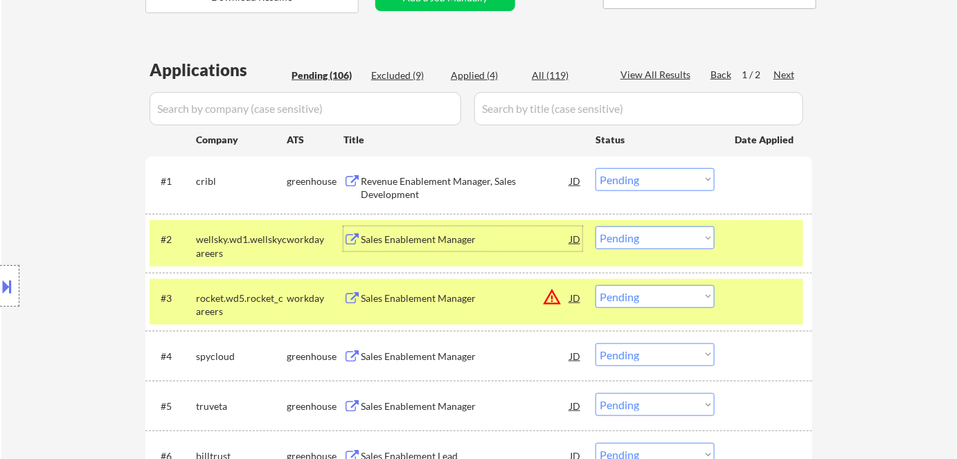
click at [645, 240] on select "Choose an option... Pending Applied Excluded (Questions) Excluded (Expired) Exc…" at bounding box center [654, 237] width 119 height 23
click at [595, 226] on select "Choose an option... Pending Applied Excluded (Questions) Excluded (Expired) Exc…" at bounding box center [654, 237] width 119 height 23
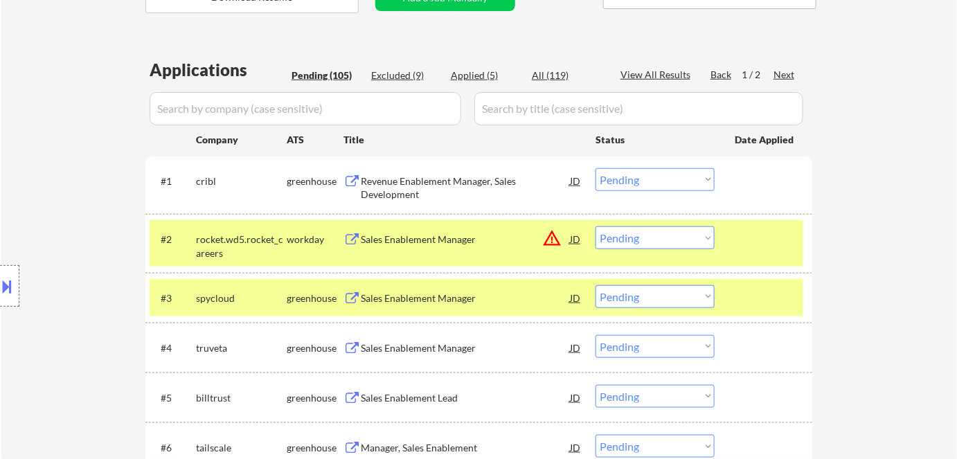
click at [235, 296] on div "Location Inclusions: [GEOGRAPHIC_DATA], [GEOGRAPHIC_DATA] [GEOGRAPHIC_DATA], [G…" at bounding box center [124, 286] width 248 height 402
click at [304, 298] on div "greenhouse" at bounding box center [315, 298] width 57 height 14
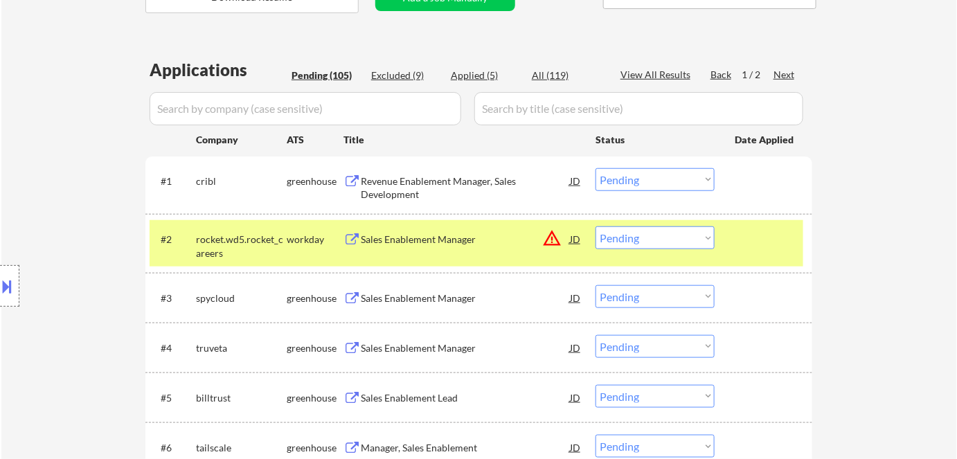
click at [430, 242] on div "Sales Enablement Manager" at bounding box center [465, 240] width 209 height 14
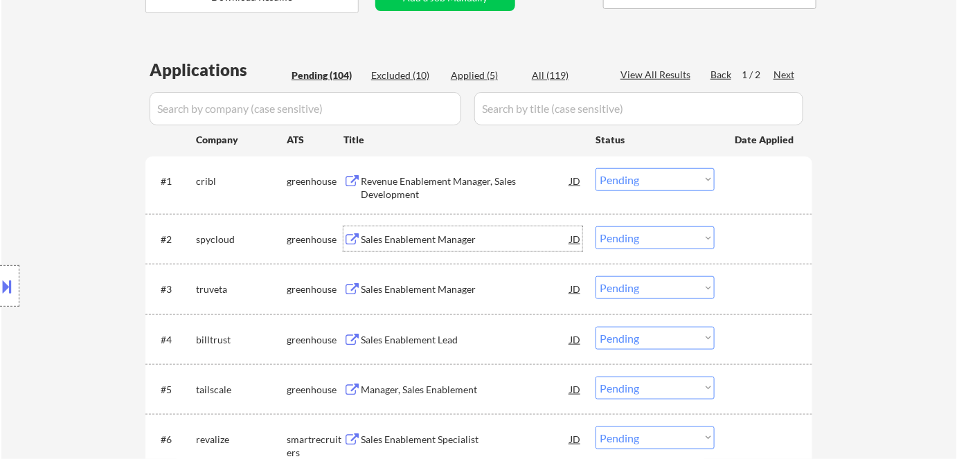
click at [408, 238] on div "Sales Enablement Manager" at bounding box center [465, 240] width 209 height 14
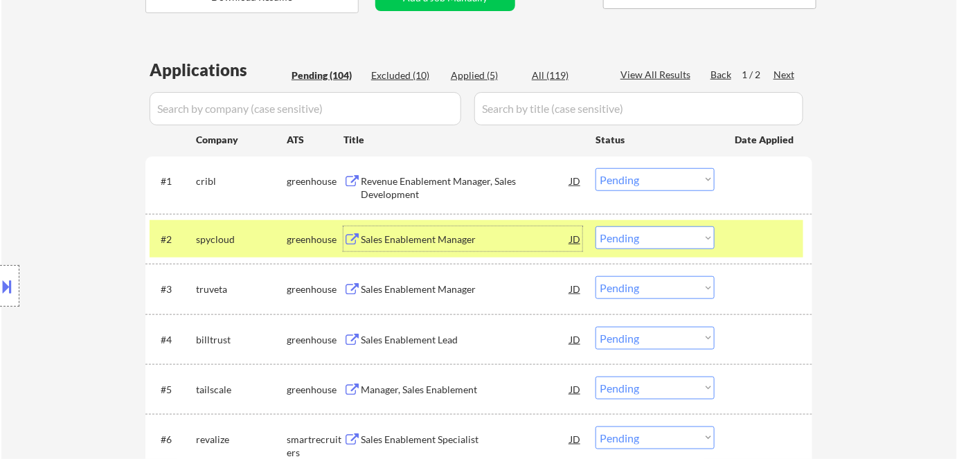
click at [641, 239] on select "Choose an option... Pending Applied Excluded (Questions) Excluded (Expired) Exc…" at bounding box center [654, 237] width 119 height 23
click at [595, 226] on select "Choose an option... Pending Applied Excluded (Questions) Excluded (Expired) Exc…" at bounding box center [654, 237] width 119 height 23
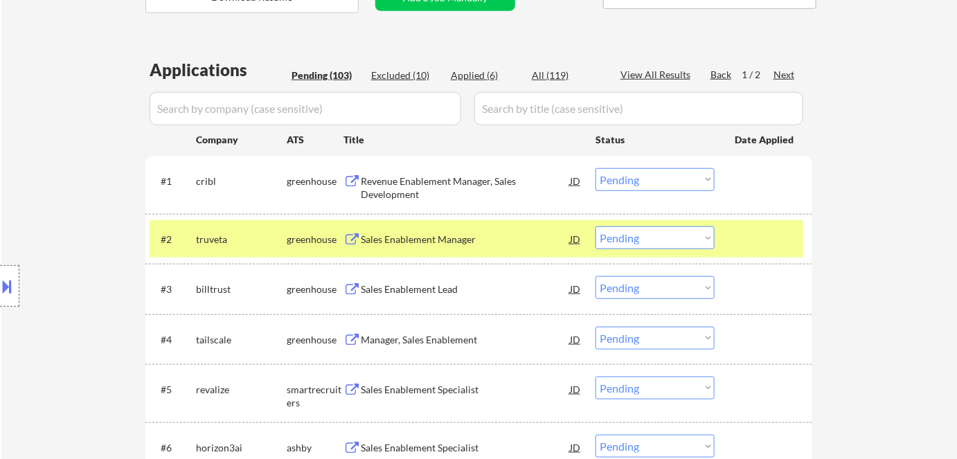
click at [397, 235] on div "Sales Enablement Manager" at bounding box center [465, 240] width 209 height 14
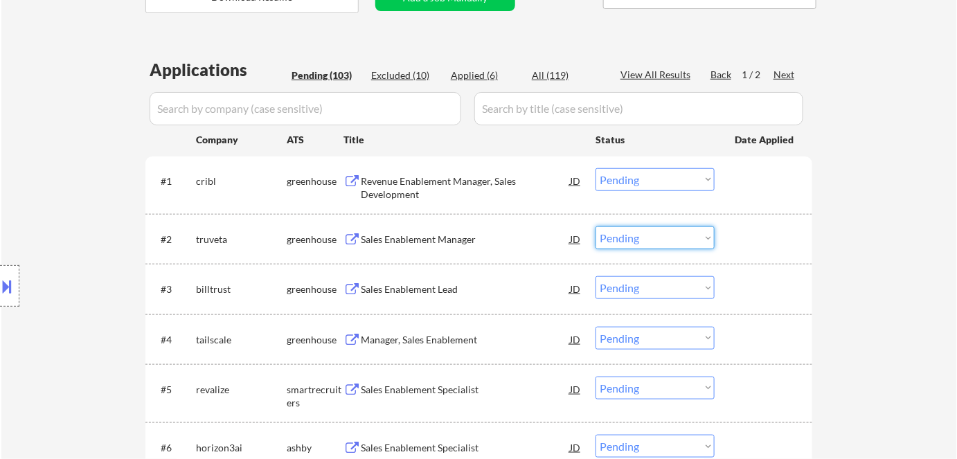
drag, startPoint x: 613, startPoint y: 237, endPoint x: 618, endPoint y: 248, distance: 12.1
click at [613, 238] on select "Choose an option... Pending Applied Excluded (Questions) Excluded (Expired) Exc…" at bounding box center [654, 237] width 119 height 23
click at [595, 226] on select "Choose an option... Pending Applied Excluded (Questions) Excluded (Expired) Exc…" at bounding box center [654, 237] width 119 height 23
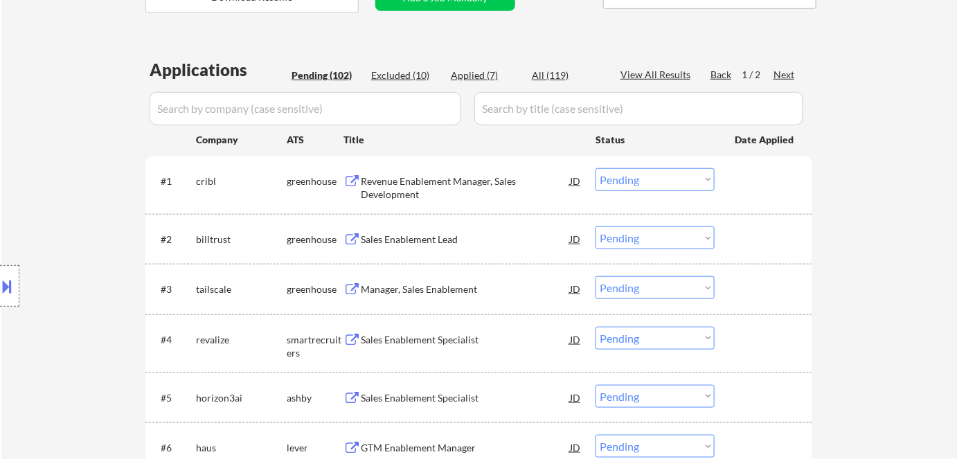
click at [366, 235] on div "Sales Enablement Lead" at bounding box center [465, 240] width 209 height 14
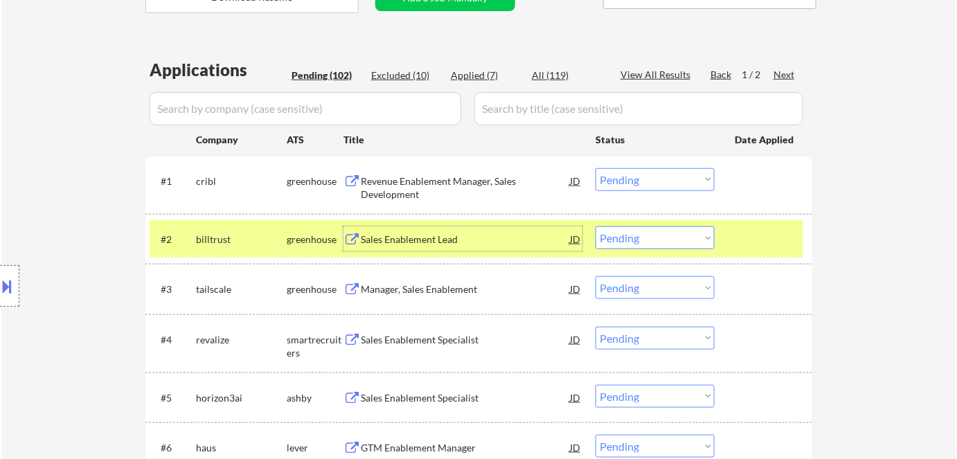
click at [646, 240] on select "Choose an option... Pending Applied Excluded (Questions) Excluded (Expired) Exc…" at bounding box center [654, 237] width 119 height 23
click at [595, 226] on select "Choose an option... Pending Applied Excluded (Questions) Excluded (Expired) Exc…" at bounding box center [654, 237] width 119 height 23
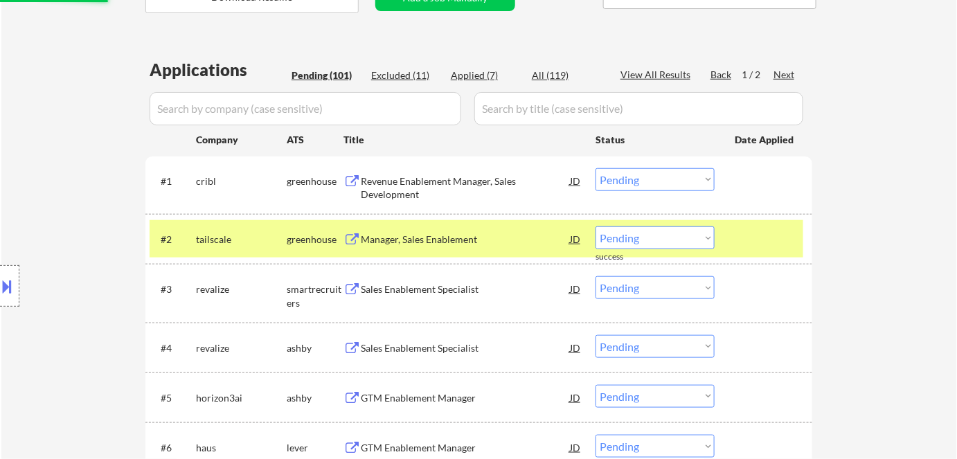
click at [415, 233] on div "Manager, Sales Enablement" at bounding box center [465, 240] width 209 height 14
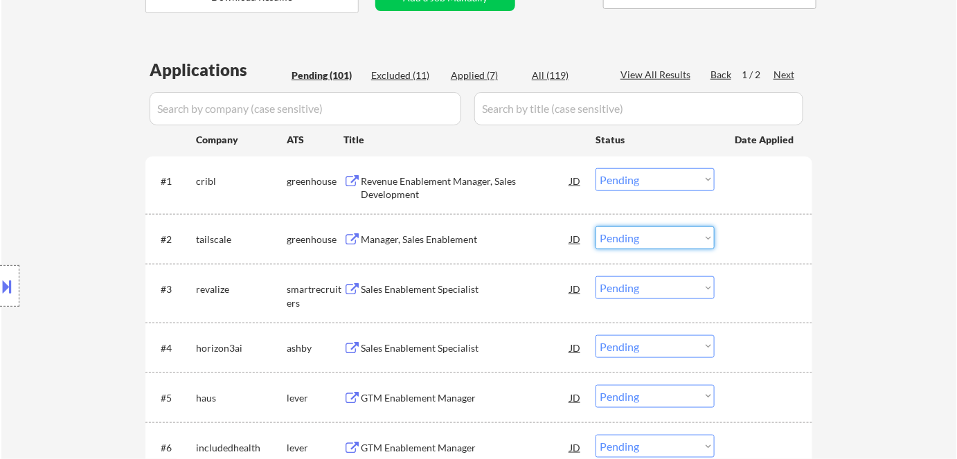
click at [625, 235] on select "Choose an option... Pending Applied Excluded (Questions) Excluded (Expired) Exc…" at bounding box center [654, 237] width 119 height 23
click at [595, 226] on select "Choose an option... Pending Applied Excluded (Questions) Excluded (Expired) Exc…" at bounding box center [654, 237] width 119 height 23
click at [372, 235] on div "Manager, Sales Enablement" at bounding box center [465, 240] width 209 height 14
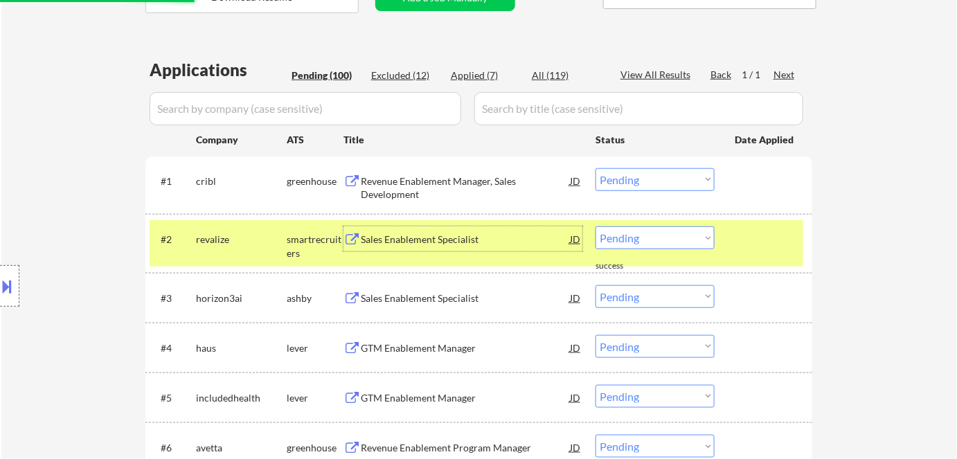
click at [432, 240] on div "Sales Enablement Specialist" at bounding box center [465, 240] width 209 height 14
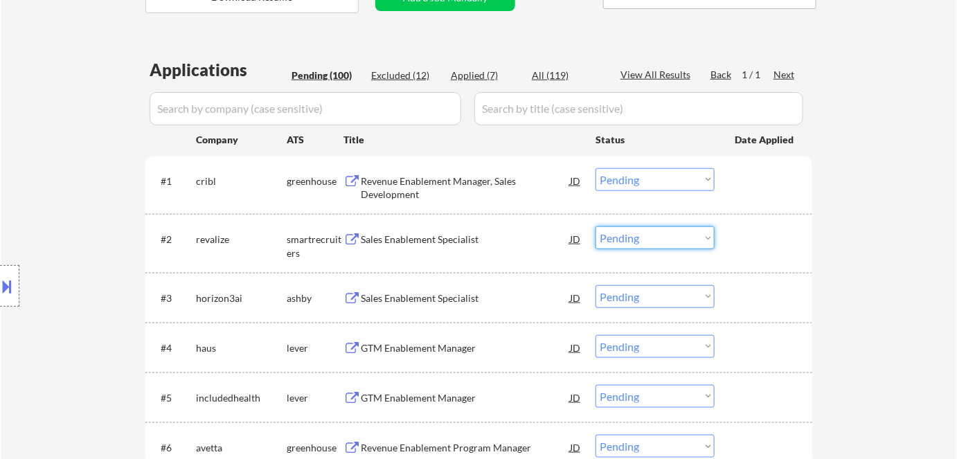
click at [618, 235] on select "Choose an option... Pending Applied Excluded (Questions) Excluded (Expired) Exc…" at bounding box center [654, 237] width 119 height 23
click at [595, 226] on select "Choose an option... Pending Applied Excluded (Questions) Excluded (Expired) Exc…" at bounding box center [654, 237] width 119 height 23
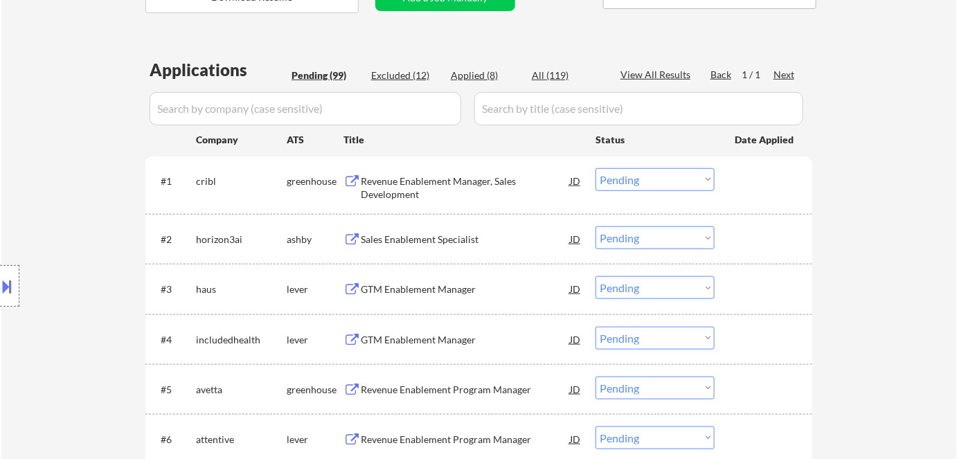
click at [386, 236] on div "Sales Enablement Specialist" at bounding box center [465, 240] width 209 height 14
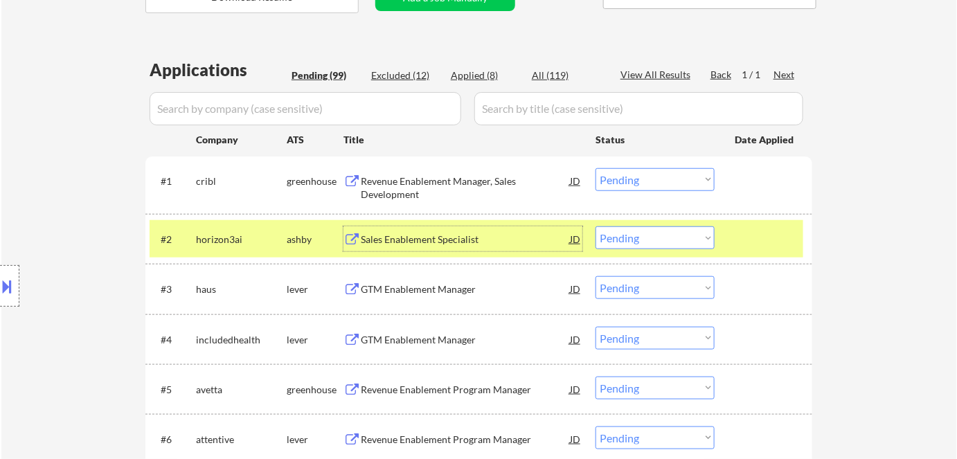
click at [624, 237] on select "Choose an option... Pending Applied Excluded (Questions) Excluded (Expired) Exc…" at bounding box center [654, 237] width 119 height 23
click at [595, 226] on select "Choose an option... Pending Applied Excluded (Questions) Excluded (Expired) Exc…" at bounding box center [654, 237] width 119 height 23
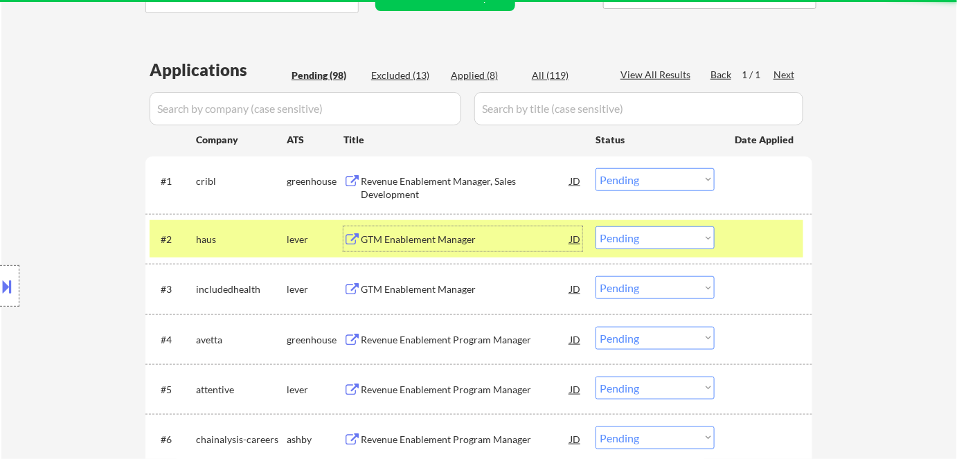
click at [438, 235] on div "GTM Enablement Manager" at bounding box center [465, 240] width 209 height 14
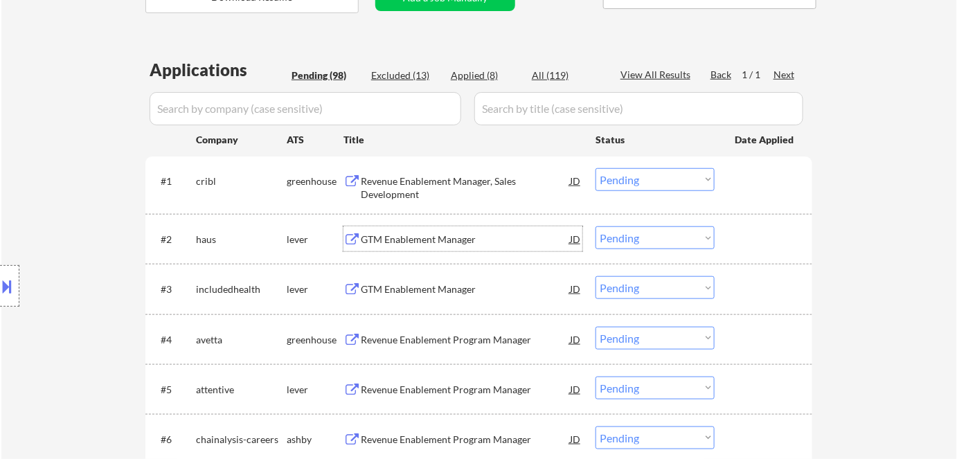
click at [463, 245] on div "GTM Enablement Manager" at bounding box center [465, 240] width 209 height 14
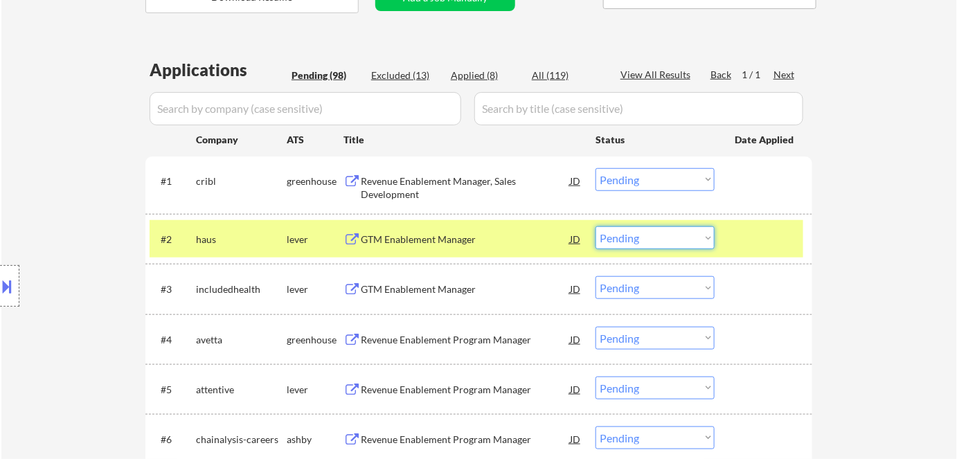
drag, startPoint x: 660, startPoint y: 239, endPoint x: 665, endPoint y: 247, distance: 9.6
click at [661, 239] on select "Choose an option... Pending Applied Excluded (Questions) Excluded (Expired) Exc…" at bounding box center [654, 237] width 119 height 23
click at [595, 226] on select "Choose an option... Pending Applied Excluded (Questions) Excluded (Expired) Exc…" at bounding box center [654, 237] width 119 height 23
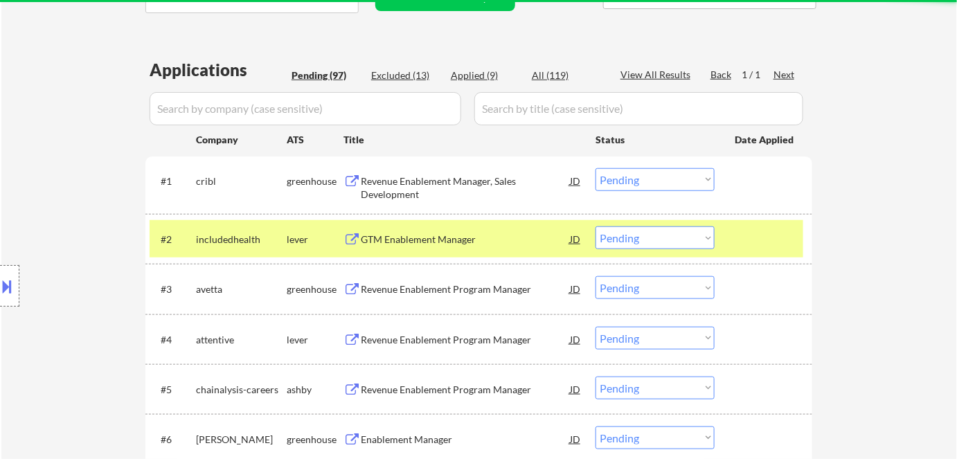
click at [400, 237] on div "GTM Enablement Manager" at bounding box center [465, 240] width 209 height 14
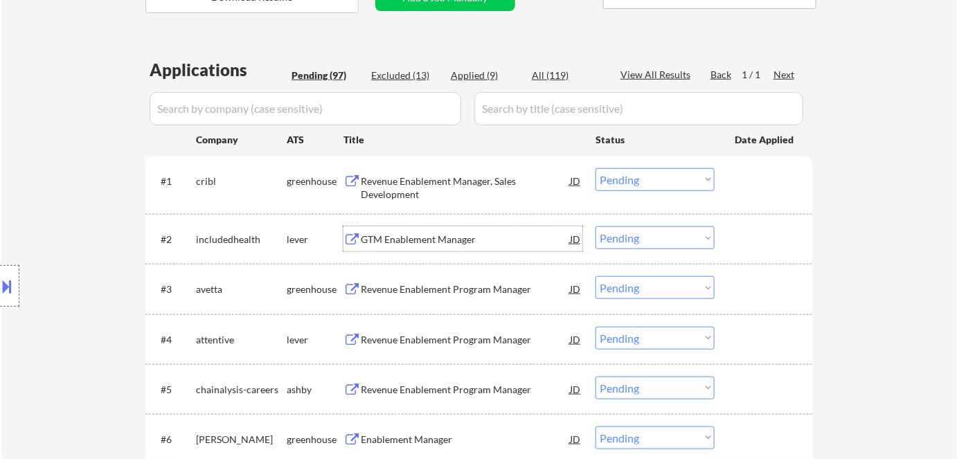
drag, startPoint x: 629, startPoint y: 237, endPoint x: 640, endPoint y: 248, distance: 14.7
click at [631, 239] on select "Choose an option... Pending Applied Excluded (Questions) Excluded (Expired) Exc…" at bounding box center [654, 237] width 119 height 23
click at [595, 226] on select "Choose an option... Pending Applied Excluded (Questions) Excluded (Expired) Exc…" at bounding box center [654, 237] width 119 height 23
click at [376, 290] on div "Revenue Enablement Program Manager" at bounding box center [465, 289] width 209 height 14
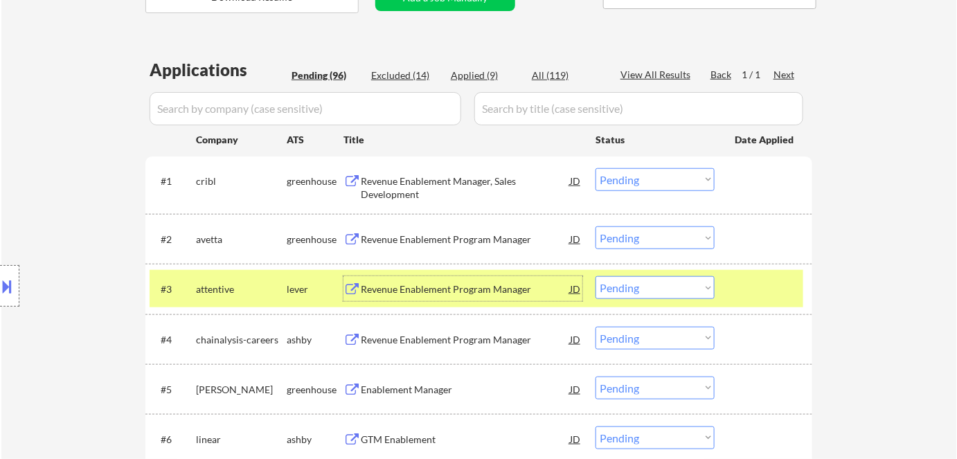
drag, startPoint x: 620, startPoint y: 235, endPoint x: 624, endPoint y: 241, distance: 7.1
click at [620, 235] on select "Choose an option... Pending Applied Excluded (Questions) Excluded (Expired) Exc…" at bounding box center [654, 237] width 119 height 23
click at [595, 226] on select "Choose an option... Pending Applied Excluded (Questions) Excluded (Expired) Exc…" at bounding box center [654, 237] width 119 height 23
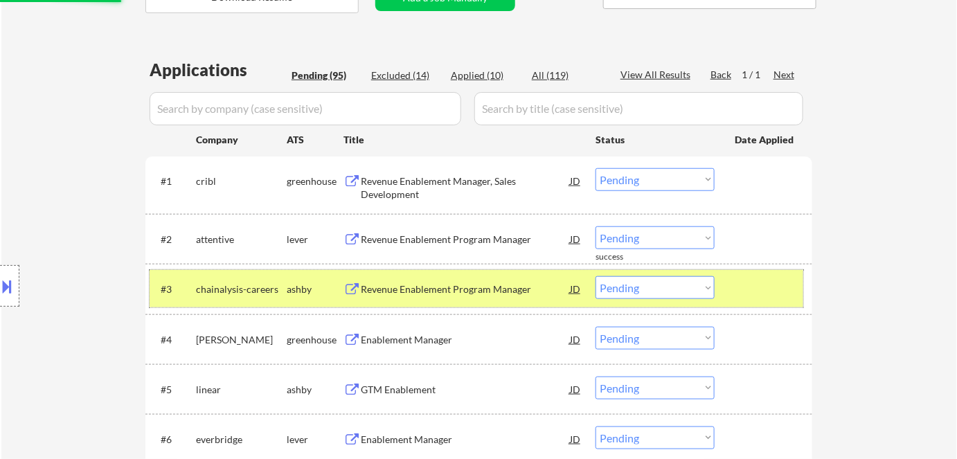
click at [259, 287] on div "chainalysis-careers" at bounding box center [241, 289] width 91 height 14
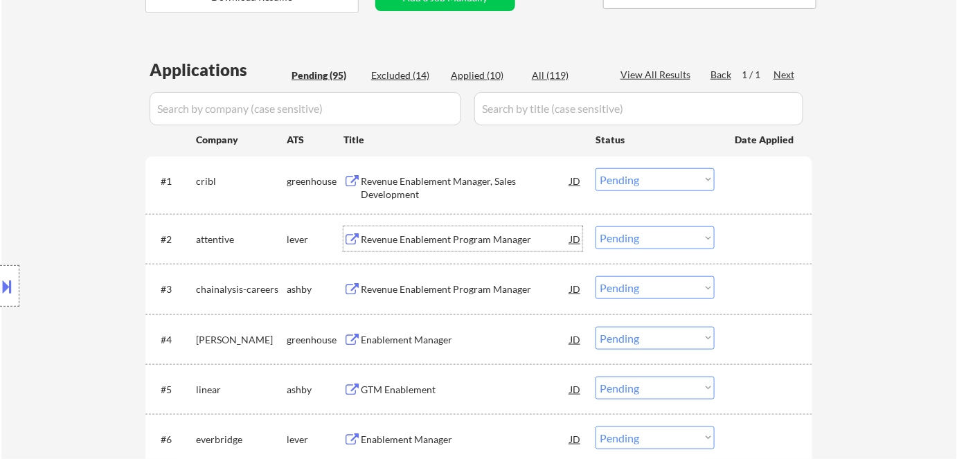
click at [397, 236] on div "Revenue Enablement Program Manager" at bounding box center [465, 240] width 209 height 14
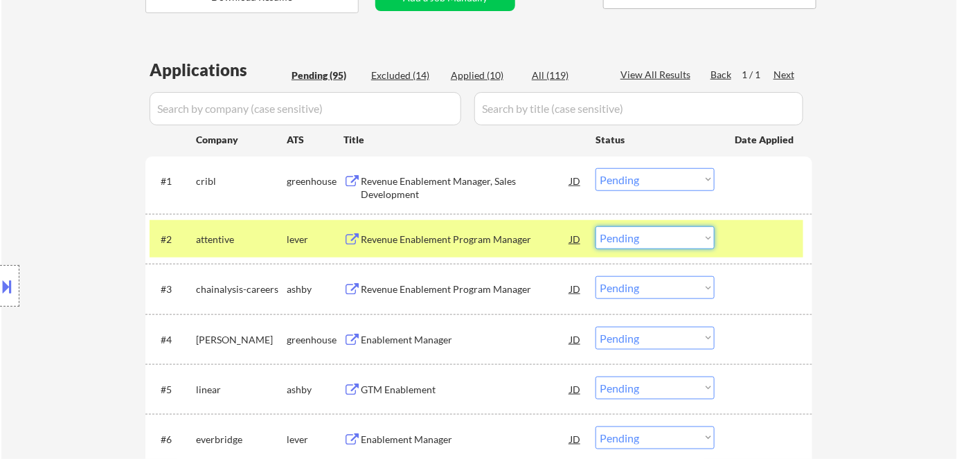
drag, startPoint x: 655, startPoint y: 237, endPoint x: 657, endPoint y: 248, distance: 11.3
click at [655, 237] on select "Choose an option... Pending Applied Excluded (Questions) Excluded (Expired) Exc…" at bounding box center [654, 237] width 119 height 23
click at [595, 226] on select "Choose an option... Pending Applied Excluded (Questions) Excluded (Expired) Exc…" at bounding box center [654, 237] width 119 height 23
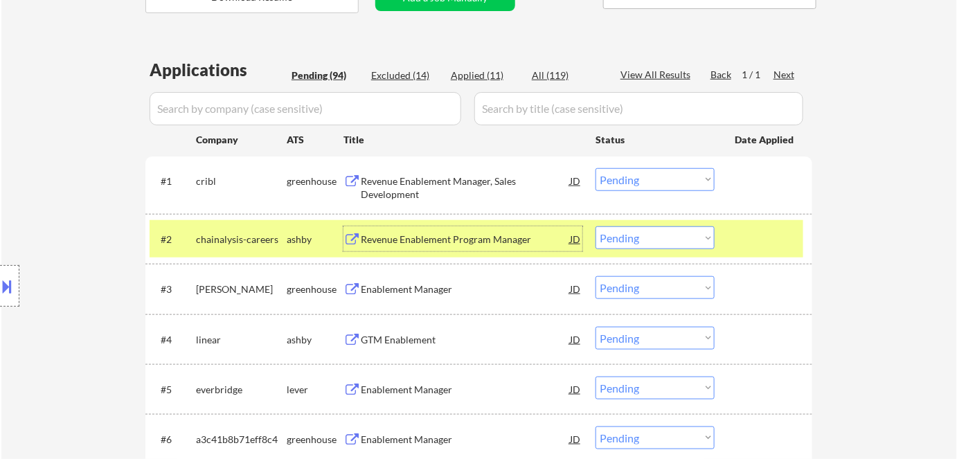
click at [411, 234] on div "Revenue Enablement Program Manager" at bounding box center [465, 240] width 209 height 14
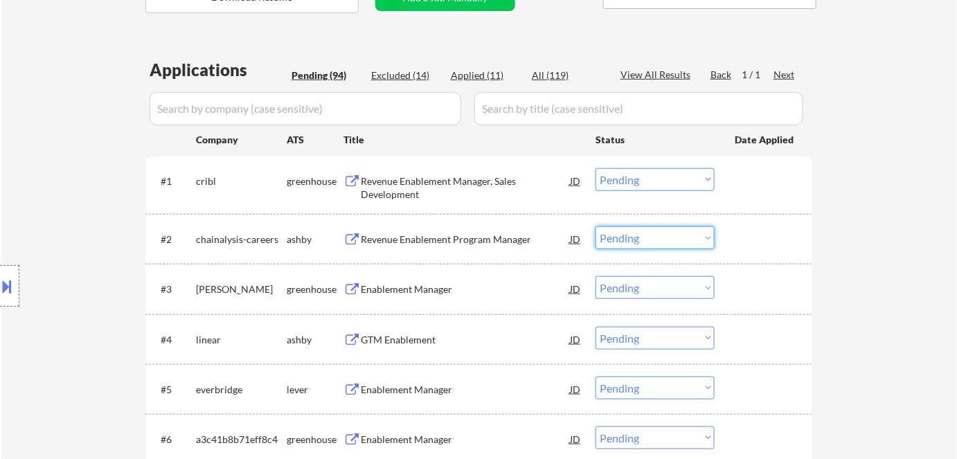
drag, startPoint x: 613, startPoint y: 238, endPoint x: 621, endPoint y: 247, distance: 11.8
click at [615, 239] on select "Choose an option... Pending Applied Excluded (Questions) Excluded (Expired) Exc…" at bounding box center [654, 237] width 119 height 23
click at [595, 226] on select "Choose an option... Pending Applied Excluded (Questions) Excluded (Expired) Exc…" at bounding box center [654, 237] width 119 height 23
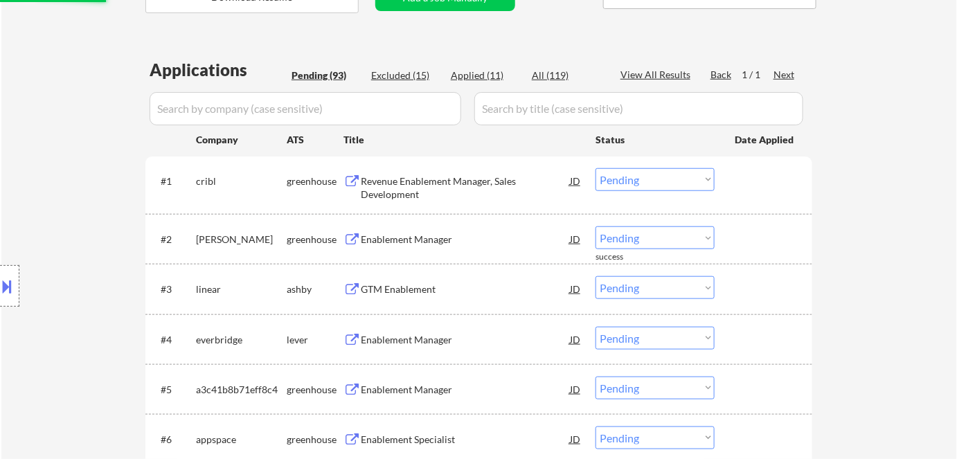
click at [390, 240] on div "Enablement Manager" at bounding box center [465, 240] width 209 height 14
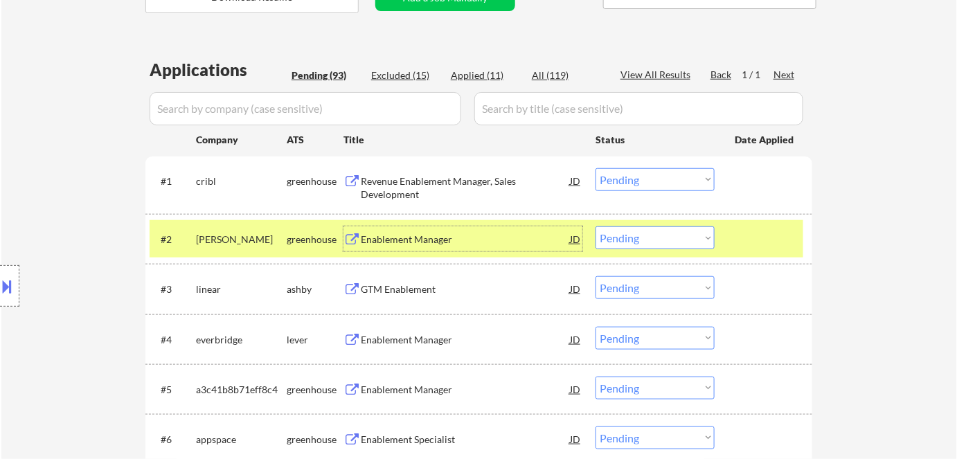
click at [675, 233] on select "Choose an option... Pending Applied Excluded (Questions) Excluded (Expired) Exc…" at bounding box center [654, 237] width 119 height 23
click at [595, 226] on select "Choose an option... Pending Applied Excluded (Questions) Excluded (Expired) Exc…" at bounding box center [654, 237] width 119 height 23
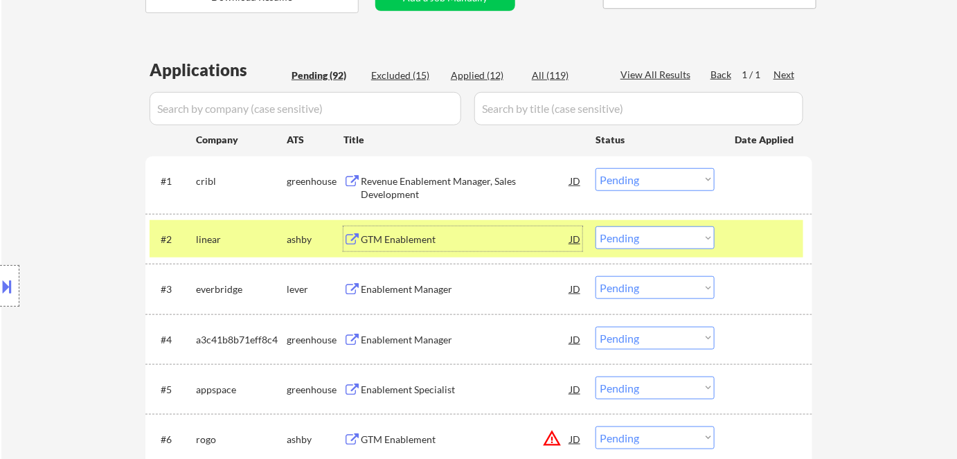
click at [400, 244] on div "GTM Enablement" at bounding box center [465, 240] width 209 height 14
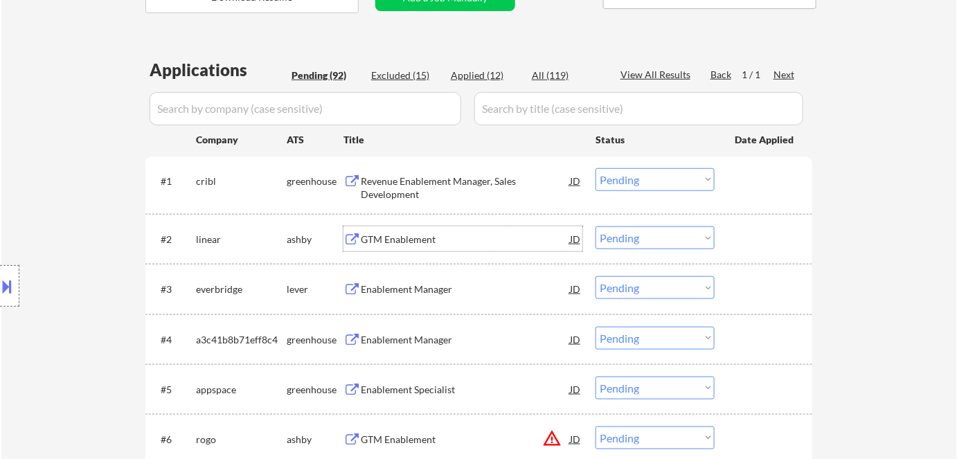
click at [628, 240] on select "Choose an option... Pending Applied Excluded (Questions) Excluded (Expired) Exc…" at bounding box center [654, 237] width 119 height 23
click at [595, 226] on select "Choose an option... Pending Applied Excluded (Questions) Excluded (Expired) Exc…" at bounding box center [654, 237] width 119 height 23
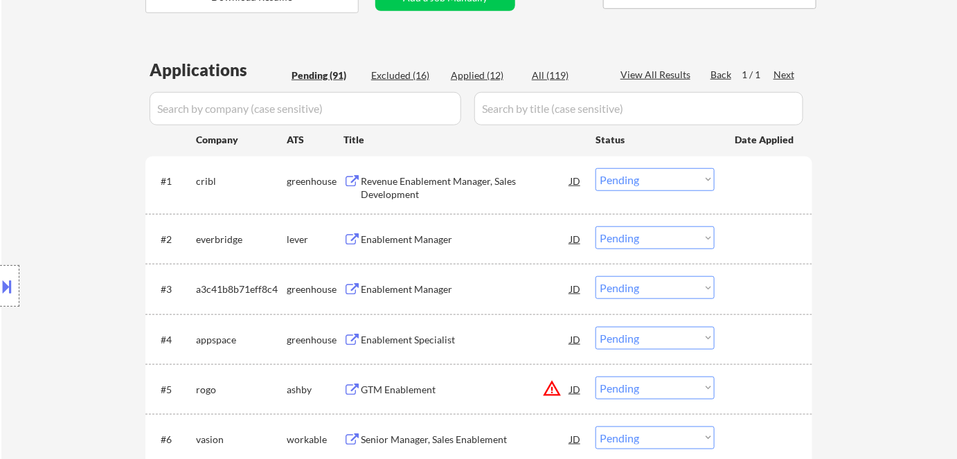
click at [379, 233] on div "Enablement Manager" at bounding box center [465, 240] width 209 height 14
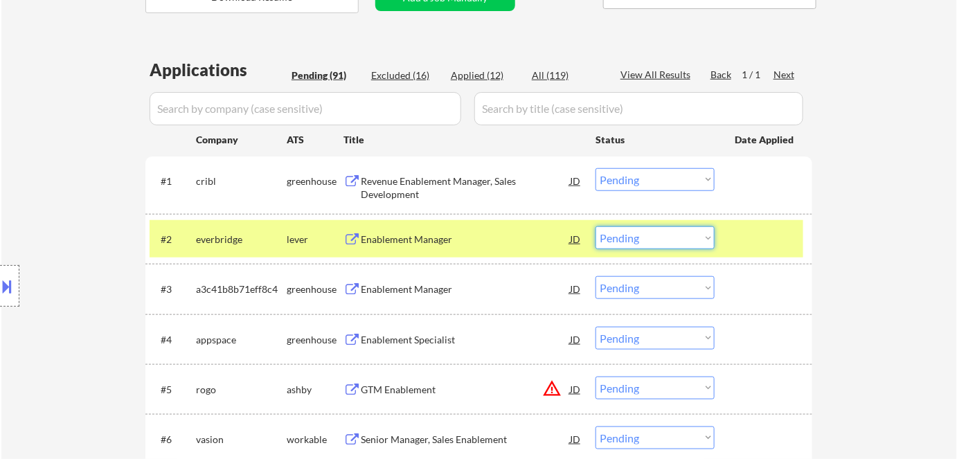
drag, startPoint x: 674, startPoint y: 235, endPoint x: 685, endPoint y: 248, distance: 17.7
click at [674, 237] on select "Choose an option... Pending Applied Excluded (Questions) Excluded (Expired) Exc…" at bounding box center [654, 237] width 119 height 23
click at [595, 226] on select "Choose an option... Pending Applied Excluded (Questions) Excluded (Expired) Exc…" at bounding box center [654, 237] width 119 height 23
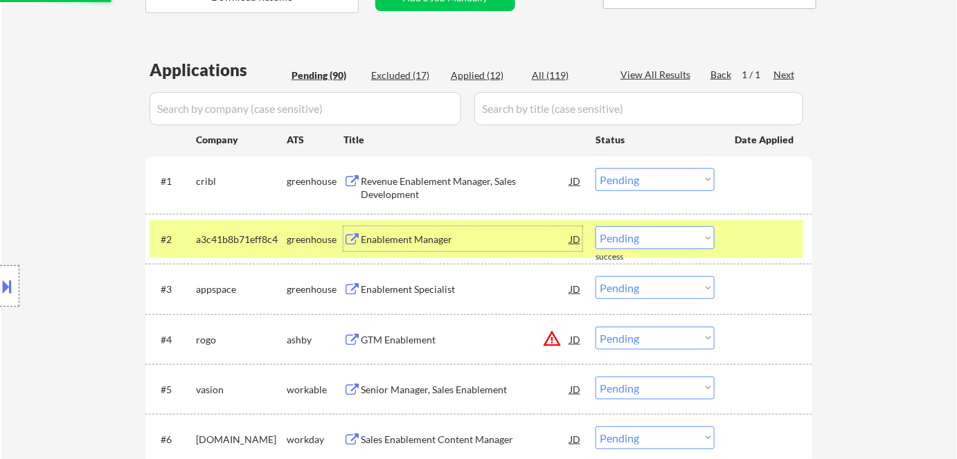
click at [428, 233] on div "Enablement Manager" at bounding box center [465, 240] width 209 height 14
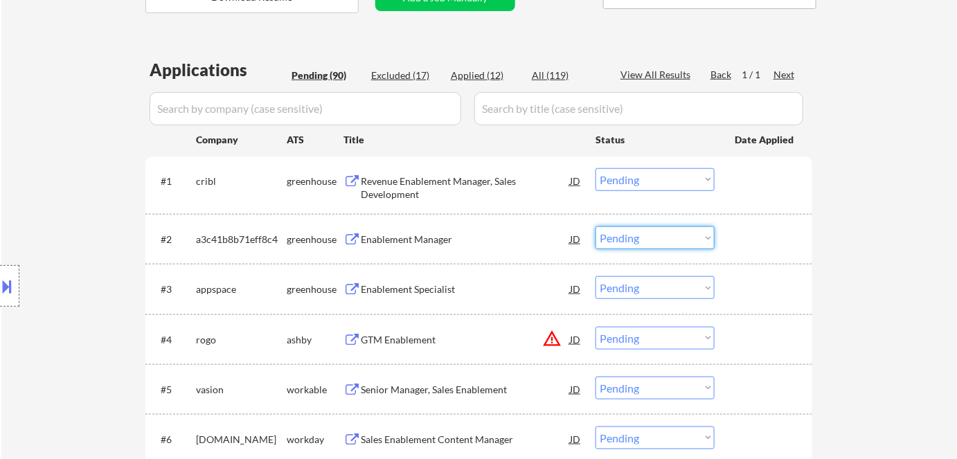
click at [618, 235] on select "Choose an option... Pending Applied Excluded (Questions) Excluded (Expired) Exc…" at bounding box center [654, 237] width 119 height 23
click at [595, 226] on select "Choose an option... Pending Applied Excluded (Questions) Excluded (Expired) Exc…" at bounding box center [654, 237] width 119 height 23
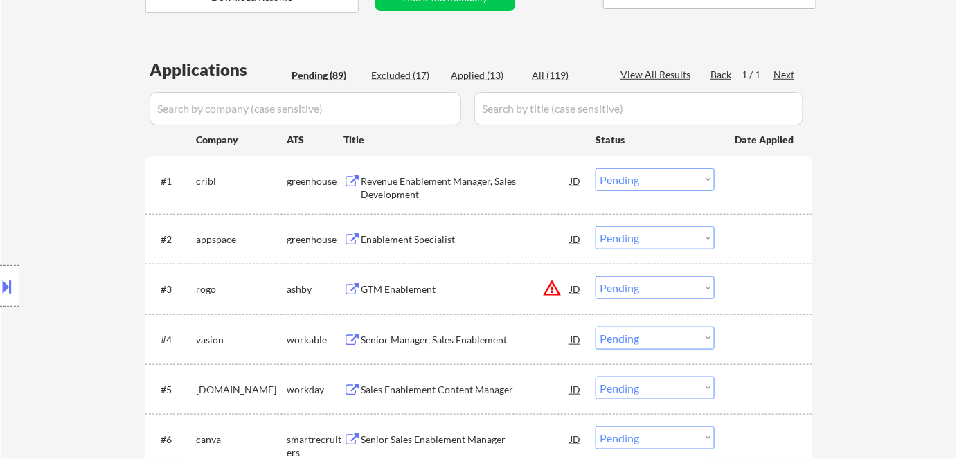
click at [406, 242] on div "Enablement Specialist" at bounding box center [465, 240] width 209 height 14
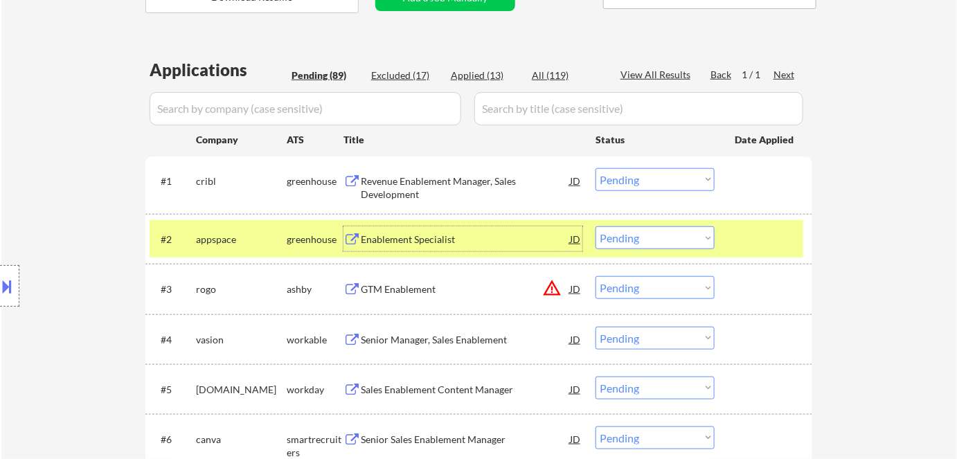
click at [624, 237] on select "Choose an option... Pending Applied Excluded (Questions) Excluded (Expired) Exc…" at bounding box center [654, 237] width 119 height 23
click at [595, 226] on select "Choose an option... Pending Applied Excluded (Questions) Excluded (Expired) Exc…" at bounding box center [654, 237] width 119 height 23
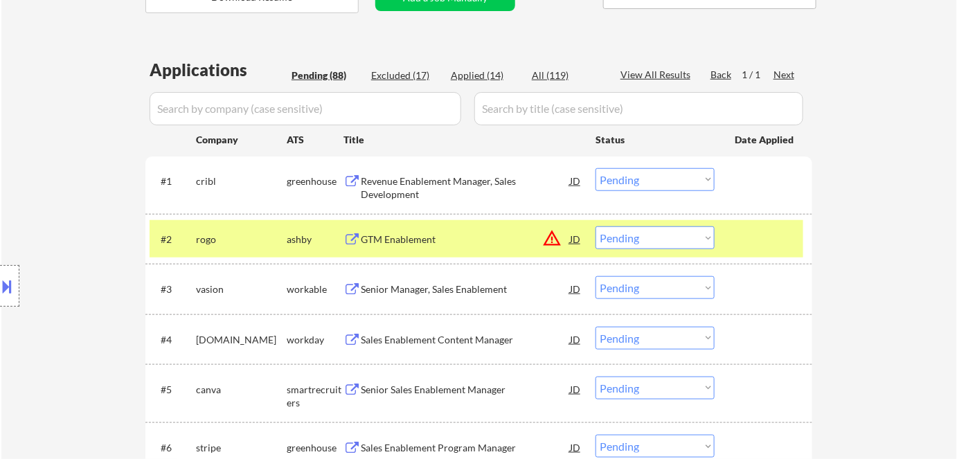
click at [423, 237] on div "GTM Enablement" at bounding box center [465, 240] width 209 height 14
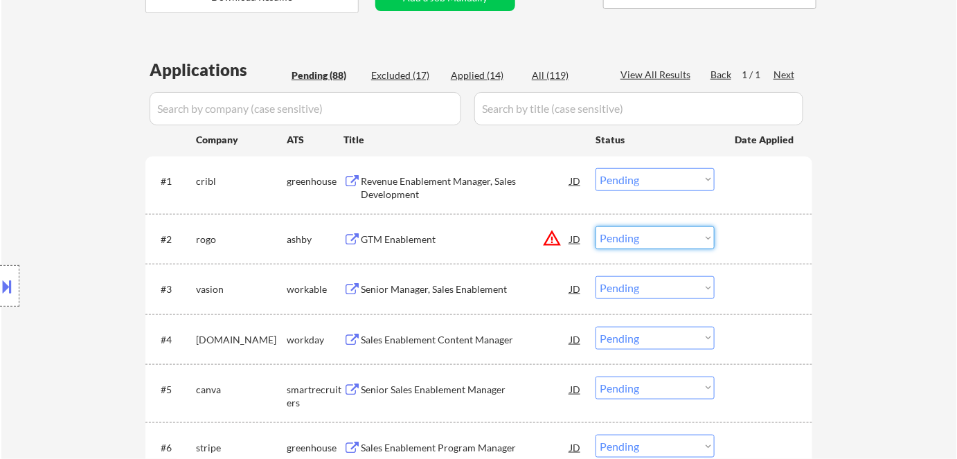
drag, startPoint x: 627, startPoint y: 237, endPoint x: 638, endPoint y: 248, distance: 16.2
click at [631, 242] on select "Choose an option... Pending Applied Excluded (Questions) Excluded (Expired) Exc…" at bounding box center [654, 237] width 119 height 23
click at [595, 226] on select "Choose an option... Pending Applied Excluded (Questions) Excluded (Expired) Exc…" at bounding box center [654, 237] width 119 height 23
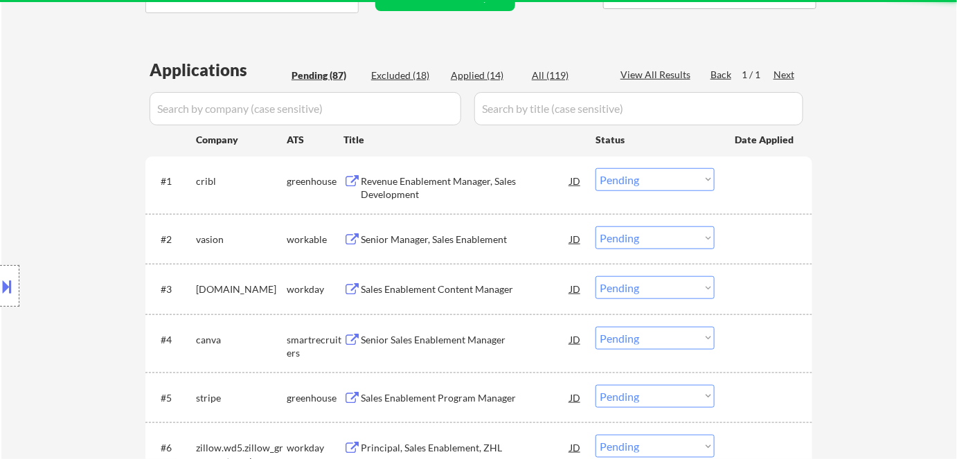
click at [395, 236] on div "Senior Manager, Sales Enablement" at bounding box center [465, 240] width 209 height 14
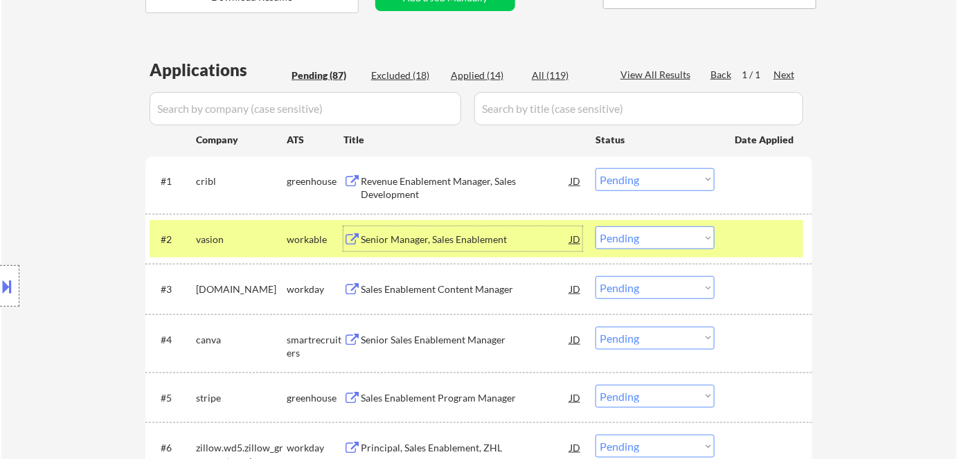
drag, startPoint x: 627, startPoint y: 237, endPoint x: 635, endPoint y: 248, distance: 13.3
click at [627, 238] on select "Choose an option... Pending Applied Excluded (Questions) Excluded (Expired) Exc…" at bounding box center [654, 237] width 119 height 23
click at [595, 226] on select "Choose an option... Pending Applied Excluded (Questions) Excluded (Expired) Exc…" at bounding box center [654, 237] width 119 height 23
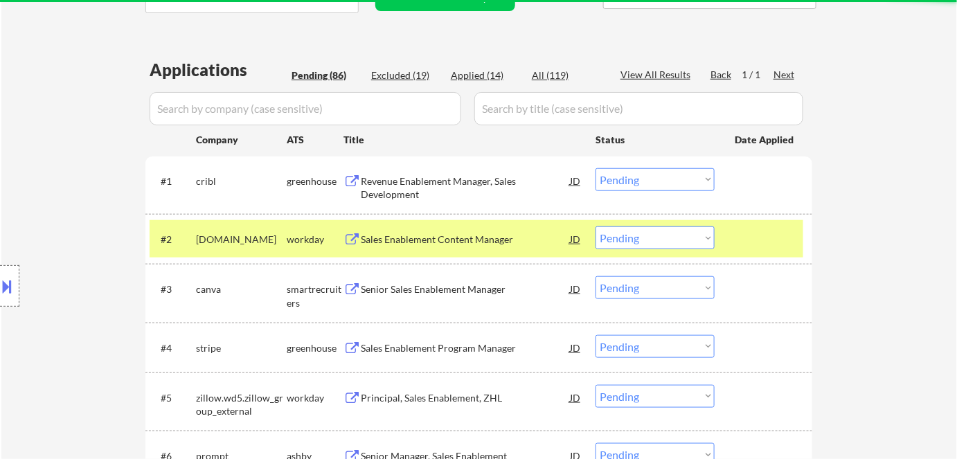
click at [236, 242] on div "Location Inclusions: [GEOGRAPHIC_DATA], [GEOGRAPHIC_DATA] [GEOGRAPHIC_DATA], [G…" at bounding box center [124, 286] width 248 height 402
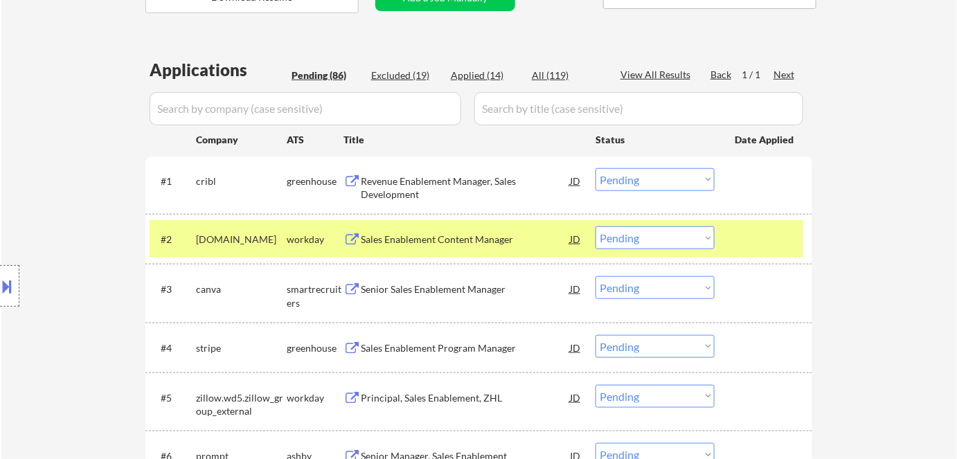
click at [415, 240] on div "Sales Enablement Content Manager" at bounding box center [465, 240] width 209 height 14
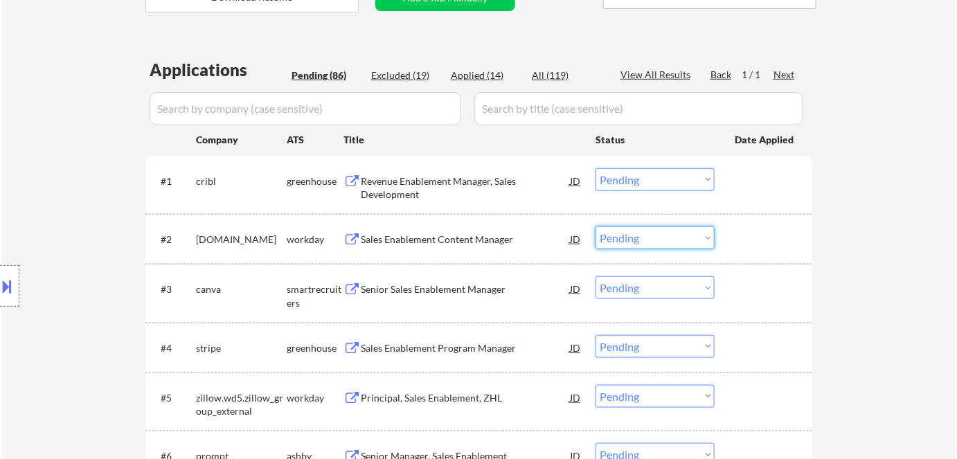
drag, startPoint x: 631, startPoint y: 233, endPoint x: 637, endPoint y: 240, distance: 9.4
click at [631, 233] on select "Choose an option... Pending Applied Excluded (Questions) Excluded (Expired) Exc…" at bounding box center [654, 237] width 119 height 23
click at [595, 226] on select "Choose an option... Pending Applied Excluded (Questions) Excluded (Expired) Exc…" at bounding box center [654, 237] width 119 height 23
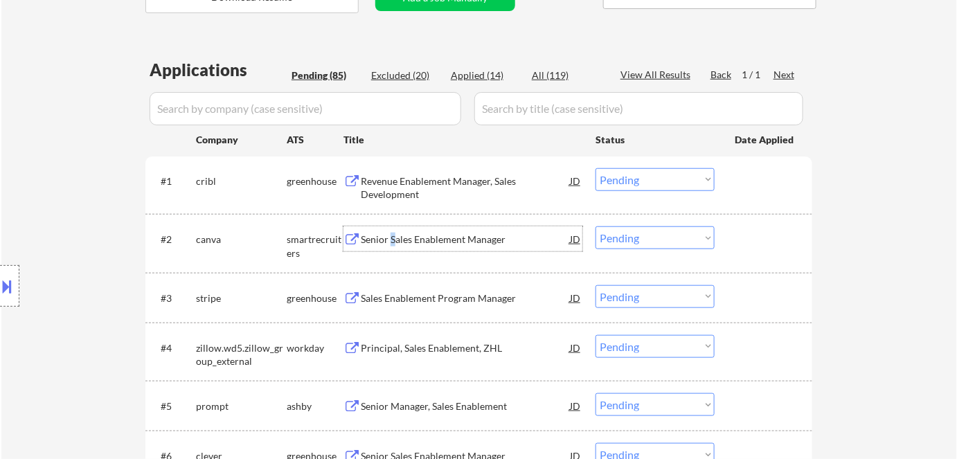
click at [393, 244] on div "Senior Sales Enablement Manager" at bounding box center [465, 240] width 209 height 14
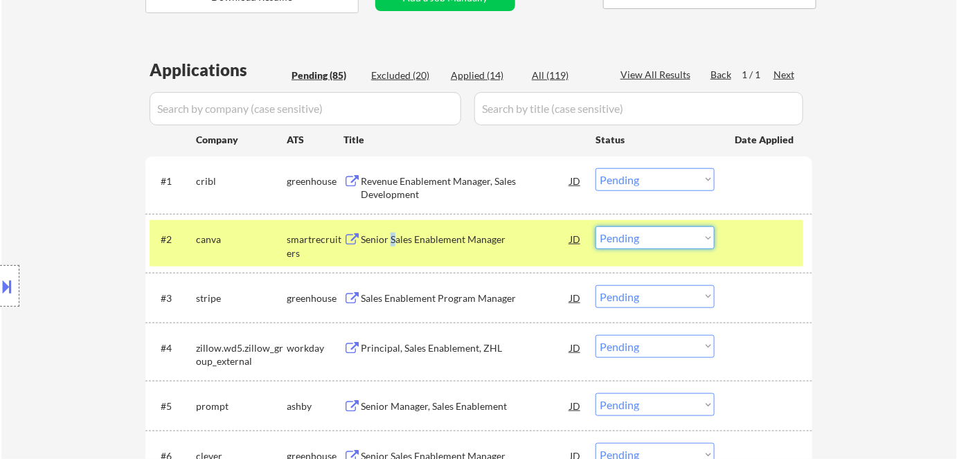
click at [641, 240] on select "Choose an option... Pending Applied Excluded (Questions) Excluded (Expired) Exc…" at bounding box center [654, 237] width 119 height 23
click at [595, 226] on select "Choose an option... Pending Applied Excluded (Questions) Excluded (Expired) Exc…" at bounding box center [654, 237] width 119 height 23
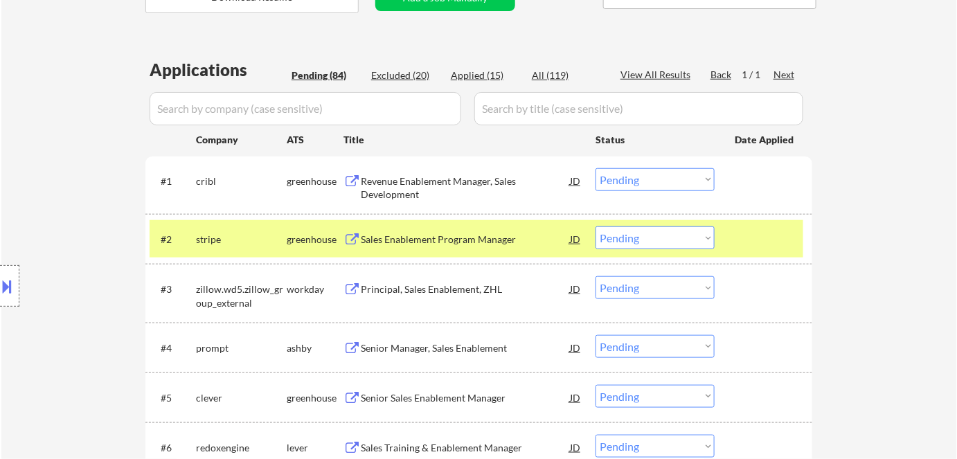
click at [441, 242] on div "Sales Enablement Program Manager" at bounding box center [465, 240] width 209 height 14
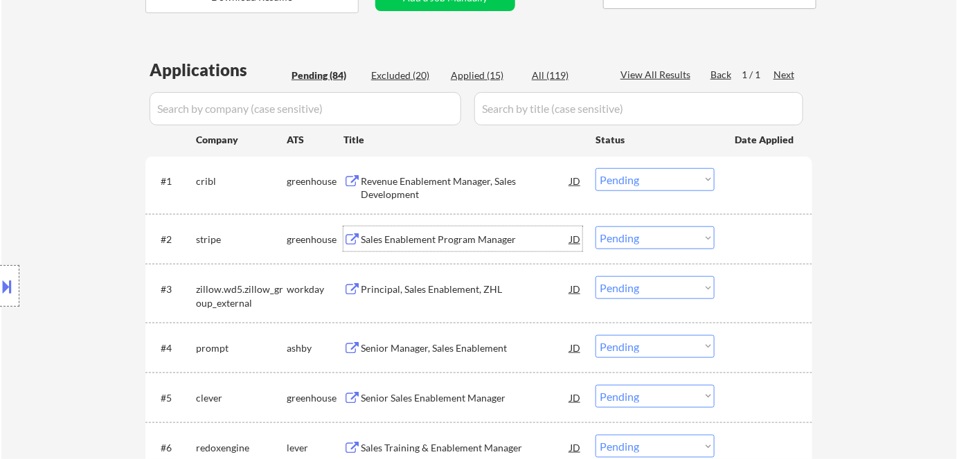
drag, startPoint x: 647, startPoint y: 235, endPoint x: 655, endPoint y: 246, distance: 13.8
click at [647, 235] on select "Choose an option... Pending Applied Excluded (Questions) Excluded (Expired) Exc…" at bounding box center [654, 237] width 119 height 23
click at [595, 226] on select "Choose an option... Pending Applied Excluded (Questions) Excluded (Expired) Exc…" at bounding box center [654, 237] width 119 height 23
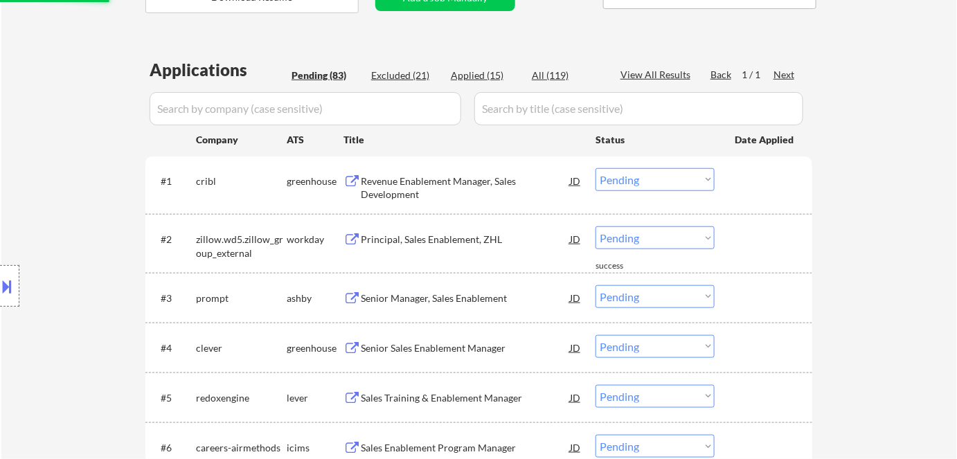
click at [431, 237] on div "Principal, Sales Enablement, ZHL" at bounding box center [465, 240] width 209 height 14
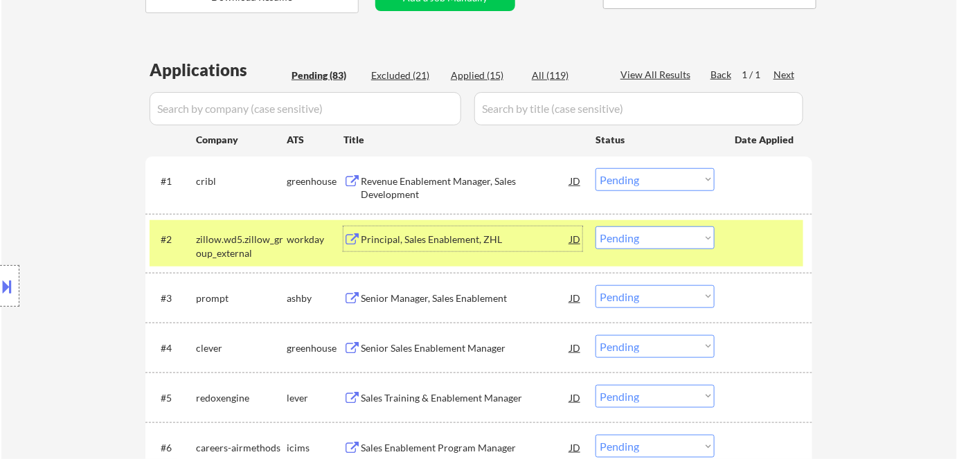
drag, startPoint x: 646, startPoint y: 231, endPoint x: 658, endPoint y: 242, distance: 16.2
click at [646, 232] on select "Choose an option... Pending Applied Excluded (Questions) Excluded (Expired) Exc…" at bounding box center [654, 237] width 119 height 23
click at [595, 226] on select "Choose an option... Pending Applied Excluded (Questions) Excluded (Expired) Exc…" at bounding box center [654, 237] width 119 height 23
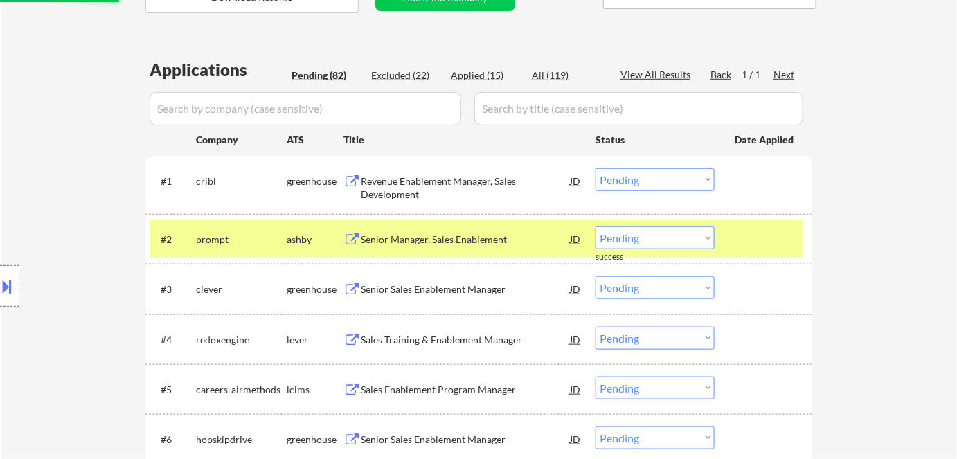
click at [404, 240] on div "Senior Manager, Sales Enablement" at bounding box center [465, 240] width 209 height 14
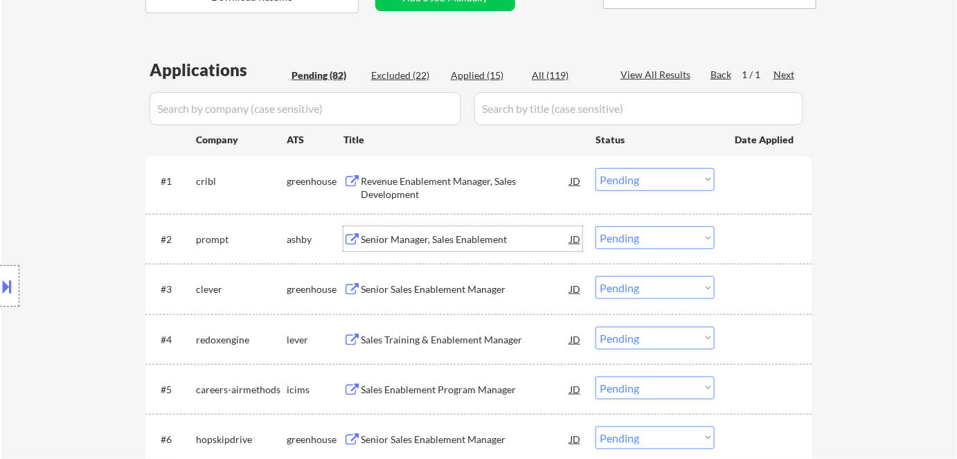
drag, startPoint x: 615, startPoint y: 233, endPoint x: 624, endPoint y: 244, distance: 13.8
click at [615, 233] on select "Choose an option... Pending Applied Excluded (Questions) Excluded (Expired) Exc…" at bounding box center [654, 237] width 119 height 23
click at [595, 226] on select "Choose an option... Pending Applied Excluded (Questions) Excluded (Expired) Exc…" at bounding box center [654, 237] width 119 height 23
select select ""pending""
